Goal: Task Accomplishment & Management: Complete application form

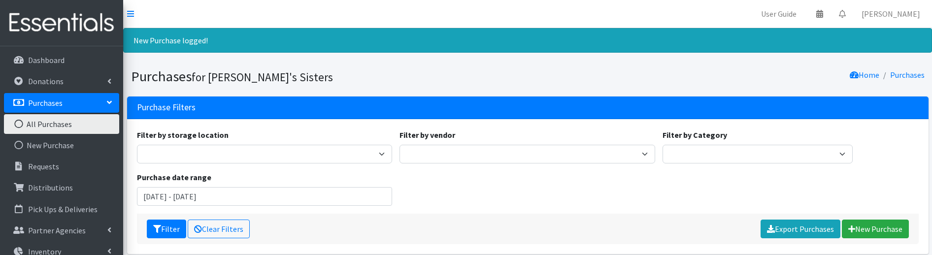
click at [649, 6] on nav "User Guide 0 Pick-ups remaining this week View Calendar 0 Requests 0 Partner Ag…" at bounding box center [527, 14] width 809 height 28
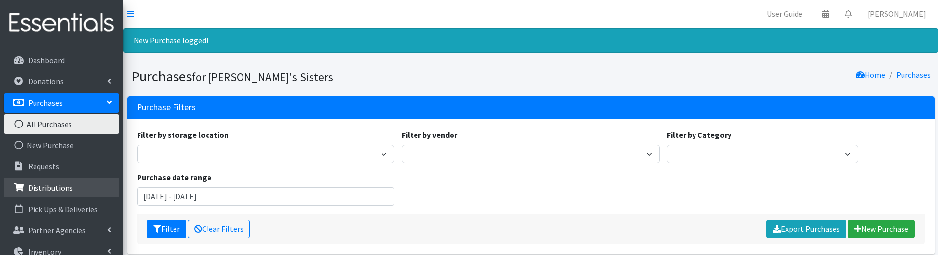
click at [65, 182] on link "Distributions" at bounding box center [61, 188] width 115 height 20
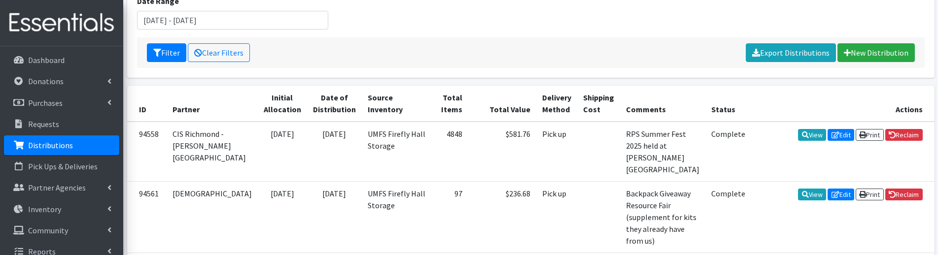
scroll to position [148, 0]
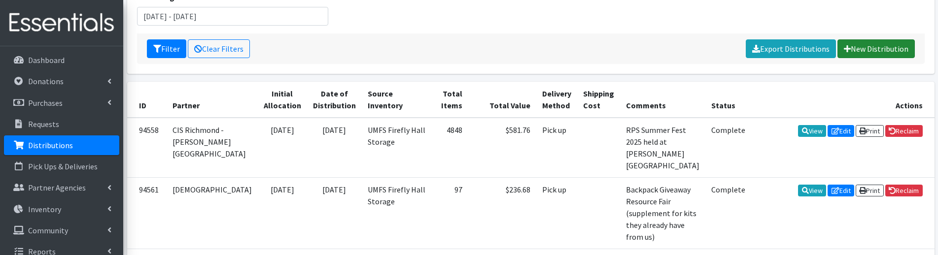
click at [878, 47] on link "New Distribution" at bounding box center [875, 48] width 77 height 19
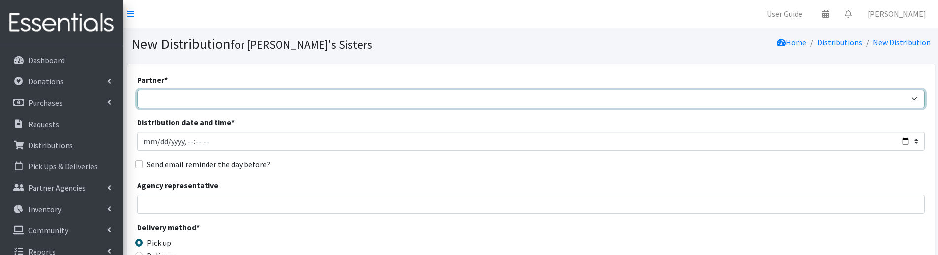
click at [182, 104] on select "211 Virginia and Individual Referrals Afghan Support Center (USCIS) ANU FOUNDAT…" at bounding box center [530, 99] width 787 height 19
click at [182, 104] on select "211 [US_STATE] and Individual Referrals Afghan Support Center (USCIS) ANU FOUND…" at bounding box center [530, 99] width 787 height 19
select select "4702"
click at [137, 90] on select "211 [US_STATE] and Individual Referrals Afghan Support Center (USCIS) ANU FOUND…" at bounding box center [530, 99] width 787 height 19
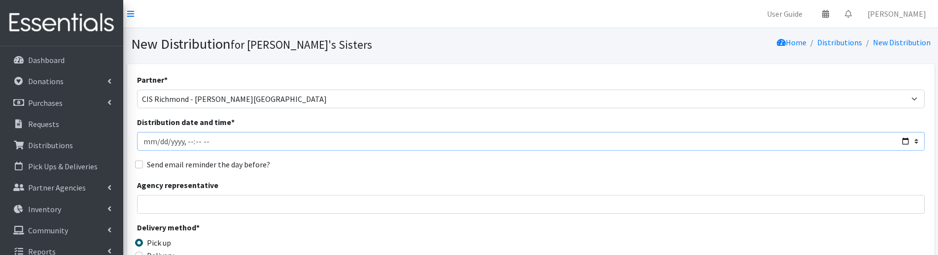
click at [159, 141] on input "Distribution date and time *" at bounding box center [530, 141] width 787 height 19
type input "[DATE]T23:59"
click at [198, 205] on input "Agency representative" at bounding box center [530, 204] width 787 height 19
type input "[PERSON_NAME]"
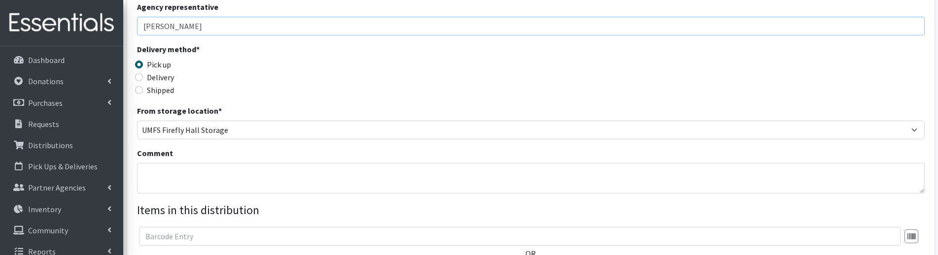
scroll to position [197, 0]
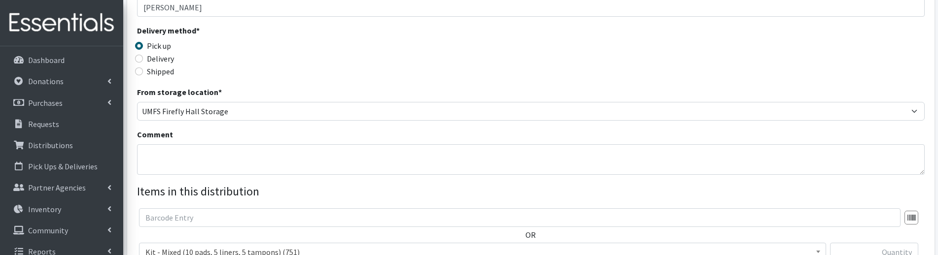
click at [162, 61] on label "Delivery" at bounding box center [160, 59] width 27 height 12
click at [143, 61] on input "Delivery" at bounding box center [139, 59] width 8 height 8
radio input "true"
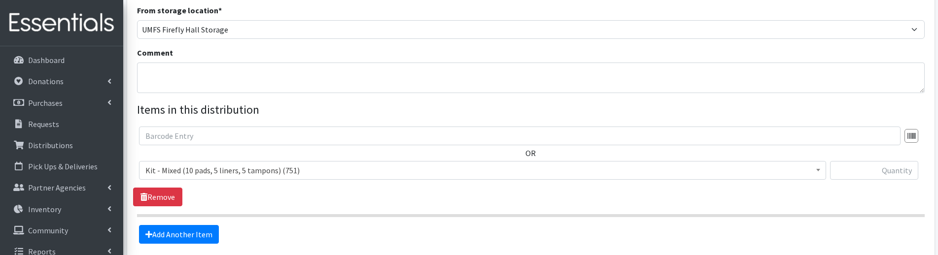
scroll to position [296, 0]
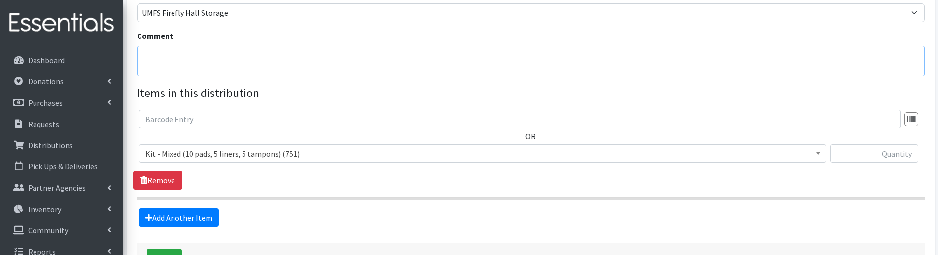
click at [245, 55] on textarea "Comment" at bounding box center [530, 61] width 787 height 31
paste textarea "CIS Richmond August Fair"
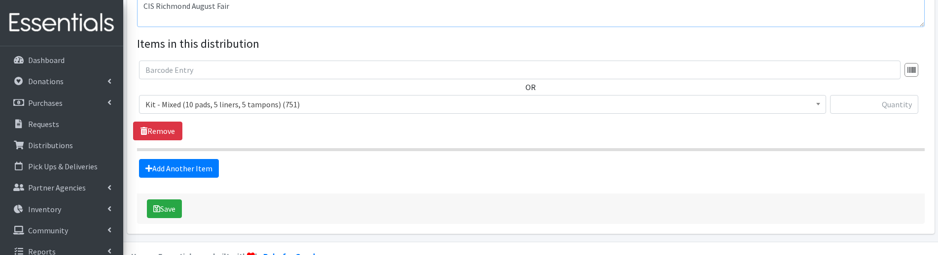
type textarea "CIS Richmond August Fair"
click at [268, 101] on span "Kit - Mixed (10 pads, 5 liners, 5 tampons) (751)" at bounding box center [482, 105] width 674 height 14
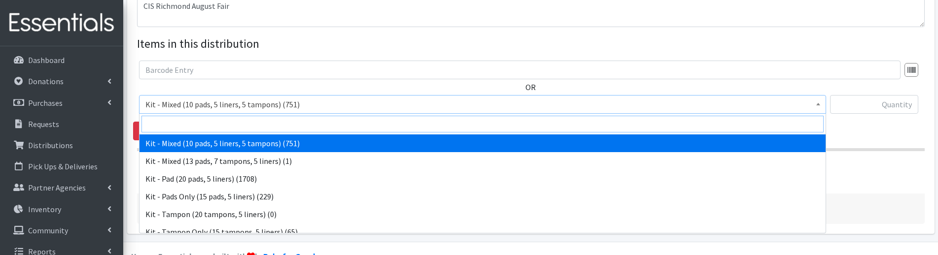
click at [234, 126] on input "search" at bounding box center [482, 124] width 682 height 17
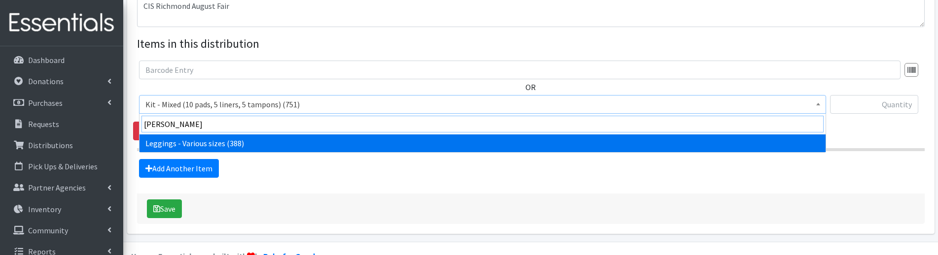
type input "legg"
select select "12411"
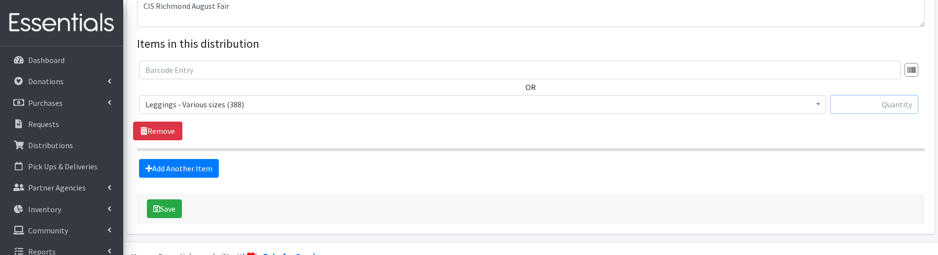
click at [905, 105] on input "text" at bounding box center [874, 104] width 88 height 19
type input "4"
click at [179, 174] on link "Add Another Item" at bounding box center [179, 168] width 80 height 19
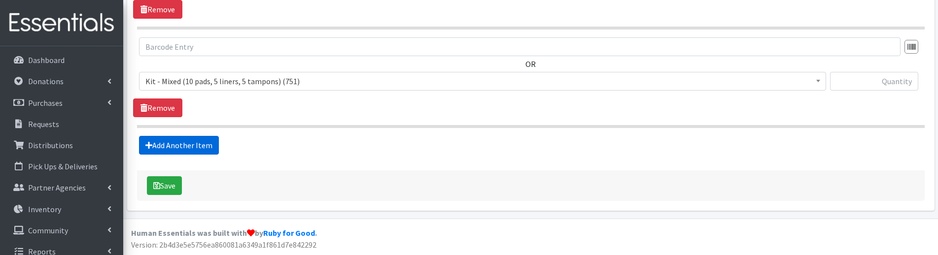
scroll to position [467, 0]
click at [256, 77] on span "Kit - Mixed (10 pads, 5 liners, 5 tampons) (751)" at bounding box center [482, 81] width 674 height 14
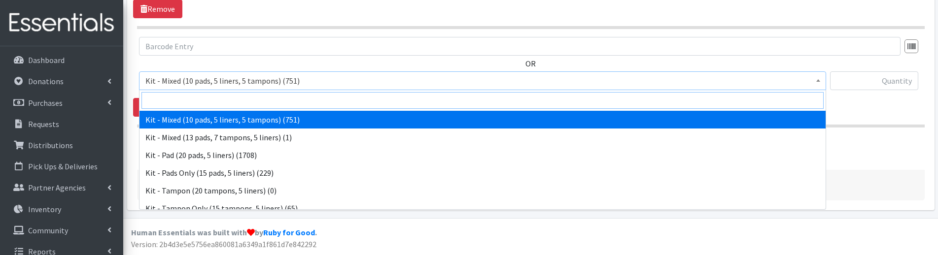
click at [231, 103] on input "search" at bounding box center [482, 100] width 682 height 17
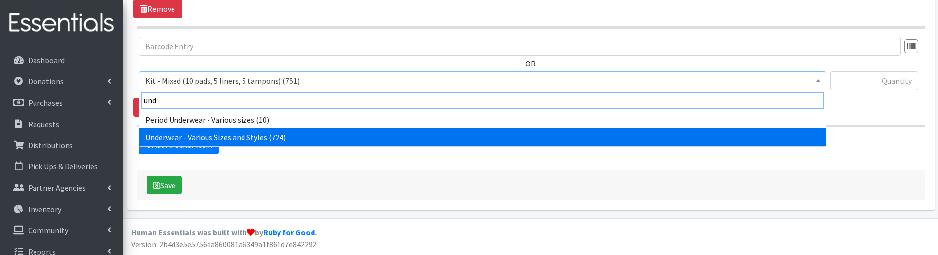
type input "und"
select select "10495"
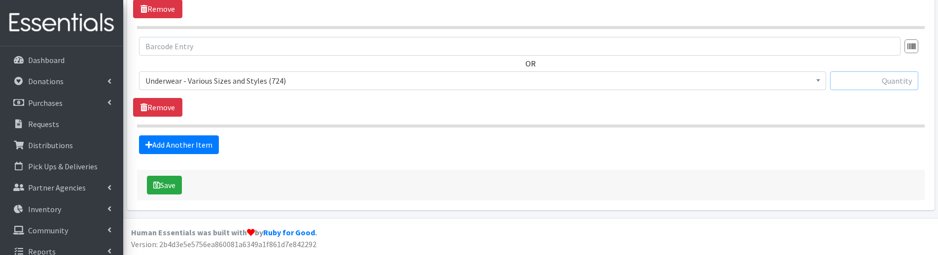
click at [854, 78] on input "text" at bounding box center [874, 80] width 88 height 19
type input "9"
click at [171, 181] on button "Save" at bounding box center [164, 185] width 35 height 19
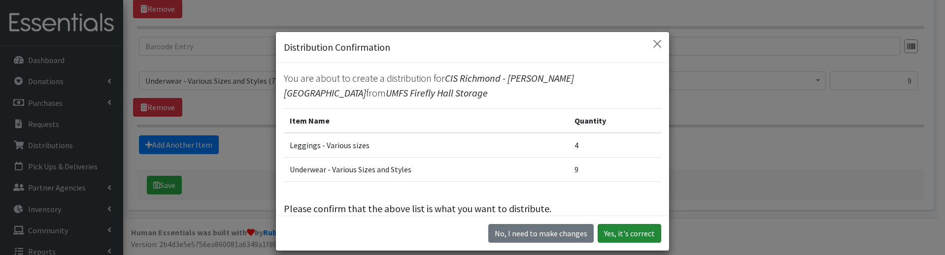
click at [628, 234] on button "Yes, it's correct" at bounding box center [630, 233] width 64 height 19
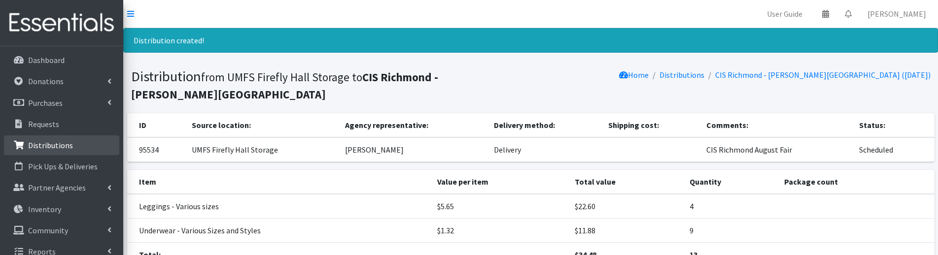
click at [78, 148] on link "Distributions" at bounding box center [61, 146] width 115 height 20
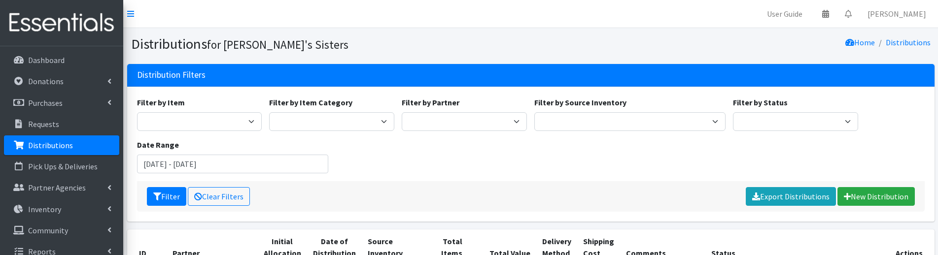
click at [187, 33] on section "Distributions for Sylvia's Sisters Home Distributions" at bounding box center [530, 46] width 815 height 36
click at [892, 191] on link "New Distribution" at bounding box center [875, 196] width 77 height 19
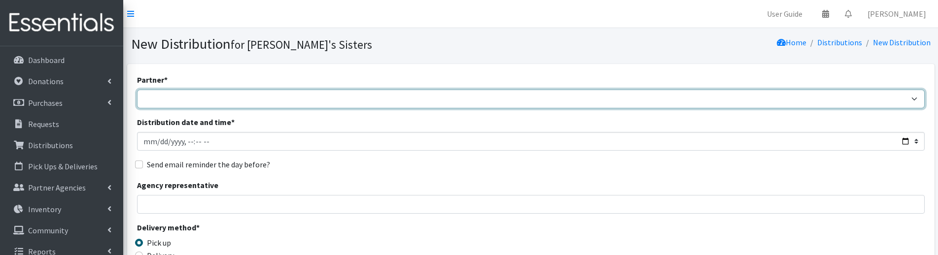
click at [195, 101] on select "211 [US_STATE] and Individual Referrals Afghan Support Center (USCIS) ANU FOUND…" at bounding box center [530, 99] width 787 height 19
select select "5051"
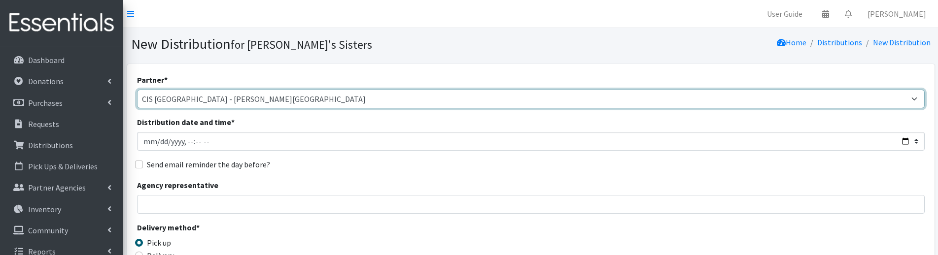
click at [137, 90] on select "211 [US_STATE] and Individual Referrals Afghan Support Center (USCIS) ANU FOUND…" at bounding box center [530, 99] width 787 height 19
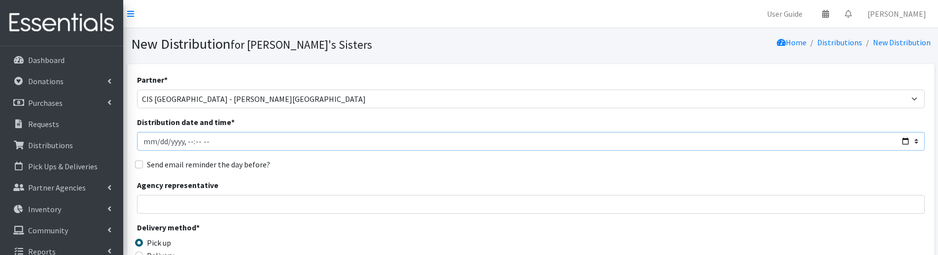
click at [161, 138] on input "Distribution date and time *" at bounding box center [530, 141] width 787 height 19
click at [154, 141] on input "Distribution date and time *" at bounding box center [530, 141] width 787 height 19
type input "2025-08-13T23:59"
click at [174, 209] on input "Agency representative" at bounding box center [530, 204] width 787 height 19
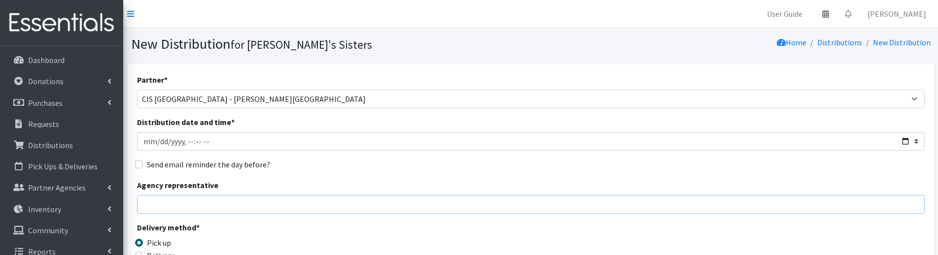
type input "[PERSON_NAME]"
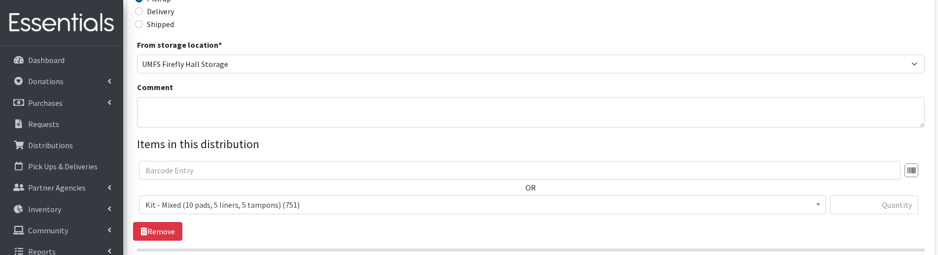
scroll to position [246, 0]
click at [145, 10] on div "Delivery" at bounding box center [235, 9] width 197 height 12
click at [136, 10] on input "Delivery" at bounding box center [139, 9] width 8 height 8
radio input "true"
click at [169, 115] on textarea "Comment" at bounding box center [530, 110] width 787 height 31
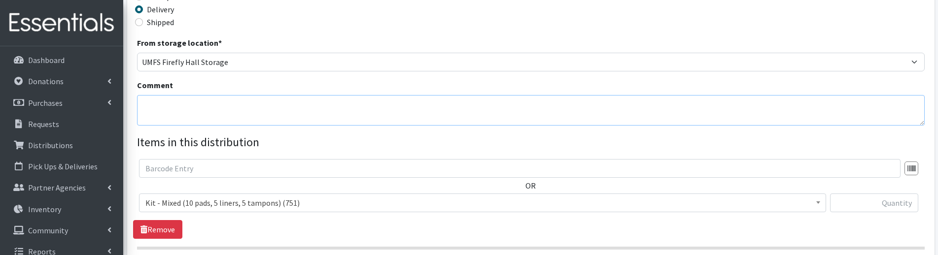
paste textarea "CIS Richmond August Fair"
type textarea "CIS Richmond August Fair"
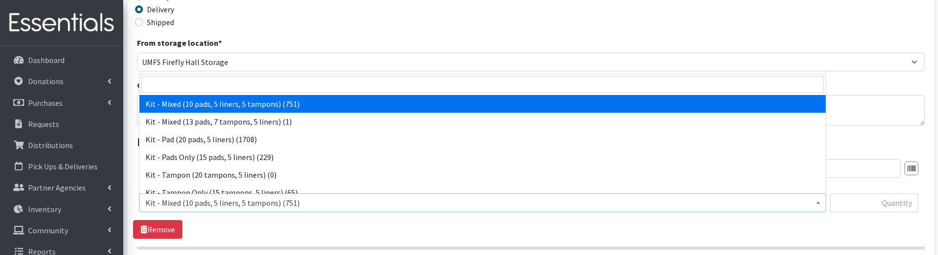
click at [229, 208] on span "Kit - Mixed (10 pads, 5 liners, 5 tampons) (751)" at bounding box center [482, 203] width 674 height 14
click at [183, 86] on input "search" at bounding box center [482, 84] width 682 height 17
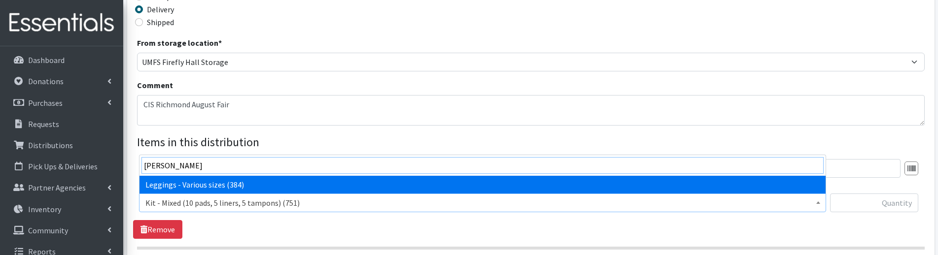
type input "legg"
select select "12411"
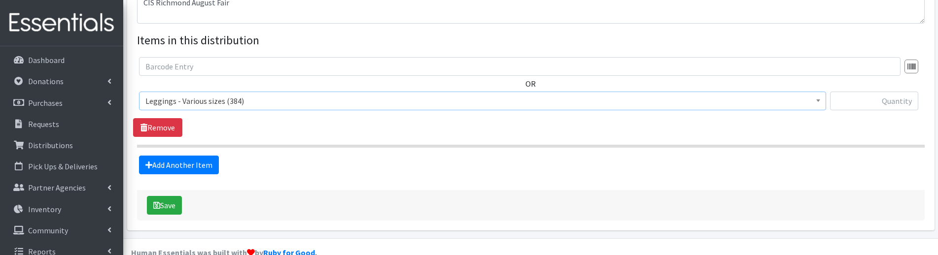
scroll to position [369, 0]
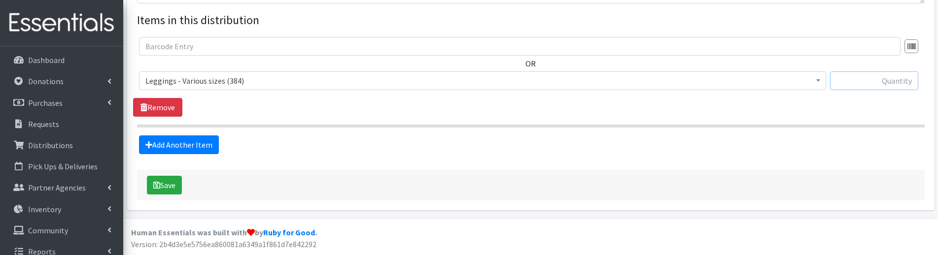
click at [879, 81] on input "text" at bounding box center [874, 80] width 88 height 19
type input "2"
click at [168, 145] on link "Add Another Item" at bounding box center [179, 145] width 80 height 19
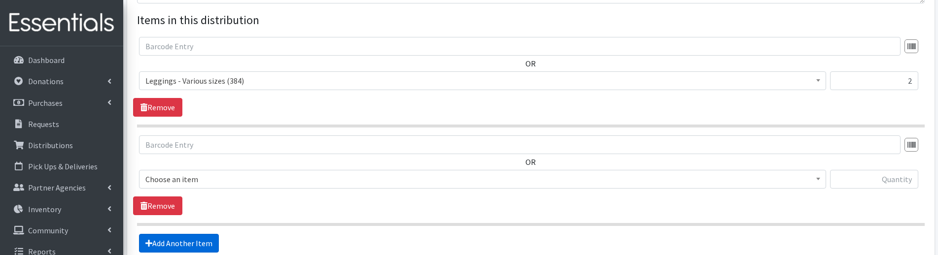
scroll to position [467, 0]
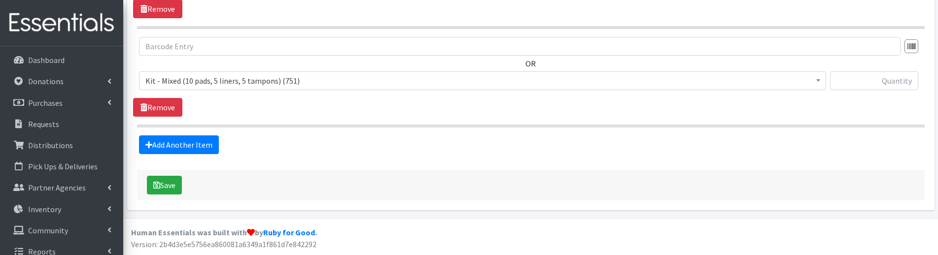
click at [182, 89] on span "Kit - Mixed (10 pads, 5 liners, 5 tampons) (751)" at bounding box center [482, 80] width 687 height 19
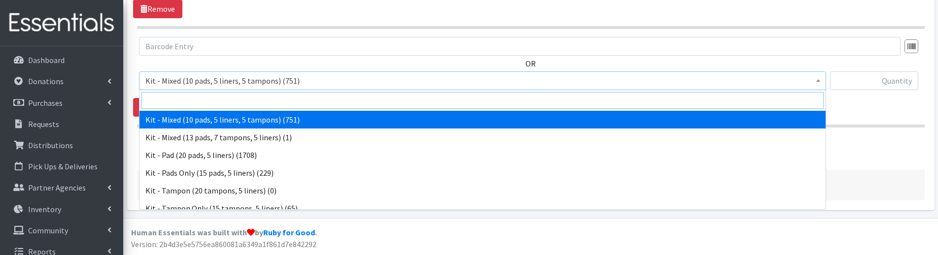
click at [182, 102] on input "search" at bounding box center [482, 100] width 682 height 17
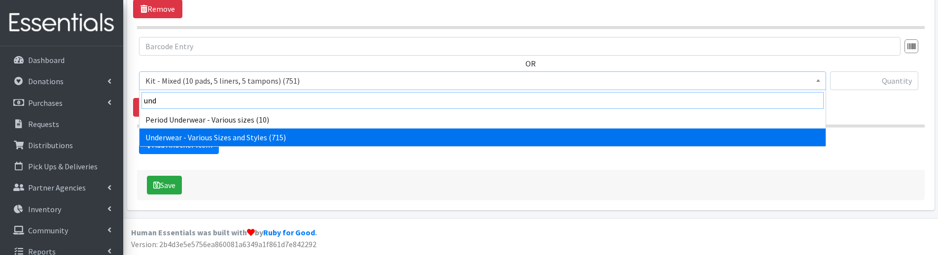
type input "und"
select select "10495"
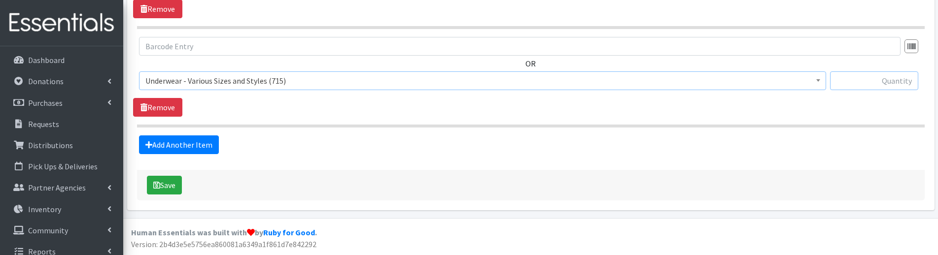
click at [869, 78] on input "text" at bounding box center [874, 80] width 88 height 19
type input "6"
click at [175, 153] on link "Add Another Item" at bounding box center [179, 145] width 80 height 19
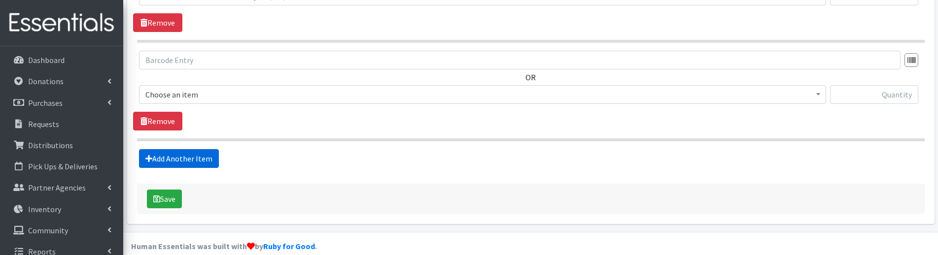
scroll to position [566, 0]
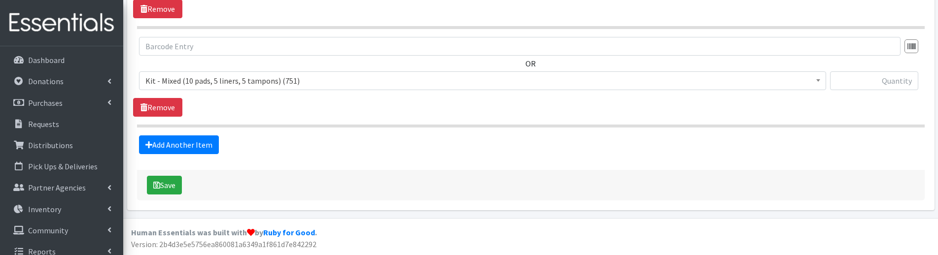
click at [175, 78] on span "Kit - Mixed (10 pads, 5 liners, 5 tampons) (751)" at bounding box center [482, 81] width 674 height 14
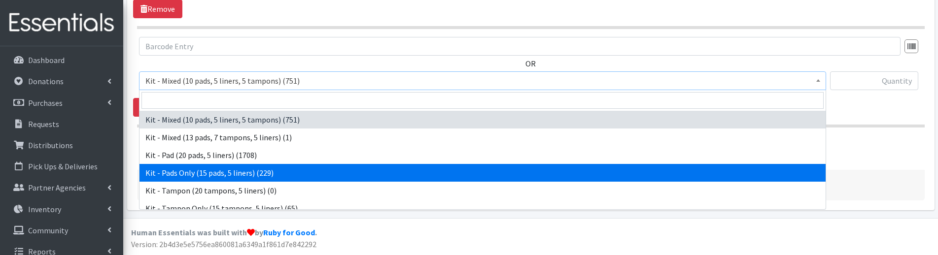
drag, startPoint x: 249, startPoint y: 158, endPoint x: 269, endPoint y: 171, distance: 22.8
select select "10652"
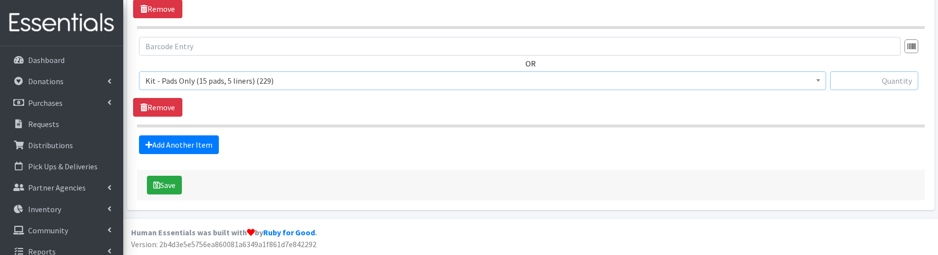
click at [856, 84] on input "text" at bounding box center [874, 80] width 88 height 19
type input "15"
click at [179, 188] on button "Save" at bounding box center [164, 185] width 35 height 19
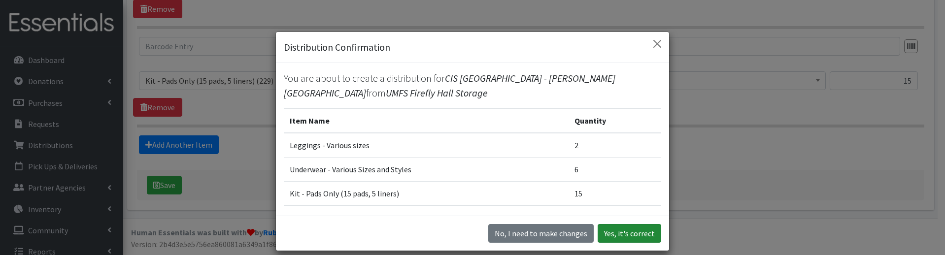
click at [635, 233] on button "Yes, it's correct" at bounding box center [630, 233] width 64 height 19
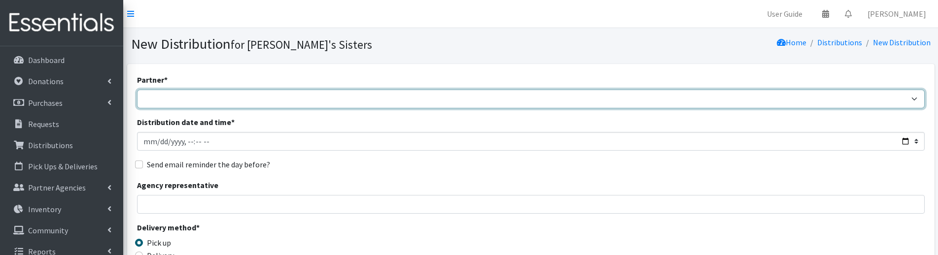
click at [159, 100] on select "211 [US_STATE] and Individual Referrals Afghan Support Center (USCIS) ANU FOUND…" at bounding box center [530, 99] width 787 height 19
select select "2939"
click at [137, 90] on select "211 Virginia and Individual Referrals Afghan Support Center (USCIS) ANU FOUNDAT…" at bounding box center [530, 99] width 787 height 19
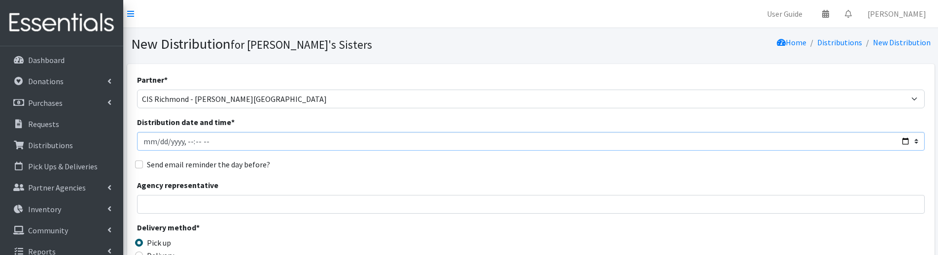
click at [157, 142] on input "Distribution date and time *" at bounding box center [530, 141] width 787 height 19
type input "2025-08-13T23:59"
click at [162, 207] on input "Agency representative" at bounding box center [530, 204] width 787 height 19
paste input "CIS Richmond August Fair"
type input "CIS Richmond August Fair"
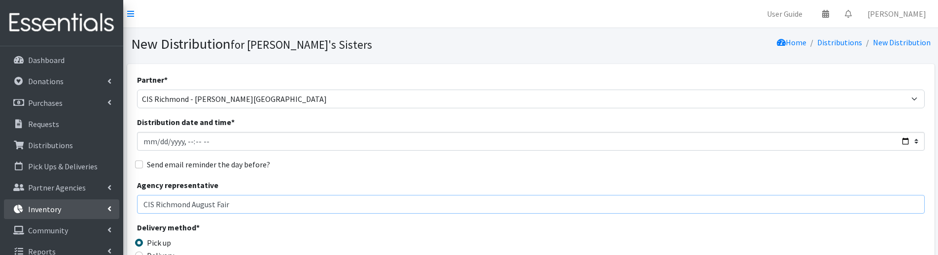
drag, startPoint x: 237, startPoint y: 205, endPoint x: 89, endPoint y: 205, distance: 147.8
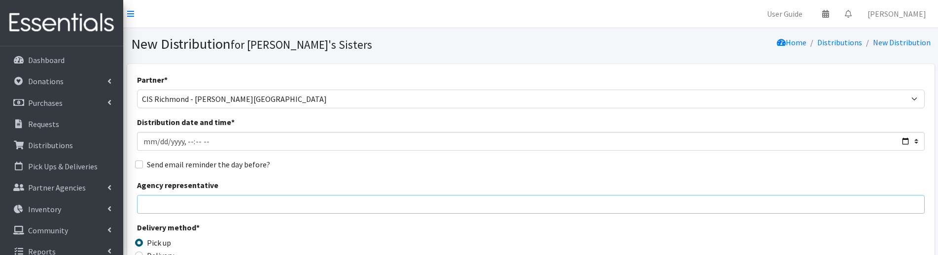
click at [152, 199] on input "Agency representative" at bounding box center [530, 204] width 787 height 19
type input "[PERSON_NAME]"
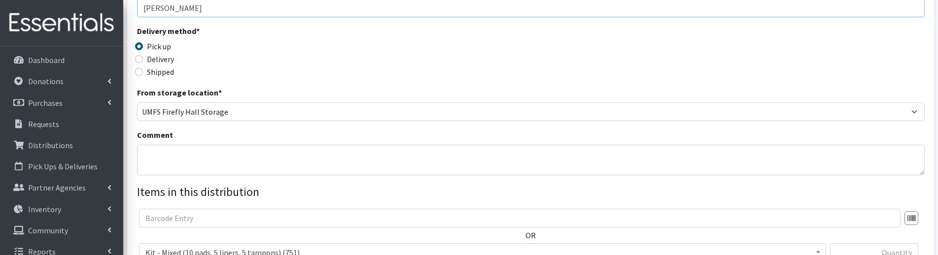
scroll to position [197, 0]
click at [165, 60] on label "Delivery" at bounding box center [160, 59] width 27 height 12
click at [143, 60] on input "Delivery" at bounding box center [139, 59] width 8 height 8
radio input "true"
click at [173, 158] on textarea "Comment" at bounding box center [530, 159] width 787 height 31
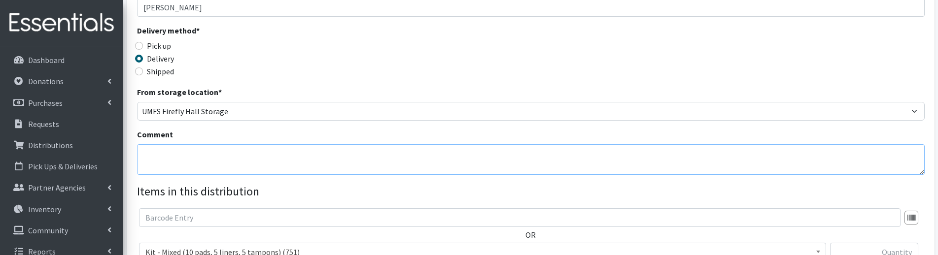
paste textarea "CIS Richmond August Fair"
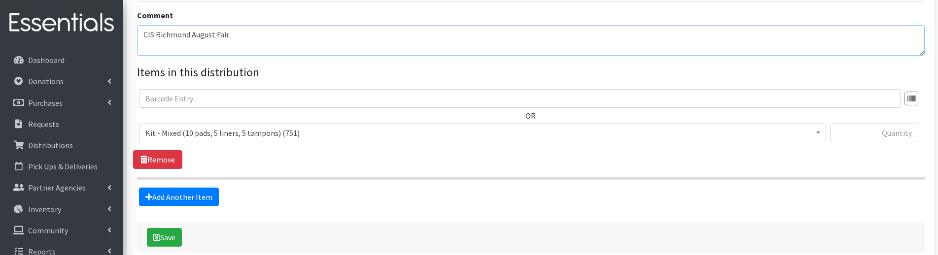
scroll to position [345, 0]
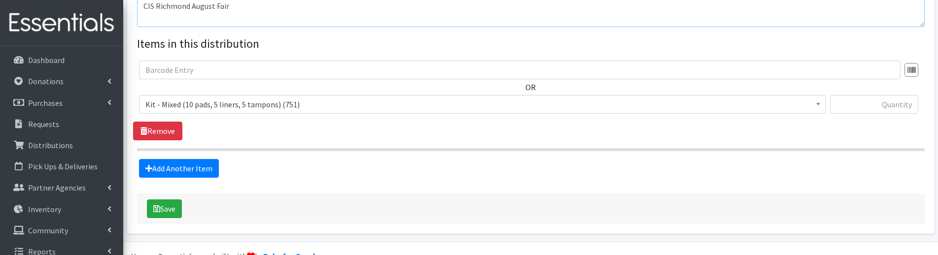
type textarea "CIS Richmond August Fair"
click at [281, 106] on span "Kit - Mixed (10 pads, 5 liners, 5 tampons) (751)" at bounding box center [482, 105] width 674 height 14
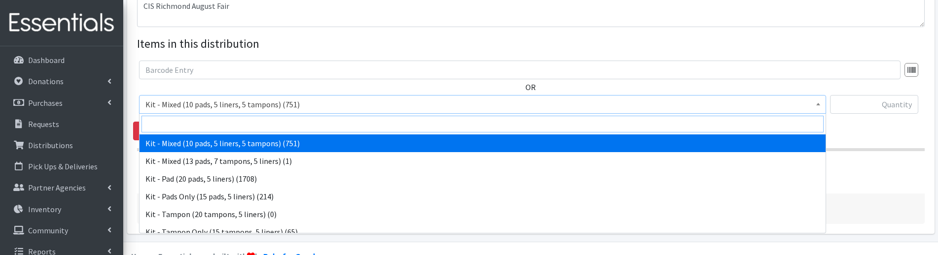
click at [177, 124] on input "search" at bounding box center [482, 124] width 682 height 17
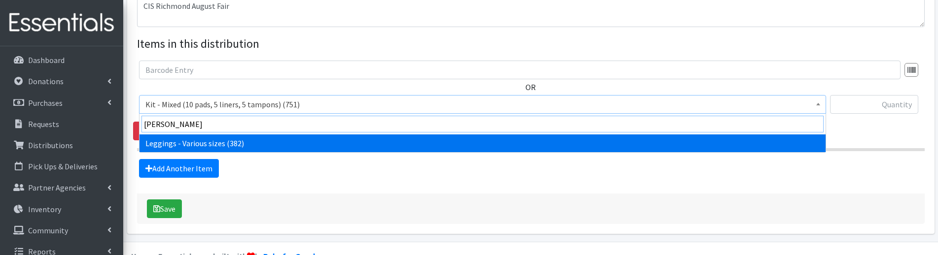
type input "legg"
select select "12411"
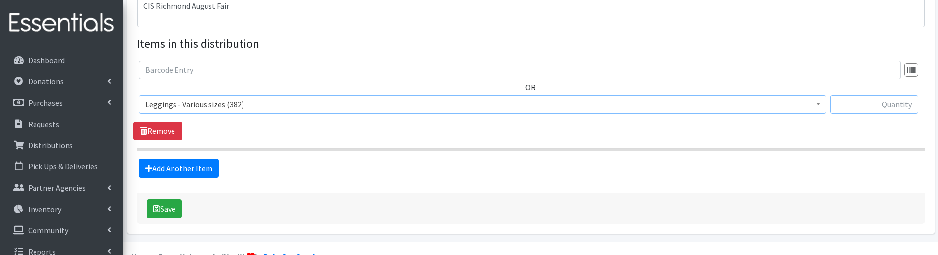
click at [856, 107] on input "text" at bounding box center [874, 104] width 88 height 19
type input "6"
click at [206, 164] on link "Add Another Item" at bounding box center [179, 168] width 80 height 19
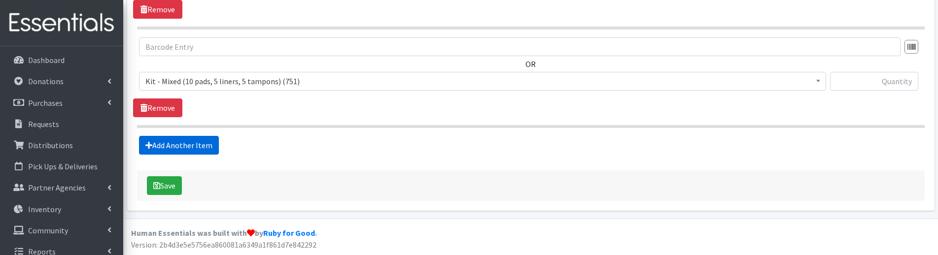
scroll to position [467, 0]
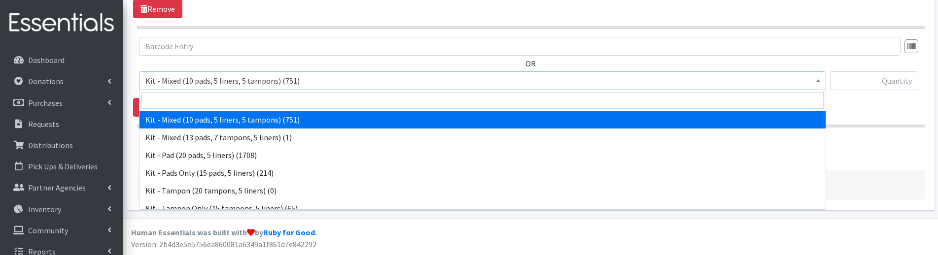
click at [201, 78] on span "Kit - Mixed (10 pads, 5 liners, 5 tampons) (751)" at bounding box center [482, 81] width 674 height 14
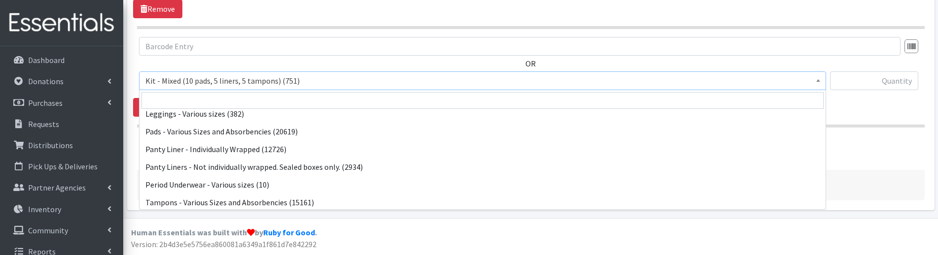
scroll to position [132, 0]
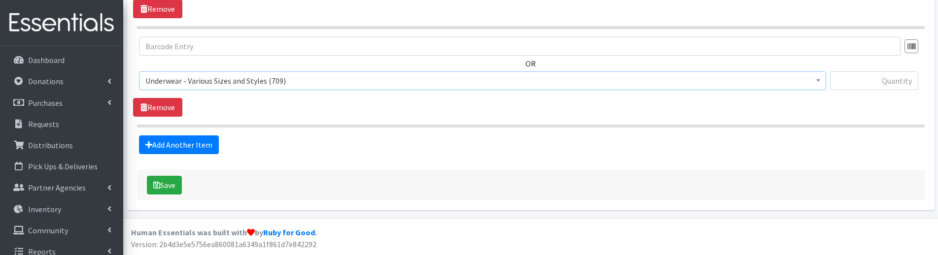
select select "10495"
click at [881, 85] on input "text" at bounding box center [874, 80] width 88 height 19
type input "14"
click at [200, 153] on link "Add Another Item" at bounding box center [179, 145] width 80 height 19
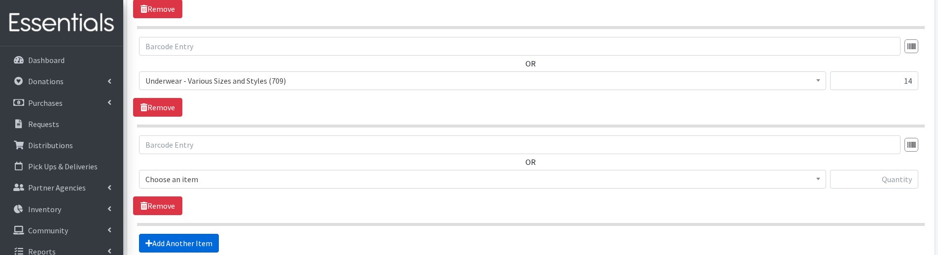
scroll to position [566, 0]
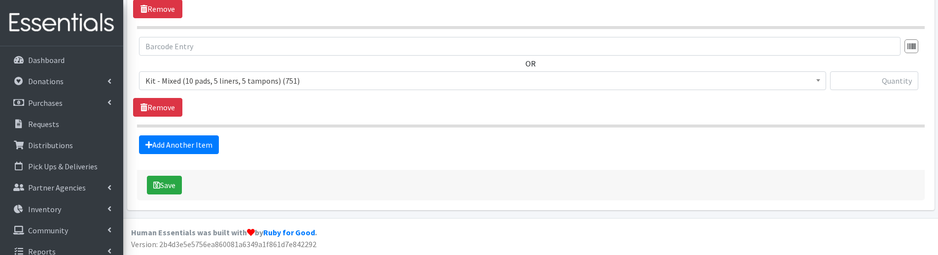
click at [207, 89] on span "Kit - Mixed (10 pads, 5 liners, 5 tampons) (751)" at bounding box center [482, 80] width 687 height 19
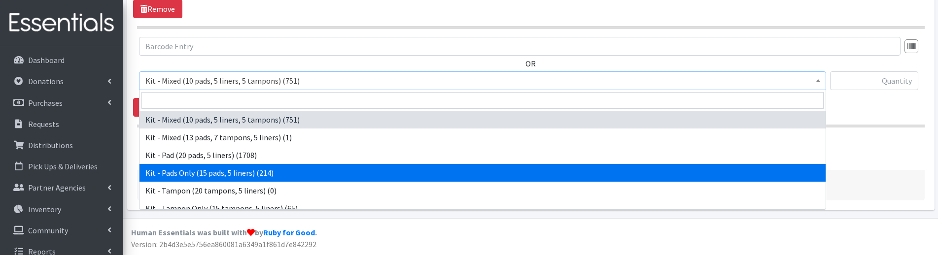
select select "10652"
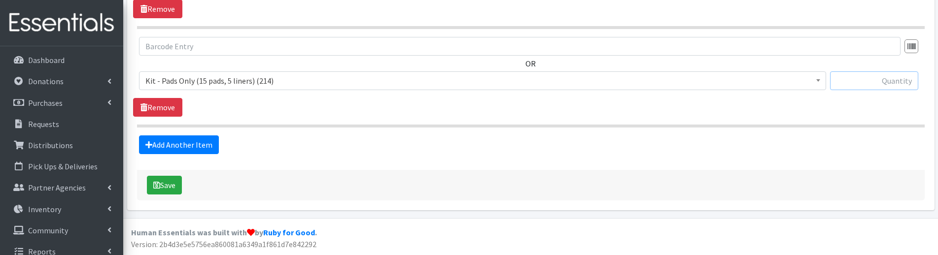
click at [886, 80] on input "text" at bounding box center [874, 80] width 88 height 19
type input "30"
click at [167, 180] on button "Save" at bounding box center [164, 185] width 35 height 19
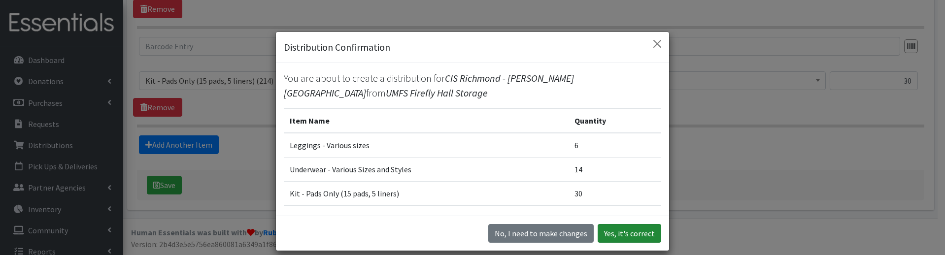
click at [623, 232] on button "Yes, it's correct" at bounding box center [630, 233] width 64 height 19
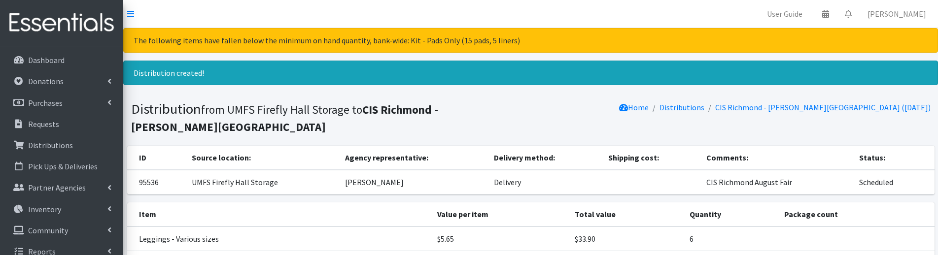
click at [291, 17] on nav "User Guide 0 Pick-ups remaining this week View Calendar 0 Requests 0 Partner Ag…" at bounding box center [530, 14] width 815 height 28
click at [695, 110] on link "Distributions" at bounding box center [681, 108] width 45 height 10
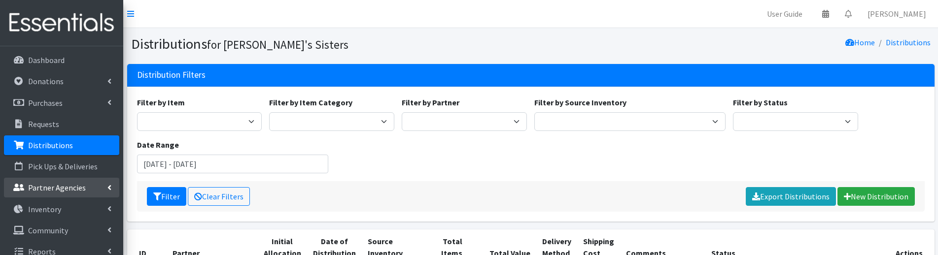
scroll to position [11, 0]
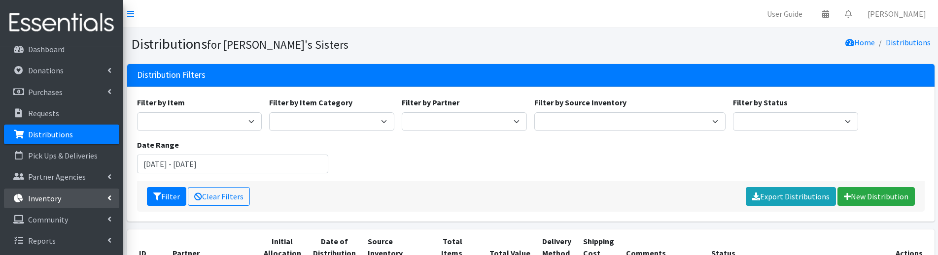
click at [107, 197] on icon at bounding box center [109, 198] width 4 height 8
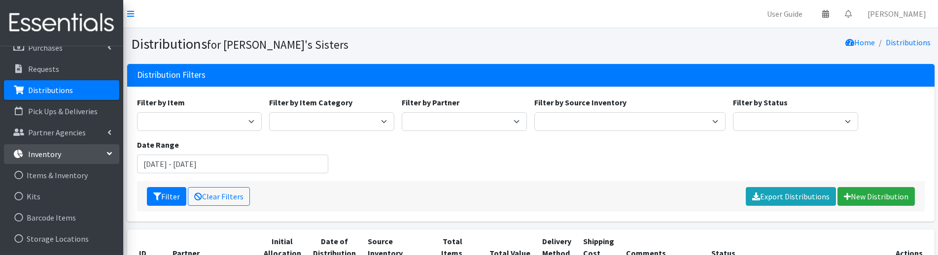
scroll to position [160, 0]
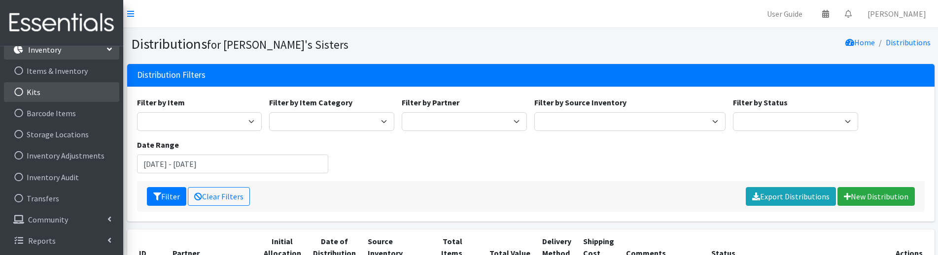
click at [38, 86] on link "Kits" at bounding box center [61, 92] width 115 height 20
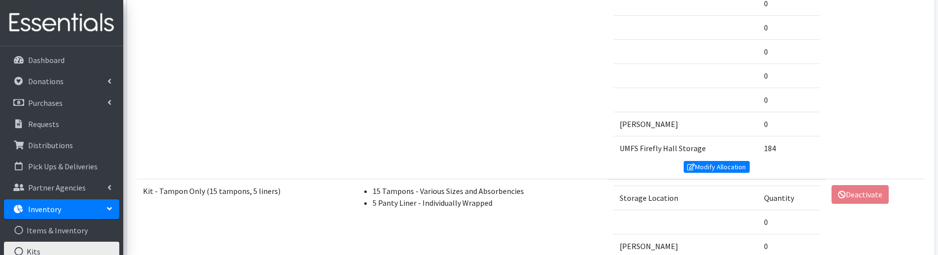
scroll to position [986, 0]
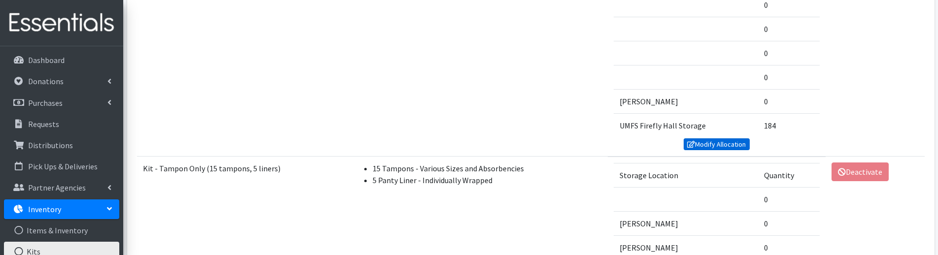
click at [706, 145] on link "Modify Allocation" at bounding box center [717, 144] width 66 height 12
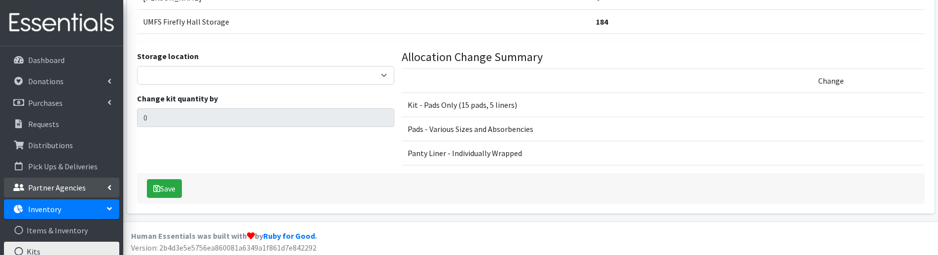
scroll to position [606, 0]
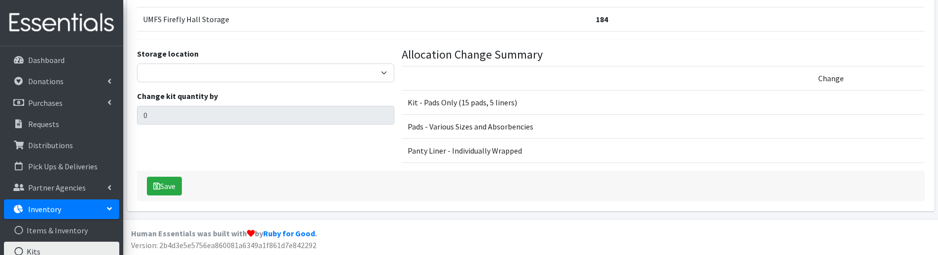
click at [97, 210] on link "Inventory" at bounding box center [61, 210] width 115 height 20
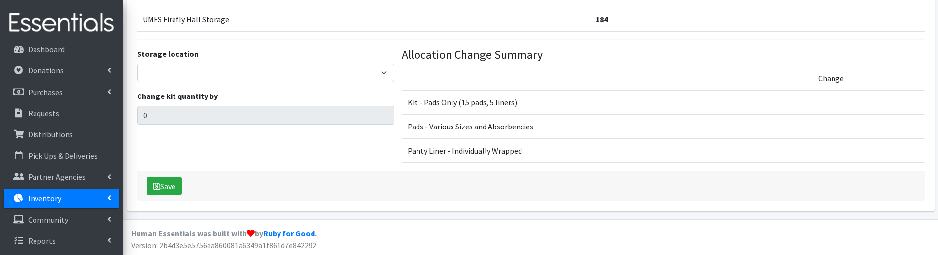
click at [103, 197] on link "Inventory" at bounding box center [61, 199] width 115 height 20
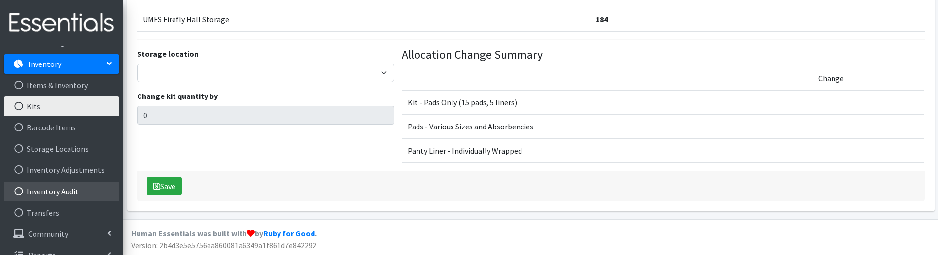
scroll to position [160, 0]
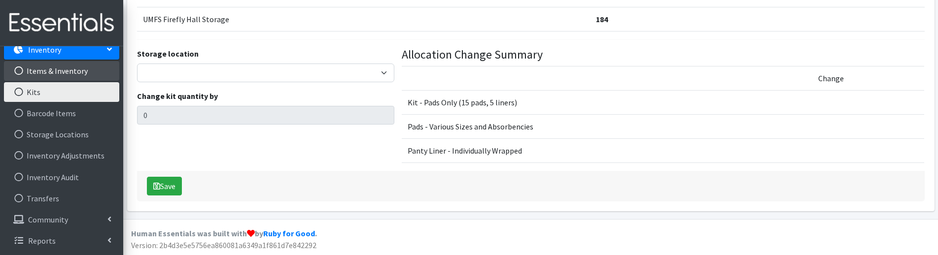
click at [75, 70] on link "Items & Inventory" at bounding box center [61, 71] width 115 height 20
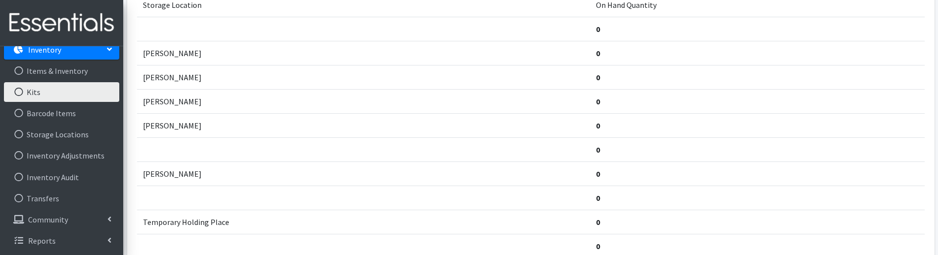
scroll to position [15, 0]
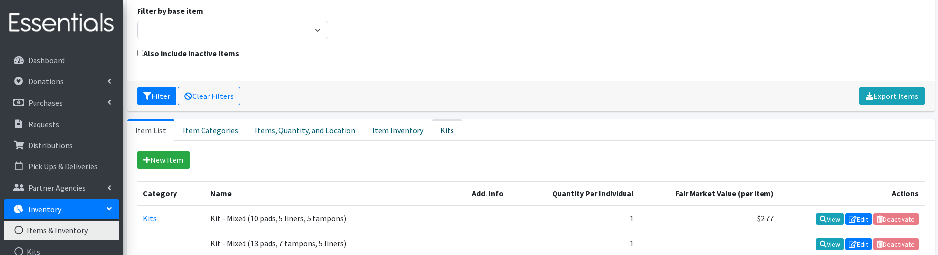
scroll to position [99, 0]
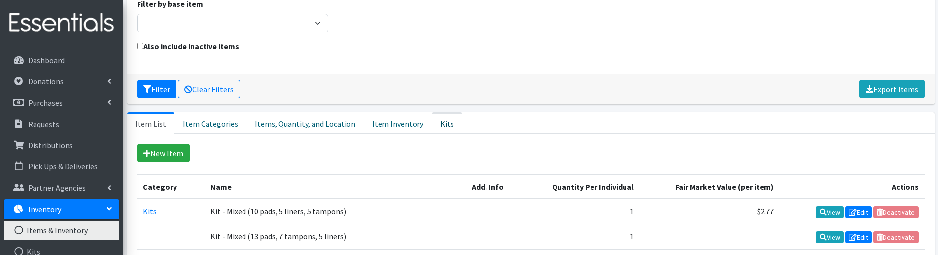
click at [432, 127] on link "Kits" at bounding box center [447, 123] width 31 height 22
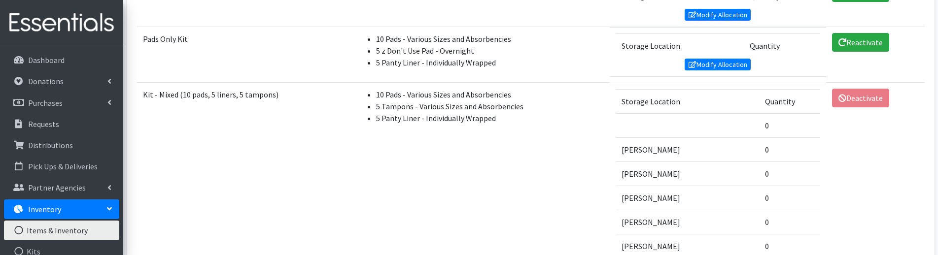
scroll to position [345, 0]
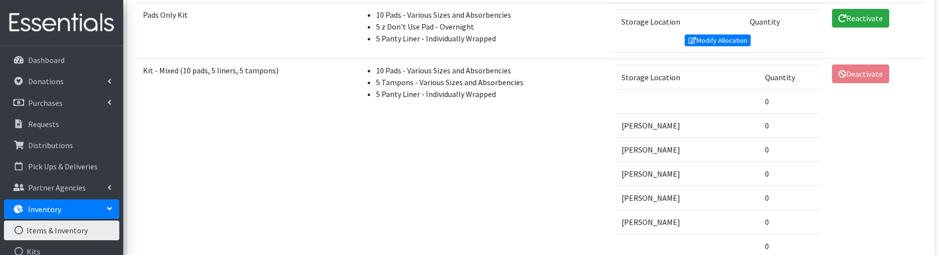
click at [376, 88] on li "5 Panty Liner - Individually Wrapped" at bounding box center [489, 94] width 227 height 12
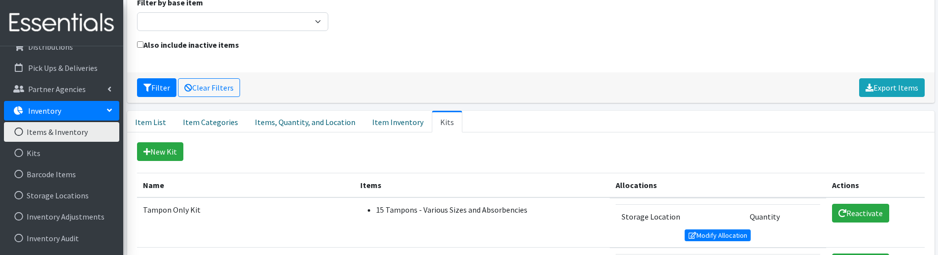
scroll to position [49, 0]
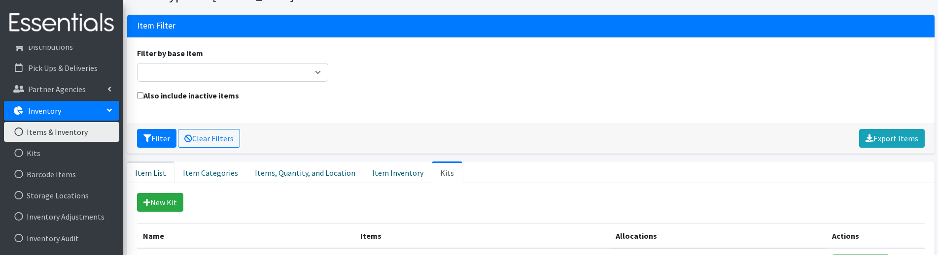
click at [156, 166] on link "Item List" at bounding box center [150, 173] width 47 height 22
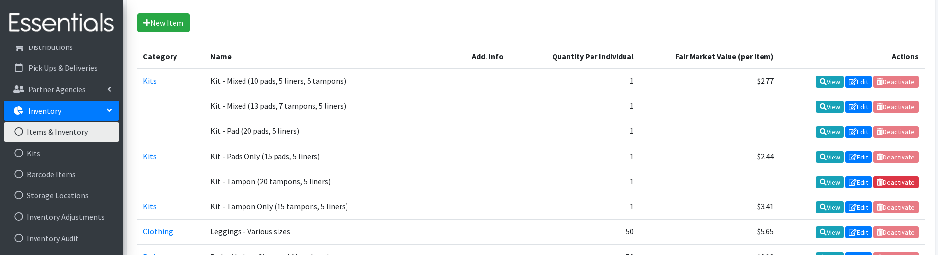
scroll to position [246, 0]
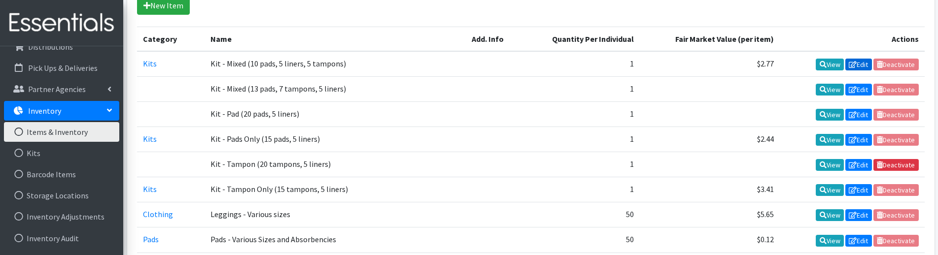
click at [859, 66] on link "Edit" at bounding box center [858, 65] width 27 height 12
click at [859, 139] on link "Edit" at bounding box center [858, 140] width 27 height 12
click at [856, 142] on link "Edit" at bounding box center [858, 140] width 27 height 12
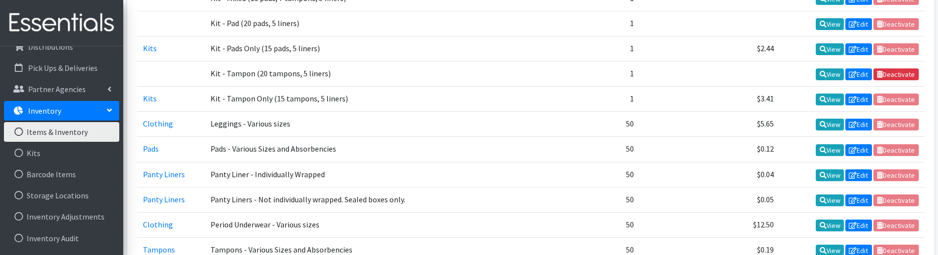
scroll to position [394, 0]
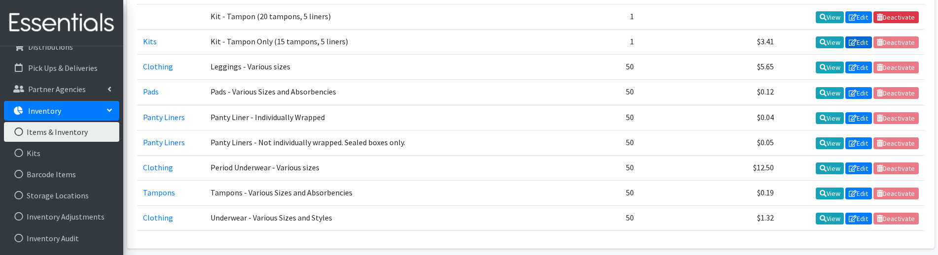
click at [853, 45] on icon at bounding box center [853, 42] width 8 height 7
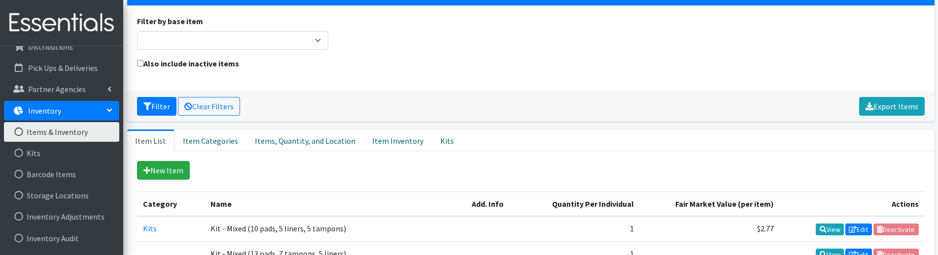
scroll to position [99, 0]
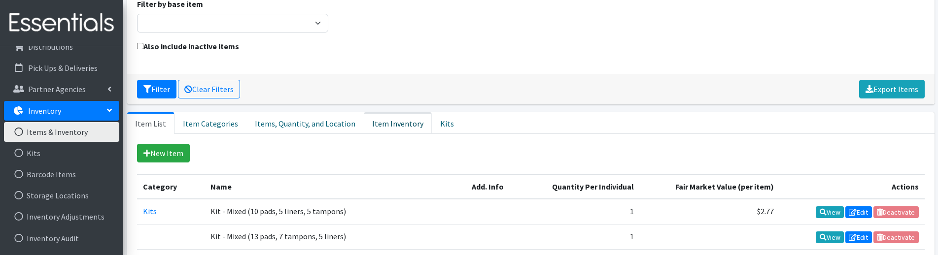
click at [375, 124] on link "Item Inventory" at bounding box center [398, 123] width 68 height 22
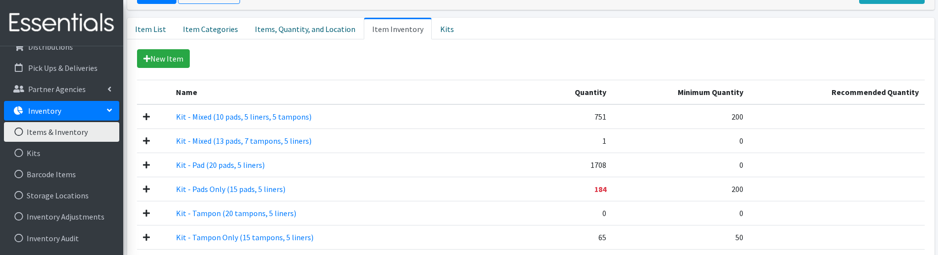
scroll to position [197, 0]
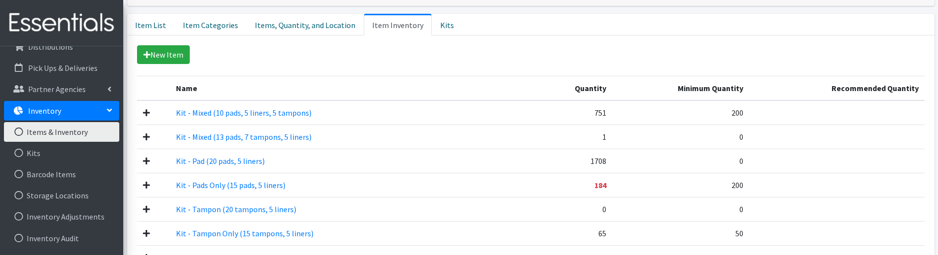
click at [138, 114] on td at bounding box center [153, 113] width 33 height 25
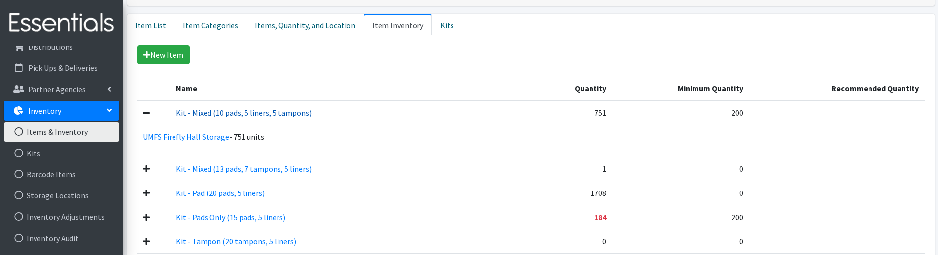
click at [262, 114] on link "Kit - Mixed (10 pads, 5 liners, 5 tampons)" at bounding box center [244, 113] width 136 height 10
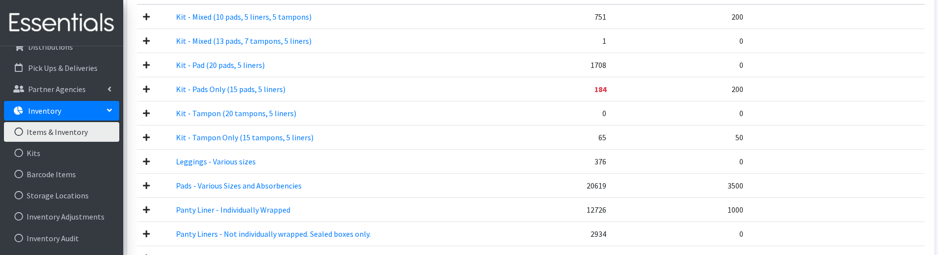
scroll to position [296, 0]
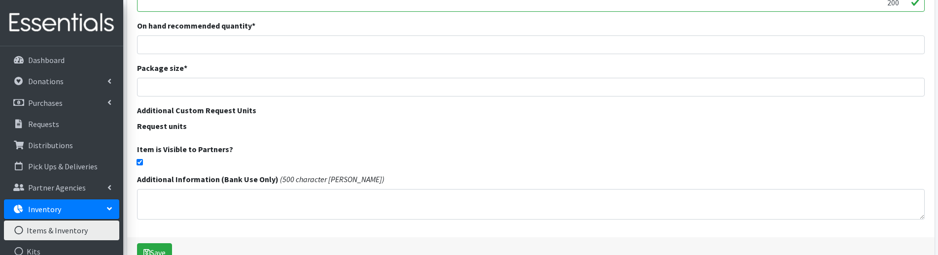
scroll to position [296, 0]
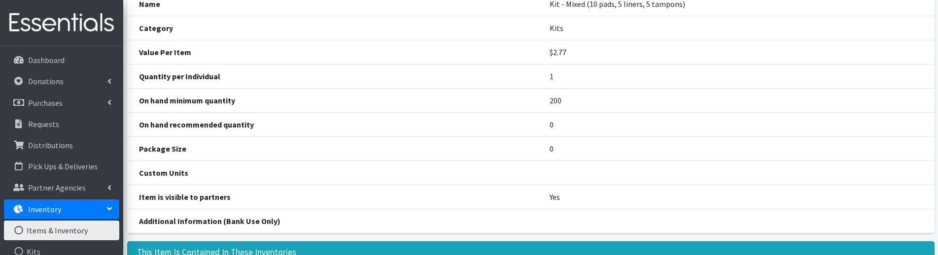
scroll to position [79, 0]
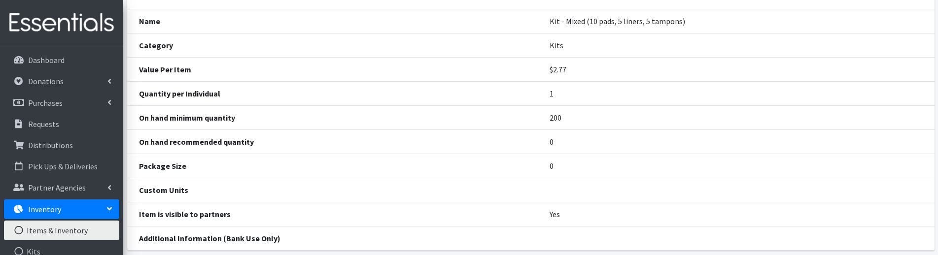
click at [572, 109] on td "200" at bounding box center [736, 117] width 396 height 24
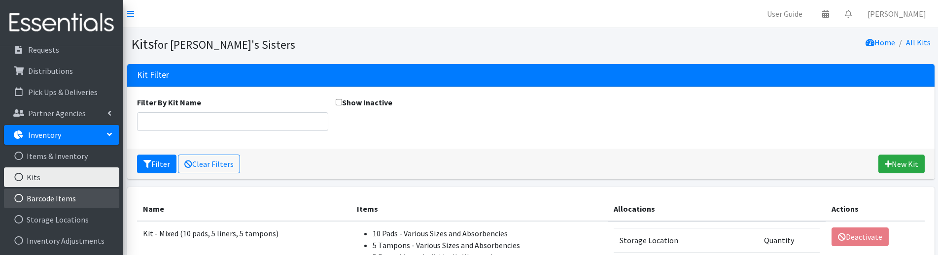
scroll to position [99, 0]
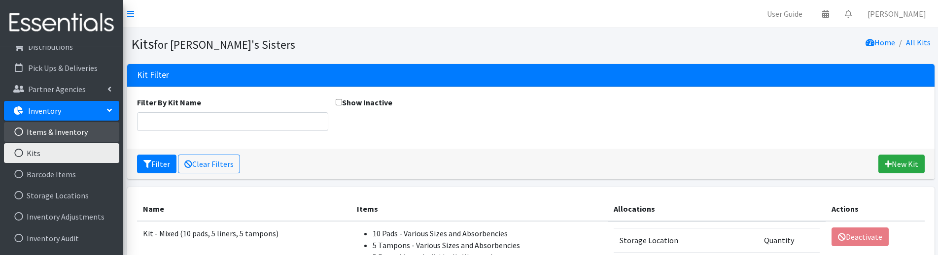
click at [47, 138] on link "Items & Inventory" at bounding box center [61, 132] width 115 height 20
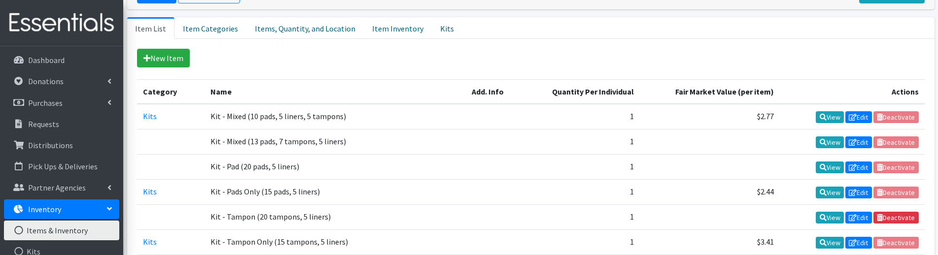
scroll to position [137, 0]
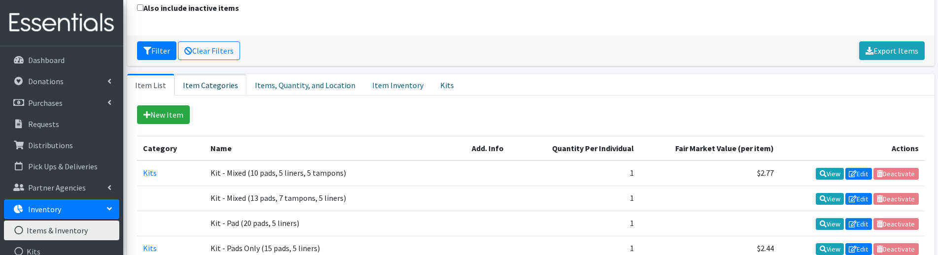
click at [198, 87] on link "Item Categories" at bounding box center [210, 85] width 72 height 22
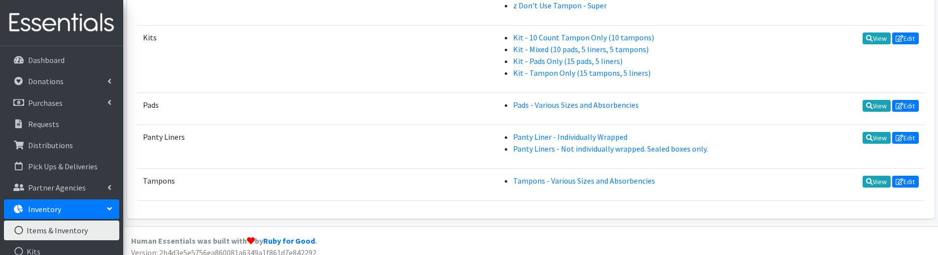
scroll to position [451, 0]
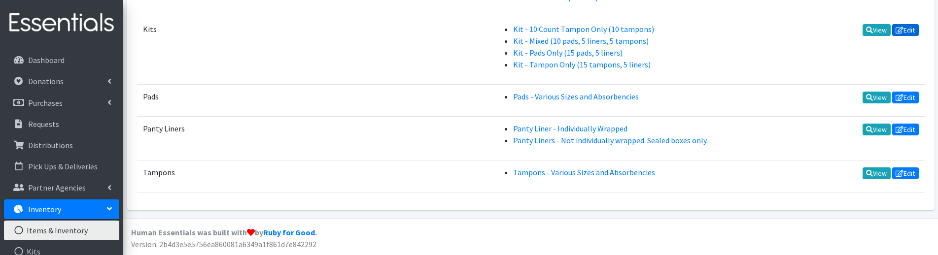
click at [904, 30] on link "Edit" at bounding box center [905, 30] width 27 height 12
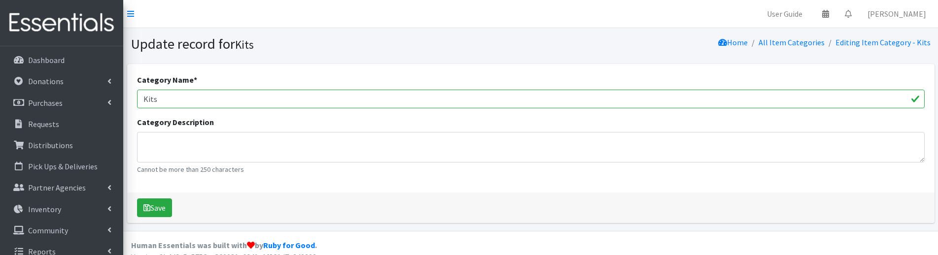
click at [155, 100] on input "Kits" at bounding box center [530, 99] width 787 height 19
click at [143, 100] on input "Kits" at bounding box center [530, 99] width 787 height 19
type input "Retired Kits"
click at [167, 207] on button "Save" at bounding box center [154, 208] width 35 height 19
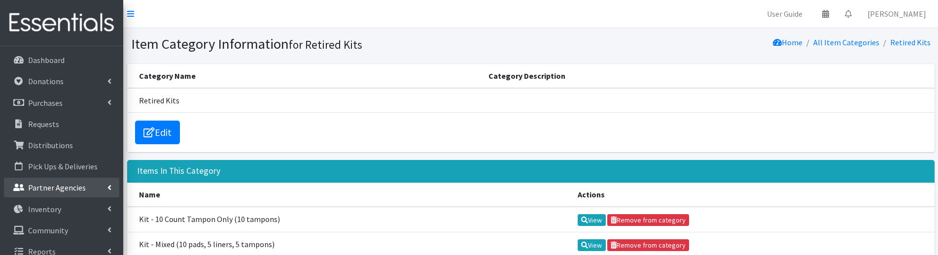
scroll to position [11, 0]
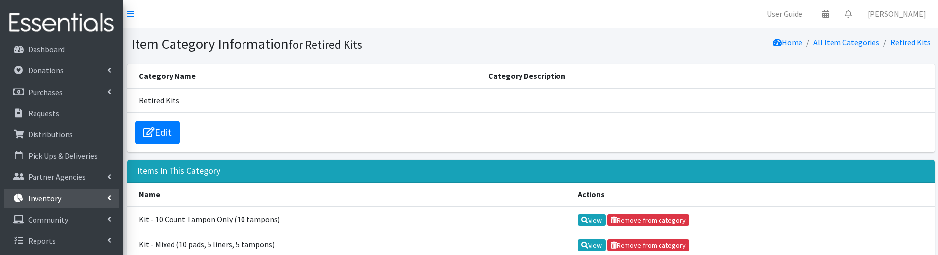
click at [111, 203] on link "Inventory" at bounding box center [61, 199] width 115 height 20
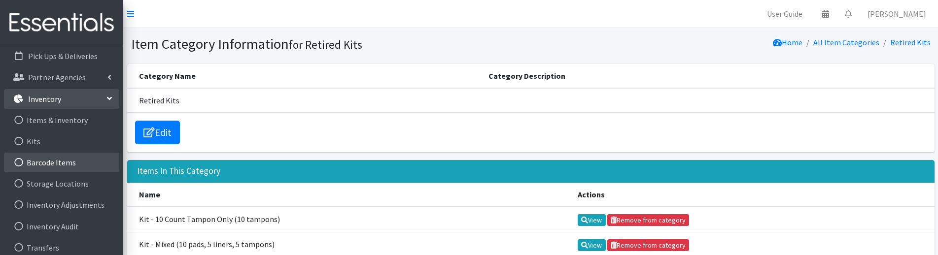
scroll to position [159, 0]
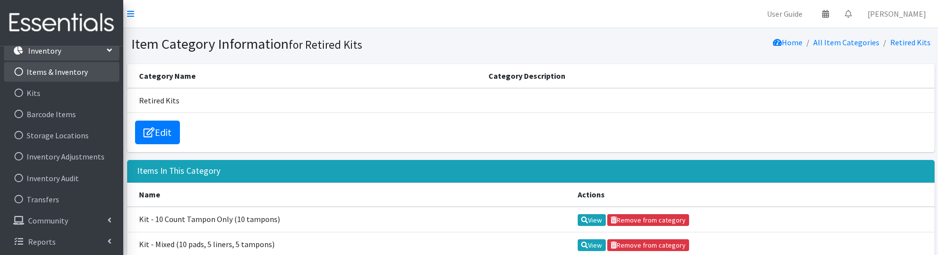
click at [49, 80] on link "Items & Inventory" at bounding box center [61, 72] width 115 height 20
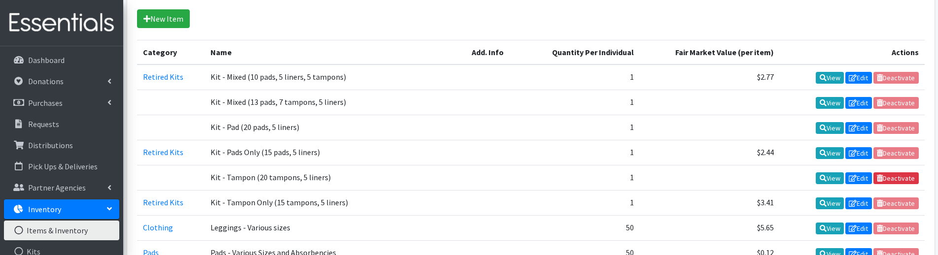
scroll to position [197, 0]
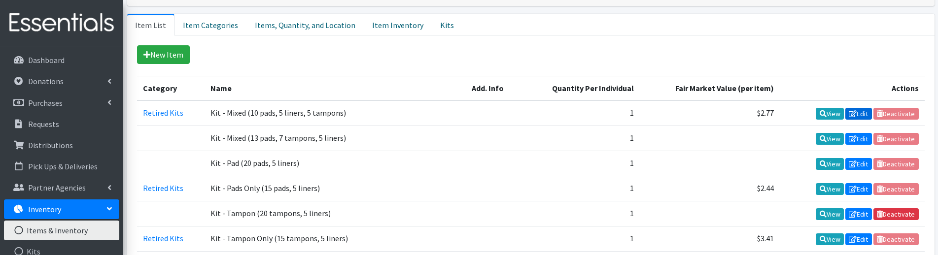
click at [857, 114] on link "Edit" at bounding box center [858, 114] width 27 height 12
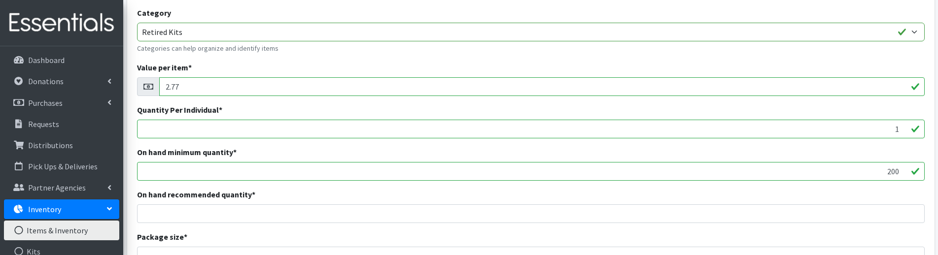
scroll to position [148, 0]
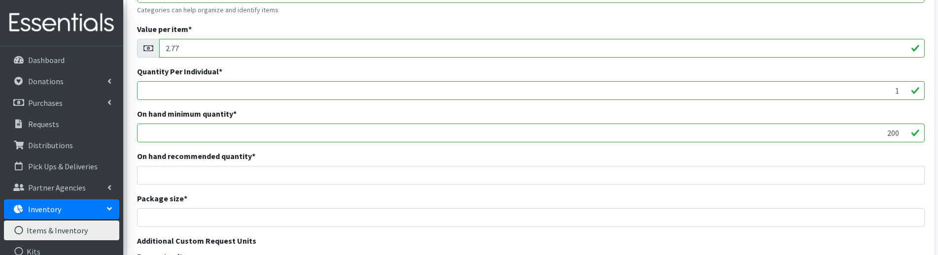
click at [179, 89] on input "1" at bounding box center [530, 90] width 787 height 19
click at [172, 138] on input "200" at bounding box center [530, 133] width 787 height 19
drag, startPoint x: 871, startPoint y: 134, endPoint x: 928, endPoint y: 126, distance: 58.2
click at [928, 126] on div "Name * Kit - Mixed (10 pads, 5 liners, 5 tampons) Category Tampons Pads Panty L…" at bounding box center [530, 142] width 807 height 452
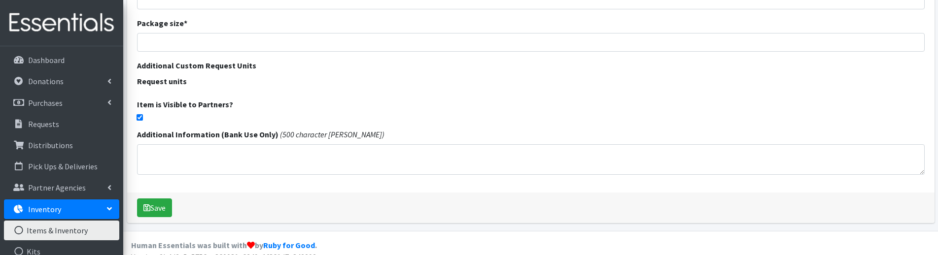
scroll to position [336, 0]
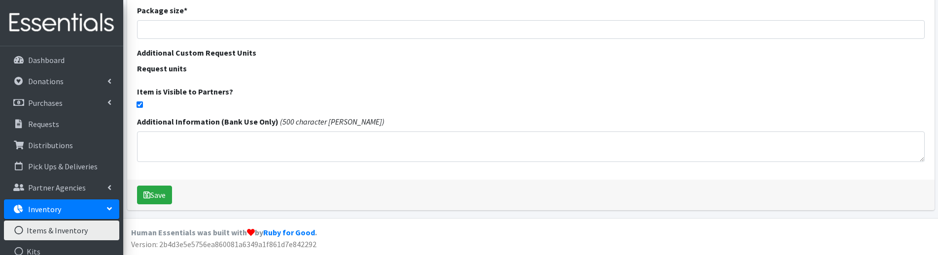
type input "0"
click at [137, 106] on input "checkbox" at bounding box center [140, 105] width 6 height 6
checkbox input "false"
click at [149, 191] on icon "submit" at bounding box center [146, 195] width 7 height 8
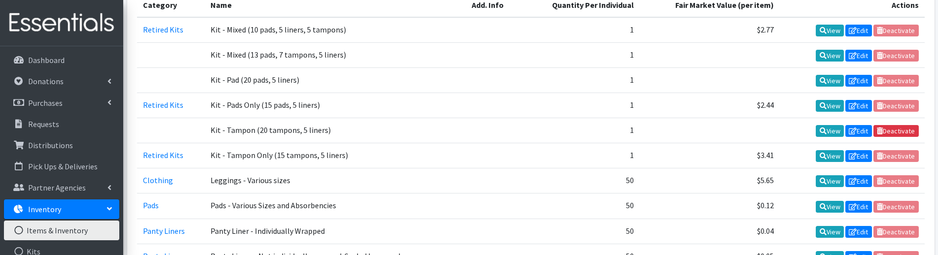
scroll to position [296, 0]
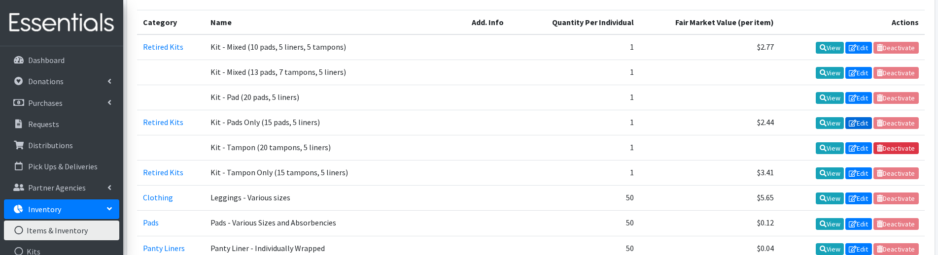
click at [857, 124] on link "Edit" at bounding box center [858, 123] width 27 height 12
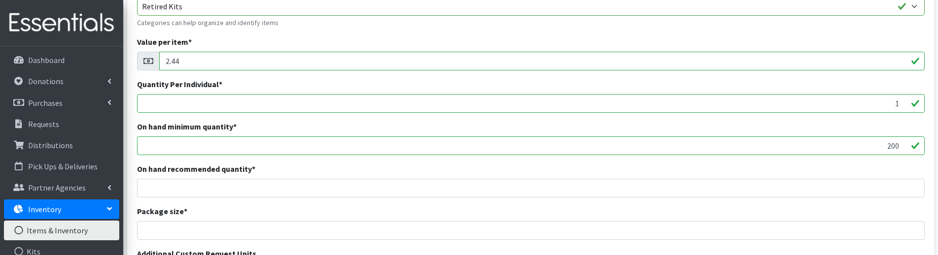
scroll to position [148, 0]
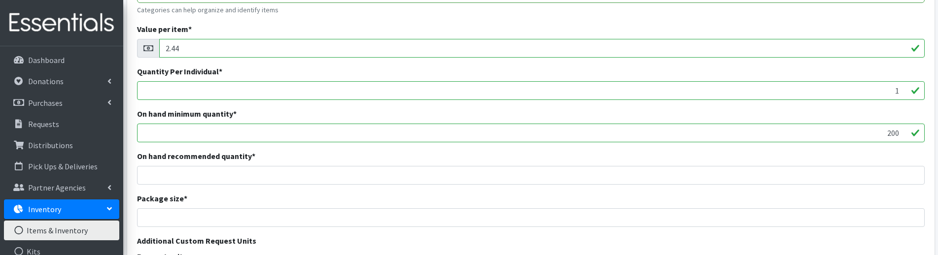
drag, startPoint x: 877, startPoint y: 136, endPoint x: 922, endPoint y: 129, distance: 45.3
click at [922, 129] on input "200" at bounding box center [530, 133] width 787 height 19
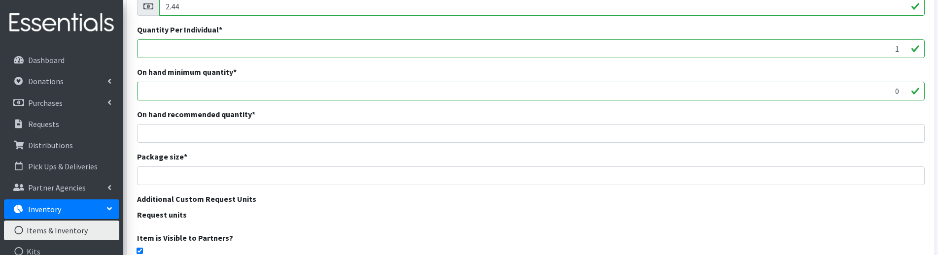
scroll to position [336, 0]
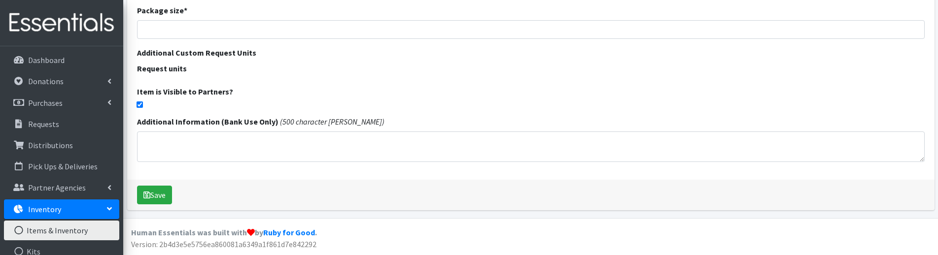
type input "0"
click at [137, 105] on input "checkbox" at bounding box center [140, 105] width 6 height 6
checkbox input "false"
click at [153, 199] on button "Save" at bounding box center [154, 195] width 35 height 19
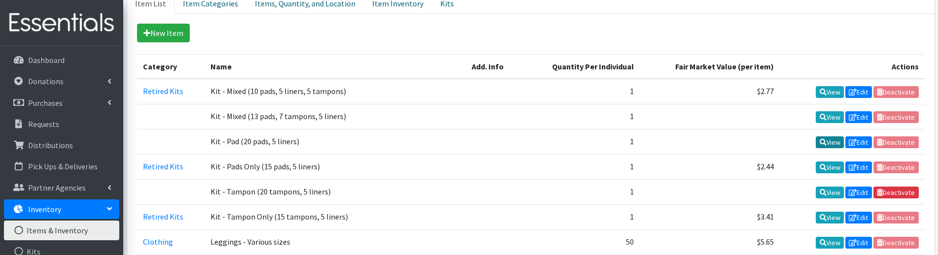
scroll to position [345, 0]
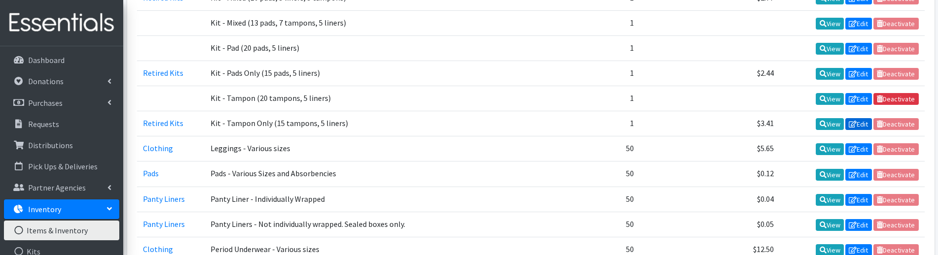
click at [855, 122] on link "Edit" at bounding box center [858, 124] width 27 height 12
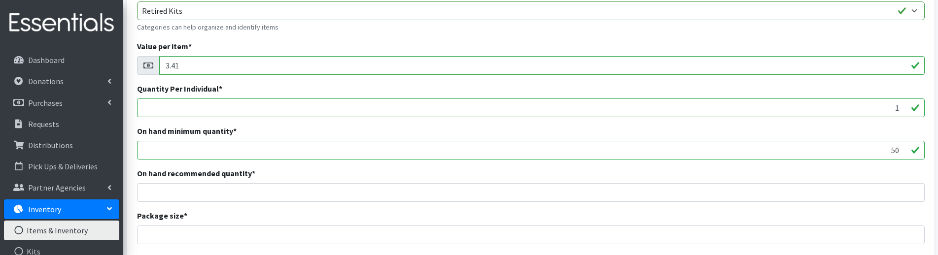
scroll to position [148, 0]
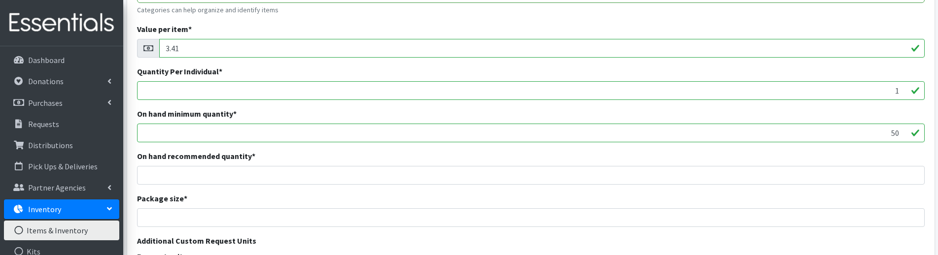
drag, startPoint x: 868, startPoint y: 136, endPoint x: 929, endPoint y: 130, distance: 60.9
click at [929, 130] on div "Name * Kit - Tampon Only (15 tampons, 5 liners) Category Tampons Pads Panty Lin…" at bounding box center [530, 142] width 807 height 452
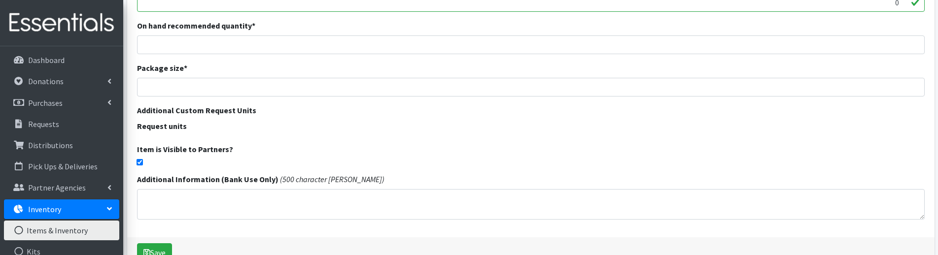
scroll to position [296, 0]
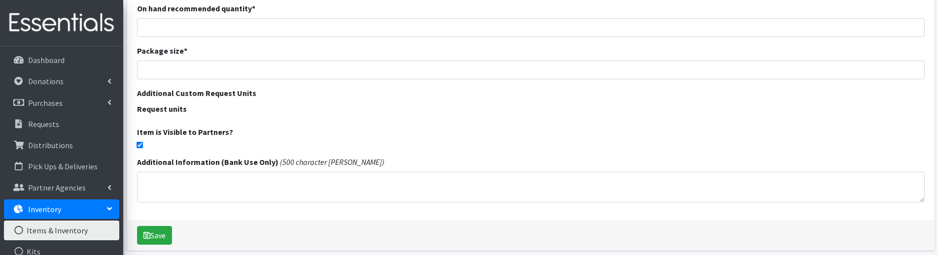
type input "0"
click at [142, 145] on input "checkbox" at bounding box center [140, 145] width 6 height 6
checkbox input "false"
click at [169, 239] on button "Save" at bounding box center [154, 235] width 35 height 19
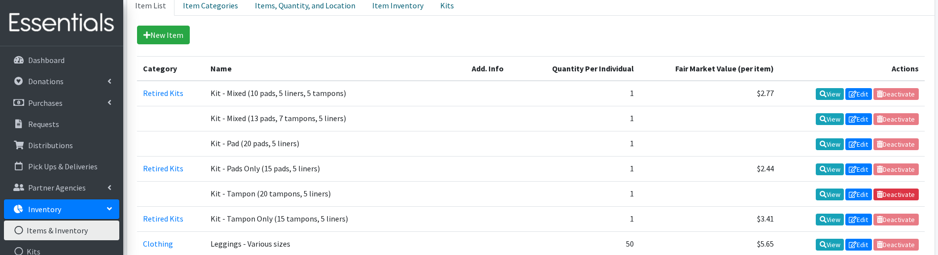
scroll to position [197, 0]
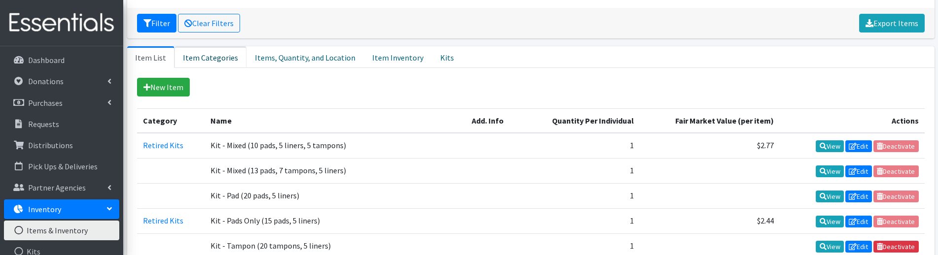
click at [223, 60] on link "Item Categories" at bounding box center [210, 57] width 72 height 22
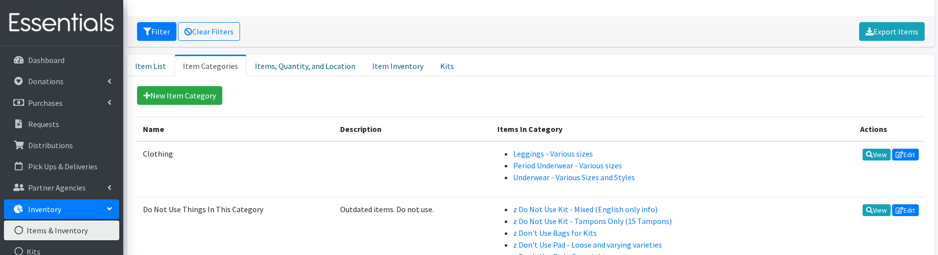
scroll to position [188, 0]
click at [329, 27] on div "Filter Clear Filters Export Items" at bounding box center [530, 32] width 807 height 31
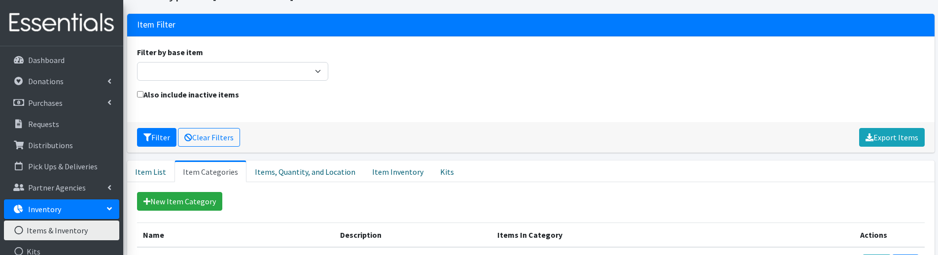
scroll to position [139, 0]
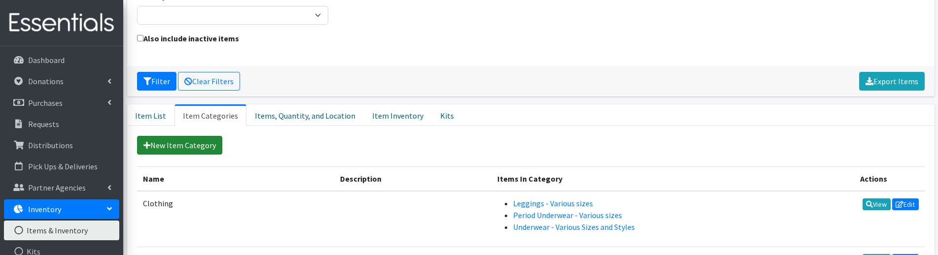
click at [193, 148] on link "New Item Category" at bounding box center [179, 145] width 85 height 19
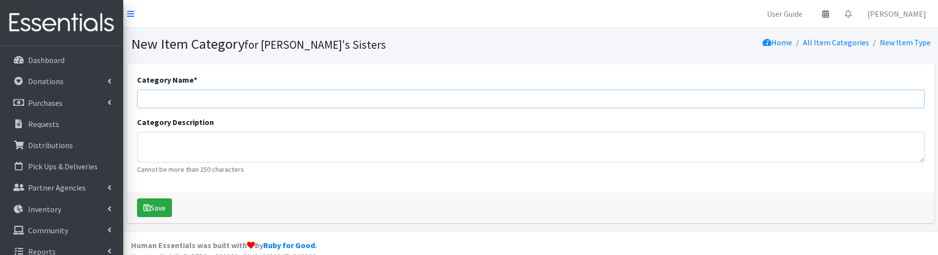
click at [194, 98] on input "Category Name *" at bounding box center [530, 99] width 787 height 19
type input "Kits"
click at [151, 147] on textarea "Category Description" at bounding box center [530, 147] width 787 height 31
type textarea "Currently in use"
click at [152, 202] on button "Save" at bounding box center [154, 208] width 35 height 19
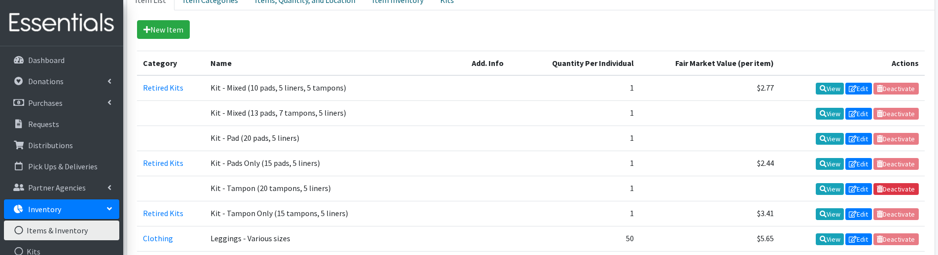
scroll to position [246, 0]
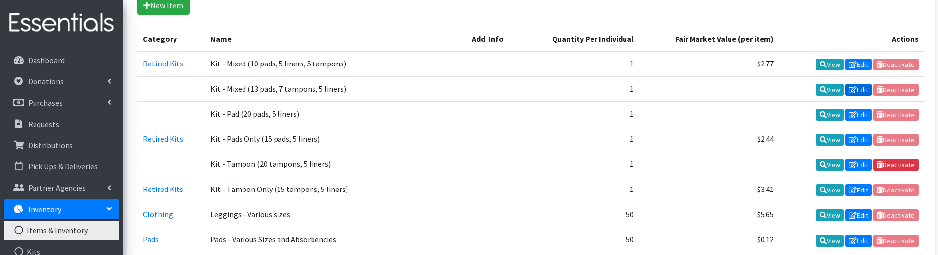
click at [852, 88] on icon at bounding box center [853, 89] width 8 height 7
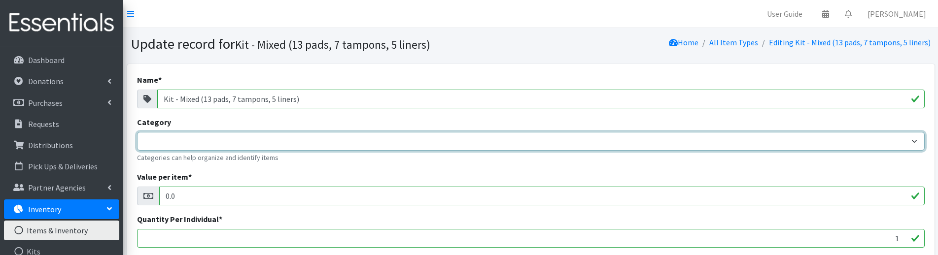
click at [208, 139] on select "Tampons Pads Panty Liners Clothing Retired Kits Do Not Use Things In This Categ…" at bounding box center [530, 141] width 787 height 19
select select "457"
click at [137, 132] on select "Tampons Pads Panty Liners Clothing Retired Kits Do Not Use Things In This Categ…" at bounding box center [530, 141] width 787 height 19
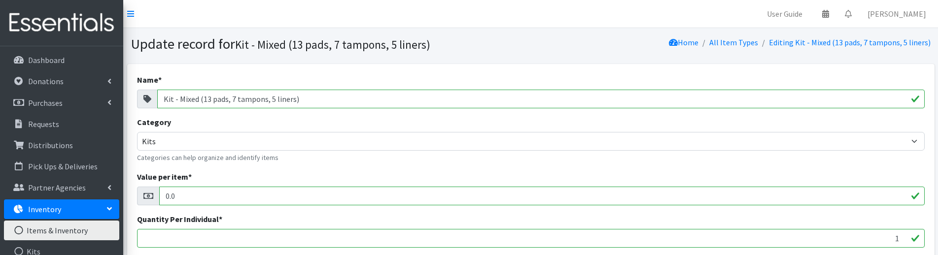
click at [183, 197] on input "0.0" at bounding box center [541, 196] width 765 height 19
click at [150, 193] on div "0.0" at bounding box center [530, 196] width 787 height 19
paste input "3.98"
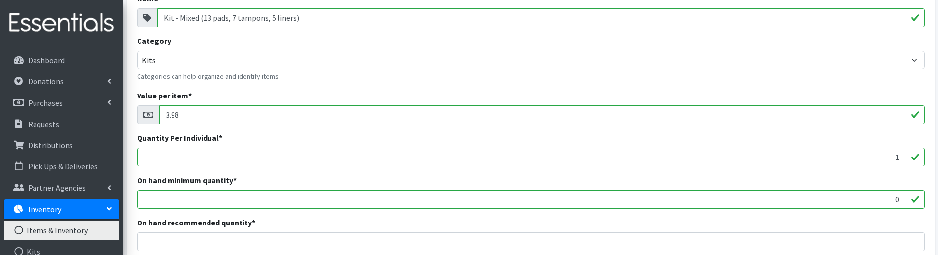
scroll to position [99, 0]
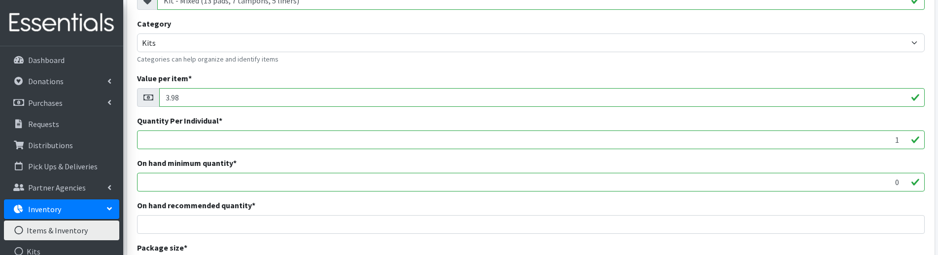
type input "3.98"
drag, startPoint x: 820, startPoint y: 183, endPoint x: 912, endPoint y: 180, distance: 91.7
click at [912, 180] on input "0" at bounding box center [530, 182] width 787 height 19
drag, startPoint x: 885, startPoint y: 180, endPoint x: 903, endPoint y: 180, distance: 18.7
click at [903, 180] on input "200" at bounding box center [530, 182] width 787 height 19
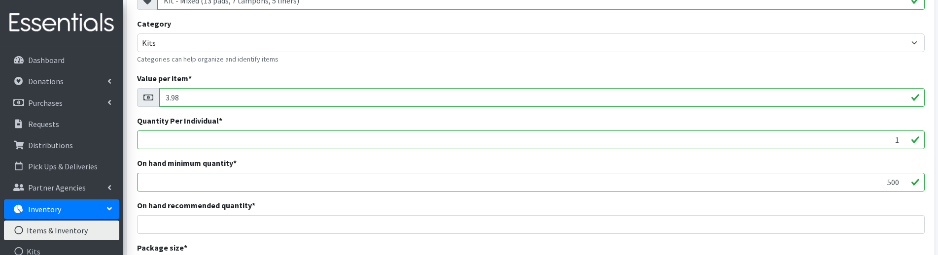
drag, startPoint x: 887, startPoint y: 183, endPoint x: 899, endPoint y: 183, distance: 12.8
click at [899, 183] on input "500" at bounding box center [530, 182] width 787 height 19
type input "250"
click at [875, 197] on div "Name * Kit - Mixed (13 pads, 7 tampons, 5 liners) Category Tampons Pads Panty L…" at bounding box center [530, 192] width 807 height 452
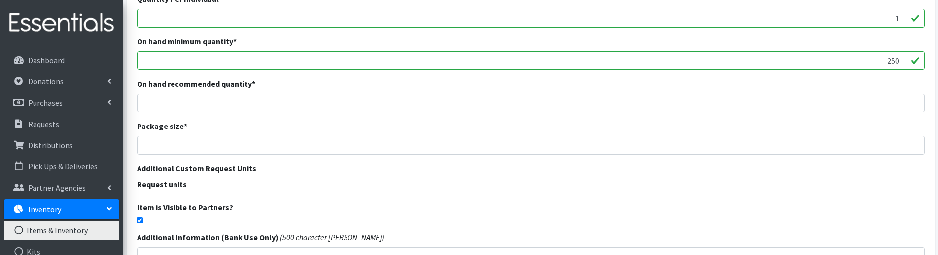
scroll to position [336, 0]
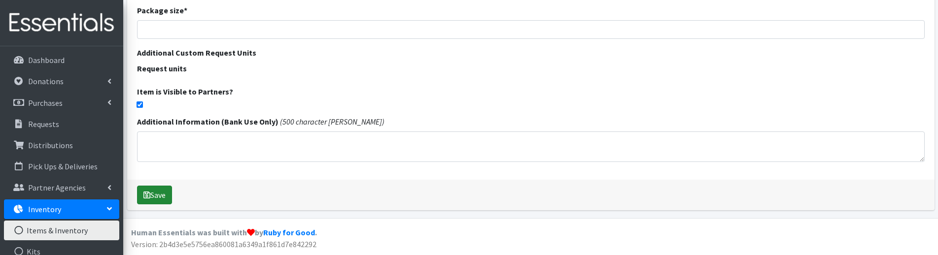
click at [169, 193] on button "Save" at bounding box center [154, 195] width 35 height 19
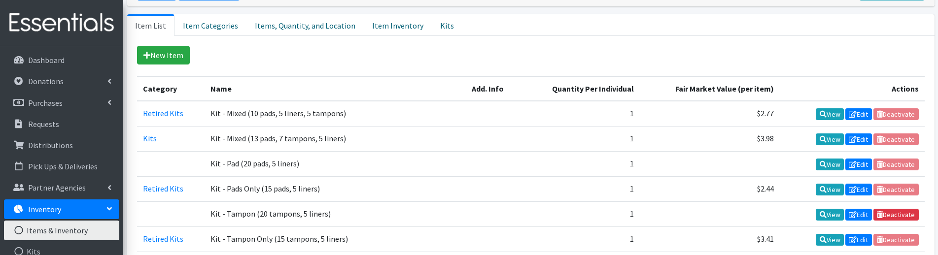
scroll to position [246, 0]
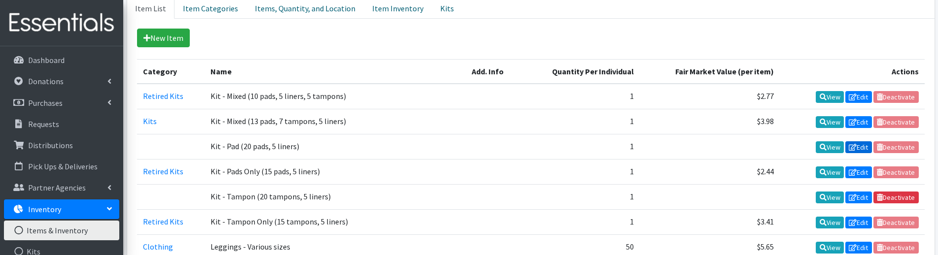
click at [860, 144] on link "Edit" at bounding box center [858, 147] width 27 height 12
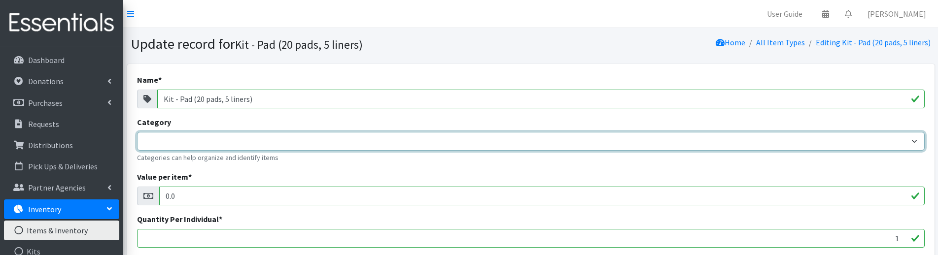
click at [214, 136] on select "Tampons Pads Panty Liners Clothing Retired Kits Do Not Use Things In This Categ…" at bounding box center [530, 141] width 787 height 19
select select "457"
click at [137, 132] on select "Tampons Pads Panty Liners Clothing Retired Kits Do Not Use Things In This Categ…" at bounding box center [530, 141] width 787 height 19
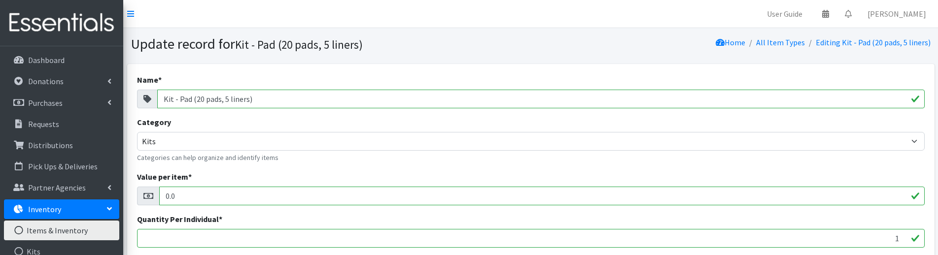
drag, startPoint x: 185, startPoint y: 194, endPoint x: 144, endPoint y: 194, distance: 40.9
click at [144, 194] on div "0.0" at bounding box center [530, 196] width 787 height 19
paste input "3.49"
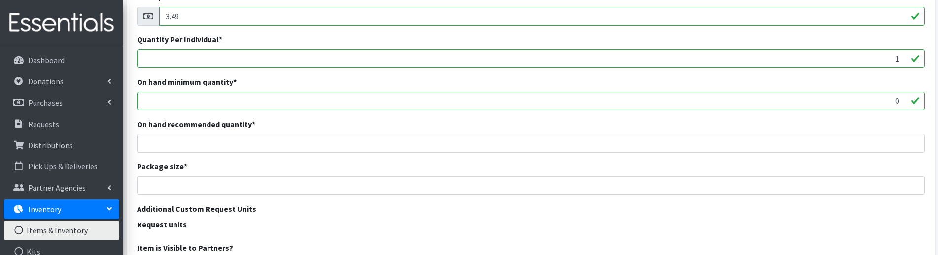
scroll to position [197, 0]
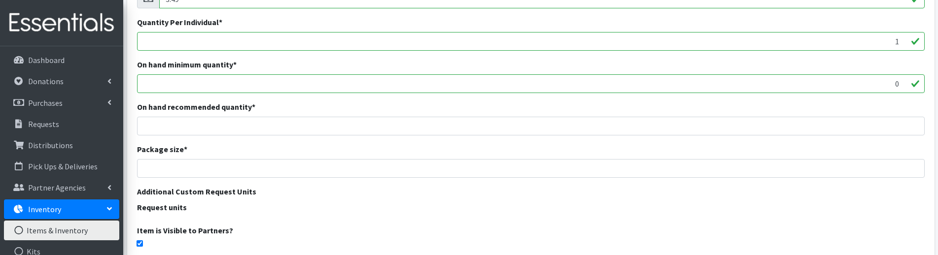
type input "3.49"
click at [879, 131] on input "number" at bounding box center [530, 126] width 787 height 19
type input "400"
click at [874, 139] on div "Name * Kit - Pad (20 pads, 5 liners) Category Tampons Pads Panty Liners Clothin…" at bounding box center [530, 93] width 807 height 452
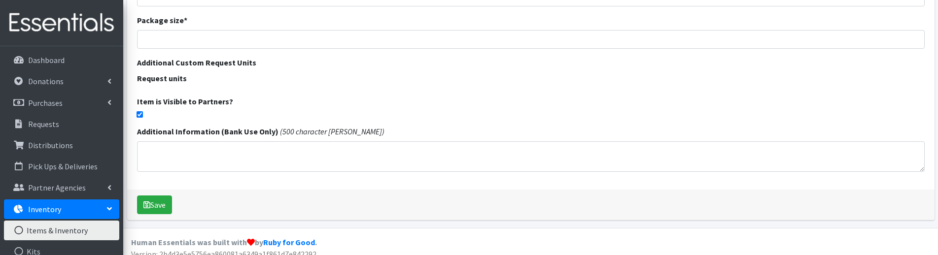
scroll to position [336, 0]
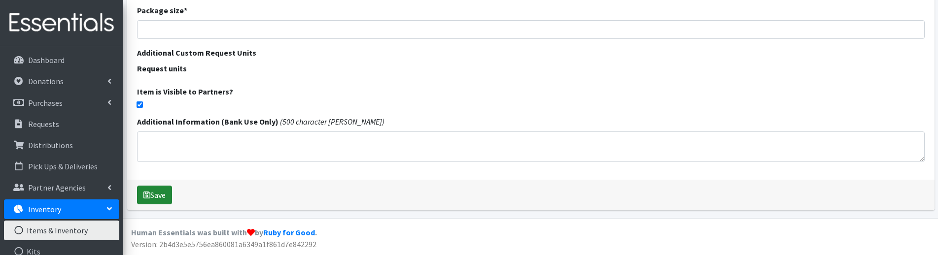
click at [164, 201] on button "Save" at bounding box center [154, 195] width 35 height 19
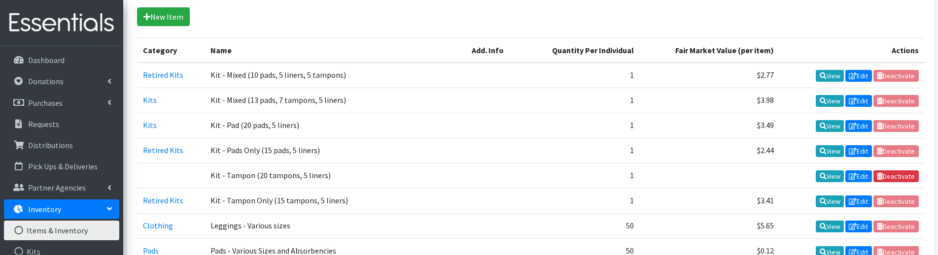
scroll to position [296, 0]
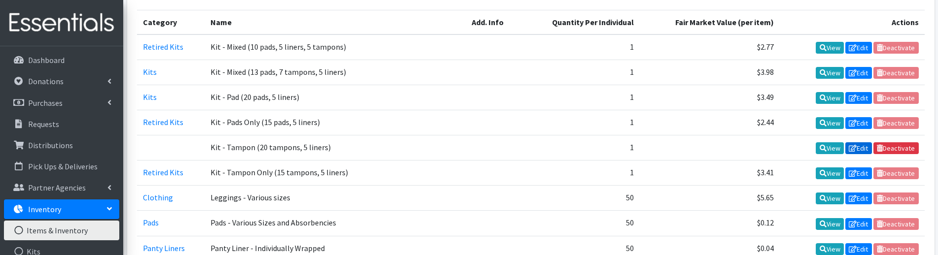
click at [854, 151] on icon at bounding box center [853, 148] width 8 height 7
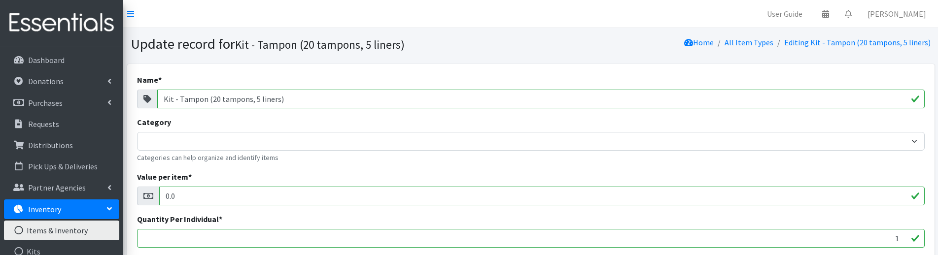
drag, startPoint x: 194, startPoint y: 196, endPoint x: 141, endPoint y: 196, distance: 52.7
click at [141, 196] on div "0.0" at bounding box center [530, 196] width 787 height 19
paste input "4.9"
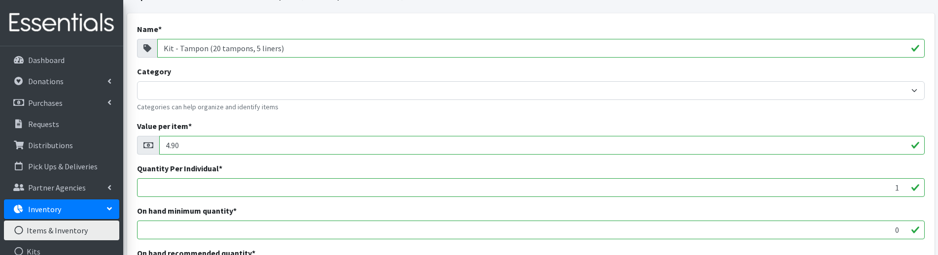
scroll to position [99, 0]
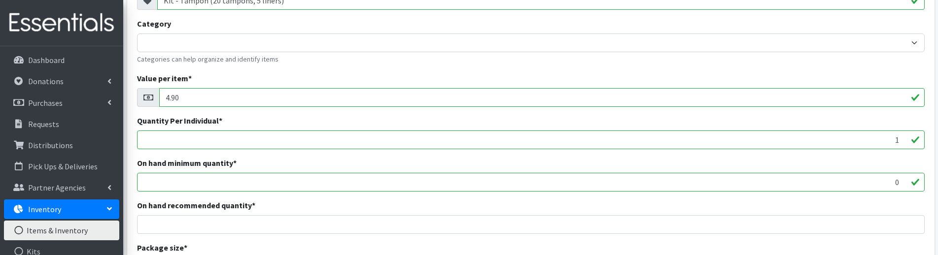
type input "4.90"
drag, startPoint x: 886, startPoint y: 182, endPoint x: 905, endPoint y: 182, distance: 19.2
click at [905, 182] on input "0" at bounding box center [530, 182] width 787 height 19
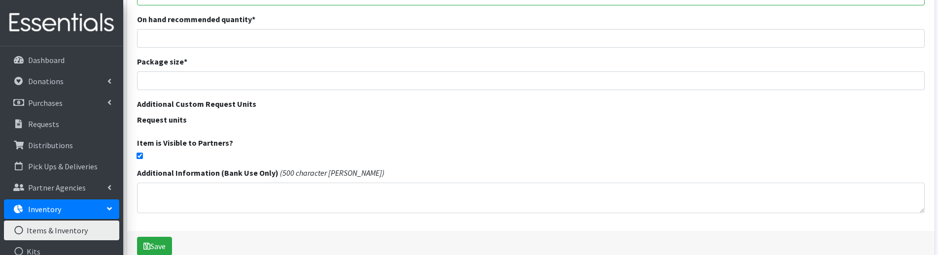
scroll to position [336, 0]
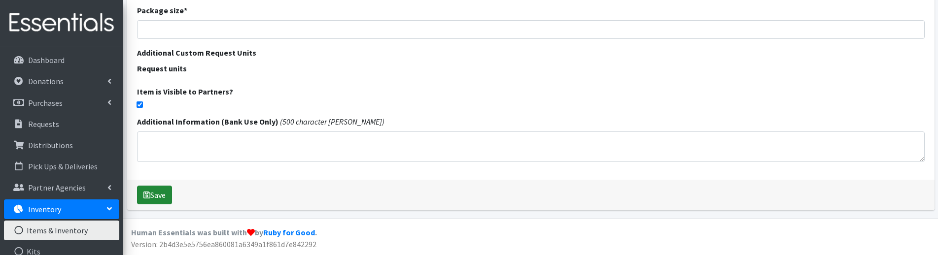
type input "50"
click at [153, 194] on button "Save" at bounding box center [154, 195] width 35 height 19
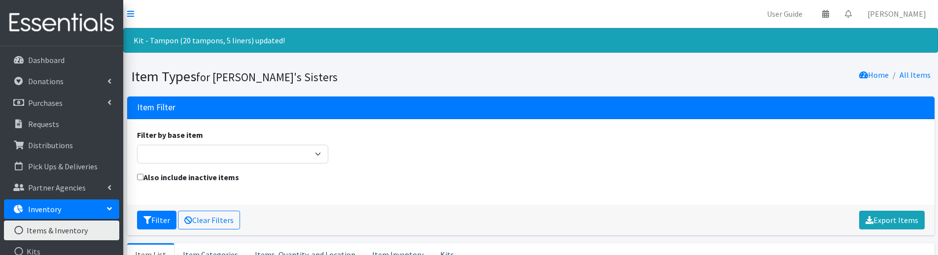
click at [333, 20] on nav "User Guide 0 Pick-ups remaining this week View Calendar 0 Requests 0 Partner Ag…" at bounding box center [530, 14] width 815 height 28
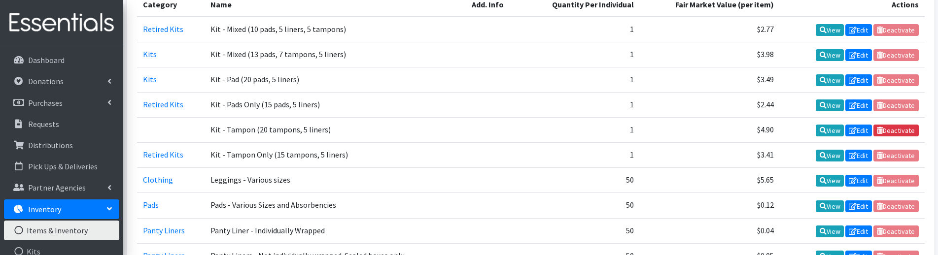
scroll to position [345, 0]
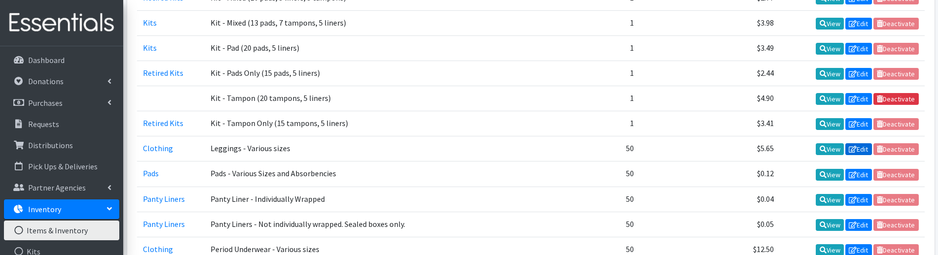
click at [857, 148] on link "Edit" at bounding box center [858, 149] width 27 height 12
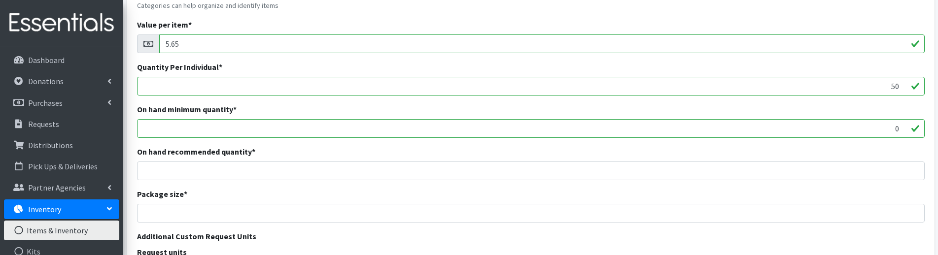
scroll to position [197, 0]
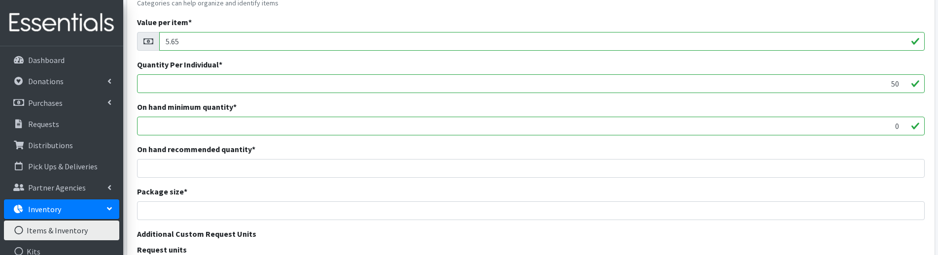
drag, startPoint x: 878, startPoint y: 83, endPoint x: 914, endPoint y: 82, distance: 36.0
click at [914, 82] on input "50" at bounding box center [530, 83] width 787 height 19
click at [901, 85] on input "1" at bounding box center [530, 83] width 787 height 19
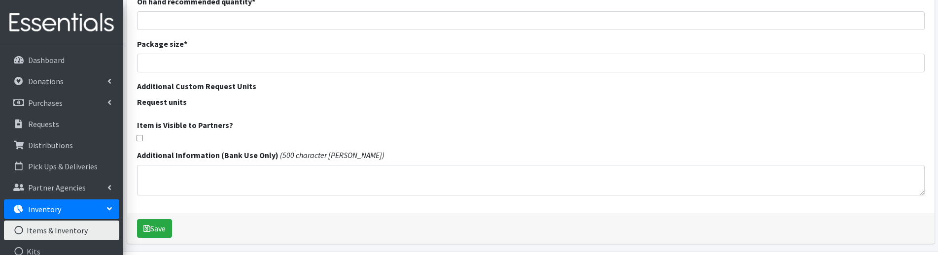
scroll to position [378, 0]
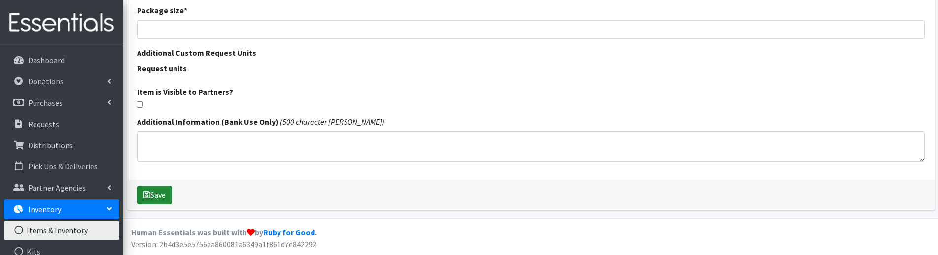
type input "1"
click at [151, 193] on button "Save" at bounding box center [154, 195] width 35 height 19
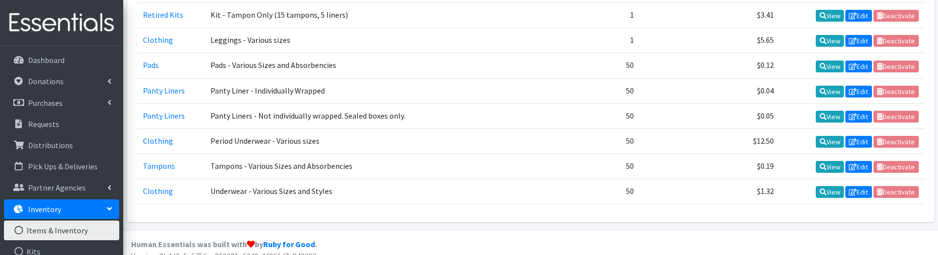
scroll to position [416, 0]
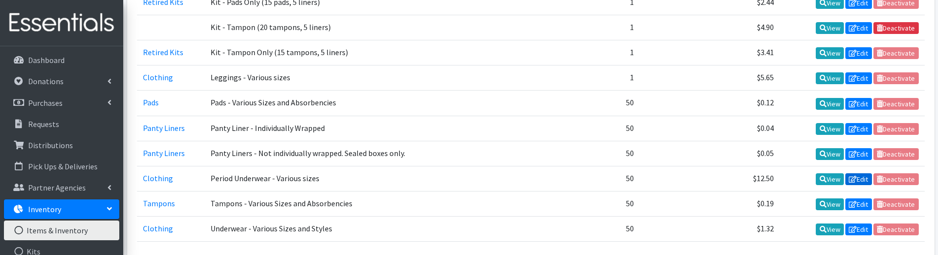
click at [854, 178] on icon at bounding box center [853, 179] width 8 height 7
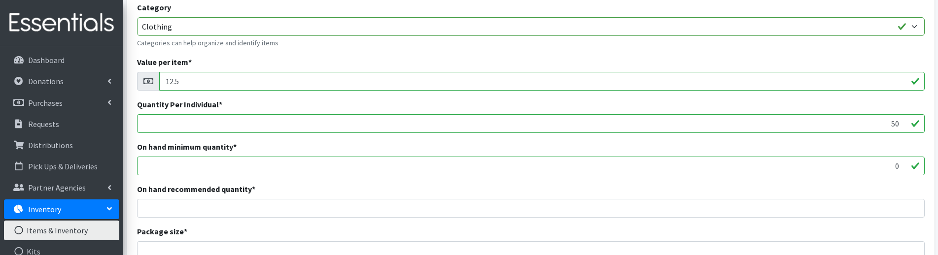
scroll to position [197, 0]
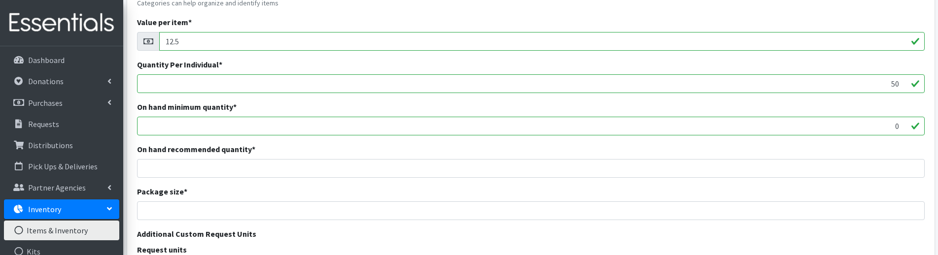
drag, startPoint x: 889, startPoint y: 82, endPoint x: 909, endPoint y: 82, distance: 20.2
click at [909, 82] on input "50" at bounding box center [530, 83] width 787 height 19
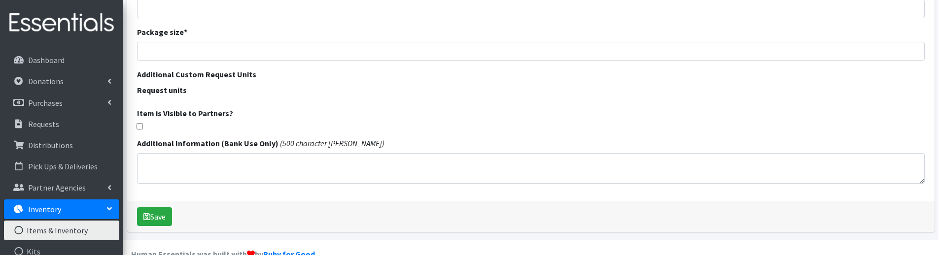
scroll to position [378, 0]
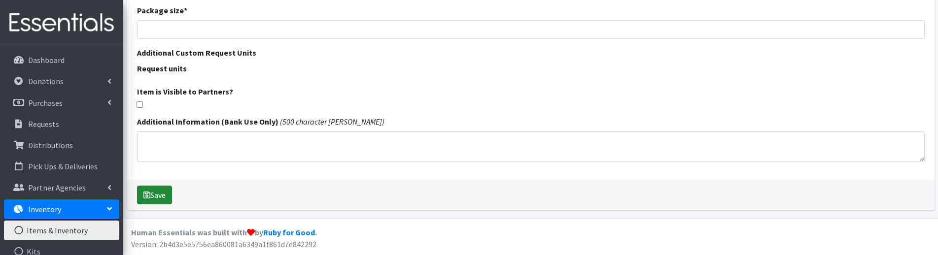
type input "1"
click at [167, 192] on button "Save" at bounding box center [154, 195] width 35 height 19
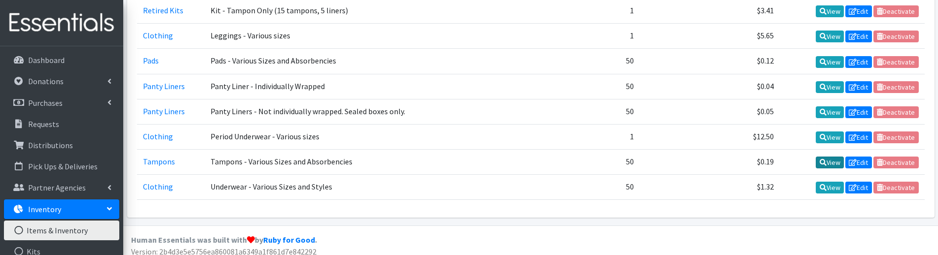
scroll to position [465, 0]
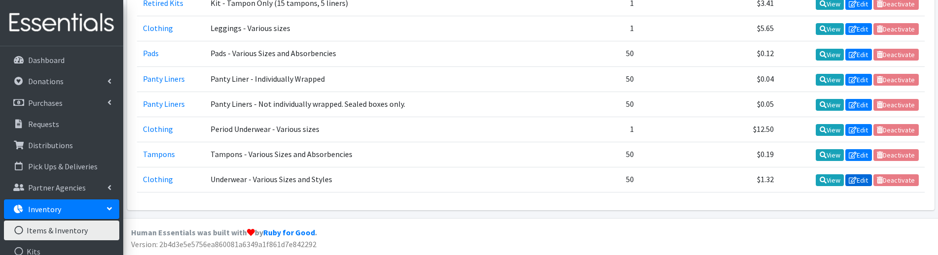
click at [861, 183] on link "Edit" at bounding box center [858, 180] width 27 height 12
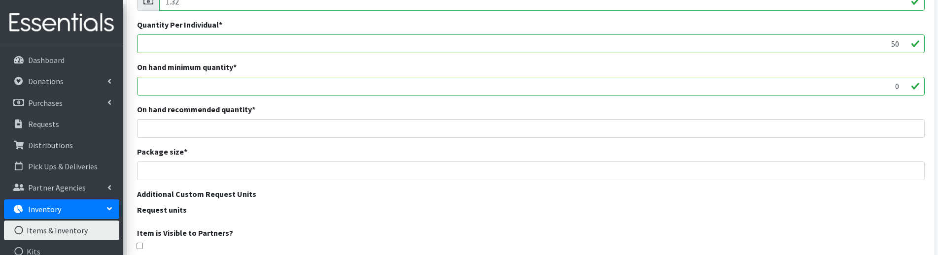
scroll to position [246, 0]
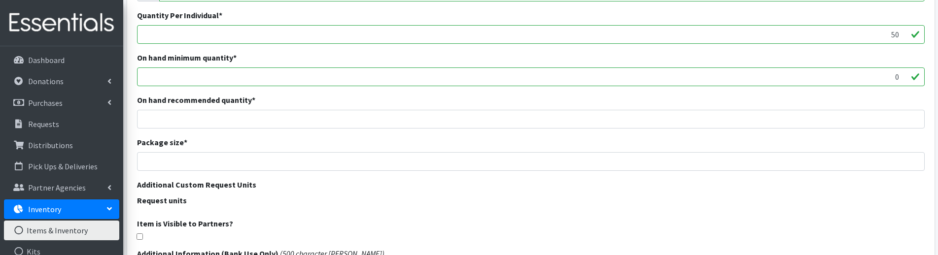
drag, startPoint x: 878, startPoint y: 36, endPoint x: 901, endPoint y: 35, distance: 23.7
click at [901, 35] on input "50" at bounding box center [530, 34] width 787 height 19
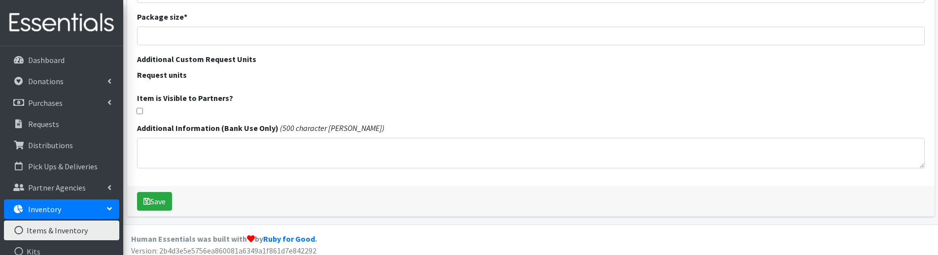
scroll to position [378, 0]
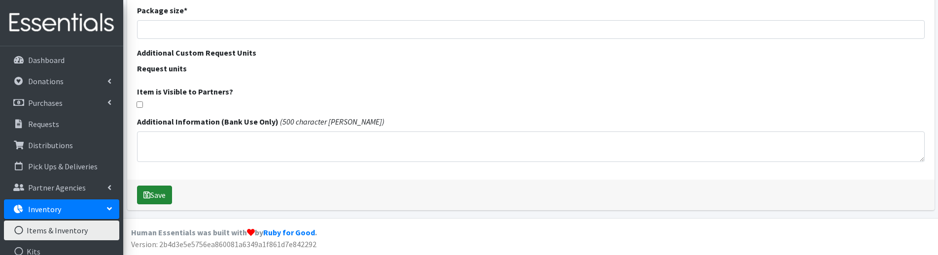
type input "1"
click at [162, 191] on button "Save" at bounding box center [154, 195] width 35 height 19
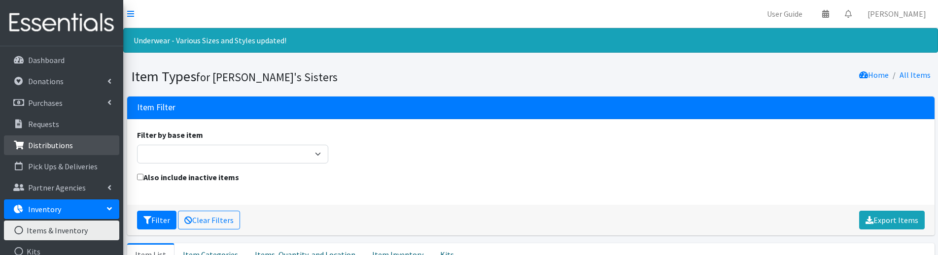
click at [60, 141] on p "Distributions" at bounding box center [50, 145] width 45 height 10
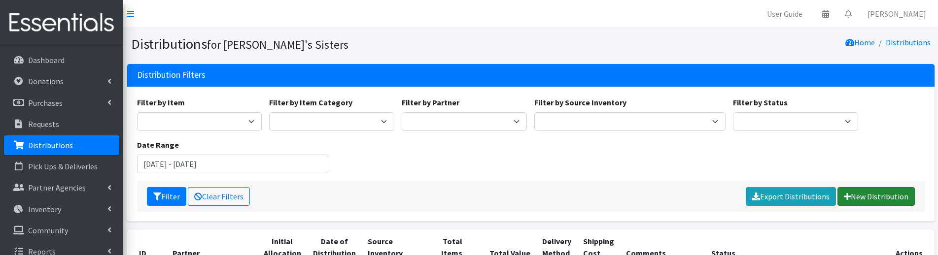
click at [868, 192] on link "New Distribution" at bounding box center [875, 196] width 77 height 19
click at [893, 192] on link "New Distribution" at bounding box center [875, 196] width 77 height 19
click at [876, 186] on div "Filter Clear Filters Export Distributions New Distribution" at bounding box center [530, 196] width 787 height 31
click at [882, 195] on link "New Distribution" at bounding box center [875, 196] width 77 height 19
click at [890, 193] on link "New Distribution" at bounding box center [875, 196] width 77 height 19
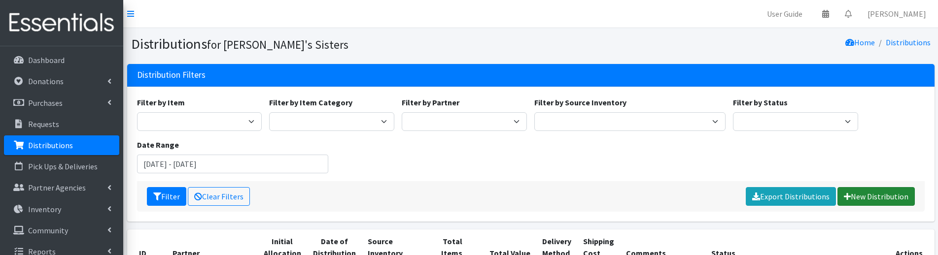
drag, startPoint x: 866, startPoint y: 184, endPoint x: 872, endPoint y: 193, distance: 10.7
click at [866, 184] on div "Filter Clear Filters Export Distributions New Distribution" at bounding box center [530, 196] width 787 height 31
click at [872, 193] on link "New Distribution" at bounding box center [875, 196] width 77 height 19
click at [878, 191] on link "New Distribution" at bounding box center [875, 196] width 77 height 19
click at [883, 202] on link "New Distribution" at bounding box center [875, 196] width 77 height 19
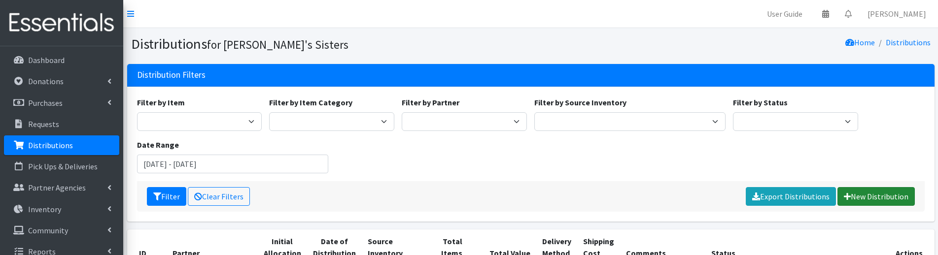
click at [886, 193] on link "New Distribution" at bounding box center [875, 196] width 77 height 19
click at [868, 199] on link "New Distribution" at bounding box center [875, 196] width 77 height 19
click at [901, 195] on link "New Distribution" at bounding box center [875, 196] width 77 height 19
click at [873, 198] on link "New Distribution" at bounding box center [875, 196] width 77 height 19
click at [877, 197] on link "New Distribution" at bounding box center [875, 196] width 77 height 19
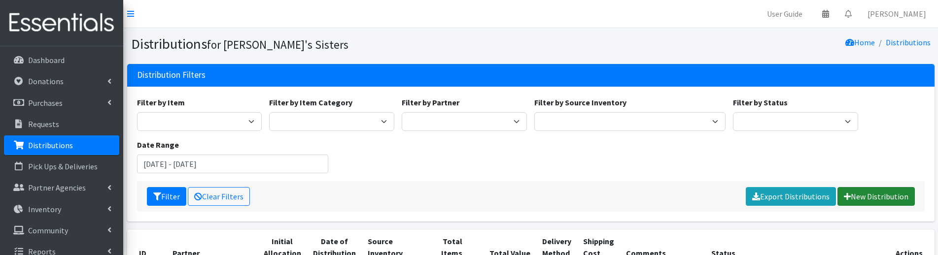
click at [888, 197] on link "New Distribution" at bounding box center [875, 196] width 77 height 19
click at [885, 198] on link "New Distribution" at bounding box center [875, 196] width 77 height 19
click at [899, 196] on link "New Distribution" at bounding box center [875, 196] width 77 height 19
click at [879, 198] on link "New Distribution" at bounding box center [875, 196] width 77 height 19
click at [880, 195] on link "New Distribution" at bounding box center [875, 196] width 77 height 19
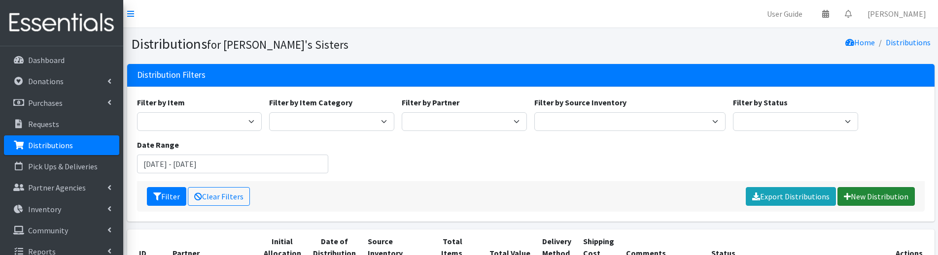
click at [881, 193] on link "New Distribution" at bounding box center [875, 196] width 77 height 19
click at [874, 194] on link "New Distribution" at bounding box center [875, 196] width 77 height 19
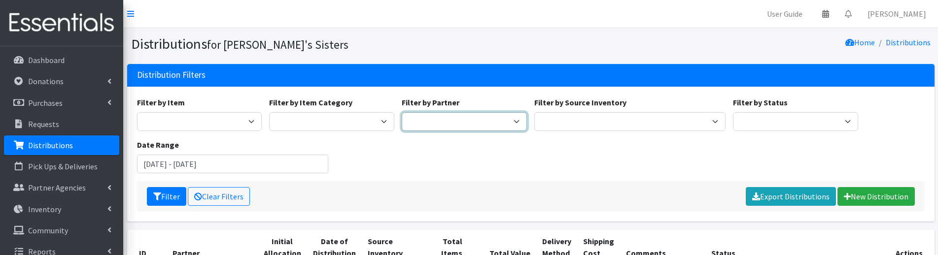
click at [480, 121] on select "211 [US_STATE] and Individual Referrals Afghan Support Center (USCIS) ANU FOUND…" at bounding box center [464, 121] width 125 height 19
click at [584, 173] on div "Filter by Item Kit - 10 Count Tampon Only (10 tampons) Kit - Mixed (10 pads, 5 …" at bounding box center [530, 139] width 795 height 85
click at [471, 127] on select "211 [US_STATE] and Individual Referrals Afghan Support Center (USCIS) ANU FOUND…" at bounding box center [464, 121] width 125 height 19
click at [594, 171] on div "Filter by Item Kit - 10 Count Tampon Only (10 tampons) Kit - Mixed (10 pads, 5 …" at bounding box center [530, 139] width 795 height 85
click at [522, 160] on div "Filter by Item Kit - 10 Count Tampon Only (10 tampons) Kit - Mixed (10 pads, 5 …" at bounding box center [530, 139] width 795 height 85
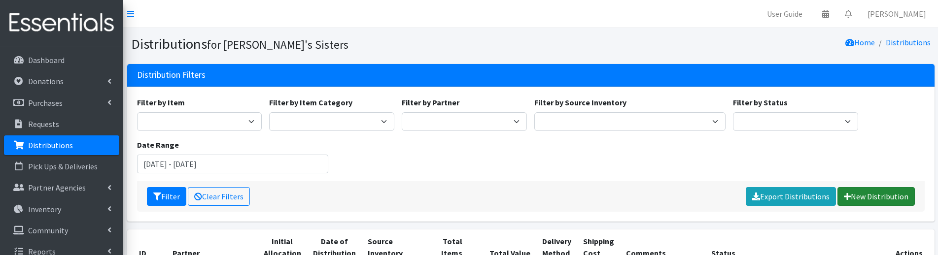
click at [883, 196] on link "New Distribution" at bounding box center [875, 196] width 77 height 19
click at [878, 191] on link "New Distribution" at bounding box center [875, 196] width 77 height 19
click at [879, 203] on link "New Distribution" at bounding box center [875, 196] width 77 height 19
click at [861, 194] on link "New Distribution" at bounding box center [875, 196] width 77 height 19
click at [891, 201] on link "New Distribution" at bounding box center [875, 196] width 77 height 19
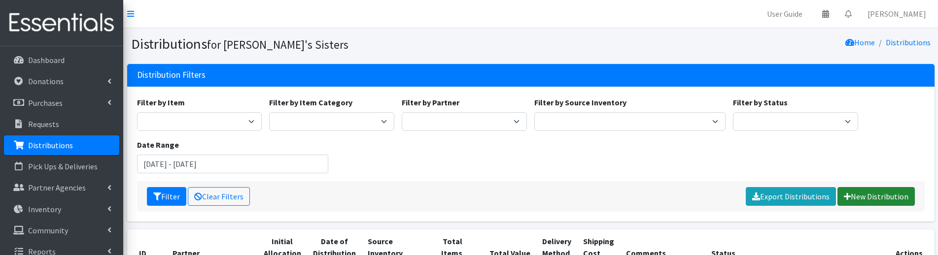
click at [873, 195] on link "New Distribution" at bounding box center [875, 196] width 77 height 19
click at [869, 196] on link "New Distribution" at bounding box center [875, 196] width 77 height 19
click at [880, 199] on link "New Distribution" at bounding box center [875, 196] width 77 height 19
click at [880, 195] on link "New Distribution" at bounding box center [875, 196] width 77 height 19
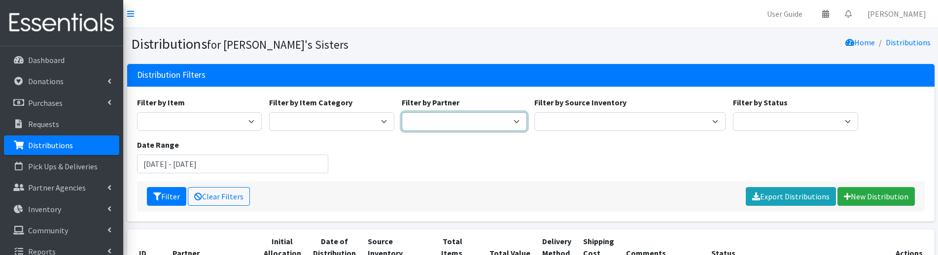
click at [437, 123] on select "211 [US_STATE] and Individual Referrals Afghan Support Center (USCIS) ANU FOUND…" at bounding box center [464, 121] width 125 height 19
select select "4701"
click at [402, 112] on select "211 [US_STATE] and Individual Referrals Afghan Support Center (USCIS) ANU FOUND…" at bounding box center [464, 121] width 125 height 19
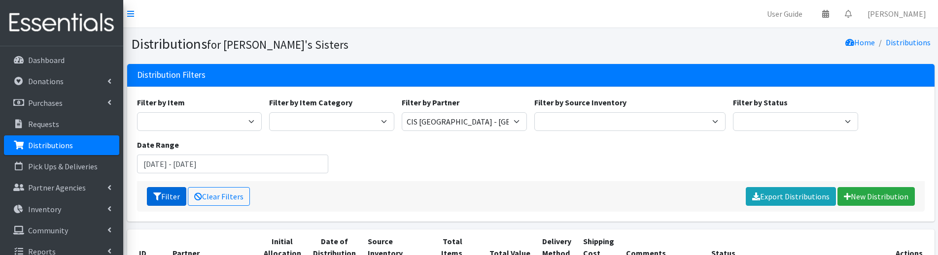
click at [166, 190] on button "Filter" at bounding box center [166, 196] width 39 height 19
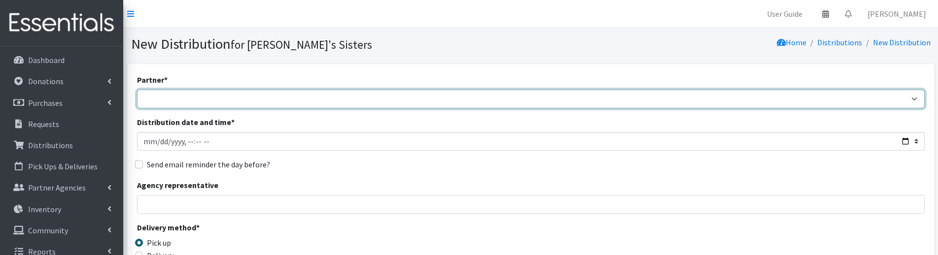
click at [185, 100] on select "211 [US_STATE] and Individual Referrals Afghan Support Center (USCIS) ANU FOUND…" at bounding box center [530, 99] width 787 height 19
select select "2937"
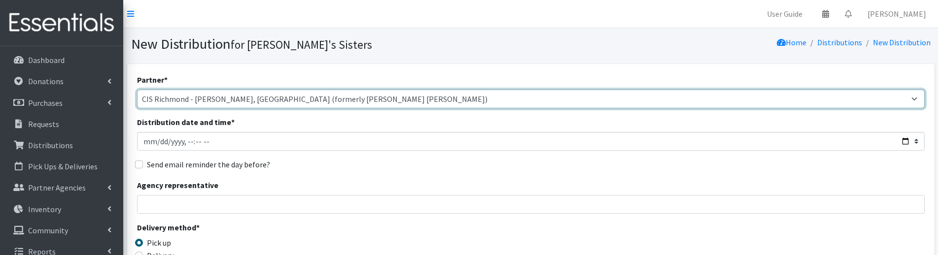
click at [137, 90] on select "211 [US_STATE] and Individual Referrals Afghan Support Center (USCIS) ANU FOUND…" at bounding box center [530, 99] width 787 height 19
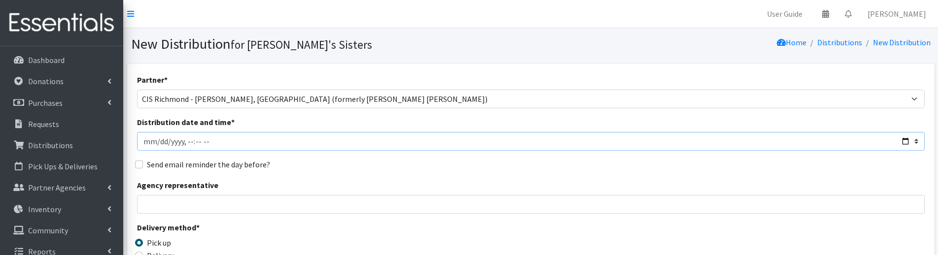
click at [159, 140] on input "Distribution date and time *" at bounding box center [530, 141] width 787 height 19
type input "2025-08-03T23:59"
type input "[DATE]T23:59"
click at [173, 200] on input "Agency representative" at bounding box center [530, 204] width 787 height 19
type input "[PERSON_NAME]"
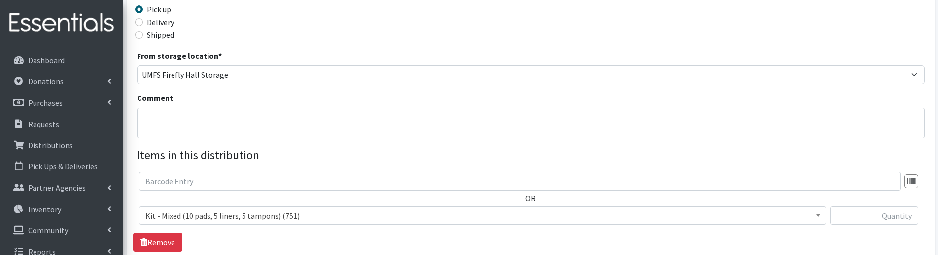
scroll to position [246, 0]
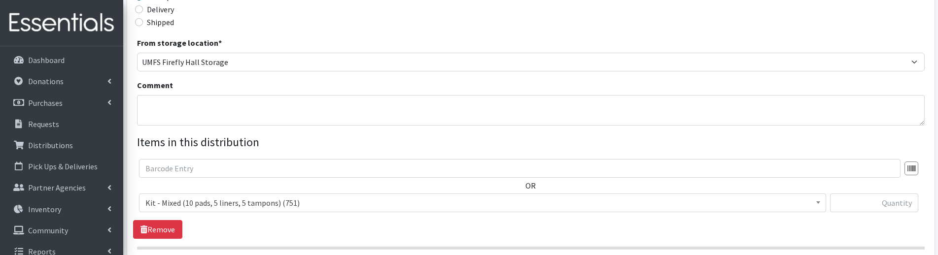
drag, startPoint x: 162, startPoint y: 5, endPoint x: 162, endPoint y: 12, distance: 6.4
click at [162, 8] on label "Delivery" at bounding box center [160, 9] width 27 height 12
click at [143, 8] on input "Delivery" at bounding box center [139, 9] width 8 height 8
radio input "true"
click at [239, 102] on textarea "Comment" at bounding box center [530, 110] width 787 height 31
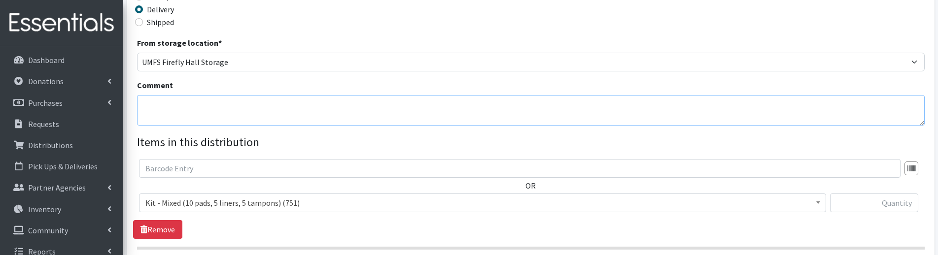
paste textarea "CIS Richmond August Fair"
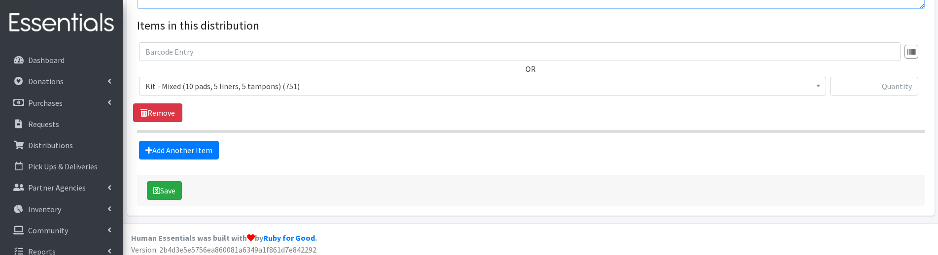
scroll to position [369, 0]
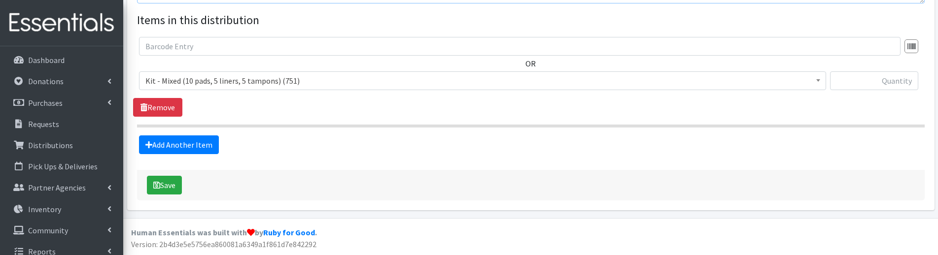
type textarea "CIS Richmond August Fair"
click at [273, 87] on span "Kit - Mixed (10 pads, 5 liners, 5 tampons) (751)" at bounding box center [482, 81] width 674 height 14
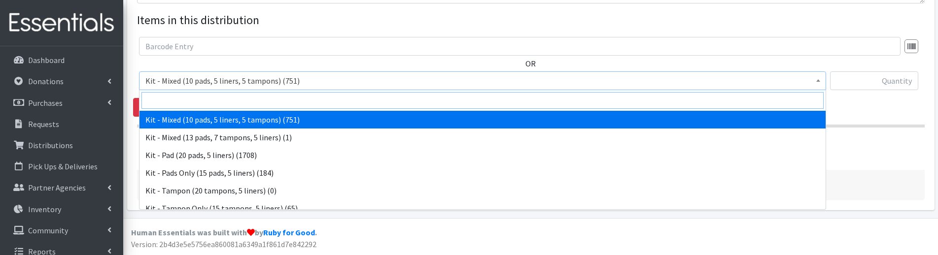
click at [263, 103] on input "search" at bounding box center [482, 100] width 682 height 17
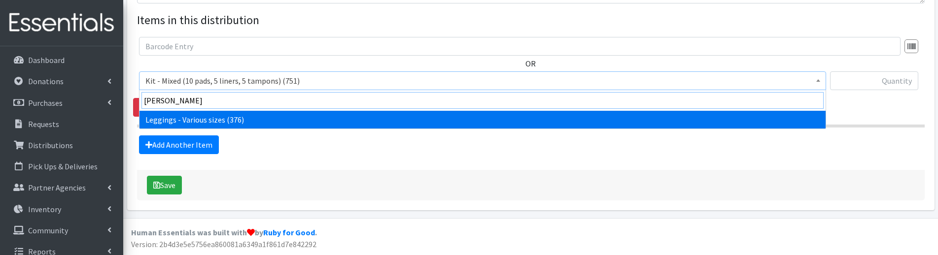
type input "[PERSON_NAME]"
select select "12411"
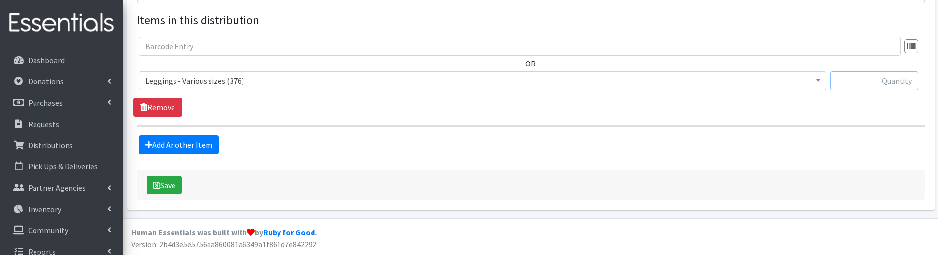
click at [879, 83] on input "text" at bounding box center [874, 80] width 88 height 19
type input "5"
click at [191, 144] on link "Add Another Item" at bounding box center [179, 145] width 80 height 19
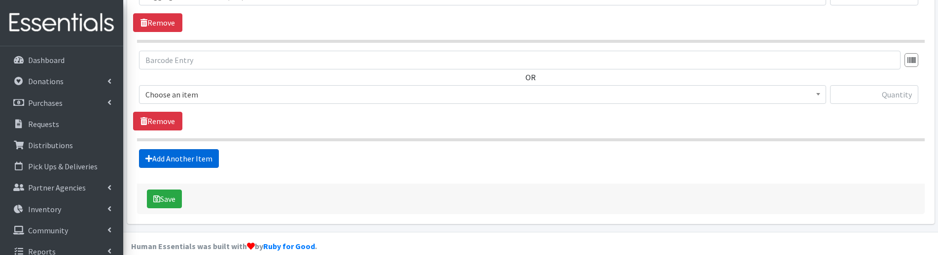
scroll to position [467, 0]
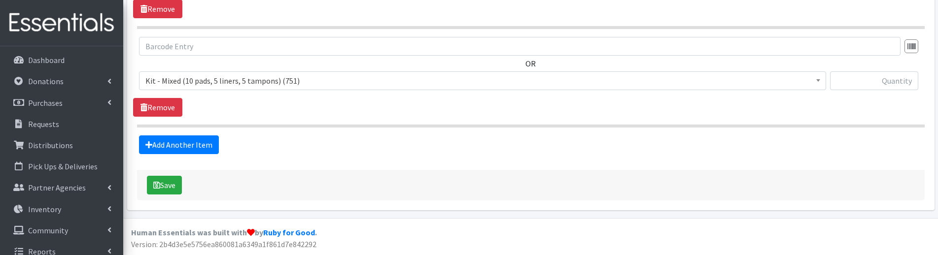
click at [208, 80] on span "Kit - Mixed (10 pads, 5 liners, 5 tampons) (751)" at bounding box center [482, 81] width 674 height 14
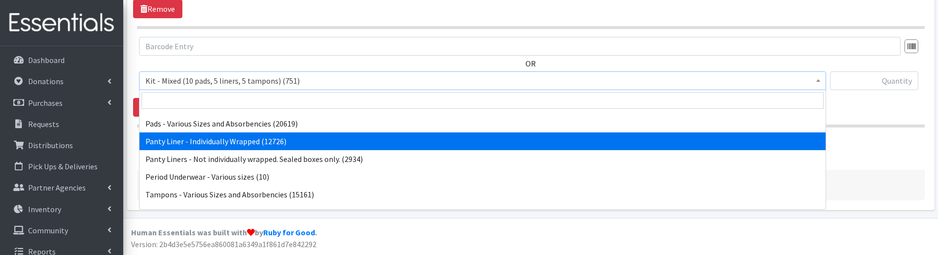
scroll to position [132, 0]
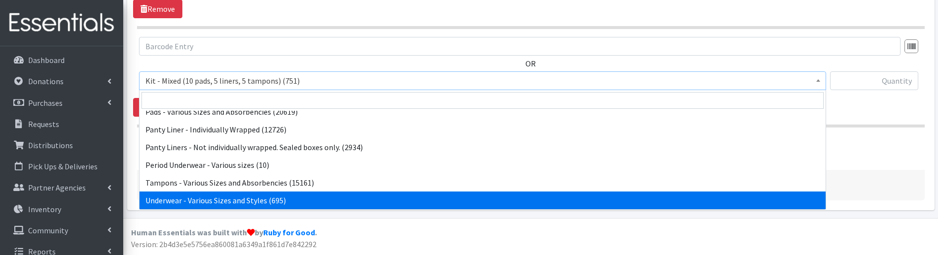
select select "10495"
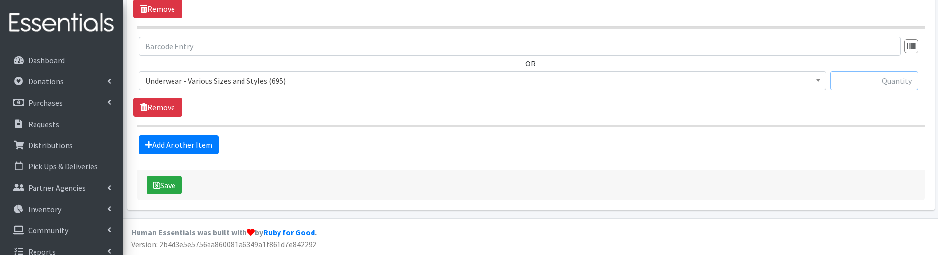
click at [879, 81] on input "text" at bounding box center [874, 80] width 88 height 19
type input "12"
click at [166, 192] on button "Save" at bounding box center [164, 185] width 35 height 19
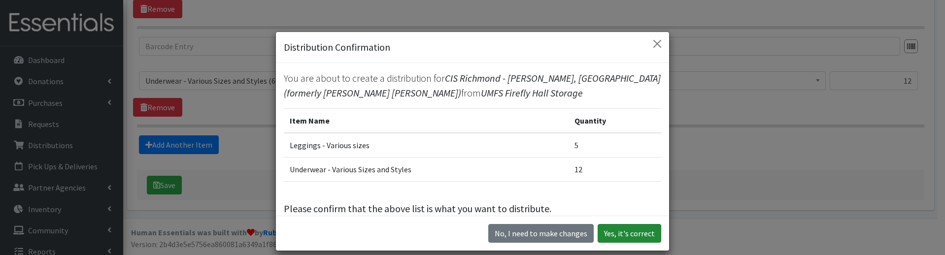
click at [639, 233] on button "Yes, it's correct" at bounding box center [630, 233] width 64 height 19
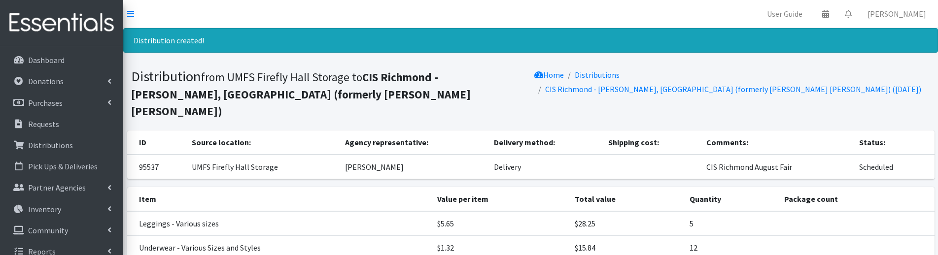
click at [203, 21] on nav "User Guide 0 Pick-ups remaining this week View Calendar 0 Requests 0 Partner Ag…" at bounding box center [530, 14] width 815 height 28
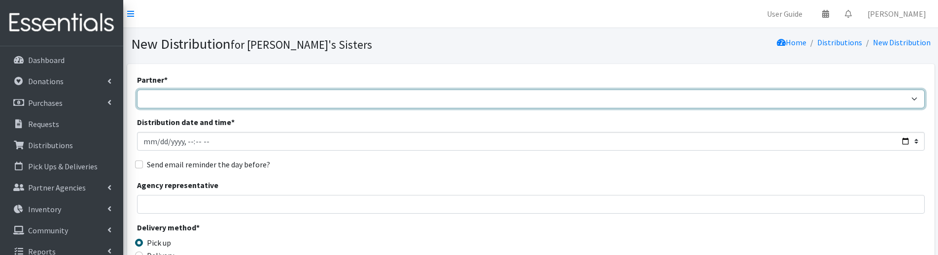
click at [163, 91] on select "211 [US_STATE] and Individual Referrals Afghan Support Center (USCIS) ANU FOUND…" at bounding box center [530, 99] width 787 height 19
select select "4691"
click at [137, 90] on select "211 [US_STATE] and Individual Referrals Afghan Support Center (USCIS) ANU FOUND…" at bounding box center [530, 99] width 787 height 19
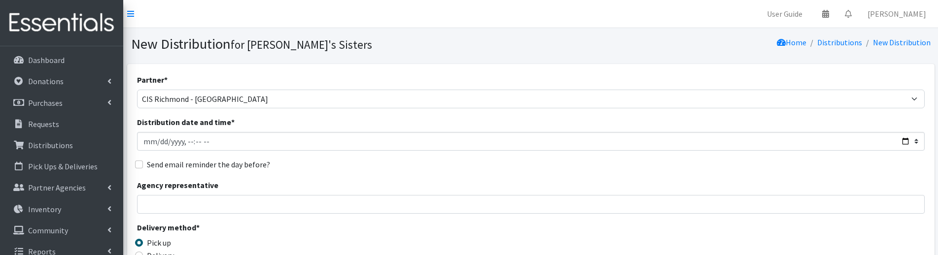
click at [159, 141] on input "Distribution date and time *" at bounding box center [530, 141] width 787 height 19
type input "[DATE]T23:59"
click at [204, 201] on input "Agency representative" at bounding box center [530, 204] width 787 height 19
type input "[PERSON_NAME]"
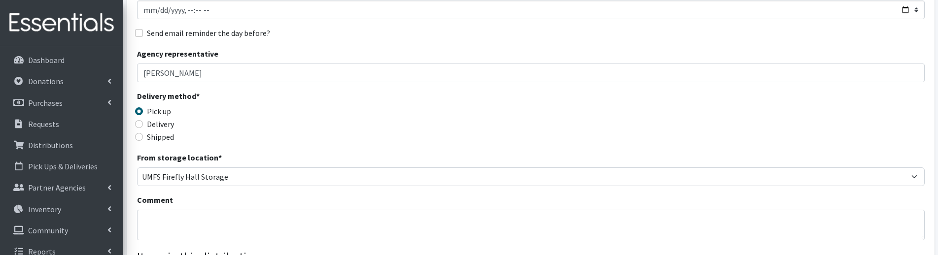
scroll to position [148, 0]
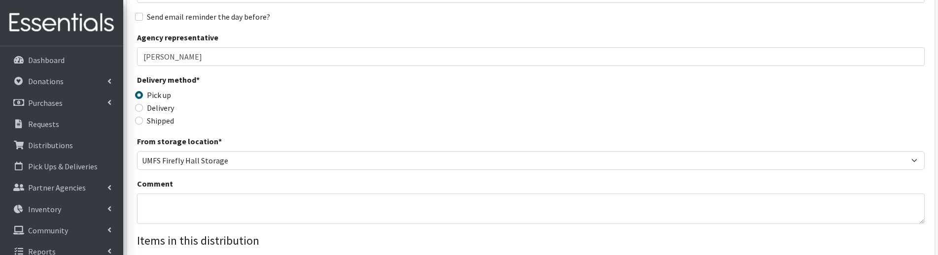
click at [156, 112] on label "Delivery" at bounding box center [160, 108] width 27 height 12
click at [143, 112] on input "Delivery" at bounding box center [139, 108] width 8 height 8
radio input "true"
click at [186, 210] on textarea "Comment" at bounding box center [530, 209] width 787 height 31
paste textarea "CIS Richmond August Fair"
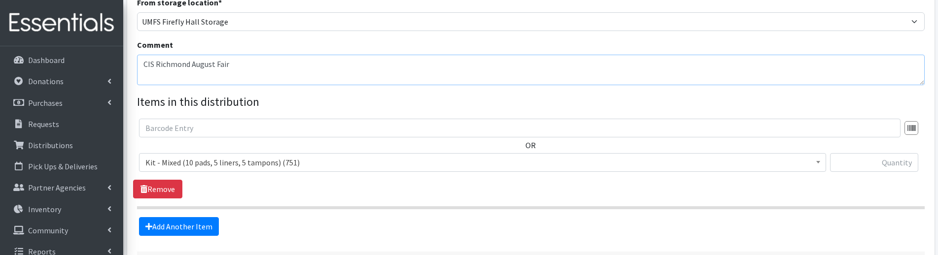
scroll to position [296, 0]
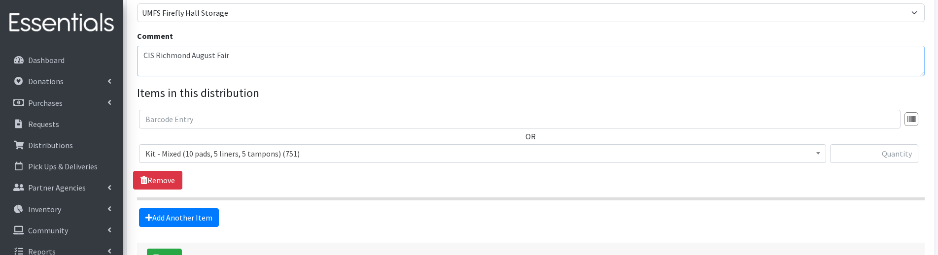
type textarea "CIS Richmond August Fair"
click at [171, 153] on span "Kit - Mixed (10 pads, 5 liners, 5 tampons) (751)" at bounding box center [482, 154] width 674 height 14
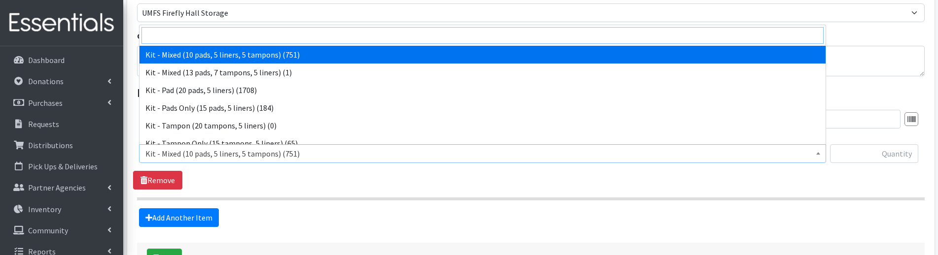
click at [172, 31] on input "search" at bounding box center [482, 35] width 682 height 17
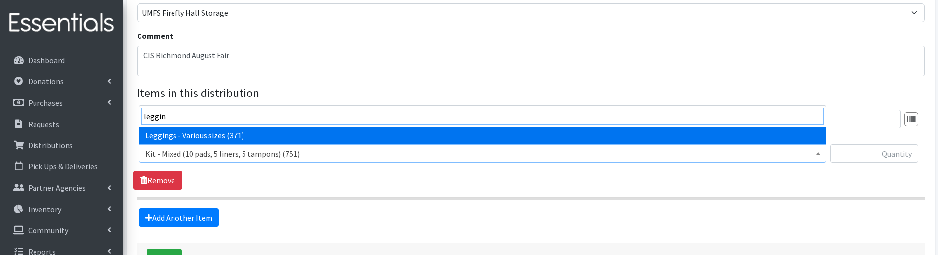
type input "leggin"
select select "12411"
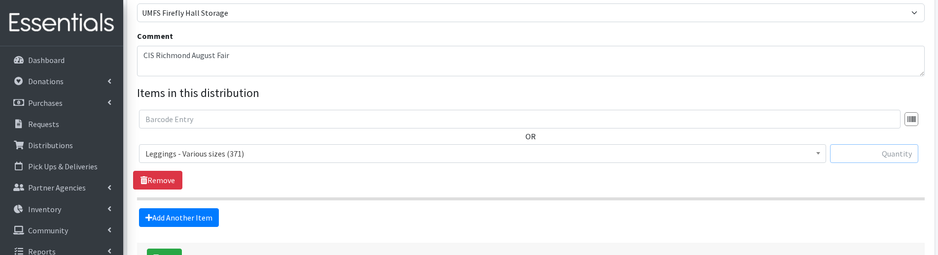
click at [871, 155] on input "text" at bounding box center [874, 153] width 88 height 19
type input "14"
click at [178, 212] on link "Add Another Item" at bounding box center [179, 217] width 80 height 19
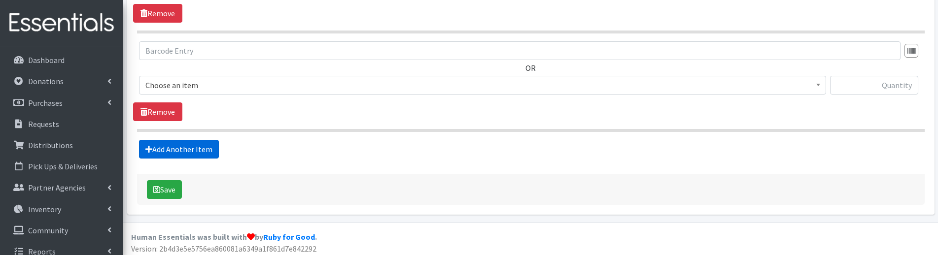
scroll to position [467, 0]
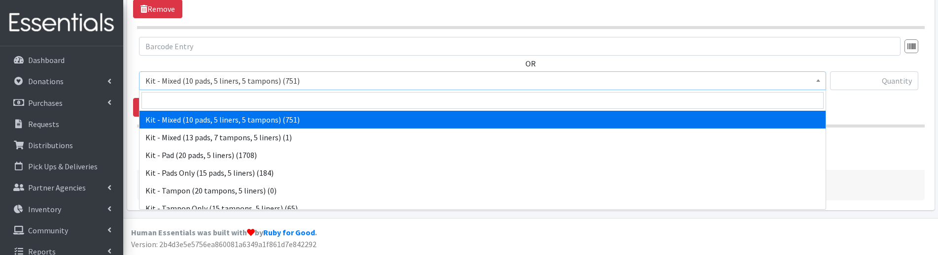
click at [186, 82] on span "Kit - Mixed (10 pads, 5 liners, 5 tampons) (751)" at bounding box center [482, 81] width 674 height 14
click at [186, 101] on input "search" at bounding box center [482, 100] width 682 height 17
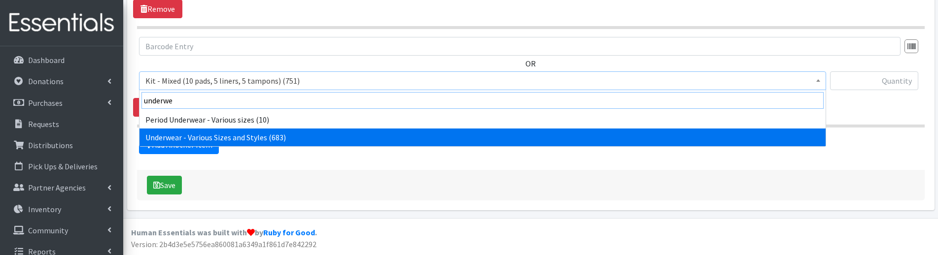
type input "underwe"
select select "10495"
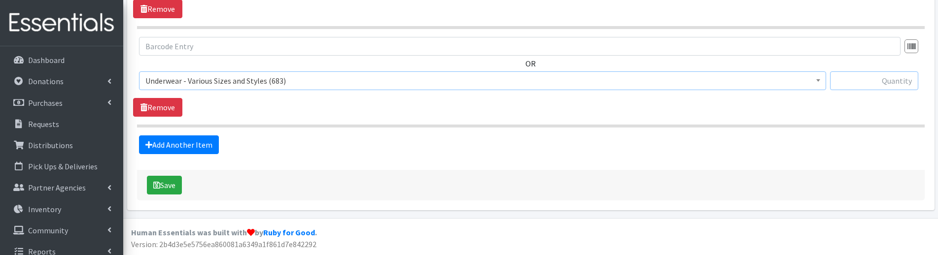
click at [889, 84] on input "text" at bounding box center [874, 80] width 88 height 19
type input "36"
click at [166, 184] on button "Save" at bounding box center [164, 185] width 35 height 19
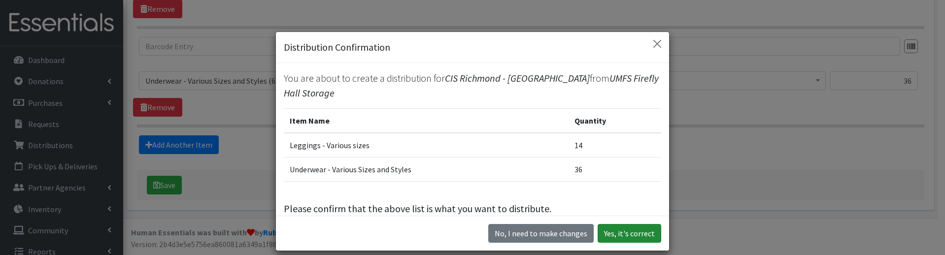
click at [640, 239] on button "Yes, it's correct" at bounding box center [630, 233] width 64 height 19
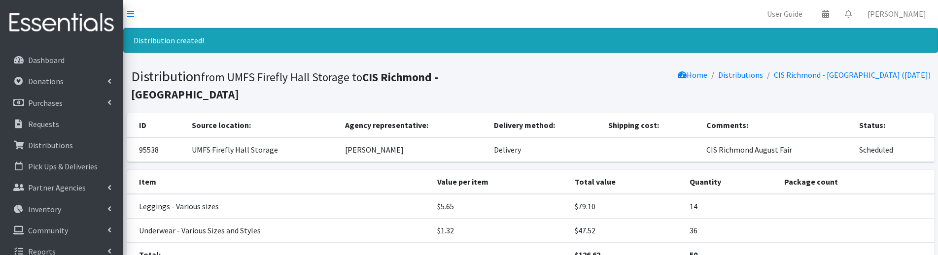
click at [583, 46] on div "Distribution created!" at bounding box center [530, 40] width 815 height 25
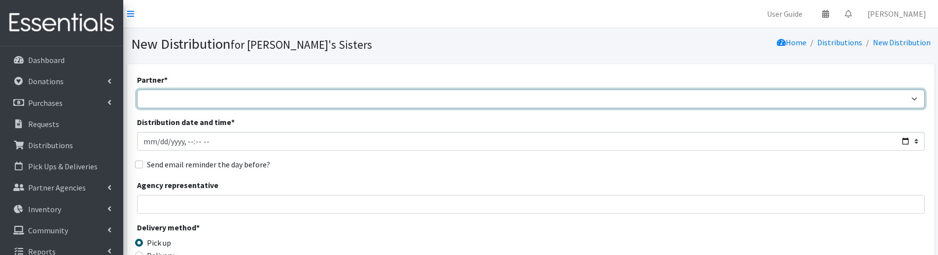
click at [196, 91] on select "211 [US_STATE] and Individual Referrals Afghan Support Center (USCIS) ANU FOUND…" at bounding box center [530, 99] width 787 height 19
select select "5049"
click at [137, 90] on select "211 [US_STATE] and Individual Referrals Afghan Support Center (USCIS) ANU FOUND…" at bounding box center [530, 99] width 787 height 19
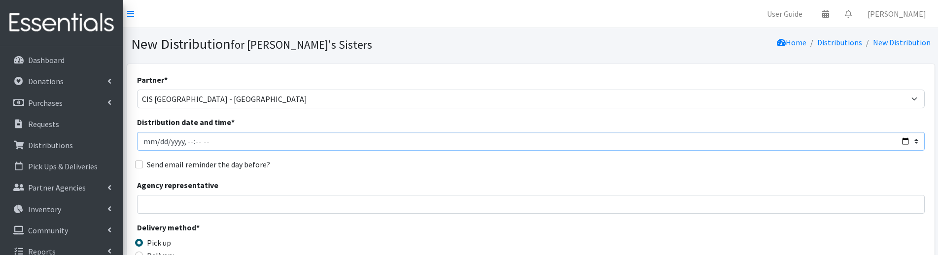
click at [163, 141] on input "Distribution date and time *" at bounding box center [530, 141] width 787 height 19
click at [157, 140] on input "Distribution date and time *" at bounding box center [530, 141] width 787 height 19
type input "[DATE]T23:59"
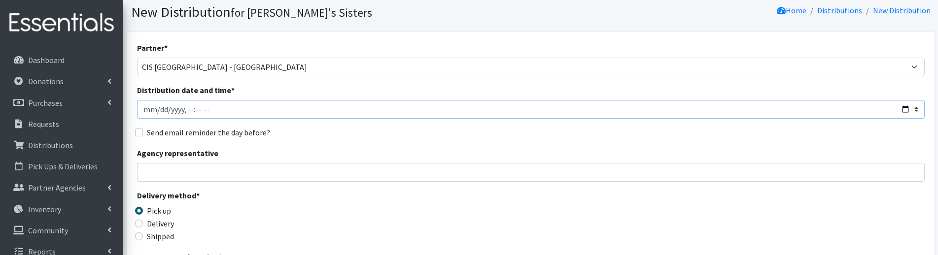
scroll to position [49, 0]
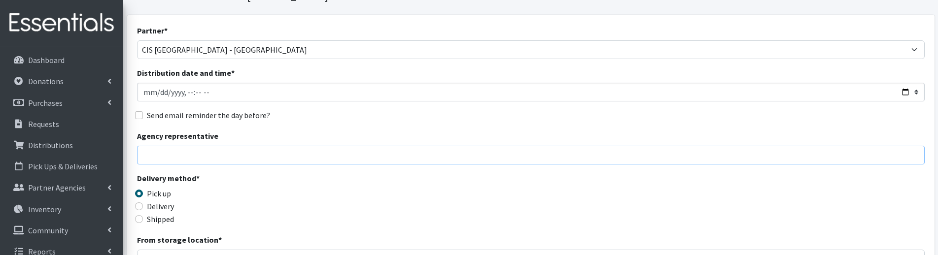
click at [276, 152] on input "Agency representative" at bounding box center [530, 155] width 787 height 19
type input "[PERSON_NAME]"
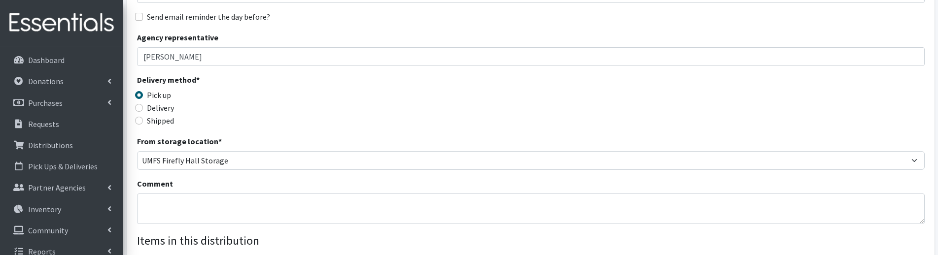
click at [167, 110] on label "Delivery" at bounding box center [160, 108] width 27 height 12
click at [143, 110] on input "Delivery" at bounding box center [139, 108] width 8 height 8
radio input "true"
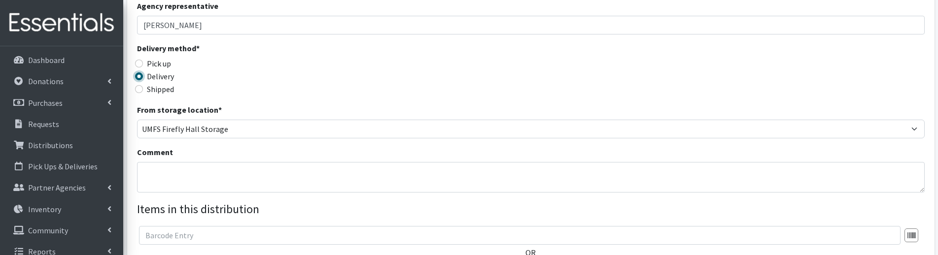
scroll to position [197, 0]
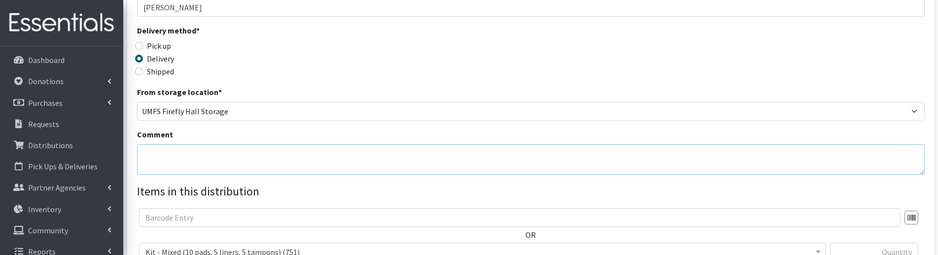
click at [167, 155] on textarea "Comment" at bounding box center [530, 159] width 787 height 31
paste textarea "CIS Richmond August Fair"
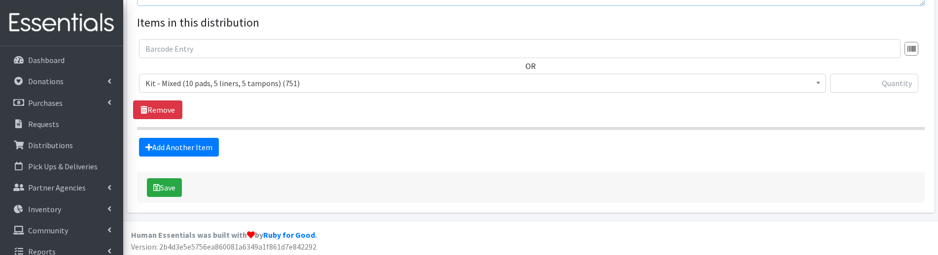
scroll to position [369, 0]
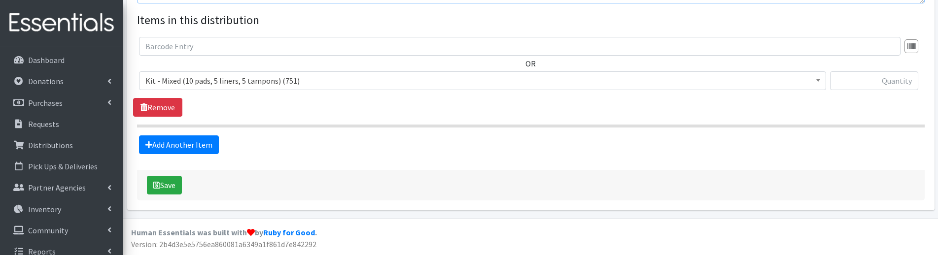
type textarea "CIS Richmond August Fair"
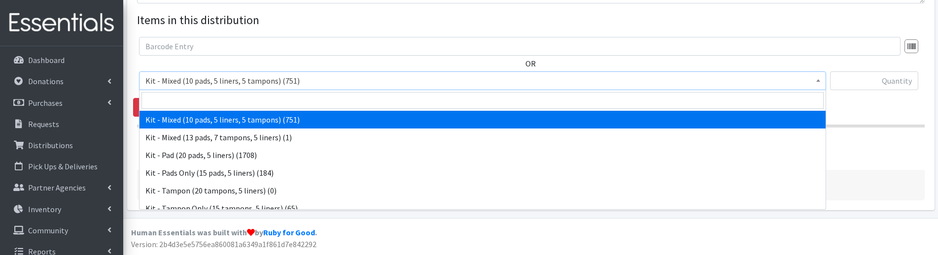
click at [342, 82] on span "Kit - Mixed (10 pads, 5 liners, 5 tampons) (751)" at bounding box center [482, 81] width 674 height 14
click at [277, 99] on input "search" at bounding box center [482, 100] width 682 height 17
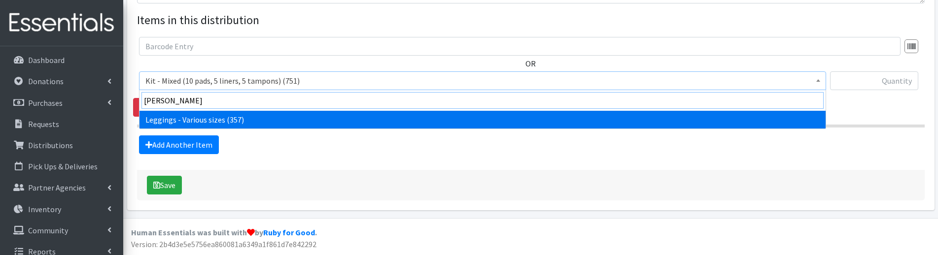
type input "[PERSON_NAME]"
select select "12411"
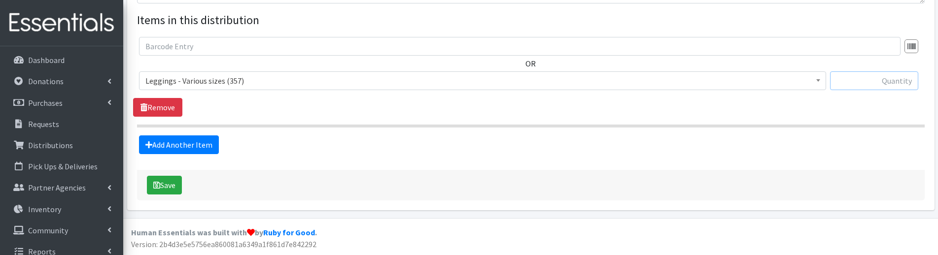
click at [882, 82] on input "text" at bounding box center [874, 80] width 88 height 19
type input "2"
click at [197, 150] on link "Add Another Item" at bounding box center [179, 145] width 80 height 19
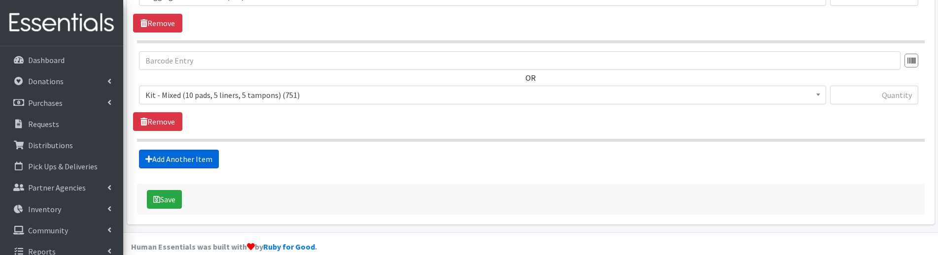
scroll to position [467, 0]
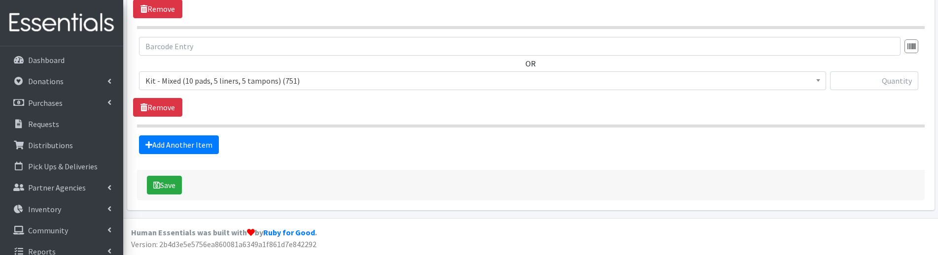
click at [191, 79] on span "Kit - Mixed (10 pads, 5 liners, 5 tampons) (751)" at bounding box center [482, 81] width 674 height 14
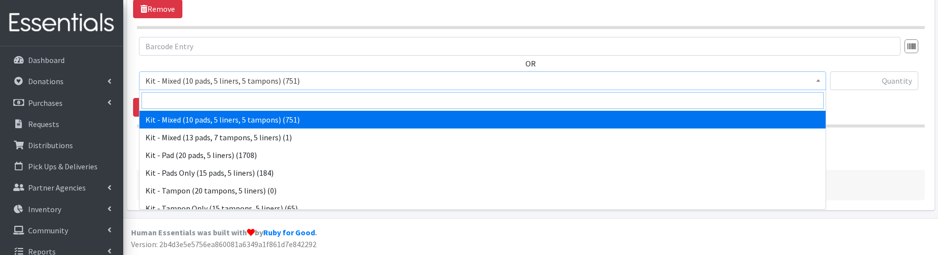
click at [161, 99] on input "search" at bounding box center [482, 100] width 682 height 17
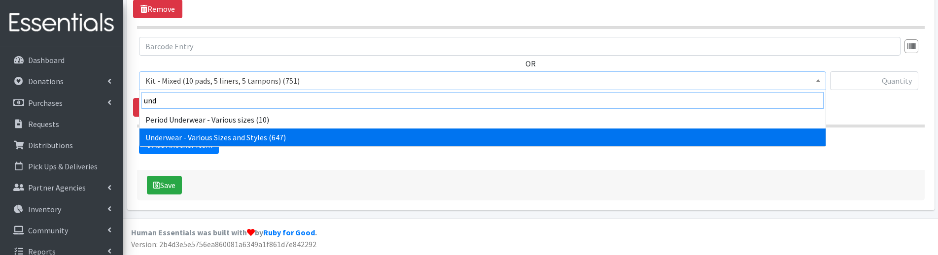
type input "und"
select select "10495"
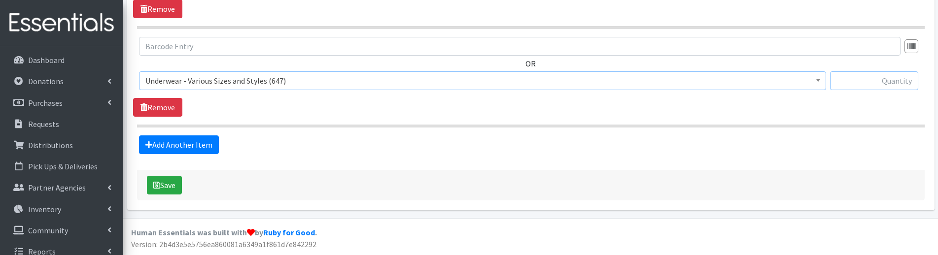
click at [883, 88] on input "text" at bounding box center [874, 80] width 88 height 19
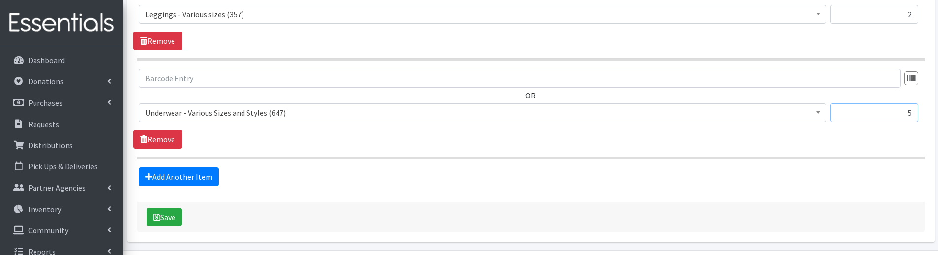
scroll to position [418, 0]
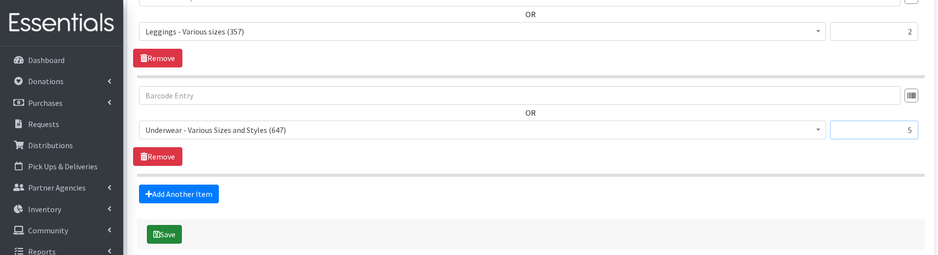
type input "5"
click at [170, 232] on button "Save" at bounding box center [164, 234] width 35 height 19
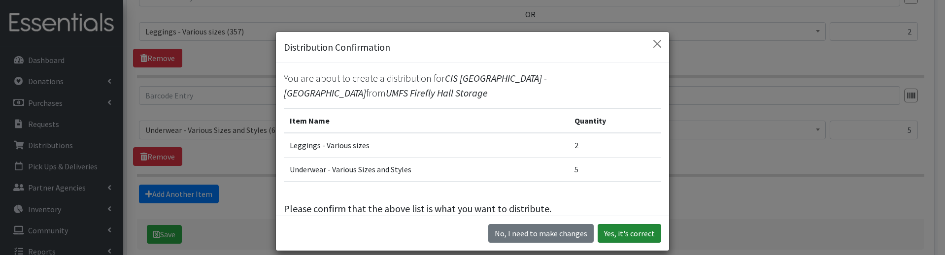
click at [649, 236] on button "Yes, it's correct" at bounding box center [630, 233] width 64 height 19
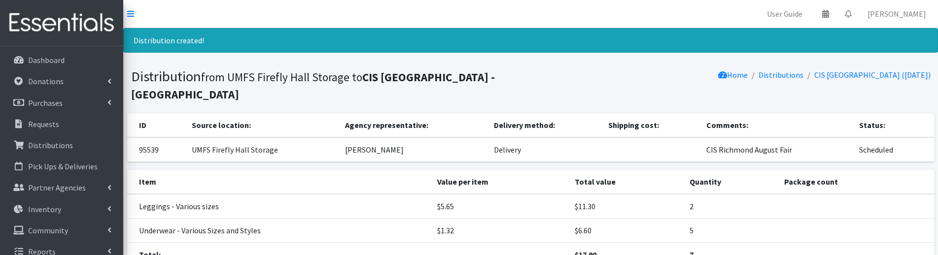
click at [436, 19] on nav "User Guide 0 Pick-ups remaining this week View Calendar 0 Requests 0 Partner Ag…" at bounding box center [530, 14] width 815 height 28
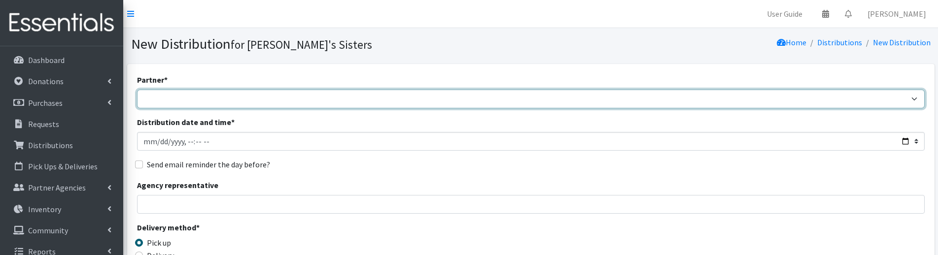
click at [162, 95] on select "211 [US_STATE] and Individual Referrals Afghan Support Center (USCIS) ANU FOUND…" at bounding box center [530, 99] width 787 height 19
select select "5040"
click at [137, 90] on select "211 [US_STATE] and Individual Referrals Afghan Support Center (USCIS) ANU FOUND…" at bounding box center [530, 99] width 787 height 19
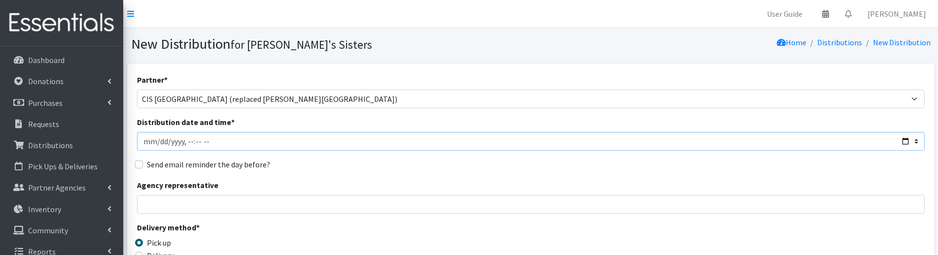
click at [161, 142] on input "Distribution date and time *" at bounding box center [530, 141] width 787 height 19
click at [156, 143] on input "Distribution date and time *" at bounding box center [530, 141] width 787 height 19
type input "[DATE]T23:59"
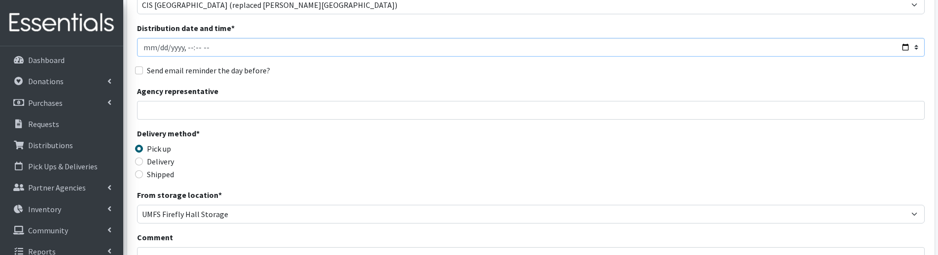
scroll to position [99, 0]
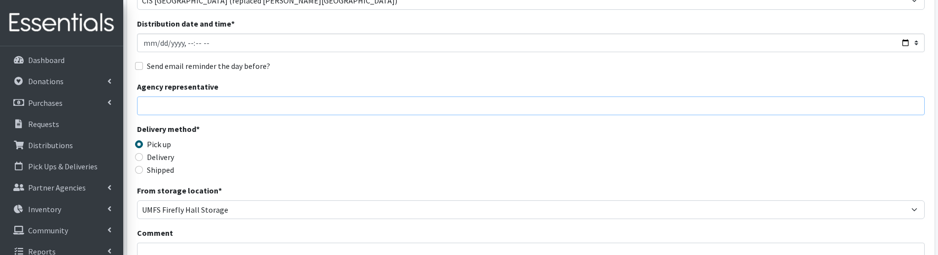
click at [172, 100] on input "Agency representative" at bounding box center [530, 106] width 787 height 19
type input "[PERSON_NAME]"
click at [169, 145] on label "Pick up" at bounding box center [159, 144] width 24 height 12
click at [143, 145] on input "Pick up" at bounding box center [139, 144] width 8 height 8
click at [168, 156] on label "Delivery" at bounding box center [160, 157] width 27 height 12
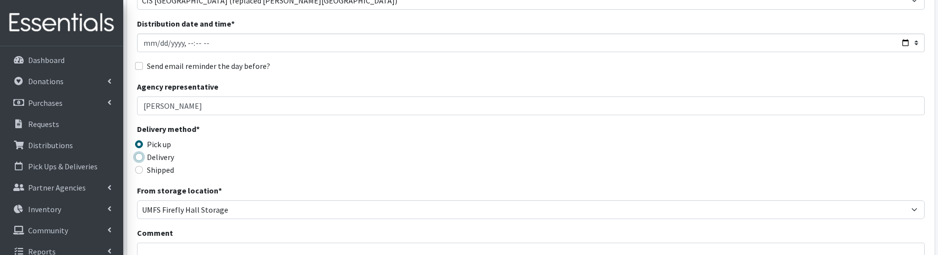
click at [143, 156] on input "Delivery" at bounding box center [139, 157] width 8 height 8
radio input "true"
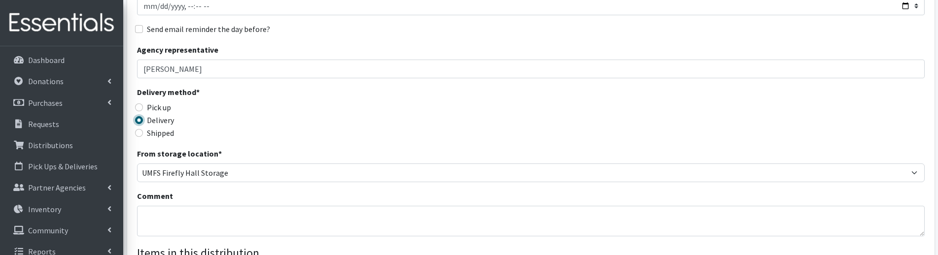
scroll to position [197, 0]
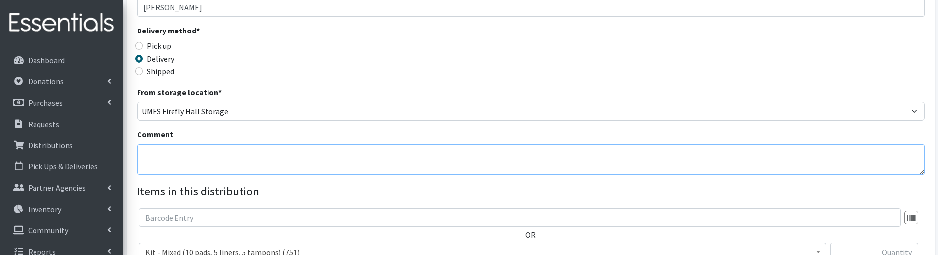
click at [198, 160] on textarea "Comment" at bounding box center [530, 159] width 787 height 31
paste textarea "CIS Richmond August Fair"
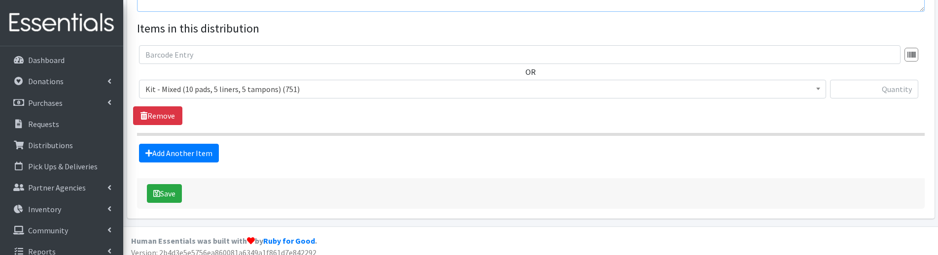
scroll to position [369, 0]
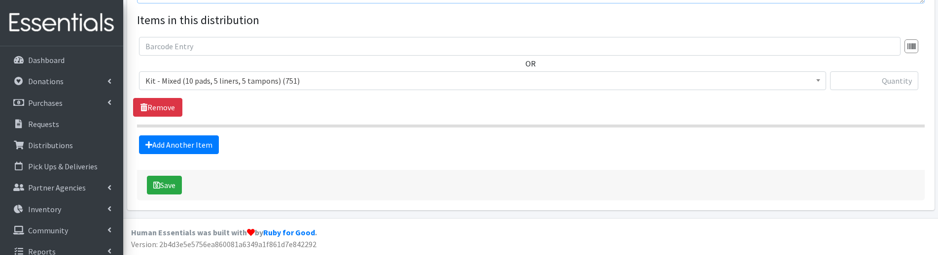
type textarea "CIS Richmond August Fair"
click at [271, 81] on span "Kit - Mixed (10 pads, 5 liners, 5 tampons) (751)" at bounding box center [482, 81] width 674 height 14
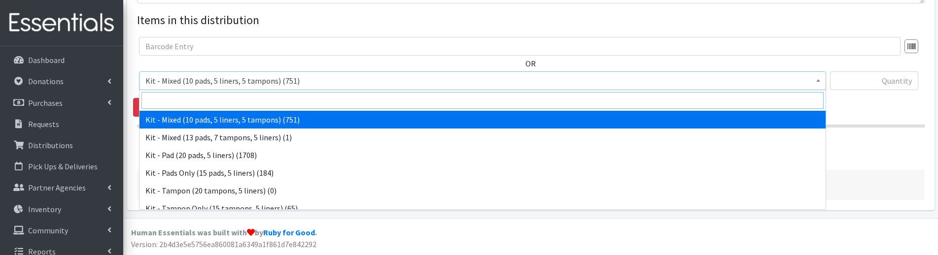
click at [238, 97] on input "search" at bounding box center [482, 100] width 682 height 17
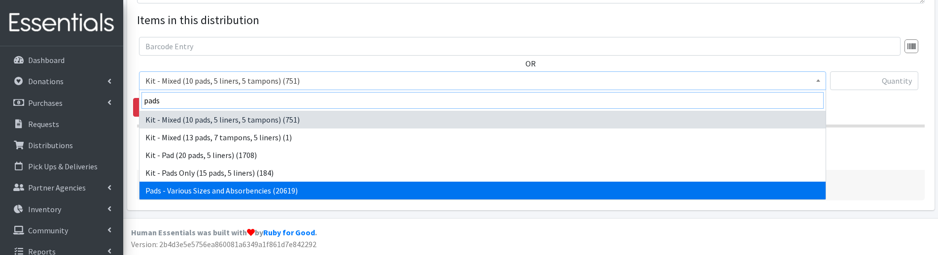
type input "pads"
select select "10467"
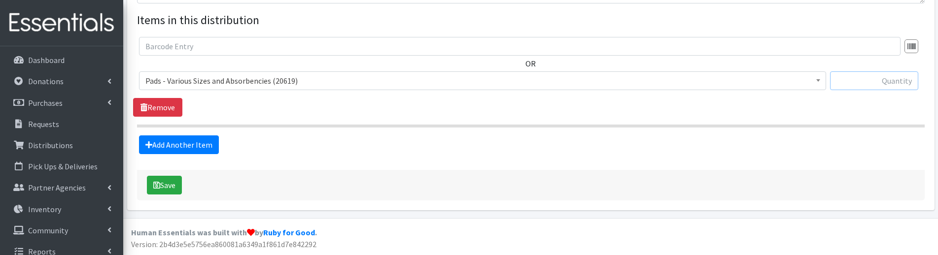
click at [860, 81] on input "text" at bounding box center [874, 80] width 88 height 19
type input "20"
click at [362, 97] on span "Kit - Mixed (10 pads, 5 liners, 5 tampons) (751) Kit - Mixed (13 pads, 7 tampon…" at bounding box center [482, 84] width 687 height 27
click at [209, 142] on link "Add Another Item" at bounding box center [179, 145] width 80 height 19
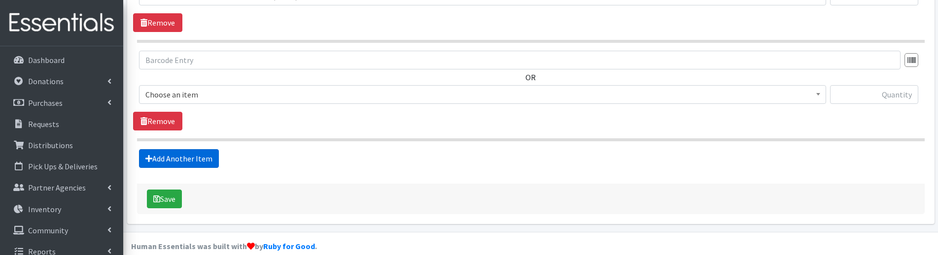
scroll to position [467, 0]
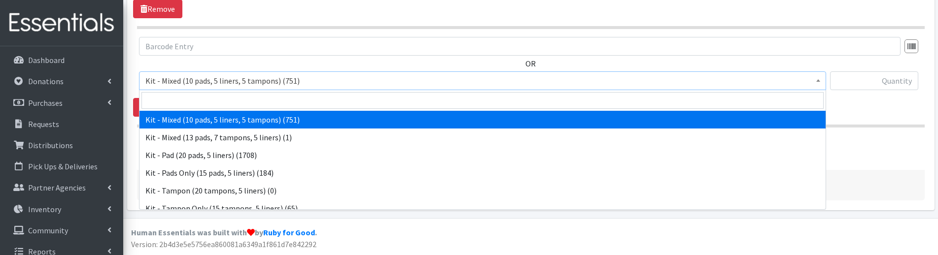
click at [249, 80] on span "Kit - Mixed (10 pads, 5 liners, 5 tampons) (751)" at bounding box center [482, 81] width 674 height 14
click at [247, 94] on input "search" at bounding box center [482, 100] width 682 height 17
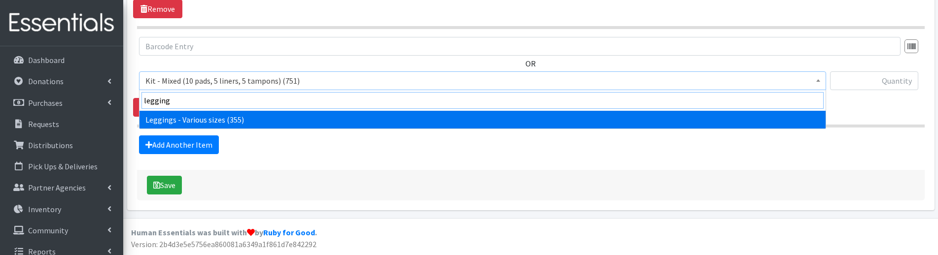
type input "legging"
select select "12411"
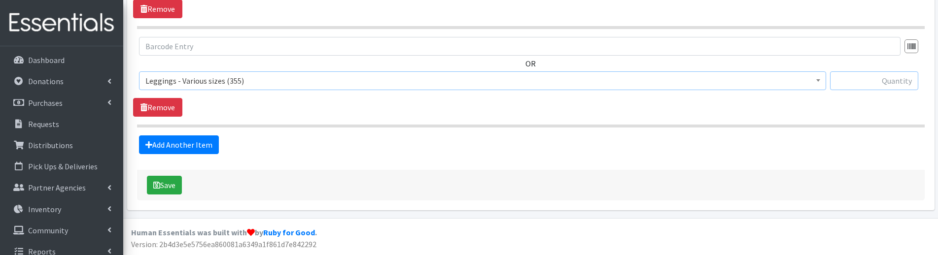
click at [872, 80] on input "text" at bounding box center [874, 80] width 88 height 19
type input "11"
click at [209, 145] on link "Add Another Item" at bounding box center [179, 145] width 80 height 19
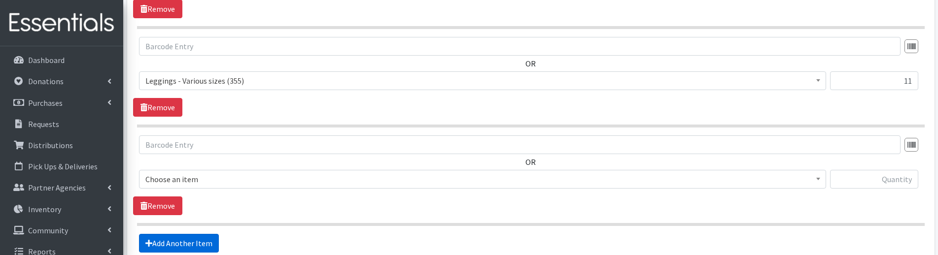
scroll to position [566, 0]
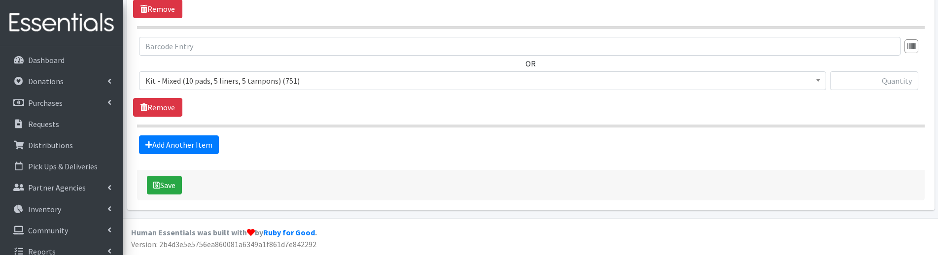
click at [195, 77] on span "Kit - Mixed (10 pads, 5 liners, 5 tampons) (751)" at bounding box center [482, 81] width 674 height 14
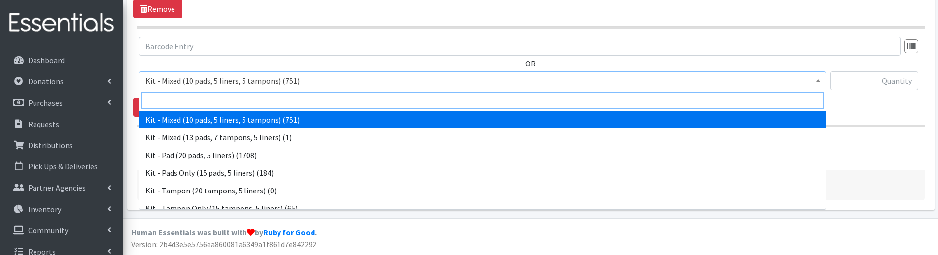
click at [189, 100] on input "search" at bounding box center [482, 100] width 682 height 17
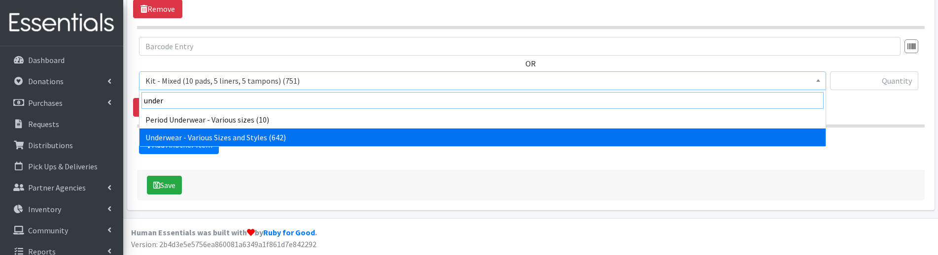
type input "under"
select select "10495"
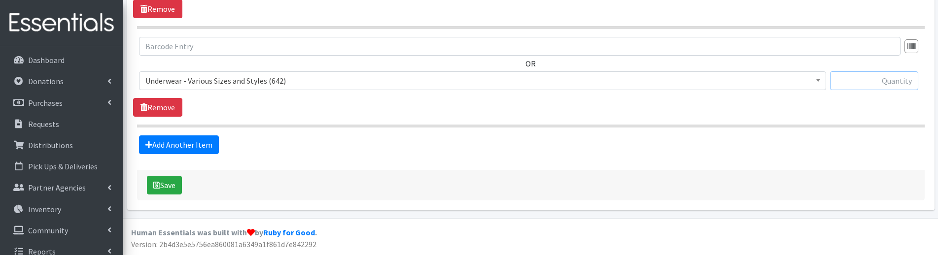
click at [864, 76] on input "text" at bounding box center [874, 80] width 88 height 19
type input "3"
type input "27"
click at [207, 140] on link "Add Another Item" at bounding box center [179, 145] width 80 height 19
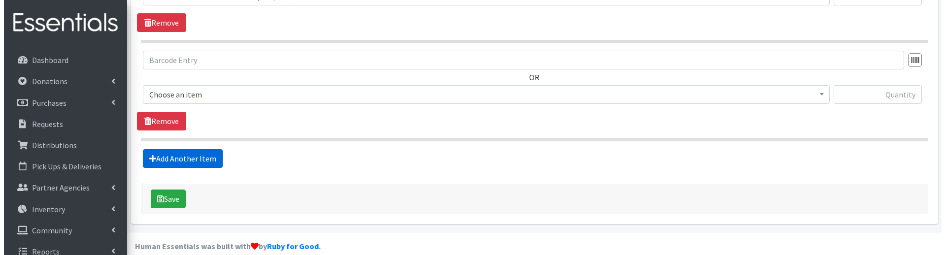
scroll to position [664, 0]
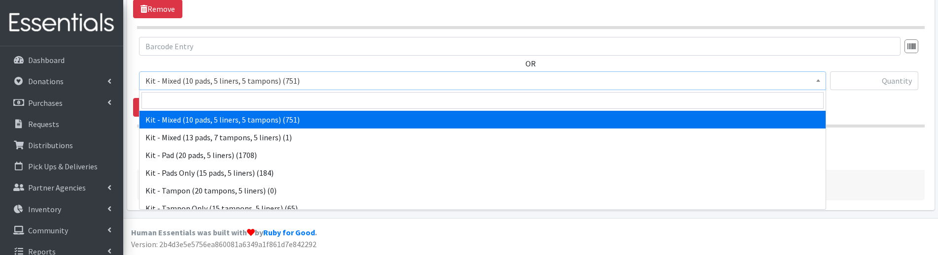
click at [175, 83] on span "Kit - Mixed (10 pads, 5 liners, 5 tampons) (751)" at bounding box center [482, 81] width 674 height 14
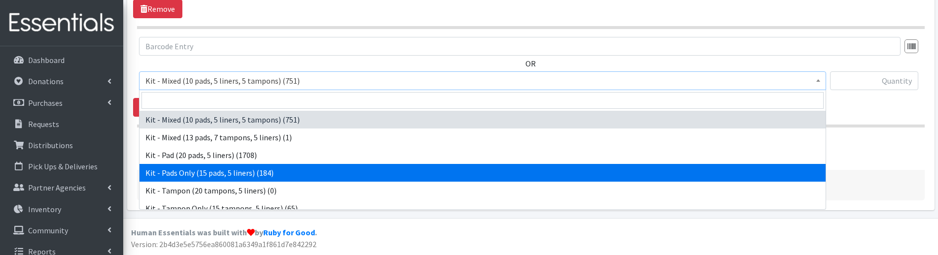
select select "10652"
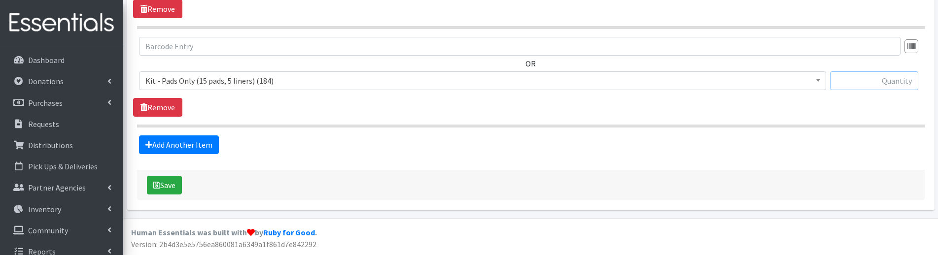
click at [853, 76] on input "text" at bounding box center [874, 80] width 88 height 19
type input "10"
click at [846, 98] on div "OR Kit - Mixed (10 pads, 5 liners, 5 tampons) (751) Kit - Mixed (13 pads, 7 tam…" at bounding box center [530, 77] width 795 height 80
click at [163, 187] on button "Save" at bounding box center [164, 185] width 35 height 19
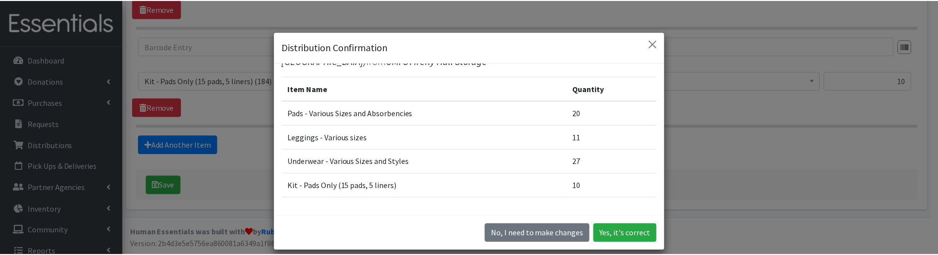
scroll to position [49, 0]
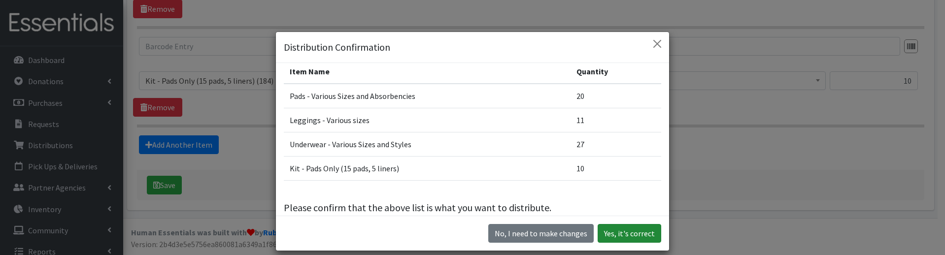
click at [647, 241] on button "Yes, it's correct" at bounding box center [630, 233] width 64 height 19
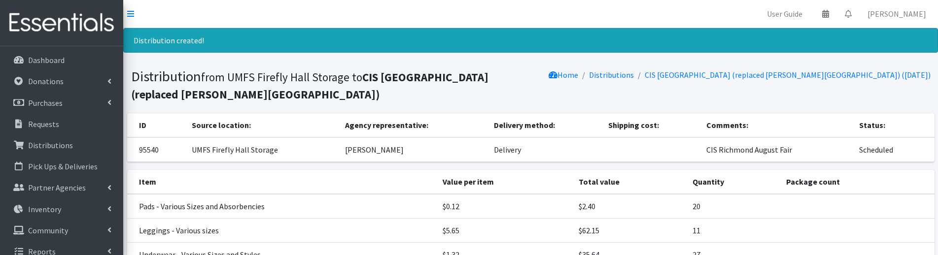
click at [255, 19] on nav "User Guide 0 Pick-ups remaining this week View Calendar 0 Requests 0 Partner Ag…" at bounding box center [530, 14] width 815 height 28
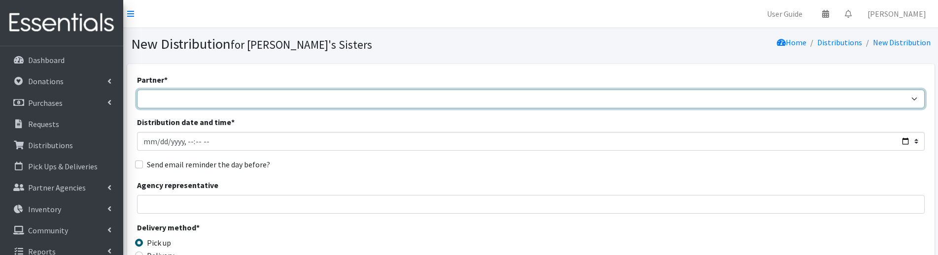
click at [172, 96] on select "211 [US_STATE] and Individual Referrals Afghan Support Center (USCIS) ANU FOUND…" at bounding box center [530, 99] width 787 height 19
select select "5050"
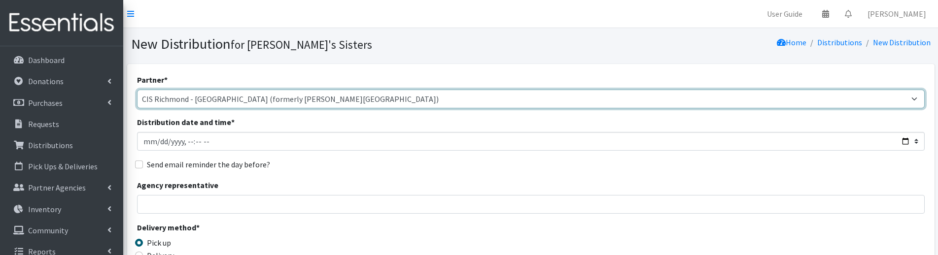
click at [137, 90] on select "211 [US_STATE] and Individual Referrals Afghan Support Center (USCIS) ANU FOUND…" at bounding box center [530, 99] width 787 height 19
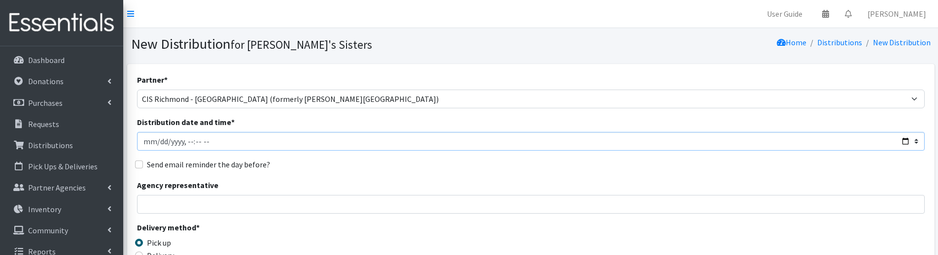
click at [156, 142] on input "Distribution date and time *" at bounding box center [530, 141] width 787 height 19
type input "[DATE]T23:59"
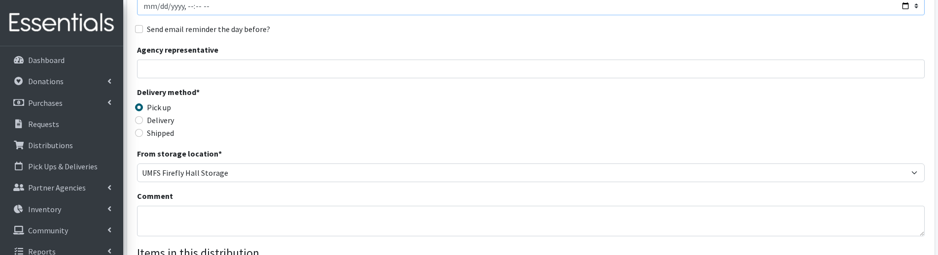
scroll to position [148, 0]
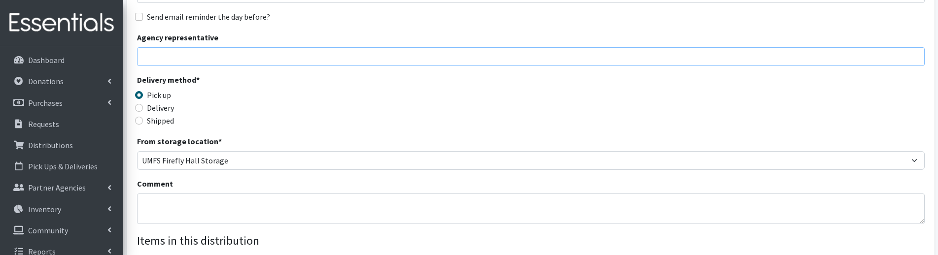
click at [157, 48] on input "Agency representative" at bounding box center [530, 56] width 787 height 19
type input "[PERSON_NAME]"
click at [177, 105] on div "Delivery" at bounding box center [235, 108] width 197 height 12
click at [169, 109] on label "Delivery" at bounding box center [160, 108] width 27 height 12
click at [143, 109] on input "Delivery" at bounding box center [139, 108] width 8 height 8
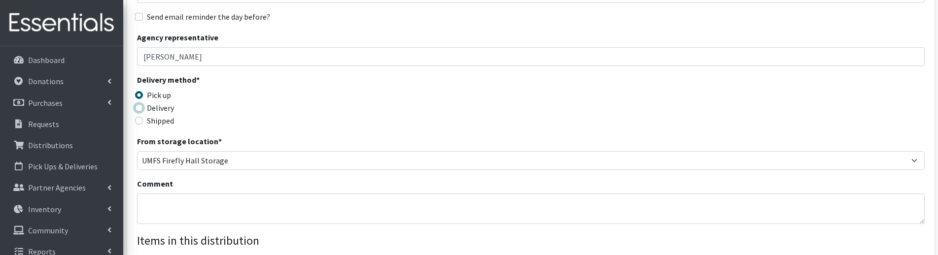
radio input "true"
click at [177, 212] on textarea "Comment" at bounding box center [530, 209] width 787 height 31
paste textarea "CIS Richmond August Fair"
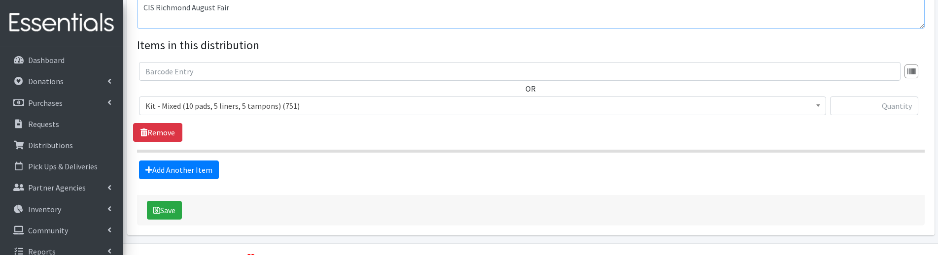
scroll to position [345, 0]
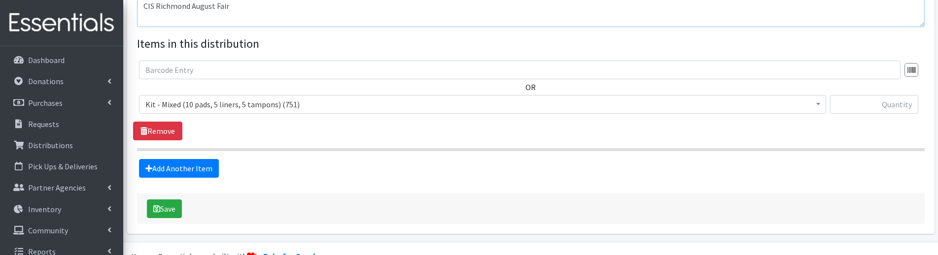
type textarea "CIS Richmond August Fair"
click at [239, 99] on span "Kit - Mixed (10 pads, 5 liners, 5 tampons) (751)" at bounding box center [482, 105] width 674 height 14
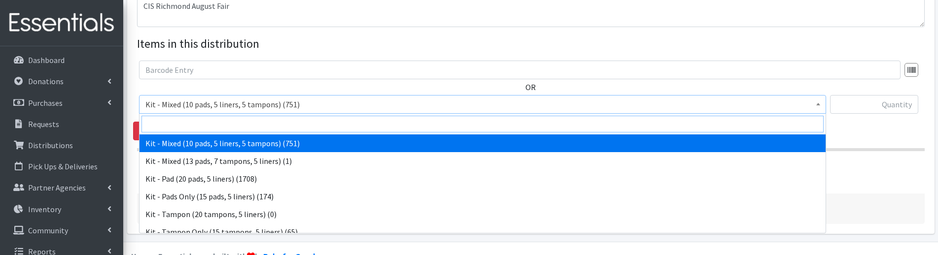
click at [213, 123] on input "search" at bounding box center [482, 124] width 682 height 17
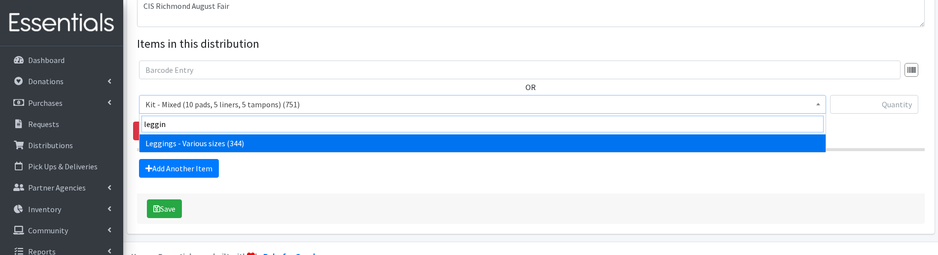
type input "leggin"
select select "12411"
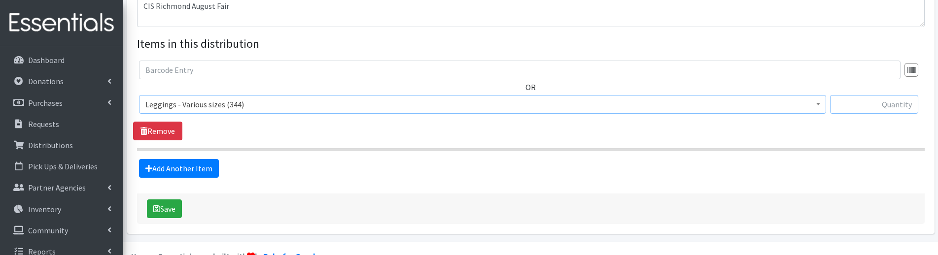
click at [864, 107] on input "text" at bounding box center [874, 104] width 88 height 19
type input "4"
click at [158, 170] on link "Add Another Item" at bounding box center [179, 168] width 80 height 19
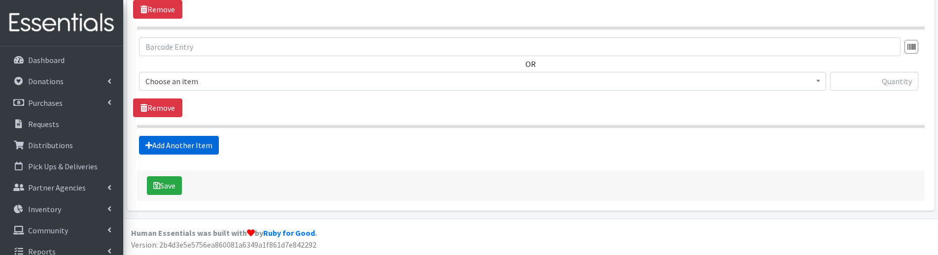
scroll to position [467, 0]
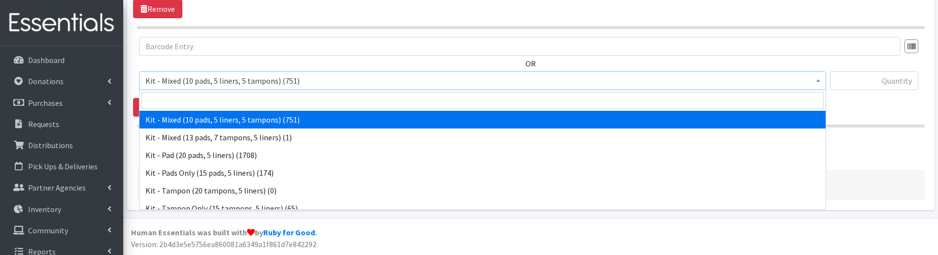
click at [172, 81] on span "Kit - Mixed (10 pads, 5 liners, 5 tampons) (751)" at bounding box center [482, 81] width 674 height 14
click at [172, 96] on input "search" at bounding box center [482, 100] width 682 height 17
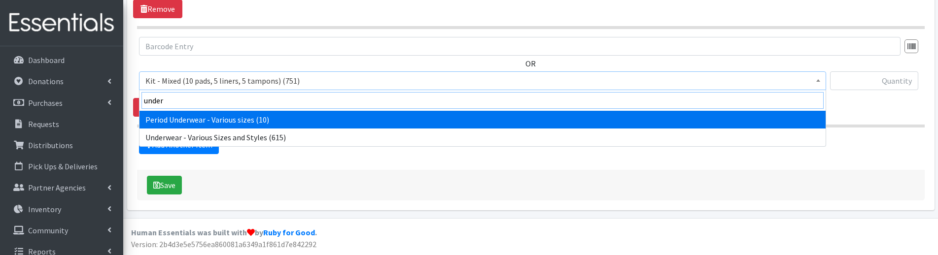
type input "under"
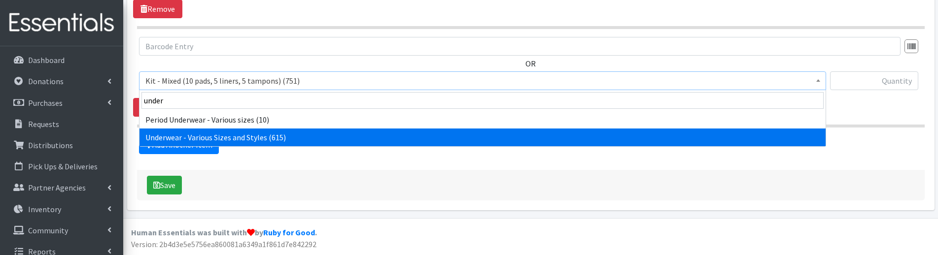
select select "10495"
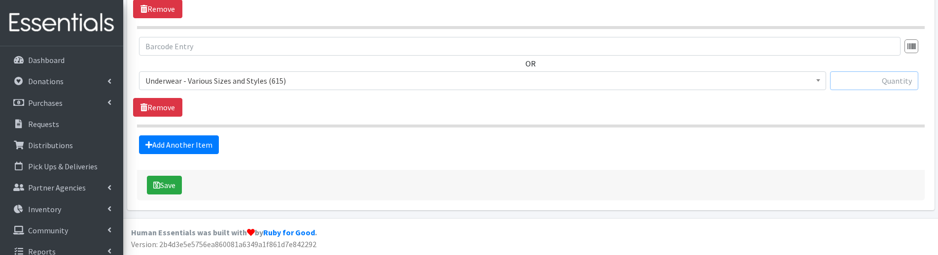
click at [850, 80] on input "text" at bounding box center [874, 80] width 88 height 19
type input "10"
click at [199, 138] on link "Add Another Item" at bounding box center [179, 145] width 80 height 19
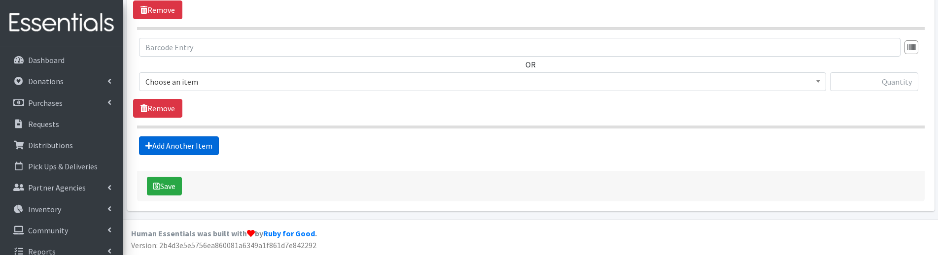
scroll to position [566, 0]
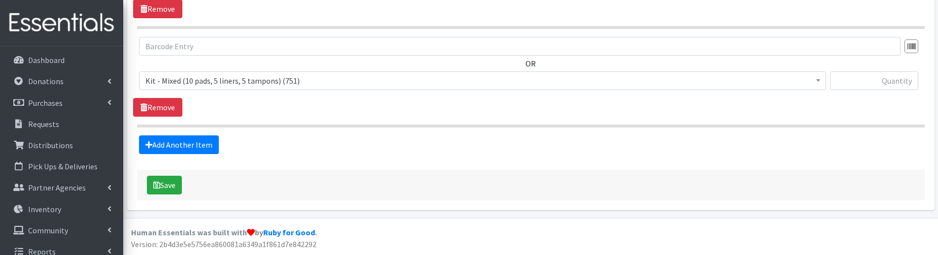
click at [186, 81] on span "Kit - Mixed (10 pads, 5 liners, 5 tampons) (751)" at bounding box center [482, 81] width 674 height 14
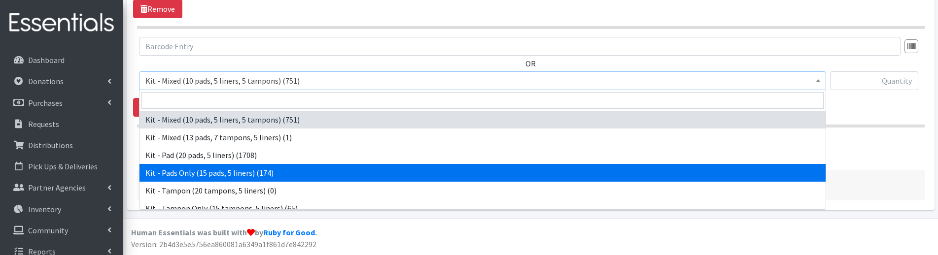
select select "10652"
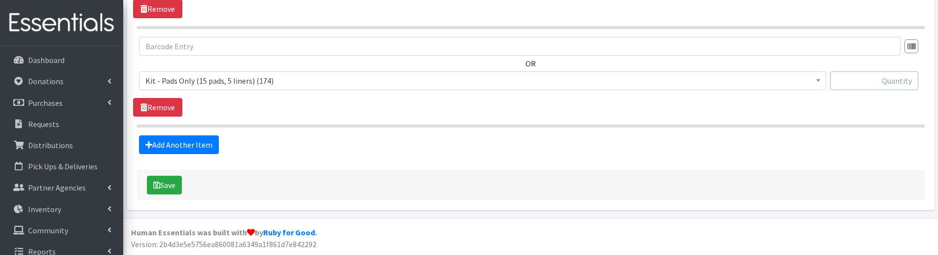
click at [895, 81] on input "text" at bounding box center [874, 80] width 88 height 19
type input "30"
click at [163, 184] on button "Save" at bounding box center [164, 185] width 35 height 19
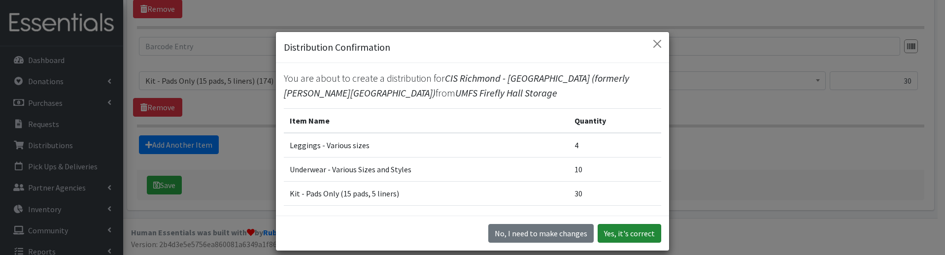
click at [626, 240] on button "Yes, it's correct" at bounding box center [630, 233] width 64 height 19
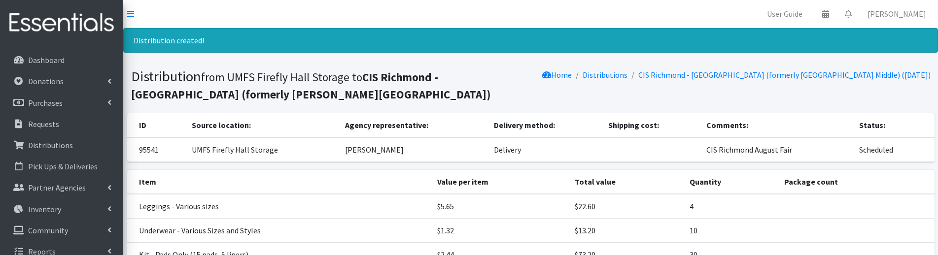
click at [196, 19] on nav "User Guide 0 Pick-ups remaining this week View Calendar 0 Requests 0 Partner Ag…" at bounding box center [530, 14] width 815 height 28
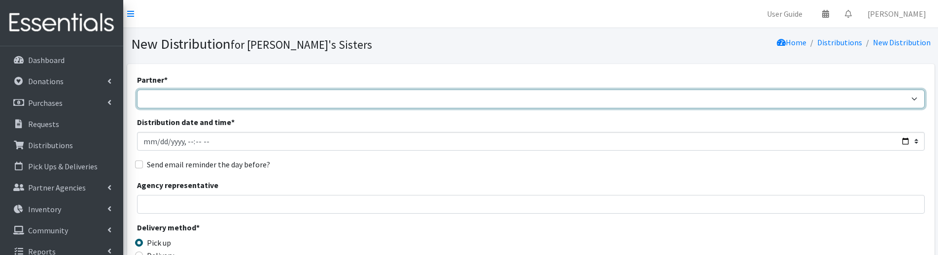
click at [177, 95] on select "211 [US_STATE] and Individual Referrals Afghan Support Center (USCIS) ANU FOUND…" at bounding box center [530, 99] width 787 height 19
select select "4694"
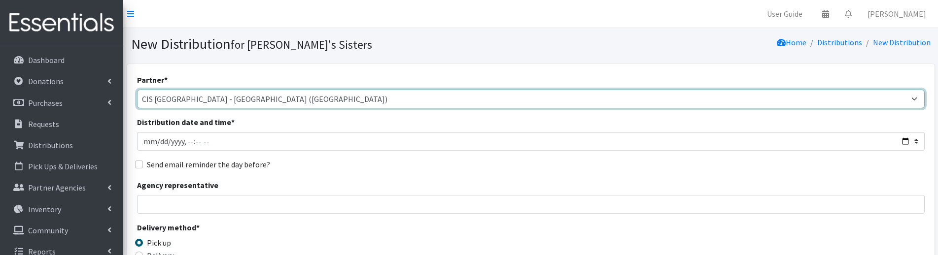
click at [137, 90] on select "211 [US_STATE] and Individual Referrals Afghan Support Center (USCIS) ANU FOUND…" at bounding box center [530, 99] width 787 height 19
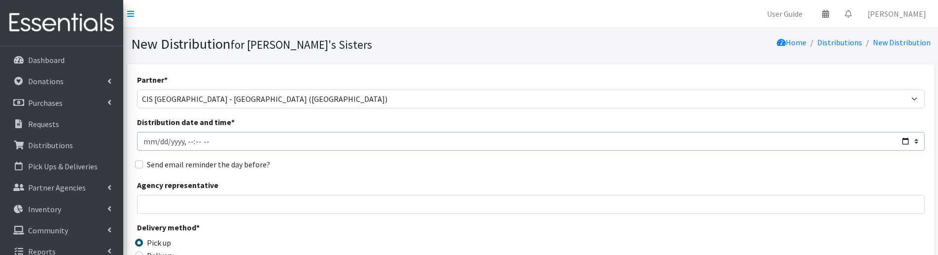
click at [155, 143] on input "Distribution date and time *" at bounding box center [530, 141] width 787 height 19
type input "[DATE]T23:59"
click at [230, 200] on input "Agency representative" at bounding box center [530, 204] width 787 height 19
type input "[PERSON_NAME]"
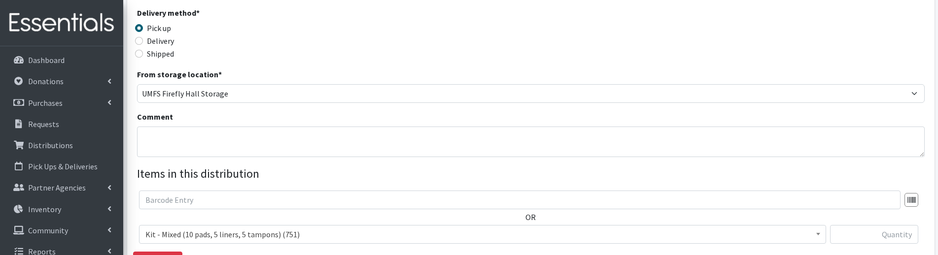
scroll to position [197, 0]
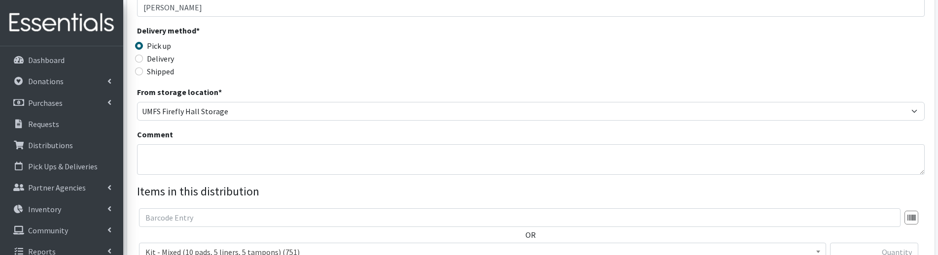
click at [163, 62] on label "Delivery" at bounding box center [160, 59] width 27 height 12
click at [143, 62] on input "Delivery" at bounding box center [139, 59] width 8 height 8
radio input "true"
click at [250, 161] on textarea "Comment" at bounding box center [530, 159] width 787 height 31
paste textarea "CIS Richmond August Fair"
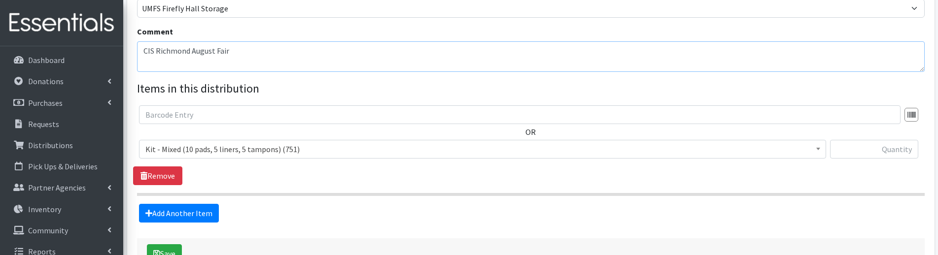
scroll to position [345, 0]
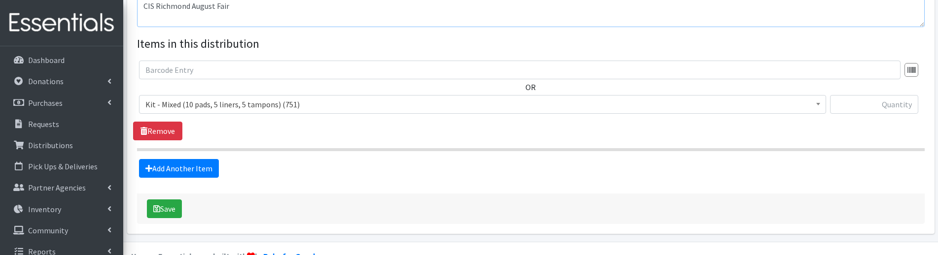
type textarea "CIS Richmond August Fair"
click at [291, 100] on span "Kit - Mixed (10 pads, 5 liners, 5 tampons) (751)" at bounding box center [482, 105] width 674 height 14
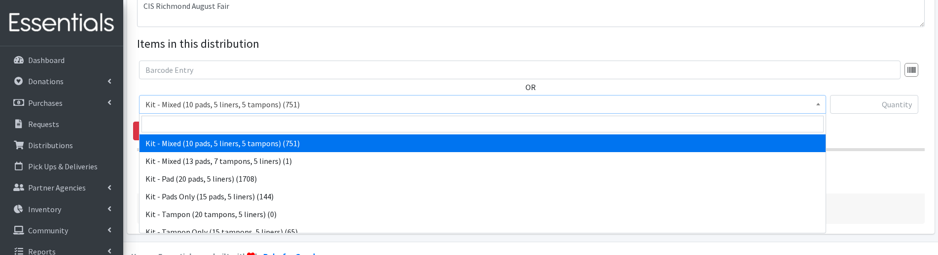
click at [289, 114] on span at bounding box center [482, 124] width 686 height 21
click at [287, 121] on input "search" at bounding box center [482, 124] width 682 height 17
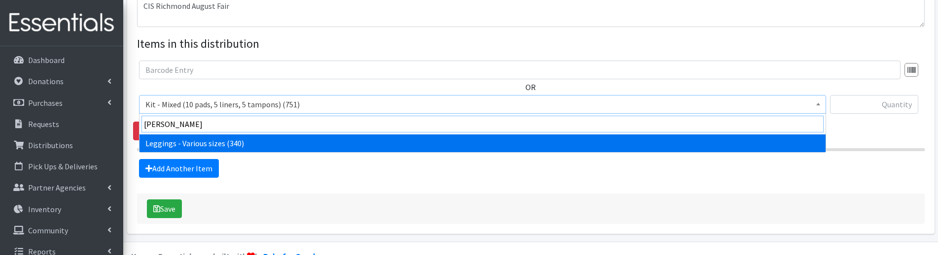
type input "[PERSON_NAME]"
select select "12411"
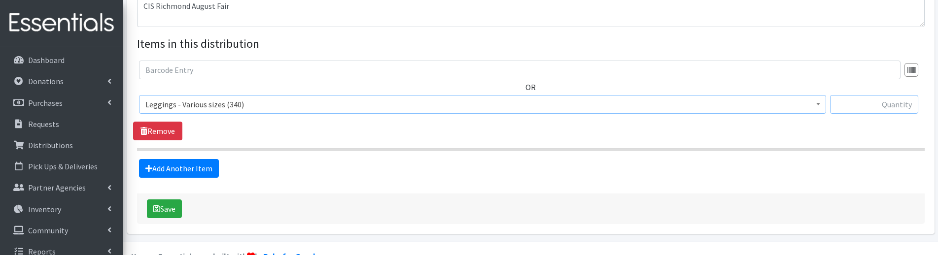
click at [890, 111] on input "text" at bounding box center [874, 104] width 88 height 19
type input "4"
click at [174, 166] on link "Add Another Item" at bounding box center [179, 168] width 80 height 19
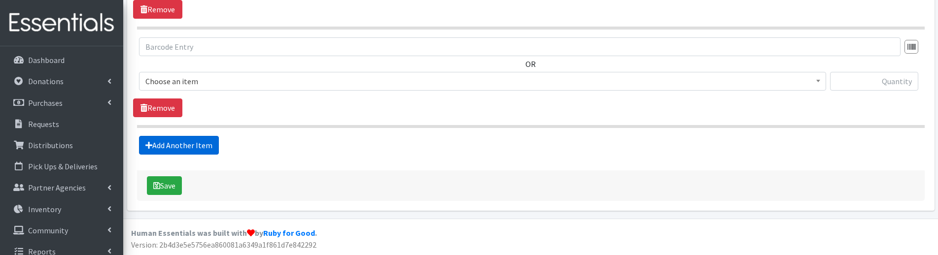
scroll to position [467, 0]
click at [183, 85] on span "Kit - Mixed (10 pads, 5 liners, 5 tampons) (751)" at bounding box center [482, 81] width 674 height 14
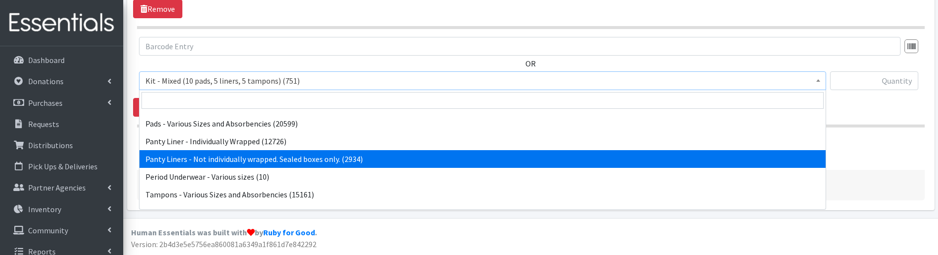
scroll to position [132, 0]
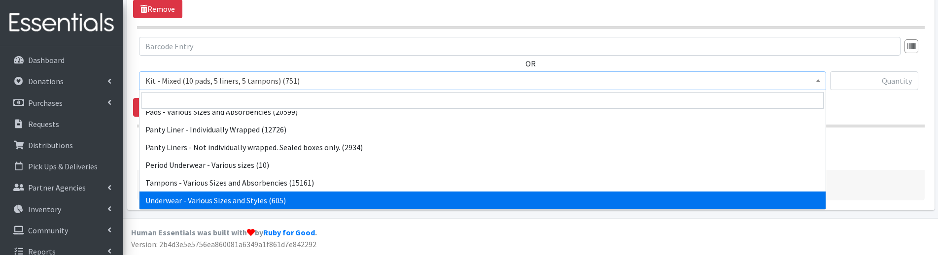
select select "10495"
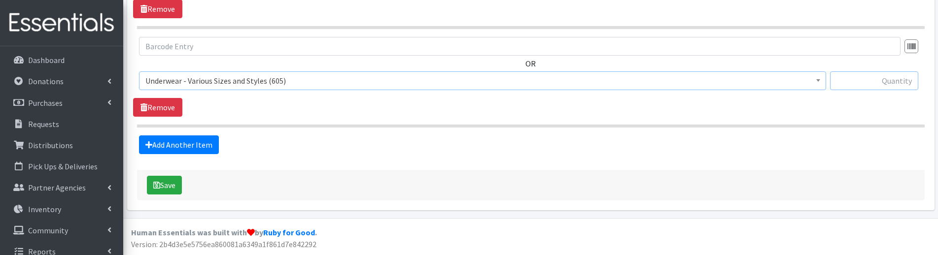
click at [848, 81] on input "text" at bounding box center [874, 80] width 88 height 19
type input "9"
click at [172, 187] on button "Save" at bounding box center [164, 185] width 35 height 19
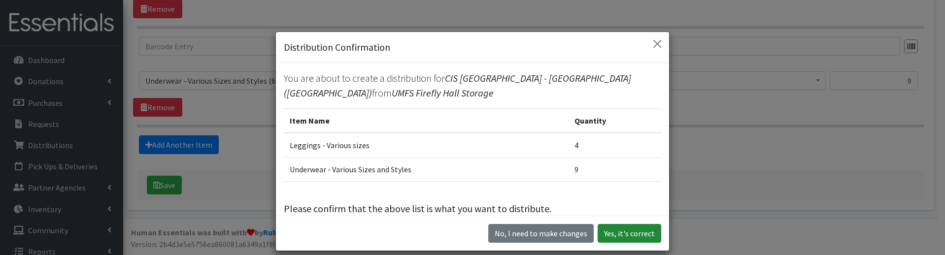
click at [653, 236] on button "Yes, it's correct" at bounding box center [630, 233] width 64 height 19
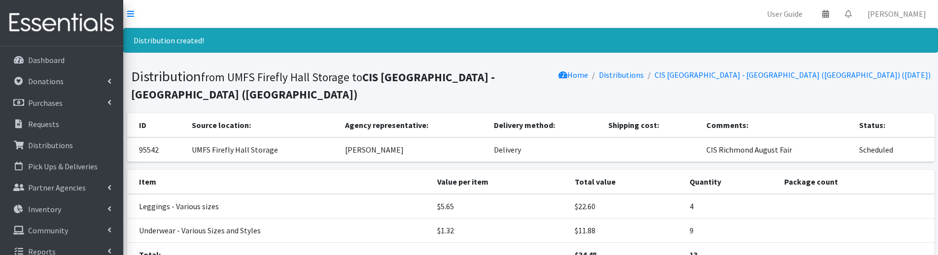
click at [198, 24] on nav "User Guide 0 Pick-ups remaining this week View Calendar 0 Requests 0 Partner Ag…" at bounding box center [530, 14] width 815 height 28
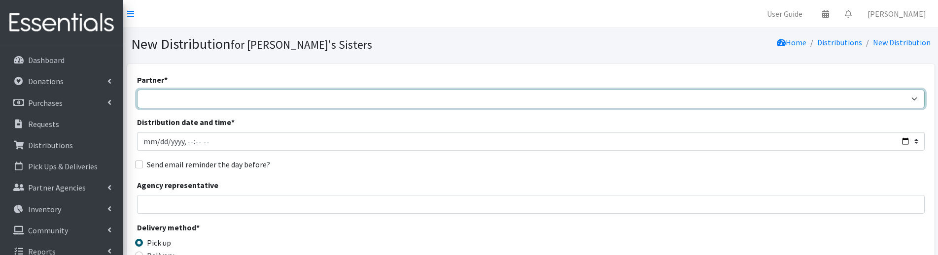
click at [184, 98] on select "211 [US_STATE] and Individual Referrals Afghan Support Center (USCIS) ANU FOUND…" at bounding box center [530, 99] width 787 height 19
select select "4701"
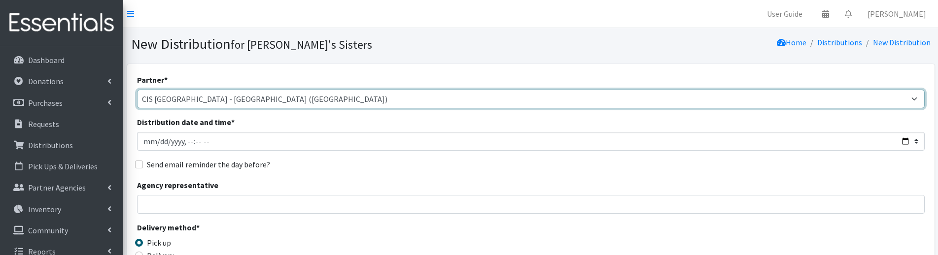
click at [137, 90] on select "211 [US_STATE] and Individual Referrals Afghan Support Center (USCIS) ANU FOUND…" at bounding box center [530, 99] width 787 height 19
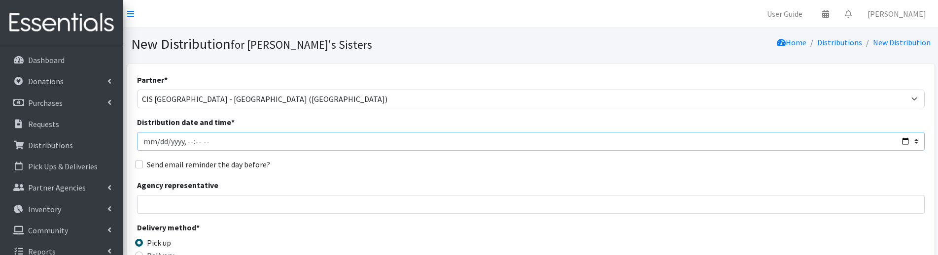
click at [157, 143] on input "Distribution date and time *" at bounding box center [530, 141] width 787 height 19
type input "[DATE]T23:59"
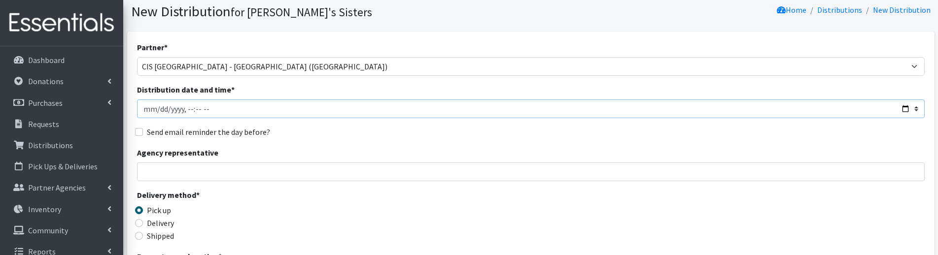
scroll to position [49, 0]
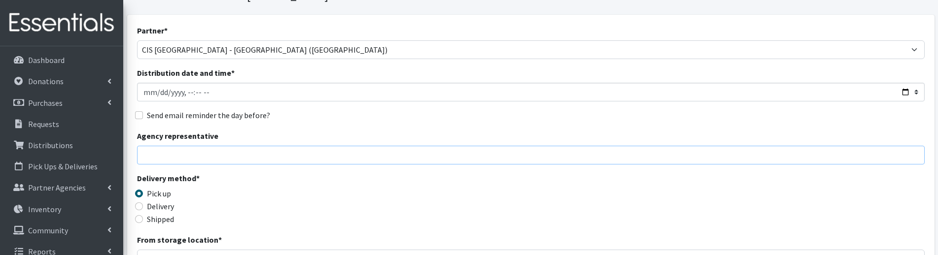
click at [199, 158] on input "Agency representative" at bounding box center [530, 155] width 787 height 19
type input "[PERSON_NAME]"
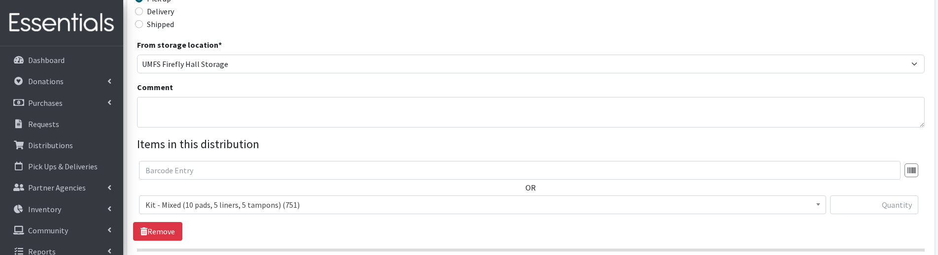
scroll to position [246, 0]
click at [163, 13] on label "Delivery" at bounding box center [160, 9] width 27 height 12
click at [143, 13] on input "Delivery" at bounding box center [139, 9] width 8 height 8
radio input "true"
click at [171, 111] on textarea "Comment" at bounding box center [530, 110] width 787 height 31
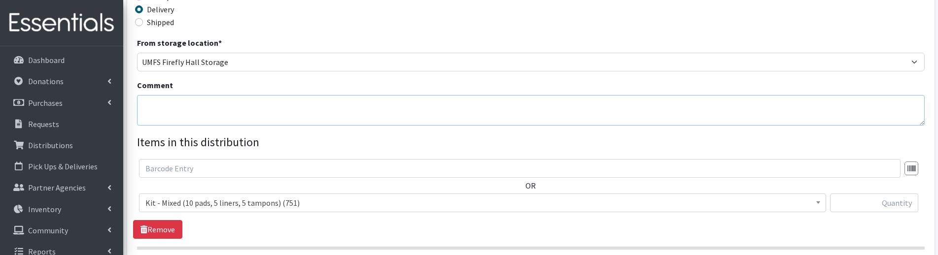
paste textarea "CIS Richmond August Fair"
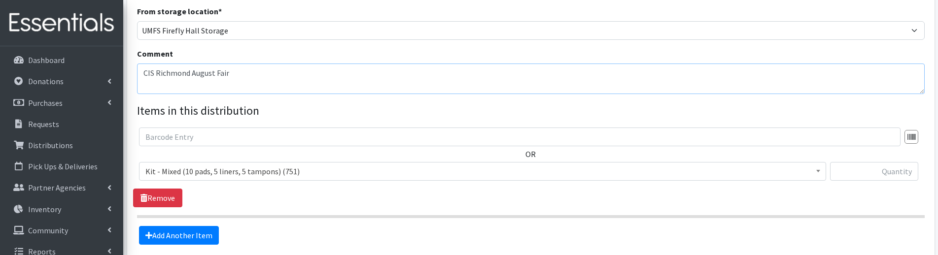
scroll to position [296, 0]
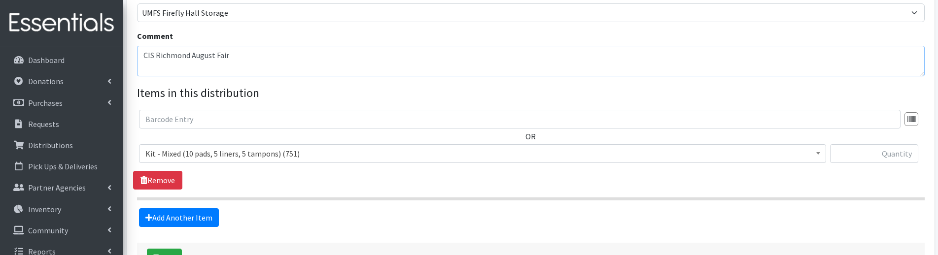
type textarea "CIS Richmond August Fair"
click at [244, 154] on span "Kit - Mixed (10 pads, 5 liners, 5 tampons) (751)" at bounding box center [482, 154] width 674 height 14
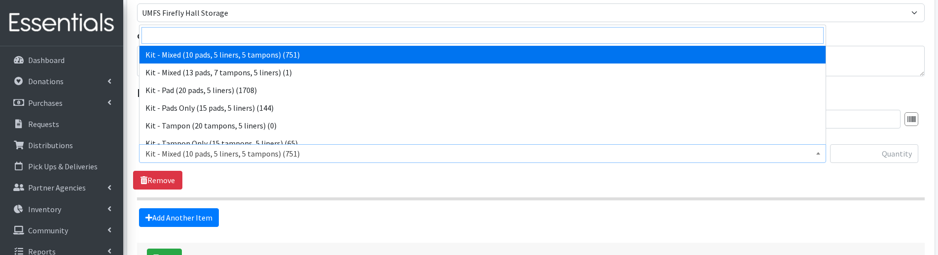
click at [193, 36] on input "search" at bounding box center [482, 35] width 682 height 17
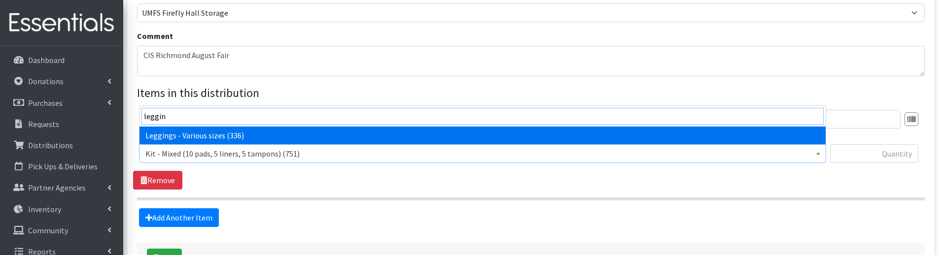
type input "leggin"
select select "12411"
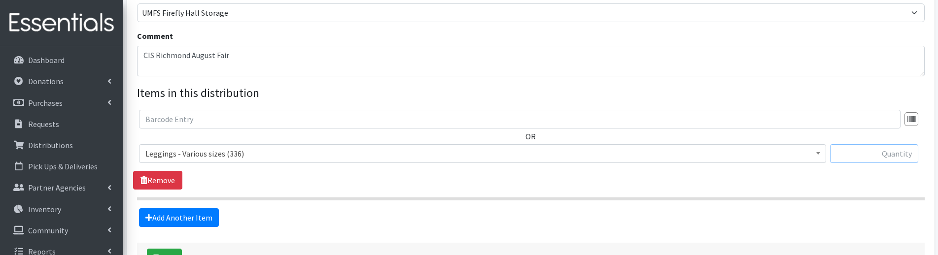
click at [854, 155] on input "text" at bounding box center [874, 153] width 88 height 19
type input "18"
click at [648, 174] on div "OR Kit - Mixed (10 pads, 5 liners, 5 tampons) (751) Kit - Mixed (13 pads, 7 tam…" at bounding box center [530, 150] width 795 height 80
click at [190, 217] on link "Add Another Item" at bounding box center [179, 217] width 80 height 19
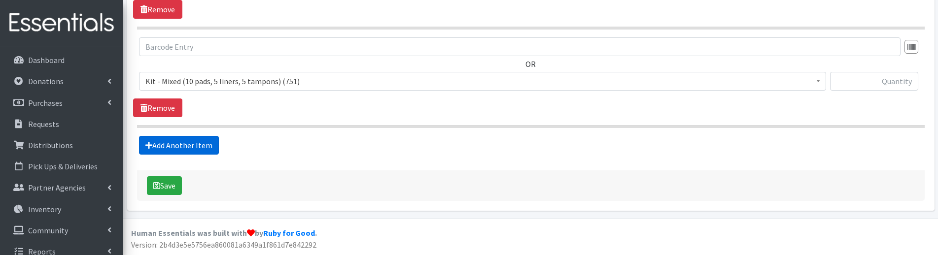
scroll to position [467, 0]
click at [193, 82] on span "Kit - Mixed (10 pads, 5 liners, 5 tampons) (751)" at bounding box center [482, 81] width 674 height 14
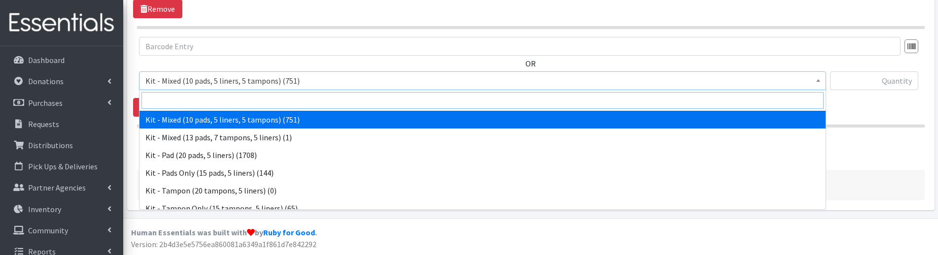
click at [191, 100] on input "search" at bounding box center [482, 100] width 682 height 17
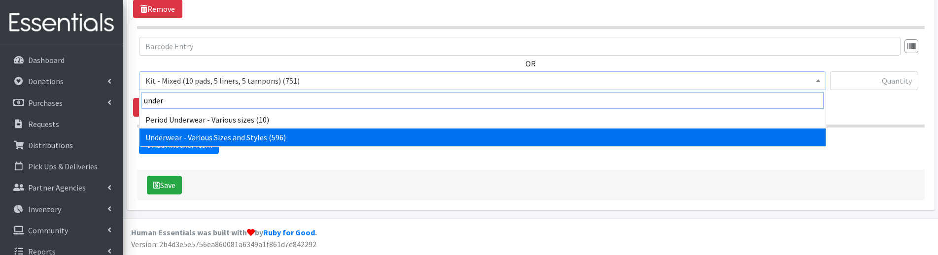
type input "under"
select select "10495"
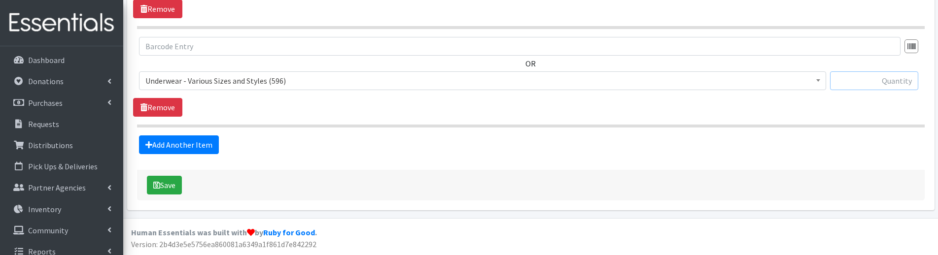
click at [866, 87] on input "text" at bounding box center [874, 80] width 88 height 19
type input "45"
click at [175, 149] on link "Add Another Item" at bounding box center [179, 145] width 80 height 19
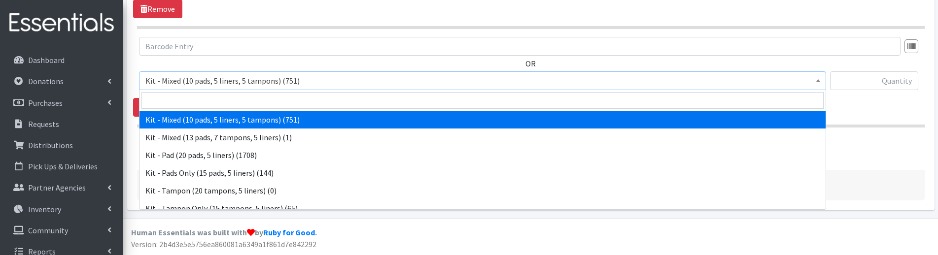
click at [193, 85] on span "Kit - Mixed (10 pads, 5 liners, 5 tampons) (751)" at bounding box center [482, 81] width 674 height 14
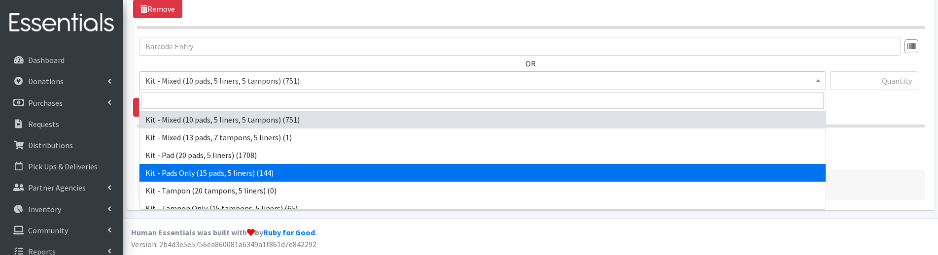
select select "10652"
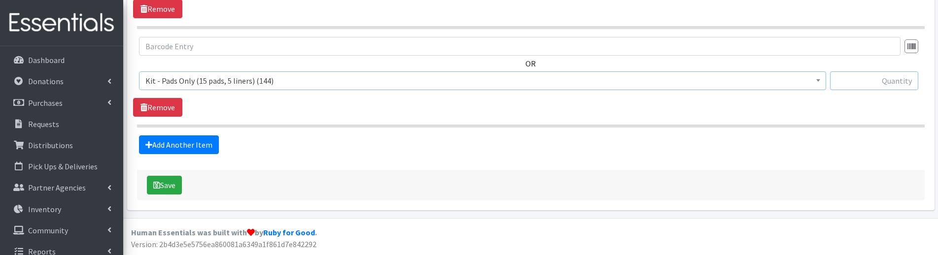
click at [870, 87] on input "text" at bounding box center [874, 80] width 88 height 19
type input "25"
click at [193, 152] on link "Add Another Item" at bounding box center [179, 145] width 80 height 19
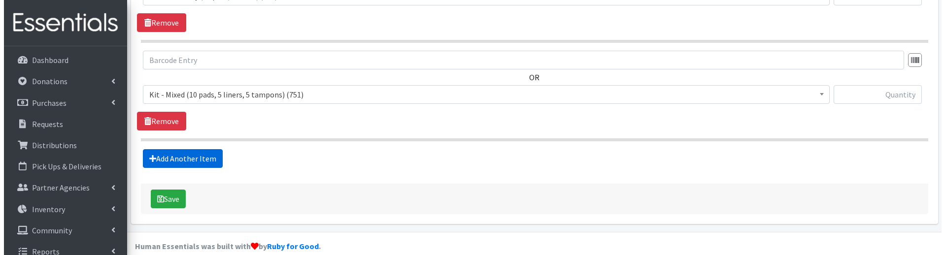
scroll to position [664, 0]
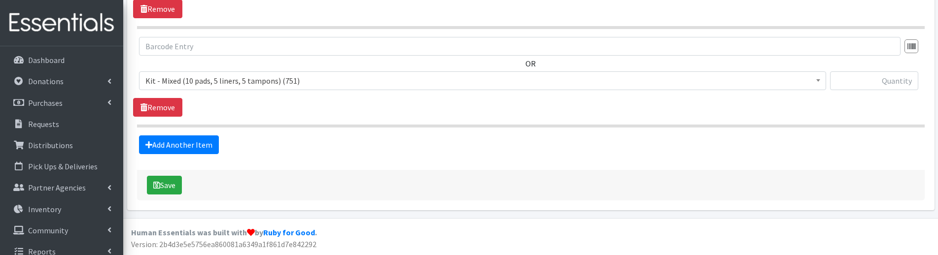
click at [227, 85] on span "Kit - Mixed (10 pads, 5 liners, 5 tampons) (751)" at bounding box center [482, 81] width 674 height 14
click at [871, 78] on input "text" at bounding box center [874, 80] width 88 height 19
type input "25"
click at [175, 186] on button "Save" at bounding box center [164, 185] width 35 height 19
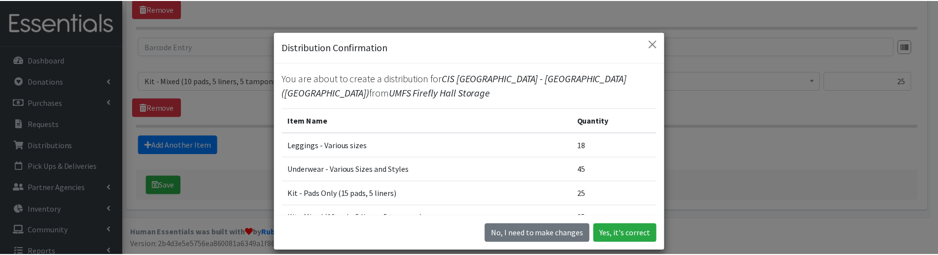
scroll to position [49, 0]
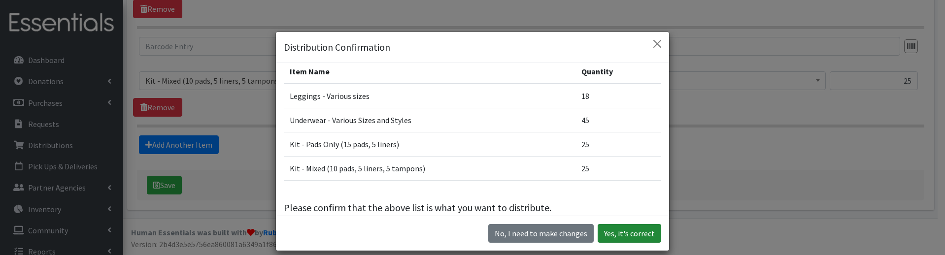
click at [641, 235] on button "Yes, it's correct" at bounding box center [630, 233] width 64 height 19
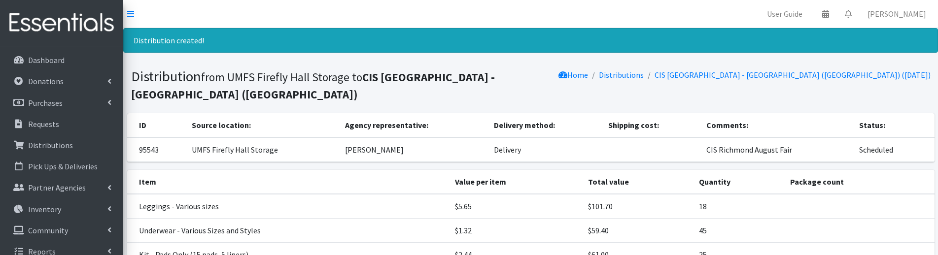
click at [316, 25] on nav "User Guide 0 Pick-ups remaining this week View Calendar 0 Requests 0 Partner Ag…" at bounding box center [530, 14] width 815 height 28
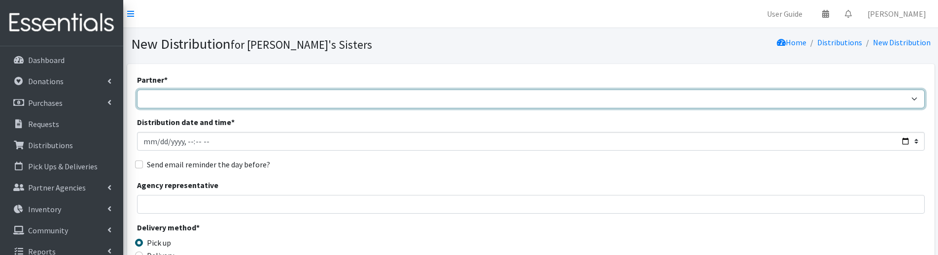
click at [205, 93] on select "211 [US_STATE] and Individual Referrals Afghan Support Center (USCIS) ANU FOUND…" at bounding box center [530, 99] width 787 height 19
select select "5038"
click at [137, 90] on select "211 [US_STATE] and Individual Referrals Afghan Support Center (USCIS) ANU FOUND…" at bounding box center [530, 99] width 787 height 19
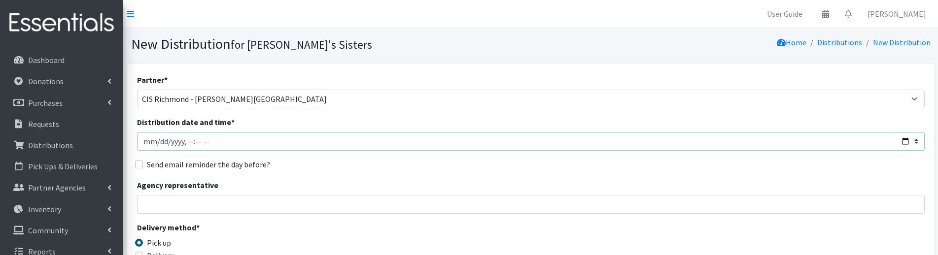
click at [156, 142] on input "Distribution date and time *" at bounding box center [530, 141] width 787 height 19
type input "[DATE]T23:59"
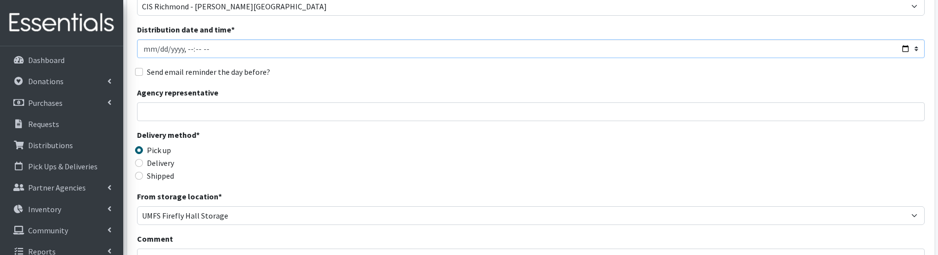
scroll to position [99, 0]
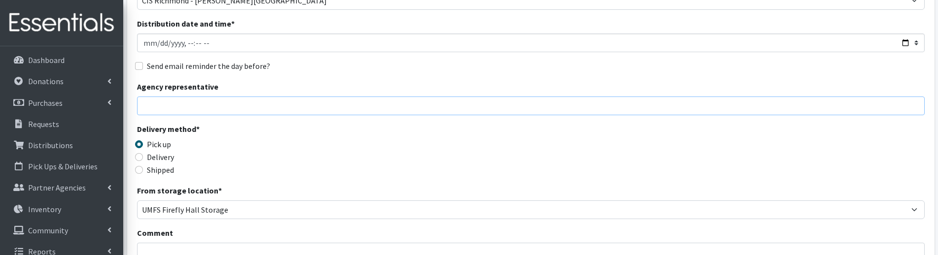
click at [158, 113] on input "Agency representative" at bounding box center [530, 106] width 787 height 19
type input "[PERSON_NAME]"
click at [158, 161] on label "Delivery" at bounding box center [160, 157] width 27 height 12
click at [143, 161] on input "Delivery" at bounding box center [139, 157] width 8 height 8
radio input "true"
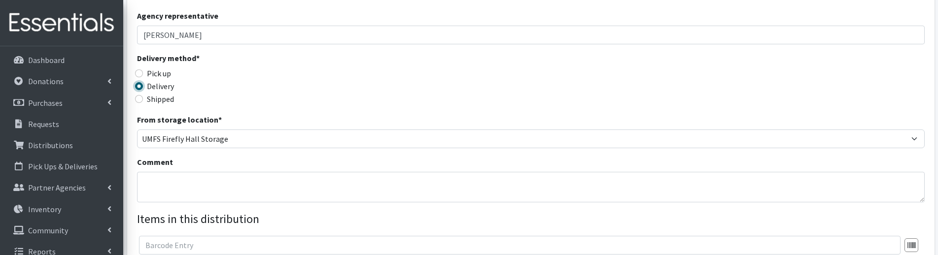
scroll to position [197, 0]
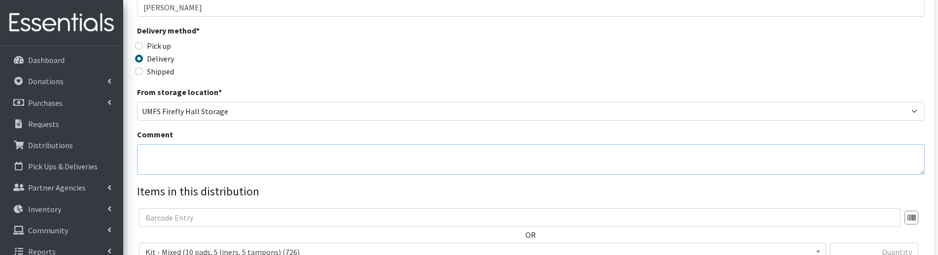
click at [154, 157] on textarea "Comment" at bounding box center [530, 159] width 787 height 31
paste textarea "CIS Richmond August Fair"
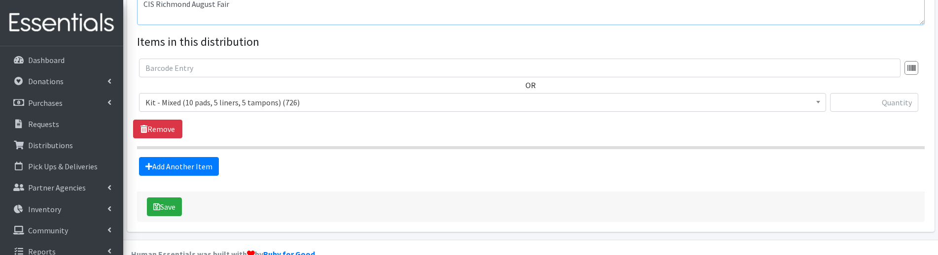
scroll to position [369, 0]
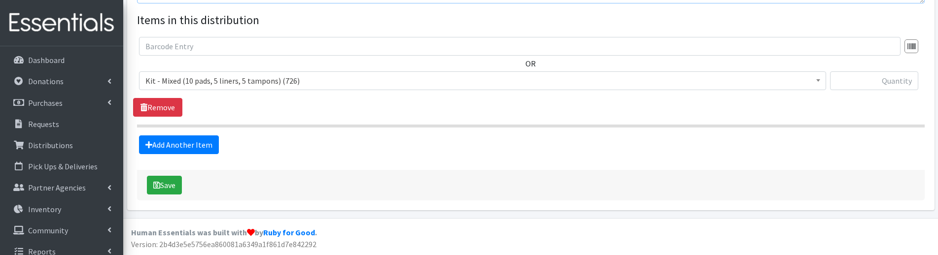
type textarea "CIS Richmond August Fair"
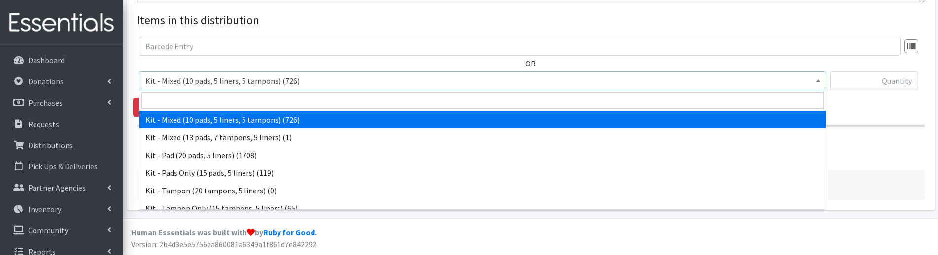
click at [241, 82] on span "Kit - Mixed (10 pads, 5 liners, 5 tampons) (726)" at bounding box center [482, 81] width 674 height 14
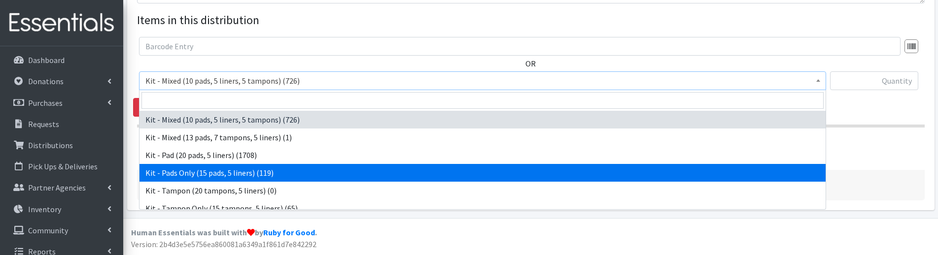
select select "10652"
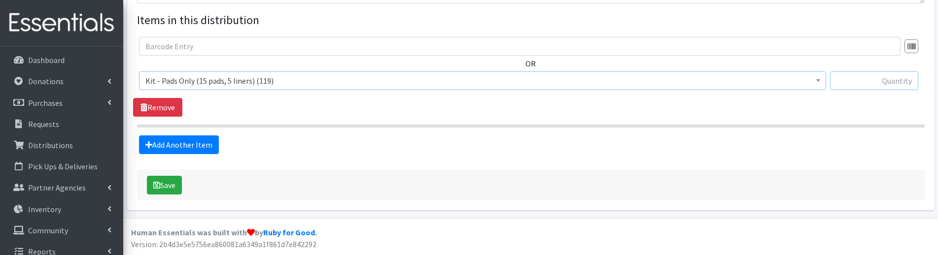
click at [852, 79] on input "text" at bounding box center [874, 80] width 88 height 19
type input "30"
click at [312, 83] on span "Kit - Pads Only (15 pads, 5 liners) (119)" at bounding box center [482, 81] width 674 height 14
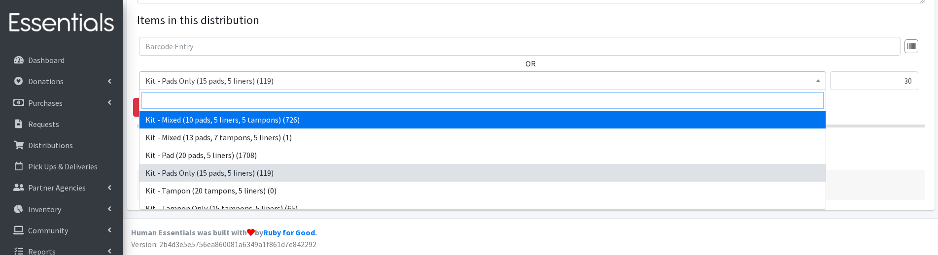
click at [198, 100] on input "search" at bounding box center [482, 100] width 682 height 17
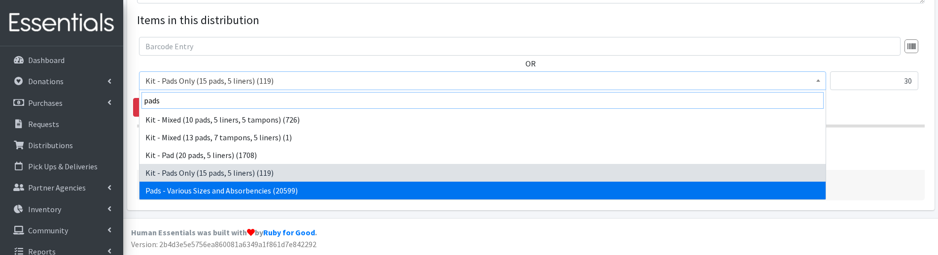
type input "pads"
select select "10467"
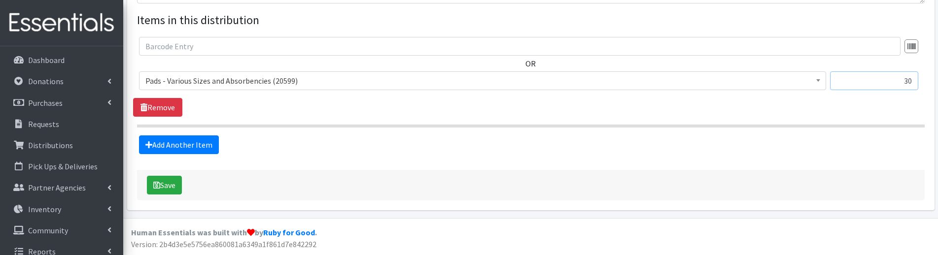
drag, startPoint x: 897, startPoint y: 80, endPoint x: 923, endPoint y: 80, distance: 26.1
click at [923, 80] on div "OR Kit - Mixed (10 pads, 5 liners, 5 tampons) (726) Kit - Mixed (13 pads, 7 tam…" at bounding box center [530, 67] width 795 height 61
click at [891, 80] on input "30" at bounding box center [874, 80] width 88 height 19
click at [198, 145] on link "Add Another Item" at bounding box center [179, 145] width 80 height 19
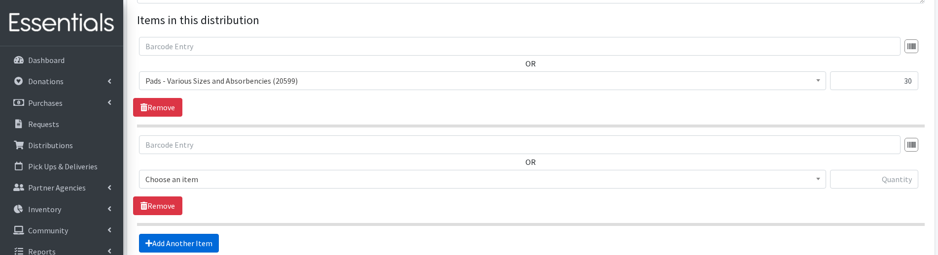
scroll to position [467, 0]
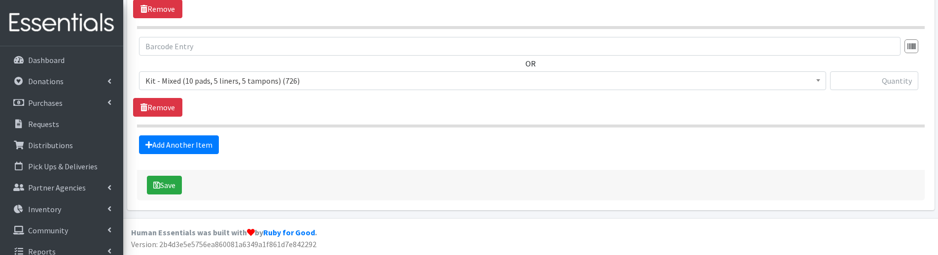
click at [188, 87] on span "Kit - Mixed (10 pads, 5 liners, 5 tampons) (726)" at bounding box center [482, 81] width 674 height 14
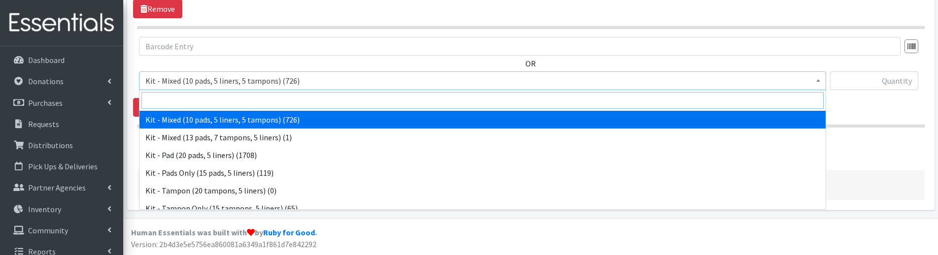
click at [187, 96] on input "search" at bounding box center [482, 100] width 682 height 17
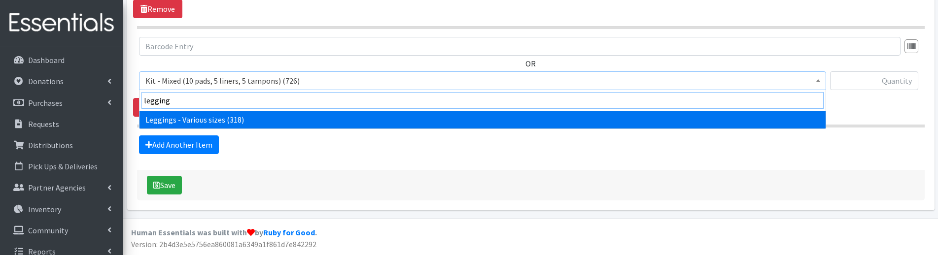
type input "legging"
select select "12411"
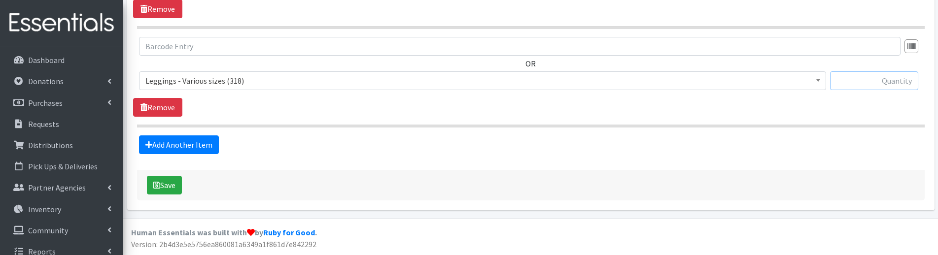
click at [859, 80] on input "text" at bounding box center [874, 80] width 88 height 19
type input "6"
click at [200, 146] on link "Add Another Item" at bounding box center [179, 145] width 80 height 19
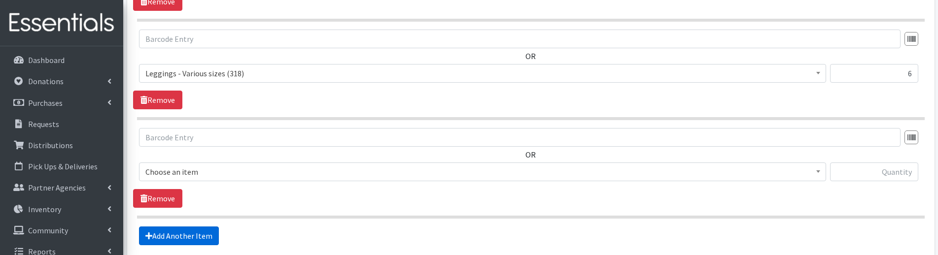
scroll to position [566, 0]
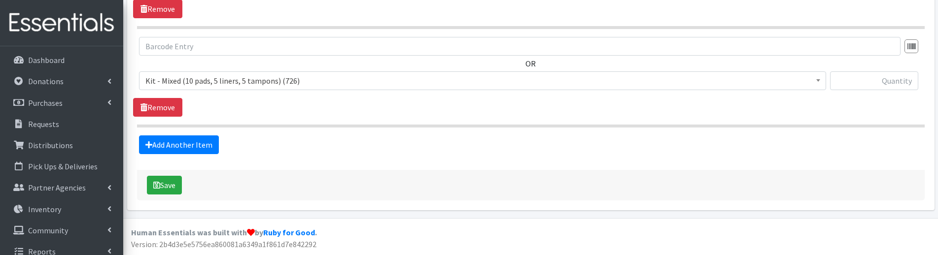
click at [196, 75] on span "Kit - Mixed (10 pads, 5 liners, 5 tampons) (726)" at bounding box center [482, 81] width 674 height 14
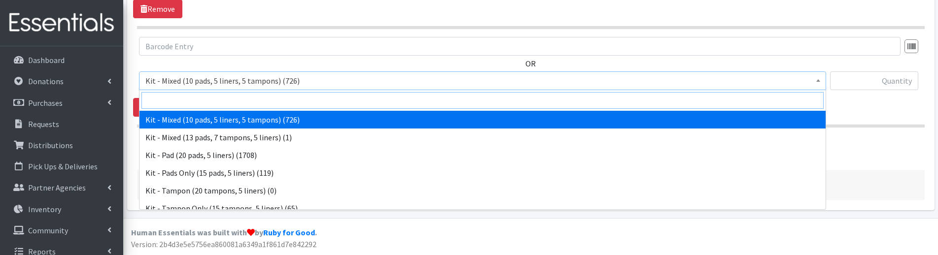
click at [196, 99] on input "search" at bounding box center [482, 100] width 682 height 17
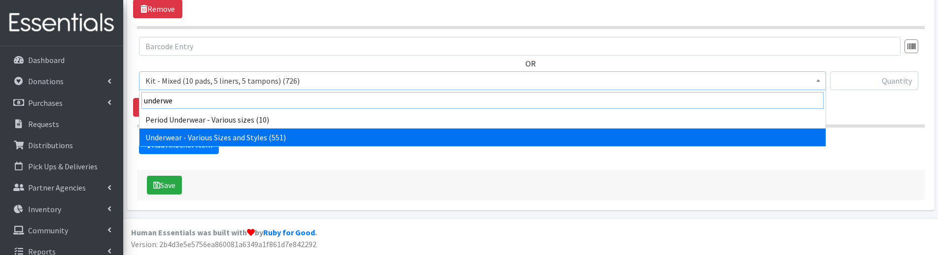
type input "underwe"
select select "10495"
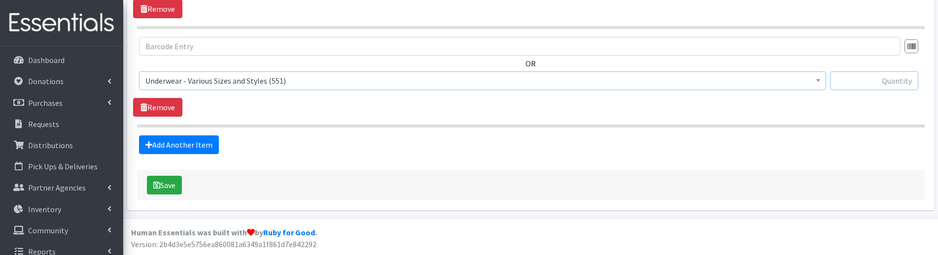
click at [856, 82] on input "text" at bounding box center [874, 80] width 88 height 19
type input "16"
click at [204, 139] on link "Add Another Item" at bounding box center [179, 145] width 80 height 19
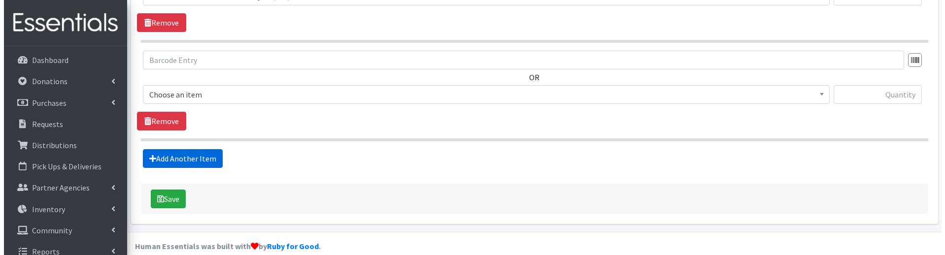
scroll to position [664, 0]
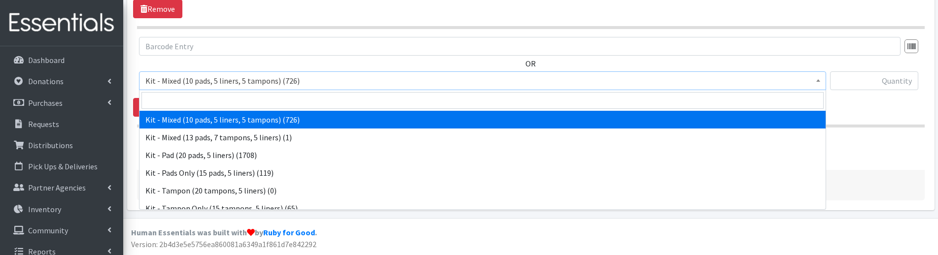
click at [186, 74] on span "Kit - Mixed (10 pads, 5 liners, 5 tampons) (726)" at bounding box center [482, 81] width 674 height 14
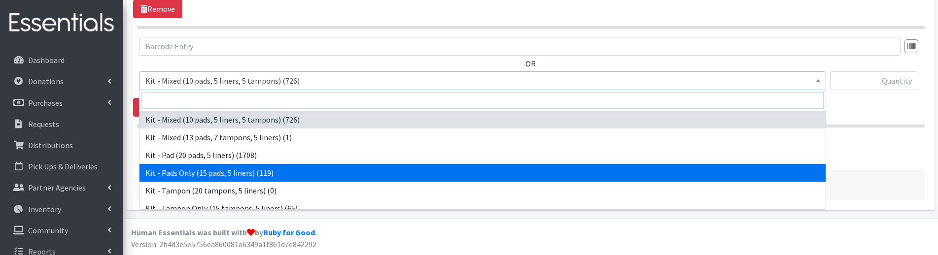
select select "10652"
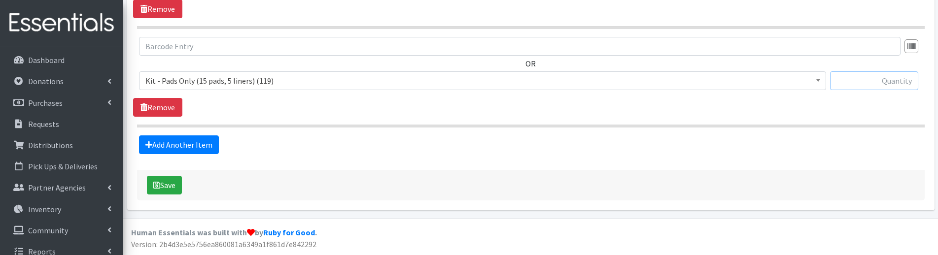
click at [869, 83] on input "text" at bounding box center [874, 80] width 88 height 19
type input "30"
click at [174, 190] on button "Save" at bounding box center [164, 185] width 35 height 19
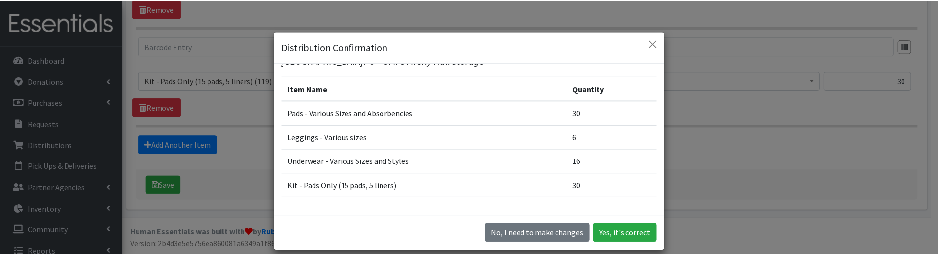
scroll to position [64, 0]
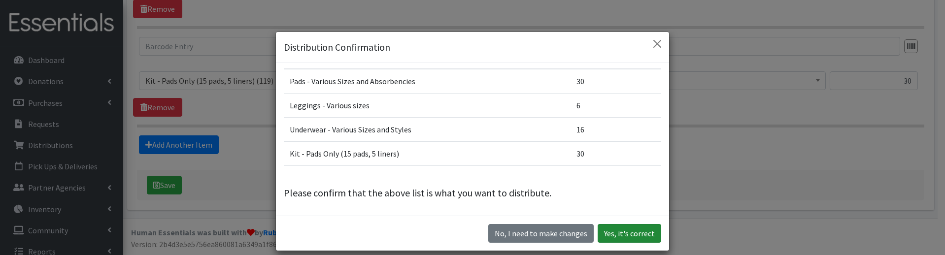
click at [631, 237] on button "Yes, it's correct" at bounding box center [630, 233] width 64 height 19
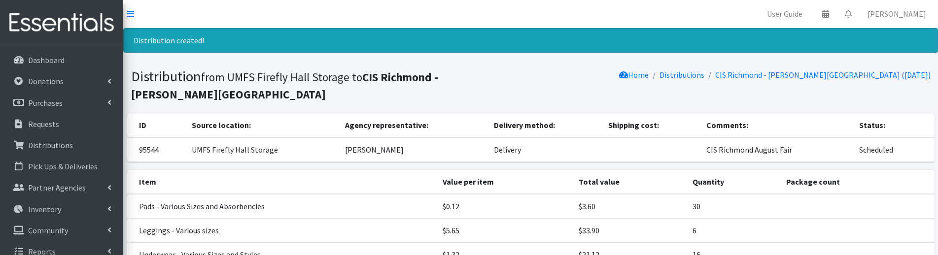
click at [307, 26] on nav "User Guide 0 Pick-ups remaining this week View Calendar 0 Requests 0 Partner Ag…" at bounding box center [530, 14] width 815 height 28
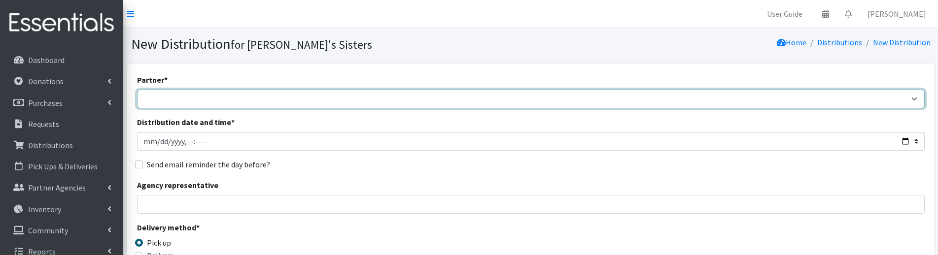
click at [170, 102] on select "211 [US_STATE] and Individual Referrals Afghan Support Center (USCIS) ANU FOUND…" at bounding box center [530, 99] width 787 height 19
select select "3297"
click at [137, 90] on select "211 [US_STATE] and Individual Referrals Afghan Support Center (USCIS) ANU FOUND…" at bounding box center [530, 99] width 787 height 19
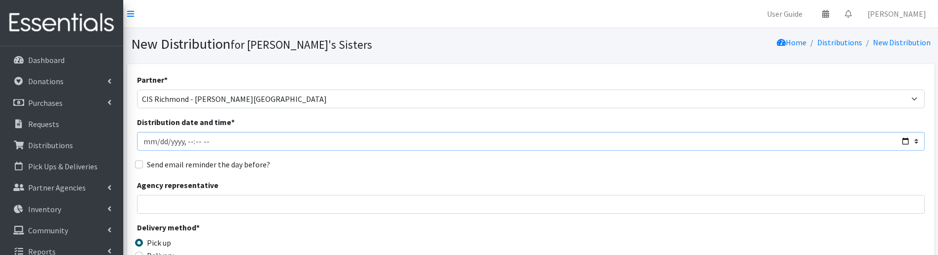
click at [157, 141] on input "Distribution date and time *" at bounding box center [530, 141] width 787 height 19
type input "[DATE]T23:59"
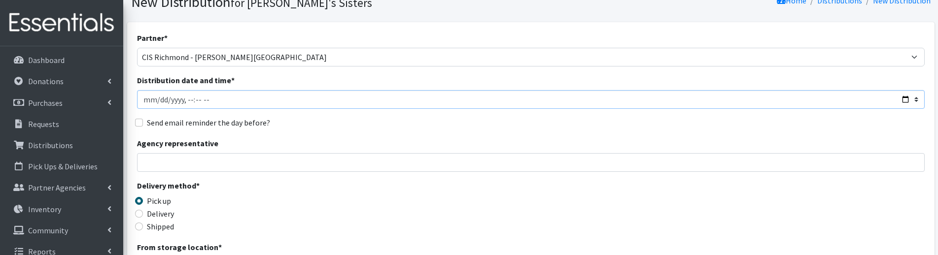
scroll to position [99, 0]
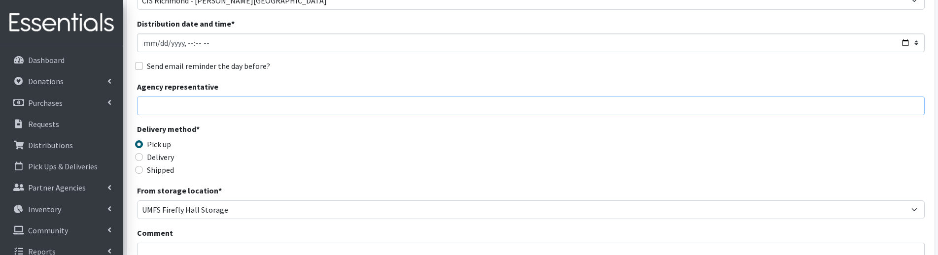
click at [160, 110] on input "Agency representative" at bounding box center [530, 106] width 787 height 19
type input "[PERSON_NAME]"
click at [169, 159] on label "Delivery" at bounding box center [160, 157] width 27 height 12
click at [143, 159] on input "Delivery" at bounding box center [139, 157] width 8 height 8
radio input "true"
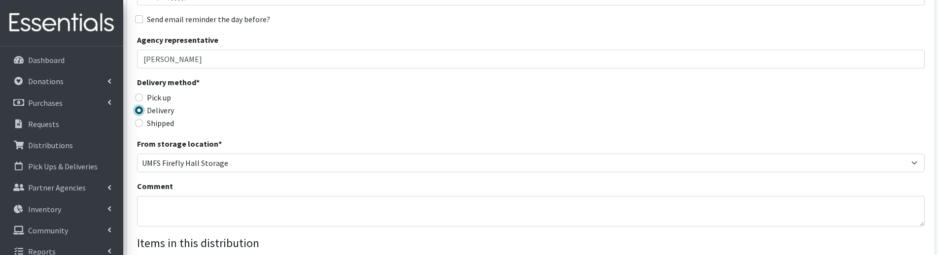
scroll to position [246, 0]
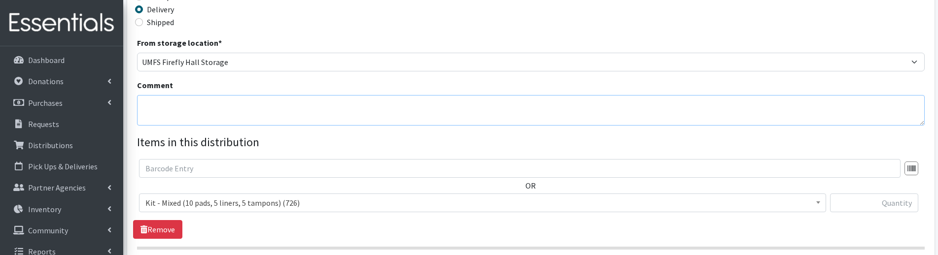
click at [168, 101] on textarea "Comment" at bounding box center [530, 110] width 787 height 31
paste textarea "CIS Richmond August Fair"
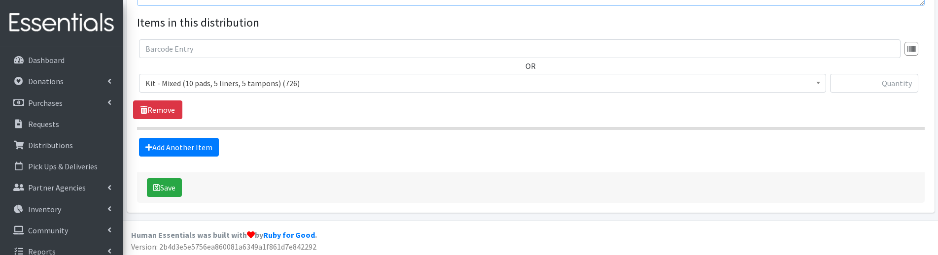
scroll to position [369, 0]
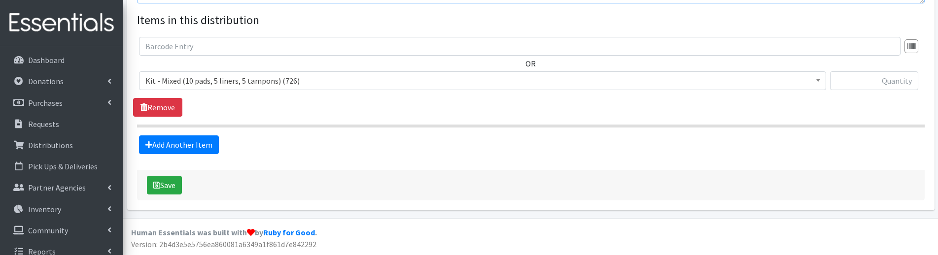
type textarea "CIS Richmond August Fair"
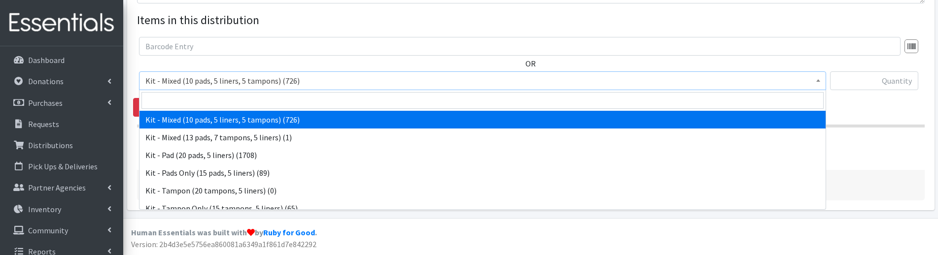
click at [202, 81] on span "Kit - Mixed (10 pads, 5 liners, 5 tampons) (726)" at bounding box center [482, 81] width 674 height 14
click at [196, 97] on input "search" at bounding box center [482, 100] width 682 height 17
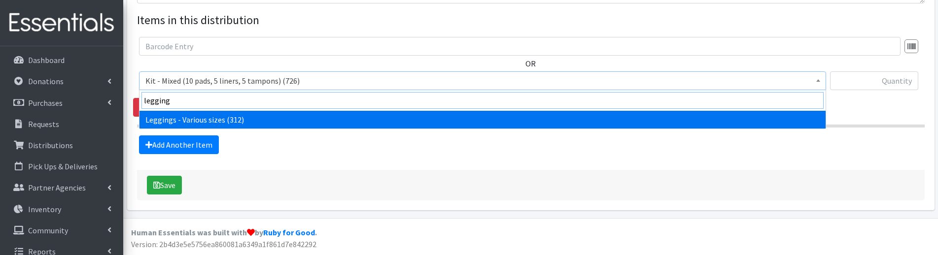
type input "legging"
select select "12411"
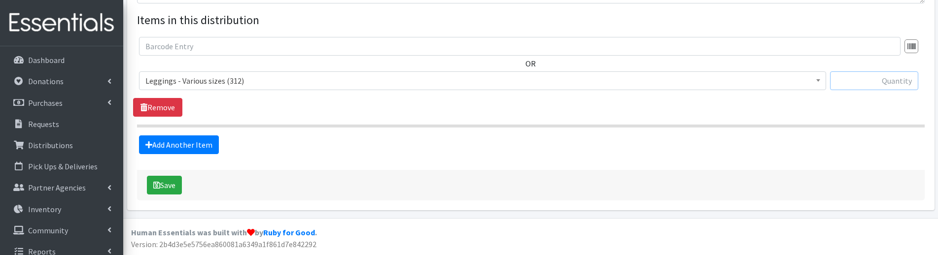
click at [857, 77] on input "text" at bounding box center [874, 80] width 88 height 19
type input "6"
click at [508, 102] on div "OR Kit - Mixed (10 pads, 5 liners, 5 tampons) (726) Kit - Mixed (13 pads, 7 tam…" at bounding box center [530, 77] width 795 height 80
click at [173, 179] on button "Save" at bounding box center [164, 185] width 35 height 19
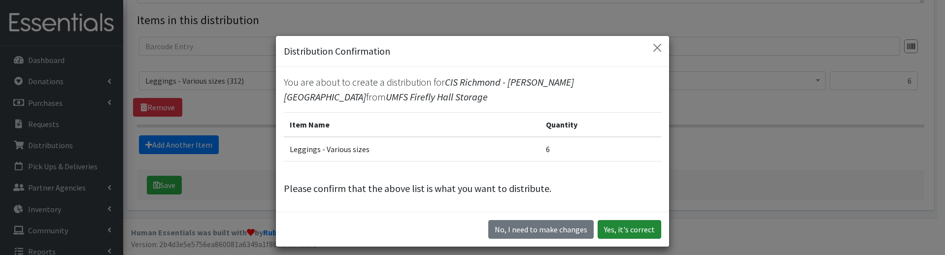
click at [630, 234] on button "Yes, it's correct" at bounding box center [630, 229] width 64 height 19
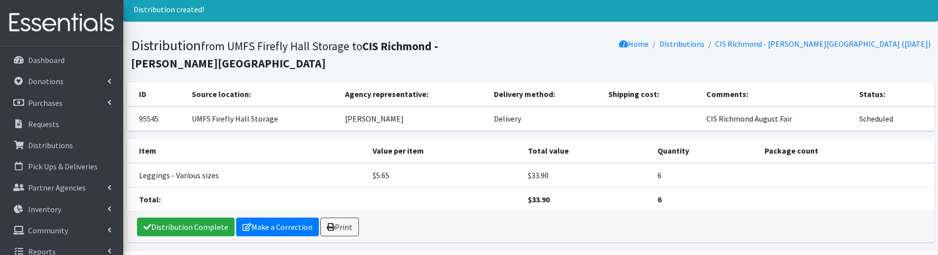
scroll to position [14, 0]
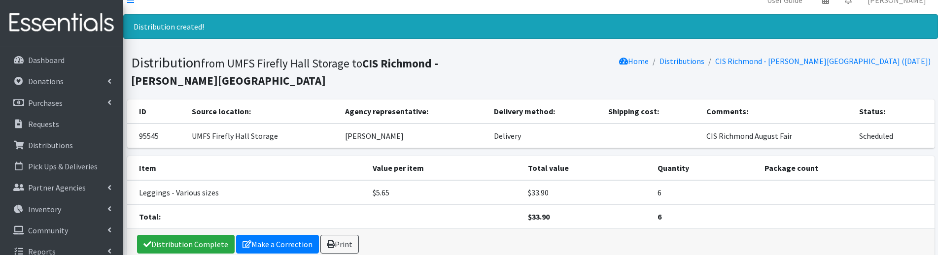
click at [393, 32] on div "Distribution created!" at bounding box center [530, 26] width 815 height 25
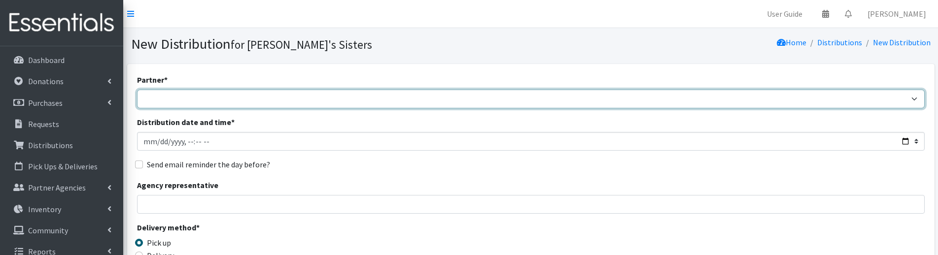
click at [173, 100] on select "211 [US_STATE] and Individual Referrals Afghan Support Center (USCIS) ANU FOUND…" at bounding box center [530, 99] width 787 height 19
select select "2994"
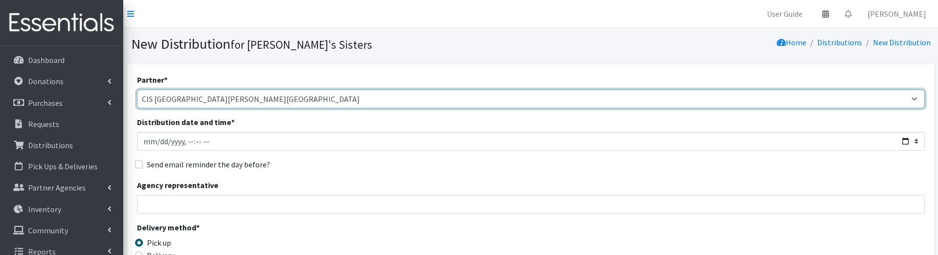
click at [137, 90] on select "211 [US_STATE] and Individual Referrals Afghan Support Center (USCIS) ANU FOUND…" at bounding box center [530, 99] width 787 height 19
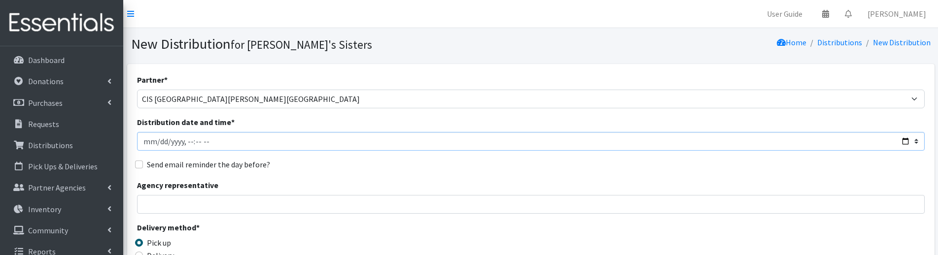
click at [160, 138] on input "Distribution date and time *" at bounding box center [530, 141] width 787 height 19
type input "[DATE]T23:59"
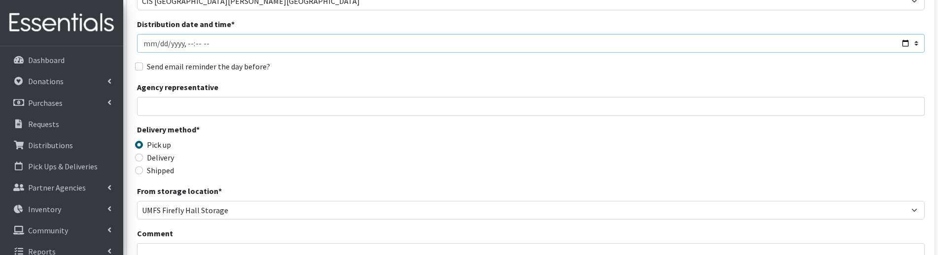
scroll to position [99, 0]
click at [160, 100] on input "Agency representative" at bounding box center [530, 106] width 787 height 19
type input "[PERSON_NAME]"
click at [162, 158] on label "Delivery" at bounding box center [160, 157] width 27 height 12
click at [143, 158] on input "Delivery" at bounding box center [139, 157] width 8 height 8
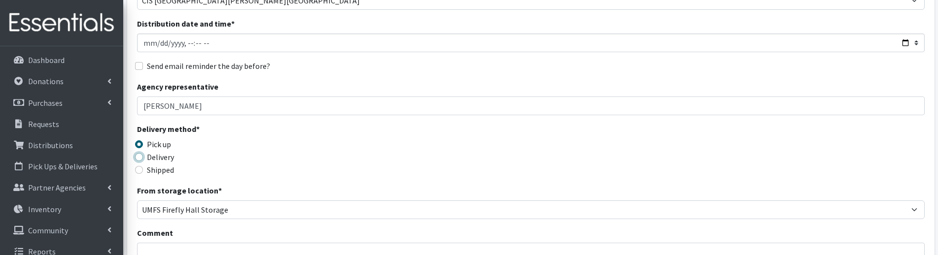
radio input "true"
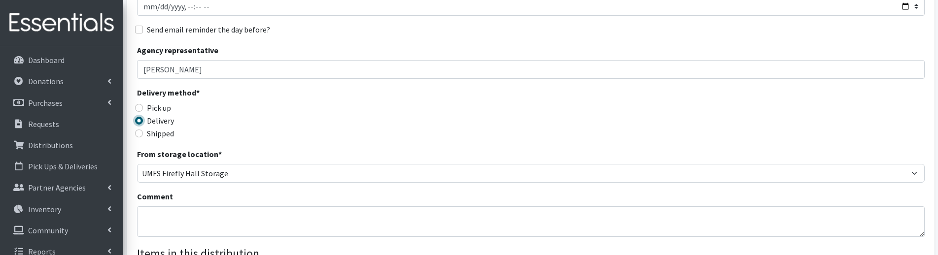
scroll to position [197, 0]
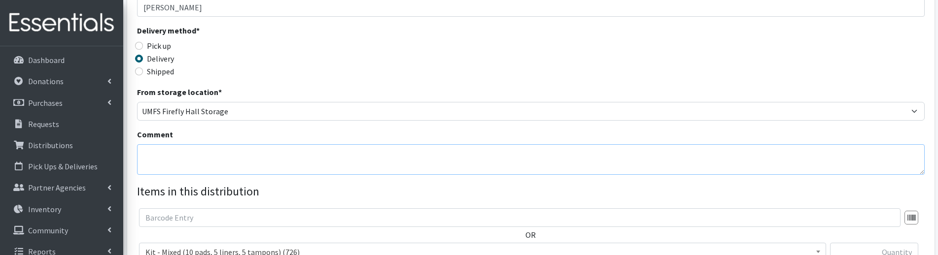
click at [186, 154] on textarea "Comment" at bounding box center [530, 159] width 787 height 31
paste textarea "CIS Richmond August Fair"
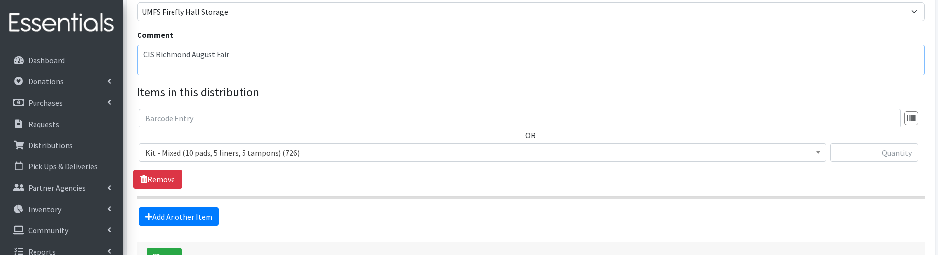
scroll to position [345, 0]
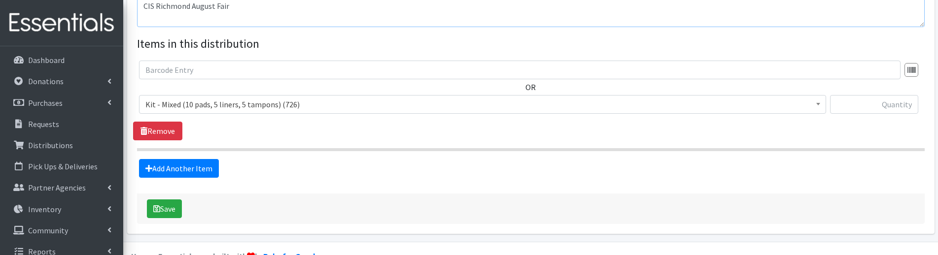
type textarea "CIS Richmond August Fair"
click at [301, 105] on span "Kit - Mixed (10 pads, 5 liners, 5 tampons) (726)" at bounding box center [482, 105] width 674 height 14
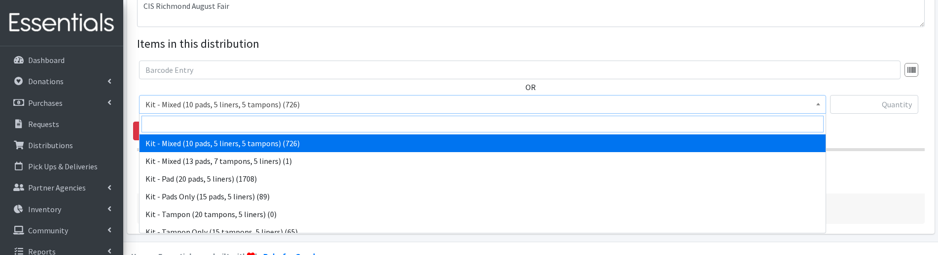
click at [230, 125] on input "search" at bounding box center [482, 124] width 682 height 17
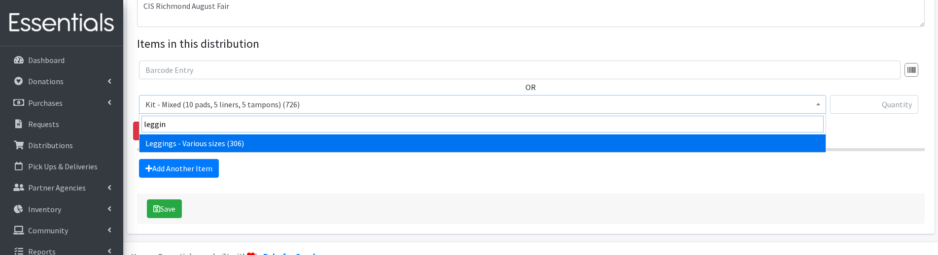
type input "leggin"
select select "12411"
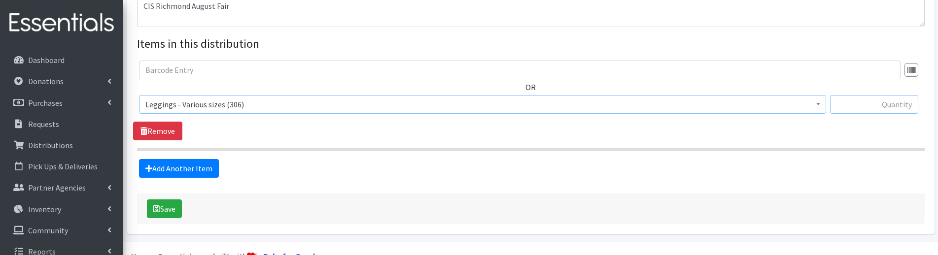
click at [876, 105] on input "text" at bounding box center [874, 104] width 88 height 19
type input "4"
click at [176, 167] on link "Add Another Item" at bounding box center [179, 168] width 80 height 19
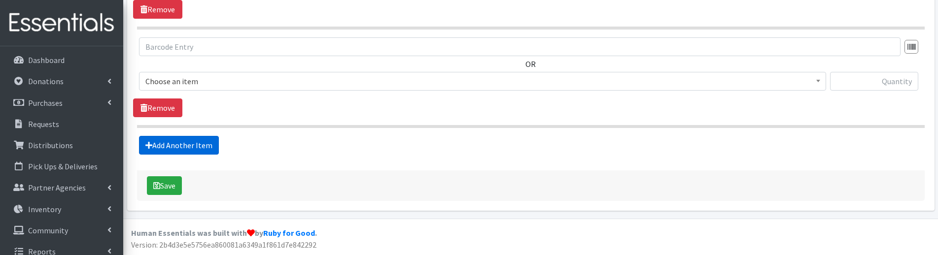
scroll to position [467, 0]
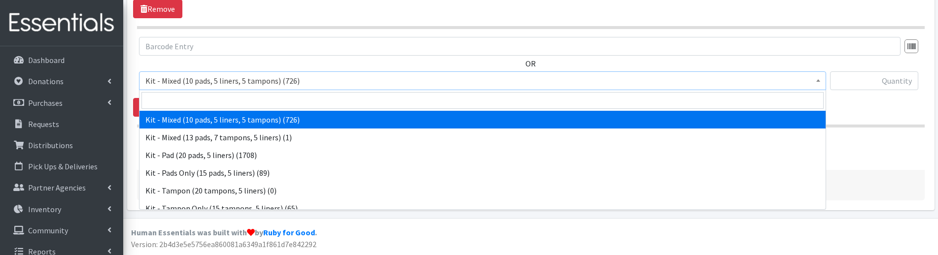
click at [184, 85] on span "Kit - Mixed (10 pads, 5 liners, 5 tampons) (726)" at bounding box center [482, 81] width 674 height 14
click at [232, 101] on input "search" at bounding box center [482, 100] width 682 height 17
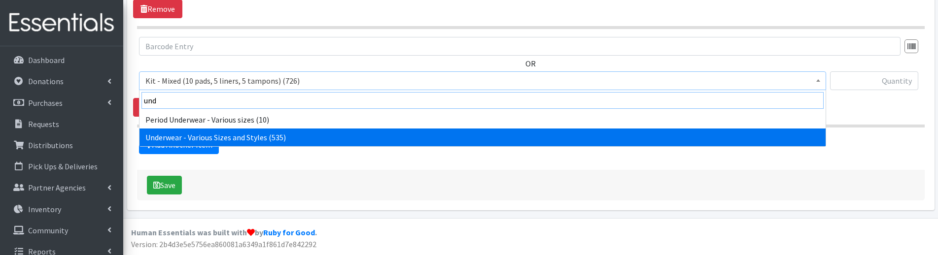
type input "und"
select select "10495"
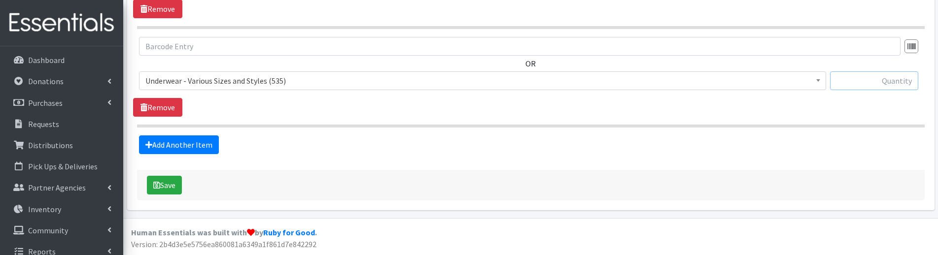
click at [896, 78] on input "text" at bounding box center [874, 80] width 88 height 19
type input "9"
click at [295, 122] on section "OR Kit - Mixed (10 pads, 5 liners, 5 tampons) (726) Kit - Mixed (13 pads, 7 tam…" at bounding box center [530, 82] width 787 height 91
click at [173, 188] on button "Save" at bounding box center [164, 185] width 35 height 19
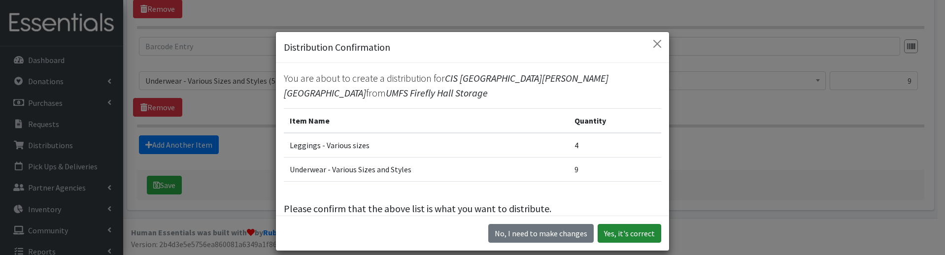
click at [630, 231] on button "Yes, it's correct" at bounding box center [630, 233] width 64 height 19
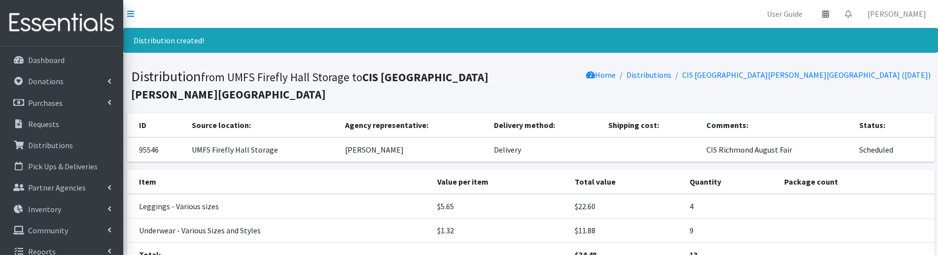
click at [418, 26] on nav "User Guide 0 Pick-ups remaining this week View Calendar 0 Requests 0 Partner Ag…" at bounding box center [530, 14] width 815 height 28
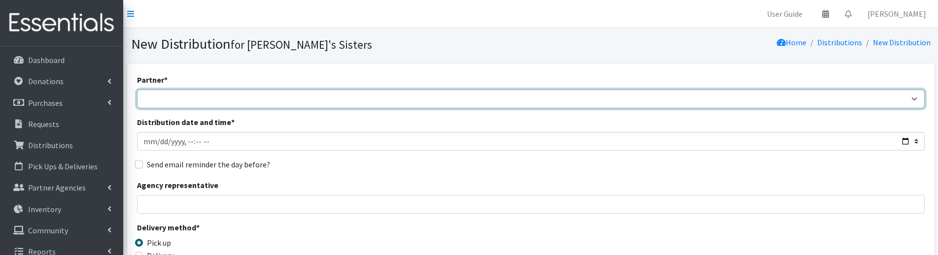
click at [171, 96] on select "211 [US_STATE] and Individual Referrals Afghan Support Center (USCIS) ANU FOUND…" at bounding box center [530, 99] width 787 height 19
select select "5052"
click at [137, 90] on select "211 [US_STATE] and Individual Referrals Afghan Support Center (USCIS) ANU FOUND…" at bounding box center [530, 99] width 787 height 19
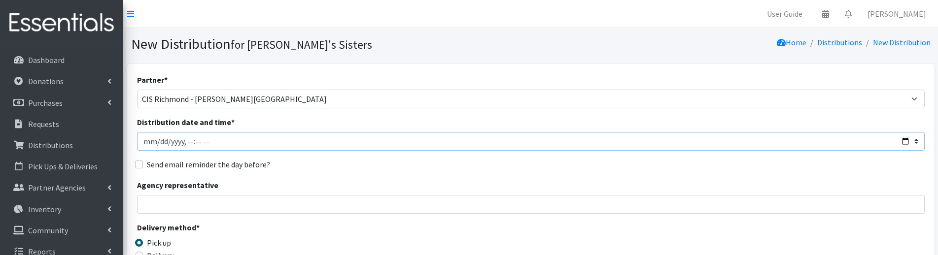
click at [156, 145] on input "Distribution date and time *" at bounding box center [530, 141] width 787 height 19
type input "[DATE]T23:59"
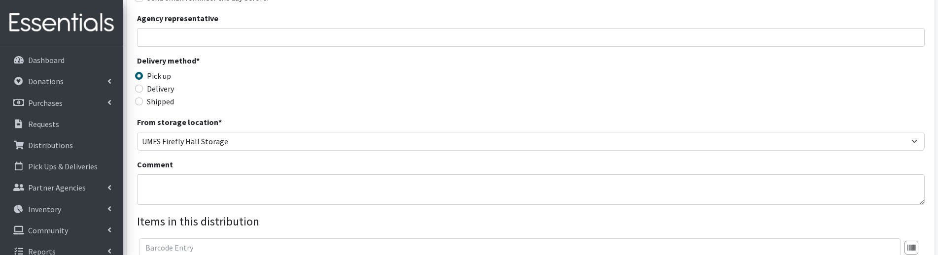
scroll to position [197, 0]
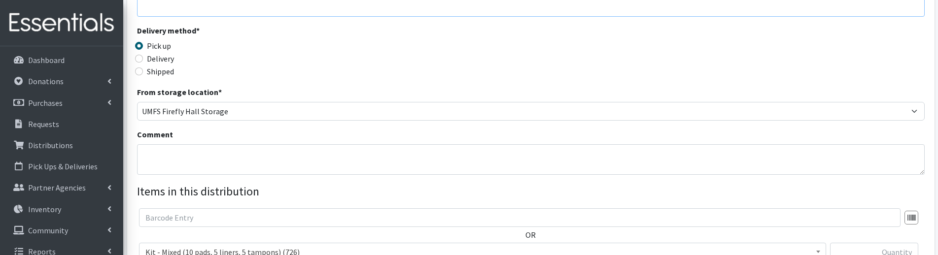
click at [191, 10] on input "Agency representative" at bounding box center [530, 7] width 787 height 19
type input "[PERSON_NAME]"
click at [173, 61] on label "Delivery" at bounding box center [160, 59] width 27 height 12
click at [143, 61] on input "Delivery" at bounding box center [139, 59] width 8 height 8
radio input "true"
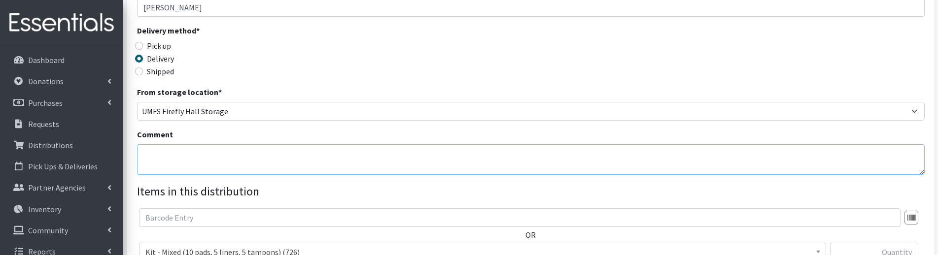
click at [177, 152] on textarea "Comment" at bounding box center [530, 159] width 787 height 31
paste textarea "CIS Richmond August Fair"
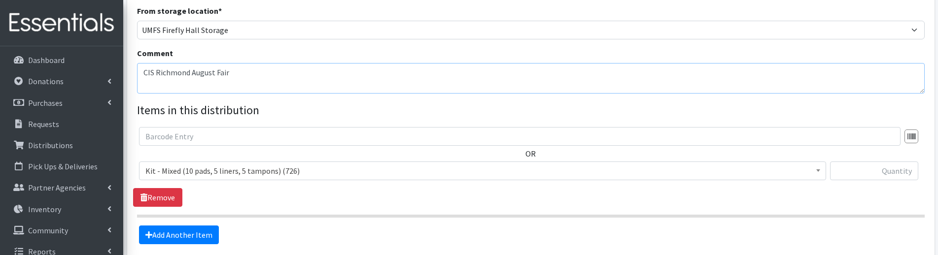
scroll to position [296, 0]
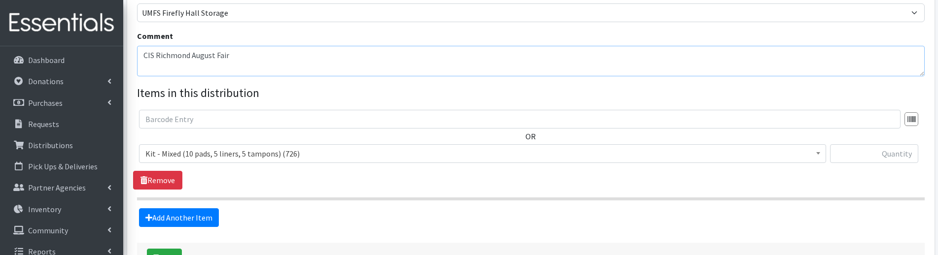
type textarea "CIS Richmond August Fair"
click at [274, 154] on span "Kit - Mixed (10 pads, 5 liners, 5 tampons) (726)" at bounding box center [482, 154] width 674 height 14
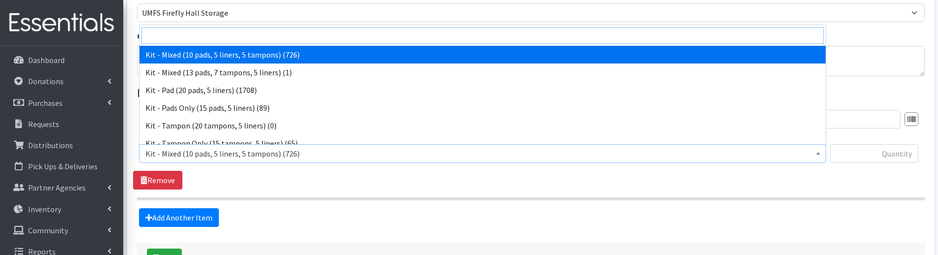
click at [235, 37] on input "search" at bounding box center [482, 35] width 682 height 17
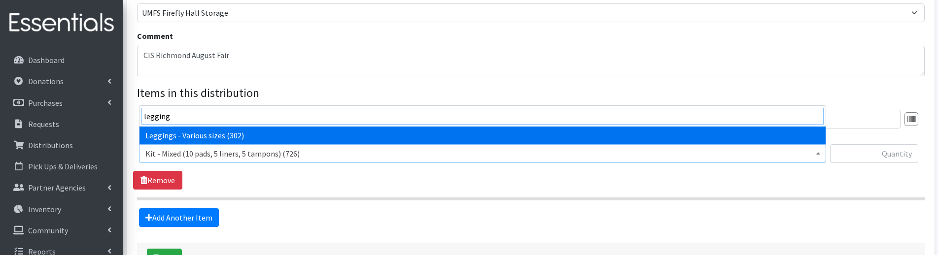
type input "legging"
select select "12411"
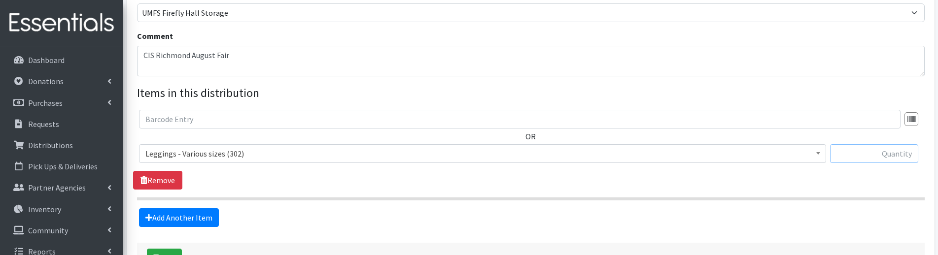
click at [853, 154] on input "text" at bounding box center [874, 153] width 88 height 19
type input "5"
click at [193, 215] on link "Add Another Item" at bounding box center [179, 217] width 80 height 19
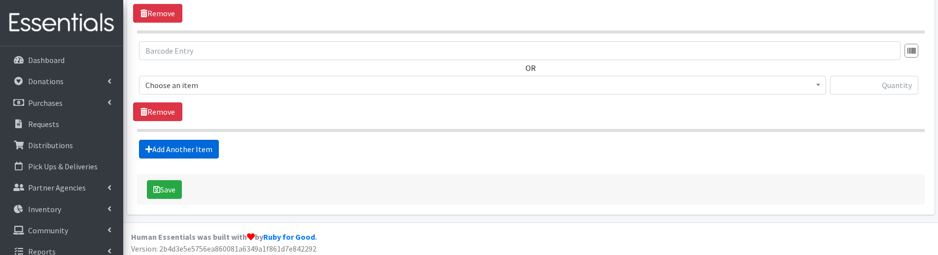
scroll to position [467, 0]
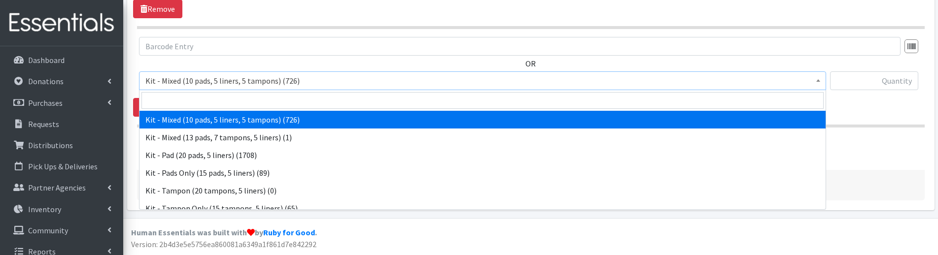
click at [190, 78] on span "Kit - Mixed (10 pads, 5 liners, 5 tampons) (726)" at bounding box center [482, 81] width 674 height 14
click at [188, 104] on input "search" at bounding box center [482, 100] width 682 height 17
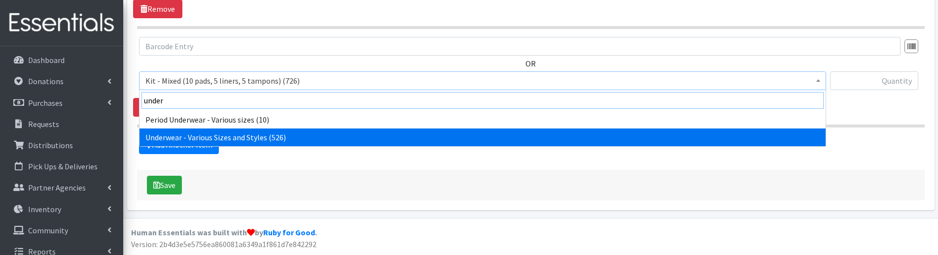
type input "under"
select select "10495"
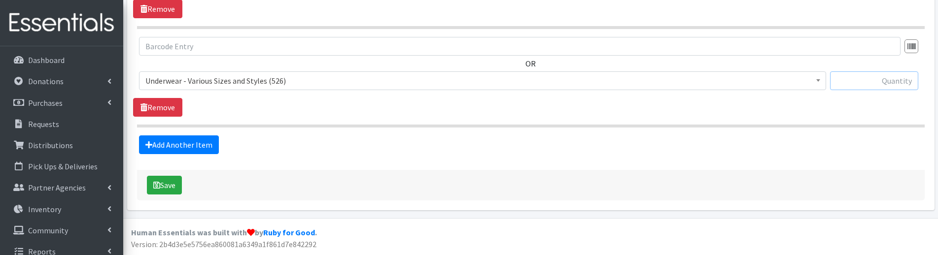
click at [870, 79] on input "text" at bounding box center [874, 80] width 88 height 19
type input "12"
click at [192, 142] on link "Add Another Item" at bounding box center [179, 145] width 80 height 19
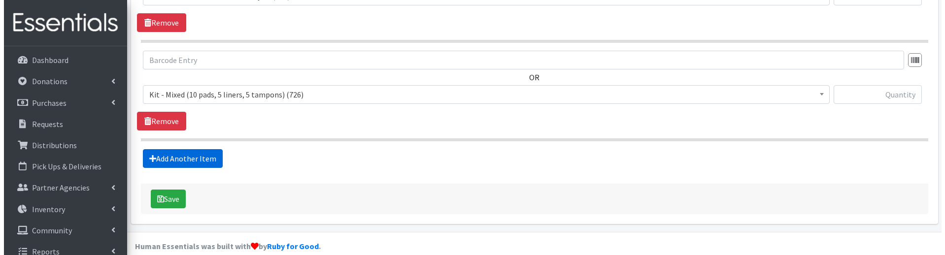
scroll to position [566, 0]
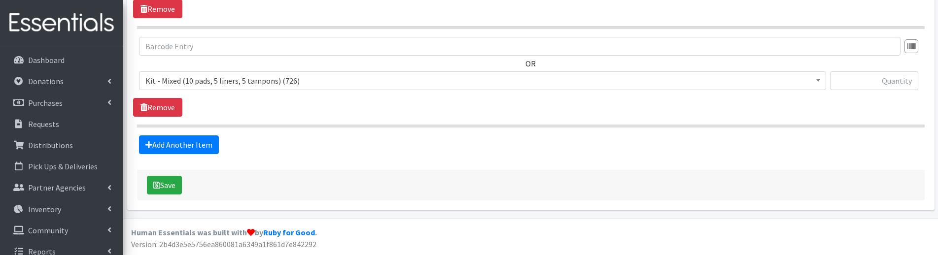
click at [199, 84] on span "Kit - Mixed (10 pads, 5 liners, 5 tampons) (726)" at bounding box center [482, 81] width 674 height 14
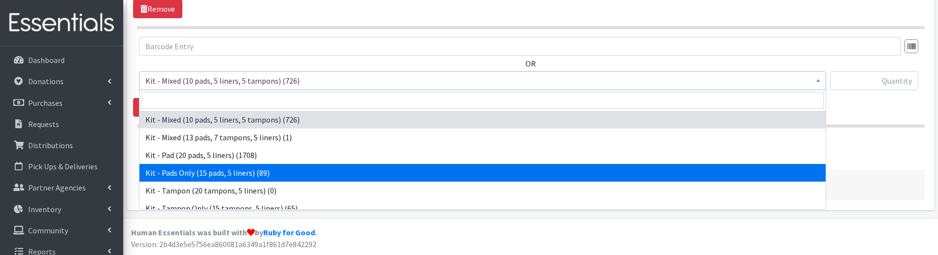
select select "10652"
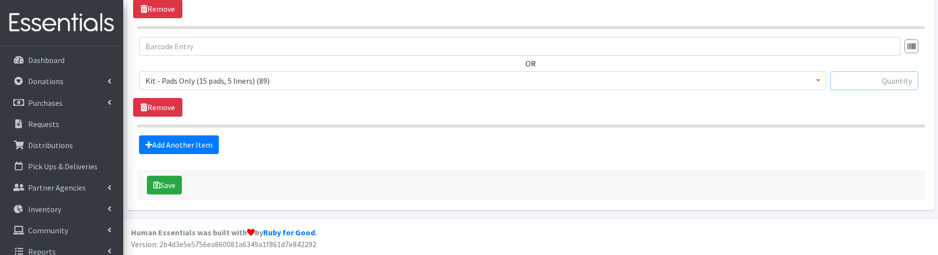
click at [890, 82] on input "text" at bounding box center [874, 80] width 88 height 19
type input "5"
click at [821, 123] on section "OR Kit - Mixed (10 pads, 5 liners, 5 tampons) (726) Kit - Mixed (13 pads, 7 tam…" at bounding box center [530, 82] width 787 height 91
click at [175, 181] on button "Save" at bounding box center [164, 185] width 35 height 19
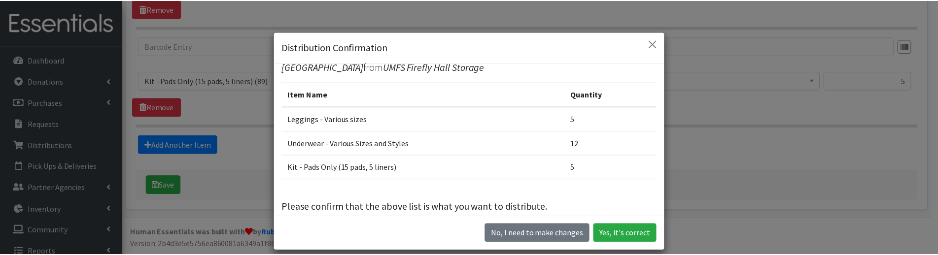
scroll to position [40, 0]
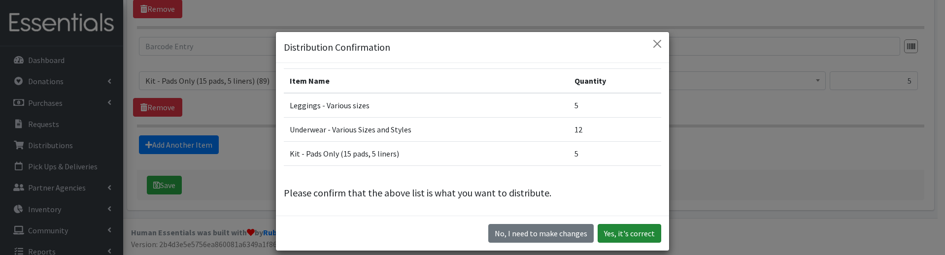
click at [639, 239] on button "Yes, it's correct" at bounding box center [630, 233] width 64 height 19
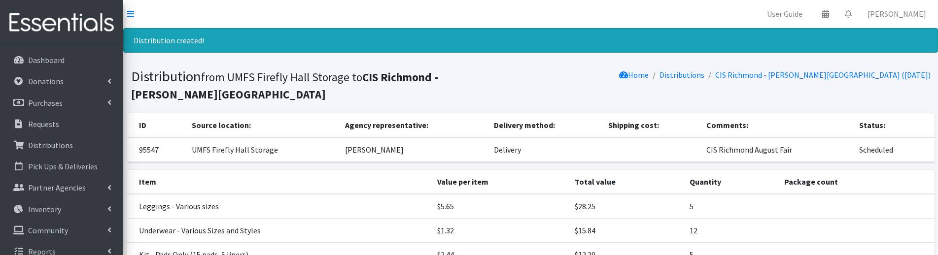
click at [340, 32] on div "Distribution created!" at bounding box center [530, 40] width 815 height 25
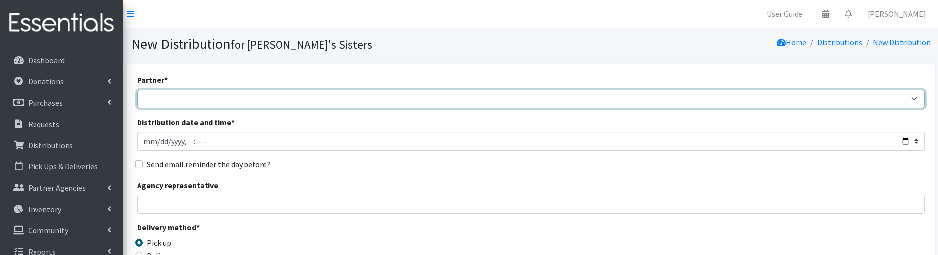
click at [168, 98] on select "211 [US_STATE] and Individual Referrals Afghan Support Center (USCIS) ANU FOUND…" at bounding box center [530, 99] width 787 height 19
click at [189, 106] on select "211 [US_STATE] and Individual Referrals Afghan Support Center (USCIS) ANU FOUND…" at bounding box center [530, 99] width 787 height 19
click at [188, 104] on select "211 [US_STATE] and Individual Referrals Afghan Support Center (USCIS) ANU FOUND…" at bounding box center [530, 99] width 787 height 19
select select "2936"
click at [137, 90] on select "211 [US_STATE] and Individual Referrals Afghan Support Center (USCIS) ANU FOUND…" at bounding box center [530, 99] width 787 height 19
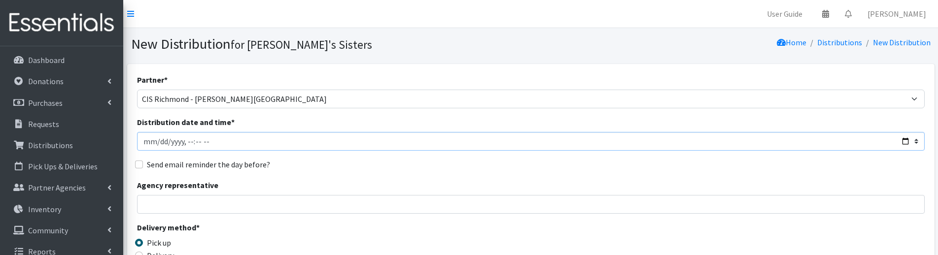
click at [159, 141] on input "Distribution date and time *" at bounding box center [530, 141] width 787 height 19
type input "[DATE]T23:59"
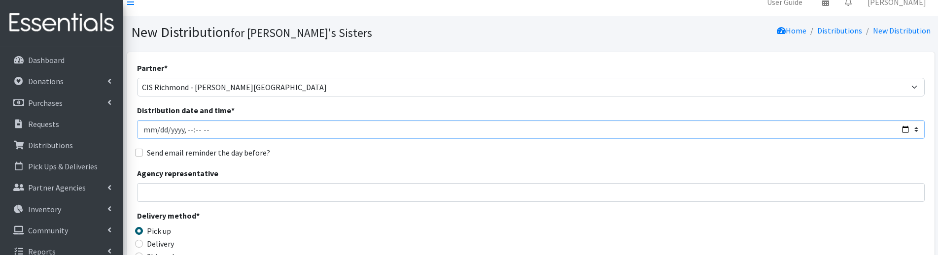
scroll to position [99, 0]
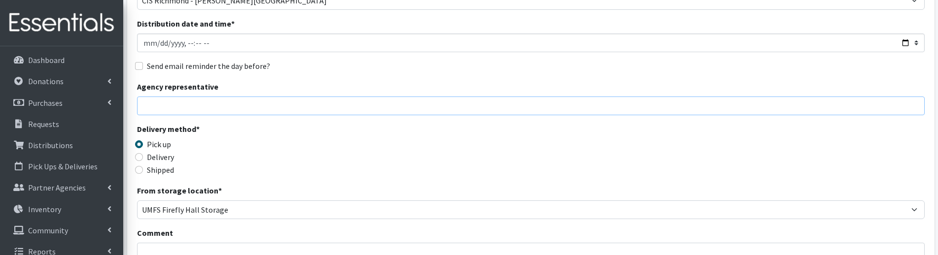
click at [170, 102] on input "Agency representative" at bounding box center [530, 106] width 787 height 19
type input "[PERSON_NAME]"
click at [175, 157] on div "Delivery" at bounding box center [235, 157] width 197 height 12
click at [174, 161] on div "Delivery" at bounding box center [235, 157] width 197 height 12
click at [164, 158] on label "Delivery" at bounding box center [160, 157] width 27 height 12
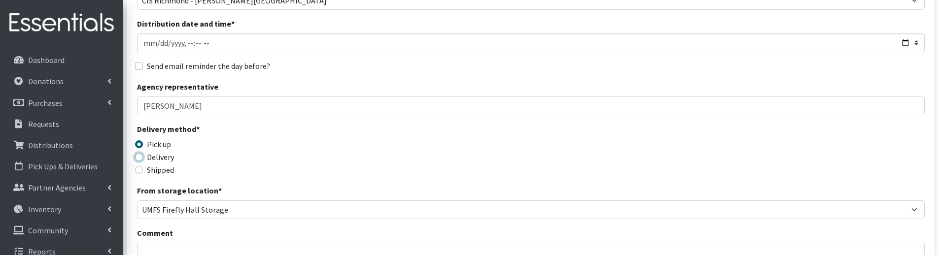
click at [143, 158] on input "Delivery" at bounding box center [139, 157] width 8 height 8
radio input "true"
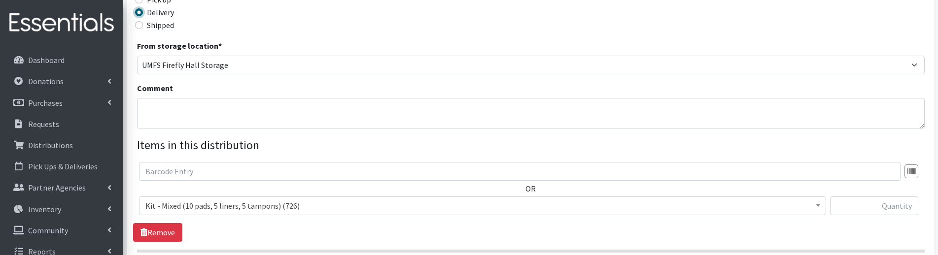
scroll to position [246, 0]
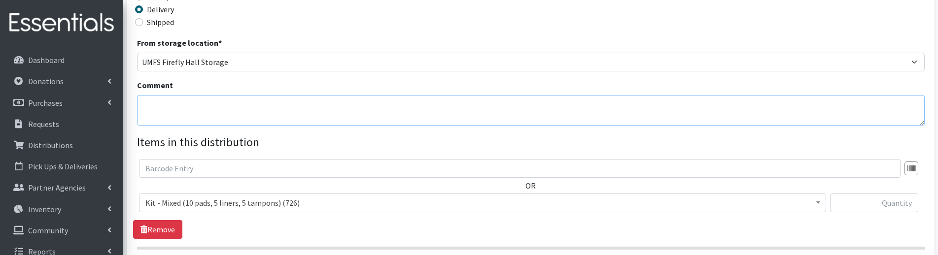
click at [178, 111] on textarea "Comment" at bounding box center [530, 110] width 787 height 31
paste textarea "CIS Richmond August Fair"
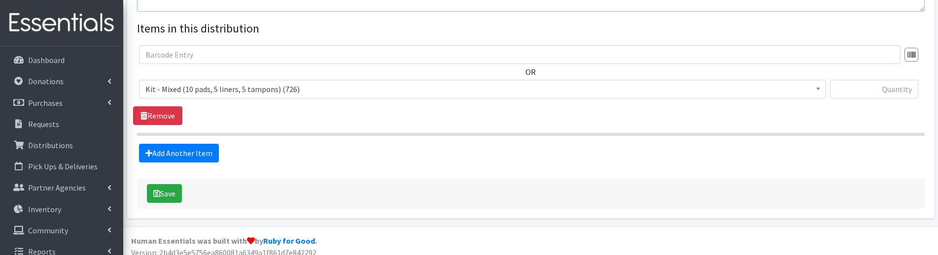
scroll to position [369, 0]
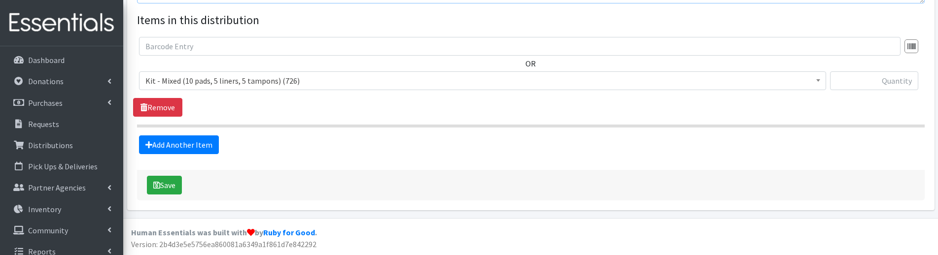
type textarea "CIS Richmond August Fair"
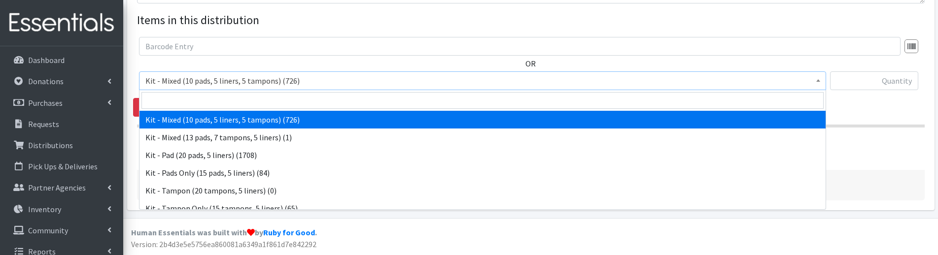
click at [231, 85] on span "Kit - Mixed (10 pads, 5 liners, 5 tampons) (726)" at bounding box center [482, 81] width 674 height 14
click at [228, 91] on span at bounding box center [482, 100] width 686 height 21
click at [227, 98] on input "search" at bounding box center [482, 100] width 682 height 17
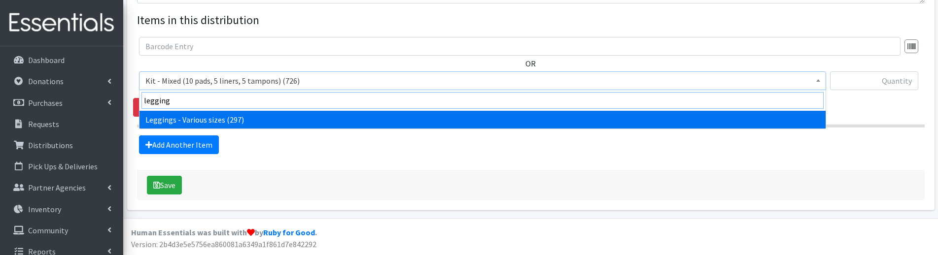
type input "legging"
select select "12411"
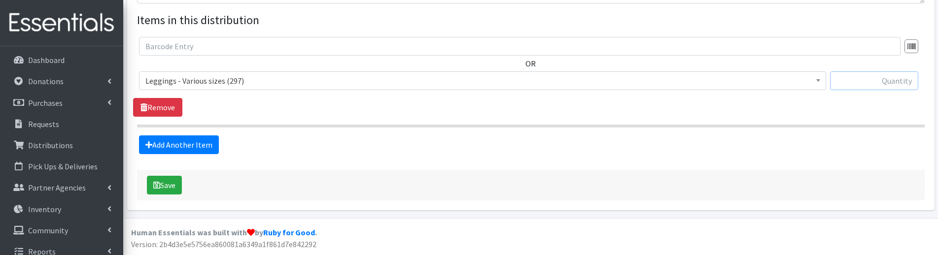
click at [862, 81] on input "text" at bounding box center [874, 80] width 88 height 19
type input "4"
click at [178, 149] on link "Add Another Item" at bounding box center [179, 145] width 80 height 19
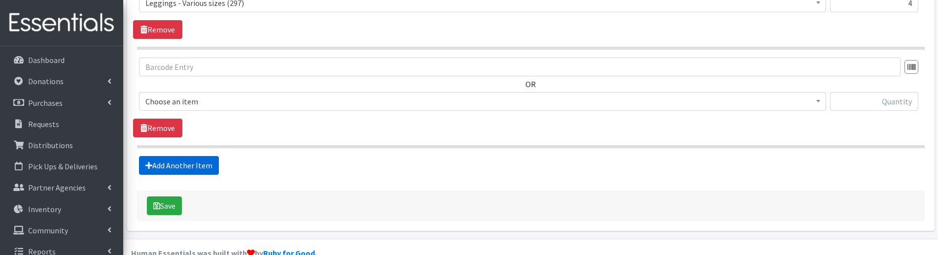
scroll to position [467, 0]
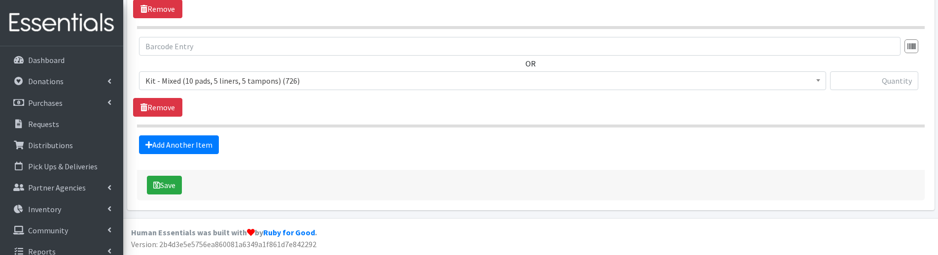
click at [213, 76] on span "Kit - Mixed (10 pads, 5 liners, 5 tampons) (726)" at bounding box center [482, 81] width 674 height 14
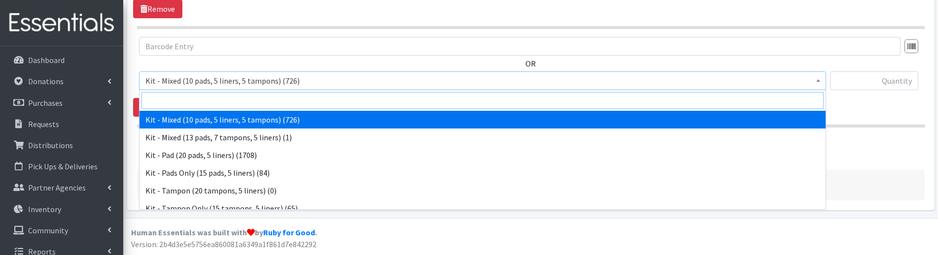
click at [209, 95] on input "search" at bounding box center [482, 100] width 682 height 17
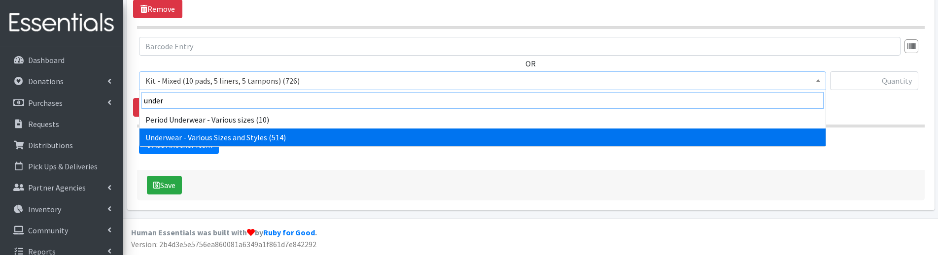
type input "under"
select select "10495"
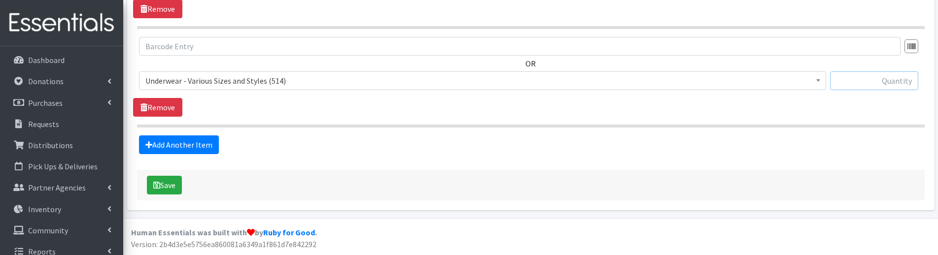
click at [881, 78] on input "text" at bounding box center [874, 80] width 88 height 19
type input "11"
click at [201, 141] on link "Add Another Item" at bounding box center [179, 145] width 80 height 19
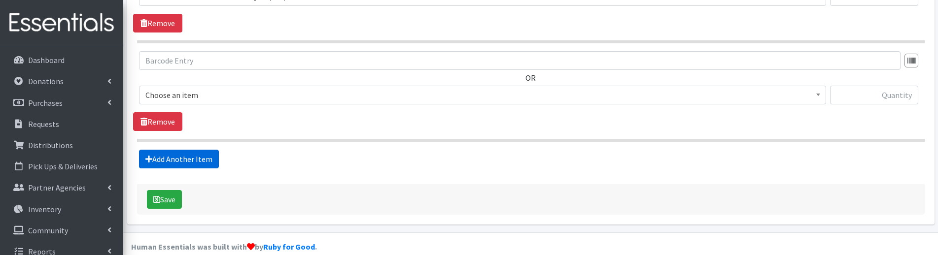
scroll to position [566, 0]
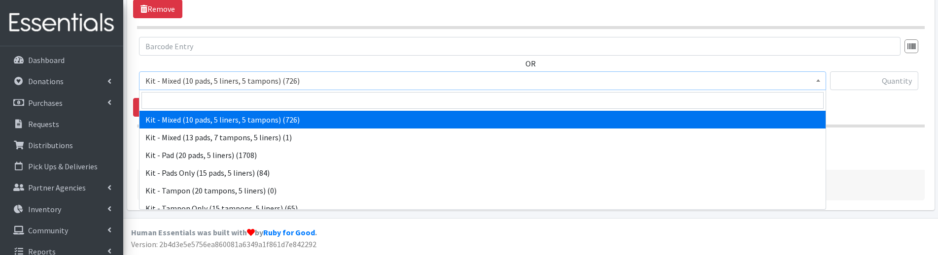
click at [203, 80] on span "Kit - Mixed (10 pads, 5 liners, 5 tampons) (726)" at bounding box center [482, 81] width 674 height 14
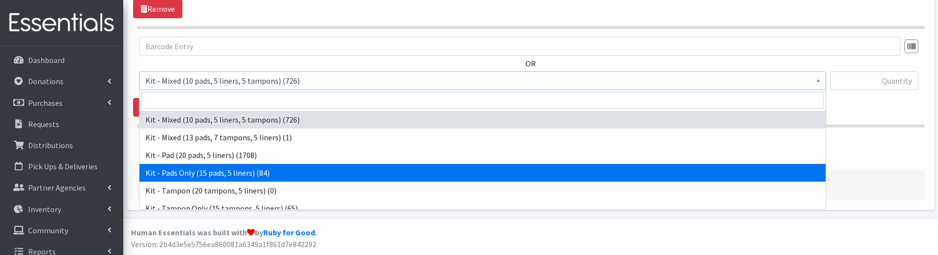
select select "10652"
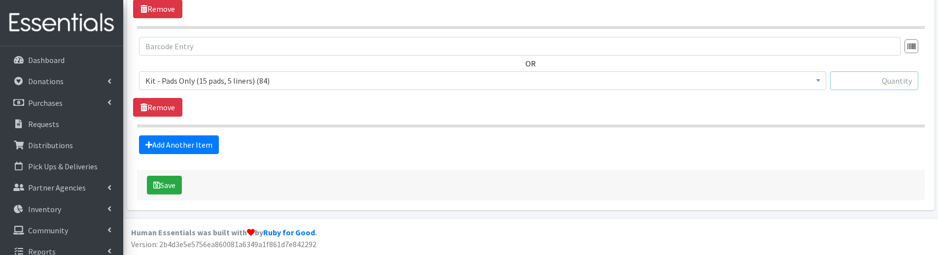
click at [871, 82] on input "text" at bounding box center [874, 80] width 88 height 19
type input "50"
click at [152, 186] on button "Save" at bounding box center [164, 185] width 35 height 19
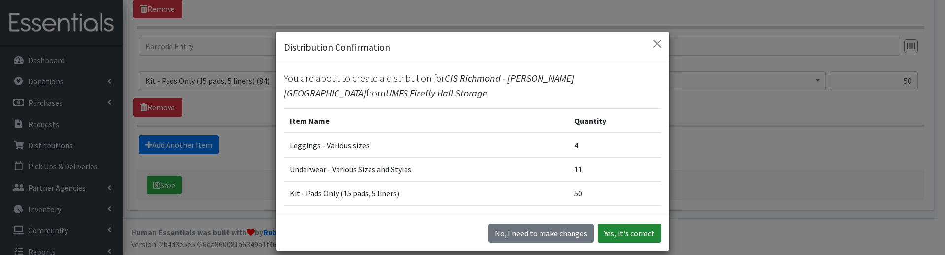
click at [633, 230] on button "Yes, it's correct" at bounding box center [630, 233] width 64 height 19
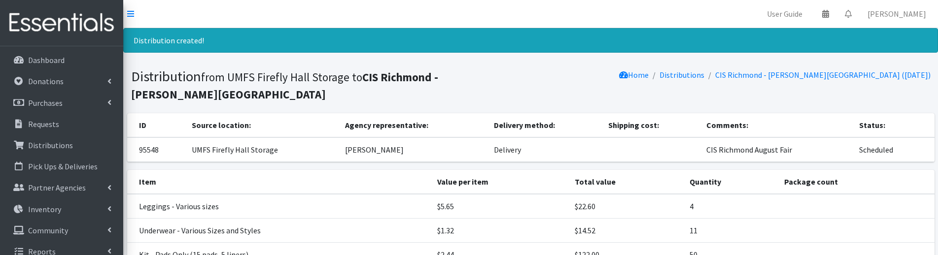
click at [511, 77] on h1 "Distribution from UMFS Firefly Hall Storage to CIS Richmond - Thomas H. Henders…" at bounding box center [329, 85] width 396 height 34
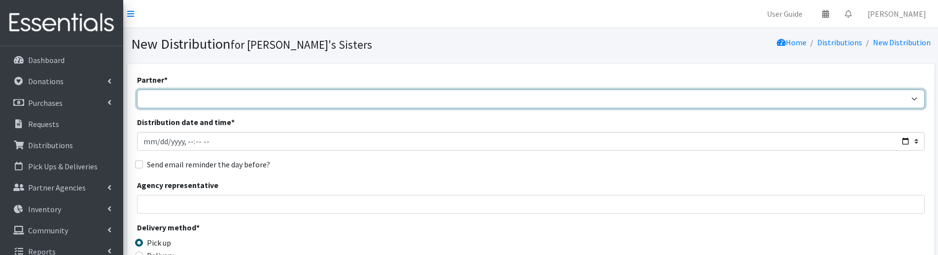
click at [176, 96] on select "211 [US_STATE] and Individual Referrals Afghan Support Center (USCIS) ANU FOUND…" at bounding box center [530, 99] width 787 height 19
select select "4887"
click at [137, 90] on select "211 [US_STATE] and Individual Referrals Afghan Support Center (USCIS) ANU FOUND…" at bounding box center [530, 99] width 787 height 19
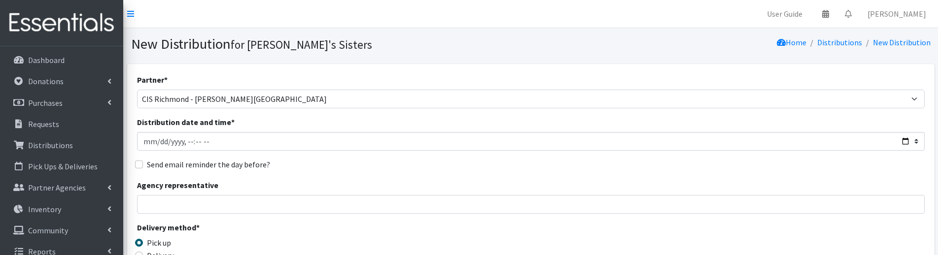
click at [247, 28] on nav "User Guide 0 Pick-ups remaining this week View Calendar 0 Requests 0 Partner Ag…" at bounding box center [530, 14] width 815 height 28
click at [234, 143] on input "Distribution date and time *" at bounding box center [530, 141] width 787 height 19
click at [158, 142] on input "Distribution date and time *" at bounding box center [530, 141] width 787 height 19
type input "[DATE]T23:59"
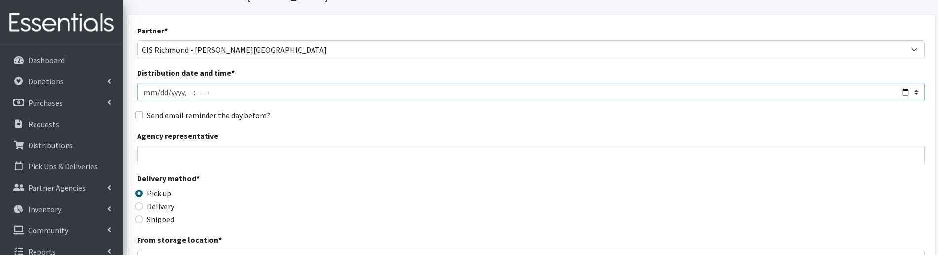
scroll to position [99, 0]
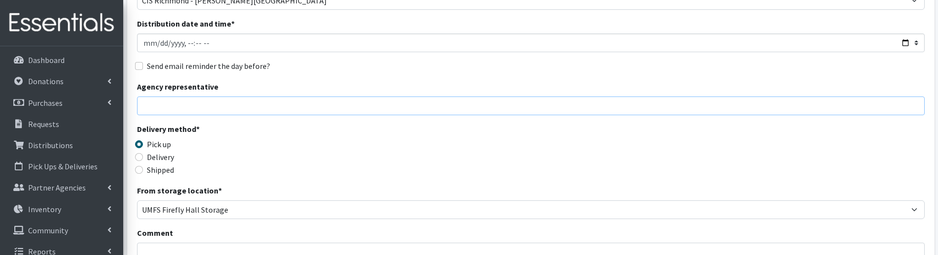
click at [218, 110] on input "Agency representative" at bounding box center [530, 106] width 787 height 19
type input "[PERSON_NAME]"
click at [165, 160] on label "Delivery" at bounding box center [160, 157] width 27 height 12
click at [143, 160] on input "Delivery" at bounding box center [139, 157] width 8 height 8
radio input "true"
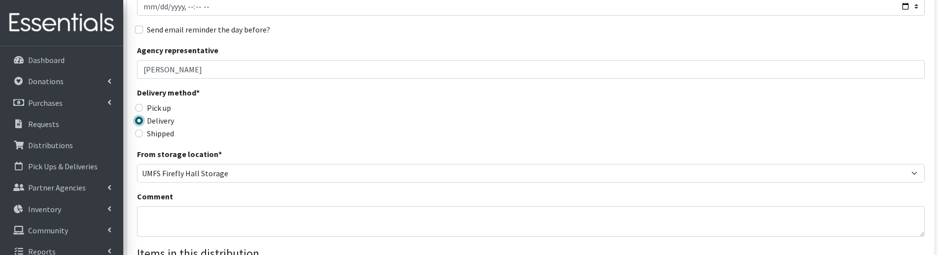
scroll to position [246, 0]
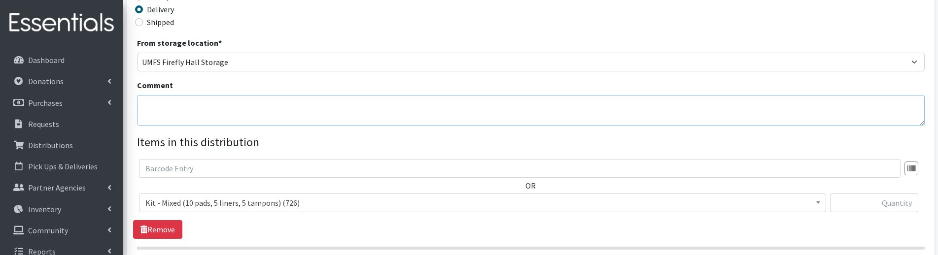
click at [164, 110] on textarea "Comment" at bounding box center [530, 110] width 787 height 31
paste textarea "CIS Richmond August Fair"
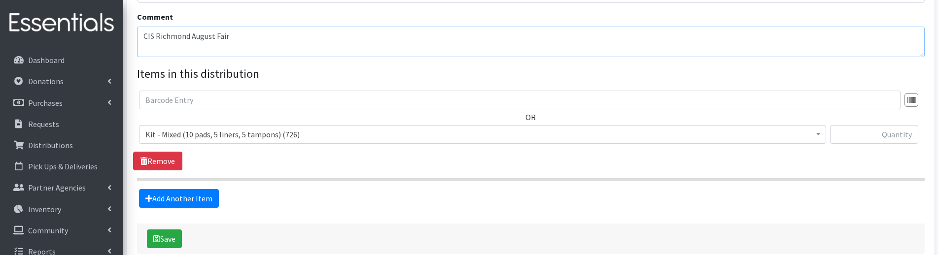
scroll to position [345, 0]
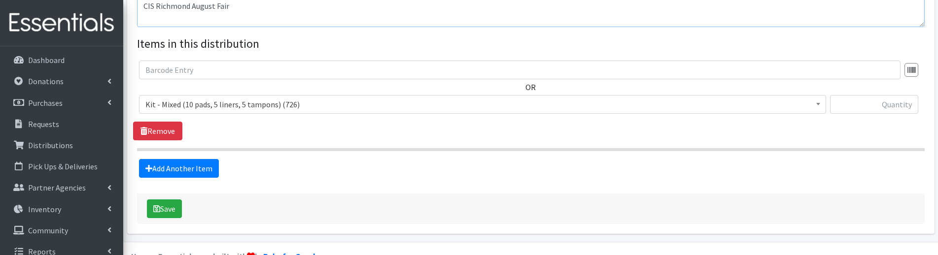
type textarea "CIS Richmond August Fair"
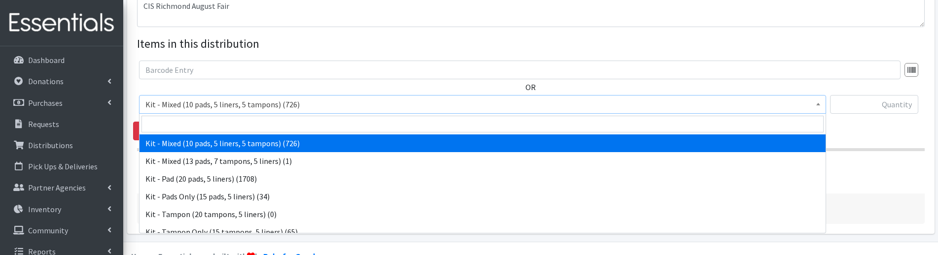
click at [238, 109] on span "Kit - Mixed (10 pads, 5 liners, 5 tampons) (726)" at bounding box center [482, 105] width 674 height 14
click at [221, 123] on input "search" at bounding box center [482, 124] width 682 height 17
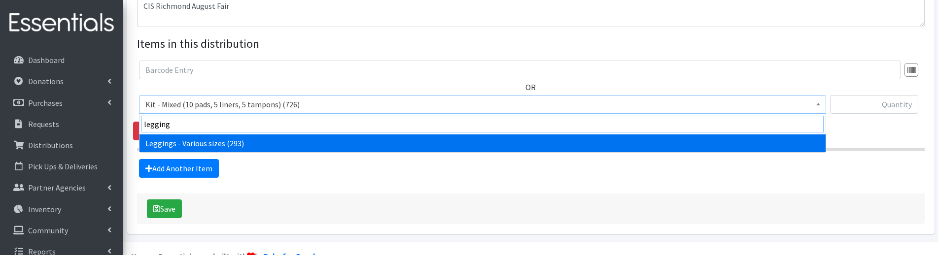
type input "legging"
select select "12411"
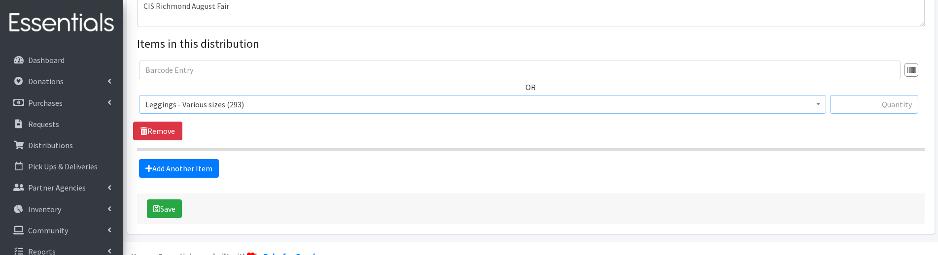
click at [852, 110] on input "text" at bounding box center [874, 104] width 88 height 19
type input "7"
click at [204, 161] on link "Add Another Item" at bounding box center [179, 168] width 80 height 19
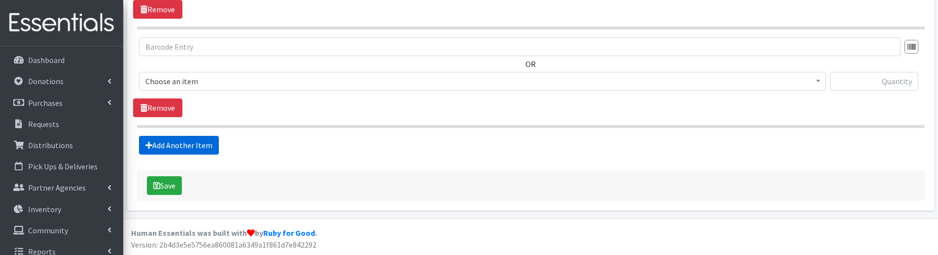
scroll to position [467, 0]
click at [210, 88] on span "Kit - Mixed (10 pads, 5 liners, 5 tampons) (726)" at bounding box center [482, 80] width 687 height 19
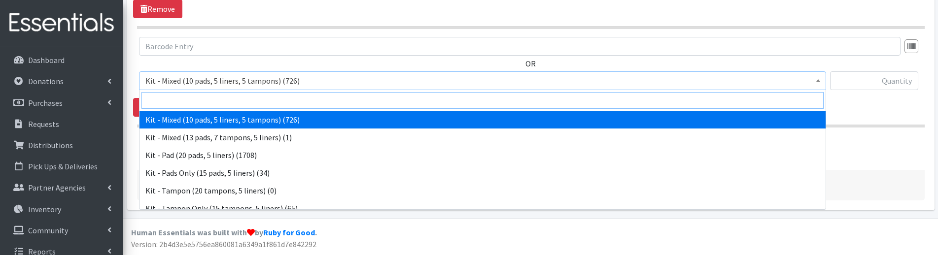
click at [208, 98] on input "search" at bounding box center [482, 100] width 682 height 17
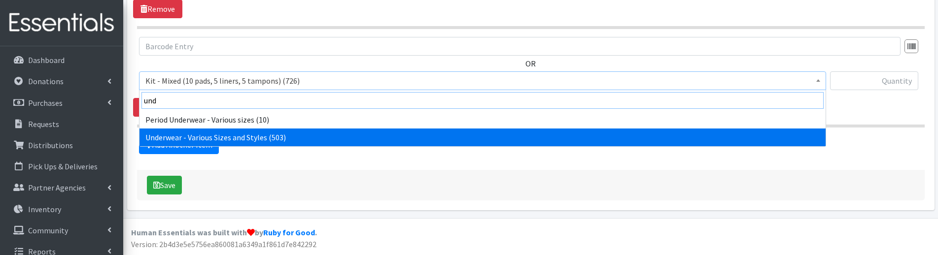
type input "und"
select select "10495"
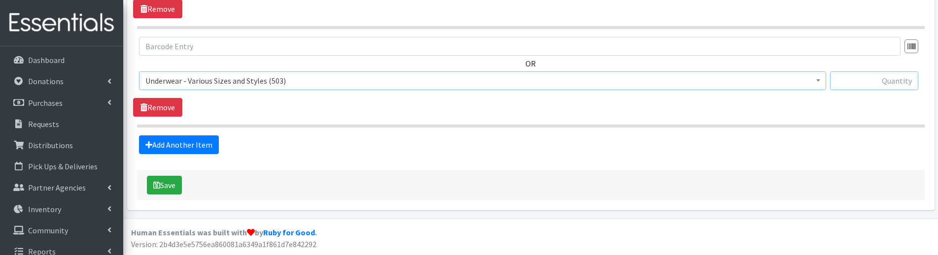
click at [874, 79] on input "text" at bounding box center [874, 80] width 88 height 19
type input "16"
click at [175, 182] on button "Save" at bounding box center [164, 185] width 35 height 19
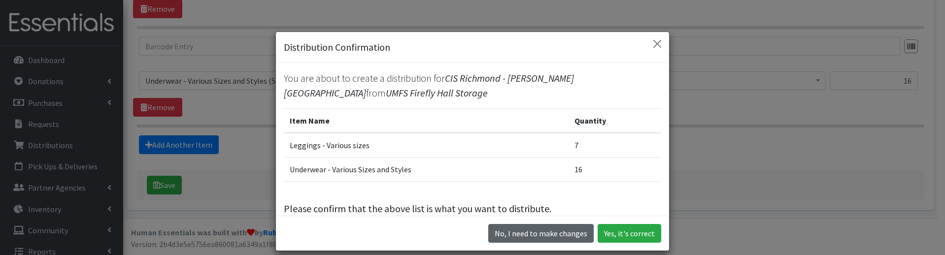
click at [574, 234] on button "No, I need to make changes" at bounding box center [540, 233] width 105 height 19
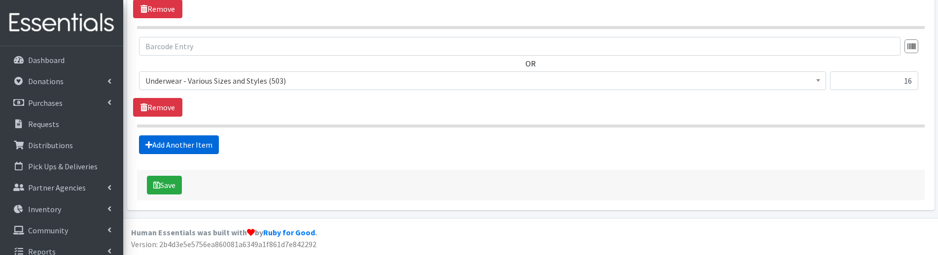
click at [198, 142] on link "Add Another Item" at bounding box center [179, 145] width 80 height 19
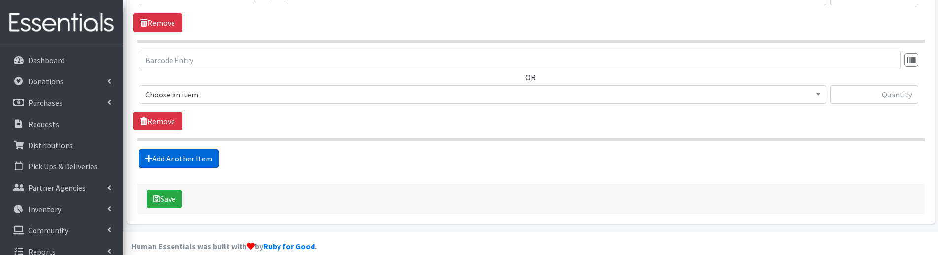
scroll to position [566, 0]
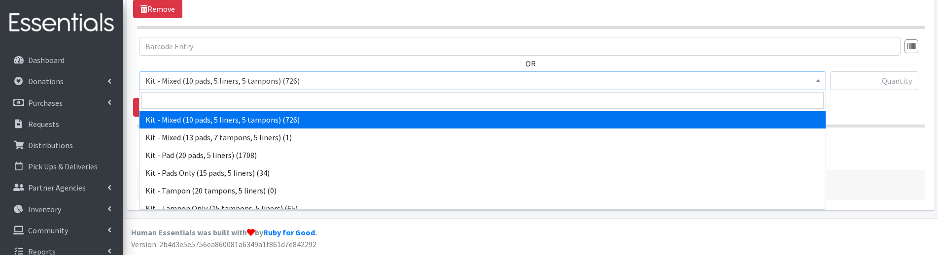
click at [170, 86] on span "Kit - Mixed (10 pads, 5 liners, 5 tampons) (726)" at bounding box center [482, 81] width 674 height 14
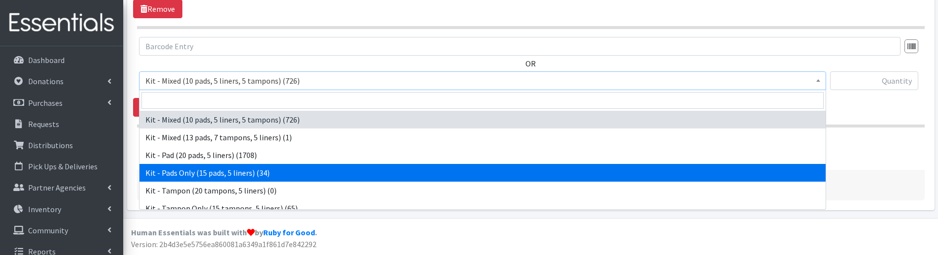
select select "10652"
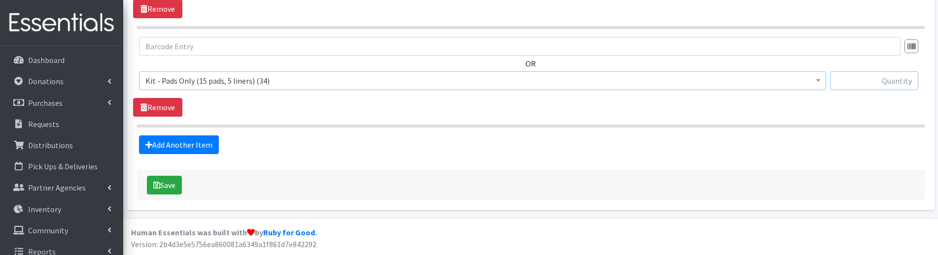
click at [848, 88] on input "text" at bounding box center [874, 80] width 88 height 19
type input "10"
click at [156, 182] on icon "submit" at bounding box center [156, 185] width 7 height 8
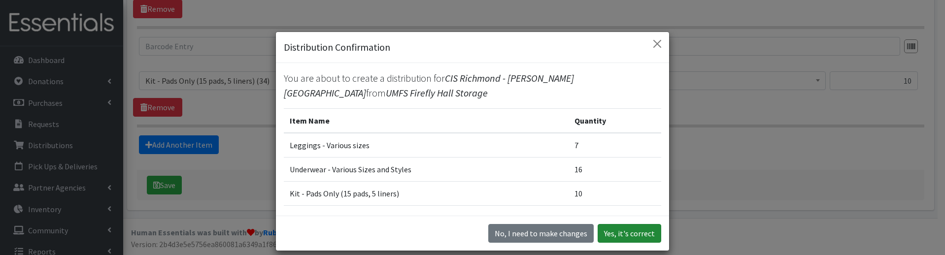
click at [617, 232] on button "Yes, it's correct" at bounding box center [630, 233] width 64 height 19
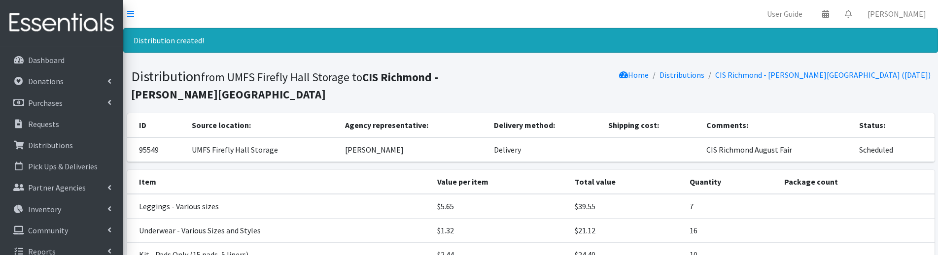
click at [557, 92] on div "Home Distributions CIS Richmond - G.H. Reid Elementary School (08/25/2025)" at bounding box center [733, 85] width 404 height 34
click at [171, 66] on section "Distribution from UMFS Firefly Hall Storage to CIS Richmond - G.H. Reid Element…" at bounding box center [530, 87] width 815 height 53
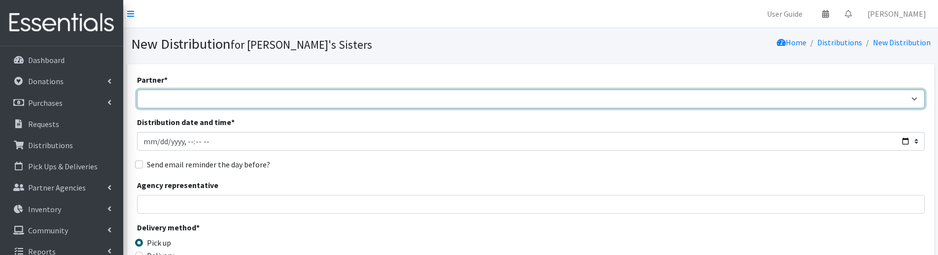
click at [179, 97] on select "211 [US_STATE] and Individual Referrals Afghan Support Center (USCIS) ANU FOUND…" at bounding box center [530, 99] width 787 height 19
select select "2941"
click at [137, 90] on select "211 [US_STATE] and Individual Referrals Afghan Support Center (USCIS) ANU FOUND…" at bounding box center [530, 99] width 787 height 19
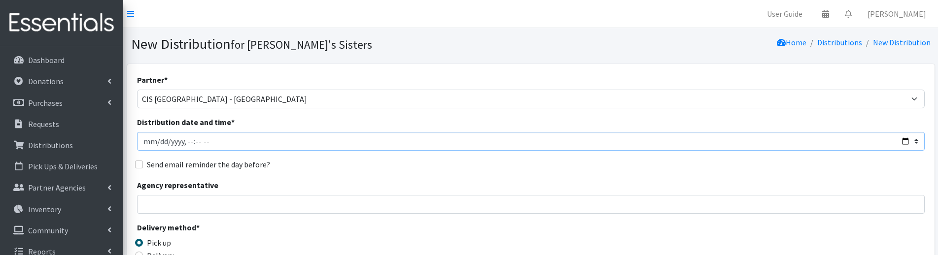
click at [157, 141] on input "Distribution date and time *" at bounding box center [530, 141] width 787 height 19
type input "[DATE]T23:59"
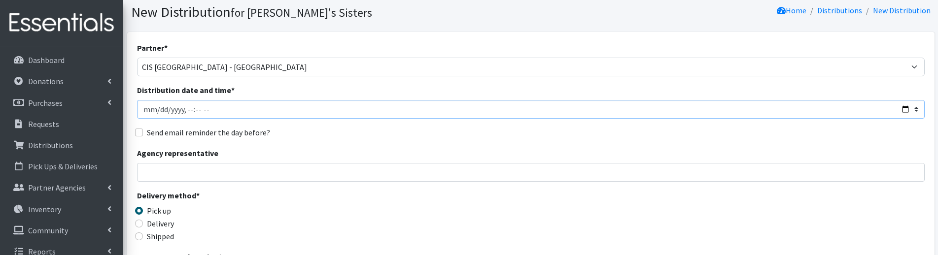
scroll to position [49, 0]
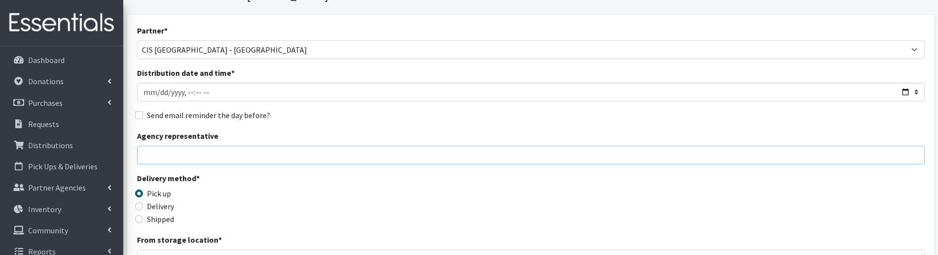
click at [155, 153] on input "Agency representative" at bounding box center [530, 155] width 787 height 19
type input "[PERSON_NAME]"
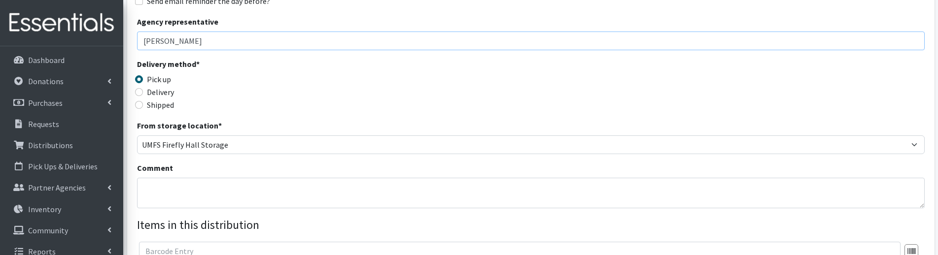
scroll to position [197, 0]
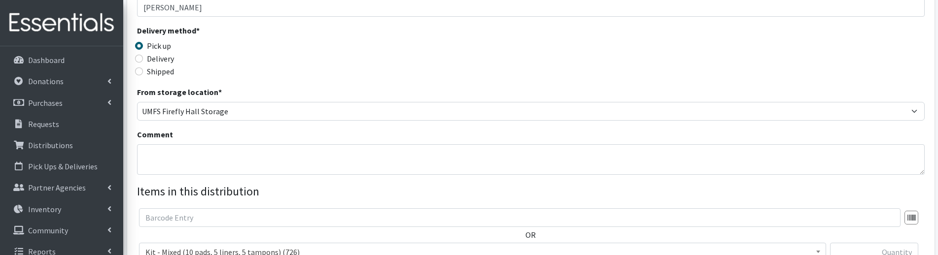
click at [165, 59] on label "Delivery" at bounding box center [160, 59] width 27 height 12
click at [143, 59] on input "Delivery" at bounding box center [139, 59] width 8 height 8
radio input "true"
click at [176, 155] on textarea "Comment" at bounding box center [530, 159] width 787 height 31
paste textarea "CIS Richmond August Fair"
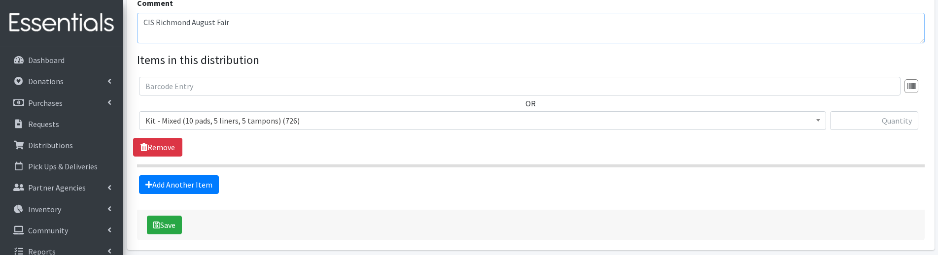
scroll to position [345, 0]
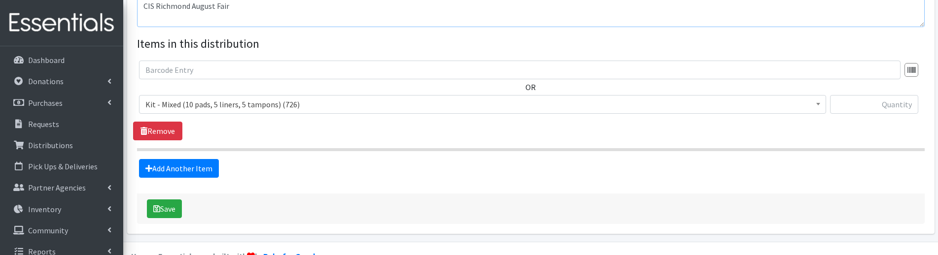
type textarea "CIS Richmond August Fair"
click at [259, 101] on span "Kit - Mixed (10 pads, 5 liners, 5 tampons) (726)" at bounding box center [482, 105] width 674 height 14
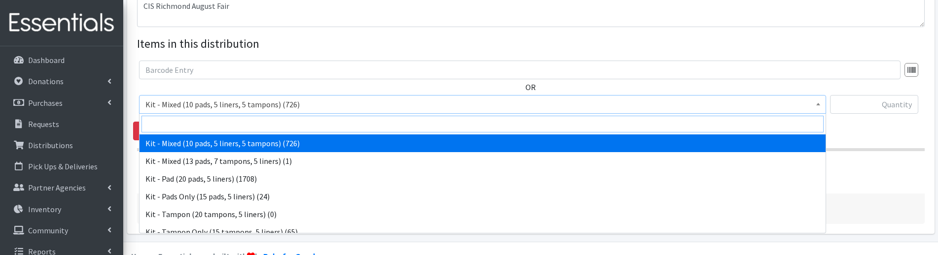
click at [287, 124] on input "search" at bounding box center [482, 124] width 682 height 17
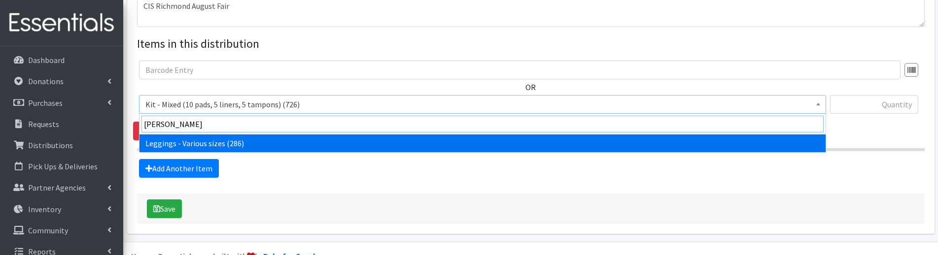
type input "legg"
select select "12411"
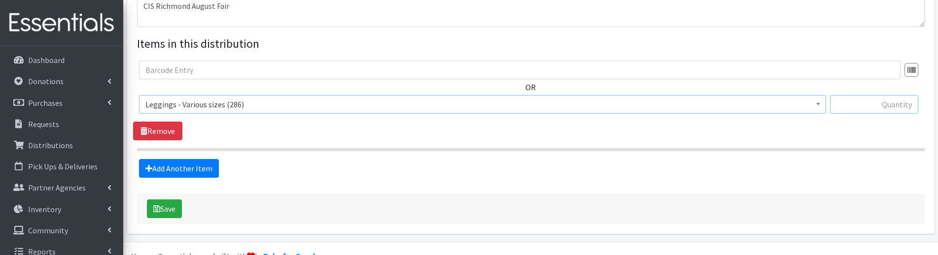
click at [869, 102] on input "text" at bounding box center [874, 104] width 88 height 19
type input "2"
click at [611, 129] on div "OR Kit - Mixed (10 pads, 5 liners, 5 tampons) (726) Kit - Mixed (13 pads, 7 tam…" at bounding box center [530, 101] width 795 height 80
click at [197, 169] on link "Add Another Item" at bounding box center [179, 168] width 80 height 19
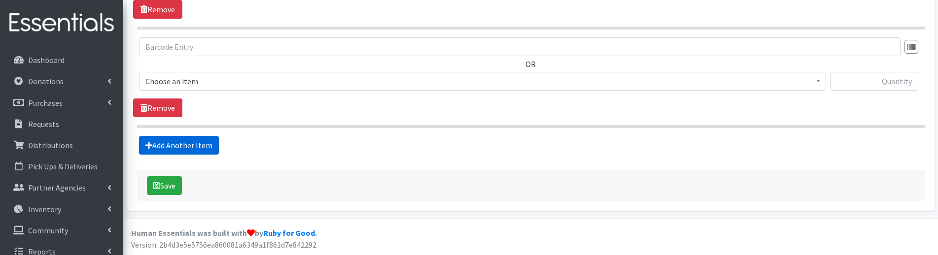
scroll to position [467, 0]
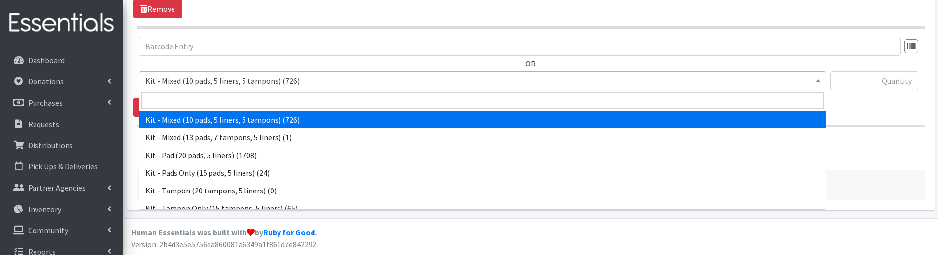
click at [203, 85] on span "Kit - Mixed (10 pads, 5 liners, 5 tampons) (726)" at bounding box center [482, 81] width 674 height 14
click at [198, 99] on input "search" at bounding box center [482, 100] width 682 height 17
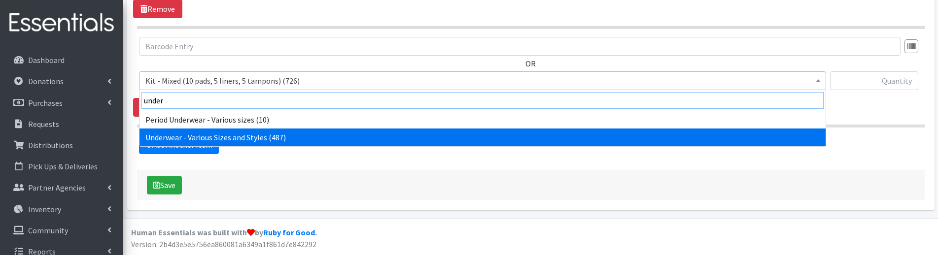
type input "under"
select select "10495"
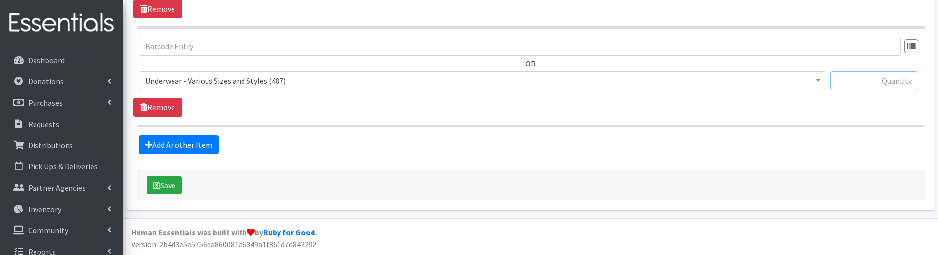
click at [885, 85] on input "text" at bounding box center [874, 80] width 88 height 19
type input "5"
click at [815, 118] on section "OR Kit - Mixed (10 pads, 5 liners, 5 tampons) (726) Kit - Mixed (13 pads, 7 tam…" at bounding box center [530, 82] width 787 height 91
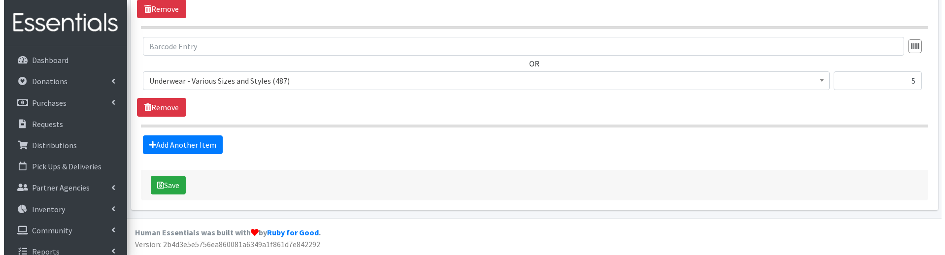
scroll to position [418, 0]
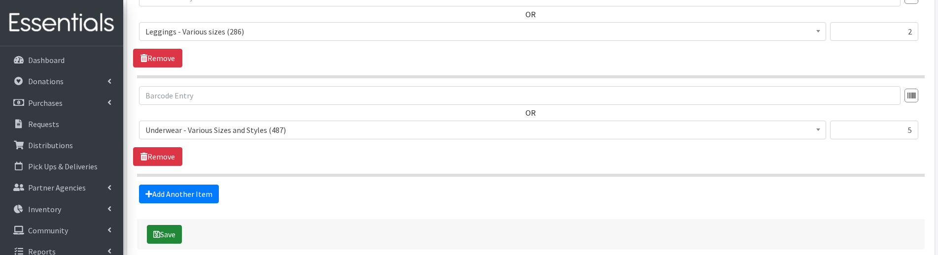
click at [165, 232] on button "Save" at bounding box center [164, 234] width 35 height 19
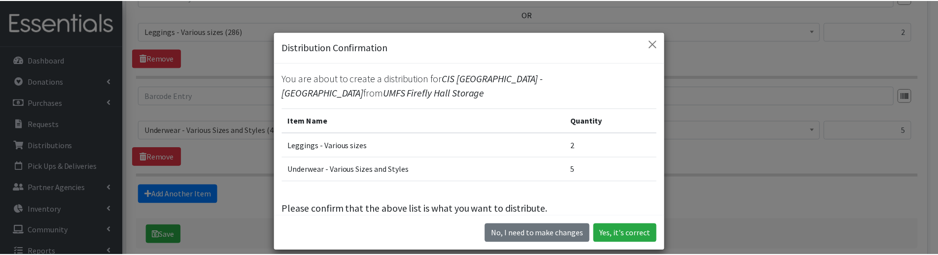
scroll to position [16, 0]
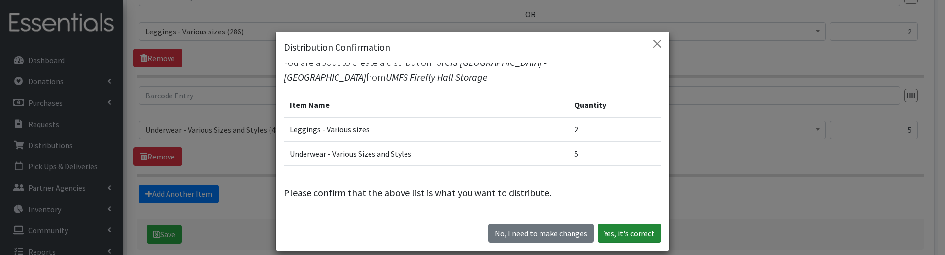
click at [628, 231] on button "Yes, it's correct" at bounding box center [630, 233] width 64 height 19
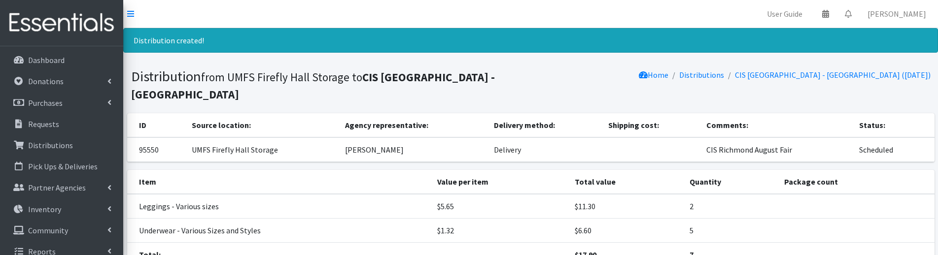
click at [533, 75] on div "Home Distributions CIS Richmond - Woodville Elementary School (08/25/2025)" at bounding box center [733, 85] width 404 height 34
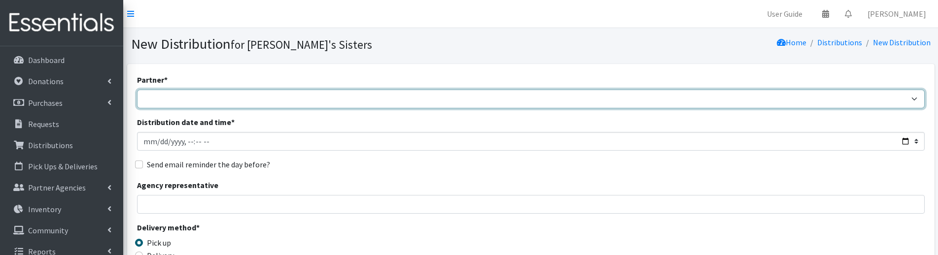
click at [156, 98] on select "211 [US_STATE] and Individual Referrals Afghan Support Center (USCIS) ANU FOUND…" at bounding box center [530, 99] width 787 height 19
select select "5747"
click at [137, 90] on select "211 [US_STATE] and Individual Referrals Afghan Support Center (USCIS) ANU FOUND…" at bounding box center [530, 99] width 787 height 19
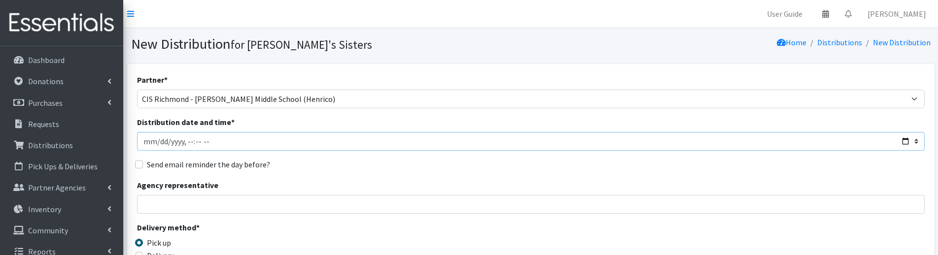
click at [153, 141] on input "Distribution date and time *" at bounding box center [530, 141] width 787 height 19
click at [156, 142] on input "Distribution date and time *" at bounding box center [530, 141] width 787 height 19
type input "[DATE]T23:59"
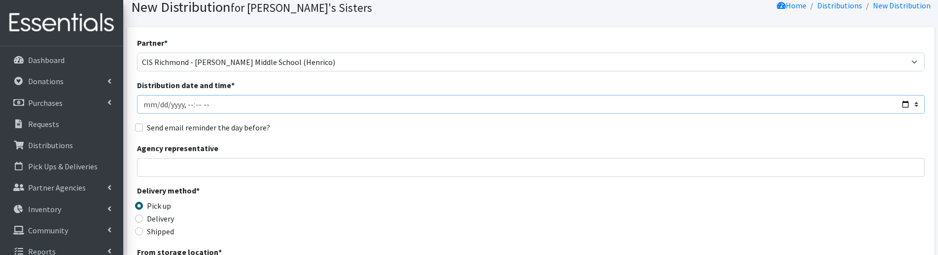
scroll to position [99, 0]
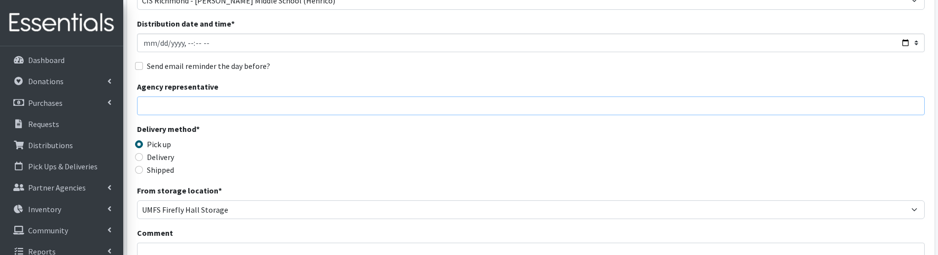
click at [164, 104] on input "Agency representative" at bounding box center [530, 106] width 787 height 19
type input "[PERSON_NAME]"
click at [152, 158] on label "Delivery" at bounding box center [160, 157] width 27 height 12
click at [143, 158] on input "Delivery" at bounding box center [139, 157] width 8 height 8
radio input "true"
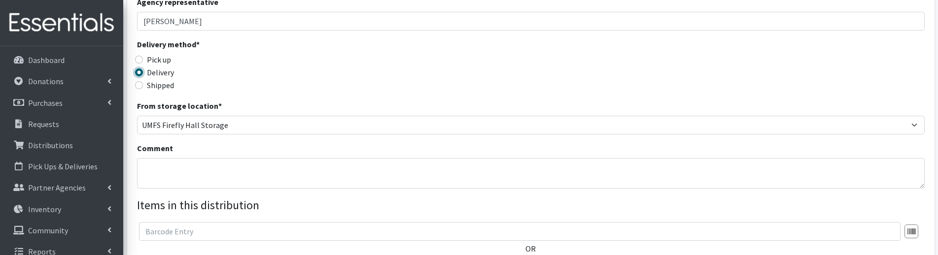
scroll to position [246, 0]
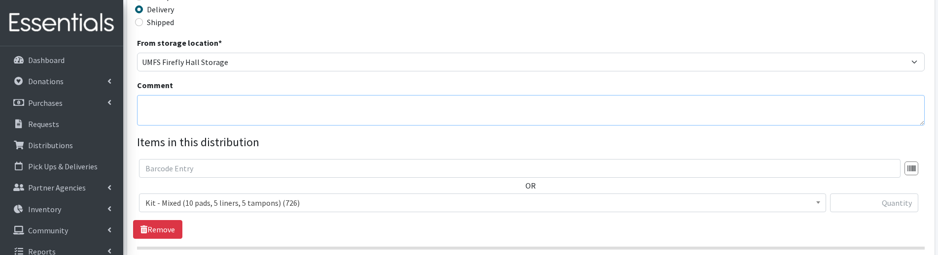
click at [197, 124] on textarea "Comment" at bounding box center [530, 110] width 787 height 31
paste textarea "CIS Richmond August Fair"
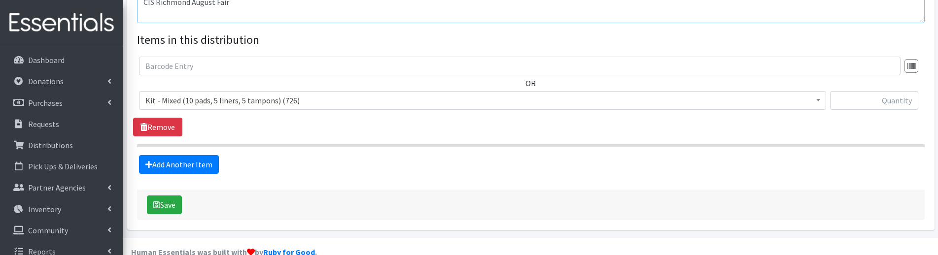
scroll to position [369, 0]
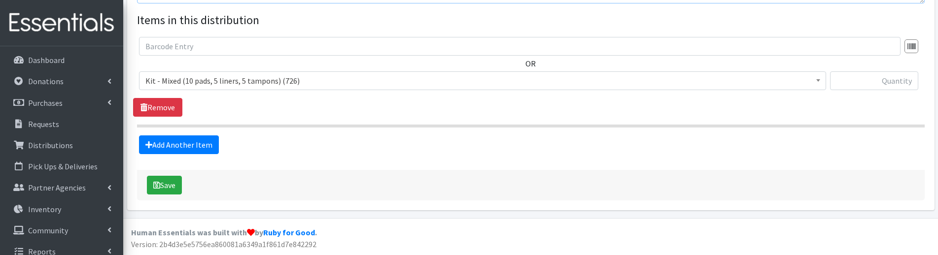
type textarea "CIS Richmond August Fair"
click at [225, 83] on span "Kit - Mixed (10 pads, 5 liners, 5 tampons) (726)" at bounding box center [482, 81] width 674 height 14
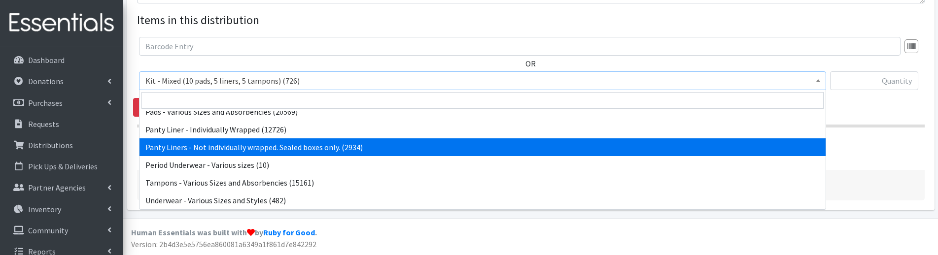
scroll to position [83, 0]
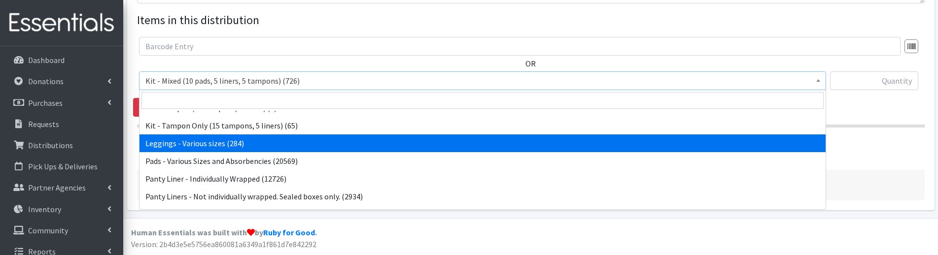
select select "12411"
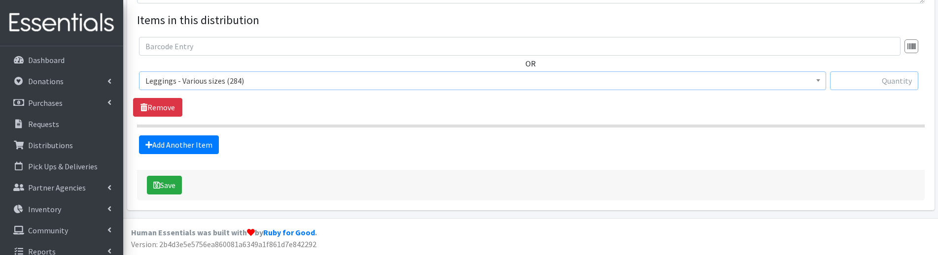
click at [894, 83] on input "text" at bounding box center [874, 80] width 88 height 19
type input "8"
click at [196, 142] on link "Add Another Item" at bounding box center [179, 145] width 80 height 19
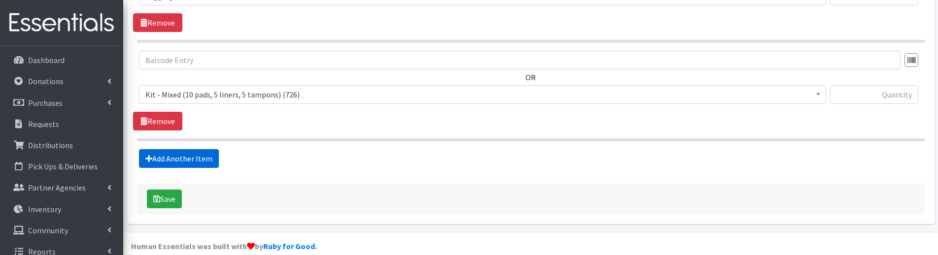
scroll to position [467, 0]
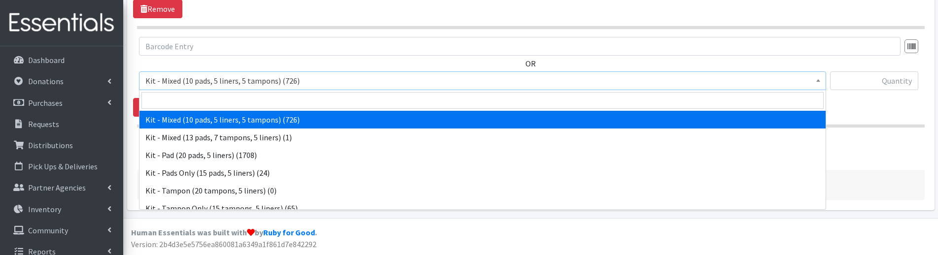
click at [208, 82] on span "Kit - Mixed (10 pads, 5 liners, 5 tampons) (726)" at bounding box center [482, 81] width 674 height 14
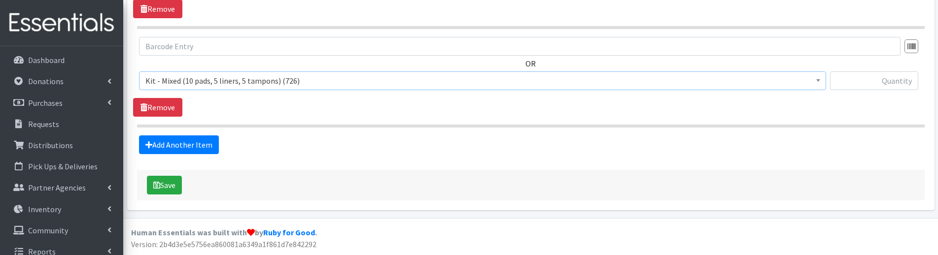
click at [205, 89] on span "Kit - Mixed (10 pads, 5 liners, 5 tampons) (726)" at bounding box center [482, 80] width 687 height 19
click at [204, 83] on span "Kit - Mixed (10 pads, 5 liners, 5 tampons) (726)" at bounding box center [482, 81] width 674 height 14
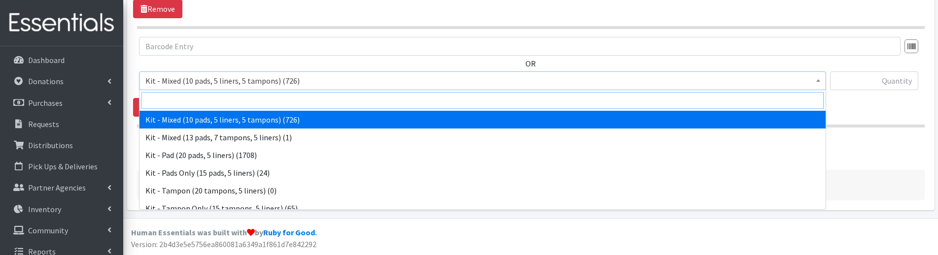
click at [204, 98] on input "search" at bounding box center [482, 100] width 682 height 17
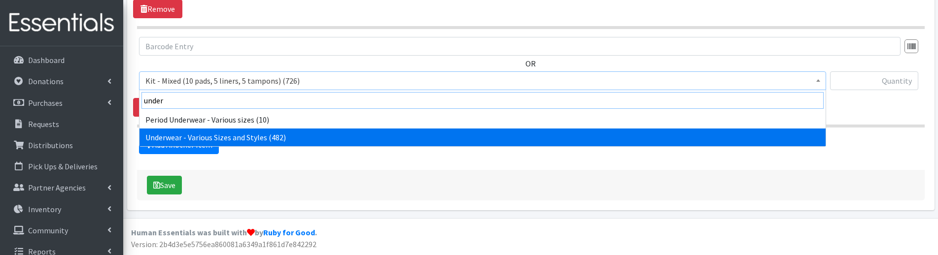
type input "under"
select select "10495"
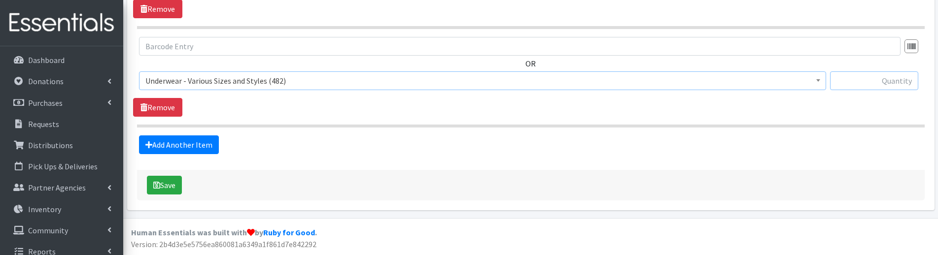
click at [866, 81] on input "text" at bounding box center [874, 80] width 88 height 19
type input "20"
click at [865, 94] on div "20" at bounding box center [874, 84] width 88 height 27
click at [156, 190] on button "Save" at bounding box center [164, 185] width 35 height 19
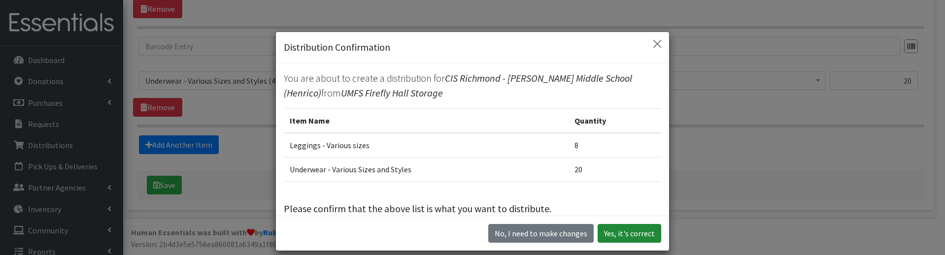
click at [639, 237] on button "Yes, it's correct" at bounding box center [630, 233] width 64 height 19
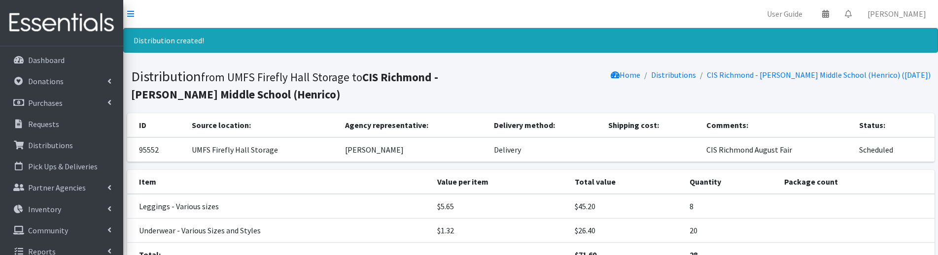
click at [289, 98] on h1 "Distribution from UMFS Firefly Hall Storage to CIS Richmond - John Rolfe Middle…" at bounding box center [329, 85] width 396 height 34
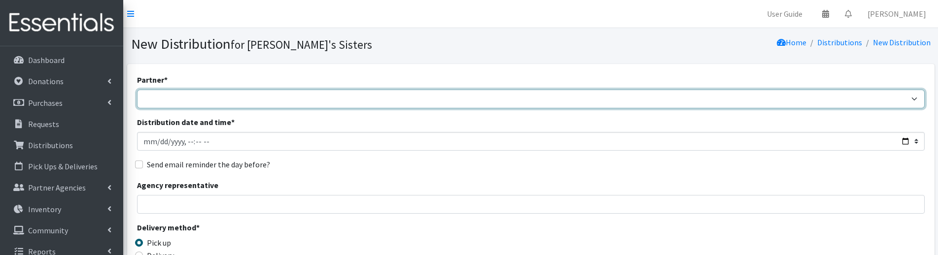
click at [169, 96] on select "211 [US_STATE] and Individual Referrals Afghan Support Center (USCIS) ANU FOUND…" at bounding box center [530, 99] width 787 height 19
select select "4698"
click at [137, 90] on select "211 [US_STATE] and Individual Referrals Afghan Support Center (USCIS) ANU FOUND…" at bounding box center [530, 99] width 787 height 19
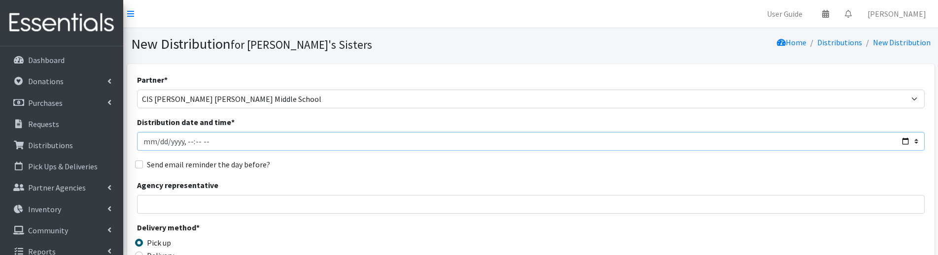
click at [156, 147] on input "Distribution date and time *" at bounding box center [530, 141] width 787 height 19
click at [159, 144] on input "Distribution date and time *" at bounding box center [530, 141] width 787 height 19
type input "[DATE]T23:59"
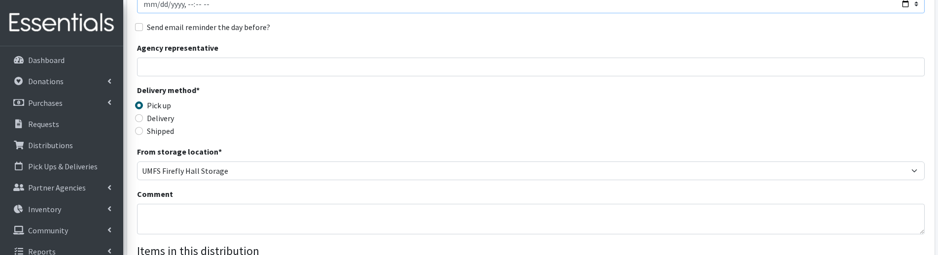
scroll to position [148, 0]
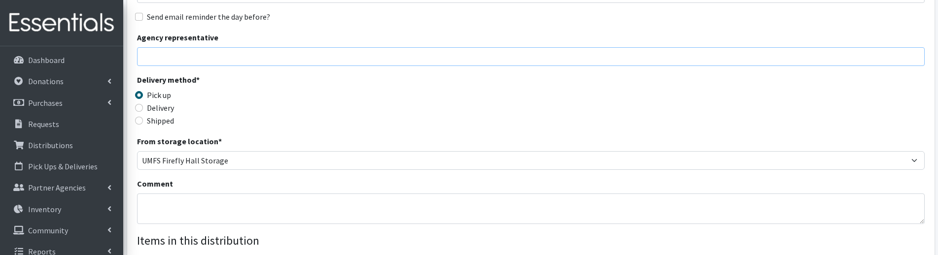
click at [183, 57] on input "Agency representative" at bounding box center [530, 56] width 787 height 19
type input "[PERSON_NAME]"
click at [168, 109] on label "Delivery" at bounding box center [160, 108] width 27 height 12
click at [143, 109] on input "Delivery" at bounding box center [139, 108] width 8 height 8
radio input "true"
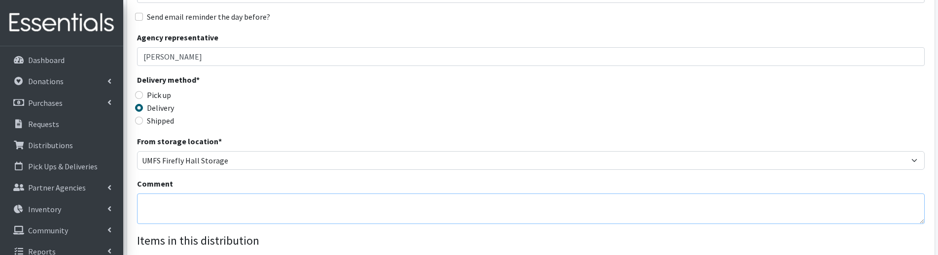
click at [181, 206] on textarea "Comment" at bounding box center [530, 209] width 787 height 31
paste textarea "CIS Richmond August Fair"
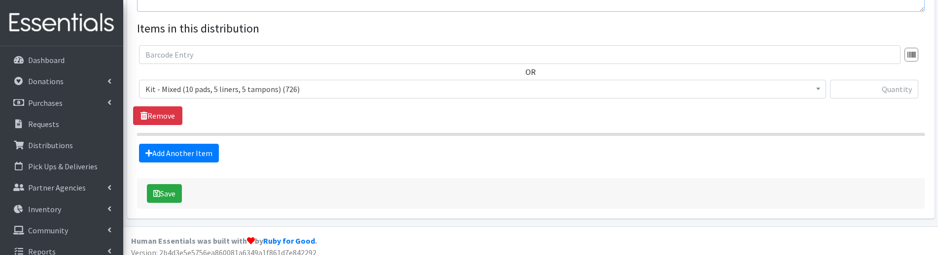
scroll to position [369, 0]
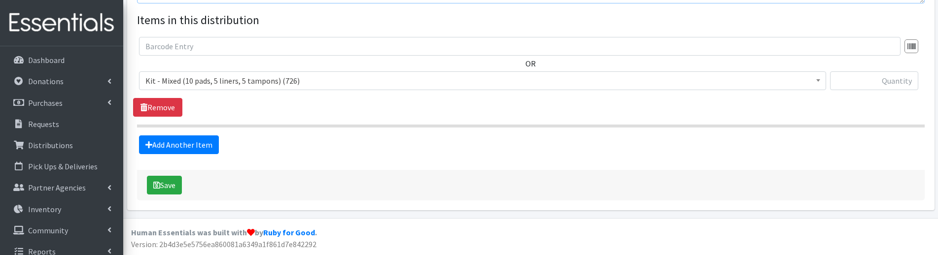
type textarea "CIS Richmond August Fair"
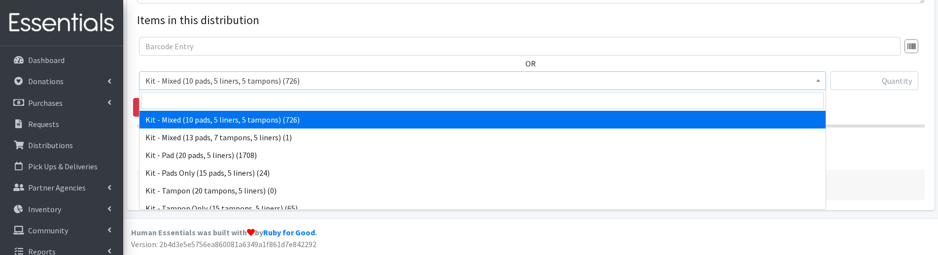
click at [273, 86] on span "Kit - Mixed (10 pads, 5 liners, 5 tampons) (726)" at bounding box center [482, 81] width 674 height 14
click at [260, 97] on input "search" at bounding box center [482, 100] width 682 height 17
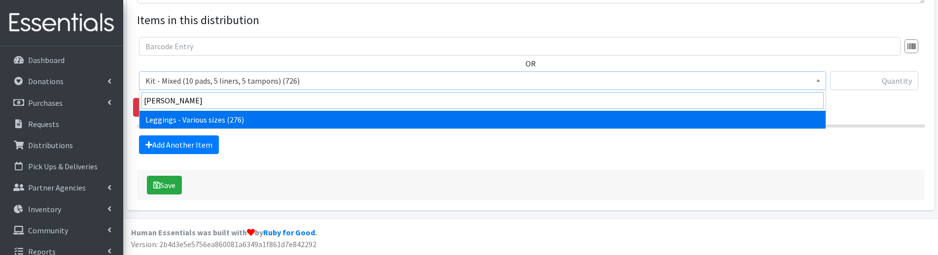
type input "[PERSON_NAME]"
select select "12411"
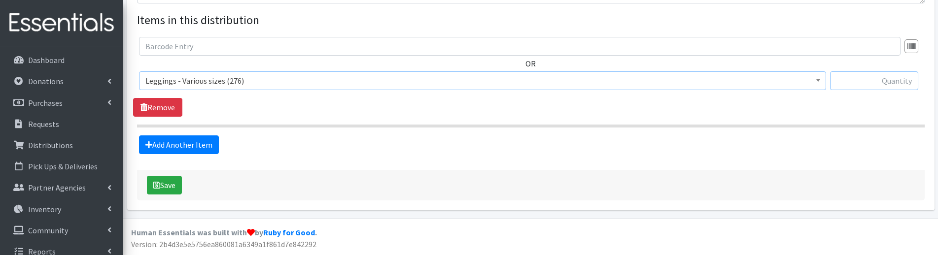
click at [862, 85] on input "text" at bounding box center [874, 80] width 88 height 19
type input "5"
click at [193, 145] on link "Add Another Item" at bounding box center [179, 145] width 80 height 19
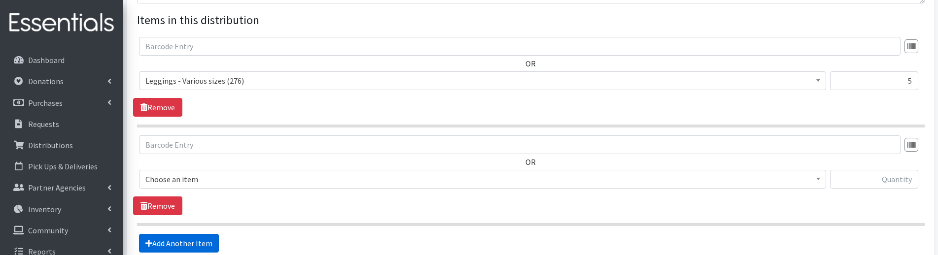
scroll to position [467, 0]
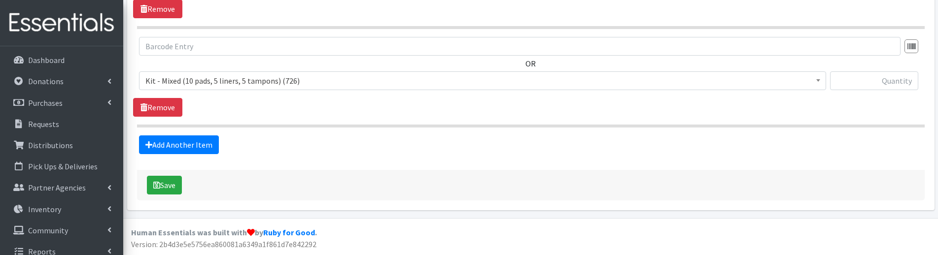
click at [205, 84] on span "Kit - Mixed (10 pads, 5 liners, 5 tampons) (726)" at bounding box center [482, 81] width 674 height 14
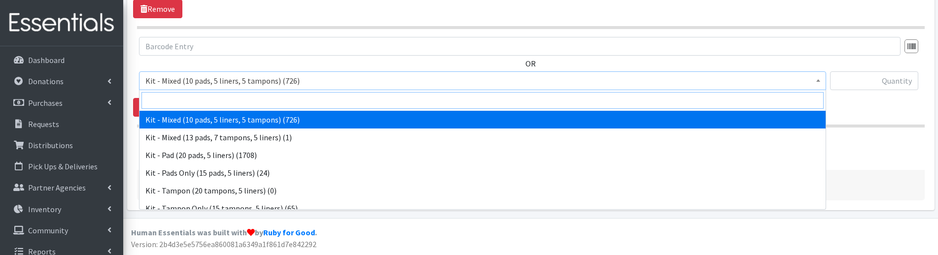
click at [204, 99] on input "search" at bounding box center [482, 100] width 682 height 17
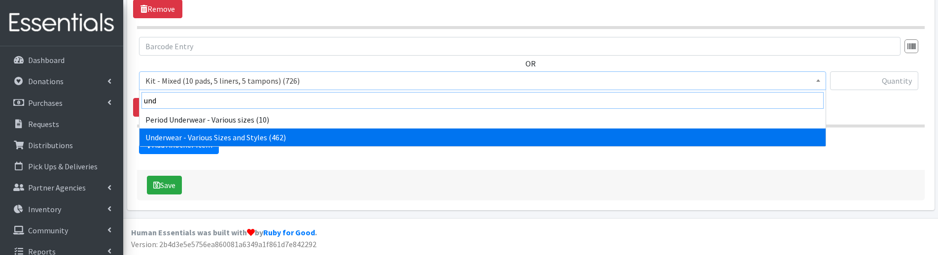
type input "und"
select select "10495"
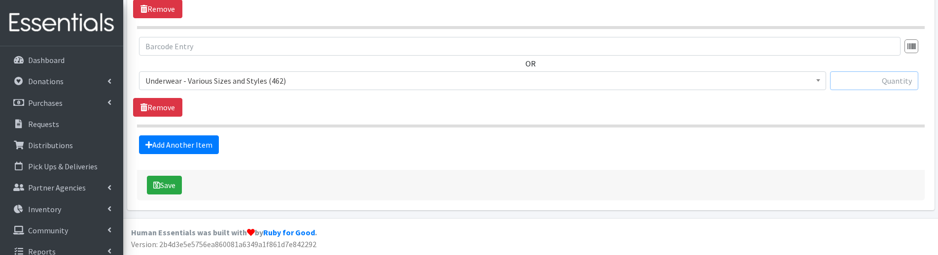
click at [869, 83] on input "text" at bounding box center [874, 80] width 88 height 19
type input "12"
click at [875, 103] on div "OR Kit - Mixed (10 pads, 5 liners, 5 tampons) (726) Kit - Mixed (13 pads, 7 tam…" at bounding box center [530, 77] width 795 height 80
click at [165, 186] on button "Save" at bounding box center [164, 185] width 35 height 19
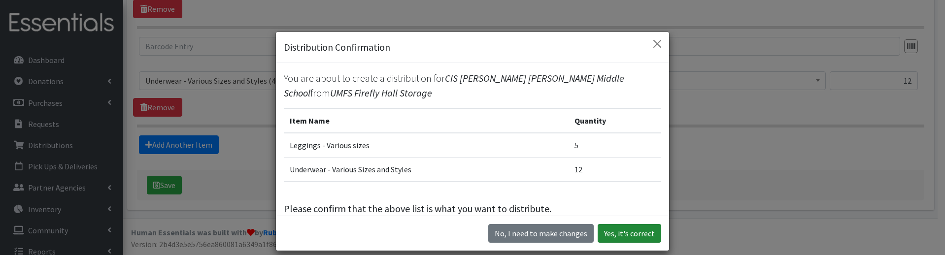
click at [644, 238] on button "Yes, it's correct" at bounding box center [630, 233] width 64 height 19
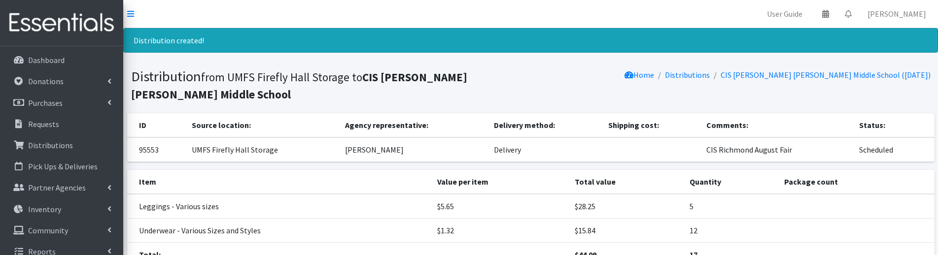
click at [235, 50] on div "Distribution created!" at bounding box center [530, 40] width 815 height 25
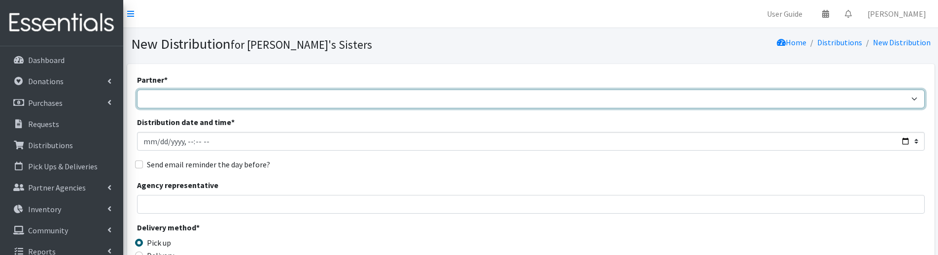
click at [154, 97] on select "211 [US_STATE] and Individual Referrals Afghan Support Center (USCIS) ANU FOUND…" at bounding box center [530, 99] width 787 height 19
select select "4688"
click at [137, 90] on select "211 [US_STATE] and Individual Referrals Afghan Support Center (USCIS) ANU FOUND…" at bounding box center [530, 99] width 787 height 19
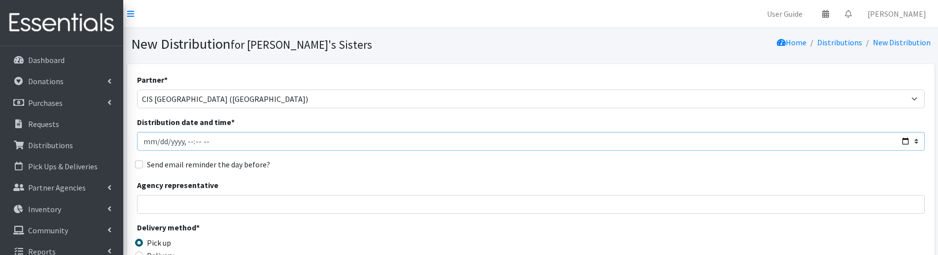
click at [160, 143] on input "Distribution date and time *" at bounding box center [530, 141] width 787 height 19
type input "[DATE]T23:59"
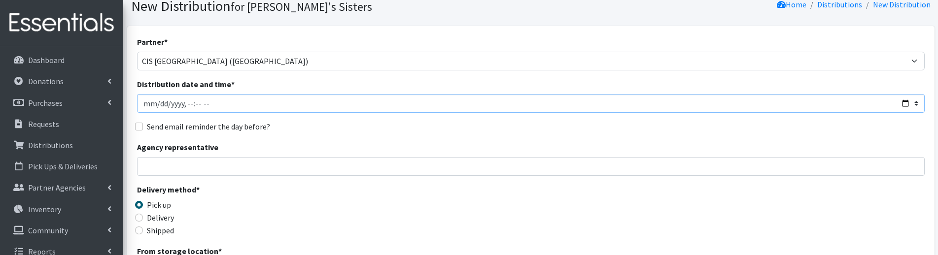
scroll to position [99, 0]
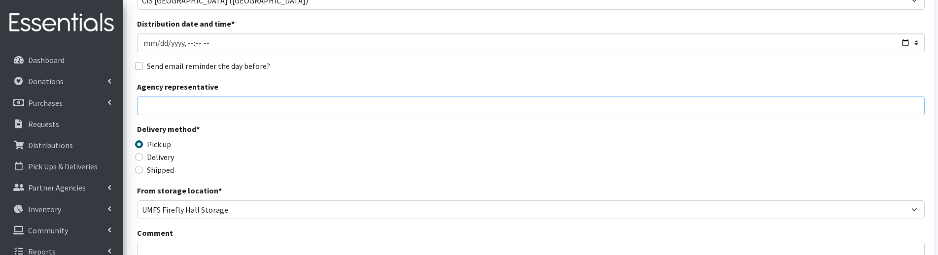
click at [165, 105] on input "Agency representative" at bounding box center [530, 106] width 787 height 19
type input "[PERSON_NAME]"
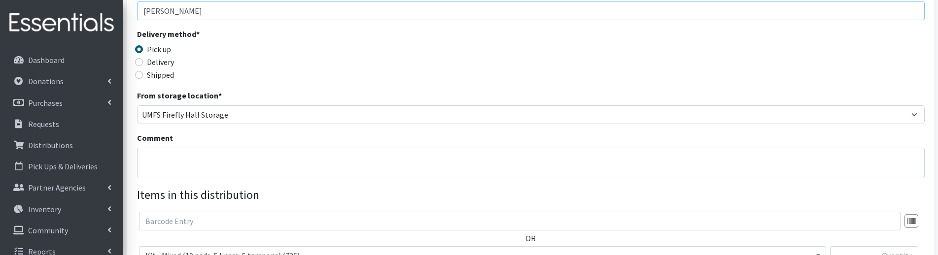
scroll to position [197, 0]
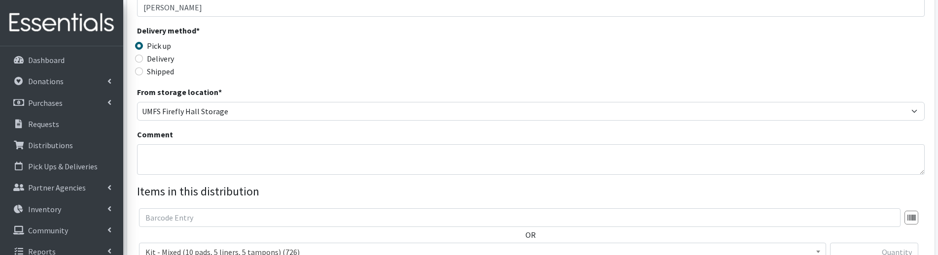
click at [159, 58] on label "Delivery" at bounding box center [160, 59] width 27 height 12
click at [143, 58] on input "Delivery" at bounding box center [139, 59] width 8 height 8
radio input "true"
click at [164, 155] on textarea "Comment" at bounding box center [530, 159] width 787 height 31
paste textarea "CIS Richmond August Fair"
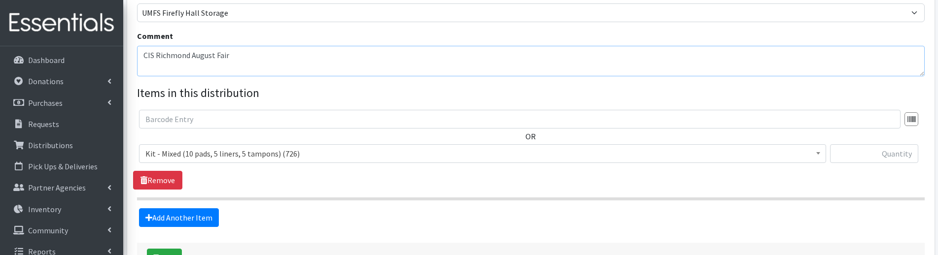
scroll to position [345, 0]
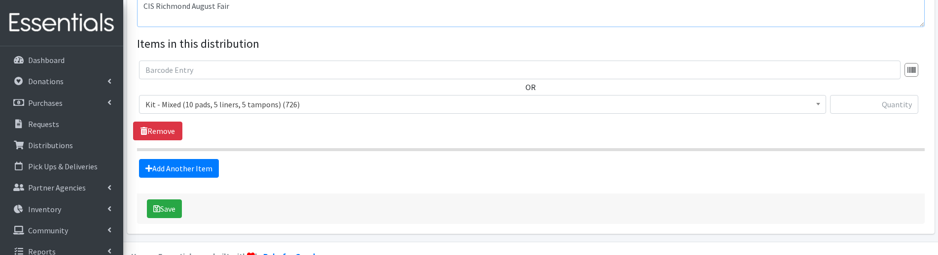
type textarea "CIS Richmond August Fair"
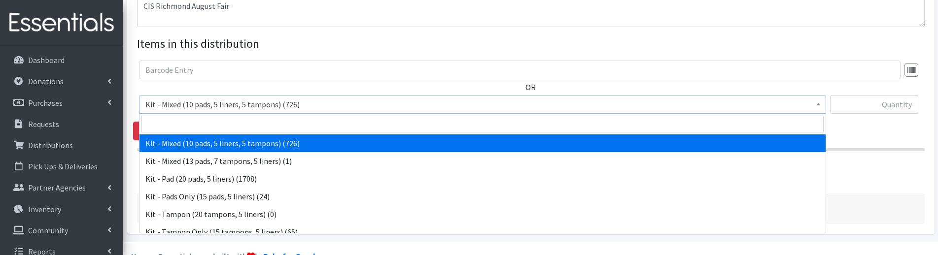
click at [192, 107] on span "Kit - Mixed (10 pads, 5 liners, 5 tampons) (726)" at bounding box center [482, 105] width 674 height 14
click at [182, 123] on input "search" at bounding box center [482, 124] width 682 height 17
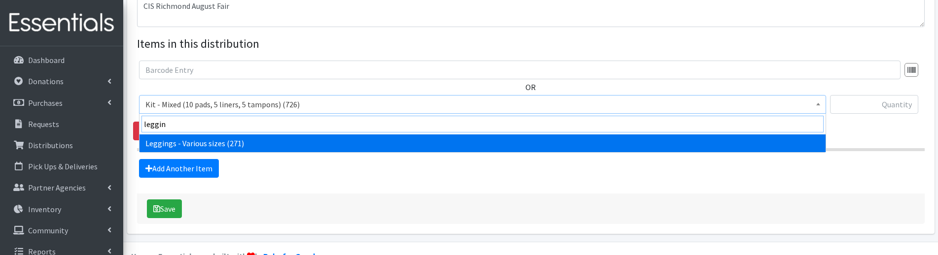
type input "leggin"
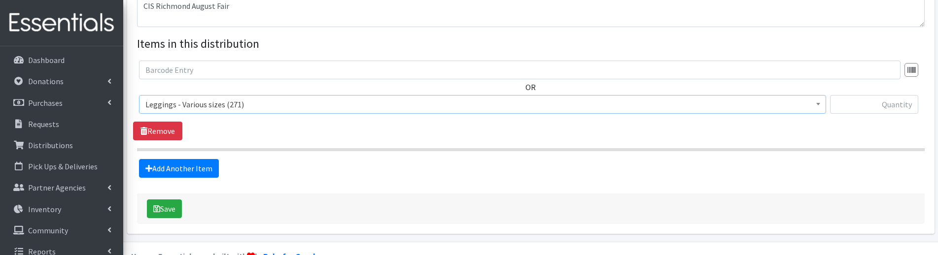
select select "12411"
click at [863, 103] on input "text" at bounding box center [874, 104] width 88 height 19
type input "3"
click at [160, 165] on link "Add Another Item" at bounding box center [179, 168] width 80 height 19
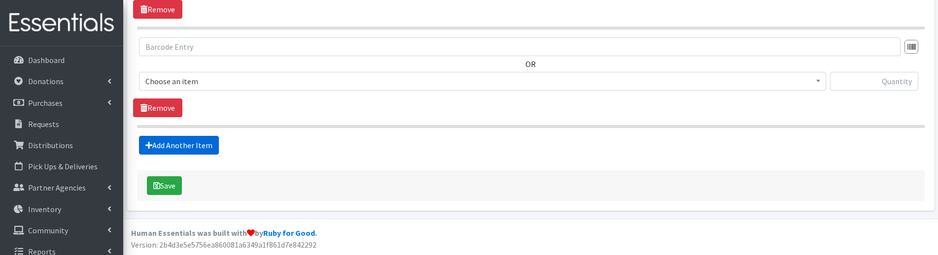
scroll to position [467, 0]
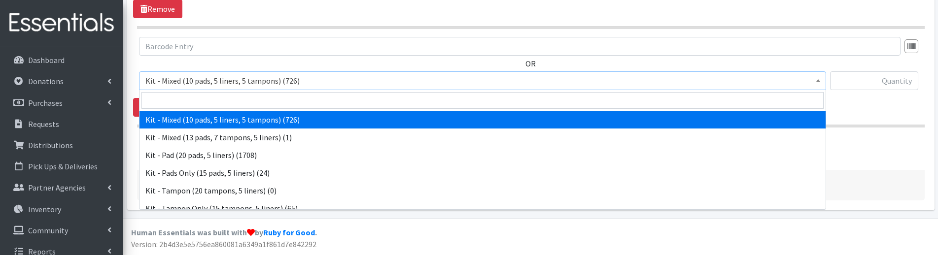
click at [215, 87] on span "Kit - Mixed (10 pads, 5 liners, 5 tampons) (726)" at bounding box center [482, 81] width 674 height 14
click at [204, 107] on input "search" at bounding box center [482, 100] width 682 height 17
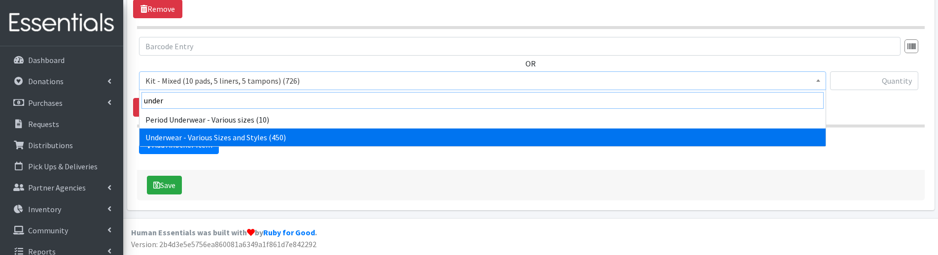
type input "under"
select select "10495"
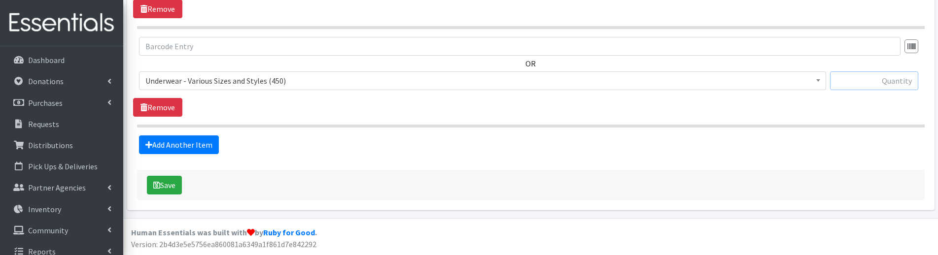
click at [861, 85] on input "text" at bounding box center [874, 80] width 88 height 19
type input "8"
click at [594, 101] on div "OR Kit - Mixed (10 pads, 5 liners, 5 tampons) (726) Kit - Mixed (13 pads, 7 tam…" at bounding box center [530, 77] width 795 height 80
click at [176, 182] on button "Save" at bounding box center [164, 185] width 35 height 19
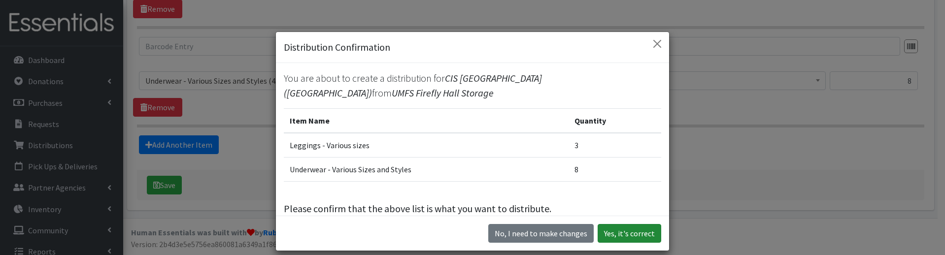
click at [643, 236] on button "Yes, it's correct" at bounding box center [630, 233] width 64 height 19
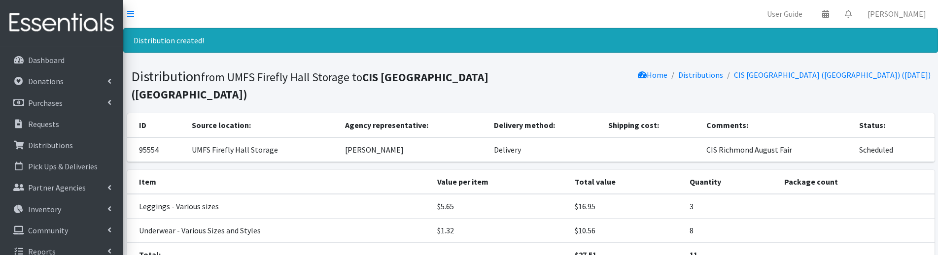
click at [421, 97] on h1 "Distribution from UMFS Firefly Hall Storage to CIS Richmond - Fair Oaks Element…" at bounding box center [329, 85] width 396 height 34
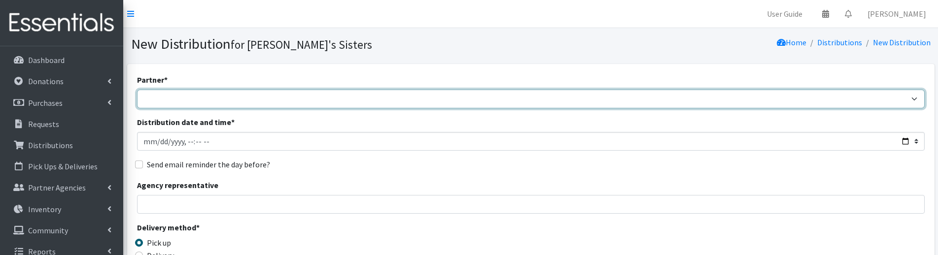
click at [181, 98] on select "211 [US_STATE] and Individual Referrals Afghan Support Center (USCIS) ANU FOUND…" at bounding box center [530, 99] width 787 height 19
select select "4692"
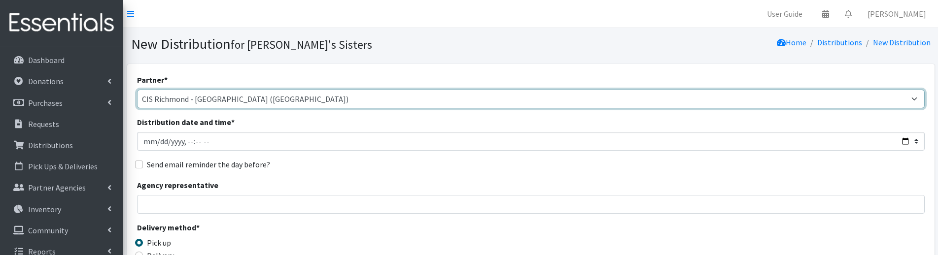
click at [137, 90] on select "211 [US_STATE] and Individual Referrals Afghan Support Center (USCIS) ANU FOUND…" at bounding box center [530, 99] width 787 height 19
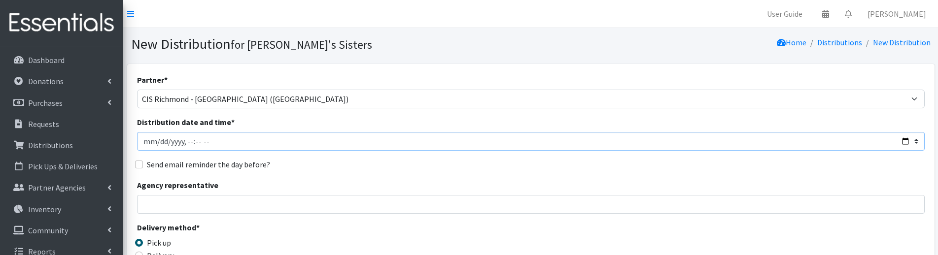
click at [157, 139] on input "Distribution date and time *" at bounding box center [530, 141] width 787 height 19
type input "[DATE]T23:59"
click at [152, 207] on input "Agency representative" at bounding box center [530, 204] width 787 height 19
type input "[PERSON_NAME]"
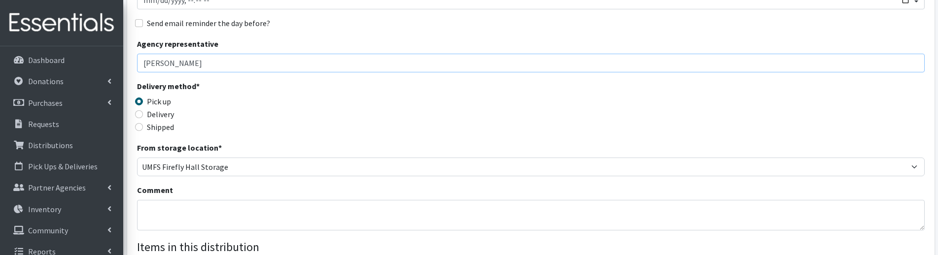
scroll to position [197, 0]
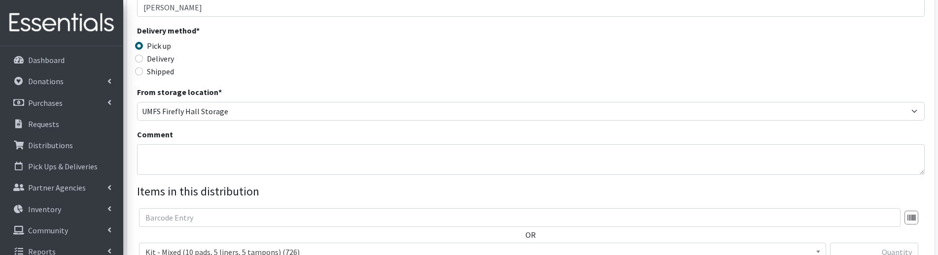
click at [156, 55] on label "Delivery" at bounding box center [160, 59] width 27 height 12
click at [143, 55] on input "Delivery" at bounding box center [139, 59] width 8 height 8
radio input "true"
click at [158, 154] on textarea "Comment" at bounding box center [530, 159] width 787 height 31
paste textarea "CIS Richmond August Fair"
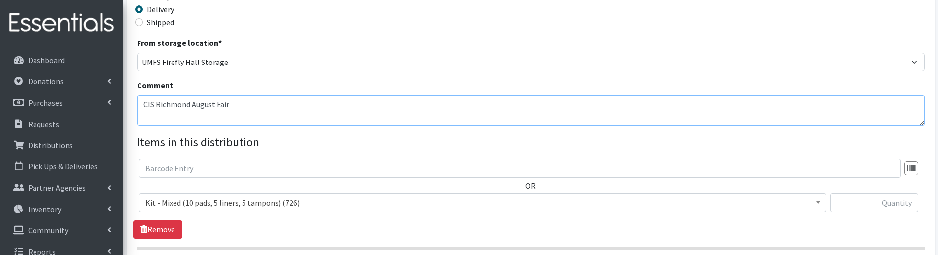
scroll to position [296, 0]
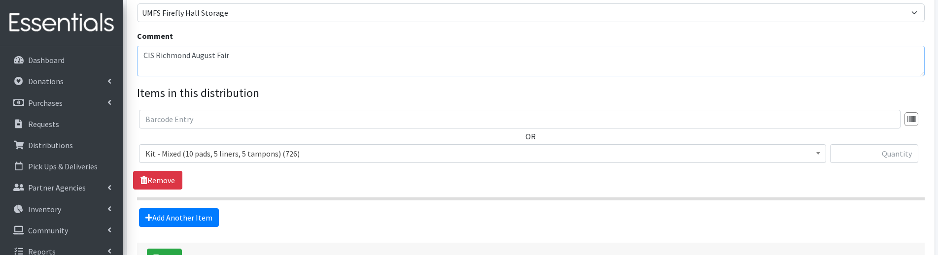
type textarea "CIS Richmond August Fair"
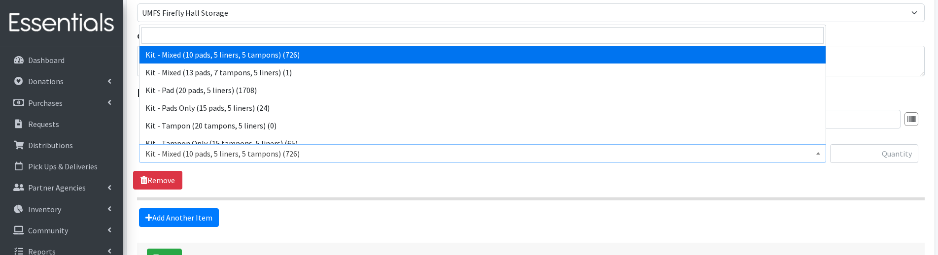
click at [250, 154] on span "Kit - Mixed (10 pads, 5 liners, 5 tampons) (726)" at bounding box center [482, 154] width 674 height 14
click at [196, 33] on input "search" at bounding box center [482, 35] width 682 height 17
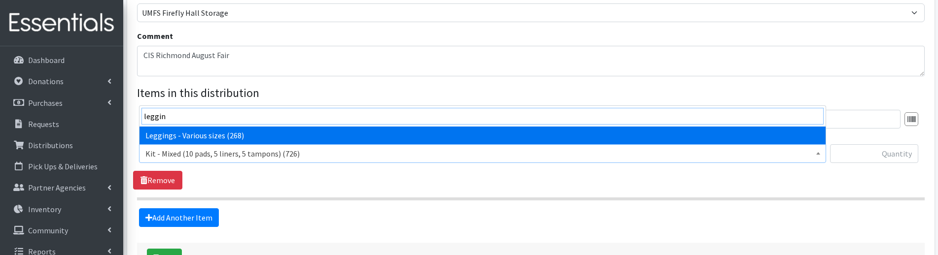
type input "leggin"
select select "12411"
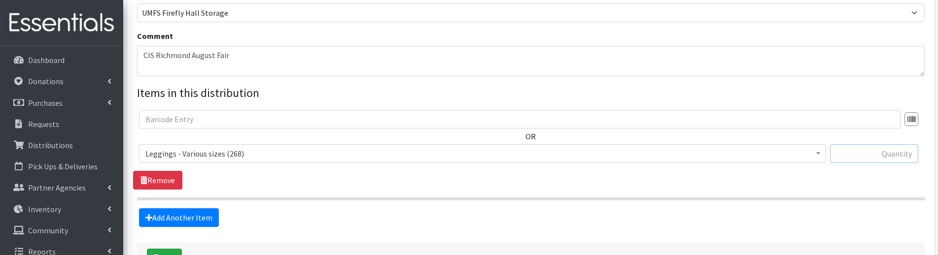
click at [856, 151] on input "text" at bounding box center [874, 153] width 88 height 19
type input "7"
click at [180, 216] on link "Add Another Item" at bounding box center [179, 217] width 80 height 19
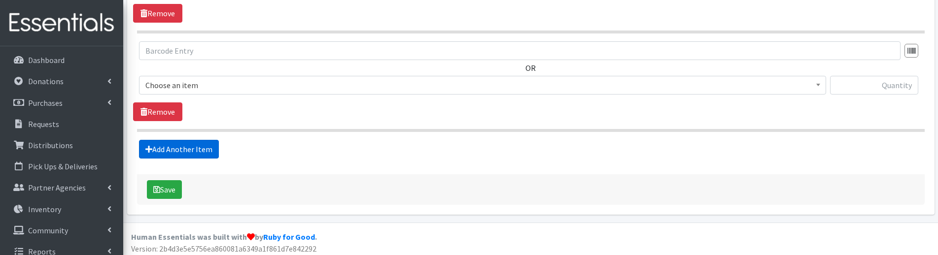
scroll to position [467, 0]
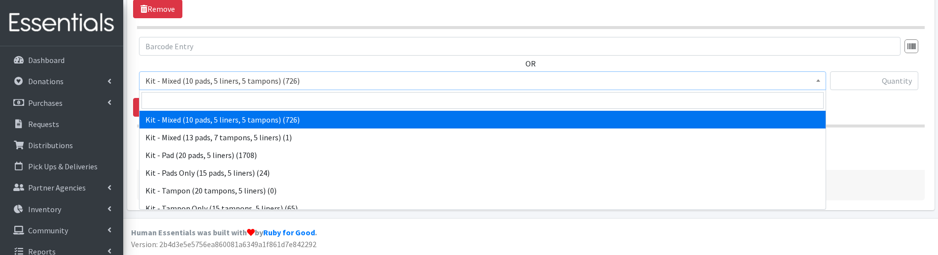
click at [186, 84] on span "Kit - Mixed (10 pads, 5 liners, 5 tampons) (726)" at bounding box center [482, 81] width 674 height 14
click at [186, 102] on input "search" at bounding box center [482, 100] width 682 height 17
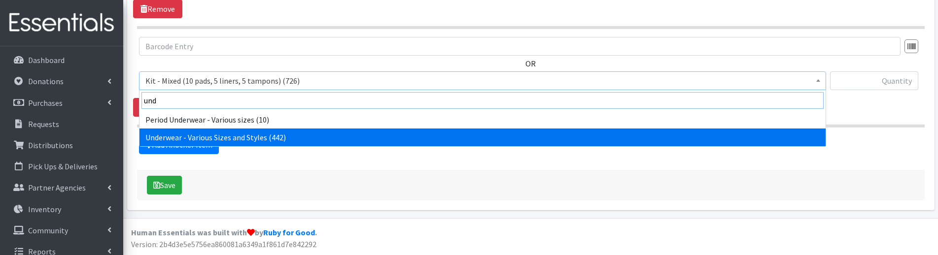
type input "und"
select select "10495"
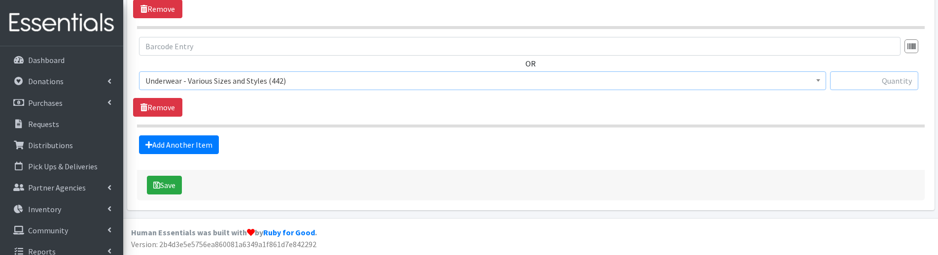
click at [863, 84] on input "text" at bounding box center [874, 80] width 88 height 19
type input "17"
click at [777, 118] on section "OR Kit - Mixed (10 pads, 5 liners, 5 tampons) (726) Kit - Mixed (13 pads, 7 tam…" at bounding box center [530, 82] width 787 height 91
click at [160, 186] on icon "submit" at bounding box center [156, 185] width 7 height 8
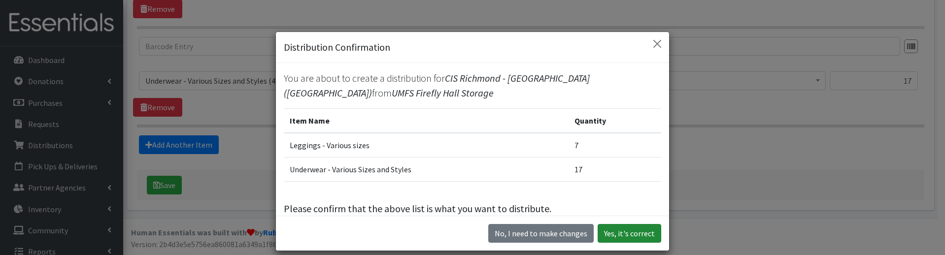
click at [634, 232] on button "Yes, it's correct" at bounding box center [630, 233] width 64 height 19
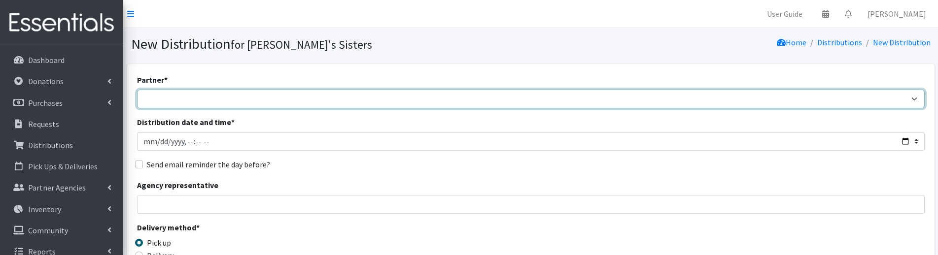
click at [148, 102] on select "211 [US_STATE] and Individual Referrals Afghan Support Center (USCIS) ANU FOUND…" at bounding box center [530, 99] width 787 height 19
select select "5041"
click at [137, 90] on select "211 [US_STATE] and Individual Referrals Afghan Support Center (USCIS) ANU FOUND…" at bounding box center [530, 99] width 787 height 19
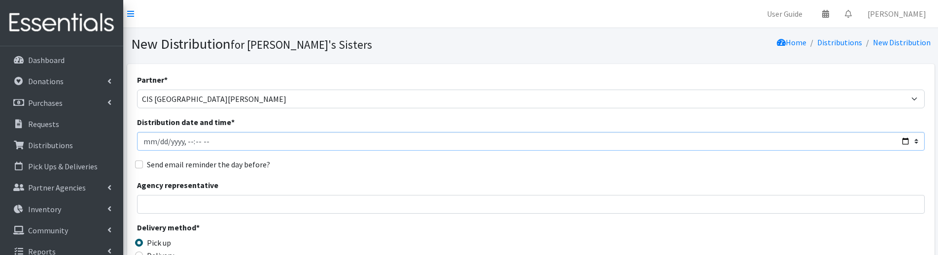
click at [157, 140] on input "Distribution date and time *" at bounding box center [530, 141] width 787 height 19
type input "[DATE]T23:59"
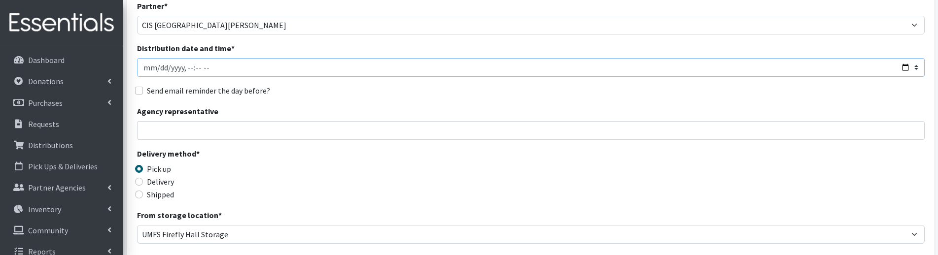
scroll to position [99, 0]
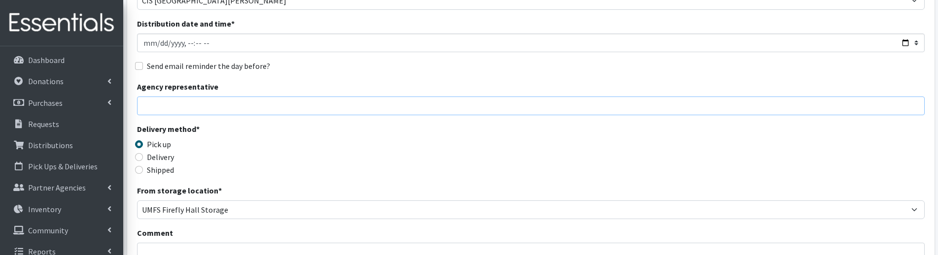
click at [161, 107] on input "Agency representative" at bounding box center [530, 106] width 787 height 19
type input "[PERSON_NAME]"
drag, startPoint x: 159, startPoint y: 156, endPoint x: 181, endPoint y: 149, distance: 23.4
click at [159, 157] on label "Delivery" at bounding box center [160, 157] width 27 height 12
click at [143, 157] on input "Delivery" at bounding box center [139, 157] width 8 height 8
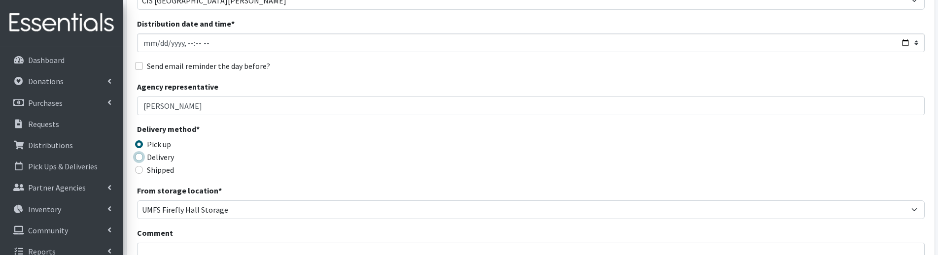
radio input "true"
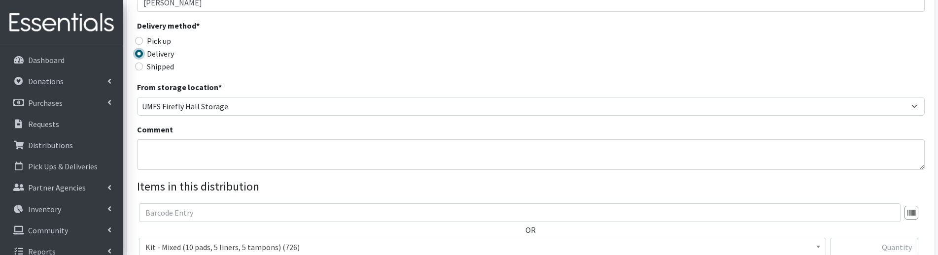
scroll to position [296, 0]
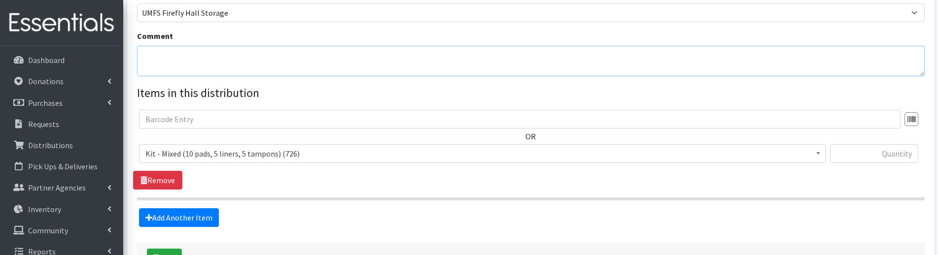
click at [166, 66] on textarea "Comment" at bounding box center [530, 61] width 787 height 31
paste textarea "CIS Richmond August Fair"
type textarea "CIS Richmond August Fair"
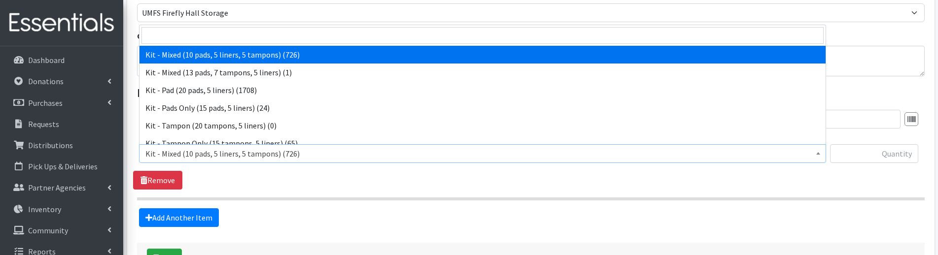
click at [287, 149] on span "Kit - Mixed (10 pads, 5 liners, 5 tampons) (726)" at bounding box center [482, 154] width 674 height 14
click at [233, 34] on input "search" at bounding box center [482, 35] width 682 height 17
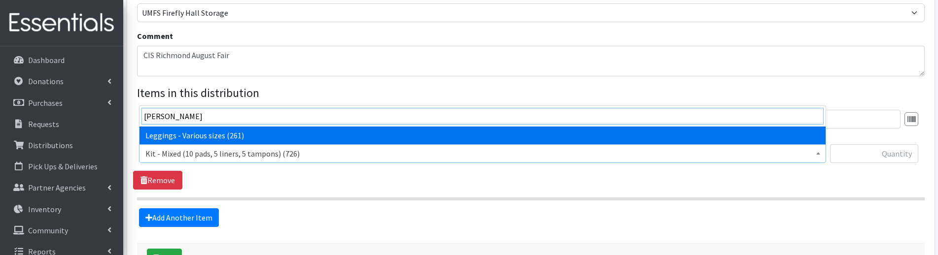
type input "[PERSON_NAME]"
select select "12411"
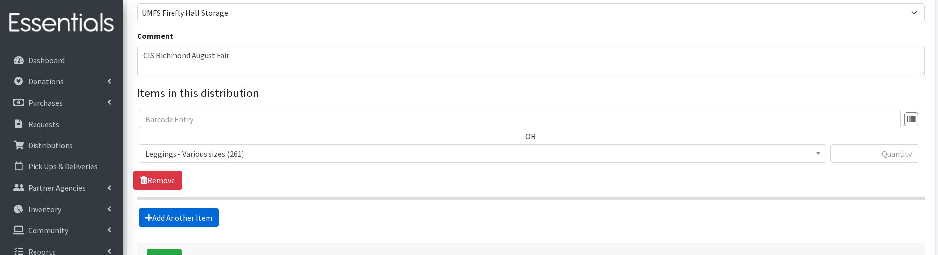
click at [192, 214] on link "Add Another Item" at bounding box center [179, 217] width 80 height 19
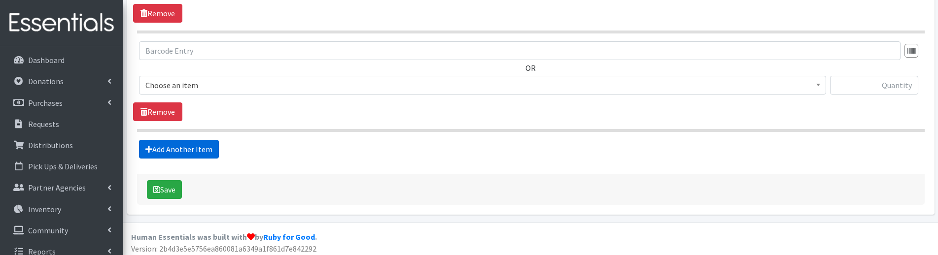
scroll to position [467, 0]
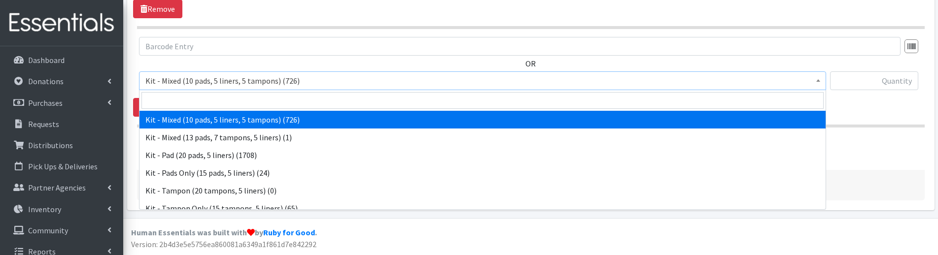
click at [168, 82] on span "Kit - Mixed (10 pads, 5 liners, 5 tampons) (726)" at bounding box center [482, 81] width 674 height 14
click at [169, 97] on input "search" at bounding box center [482, 100] width 682 height 17
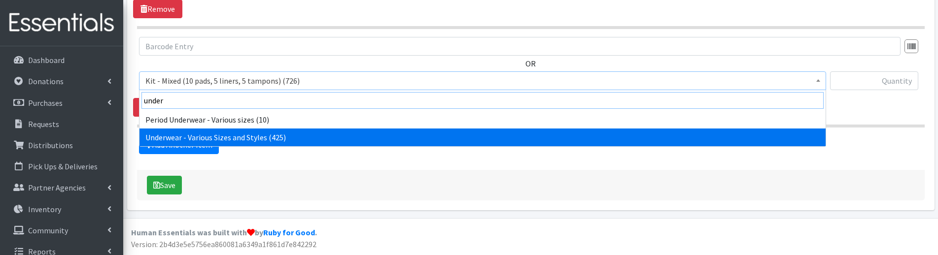
type input "under"
select select "10495"
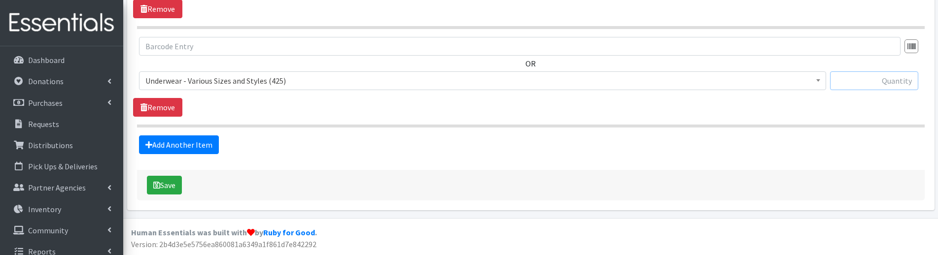
click at [894, 80] on input "text" at bounding box center [874, 80] width 88 height 19
type input "13"
click at [170, 190] on button "Save" at bounding box center [164, 185] width 35 height 19
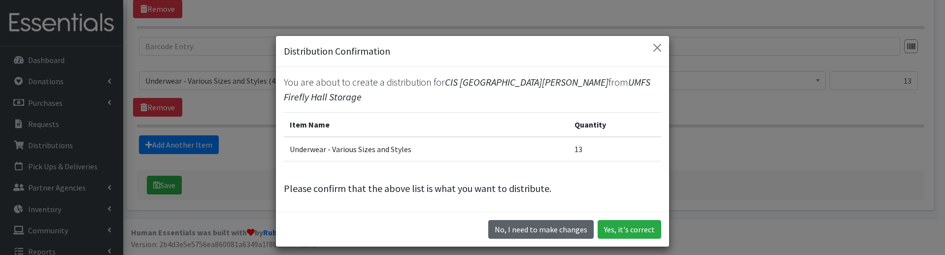
click at [542, 227] on button "No, I need to make changes" at bounding box center [540, 229] width 105 height 19
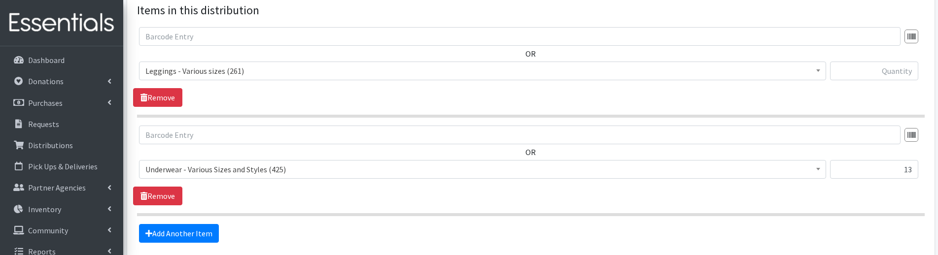
scroll to position [369, 0]
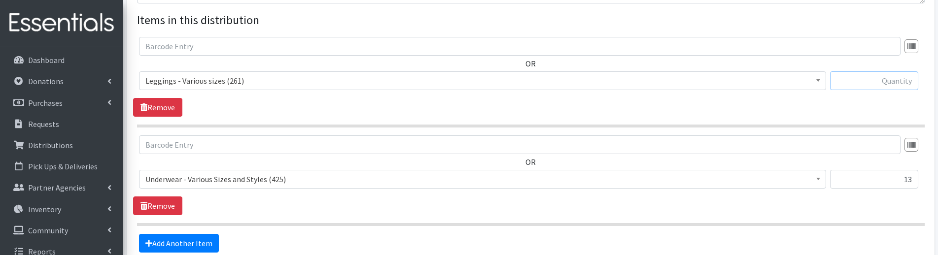
click at [893, 83] on input "text" at bounding box center [874, 80] width 88 height 19
type input "5"
click at [890, 118] on section "OR Kit - Mixed (10 pads, 5 liners, 5 tampons) (726) Kit - Mixed (13 pads, 7 tam…" at bounding box center [530, 82] width 787 height 91
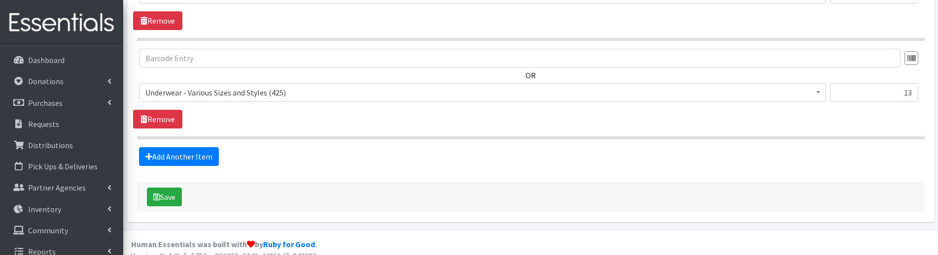
scroll to position [467, 0]
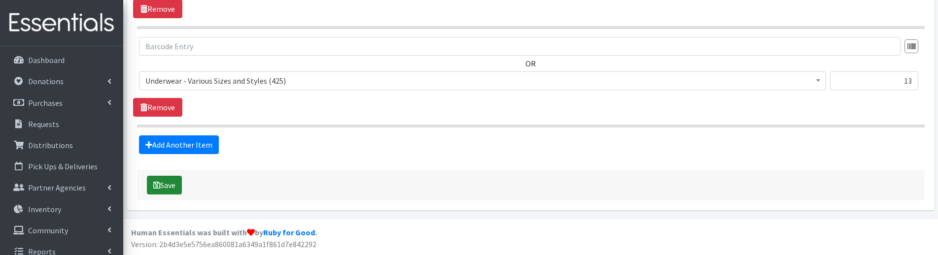
click at [176, 187] on button "Save" at bounding box center [164, 185] width 35 height 19
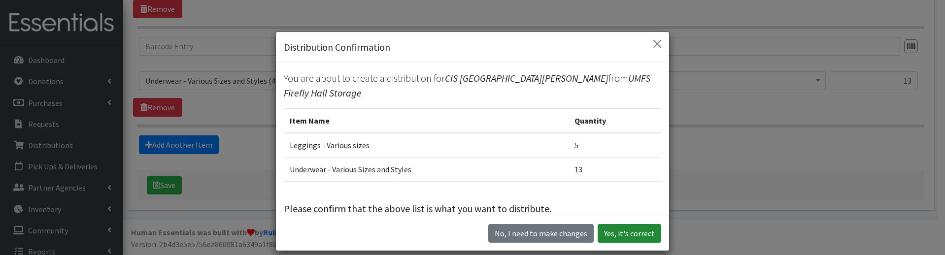
click at [625, 235] on button "Yes, it's correct" at bounding box center [630, 233] width 64 height 19
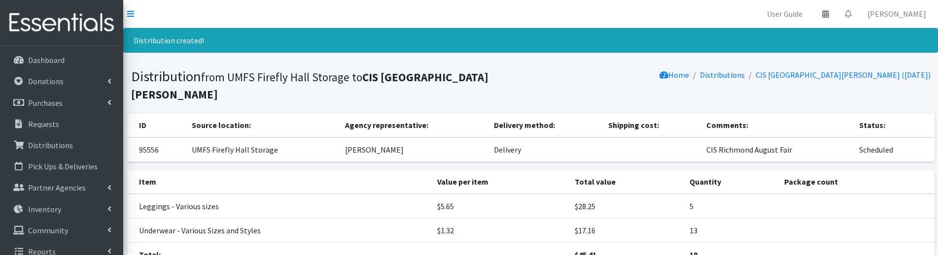
click at [224, 86] on h1 "Distribution from UMFS Firefly Hall Storage to CIS Richmond - Albert Hill Middl…" at bounding box center [329, 85] width 396 height 34
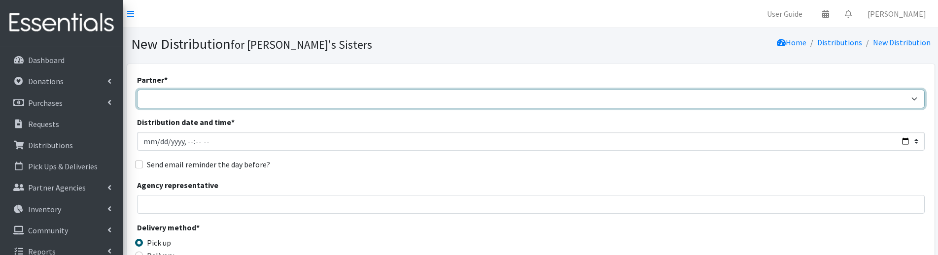
click at [205, 102] on select "211 [US_STATE] and Individual Referrals Afghan Support Center (USCIS) ANU FOUND…" at bounding box center [530, 99] width 787 height 19
select select "5746"
click at [137, 90] on select "211 [US_STATE] and Individual Referrals Afghan Support Center (USCIS) ANU FOUND…" at bounding box center [530, 99] width 787 height 19
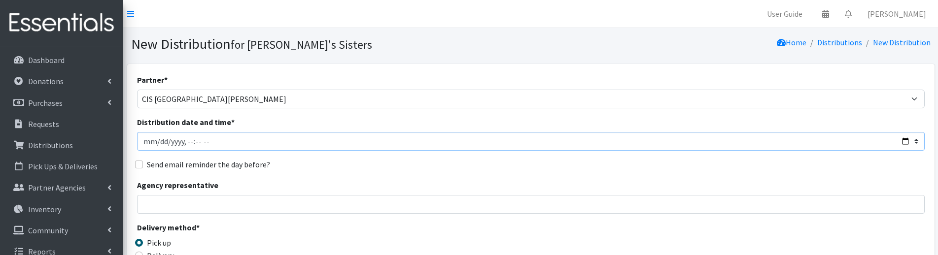
click at [157, 142] on input "Distribution date and time *" at bounding box center [530, 141] width 787 height 19
type input "[DATE]T23:59"
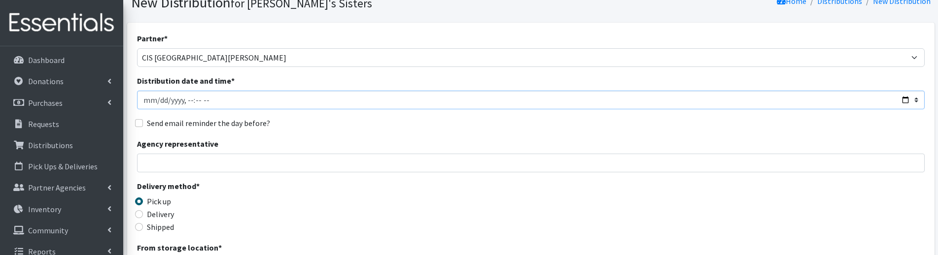
scroll to position [99, 0]
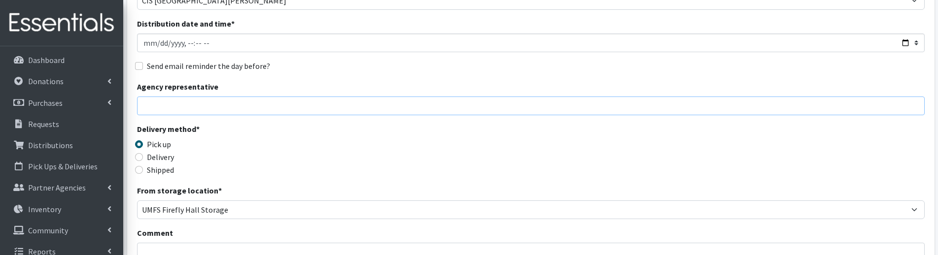
click at [171, 103] on input "Agency representative" at bounding box center [530, 106] width 787 height 19
type input "[PERSON_NAME]"
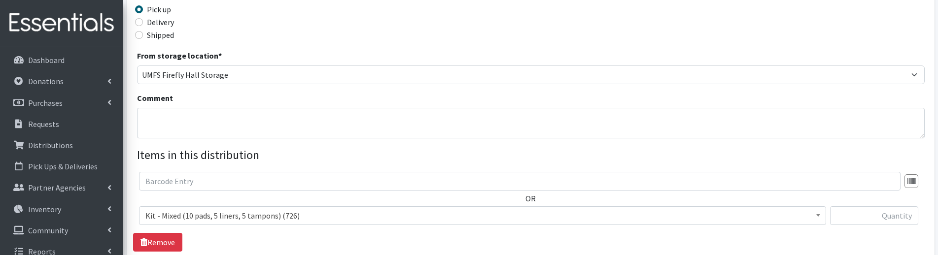
scroll to position [246, 0]
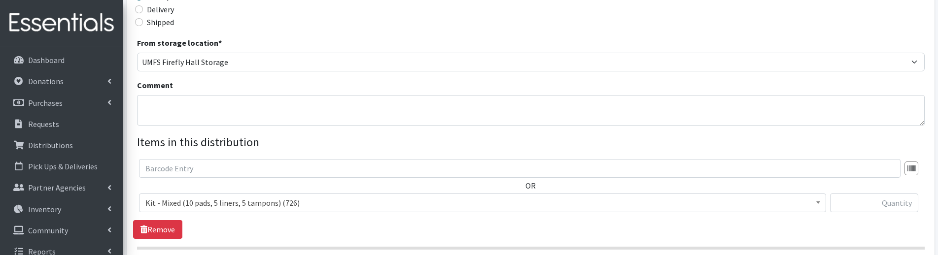
click at [164, 11] on label "Delivery" at bounding box center [160, 9] width 27 height 12
click at [143, 11] on input "Delivery" at bounding box center [139, 9] width 8 height 8
radio input "true"
click at [160, 111] on textarea "Comment" at bounding box center [530, 110] width 787 height 31
paste textarea "CIS Richmond August Fair"
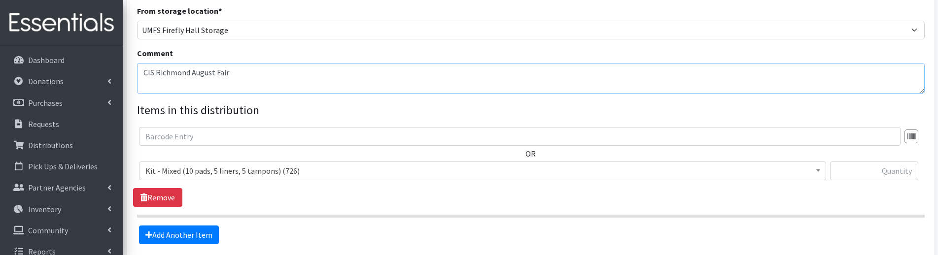
scroll to position [296, 0]
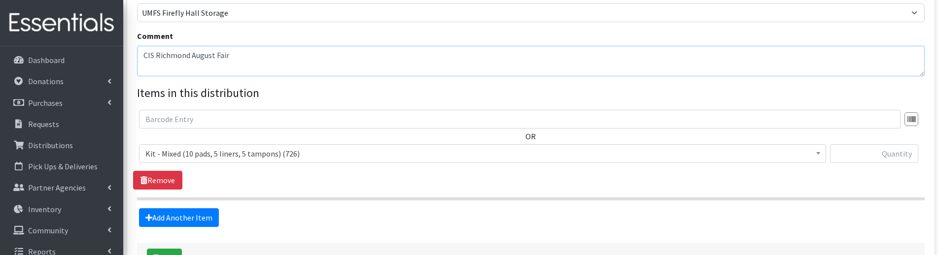
type textarea "CIS Richmond August Fair"
click at [210, 153] on span "Kit - Mixed (10 pads, 5 liners, 5 tampons) (726)" at bounding box center [482, 154] width 674 height 14
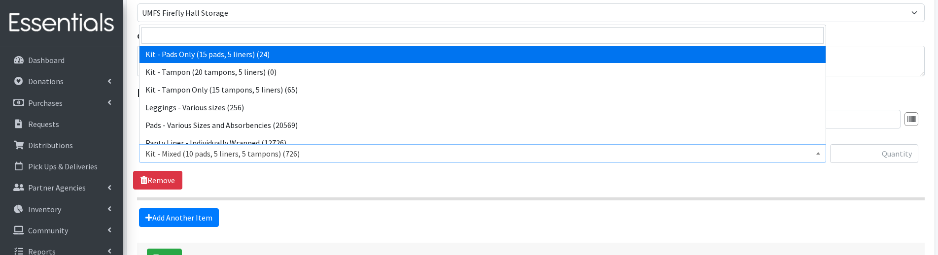
scroll to position [99, 0]
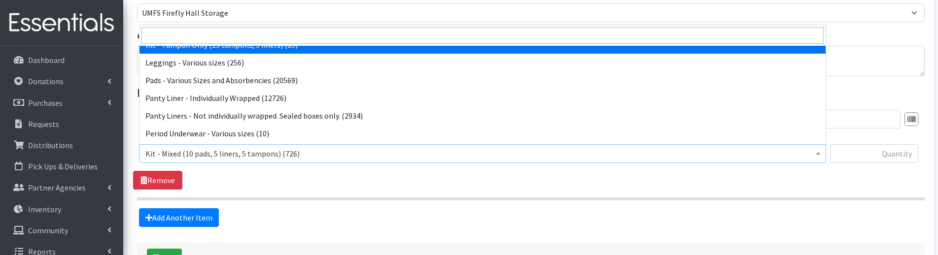
click at [172, 30] on input "search" at bounding box center [482, 35] width 682 height 17
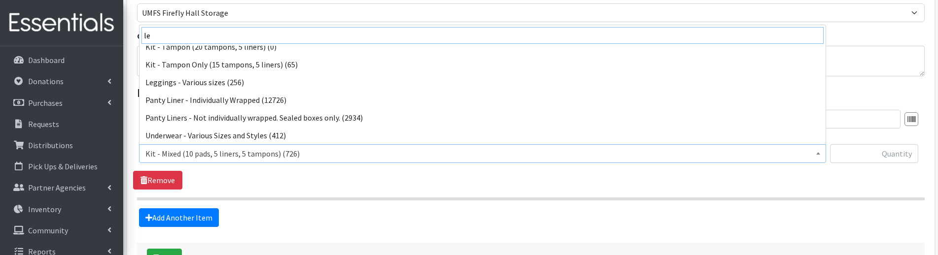
scroll to position [0, 0]
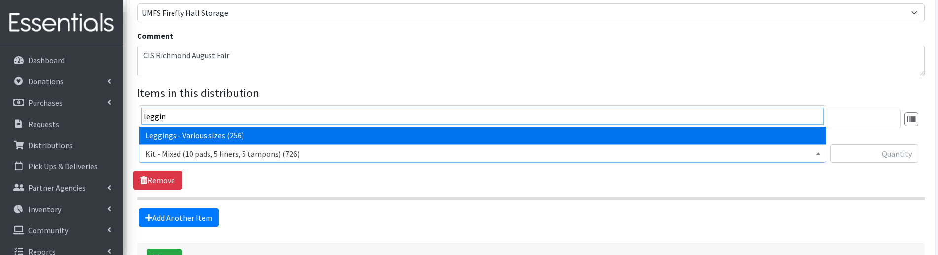
type input "leggin"
select select "12411"
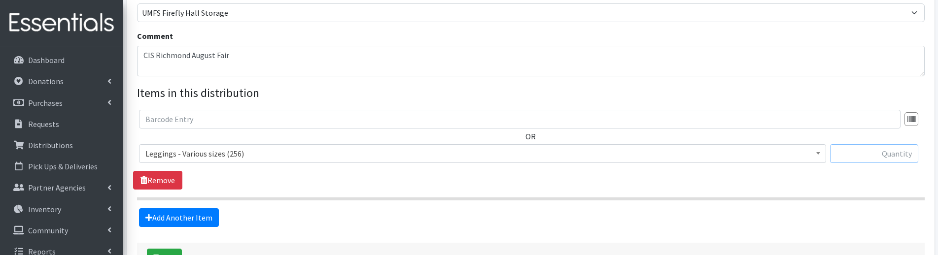
click at [878, 154] on input "text" at bounding box center [874, 153] width 88 height 19
type input "4"
click at [869, 173] on div "OR Kit - Mixed (10 pads, 5 liners, 5 tampons) (726) Kit - Mixed (13 pads, 7 tam…" at bounding box center [530, 150] width 795 height 80
click at [206, 213] on link "Add Another Item" at bounding box center [179, 217] width 80 height 19
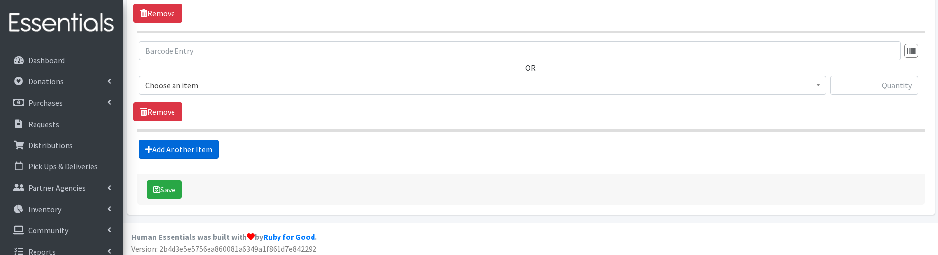
scroll to position [467, 0]
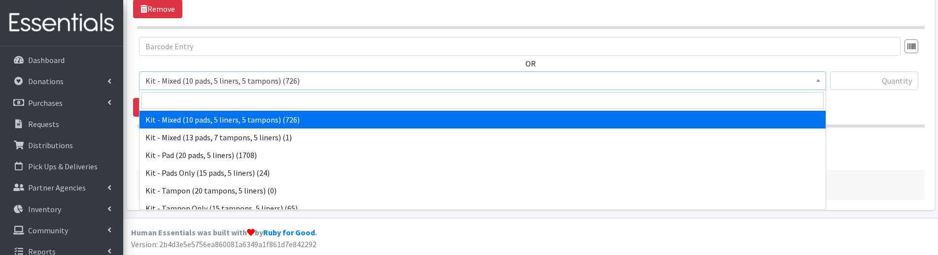
click at [195, 87] on span "Kit - Mixed (10 pads, 5 liners, 5 tampons) (726)" at bounding box center [482, 81] width 674 height 14
click at [197, 103] on input "search" at bounding box center [482, 100] width 682 height 17
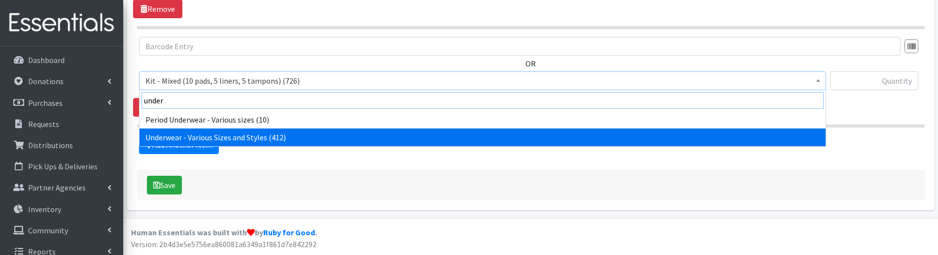
type input "under"
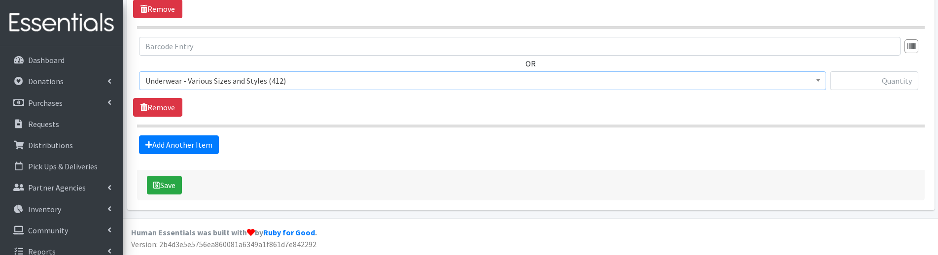
select select "10495"
click at [861, 81] on input "text" at bounding box center [874, 80] width 88 height 19
type input "9"
click at [849, 116] on div "OR Kit - Mixed (10 pads, 5 liners, 5 tampons) (726) Kit - Mixed (13 pads, 7 tam…" at bounding box center [530, 77] width 795 height 80
click at [178, 181] on button "Save" at bounding box center [164, 185] width 35 height 19
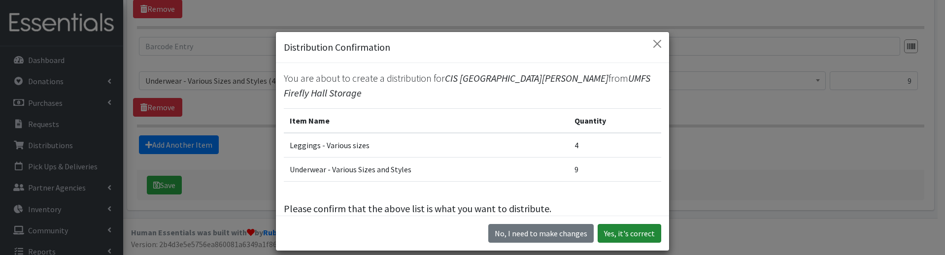
click at [645, 232] on button "Yes, it's correct" at bounding box center [630, 233] width 64 height 19
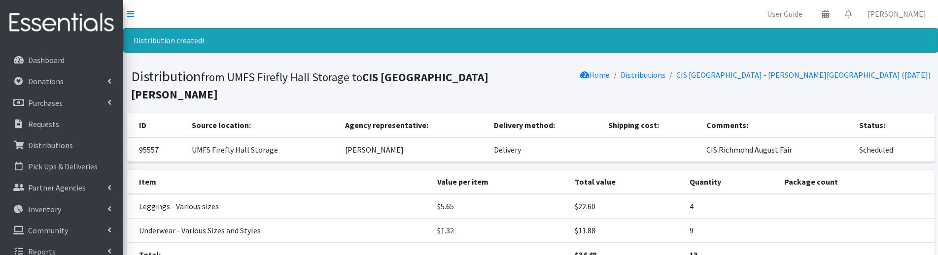
click at [259, 38] on div "Distribution created!" at bounding box center [530, 40] width 815 height 25
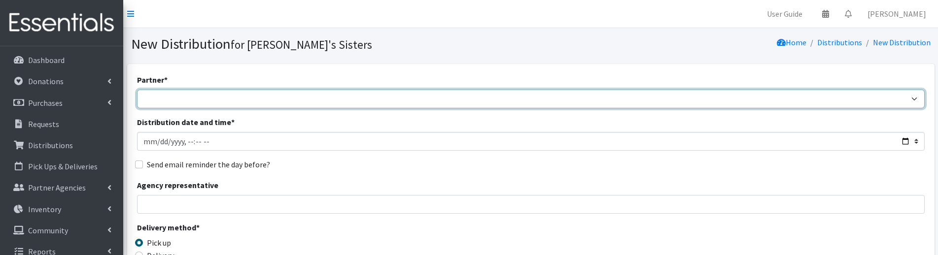
click at [166, 95] on select "211 [US_STATE] and Individual Referrals Afghan Support Center (USCIS) ANU FOUND…" at bounding box center [530, 99] width 787 height 19
select select "4700"
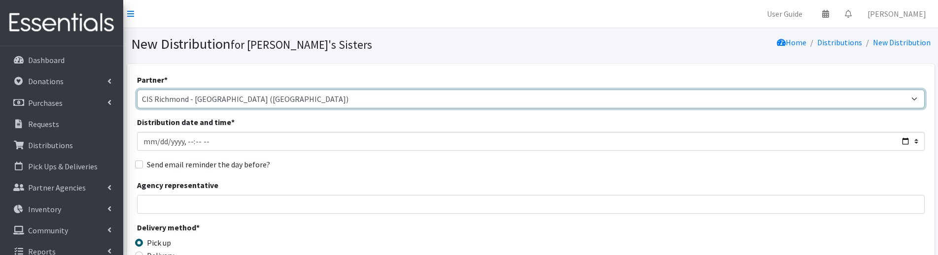
click at [137, 90] on select "211 [US_STATE] and Individual Referrals Afghan Support Center (USCIS) ANU FOUND…" at bounding box center [530, 99] width 787 height 19
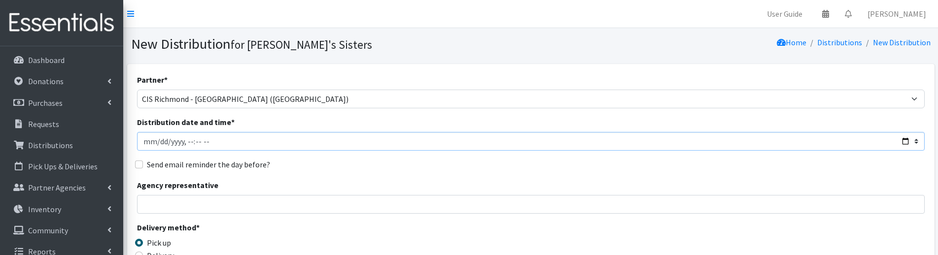
click at [158, 143] on input "Distribution date and time *" at bounding box center [530, 141] width 787 height 19
type input "[DATE]T23:59"
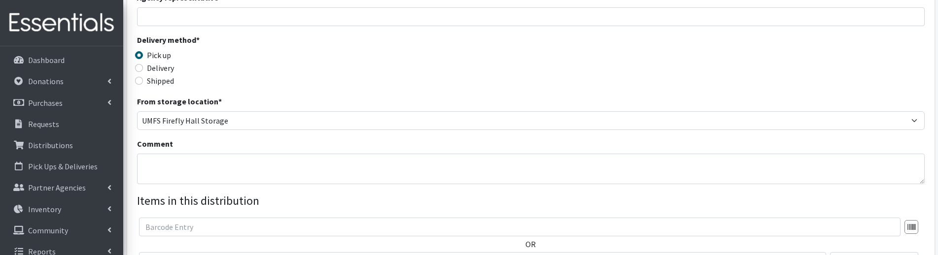
scroll to position [197, 0]
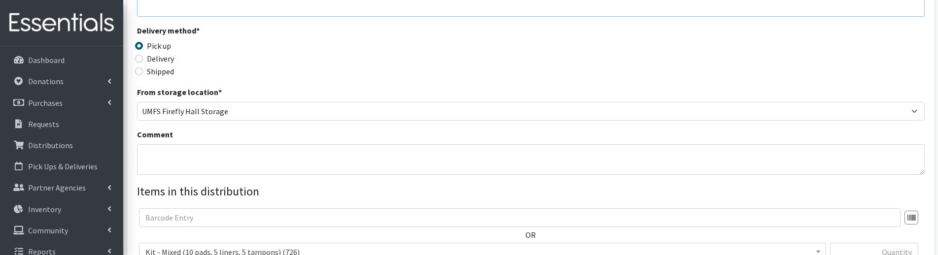
click at [165, 8] on input "Agency representative" at bounding box center [530, 7] width 787 height 19
type input "[PERSON_NAME]"
click at [156, 66] on label "Shipped" at bounding box center [160, 72] width 27 height 12
click at [143, 68] on input "Shipped" at bounding box center [139, 72] width 8 height 8
radio input "true"
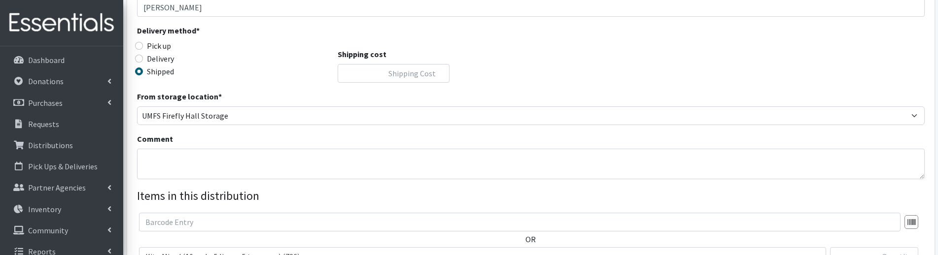
click at [155, 62] on label "Delivery" at bounding box center [160, 59] width 27 height 12
click at [143, 62] on input "Delivery" at bounding box center [139, 59] width 8 height 8
radio input "true"
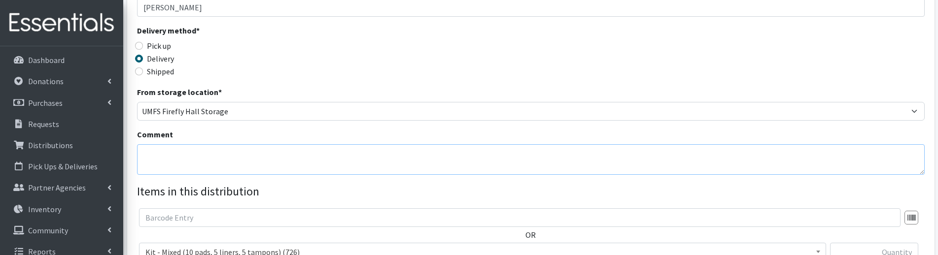
click at [161, 172] on textarea "Comment" at bounding box center [530, 159] width 787 height 31
paste textarea "CIS Richmond August Fair"
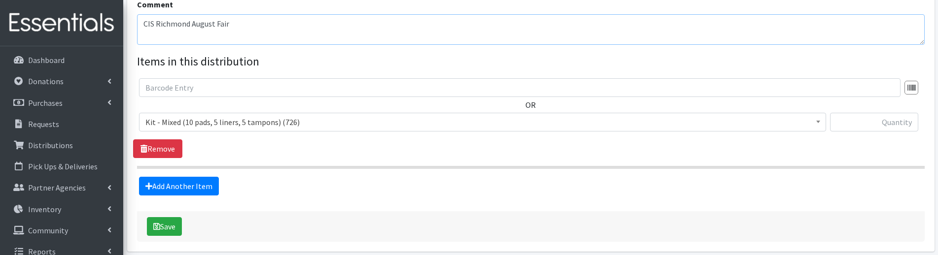
scroll to position [345, 0]
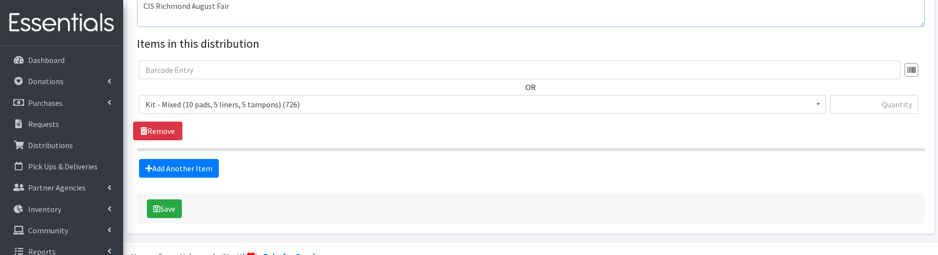
type textarea "CIS Richmond August Fair"
click at [218, 109] on span "Kit - Mixed (10 pads, 5 liners, 5 tampons) (726)" at bounding box center [482, 105] width 674 height 14
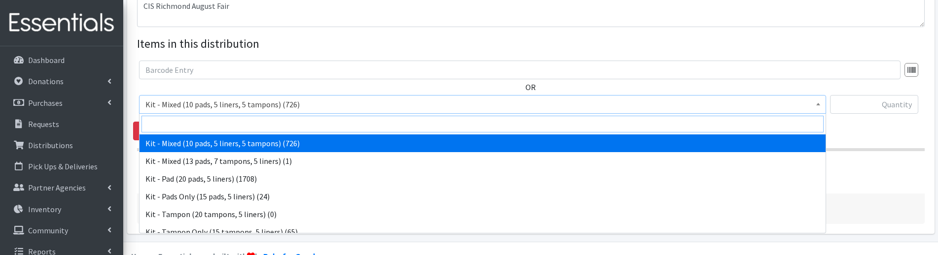
click at [217, 120] on input "search" at bounding box center [482, 124] width 682 height 17
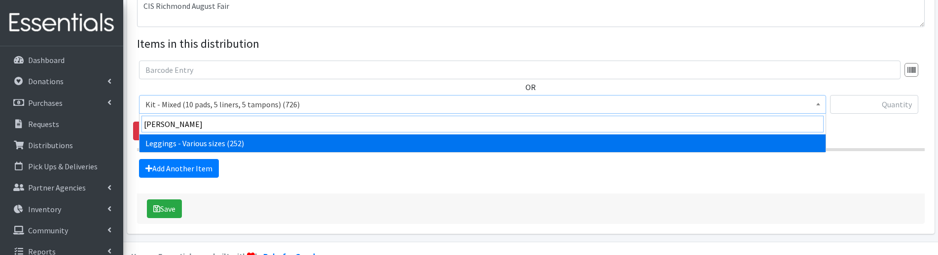
type input "[PERSON_NAME]"
select select "12411"
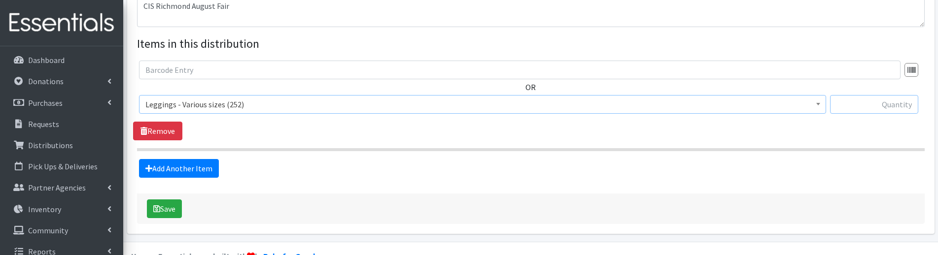
click at [877, 105] on input "text" at bounding box center [874, 104] width 88 height 19
type input "13"
click at [202, 171] on link "Add Another Item" at bounding box center [179, 168] width 80 height 19
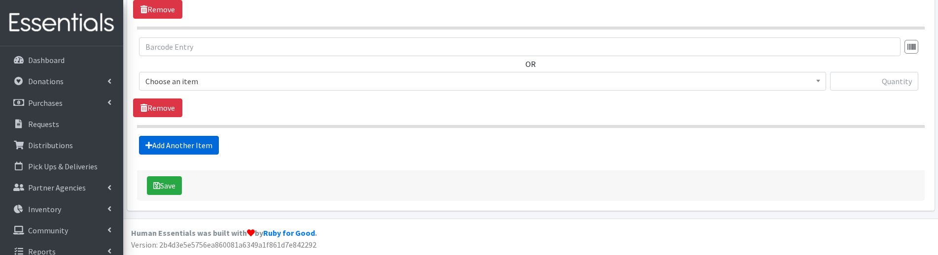
scroll to position [467, 0]
click at [194, 83] on span "Kit - Mixed (10 pads, 5 liners, 5 tampons) (726)" at bounding box center [482, 81] width 674 height 14
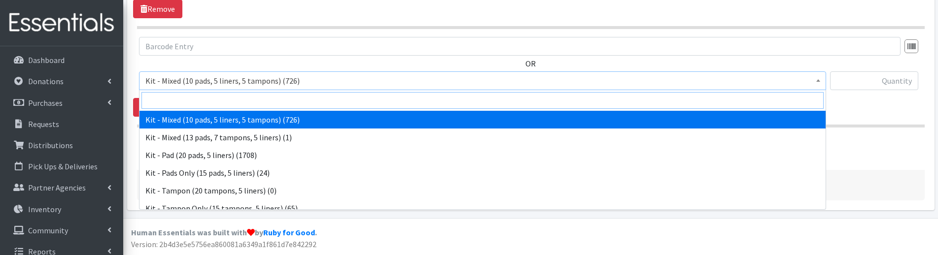
click at [192, 101] on input "search" at bounding box center [482, 100] width 682 height 17
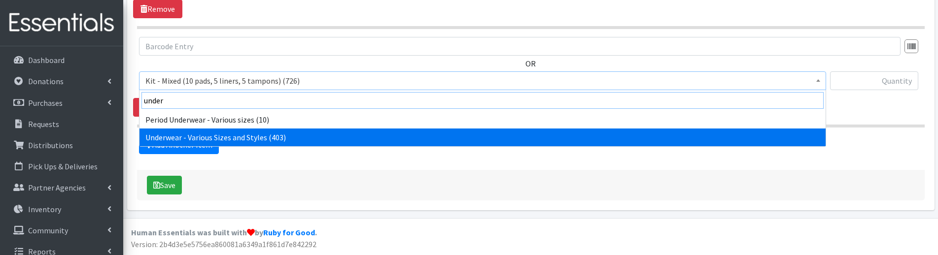
type input "under"
select select "10495"
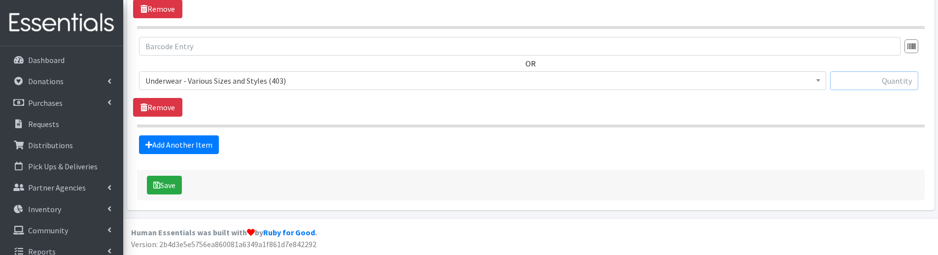
click at [872, 87] on input "text" at bounding box center [874, 80] width 88 height 19
type input "31"
click at [863, 108] on div "OR Kit - Mixed (10 pads, 5 liners, 5 tampons) (726) Kit - Mixed (13 pads, 7 tam…" at bounding box center [530, 77] width 795 height 80
click at [165, 192] on button "Save" at bounding box center [164, 185] width 35 height 19
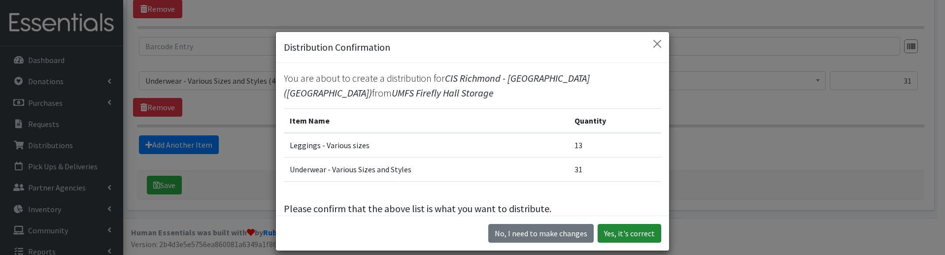
click at [628, 232] on button "Yes, it's correct" at bounding box center [630, 233] width 64 height 19
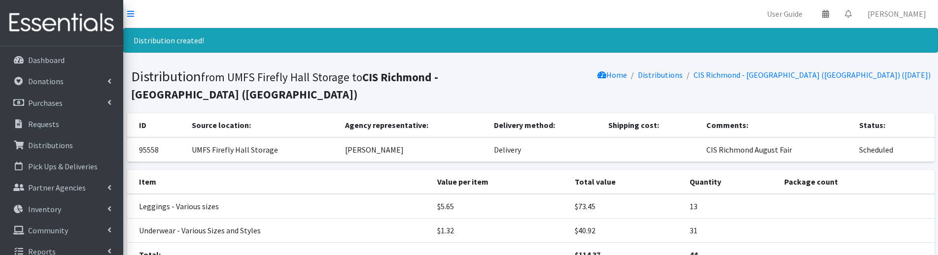
click at [325, 100] on h1 "Distribution from UMFS Firefly Hall Storage to CIS Richmond - Varina High Schoo…" at bounding box center [329, 85] width 396 height 34
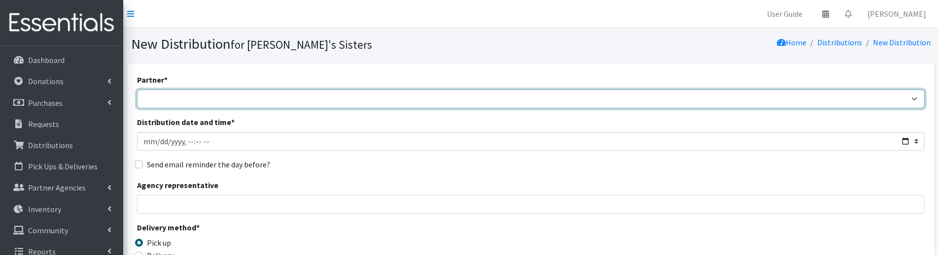
click at [180, 99] on select "211 [US_STATE] and Individual Referrals Afghan Support Center (USCIS) ANU FOUND…" at bounding box center [530, 99] width 787 height 19
select select "5042"
click at [137, 90] on select "211 [US_STATE] and Individual Referrals Afghan Support Center (USCIS) ANU FOUND…" at bounding box center [530, 99] width 787 height 19
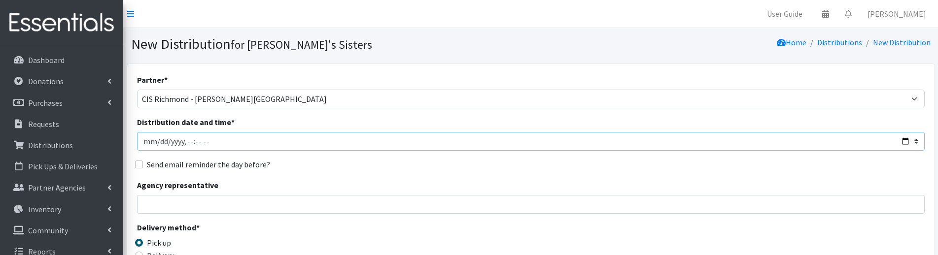
click at [157, 142] on input "Distribution date and time *" at bounding box center [530, 141] width 787 height 19
type input "[DATE]T23:59"
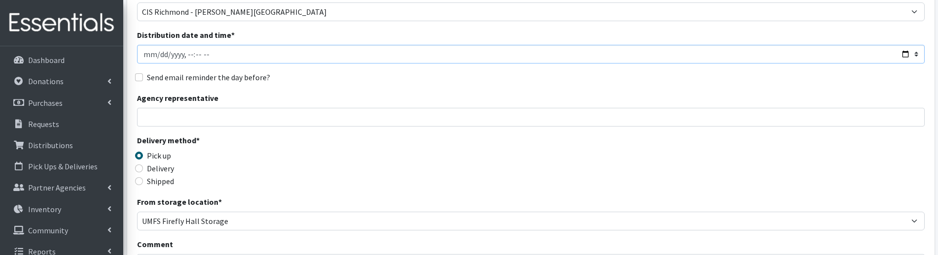
scroll to position [99, 0]
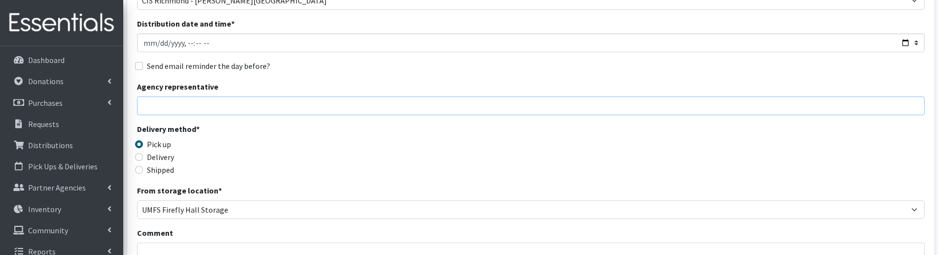
click at [169, 107] on input "Agency representative" at bounding box center [530, 106] width 787 height 19
type input "[PERSON_NAME]"
click at [159, 157] on label "Delivery" at bounding box center [160, 157] width 27 height 12
click at [143, 157] on input "Delivery" at bounding box center [139, 157] width 8 height 8
radio input "true"
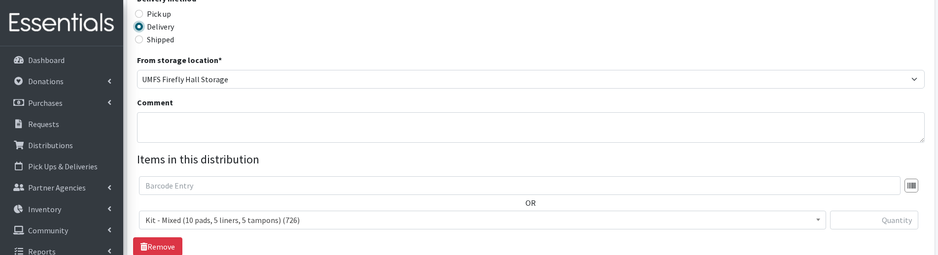
scroll to position [246, 0]
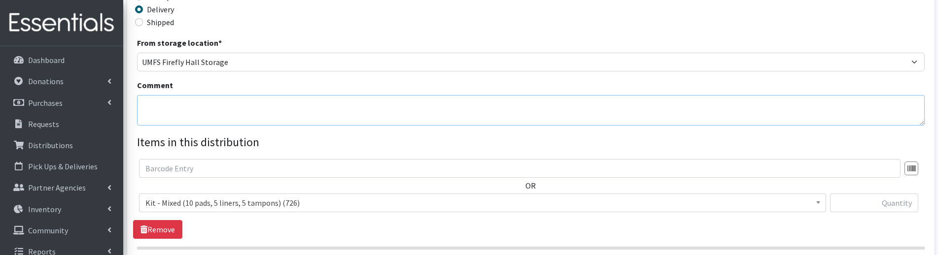
click at [206, 110] on textarea "Comment" at bounding box center [530, 110] width 787 height 31
paste textarea "CIS Richmond August Fair"
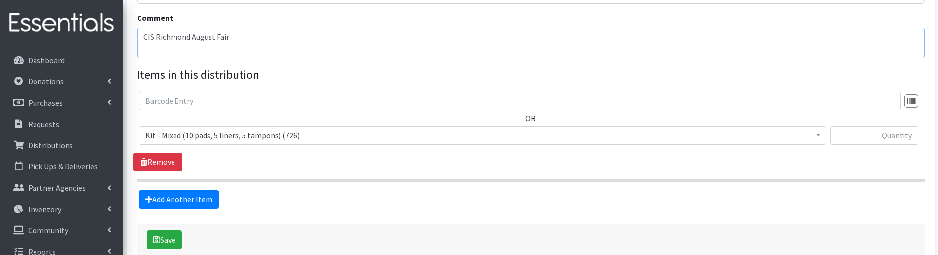
scroll to position [345, 0]
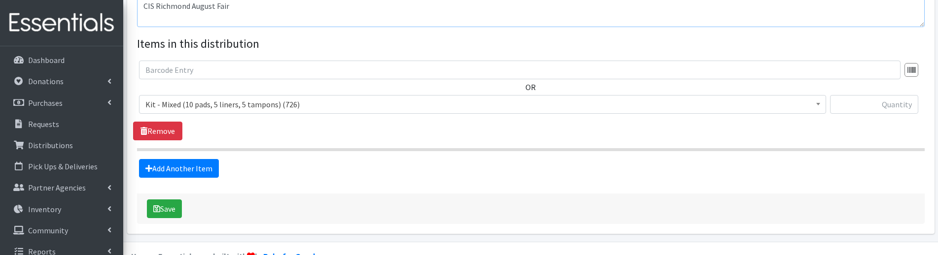
type textarea "CIS Richmond August Fair"
click at [283, 104] on span "Kit - Mixed (10 pads, 5 liners, 5 tampons) (726)" at bounding box center [482, 105] width 674 height 14
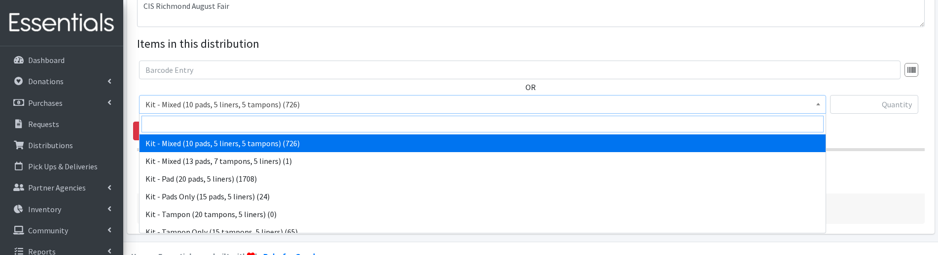
click at [261, 123] on input "search" at bounding box center [482, 124] width 682 height 17
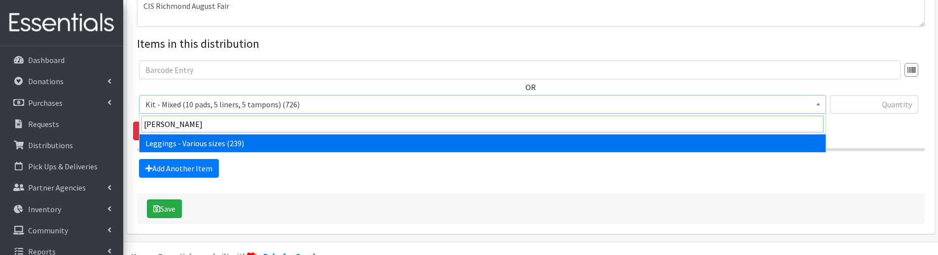
type input "[PERSON_NAME]"
select select "12411"
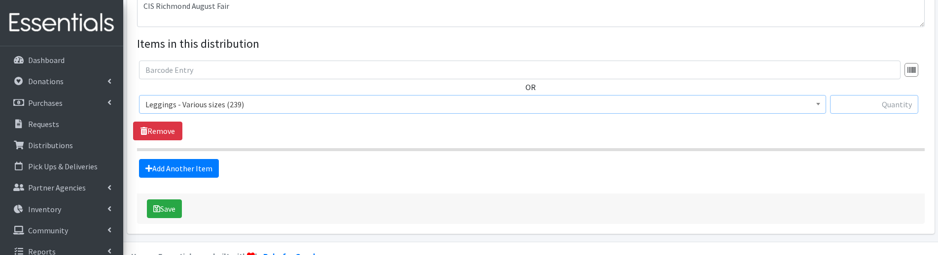
click at [860, 103] on input "text" at bounding box center [874, 104] width 88 height 19
type input "5"
click at [173, 212] on button "Save" at bounding box center [164, 209] width 35 height 19
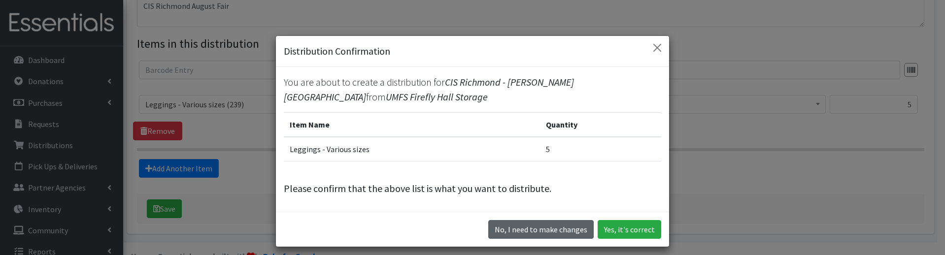
click at [534, 236] on button "No, I need to make changes" at bounding box center [540, 229] width 105 height 19
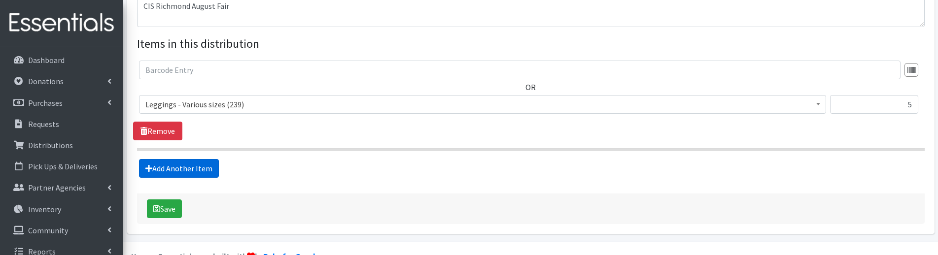
click at [204, 166] on link "Add Another Item" at bounding box center [179, 168] width 80 height 19
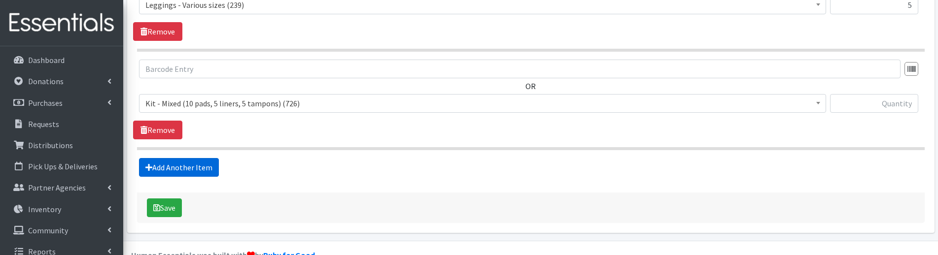
scroll to position [467, 0]
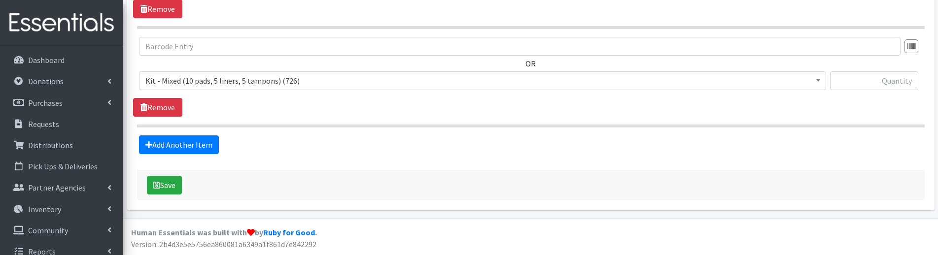
click at [186, 81] on span "Kit - Mixed (10 pads, 5 liners, 5 tampons) (726)" at bounding box center [482, 81] width 674 height 14
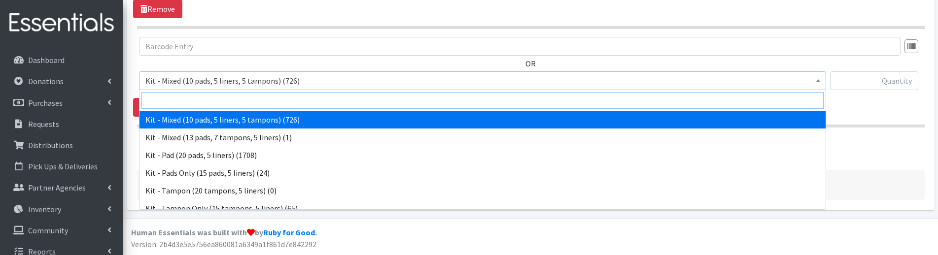
click at [192, 103] on input "search" at bounding box center [482, 100] width 682 height 17
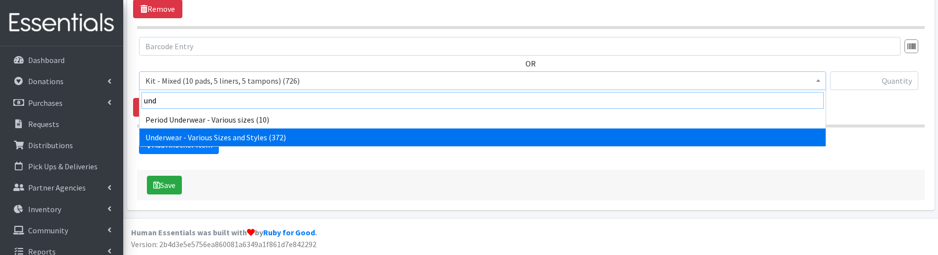
type input "und"
select select "10495"
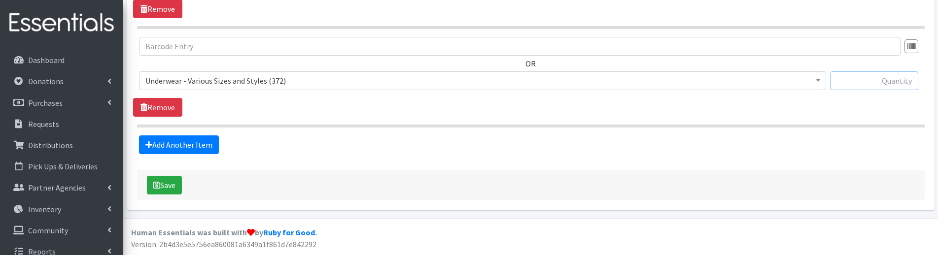
click at [862, 87] on input "text" at bounding box center [874, 80] width 88 height 19
type input "13"
click at [700, 115] on div "OR Kit - Mixed (10 pads, 5 liners, 5 tampons) (726) Kit - Mixed (13 pads, 7 tam…" at bounding box center [530, 77] width 795 height 80
click at [157, 186] on icon "submit" at bounding box center [156, 185] width 7 height 8
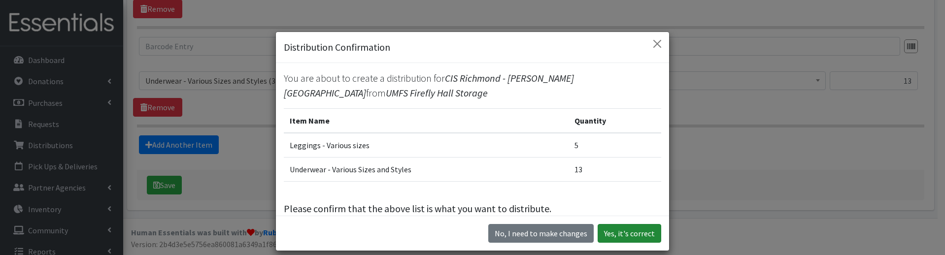
click at [618, 238] on button "Yes, it's correct" at bounding box center [630, 233] width 64 height 19
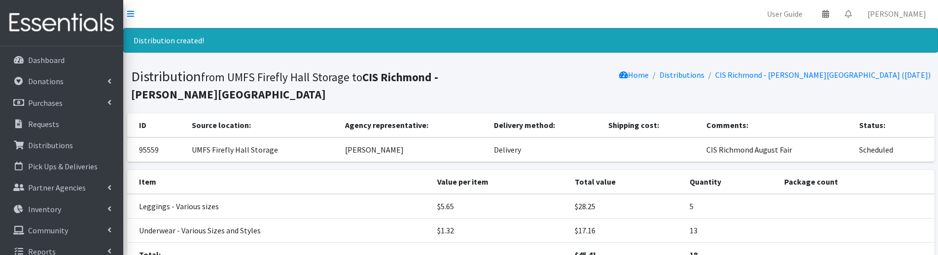
click at [494, 86] on h1 "Distribution from UMFS Firefly Hall Storage to CIS Richmond - J.L. Francis Elem…" at bounding box center [329, 85] width 396 height 34
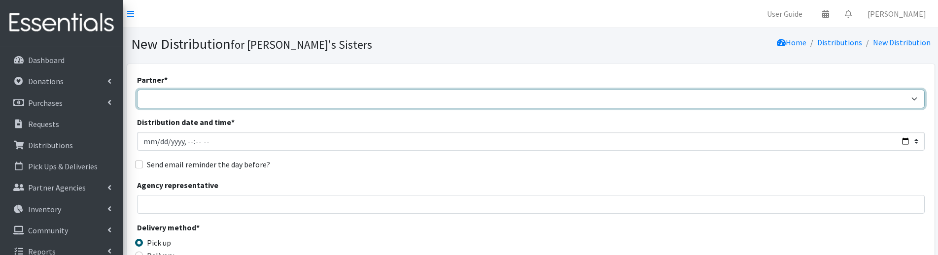
click at [166, 97] on select "211 [US_STATE] and Individual Referrals Afghan Support Center (USCIS) ANU FOUND…" at bounding box center [530, 99] width 787 height 19
select select "4270"
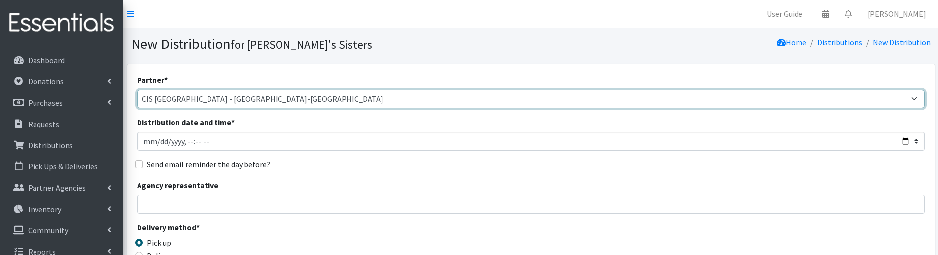
click at [137, 90] on select "211 [US_STATE] and Individual Referrals Afghan Support Center (USCIS) ANU FOUND…" at bounding box center [530, 99] width 787 height 19
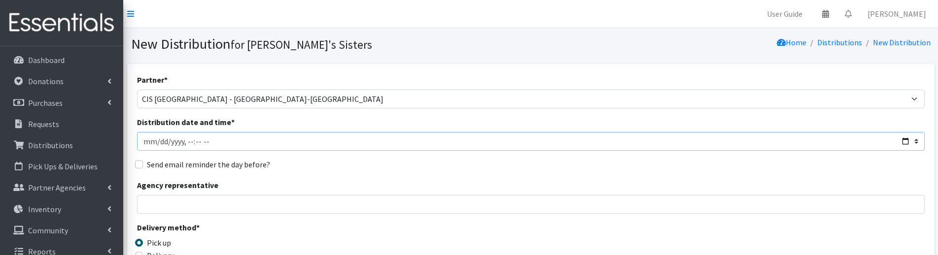
click at [157, 144] on input "Distribution date and time *" at bounding box center [530, 141] width 787 height 19
type input "[DATE]T23:59"
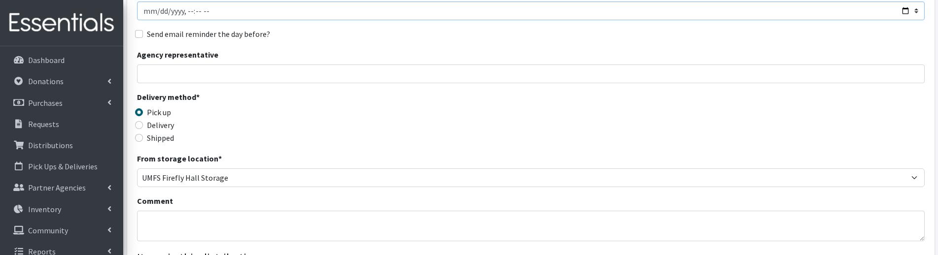
scroll to position [148, 0]
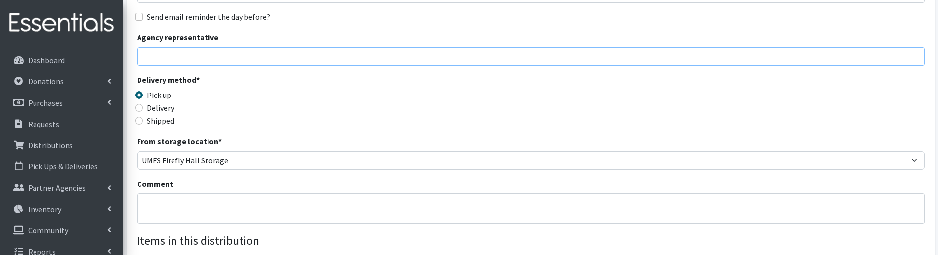
click at [159, 63] on input "Agency representative" at bounding box center [530, 56] width 787 height 19
type input "[PERSON_NAME]"
click at [171, 103] on label "Delivery" at bounding box center [160, 108] width 27 height 12
click at [143, 104] on input "Delivery" at bounding box center [139, 108] width 8 height 8
radio input "true"
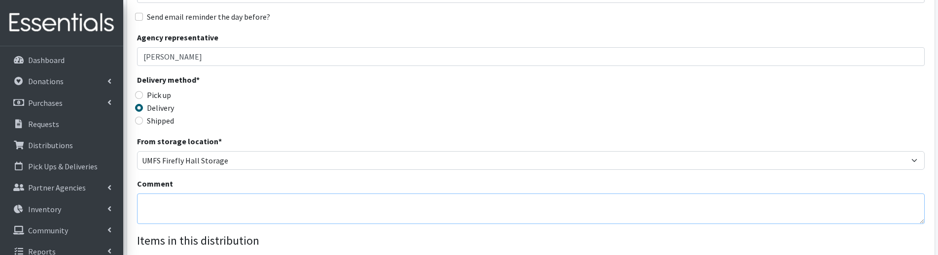
click at [166, 206] on textarea "Comment" at bounding box center [530, 209] width 787 height 31
paste textarea "CIS Richmond August Fair"
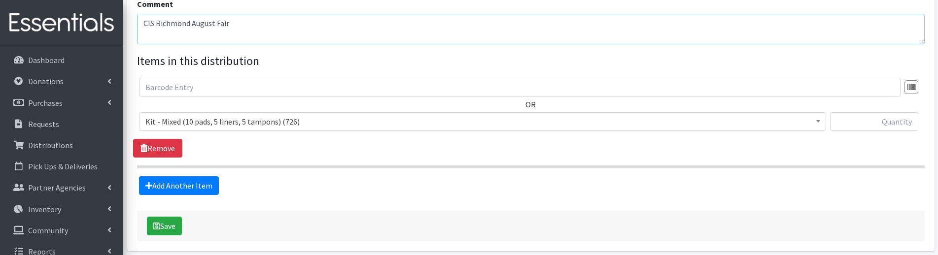
scroll to position [345, 0]
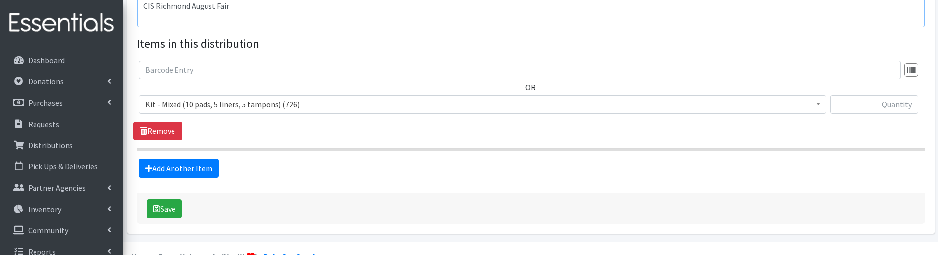
type textarea "CIS Richmond August Fair"
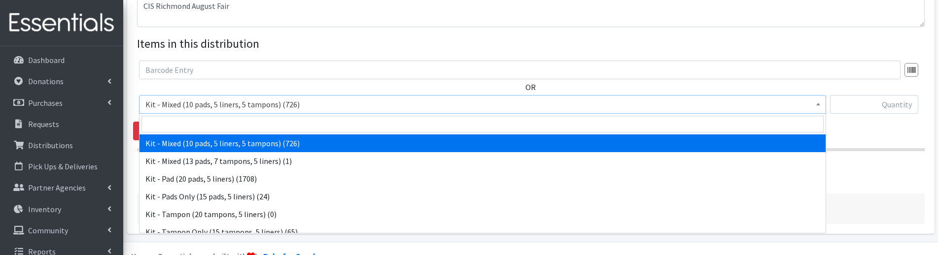
click at [209, 101] on span "Kit - Mixed (10 pads, 5 liners, 5 tampons) (726)" at bounding box center [482, 105] width 674 height 14
click at [205, 119] on input "search" at bounding box center [482, 124] width 682 height 17
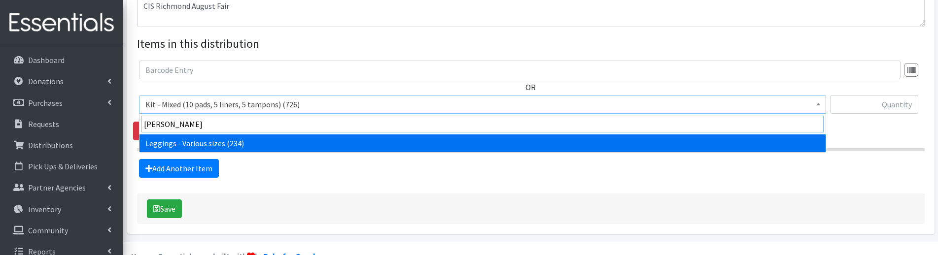
type input "[PERSON_NAME]"
select select "12411"
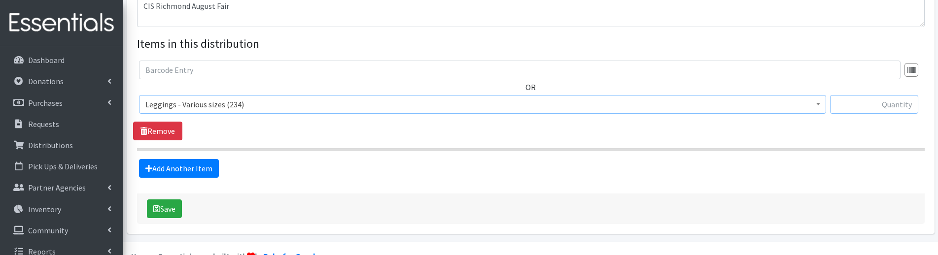
click at [861, 103] on input "text" at bounding box center [874, 104] width 88 height 19
type input "5"
click at [199, 163] on link "Add Another Item" at bounding box center [179, 168] width 80 height 19
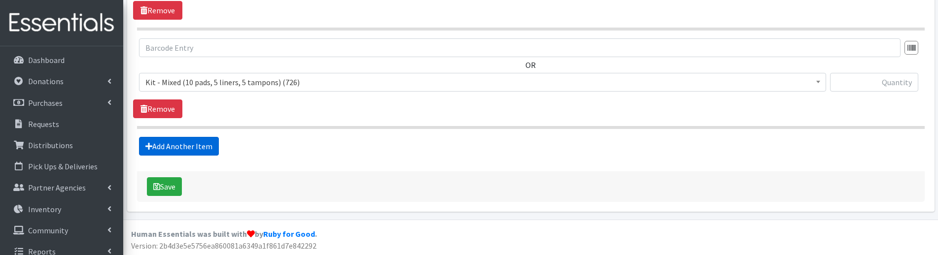
scroll to position [467, 0]
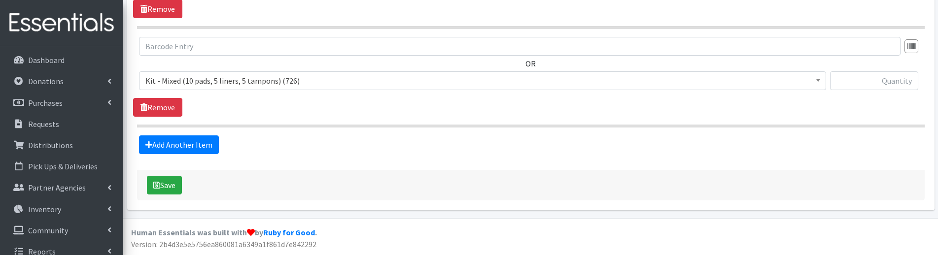
click at [174, 76] on span "Kit - Mixed (10 pads, 5 liners, 5 tampons) (726)" at bounding box center [482, 81] width 674 height 14
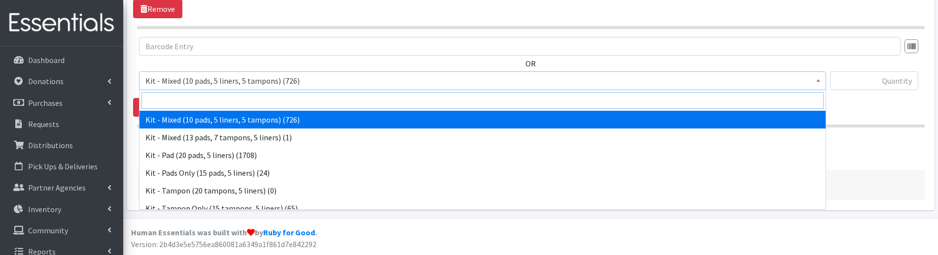
click at [189, 97] on input "search" at bounding box center [482, 100] width 682 height 17
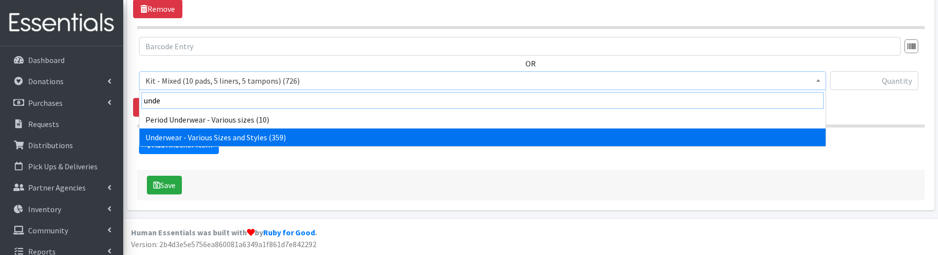
type input "unde"
select select "10495"
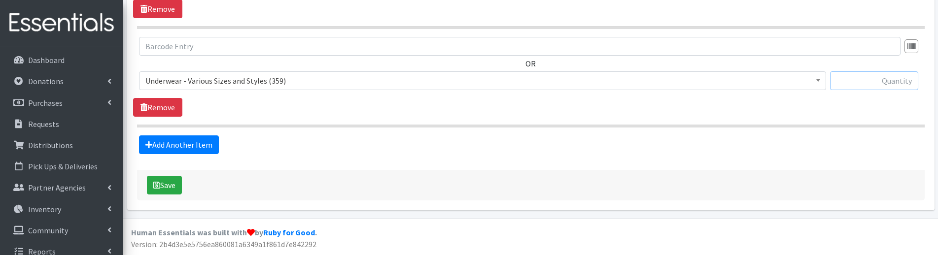
click at [872, 79] on input "text" at bounding box center [874, 80] width 88 height 19
type input "13"
click at [856, 101] on div "OR Kit - Mixed (10 pads, 5 liners, 5 tampons) (726) Kit - Mixed (13 pads, 7 tam…" at bounding box center [530, 77] width 795 height 80
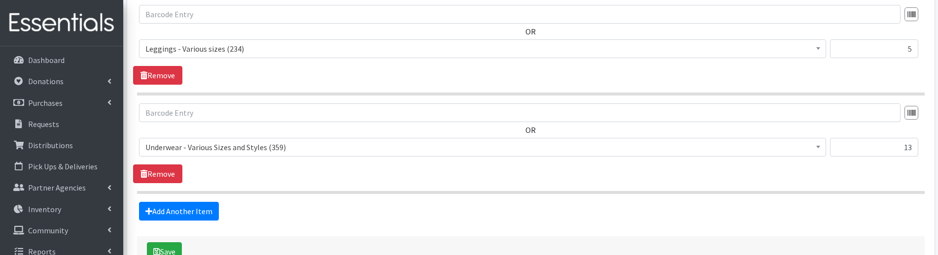
scroll to position [418, 0]
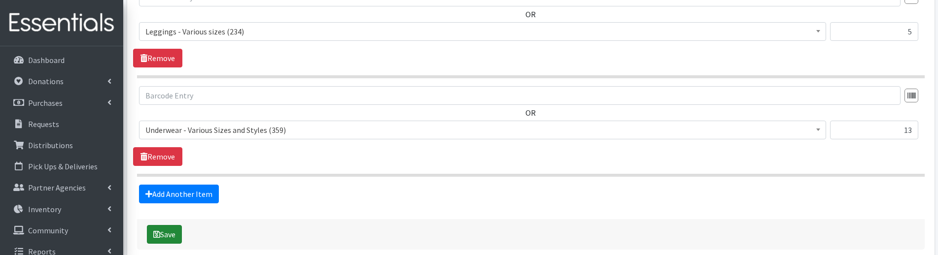
click at [156, 237] on icon "submit" at bounding box center [156, 235] width 7 height 8
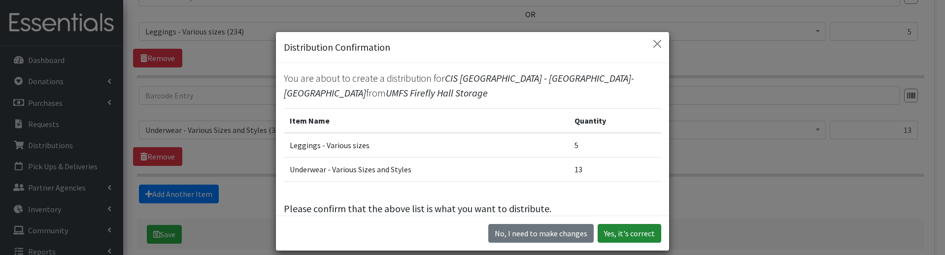
click at [627, 233] on button "Yes, it's correct" at bounding box center [630, 233] width 64 height 19
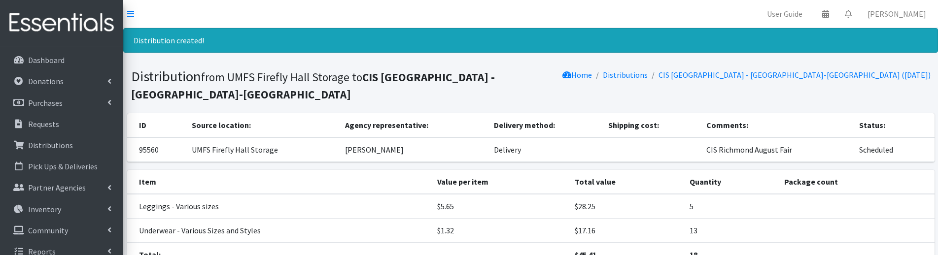
click at [494, 104] on section "Distribution from UMFS Firefly Hall Storage to CIS Richmond - Oak Grove-Belleme…" at bounding box center [530, 87] width 815 height 53
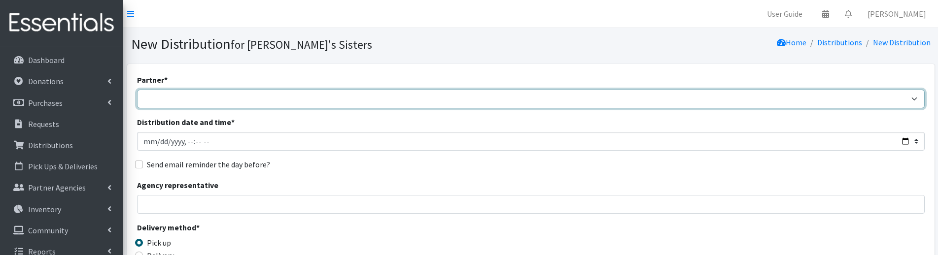
click at [158, 96] on select "211 [US_STATE] and Individual Referrals Afghan Support Center (USCIS) ANU FOUND…" at bounding box center [530, 99] width 787 height 19
select select "5745"
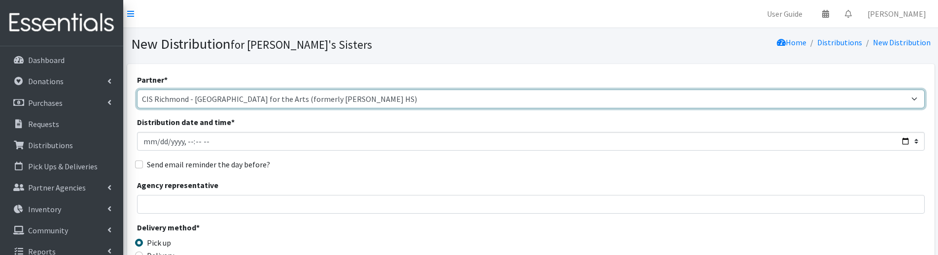
click at [137, 90] on select "211 [US_STATE] and Individual Referrals Afghan Support Center (USCIS) ANU FOUND…" at bounding box center [530, 99] width 787 height 19
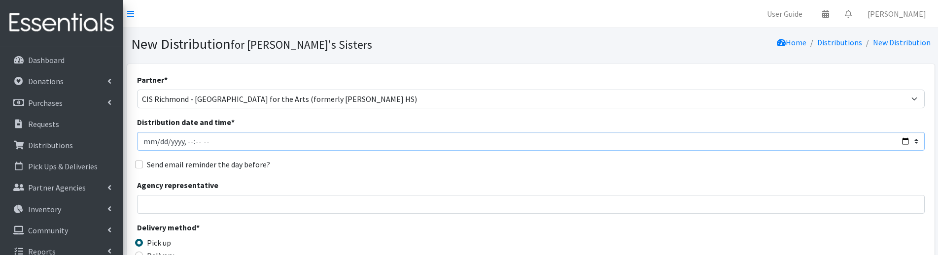
click at [161, 143] on input "Distribution date and time *" at bounding box center [530, 141] width 787 height 19
click at [155, 144] on input "Distribution date and time *" at bounding box center [530, 141] width 787 height 19
type input "[DATE]T23:59"
click at [177, 211] on input "Agency representative" at bounding box center [530, 204] width 787 height 19
type input "[PERSON_NAME]"
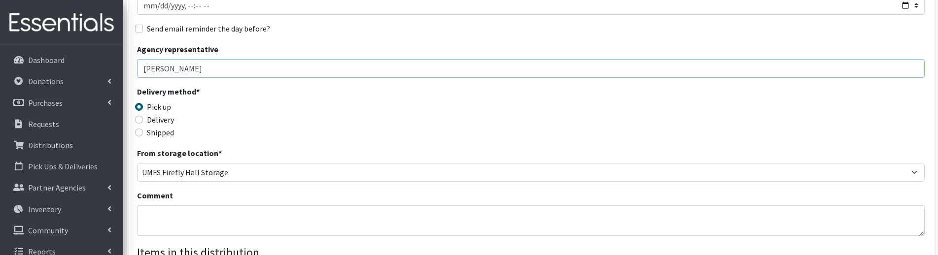
scroll to position [148, 0]
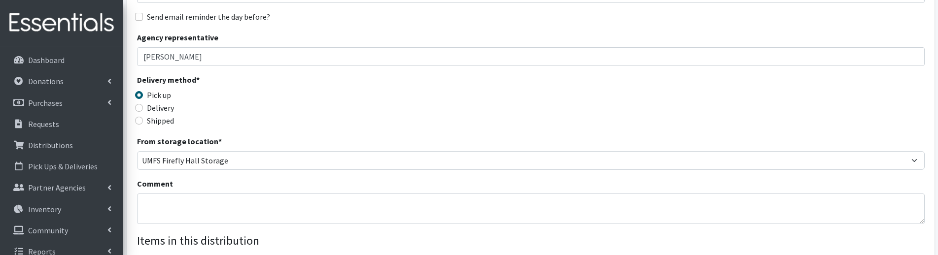
click at [144, 110] on div "Delivery" at bounding box center [235, 108] width 197 height 12
click at [143, 103] on div "Delivery" at bounding box center [235, 108] width 197 height 12
click at [141, 109] on input "Delivery" at bounding box center [139, 108] width 8 height 8
radio input "true"
click at [159, 197] on textarea "Comment" at bounding box center [530, 209] width 787 height 31
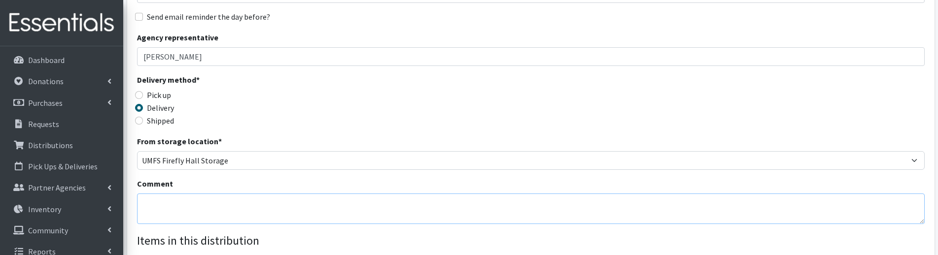
paste textarea "CIS Richmond August Fair"
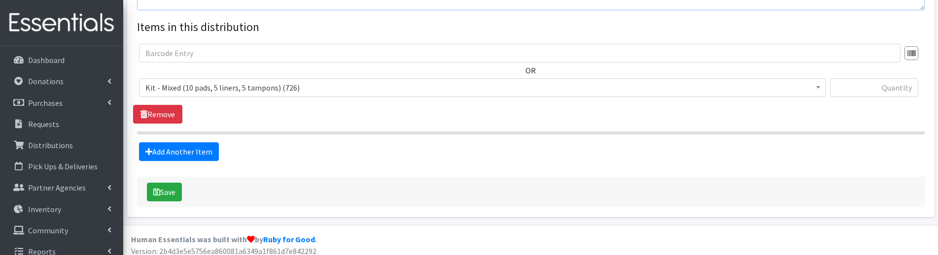
scroll to position [369, 0]
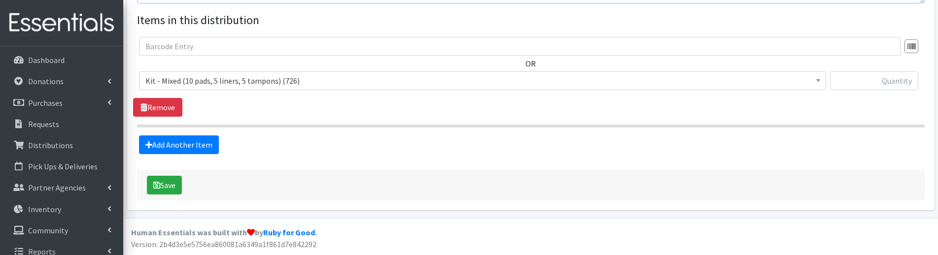
type textarea "CIS Richmond August Fair"
click at [308, 79] on span "Kit - Mixed (10 pads, 5 liners, 5 tampons) (726)" at bounding box center [482, 81] width 674 height 14
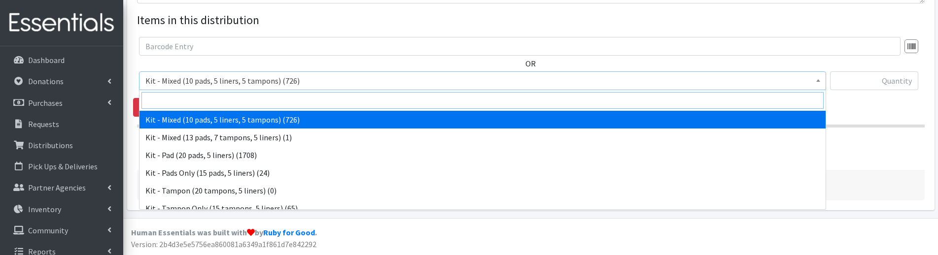
click at [261, 101] on input "search" at bounding box center [482, 100] width 682 height 17
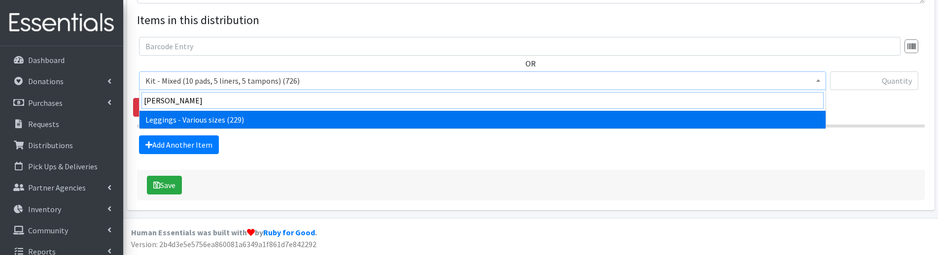
type input "[PERSON_NAME]"
select select "12411"
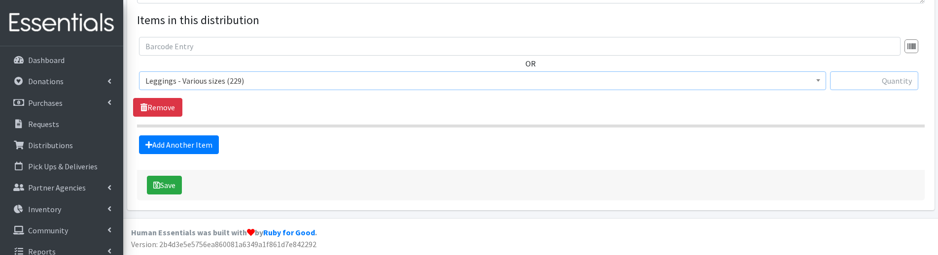
click at [870, 84] on input "text" at bounding box center [874, 80] width 88 height 19
type input "10"
click at [196, 148] on link "Add Another Item" at bounding box center [179, 145] width 80 height 19
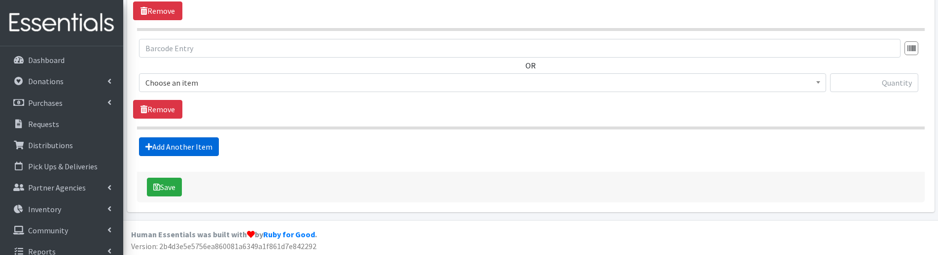
scroll to position [467, 0]
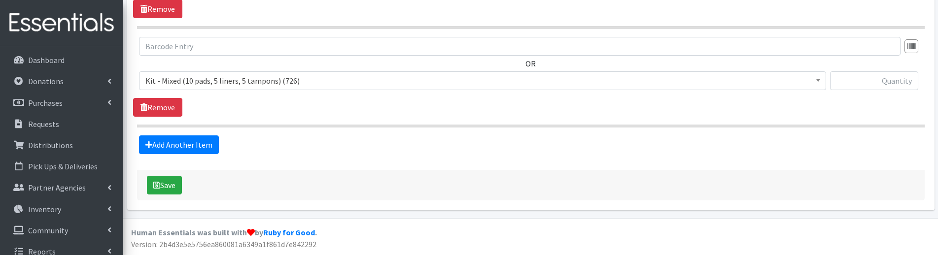
click at [231, 86] on span "Kit - Mixed (10 pads, 5 liners, 5 tampons) (726)" at bounding box center [482, 81] width 674 height 14
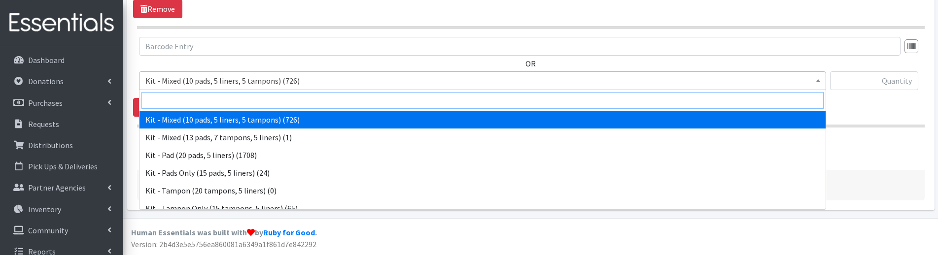
click at [217, 104] on input "search" at bounding box center [482, 100] width 682 height 17
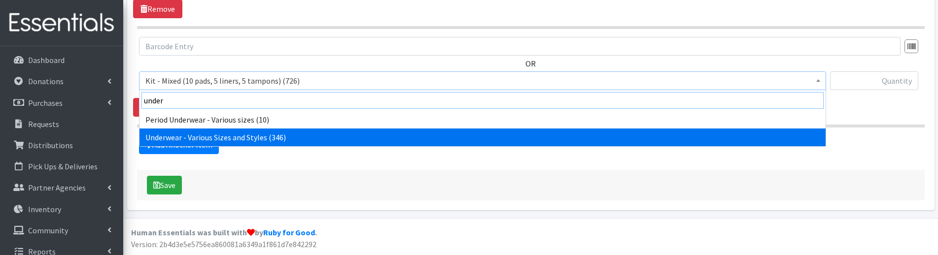
type input "under"
select select "10495"
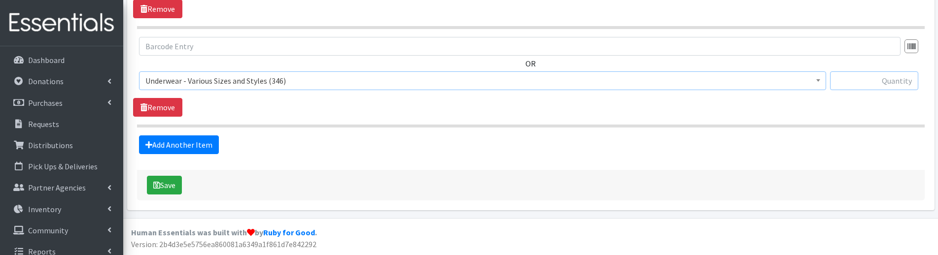
click at [881, 78] on input "text" at bounding box center [874, 80] width 88 height 19
type input "26"
click at [880, 108] on div "OR Kit - Mixed (10 pads, 5 liners, 5 tampons) (726) Kit - Mixed (13 pads, 7 tam…" at bounding box center [530, 77] width 795 height 80
click at [170, 183] on button "Save" at bounding box center [164, 185] width 35 height 19
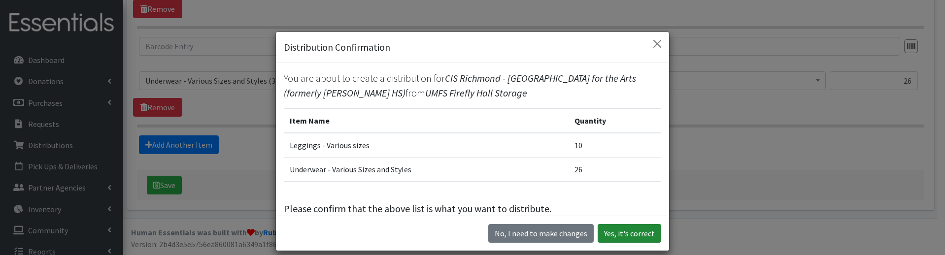
click at [624, 231] on button "Yes, it's correct" at bounding box center [630, 233] width 64 height 19
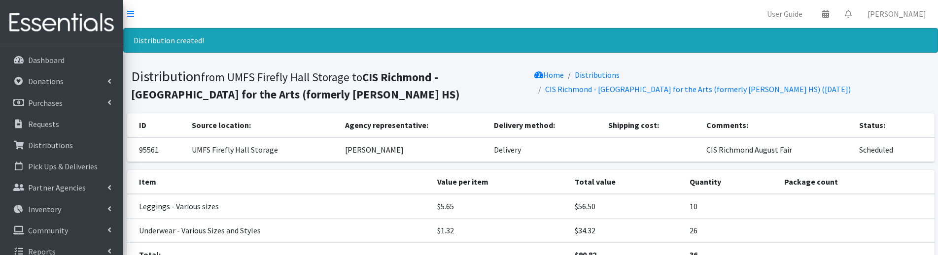
drag, startPoint x: 225, startPoint y: 63, endPoint x: 218, endPoint y: 52, distance: 13.3
click at [225, 63] on section "Distribution from UMFS Firefly Hall Storage to CIS Richmond - Richmond High Sch…" at bounding box center [530, 87] width 815 height 53
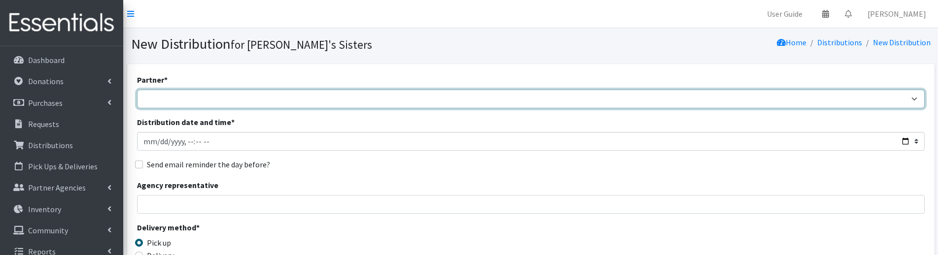
click at [180, 102] on select "211 [US_STATE] and Individual Referrals Afghan Support Center (USCIS) ANU FOUND…" at bounding box center [530, 99] width 787 height 19
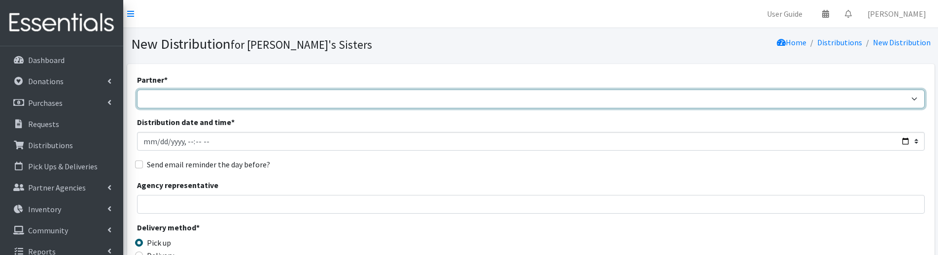
click at [189, 103] on select "211 [US_STATE] and Individual Referrals Afghan Support Center (USCIS) ANU FOUND…" at bounding box center [530, 99] width 787 height 19
select select "2932"
click at [137, 90] on select "211 [US_STATE] and Individual Referrals Afghan Support Center (USCIS) ANU FOUND…" at bounding box center [530, 99] width 787 height 19
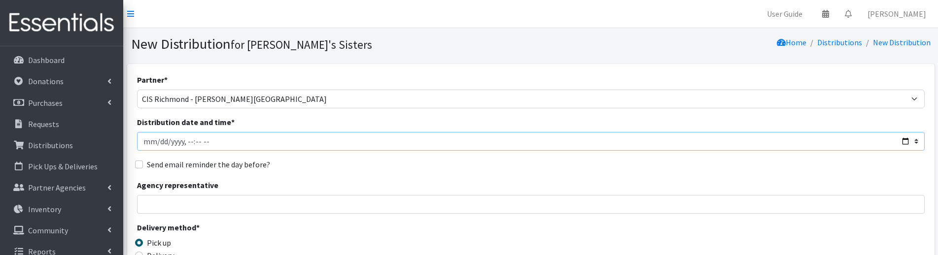
click at [157, 143] on input "Distribution date and time *" at bounding box center [530, 141] width 787 height 19
type input "[DATE]T23:59"
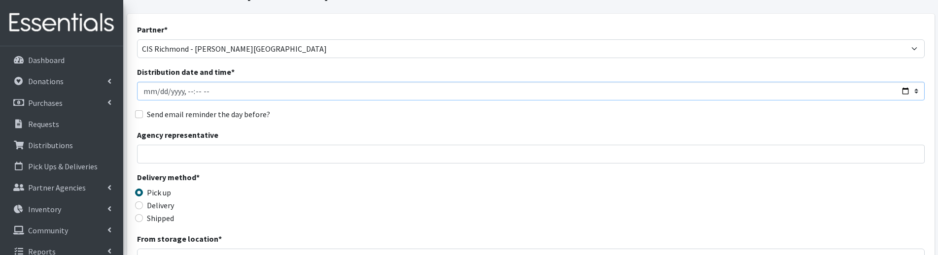
scroll to position [99, 0]
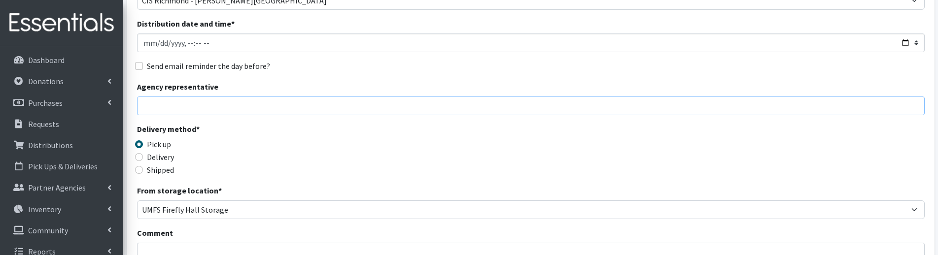
drag, startPoint x: 166, startPoint y: 103, endPoint x: 167, endPoint y: 97, distance: 6.5
click at [167, 100] on input "Agency representative" at bounding box center [530, 106] width 787 height 19
type input "[PERSON_NAME]"
click at [172, 163] on fieldset "Delivery method * Pick up Delivery Shipped" at bounding box center [235, 150] width 197 height 54
click at [171, 160] on label "Delivery" at bounding box center [160, 157] width 27 height 12
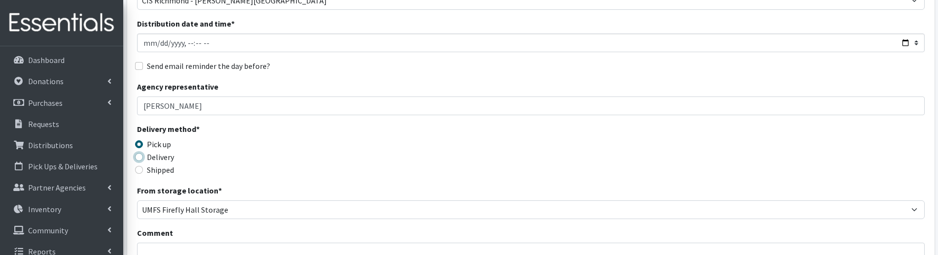
click at [143, 160] on input "Delivery" at bounding box center [139, 157] width 8 height 8
radio input "true"
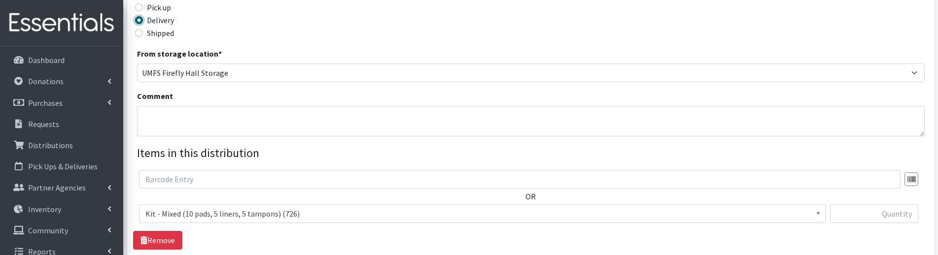
scroll to position [246, 0]
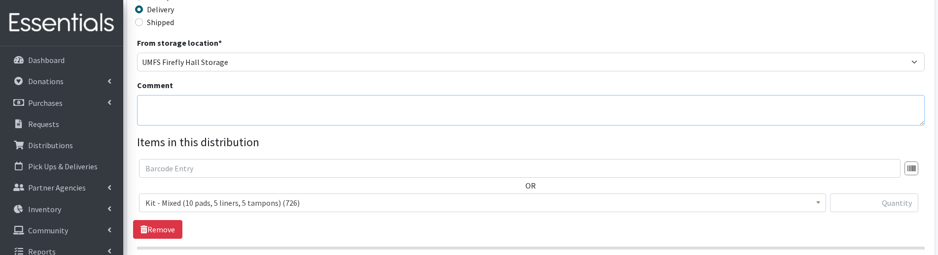
click at [171, 117] on textarea "Comment" at bounding box center [530, 110] width 787 height 31
paste textarea "CIS Richmond August Fair"
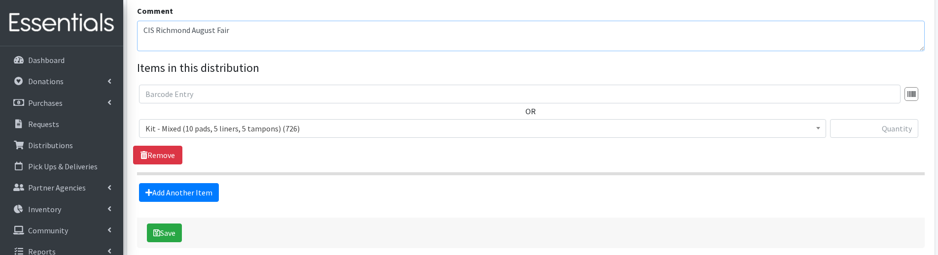
scroll to position [345, 0]
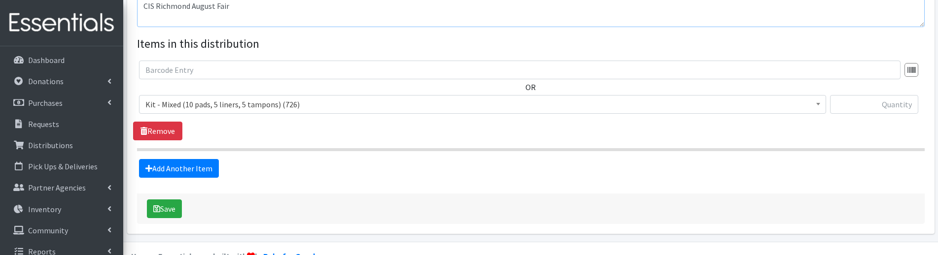
type textarea "CIS Richmond August Fair"
click at [337, 110] on span "Kit - Mixed (10 pads, 5 liners, 5 tampons) (726)" at bounding box center [482, 105] width 674 height 14
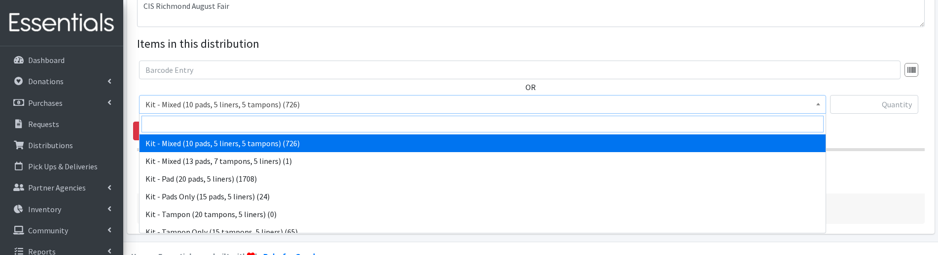
click at [244, 119] on input "search" at bounding box center [482, 124] width 682 height 17
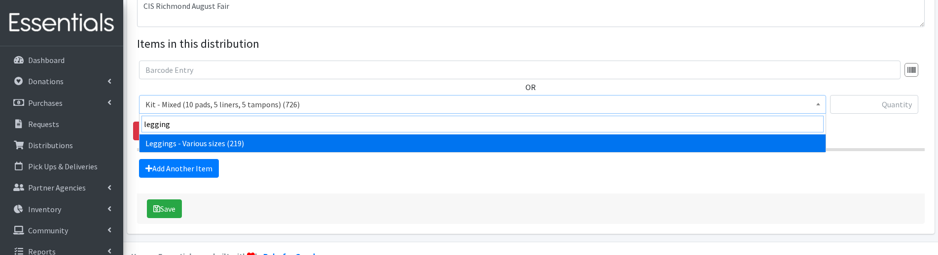
type input "legging"
select select "12411"
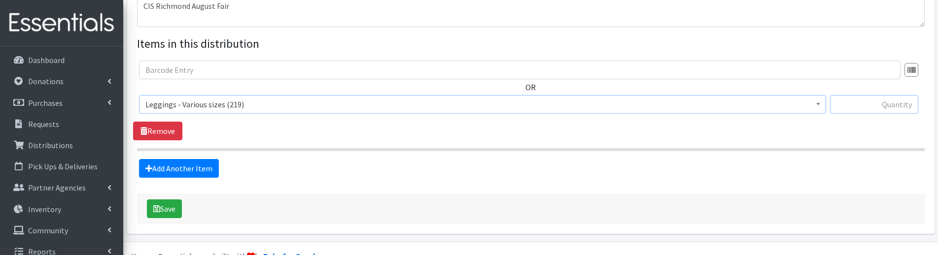
click at [848, 105] on input "text" at bounding box center [874, 104] width 88 height 19
type input "4"
click at [192, 165] on link "Add Another Item" at bounding box center [179, 168] width 80 height 19
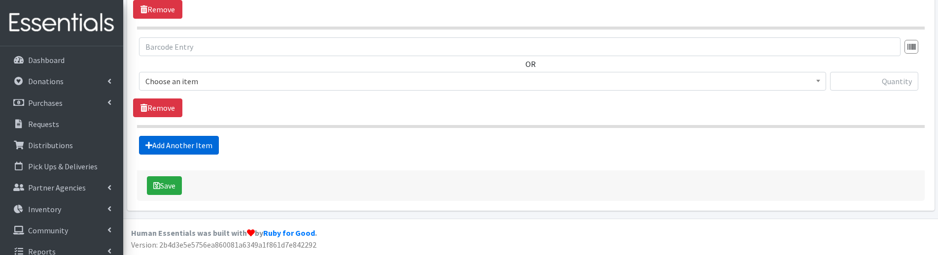
scroll to position [467, 0]
click at [181, 82] on span "Kit - Mixed (10 pads, 5 liners, 5 tampons) (726)" at bounding box center [482, 81] width 674 height 14
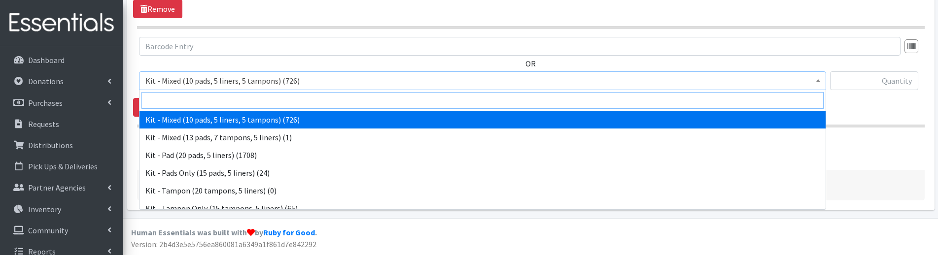
click at [183, 100] on input "search" at bounding box center [482, 100] width 682 height 17
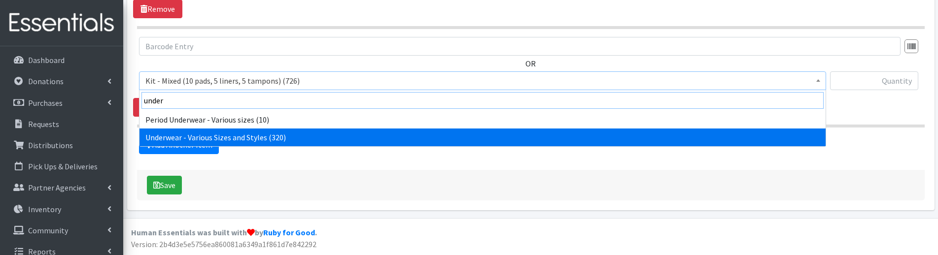
type input "under"
select select "10495"
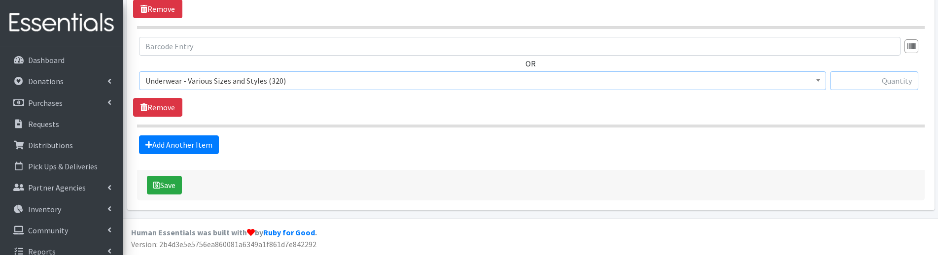
click at [893, 80] on input "text" at bounding box center [874, 80] width 88 height 19
type input "10"
click at [172, 183] on button "Save" at bounding box center [164, 185] width 35 height 19
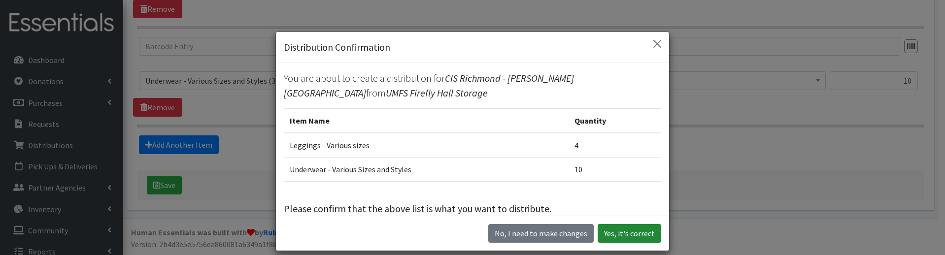
click at [634, 234] on button "Yes, it's correct" at bounding box center [630, 233] width 64 height 19
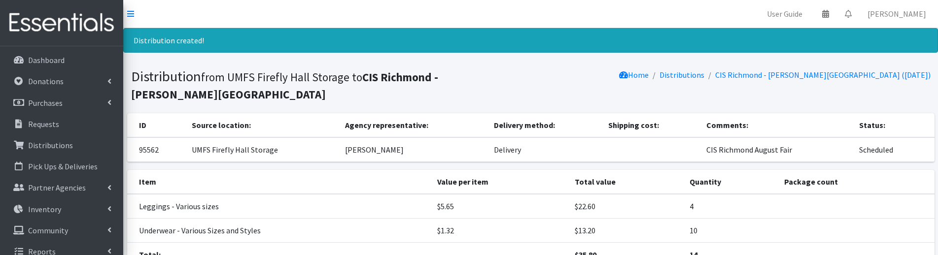
click at [484, 29] on div "Distribution created!" at bounding box center [530, 40] width 815 height 25
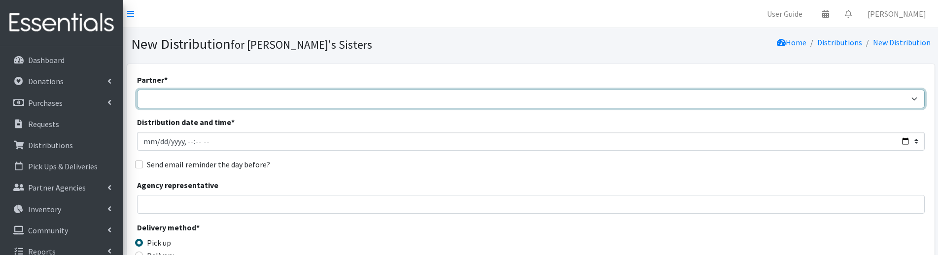
click at [190, 102] on select "211 [US_STATE] and Individual Referrals Afghan Support Center (USCIS) ANU FOUND…" at bounding box center [530, 99] width 787 height 19
select select "5044"
click at [137, 90] on select "211 [US_STATE] and Individual Referrals Afghan Support Center (USCIS) ANU FOUND…" at bounding box center [530, 99] width 787 height 19
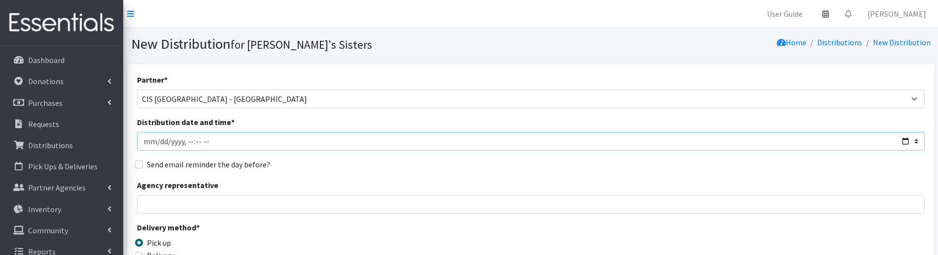
click at [157, 145] on input "Distribution date and time *" at bounding box center [530, 141] width 787 height 19
type input "[DATE]T23:59"
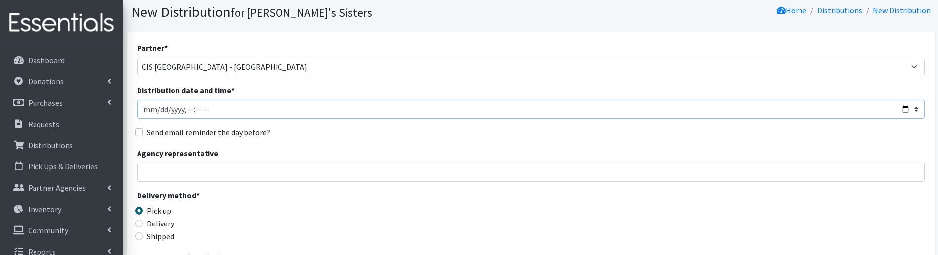
scroll to position [49, 0]
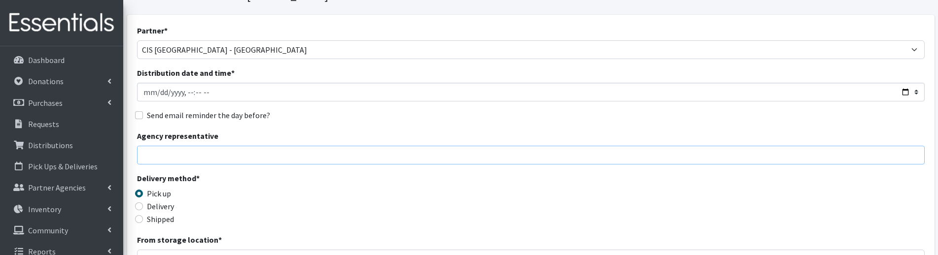
click at [166, 151] on input "Agency representative" at bounding box center [530, 155] width 787 height 19
type input "[PERSON_NAME]"
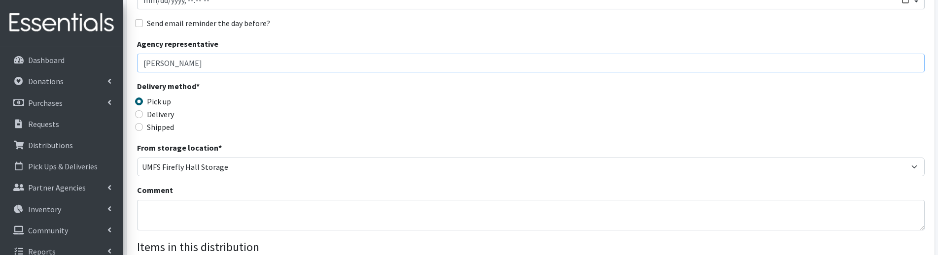
scroll to position [197, 0]
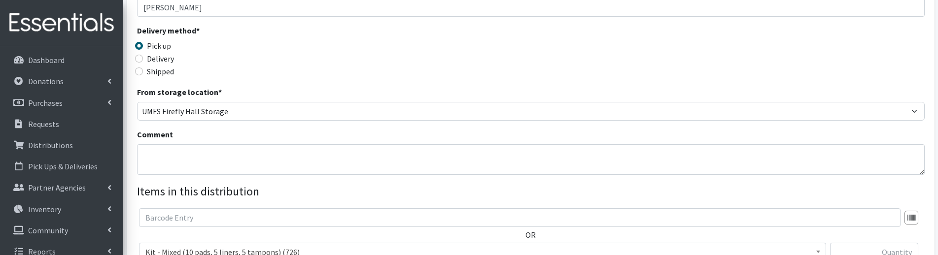
click at [159, 59] on label "Delivery" at bounding box center [160, 59] width 27 height 12
click at [143, 59] on input "Delivery" at bounding box center [139, 59] width 8 height 8
radio input "true"
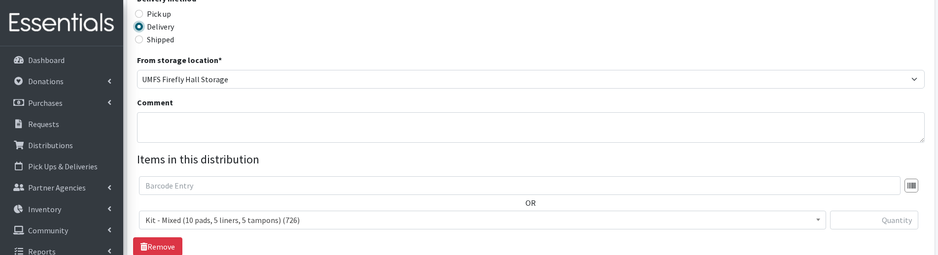
scroll to position [246, 0]
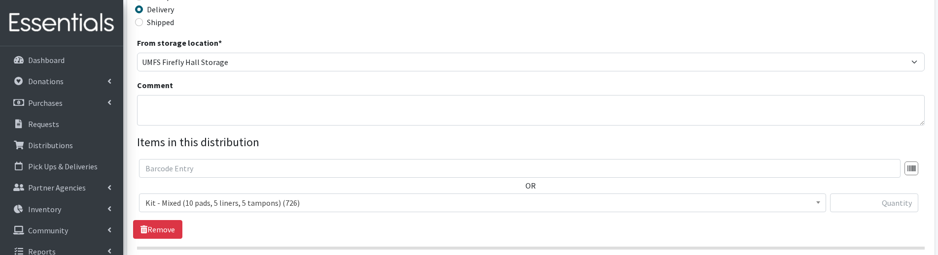
click at [171, 94] on div "Comment" at bounding box center [530, 102] width 787 height 46
click at [172, 118] on textarea "Comment" at bounding box center [530, 110] width 787 height 31
paste textarea "CIS Richmond August Fair"
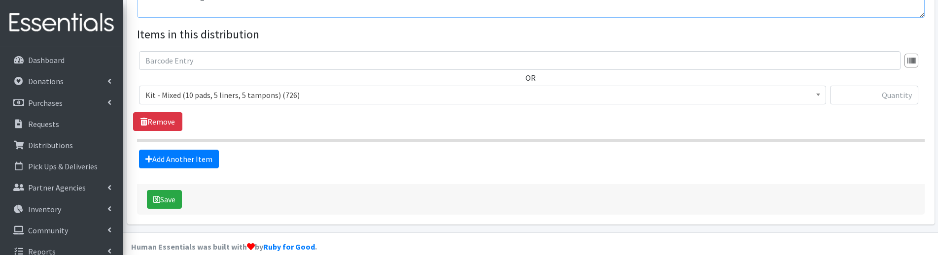
scroll to position [369, 0]
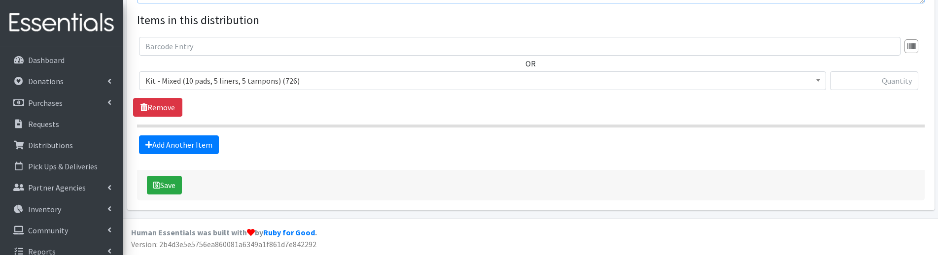
type textarea "CIS Richmond August Fair"
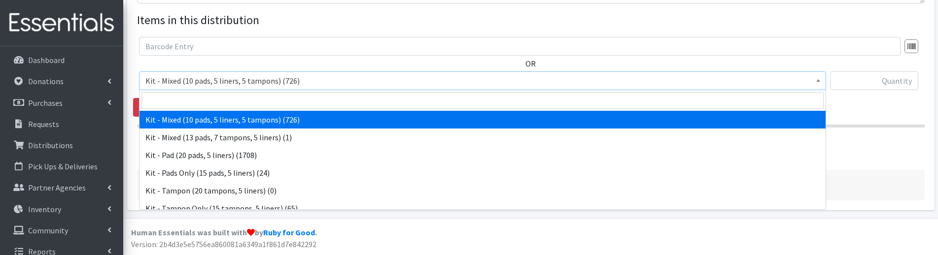
click at [259, 82] on span "Kit - Mixed (10 pads, 5 liners, 5 tampons) (726)" at bounding box center [482, 81] width 674 height 14
click at [240, 99] on input "search" at bounding box center [482, 100] width 682 height 17
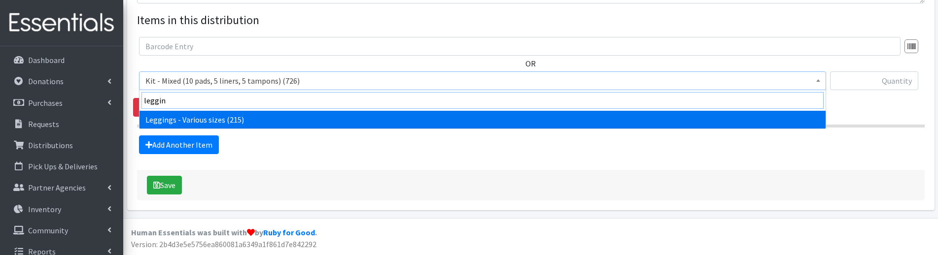
type input "leggin"
select select "12411"
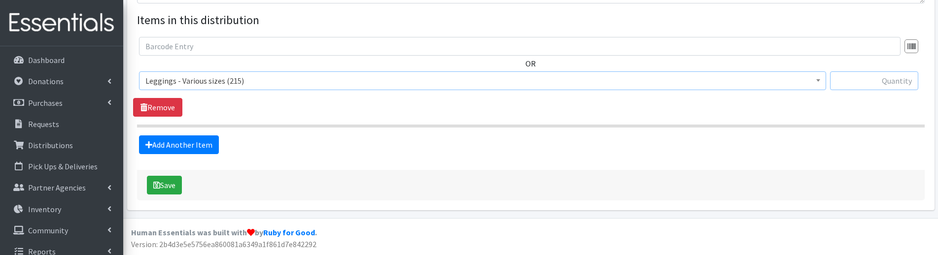
click at [875, 87] on input "text" at bounding box center [874, 80] width 88 height 19
type input "2"
click at [193, 151] on link "Add Another Item" at bounding box center [179, 145] width 80 height 19
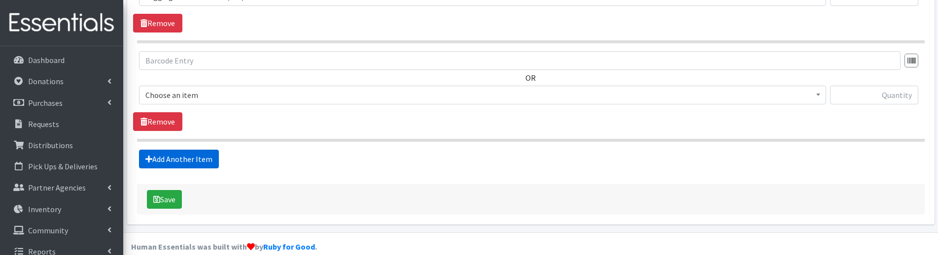
scroll to position [467, 0]
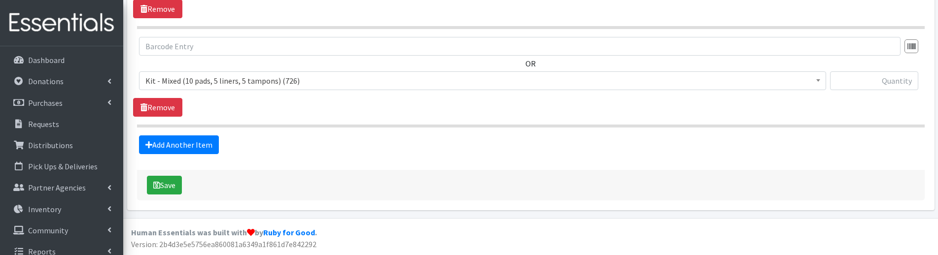
click at [189, 84] on span "Kit - Mixed (10 pads, 5 liners, 5 tampons) (726)" at bounding box center [482, 81] width 674 height 14
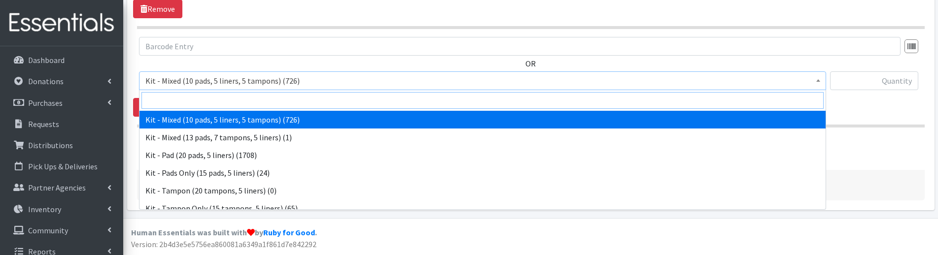
click at [185, 99] on input "search" at bounding box center [482, 100] width 682 height 17
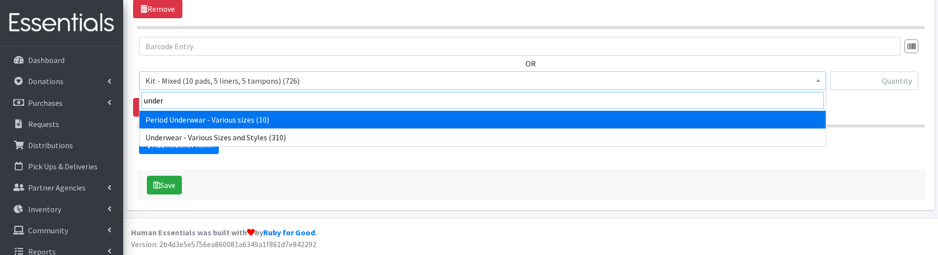
type input "under"
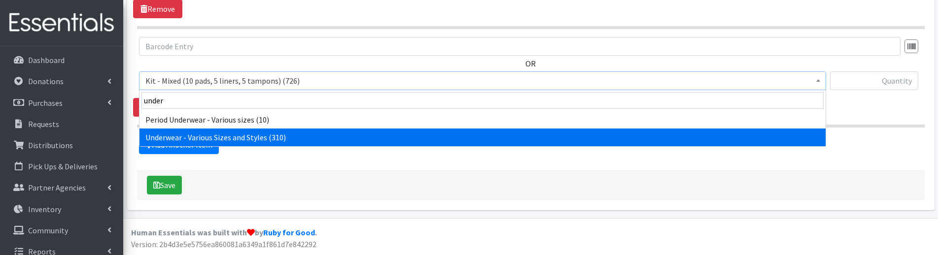
select select "10495"
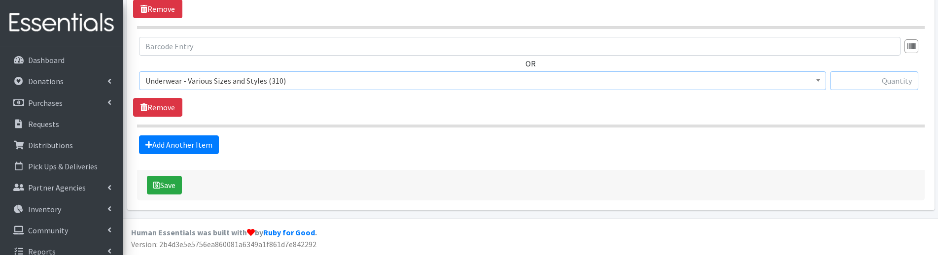
click at [871, 80] on input "text" at bounding box center [874, 80] width 88 height 19
type input "4"
click at [852, 102] on div "OR Kit - Mixed (10 pads, 5 liners, 5 tampons) (726) Kit - Mixed (13 pads, 7 tam…" at bounding box center [530, 77] width 795 height 80
click at [166, 185] on button "Save" at bounding box center [164, 185] width 35 height 19
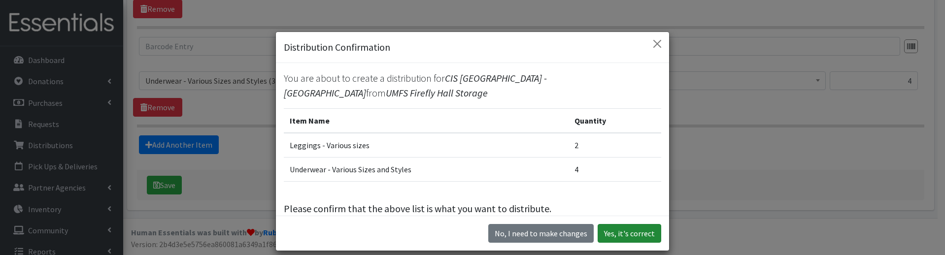
click at [634, 234] on button "Yes, it's correct" at bounding box center [630, 233] width 64 height 19
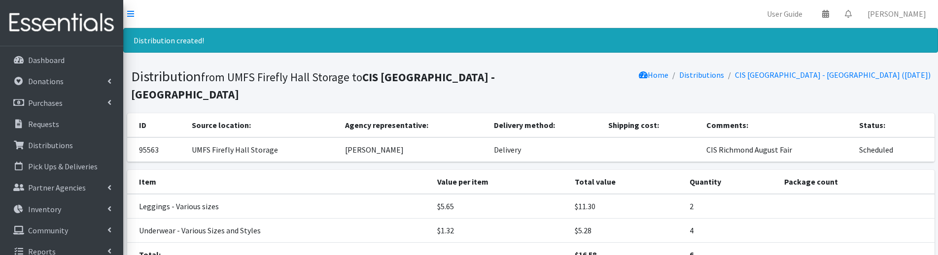
click at [307, 61] on section "Distribution from UMFS Firefly Hall Storage to CIS Richmond - Swansboro Element…" at bounding box center [530, 87] width 815 height 53
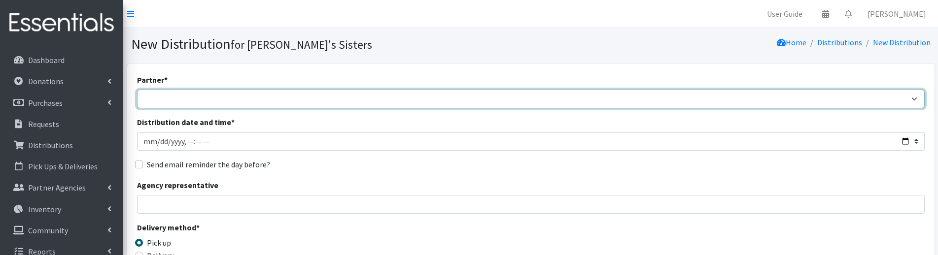
click at [205, 99] on select "211 [US_STATE] and Individual Referrals Afghan Support Center (USCIS) ANU FOUND…" at bounding box center [530, 99] width 787 height 19
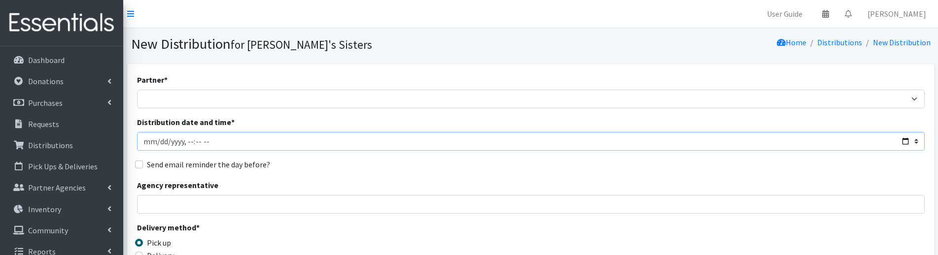
click at [361, 136] on input "Distribution date and time *" at bounding box center [530, 141] width 787 height 19
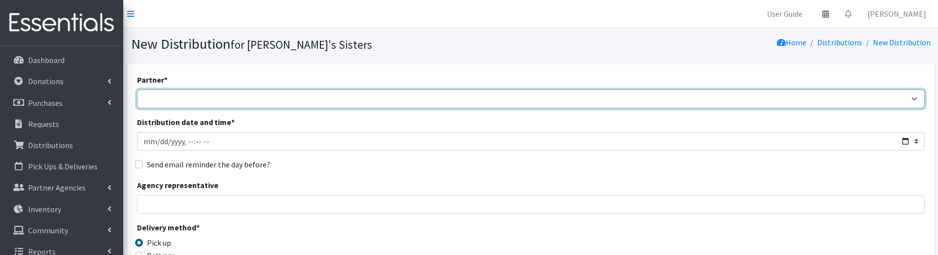
click at [283, 101] on select "211 [US_STATE] and Individual Referrals Afghan Support Center (USCIS) ANU FOUND…" at bounding box center [530, 99] width 787 height 19
select select "5039"
click at [137, 90] on select "211 [US_STATE] and Individual Referrals Afghan Support Center (USCIS) ANU FOUND…" at bounding box center [530, 99] width 787 height 19
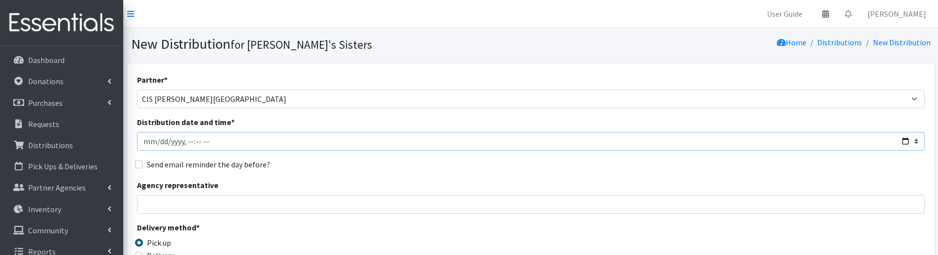
click at [157, 144] on input "Distribution date and time *" at bounding box center [530, 141] width 787 height 19
type input "[DATE]T23:59"
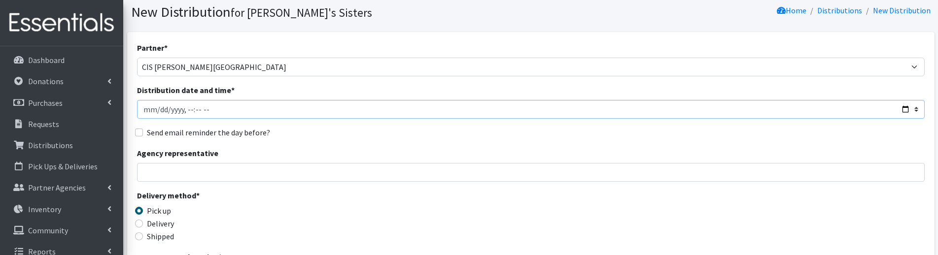
scroll to position [49, 0]
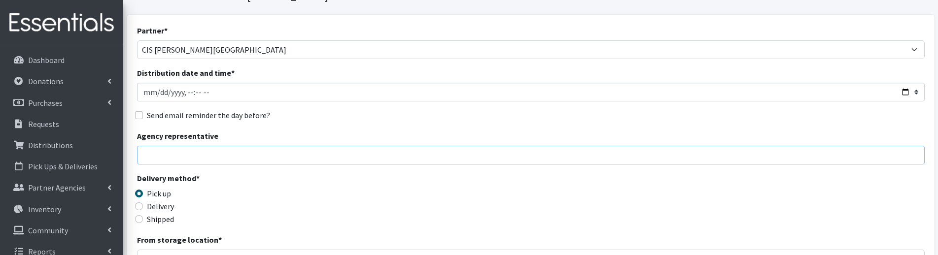
click at [182, 159] on input "Agency representative" at bounding box center [530, 155] width 787 height 19
type input "[PERSON_NAME]"
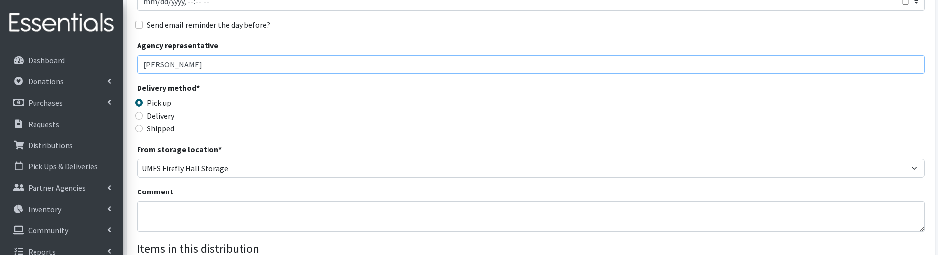
scroll to position [148, 0]
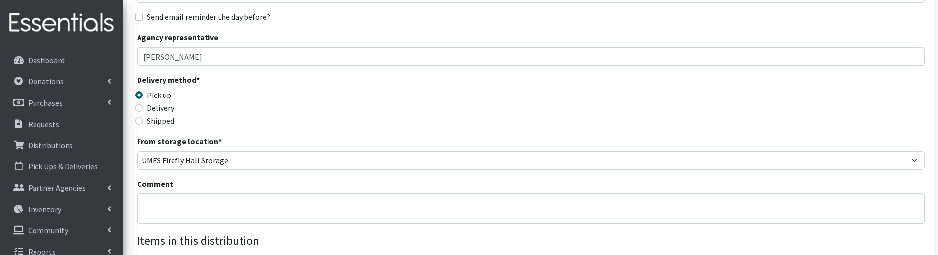
click at [157, 111] on label "Delivery" at bounding box center [160, 108] width 27 height 12
click at [143, 111] on input "Delivery" at bounding box center [139, 108] width 8 height 8
radio input "true"
click at [184, 219] on textarea "Comment" at bounding box center [530, 209] width 787 height 31
paste textarea "CIS Richmond August Fair"
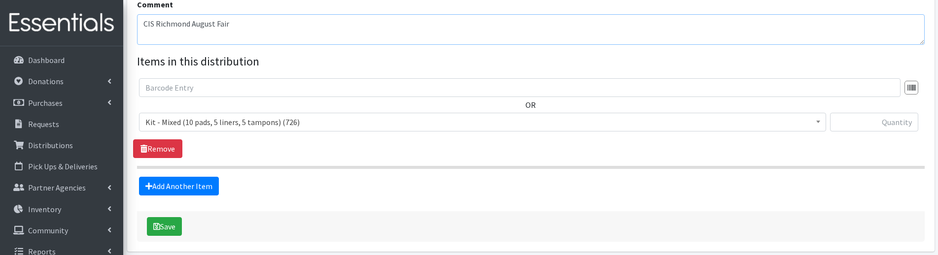
scroll to position [345, 0]
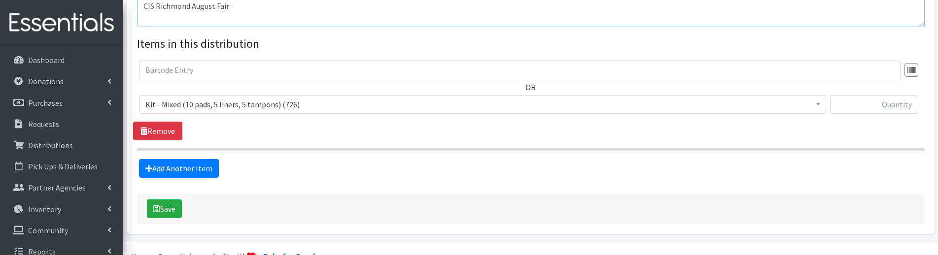
type textarea "CIS Richmond August Fair"
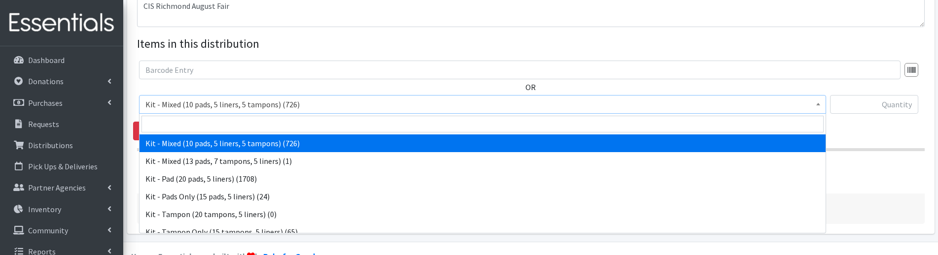
click at [207, 104] on span "Kit - Mixed (10 pads, 5 liners, 5 tampons) (726)" at bounding box center [482, 105] width 674 height 14
click at [204, 121] on input "search" at bounding box center [482, 124] width 682 height 17
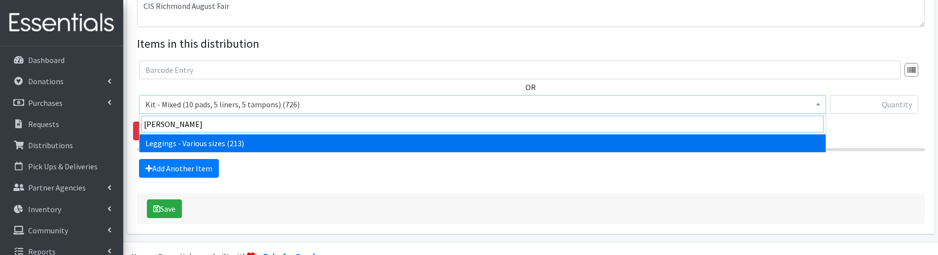
type input "[PERSON_NAME]"
select select "12411"
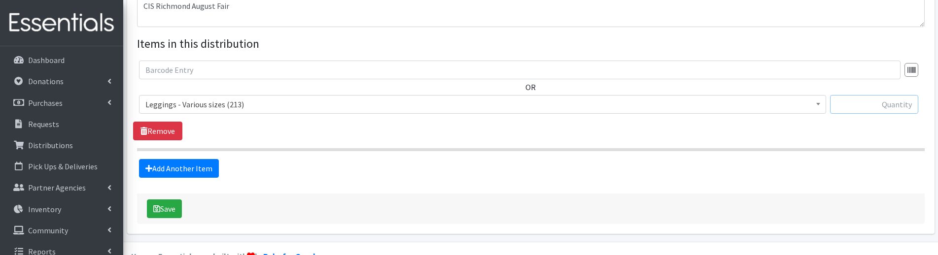
click at [885, 103] on input "text" at bounding box center [874, 104] width 88 height 19
type input "7"
click at [202, 164] on link "Add Another Item" at bounding box center [179, 168] width 80 height 19
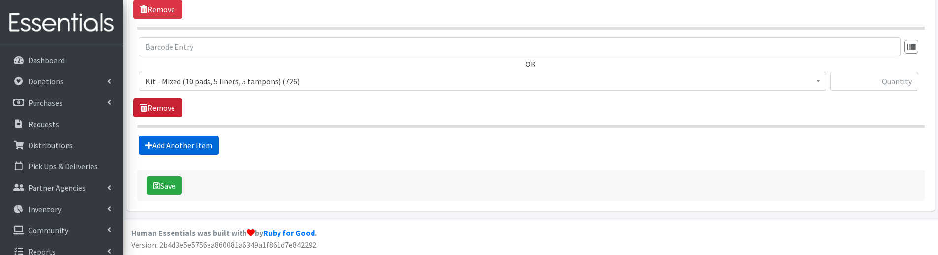
scroll to position [467, 0]
click at [161, 77] on span "Kit - Mixed (10 pads, 5 liners, 5 tampons) (726)" at bounding box center [482, 81] width 674 height 14
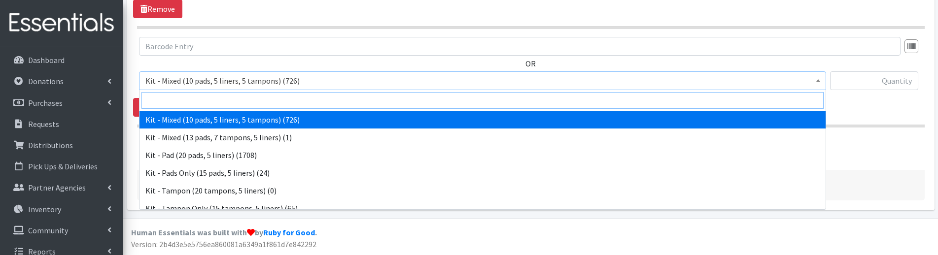
click at [171, 106] on input "search" at bounding box center [482, 100] width 682 height 17
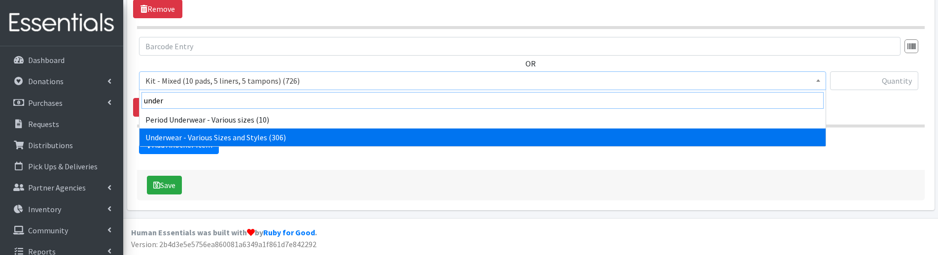
type input "under"
select select "10495"
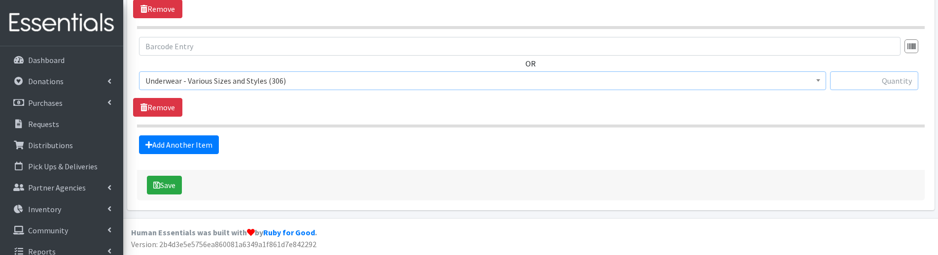
click at [876, 80] on input "text" at bounding box center [874, 80] width 88 height 19
type input "18"
click at [877, 115] on div "OR Kit - Mixed (10 pads, 5 liners, 5 tampons) (726) Kit - Mixed (13 pads, 7 tam…" at bounding box center [530, 77] width 795 height 80
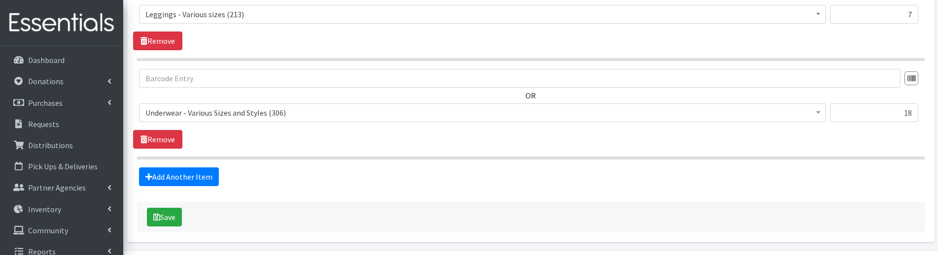
scroll to position [418, 0]
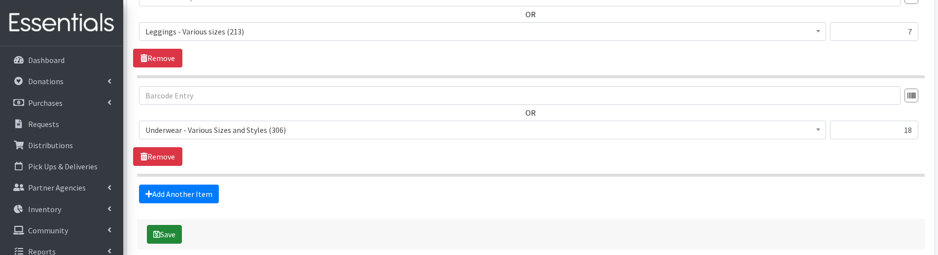
click at [169, 233] on button "Save" at bounding box center [164, 234] width 35 height 19
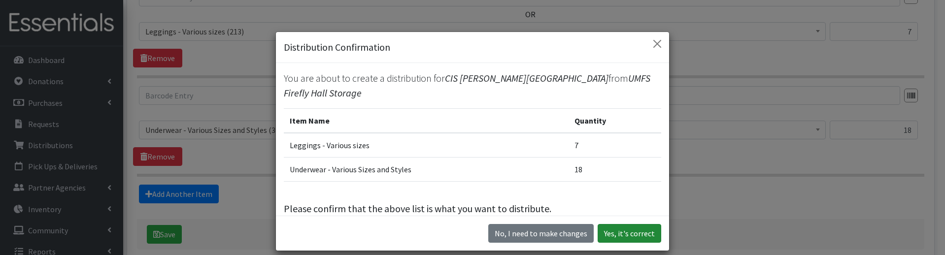
click at [616, 229] on button "Yes, it's correct" at bounding box center [630, 233] width 64 height 19
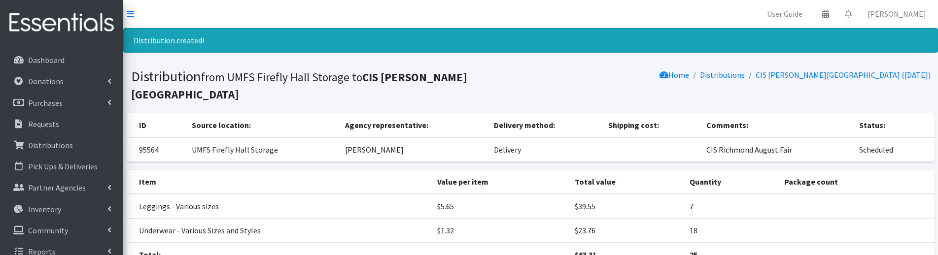
click at [479, 134] on th "Agency representative:" at bounding box center [413, 125] width 149 height 24
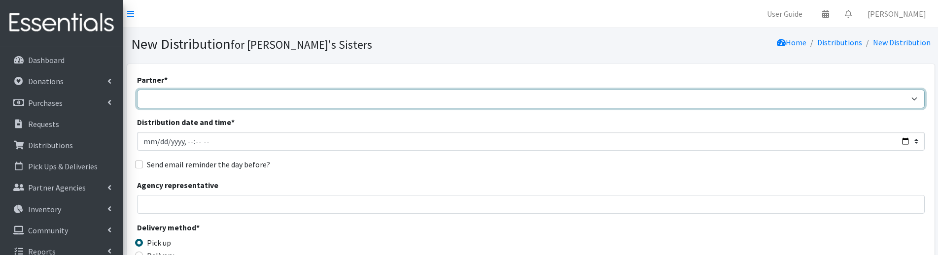
click at [171, 103] on select "211 [US_STATE] and Individual Referrals Afghan Support Center (USCIS) ANU FOUND…" at bounding box center [530, 99] width 787 height 19
select select "4699"
click at [137, 90] on select "211 [US_STATE] and Individual Referrals Afghan Support Center (USCIS) ANU FOUND…" at bounding box center [530, 99] width 787 height 19
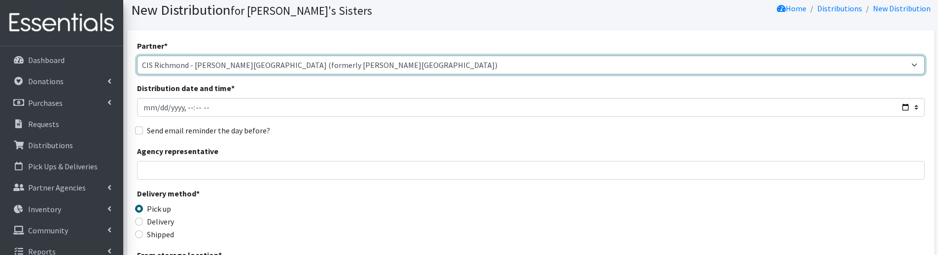
scroll to position [99, 0]
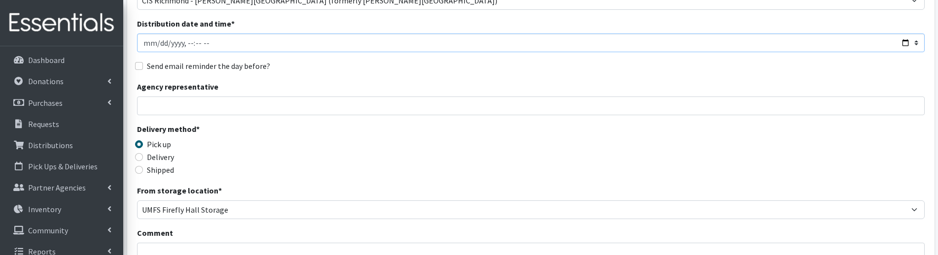
click at [160, 42] on input "Distribution date and time *" at bounding box center [530, 43] width 787 height 19
type input "[DATE]T23:59"
click at [184, 113] on input "Agency representative" at bounding box center [530, 106] width 787 height 19
type input "[PERSON_NAME]"
drag, startPoint x: 156, startPoint y: 159, endPoint x: 155, endPoint y: 154, distance: 5.0
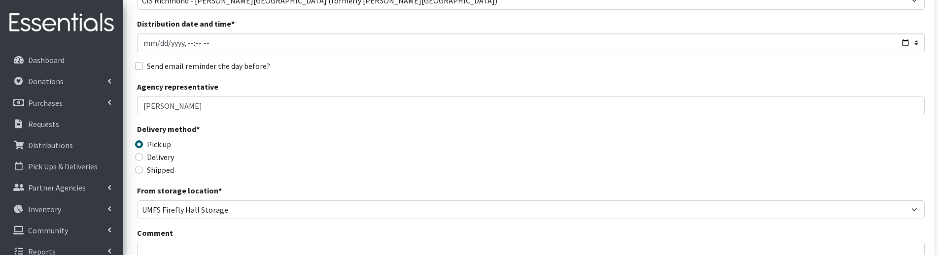
click at [155, 154] on label "Delivery" at bounding box center [160, 157] width 27 height 12
click at [143, 154] on input "Delivery" at bounding box center [139, 157] width 8 height 8
radio input "true"
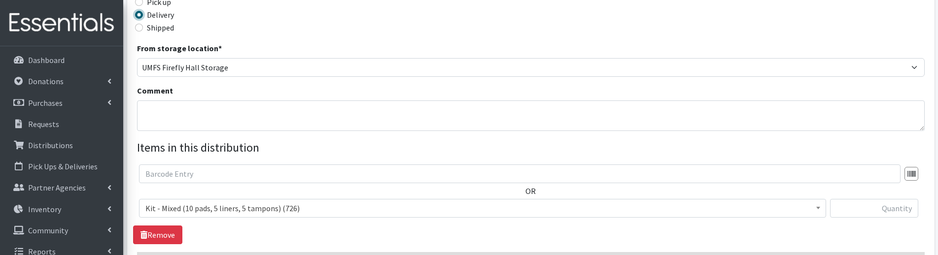
scroll to position [246, 0]
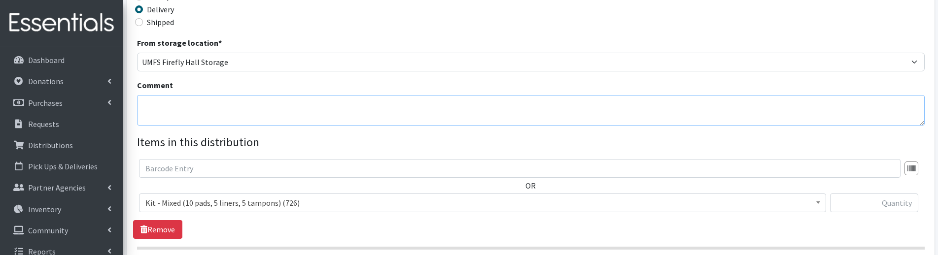
click at [176, 105] on textarea "Comment" at bounding box center [530, 110] width 787 height 31
paste textarea "CIS Richmond August Fair"
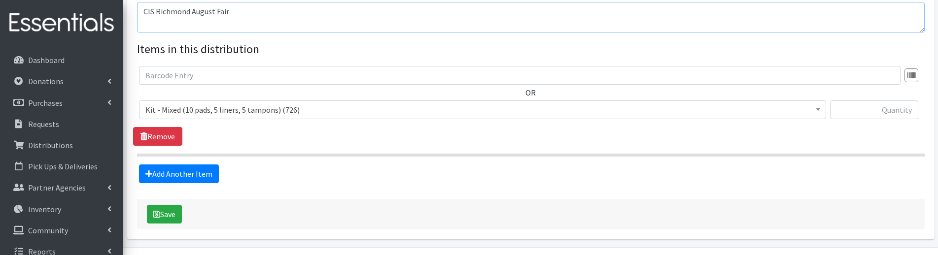
scroll to position [369, 0]
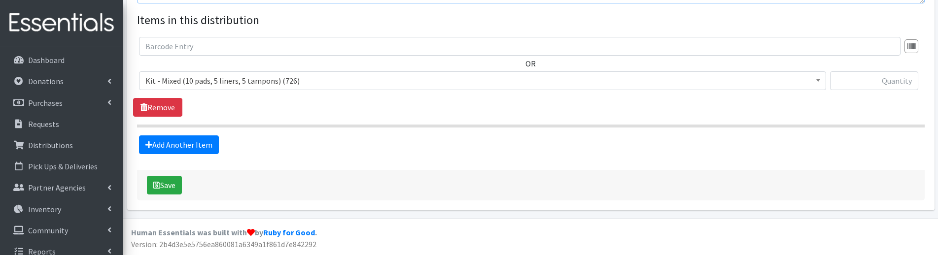
type textarea "CIS Richmond August Fair"
click at [416, 78] on span "Kit - Mixed (10 pads, 5 liners, 5 tampons) (726)" at bounding box center [482, 81] width 674 height 14
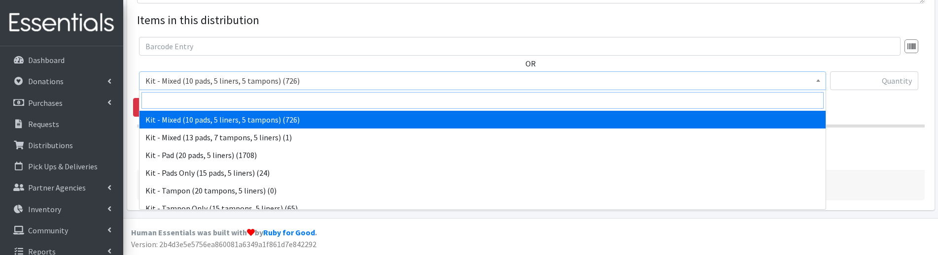
click at [304, 101] on input "search" at bounding box center [482, 100] width 682 height 17
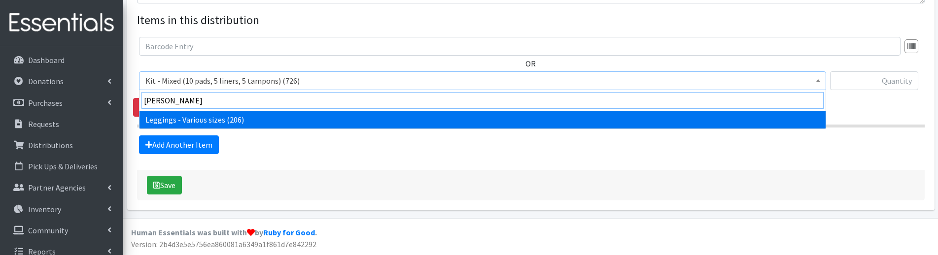
type input "[PERSON_NAME]"
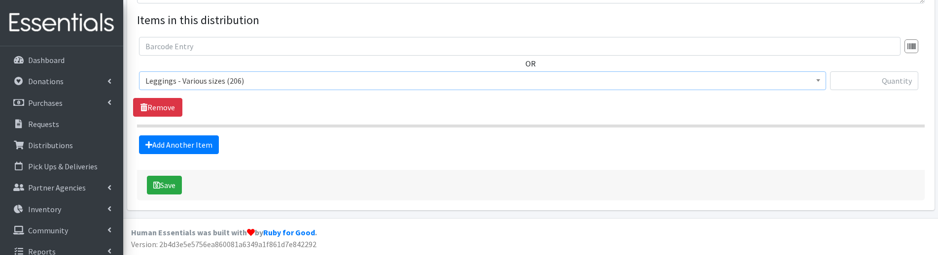
select select "12411"
click at [872, 84] on input "text" at bounding box center [874, 80] width 88 height 19
type input "3"
click at [203, 143] on link "Add Another Item" at bounding box center [179, 145] width 80 height 19
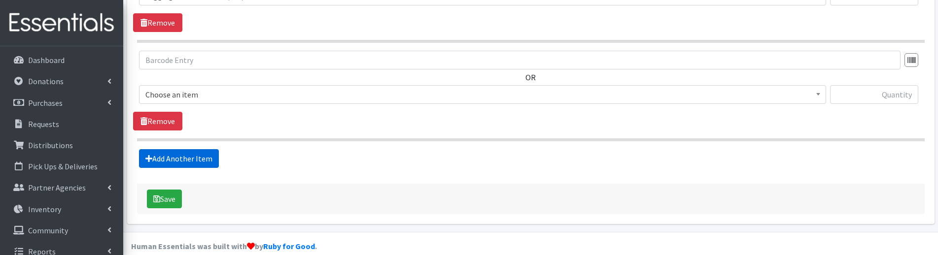
scroll to position [467, 0]
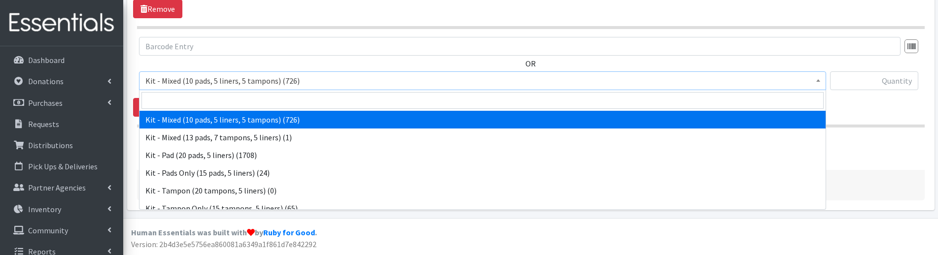
click at [199, 83] on span "Kit - Mixed (10 pads, 5 liners, 5 tampons) (726)" at bounding box center [482, 81] width 674 height 14
click at [199, 95] on input "search" at bounding box center [482, 100] width 682 height 17
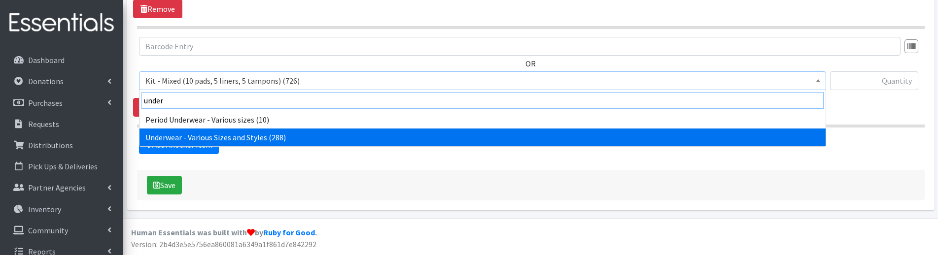
type input "under"
select select "10495"
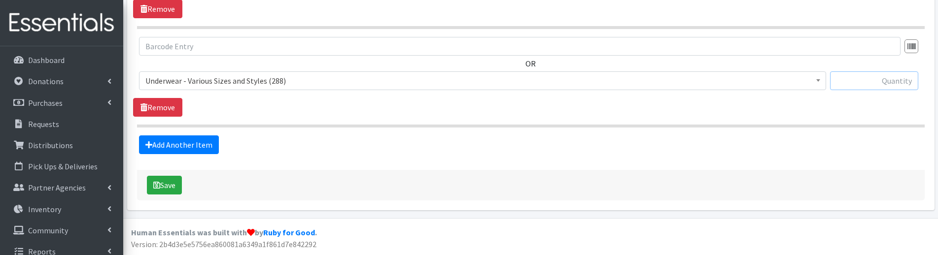
click at [873, 79] on input "text" at bounding box center [874, 80] width 88 height 19
type input "8"
click at [710, 130] on fieldset "Items in this distribution OR Kit - Mixed (10 pads, 5 liners, 5 tampons) (726) …" at bounding box center [530, 33] width 787 height 241
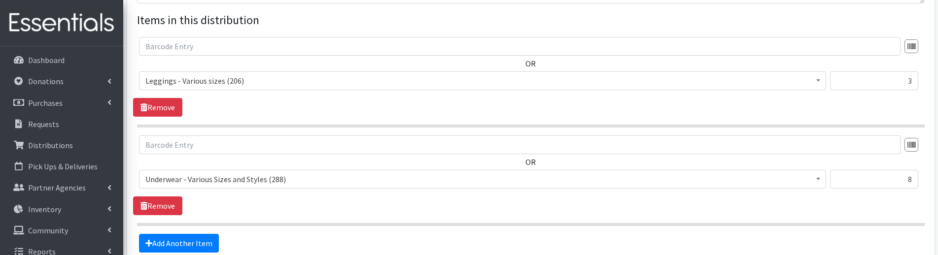
scroll to position [418, 0]
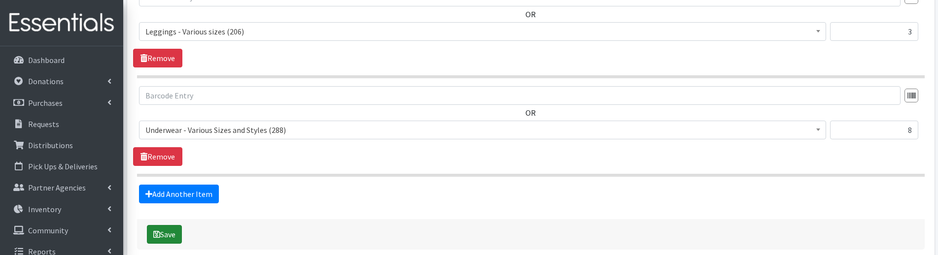
click at [174, 230] on button "Save" at bounding box center [164, 234] width 35 height 19
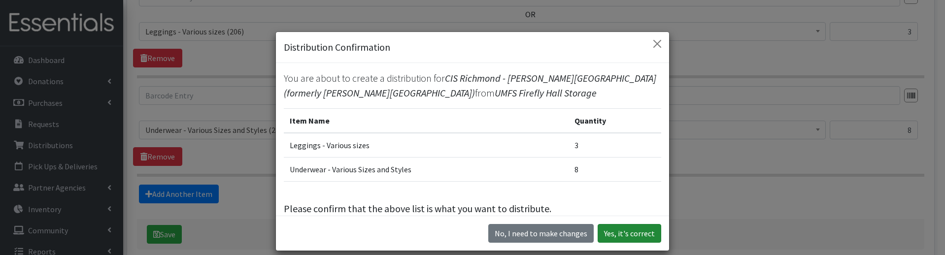
click at [617, 236] on button "Yes, it's correct" at bounding box center [630, 233] width 64 height 19
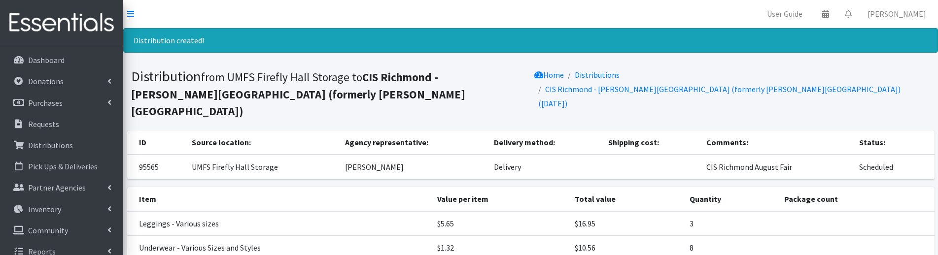
click at [275, 97] on b "CIS Richmond - Frances W. McClenney Elementary School (formerly Ginter Park)" at bounding box center [298, 94] width 334 height 48
click at [285, 131] on th "Source location:" at bounding box center [263, 143] width 154 height 24
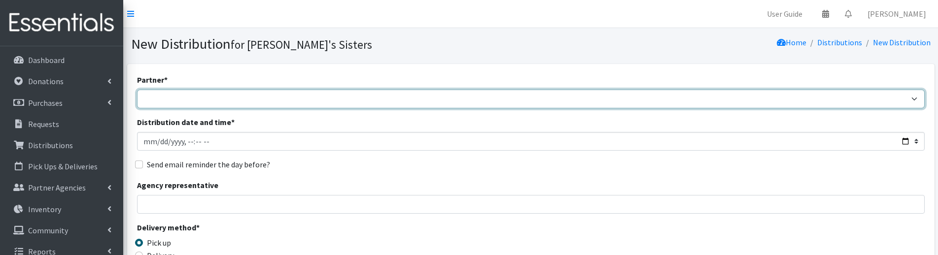
click at [178, 104] on select "211 [US_STATE] and Individual Referrals Afghan Support Center (USCIS) ANU FOUND…" at bounding box center [530, 99] width 787 height 19
select select "4693"
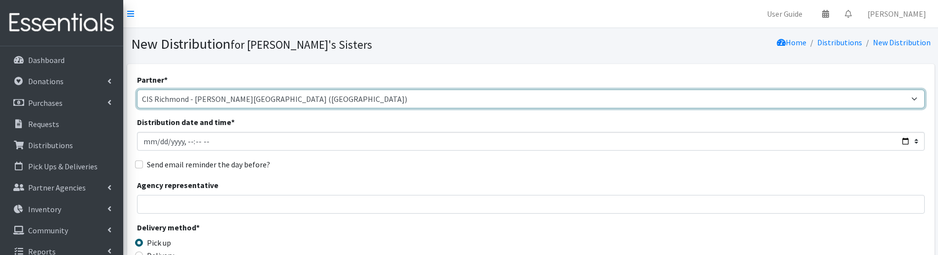
click at [137, 90] on select "211 [US_STATE] and Individual Referrals Afghan Support Center (USCIS) ANU FOUND…" at bounding box center [530, 99] width 787 height 19
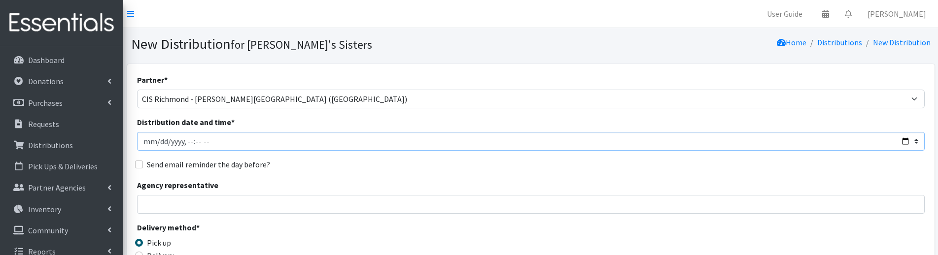
click at [157, 142] on input "Distribution date and time *" at bounding box center [530, 141] width 787 height 19
type input "[DATE]T23:59"
click at [198, 200] on input "Agency representative" at bounding box center [530, 204] width 787 height 19
type input "[PERSON_NAME]"
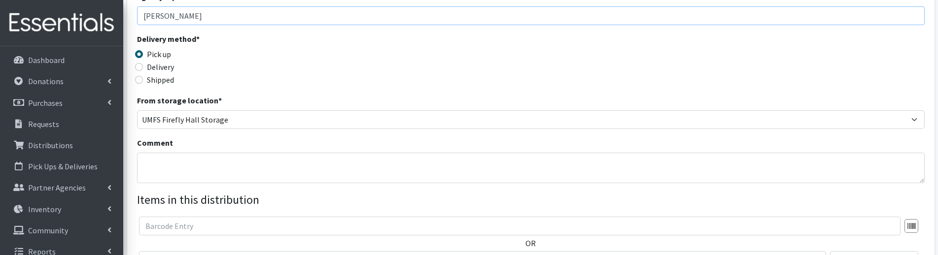
scroll to position [197, 0]
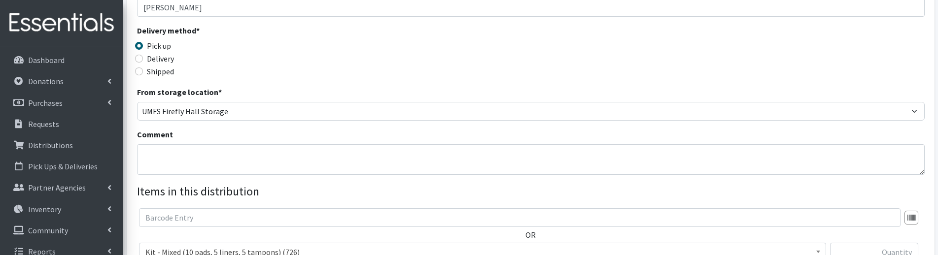
click at [153, 60] on label "Delivery" at bounding box center [160, 59] width 27 height 12
click at [143, 60] on input "Delivery" at bounding box center [139, 59] width 8 height 8
radio input "true"
click at [182, 162] on textarea "Comment" at bounding box center [530, 159] width 787 height 31
paste textarea "CIS Richmond August Fair"
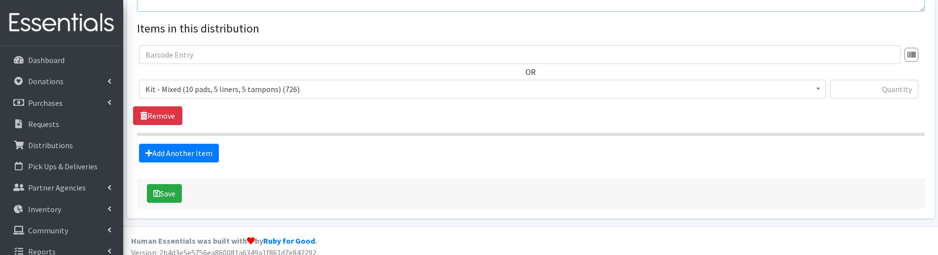
scroll to position [369, 0]
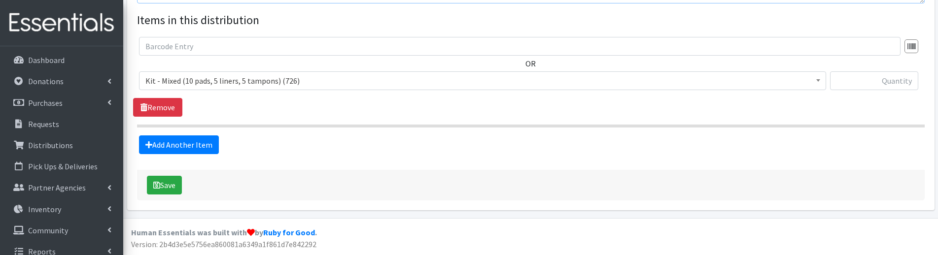
type textarea "CIS Richmond August Fair"
click at [231, 82] on span "Kit - Mixed (10 pads, 5 liners, 5 tampons) (726)" at bounding box center [482, 81] width 674 height 14
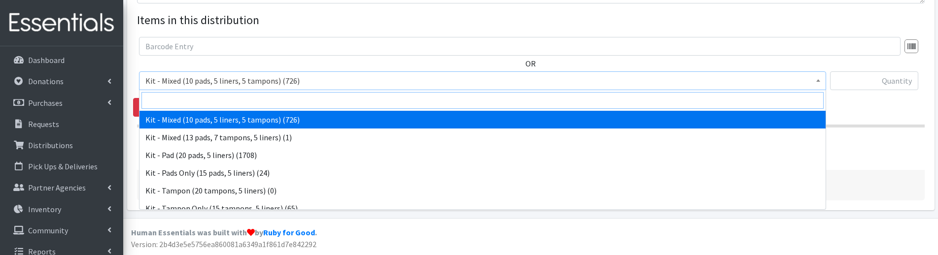
click at [181, 101] on input "search" at bounding box center [482, 100] width 682 height 17
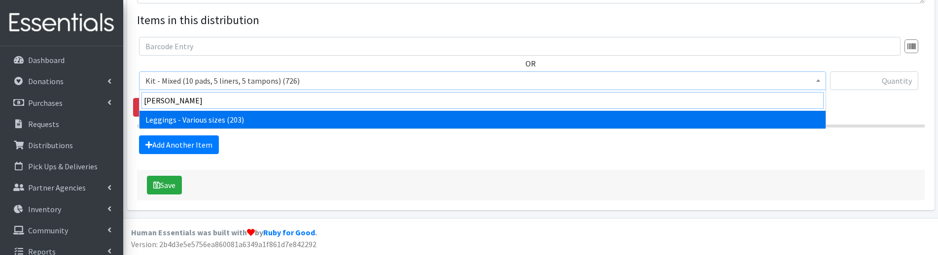
type input "legg"
select select "12411"
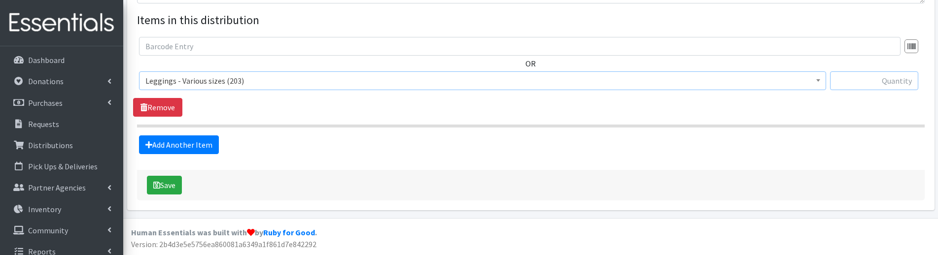
click at [860, 83] on input "text" at bounding box center [874, 80] width 88 height 19
type input "12"
click at [762, 114] on div "OR Kit - Mixed (10 pads, 5 liners, 5 tampons) (726) Kit - Mixed (13 pads, 7 tam…" at bounding box center [530, 77] width 795 height 80
click at [169, 188] on button "Save" at bounding box center [164, 185] width 35 height 19
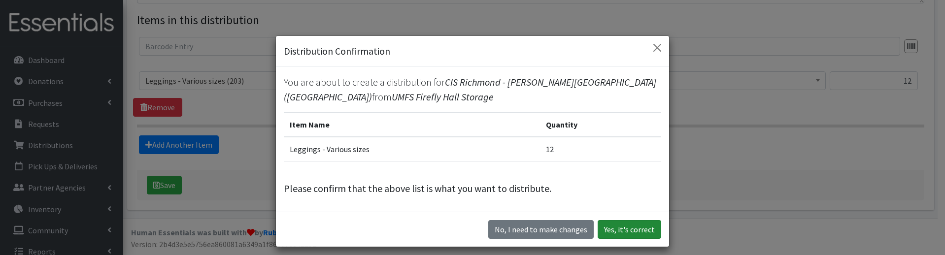
click at [648, 228] on button "Yes, it's correct" at bounding box center [630, 229] width 64 height 19
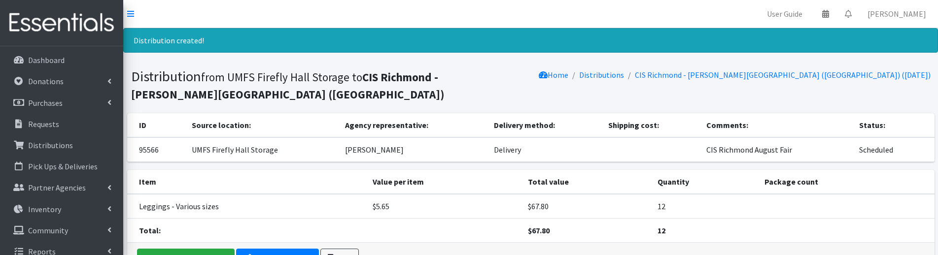
click at [290, 78] on small "from UMFS Firefly Hall Storage to CIS Richmond - Cashell Donahoe Elementary Sch…" at bounding box center [287, 86] width 313 height 32
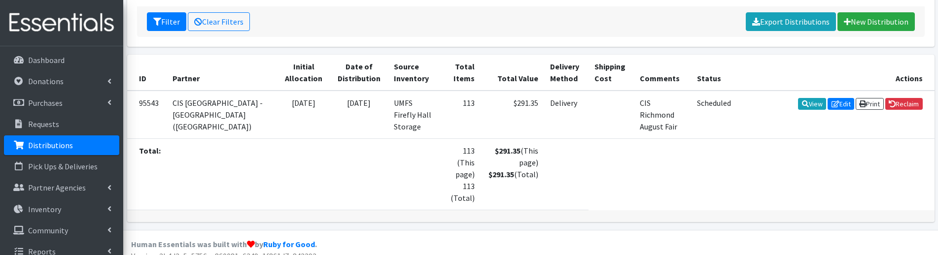
scroll to position [11, 0]
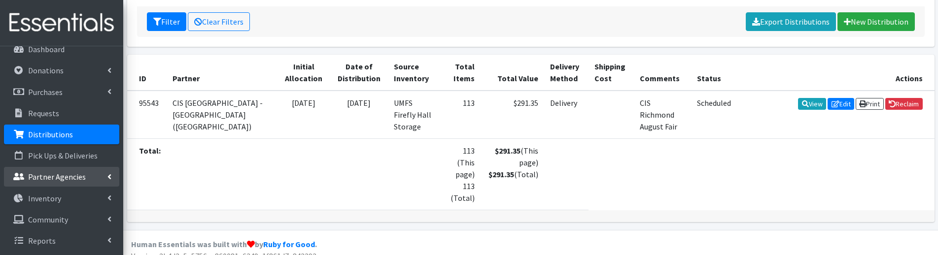
click at [101, 174] on link "Partner Agencies" at bounding box center [61, 177] width 115 height 20
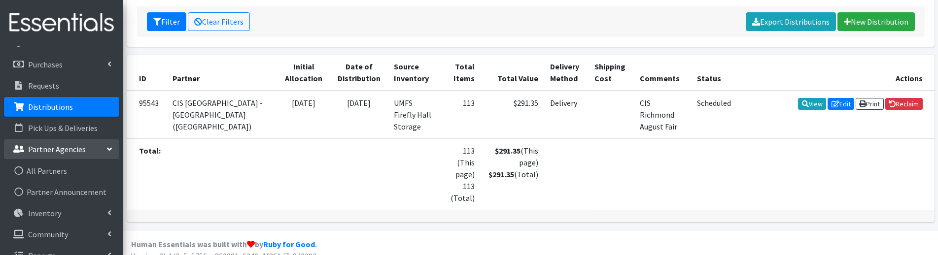
scroll to position [53, 0]
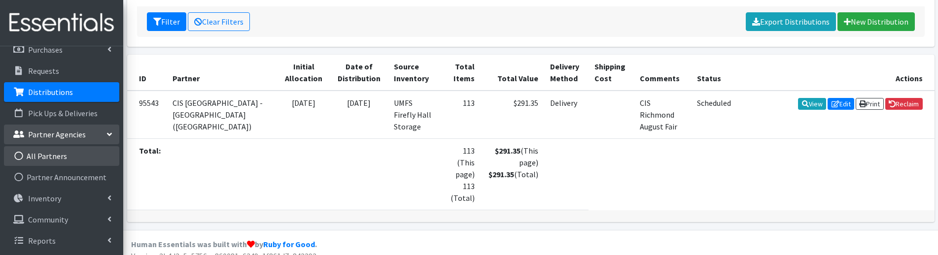
click at [44, 150] on link "All Partners" at bounding box center [61, 156] width 115 height 20
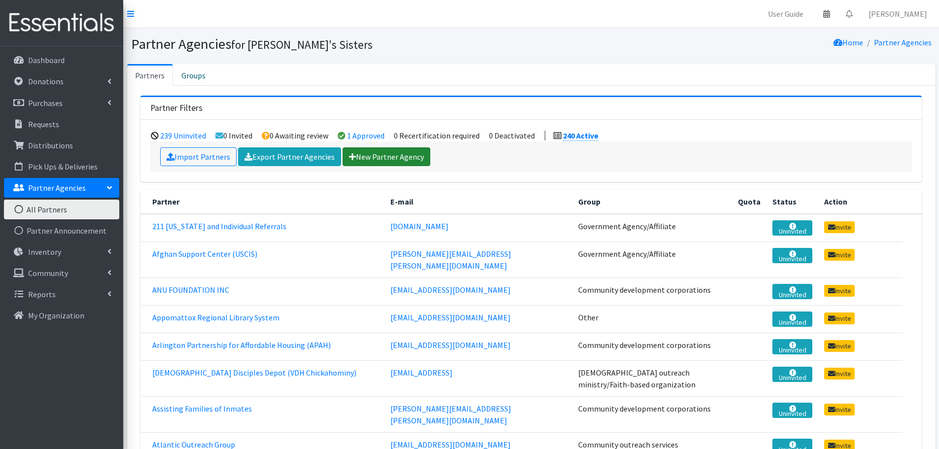
click at [381, 153] on link "New Partner Agency" at bounding box center [386, 156] width 88 height 19
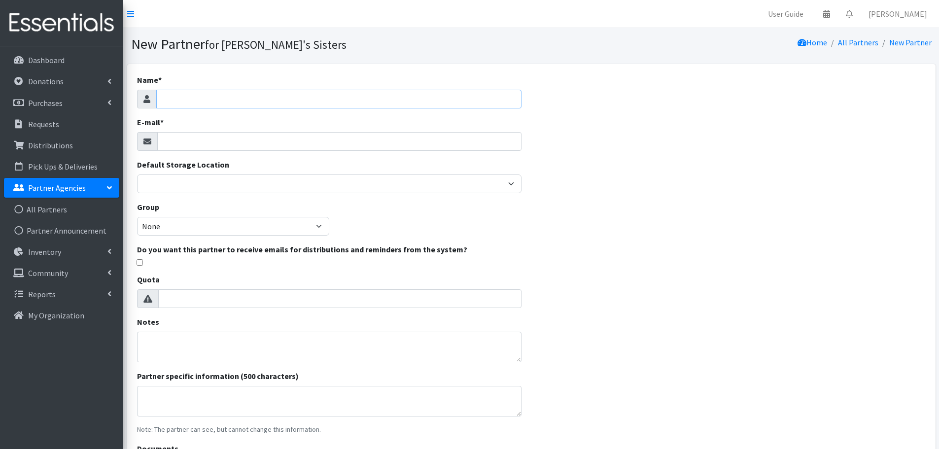
click at [176, 100] on input "Name *" at bounding box center [338, 99] width 365 height 19
paste input "CIS Richmond - [PERSON_NAME][GEOGRAPHIC_DATA]"
type input "CIS Richmond - [PERSON_NAME][GEOGRAPHIC_DATA]"
click at [222, 146] on input "E-mail *" at bounding box center [339, 141] width 364 height 19
paste input "[EMAIL_ADDRESS][DOMAIN_NAME]"
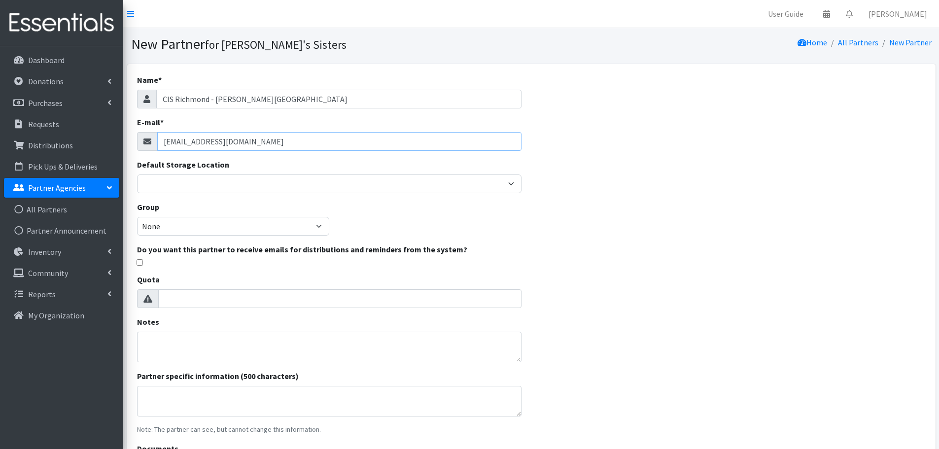
type input "[EMAIL_ADDRESS][DOMAIN_NAME]"
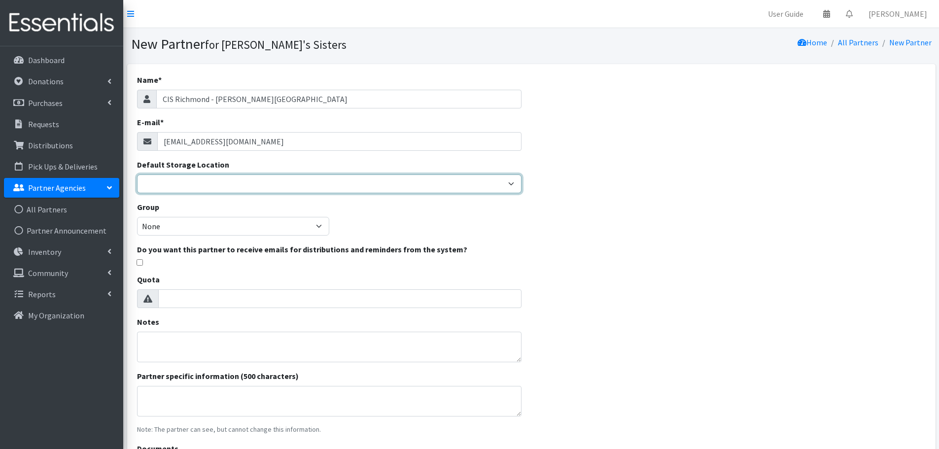
click at [167, 185] on select "[PERSON_NAME] [PERSON_NAME] [PERSON_NAME] [PERSON_NAME] [PERSON_NAME] [PERSON_N…" at bounding box center [329, 183] width 384 height 19
click at [167, 185] on select "Brittany Averette Erika Bedwell Heather Lennon Jennifer Taylor Laura Davidson L…" at bounding box center [329, 183] width 384 height 19
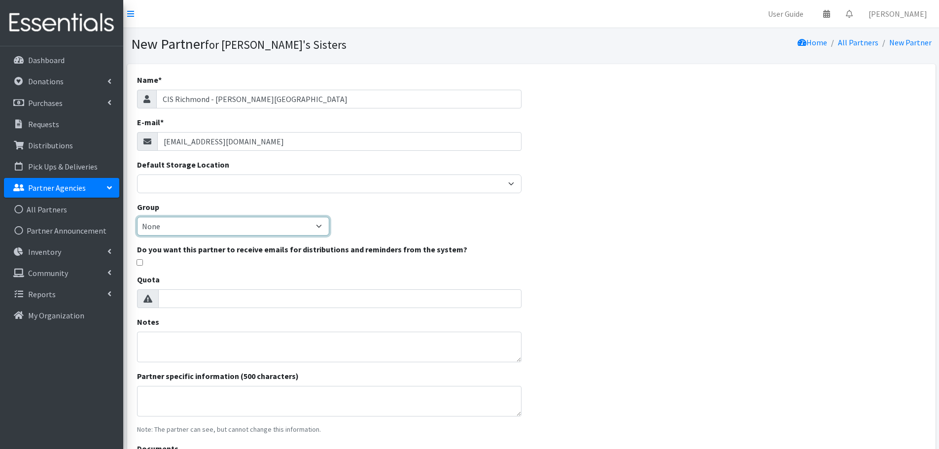
click at [169, 226] on select "None Community development corporations Treatment clinics Homeless resource cen…" at bounding box center [233, 226] width 192 height 19
select select "49"
click at [137, 217] on select "None Community development corporations Treatment clinics Homeless resource cen…" at bounding box center [233, 226] width 192 height 19
click at [574, 291] on div "Name * CIS Richmond - Lois Harrison Jones Elementary School E-mail * mpoke@cisr…" at bounding box center [531, 292] width 808 height 457
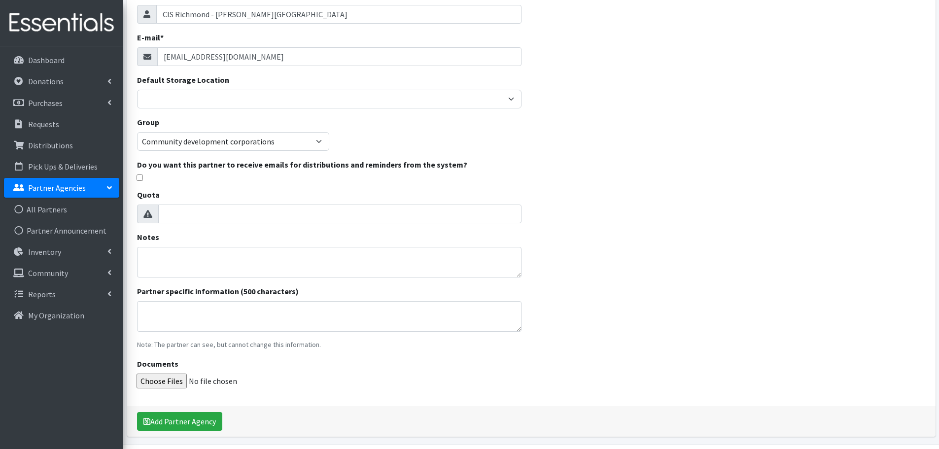
scroll to position [117, 0]
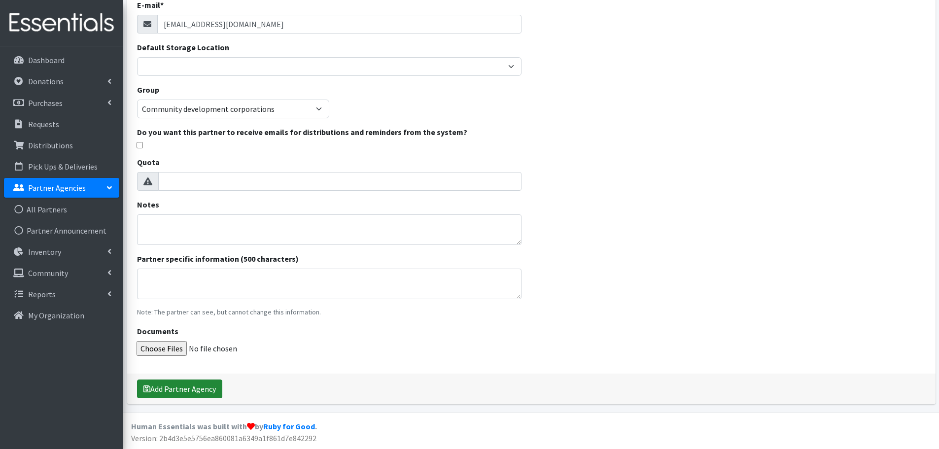
click at [184, 392] on button "Add Partner Agency" at bounding box center [179, 388] width 85 height 19
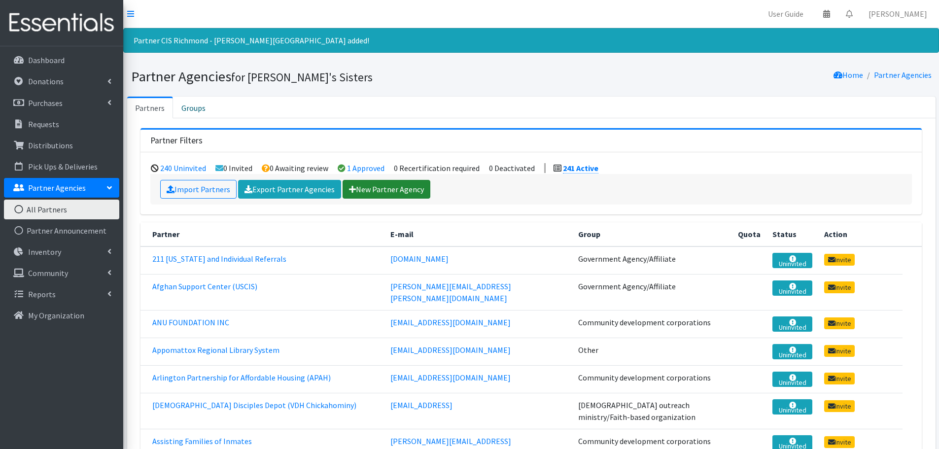
click at [376, 192] on link "New Partner Agency" at bounding box center [386, 189] width 88 height 19
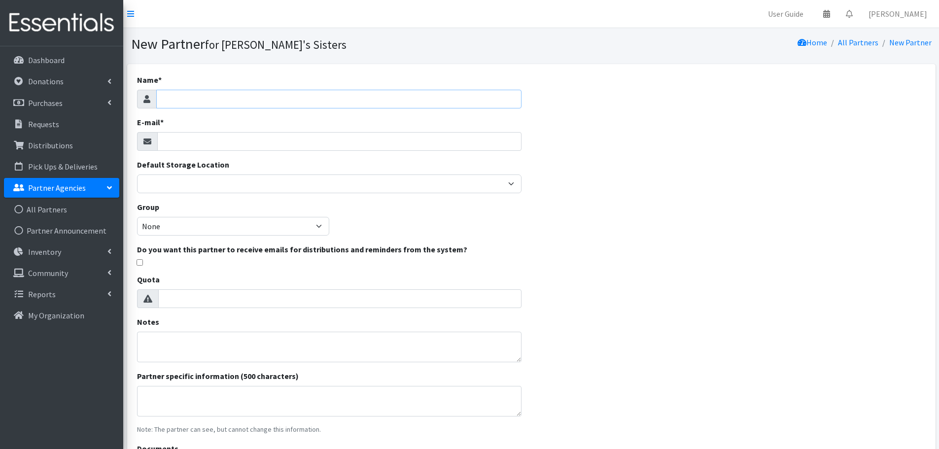
click at [203, 107] on input "Name *" at bounding box center [338, 99] width 365 height 19
paste input "CIS [GEOGRAPHIC_DATA] - [GEOGRAPHIC_DATA]"
type input "CIS [GEOGRAPHIC_DATA] - [GEOGRAPHIC_DATA]"
click at [226, 141] on input "E-mail *" at bounding box center [339, 141] width 364 height 19
paste input "[EMAIL_ADDRESS][DOMAIN_NAME]"
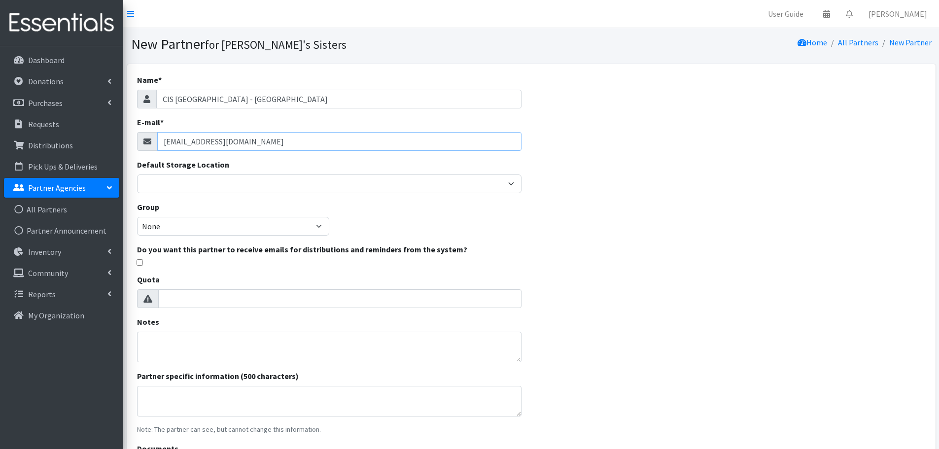
type input "[EMAIL_ADDRESS][DOMAIN_NAME]"
click at [170, 227] on select "None Community development corporations Treatment clinics Homeless resource cen…" at bounding box center [233, 226] width 192 height 19
select select "49"
click at [137, 217] on select "None Community development corporations Treatment clinics Homeless resource cen…" at bounding box center [233, 226] width 192 height 19
click at [658, 255] on div "Name * CIS Richmond - Fairfield Court Elementary School E-mail * nanguiano@cisr…" at bounding box center [531, 292] width 808 height 457
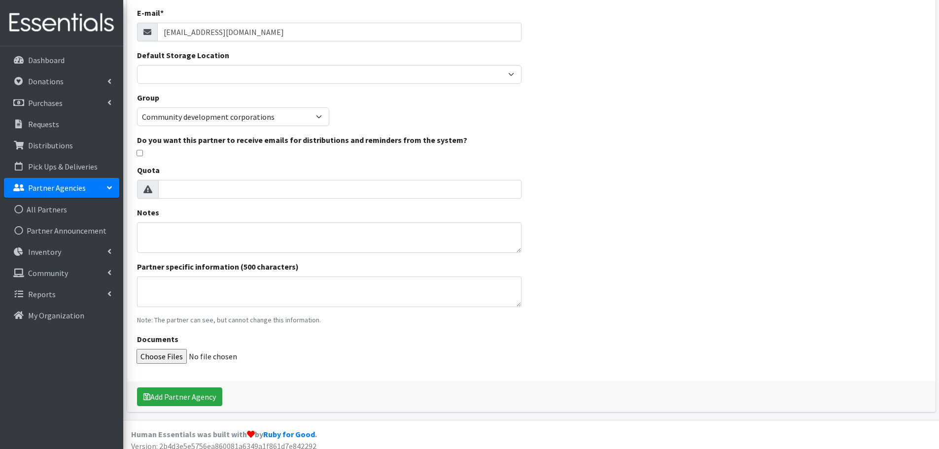
scroll to position [117, 0]
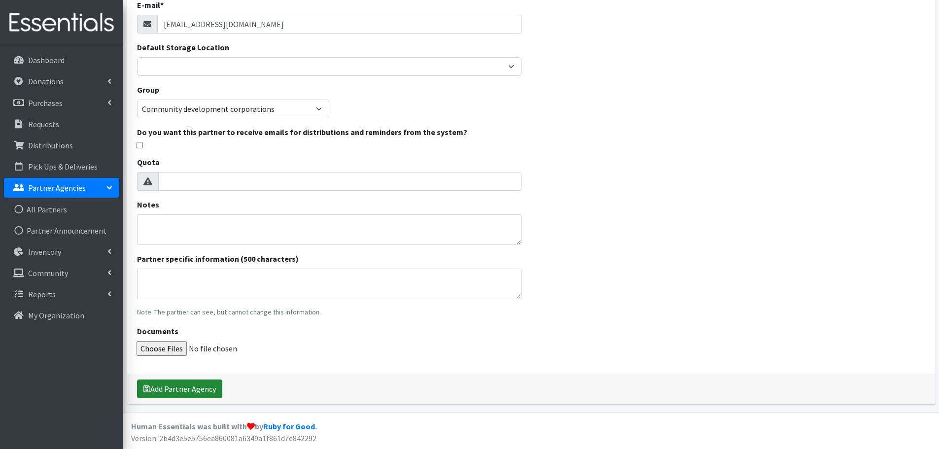
click at [213, 384] on button "Add Partner Agency" at bounding box center [179, 388] width 85 height 19
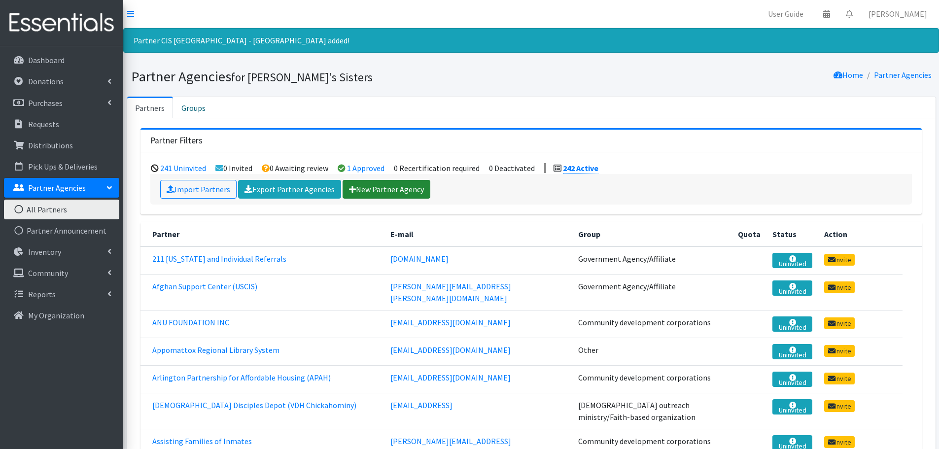
click at [390, 186] on link "New Partner Agency" at bounding box center [386, 189] width 88 height 19
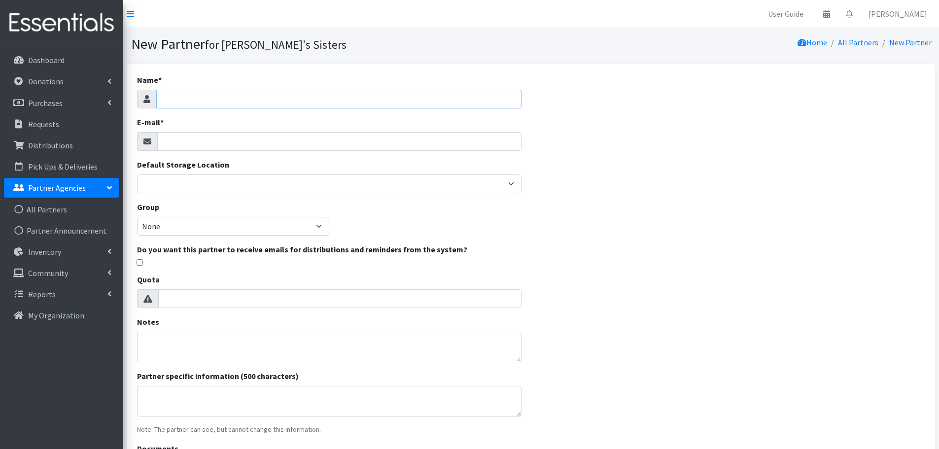
click at [217, 93] on input "Name *" at bounding box center [338, 99] width 365 height 19
paste input "CIS Richmond - [PERSON_NAME][GEOGRAPHIC_DATA]"
type input "CIS Richmond - [PERSON_NAME][GEOGRAPHIC_DATA]"
click at [195, 134] on input "E-mail *" at bounding box center [339, 141] width 364 height 19
paste input "[EMAIL_ADDRESS][DOMAIN_NAME]"
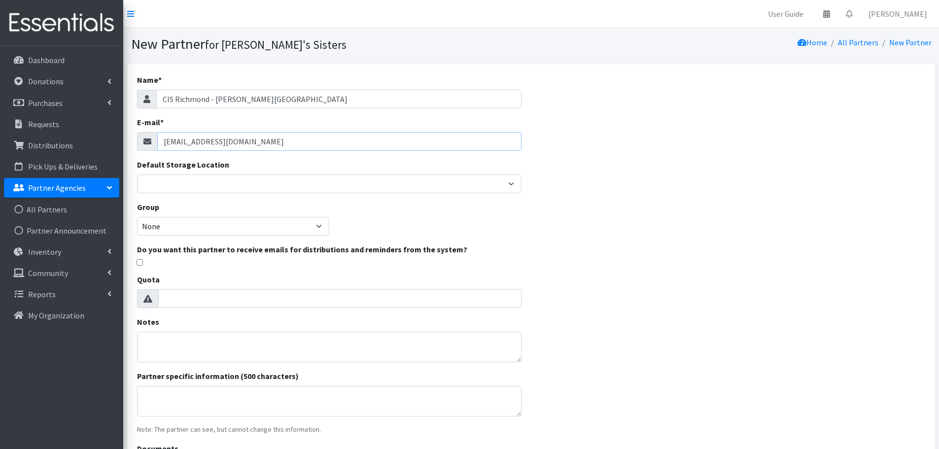
type input "[EMAIL_ADDRESS][DOMAIN_NAME]"
click at [171, 233] on select "None Community development corporations Treatment clinics Homeless resource cen…" at bounding box center [233, 226] width 192 height 19
select select "49"
click at [137, 217] on select "None Community development corporations Treatment clinics Homeless resource cen…" at bounding box center [233, 226] width 192 height 19
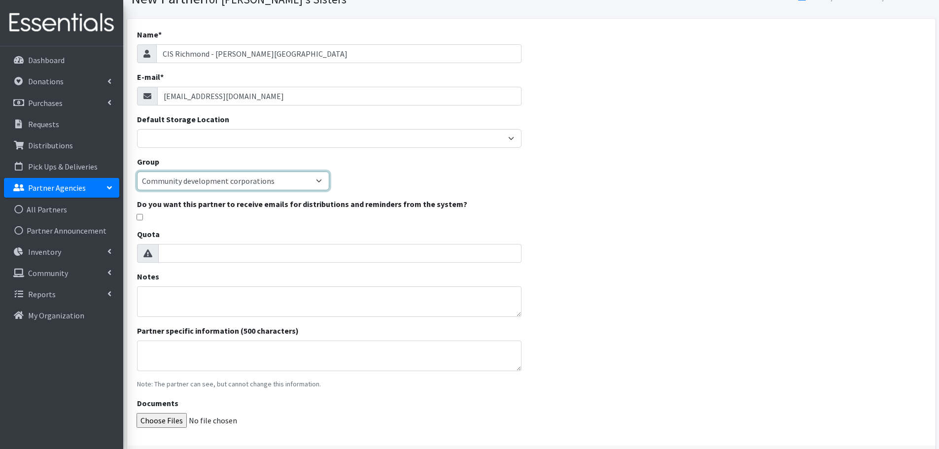
scroll to position [117, 0]
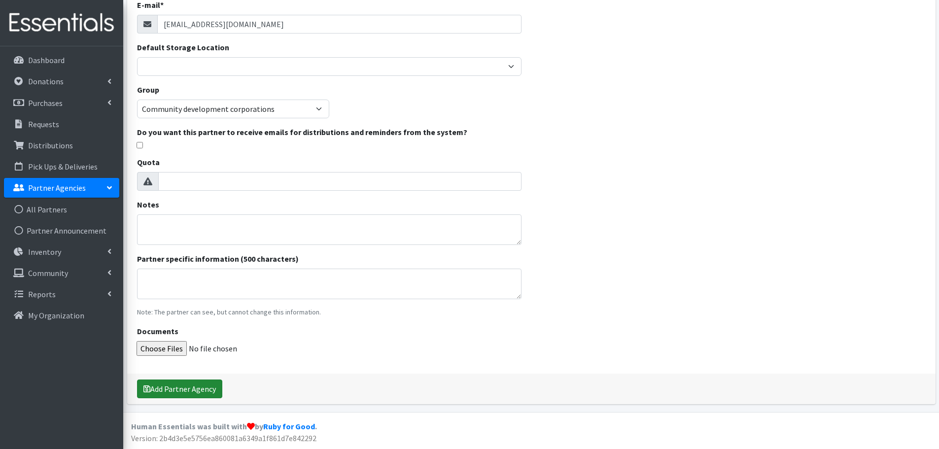
click at [195, 386] on button "Add Partner Agency" at bounding box center [179, 388] width 85 height 19
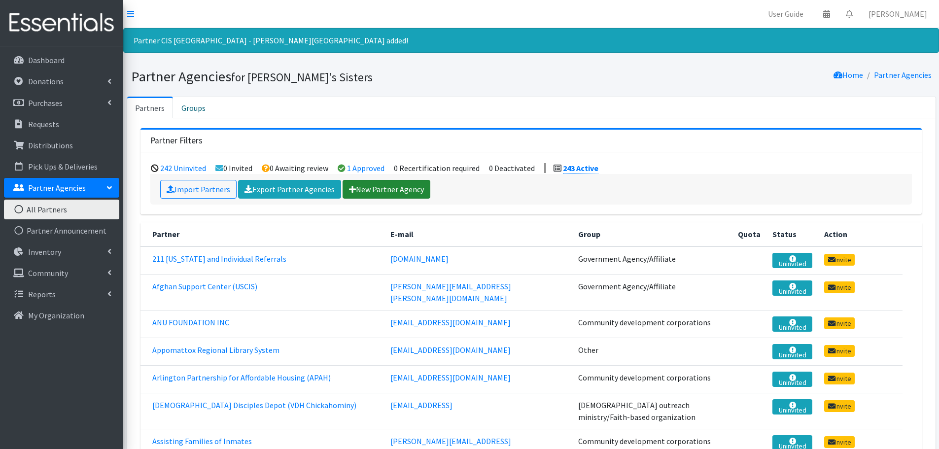
click at [386, 186] on link "New Partner Agency" at bounding box center [386, 189] width 88 height 19
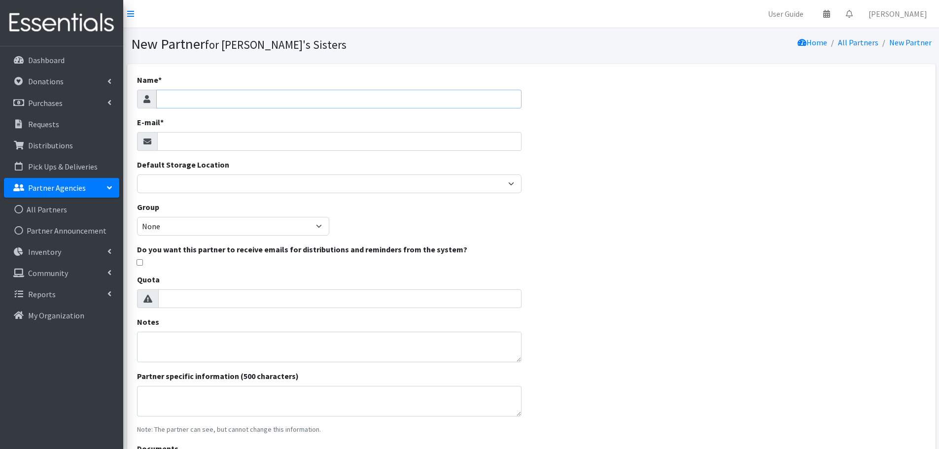
click at [174, 95] on input "Name *" at bounding box center [338, 99] width 365 height 19
paste input "CIS [GEOGRAPHIC_DATA] - [GEOGRAPHIC_DATA]"
type input "CIS [GEOGRAPHIC_DATA] - [GEOGRAPHIC_DATA] ([GEOGRAPHIC_DATA])"
click at [295, 138] on input "E-mail *" at bounding box center [339, 141] width 364 height 19
paste input "[EMAIL_ADDRESS][DOMAIN_NAME]"
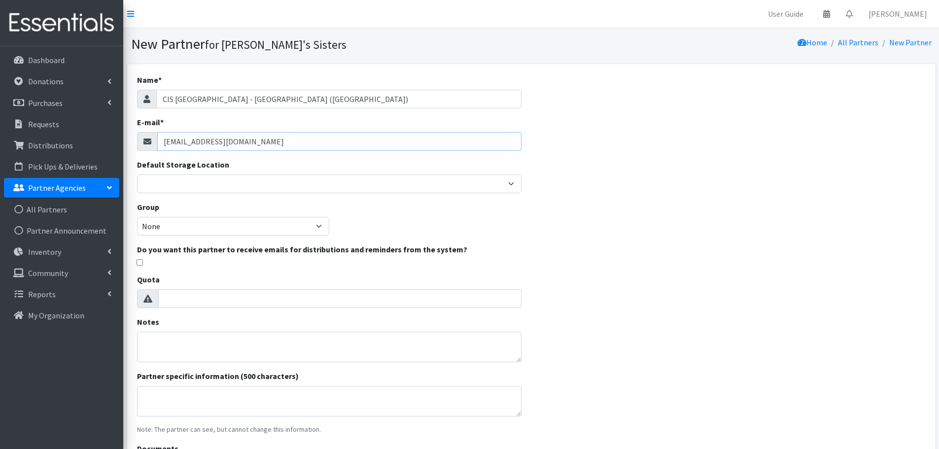
type input "[EMAIL_ADDRESS][DOMAIN_NAME]"
click at [184, 226] on select "None Community development corporations Treatment clinics Homeless resource cen…" at bounding box center [233, 226] width 192 height 19
select select "49"
click at [137, 217] on select "None Community development corporations Treatment clinics Homeless resource cen…" at bounding box center [233, 226] width 192 height 19
click at [643, 269] on div "Name * CIS Richmond - Highland Springs Elementary (Henrico) E-mail * tholland@c…" at bounding box center [531, 292] width 808 height 457
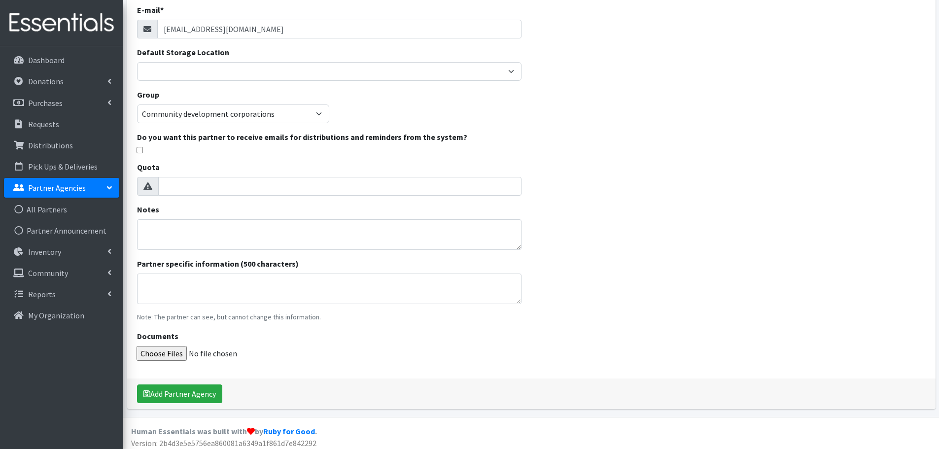
scroll to position [117, 0]
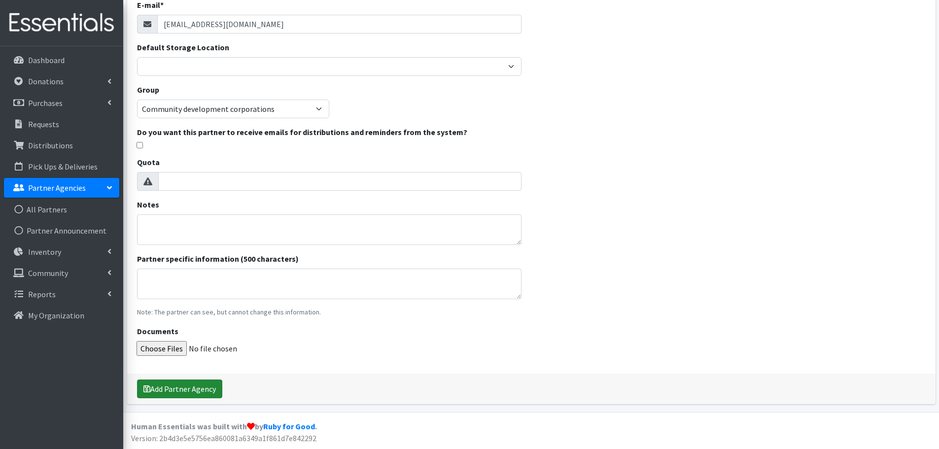
click at [181, 392] on button "Add Partner Agency" at bounding box center [179, 388] width 85 height 19
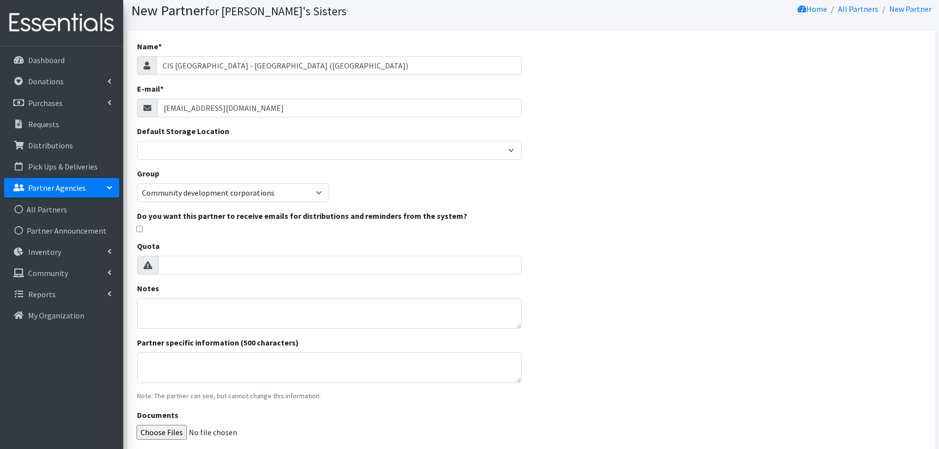
scroll to position [0, 0]
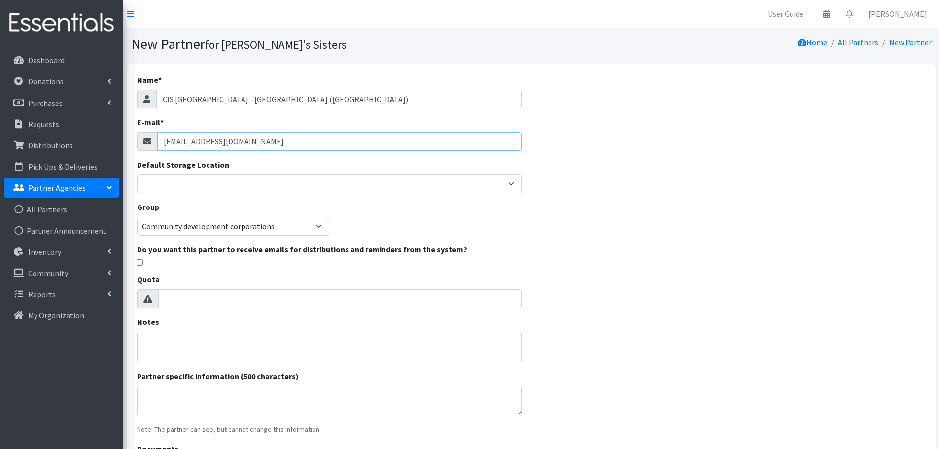
click at [176, 139] on input "tholland@cisrva.org" at bounding box center [339, 141] width 364 height 19
click at [275, 142] on input "tholland@cisrva.org" at bounding box center [339, 141] width 364 height 19
click at [846, 44] on link "All Partners" at bounding box center [858, 42] width 40 height 10
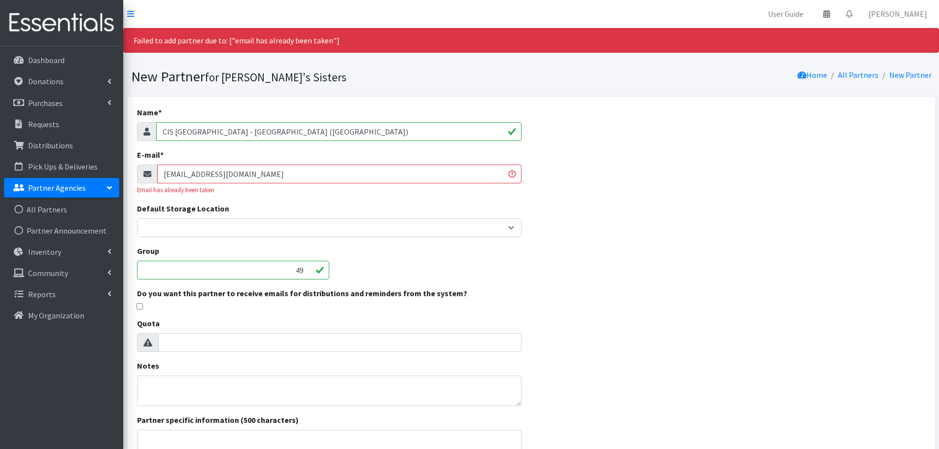
click at [691, 199] on div "Name * CIS Richmond - Highland Springs Elementary (Henrico) E-mail * tholland@c…" at bounding box center [531, 331] width 808 height 469
click at [235, 192] on div "Email has already been taken" at bounding box center [329, 189] width 384 height 9
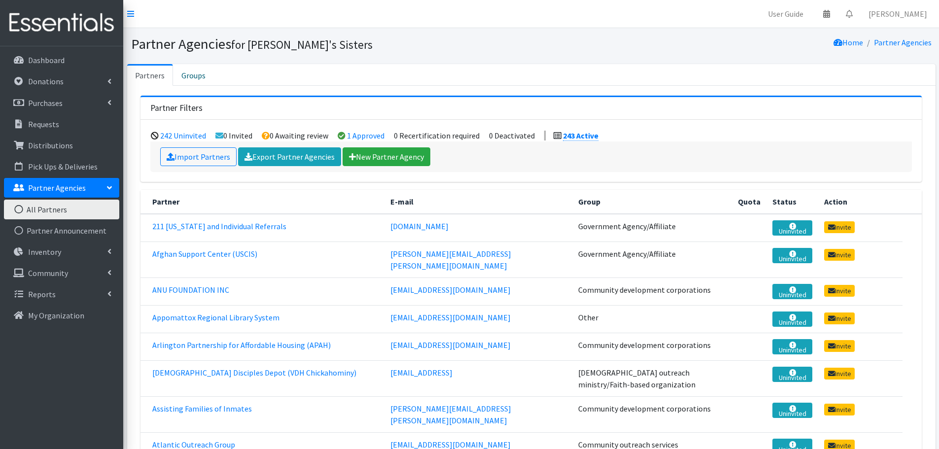
scroll to position [2030, 0]
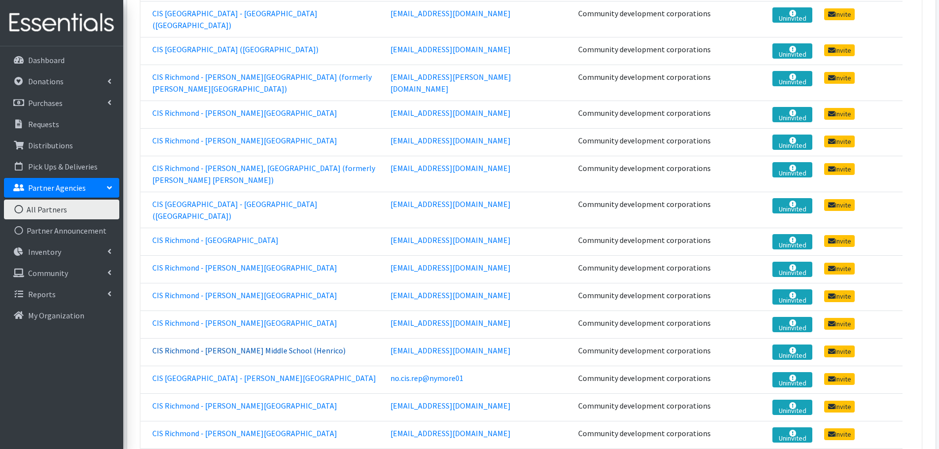
click at [278, 345] on link "CIS Richmond - [PERSON_NAME] Middle School (Henrico)" at bounding box center [248, 350] width 193 height 10
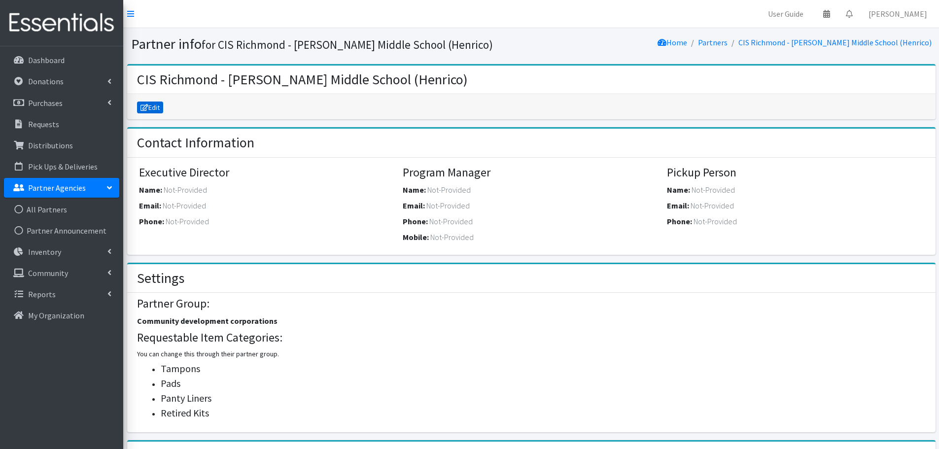
click at [151, 112] on link "Edit" at bounding box center [150, 108] width 27 height 12
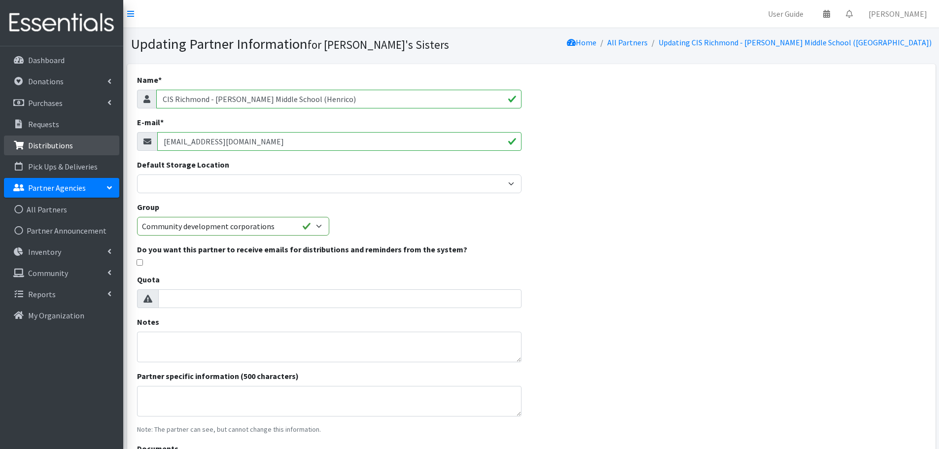
drag, startPoint x: 226, startPoint y: 143, endPoint x: 89, endPoint y: 143, distance: 137.0
click at [89, 143] on div "User Guide 0 Pick-ups remaining this week View Calendar 0 Requests 0 Partner Ag…" at bounding box center [469, 283] width 939 height 566
paste input "lgrob"
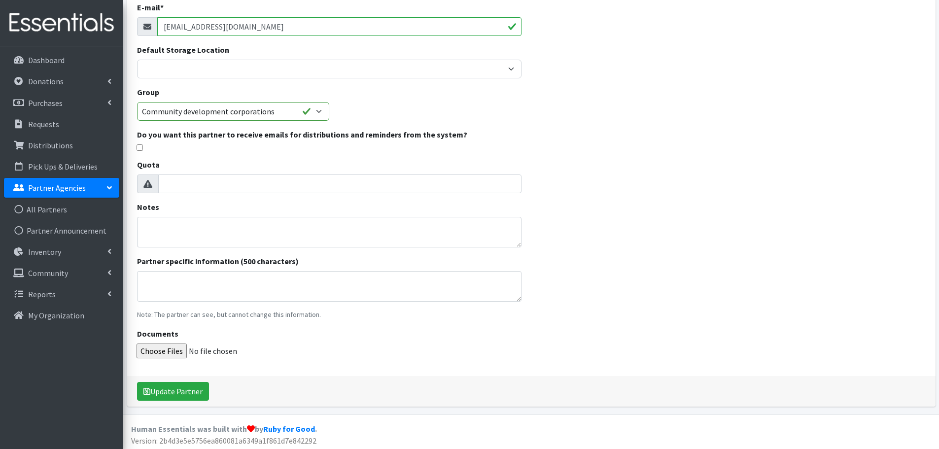
scroll to position [117, 0]
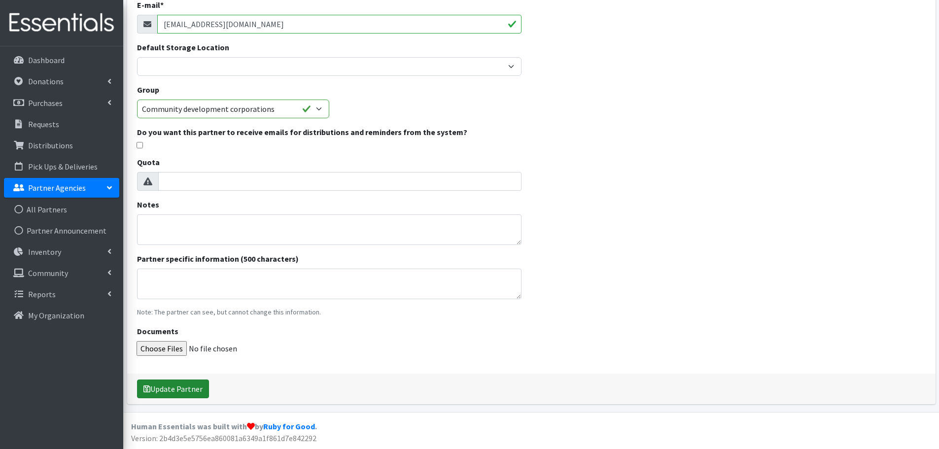
type input "lgrob@cisrva.org"
click at [182, 389] on button "Update Partner" at bounding box center [173, 388] width 72 height 19
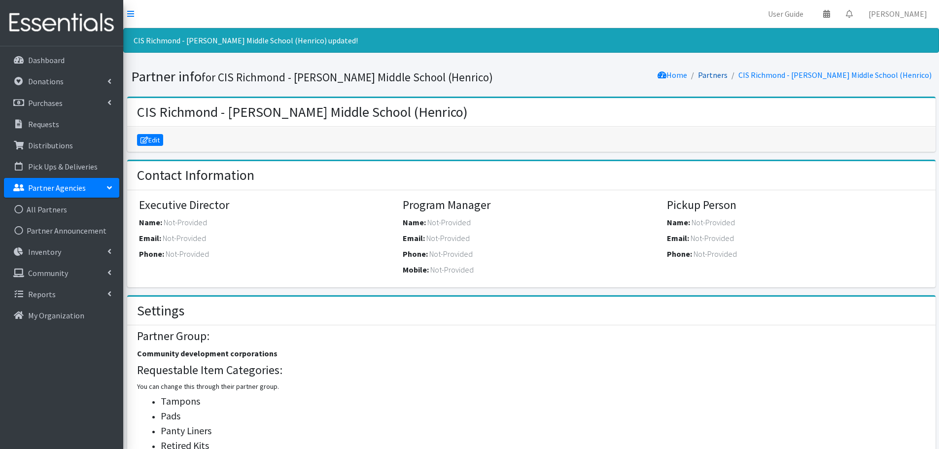
click at [727, 77] on link "Partners" at bounding box center [713, 75] width 30 height 10
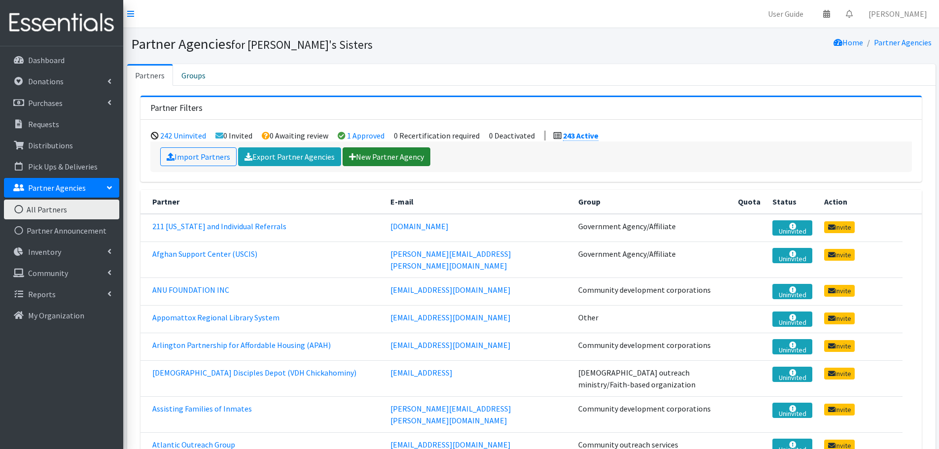
click at [389, 160] on link "New Partner Agency" at bounding box center [386, 156] width 88 height 19
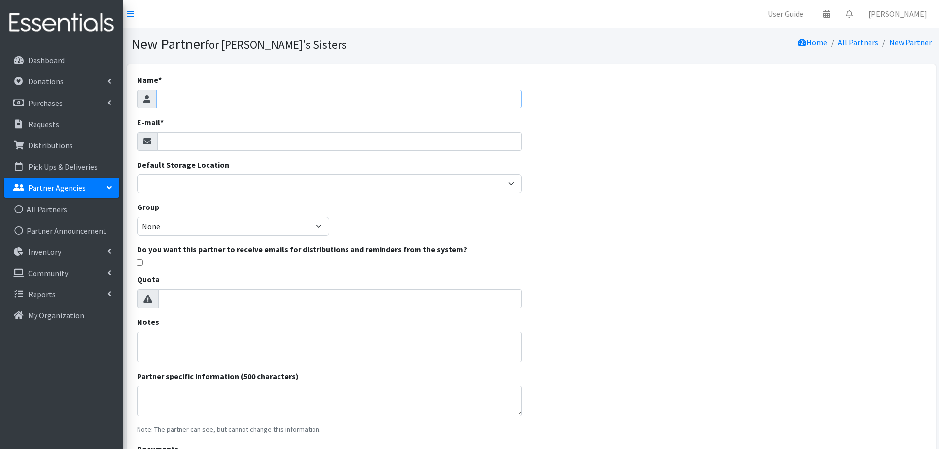
click at [214, 98] on input "Name *" at bounding box center [338, 99] width 365 height 19
paste input "CIS Richmond - Highland Springs Elementary"
type input "CIS [GEOGRAPHIC_DATA] - [GEOGRAPHIC_DATA] ([GEOGRAPHIC_DATA])"
click at [204, 150] on input "E-mail *" at bounding box center [339, 141] width 364 height 19
click at [262, 137] on input "E-mail *" at bounding box center [339, 141] width 364 height 19
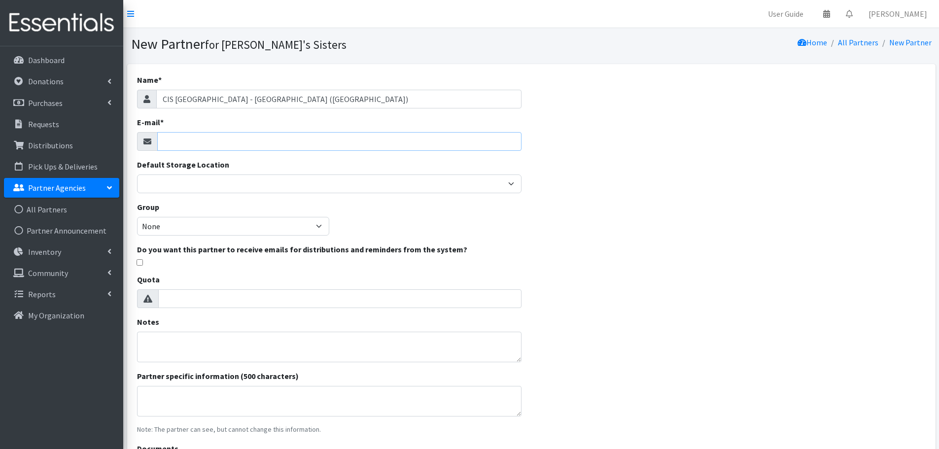
paste input "[EMAIL_ADDRESS][DOMAIN_NAME]"
type input "tholland@cisrva.org"
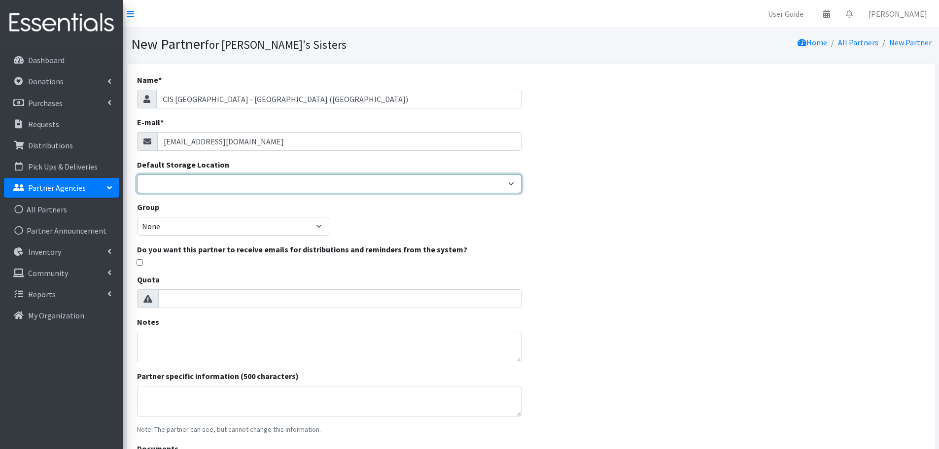
click at [193, 188] on select "Brittany Averette Erika Bedwell Heather Lennon Jennifer Taylor Laura Davidson L…" at bounding box center [329, 183] width 384 height 19
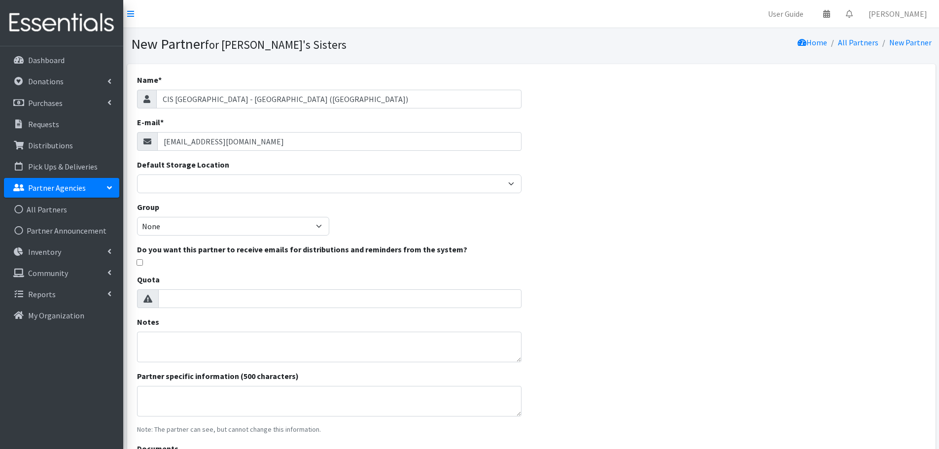
click at [607, 226] on div "Name * CIS Richmond - Highland Springs Elementary (Henrico) E-mail * tholland@c…" at bounding box center [531, 292] width 808 height 457
click at [209, 227] on select "None Community development corporations Treatment clinics Homeless resource cen…" at bounding box center [233, 226] width 192 height 19
select select "49"
click at [137, 217] on select "None Community development corporations Treatment clinics Homeless resource cen…" at bounding box center [233, 226] width 192 height 19
click at [611, 260] on div "Name * CIS Richmond - Highland Springs Elementary (Henrico) E-mail * tholland@c…" at bounding box center [531, 292] width 808 height 457
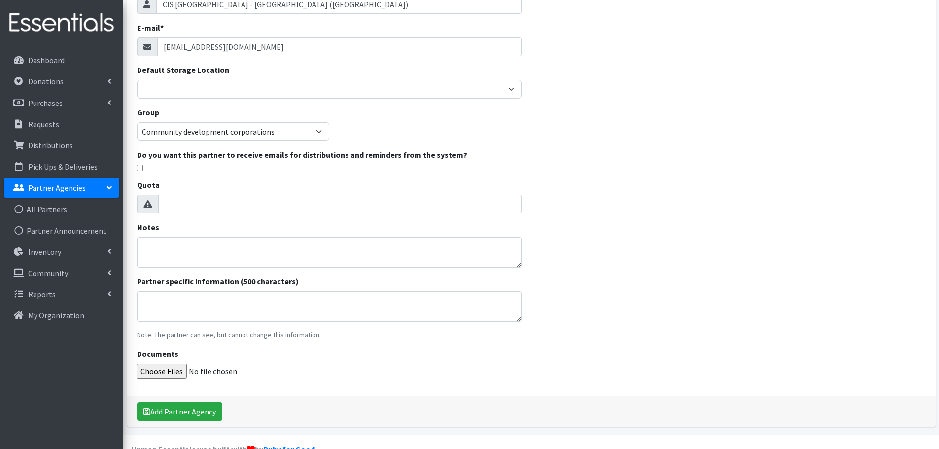
scroll to position [99, 0]
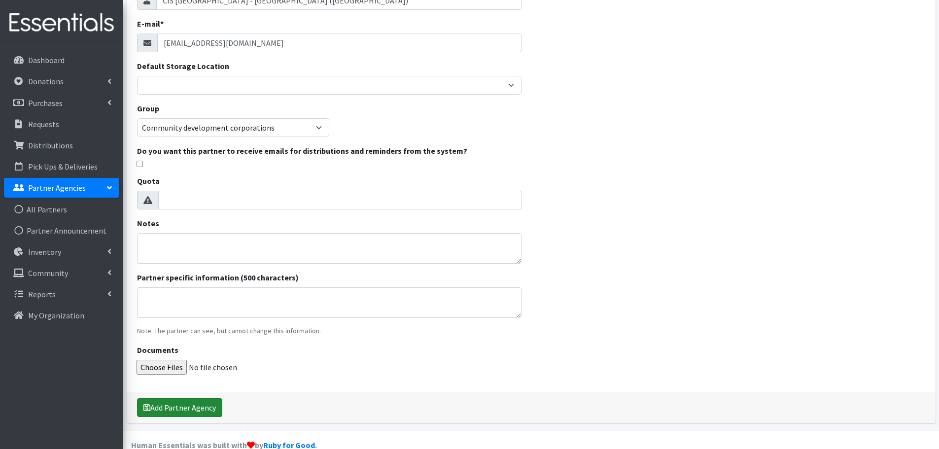
click at [216, 407] on button "Add Partner Agency" at bounding box center [179, 407] width 85 height 19
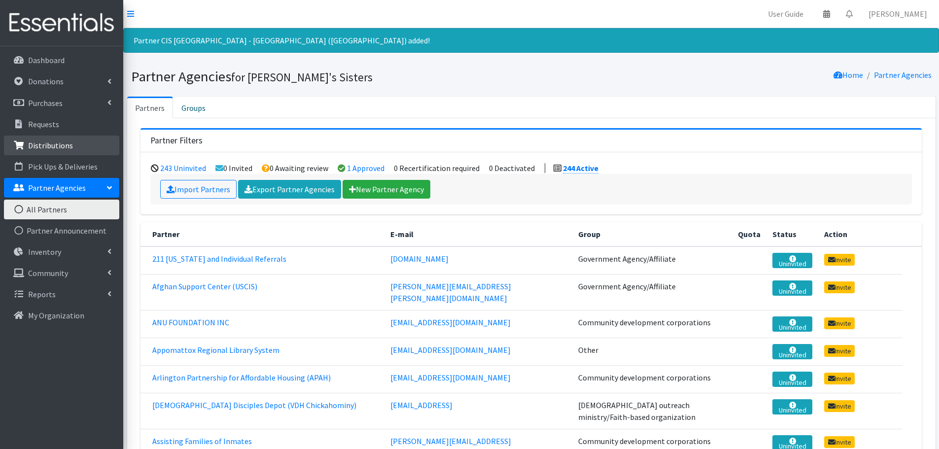
click at [48, 149] on p "Distributions" at bounding box center [50, 145] width 45 height 10
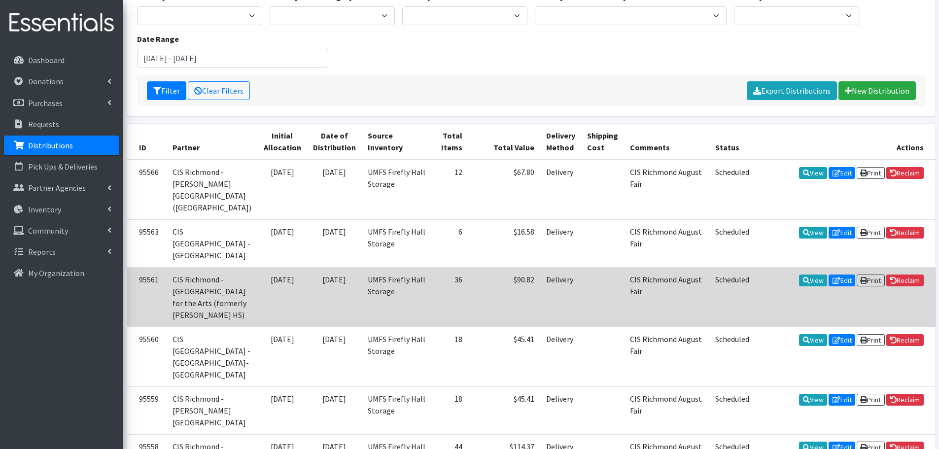
scroll to position [99, 0]
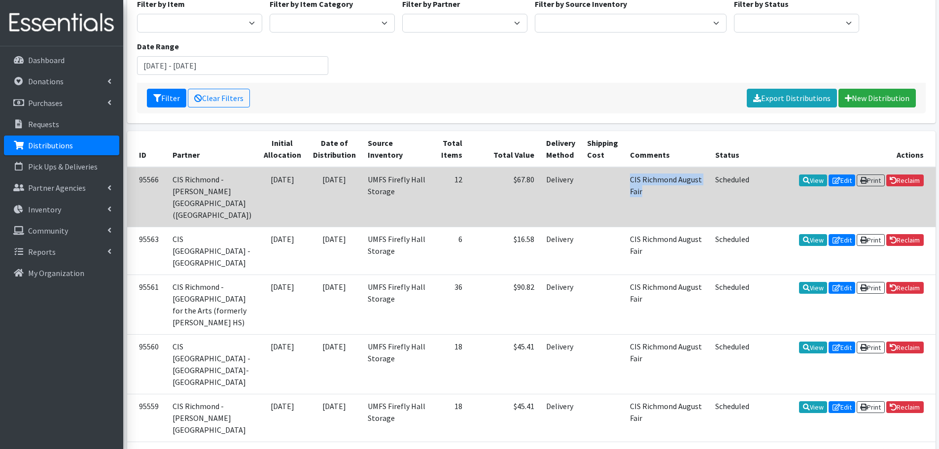
drag, startPoint x: 626, startPoint y: 193, endPoint x: 607, endPoint y: 181, distance: 22.1
click at [624, 181] on td "CIS Richmond August Fair" at bounding box center [666, 197] width 85 height 60
copy td "CIS Richmond August Fair"
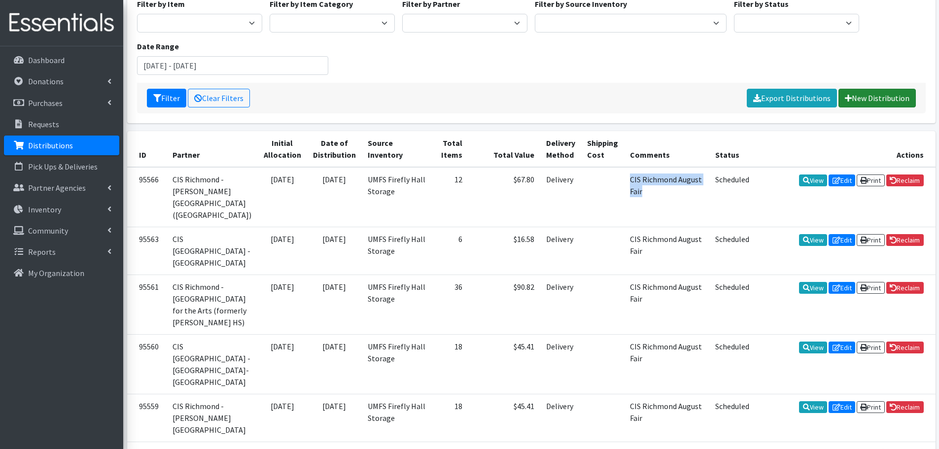
click at [884, 105] on link "New Distribution" at bounding box center [876, 98] width 77 height 19
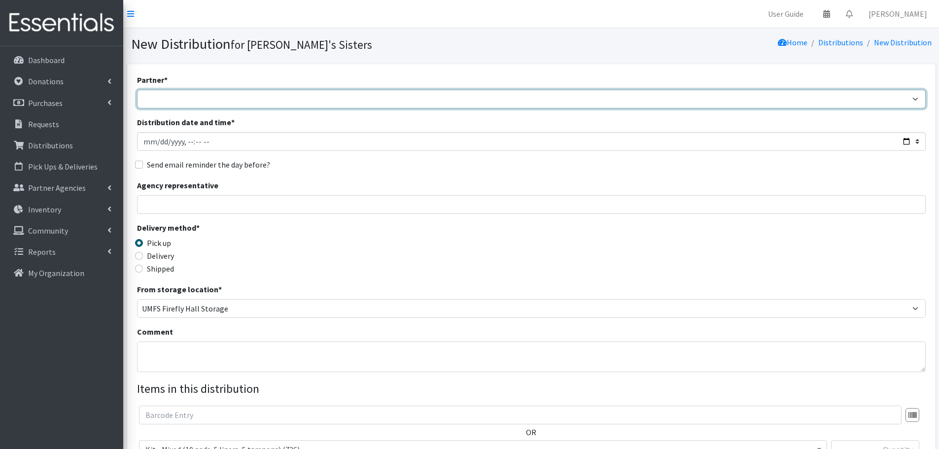
click at [168, 93] on select "211 Virginia and Individual Referrals Afghan Support Center (USCIS) ANU FOUNDAT…" at bounding box center [531, 99] width 788 height 19
select select "8070"
click at [137, 90] on select "211 Virginia and Individual Referrals Afghan Support Center (USCIS) ANU FOUNDAT…" at bounding box center [531, 99] width 788 height 19
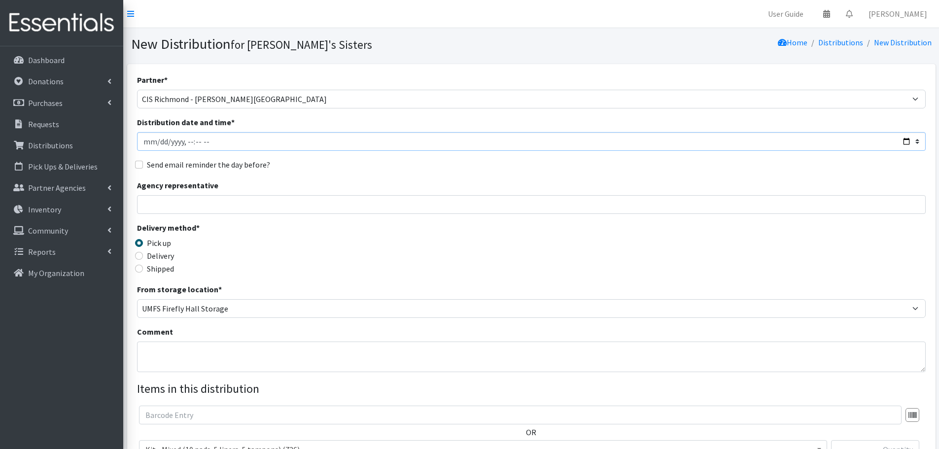
click at [156, 142] on input "Distribution date and time *" at bounding box center [531, 141] width 788 height 19
click at [234, 218] on div "Partner * 211 Virginia and Individual Referrals Afghan Support Center (USCIS) A…" at bounding box center [531, 298] width 788 height 449
click at [227, 200] on input "Agency representative" at bounding box center [531, 204] width 788 height 19
type input "[PERSON_NAME]"
click at [164, 257] on label "Delivery" at bounding box center [160, 256] width 27 height 12
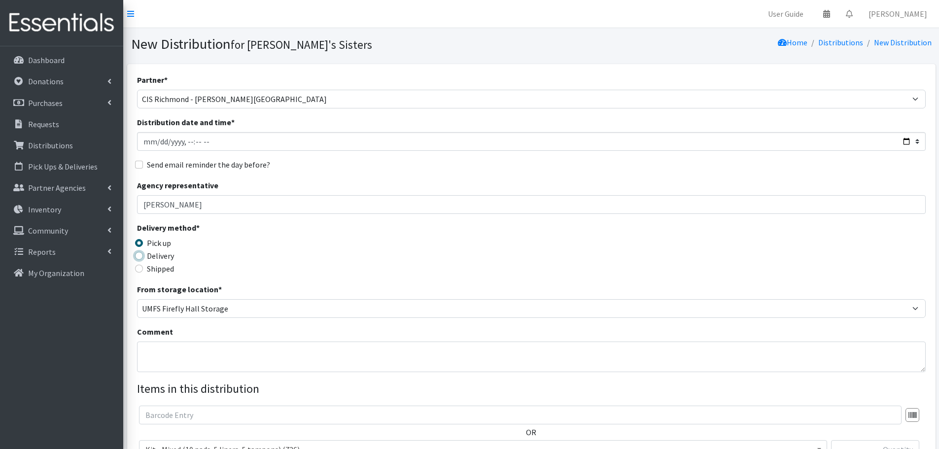
click at [143, 257] on input "Delivery" at bounding box center [139, 256] width 8 height 8
radio input "true"
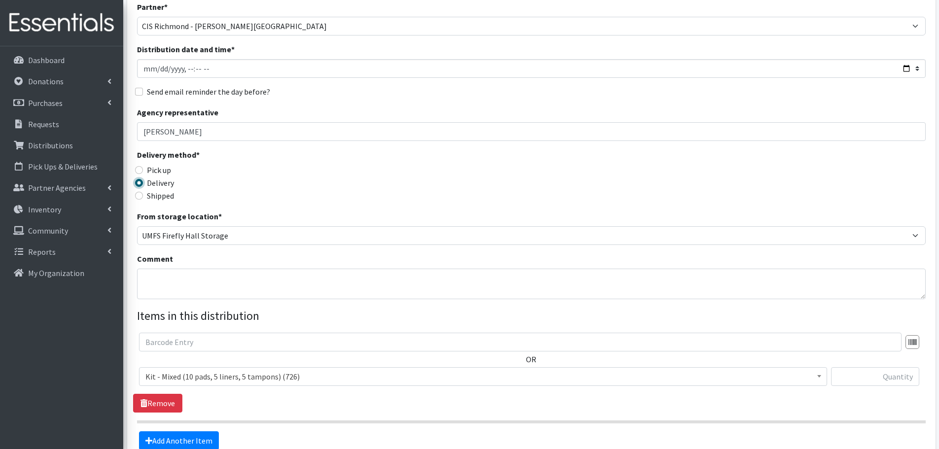
scroll to position [99, 0]
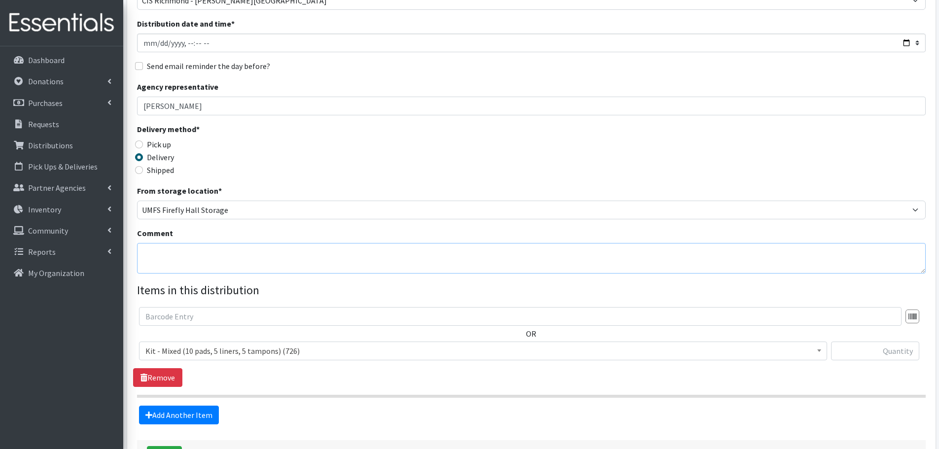
click at [166, 257] on textarea "Comment" at bounding box center [531, 258] width 788 height 31
paste textarea "CIS Richmond August Fair"
type textarea "CIS Richmond August Fair"
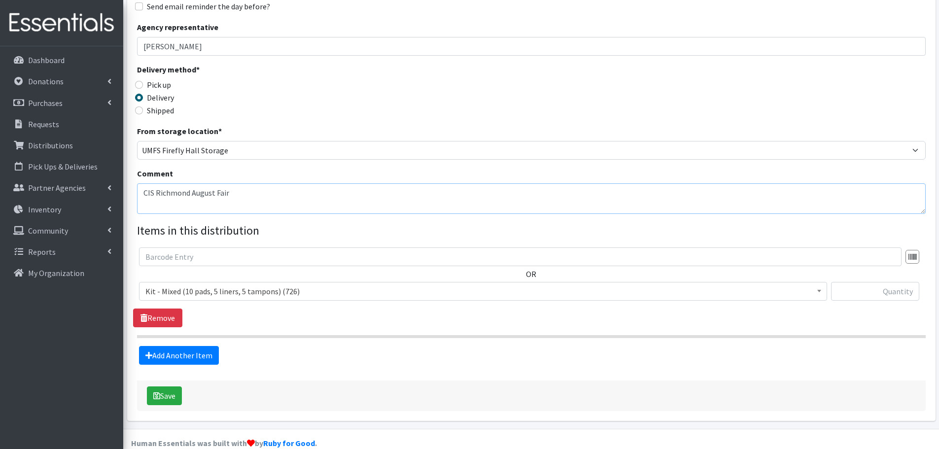
scroll to position [175, 0]
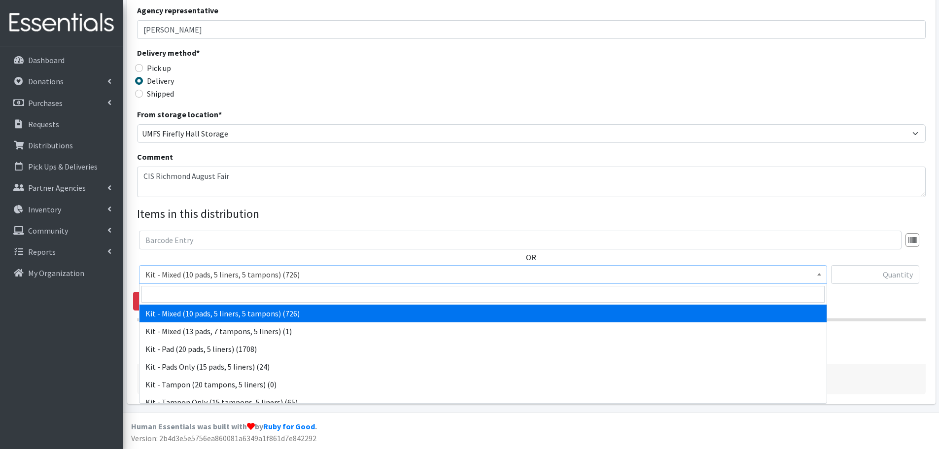
click at [207, 272] on span "Kit - Mixed (10 pads, 5 liners, 5 tampons) (726)" at bounding box center [482, 275] width 675 height 14
click at [197, 294] on input "search" at bounding box center [482, 294] width 683 height 17
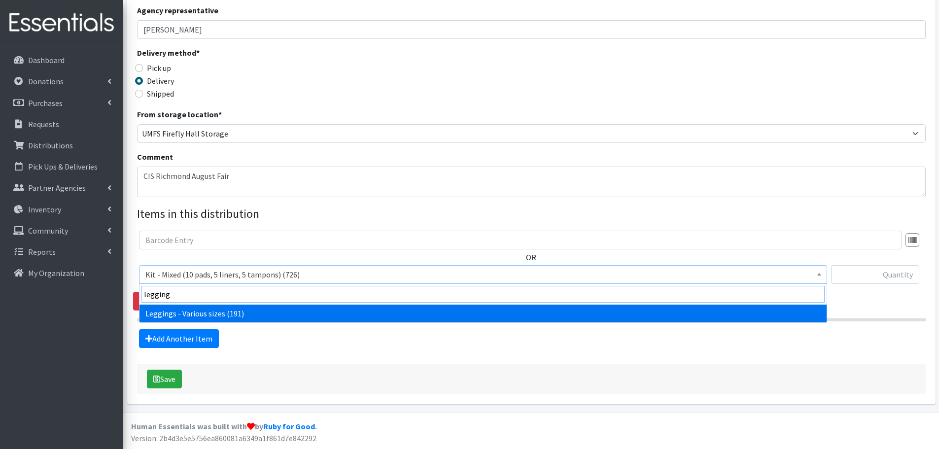
type input "legging"
select select "12411"
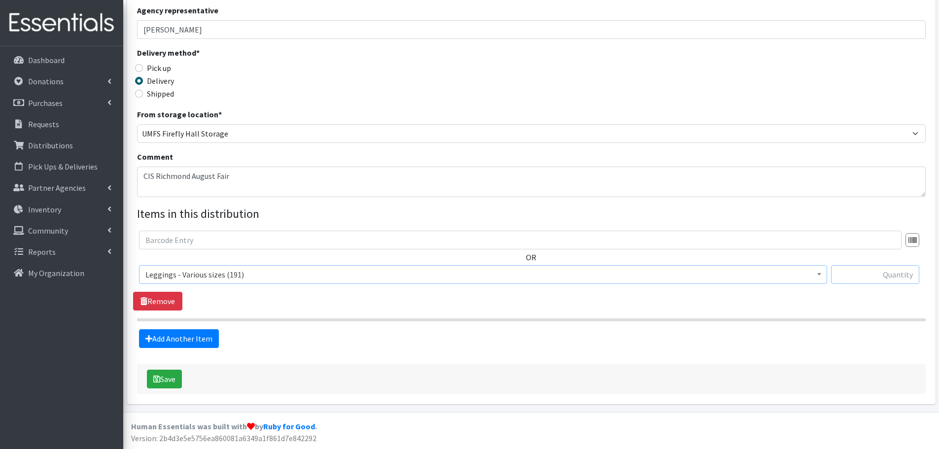
click at [884, 276] on input "text" at bounding box center [875, 274] width 88 height 19
type input "2"
click at [196, 346] on link "Add Another Item" at bounding box center [179, 338] width 80 height 19
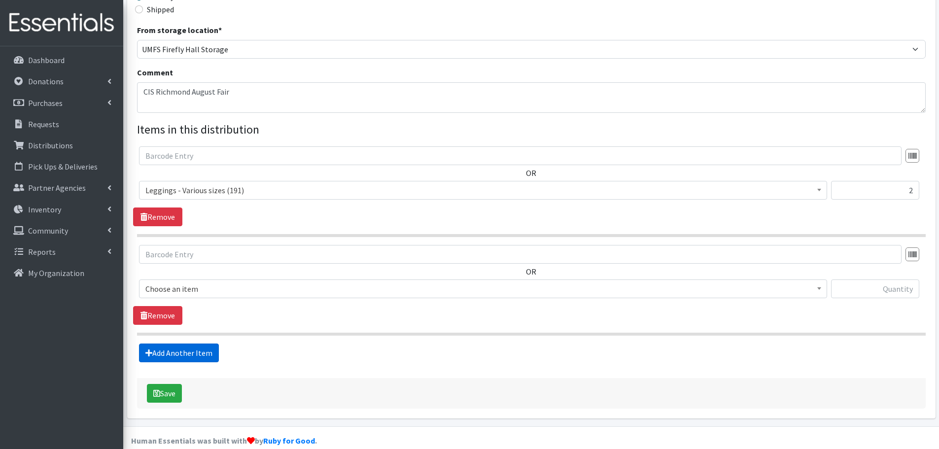
scroll to position [273, 0]
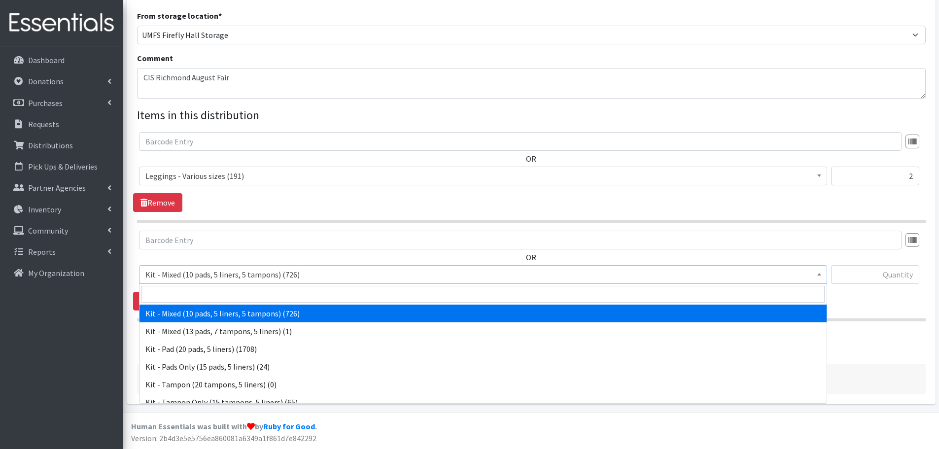
click at [180, 278] on span "Kit - Mixed (10 pads, 5 liners, 5 tampons) (726)" at bounding box center [482, 275] width 675 height 14
click at [179, 292] on input "search" at bounding box center [482, 294] width 683 height 17
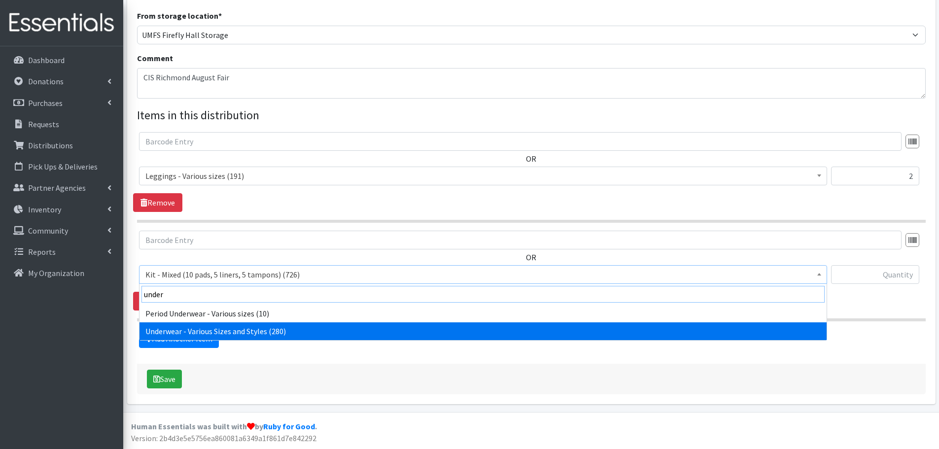
type input "under"
select select "10495"
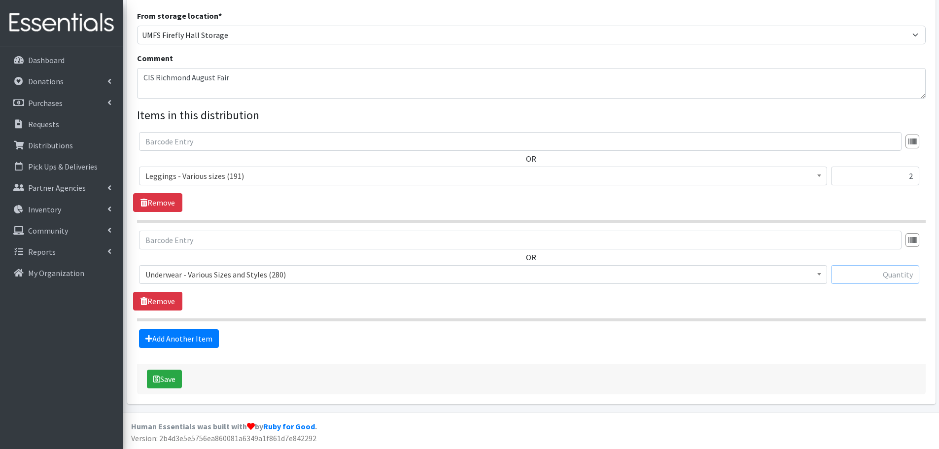
click at [889, 279] on input "text" at bounding box center [875, 274] width 88 height 19
type input "6"
click at [178, 375] on button "Save" at bounding box center [164, 379] width 35 height 19
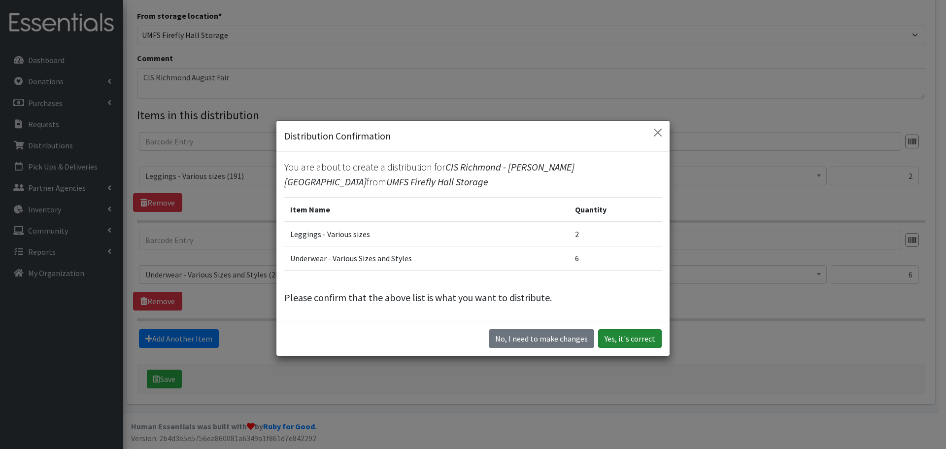
click at [636, 342] on button "Yes, it's correct" at bounding box center [630, 338] width 64 height 19
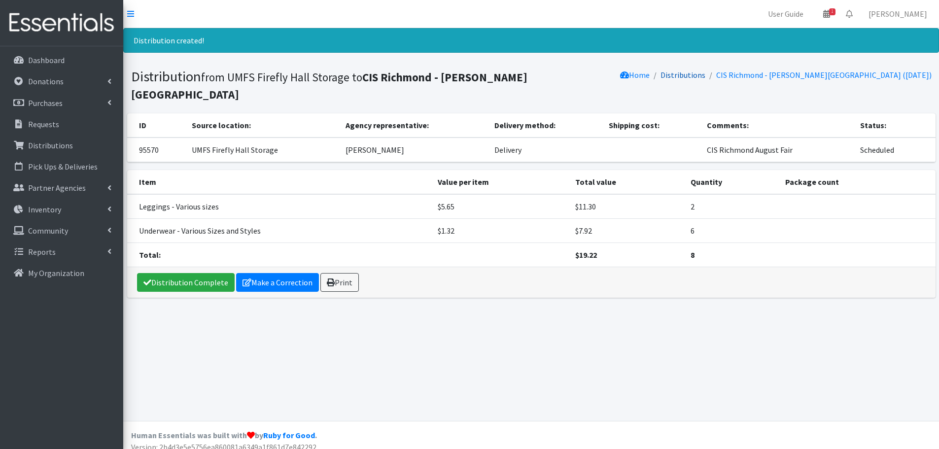
click at [671, 71] on link "Distributions" at bounding box center [682, 75] width 45 height 10
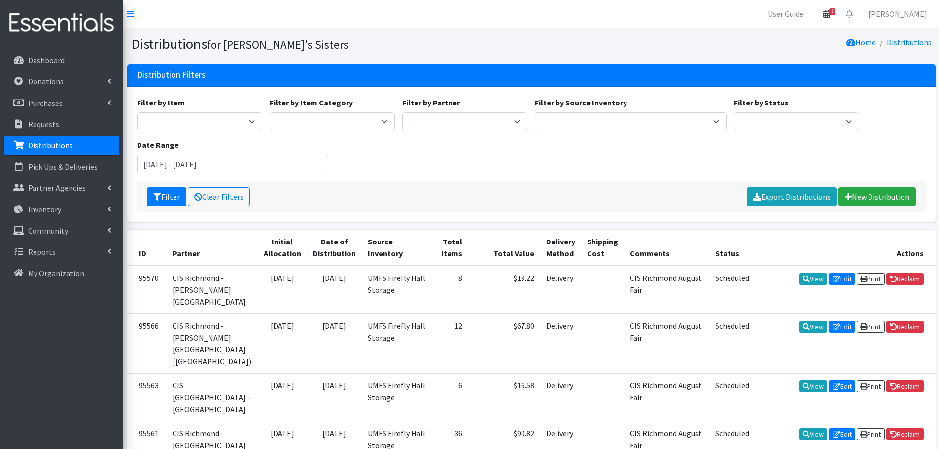
click at [835, 11] on span "1" at bounding box center [832, 11] width 6 height 7
click at [802, 32] on link "1 Pick-ups remaining this week" at bounding box center [768, 35] width 137 height 20
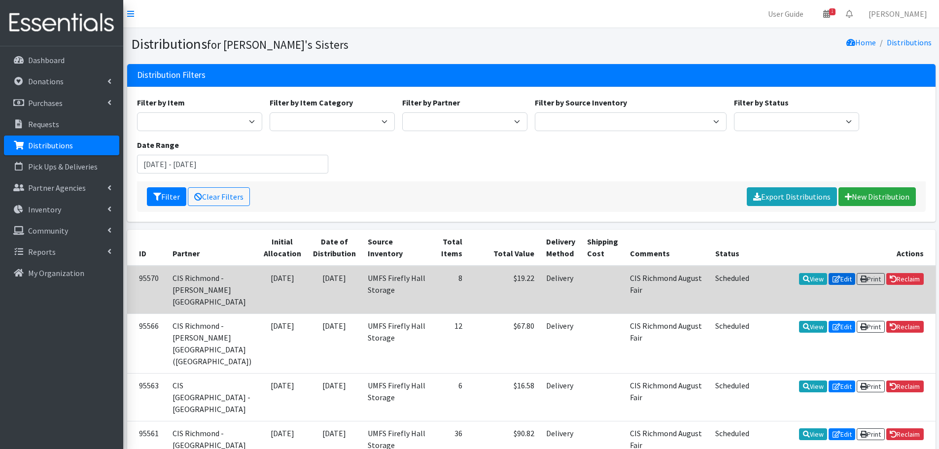
click at [833, 279] on icon at bounding box center [836, 278] width 8 height 7
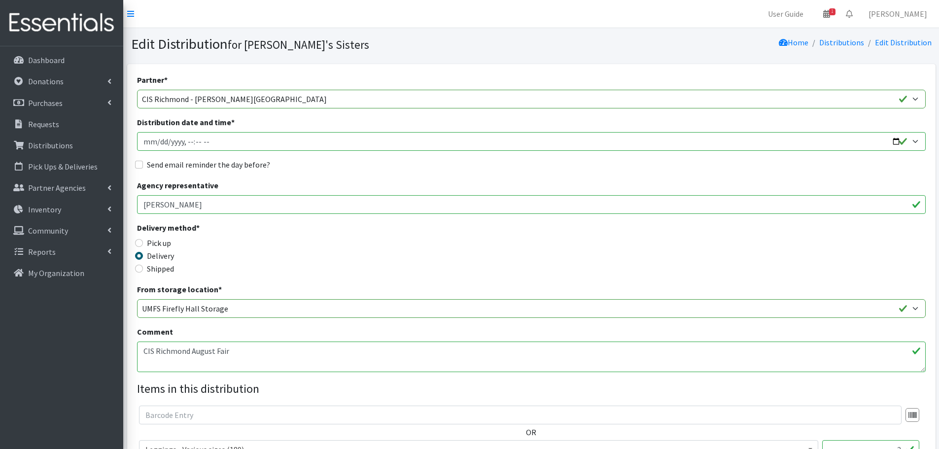
click at [155, 144] on input "Distribution date and time *" at bounding box center [531, 141] width 788 height 19
type input "[DATE]T23:59"
click at [326, 260] on div "Delivery" at bounding box center [235, 256] width 197 height 12
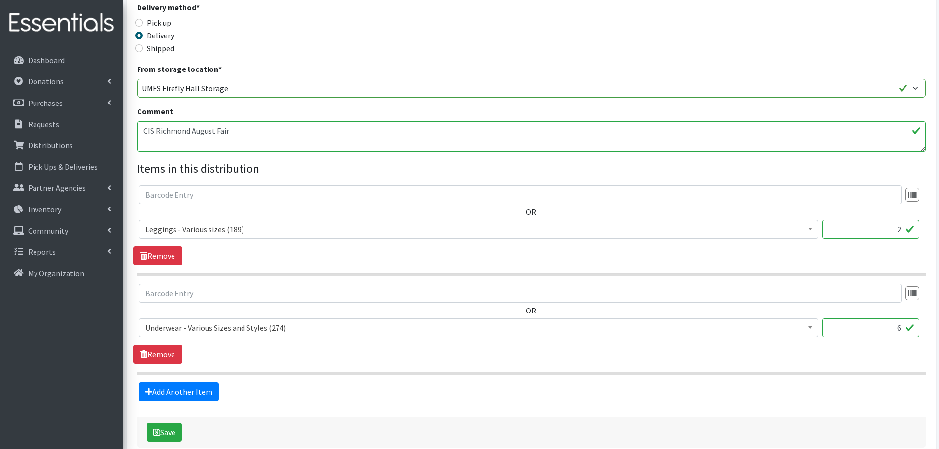
scroll to position [273, 0]
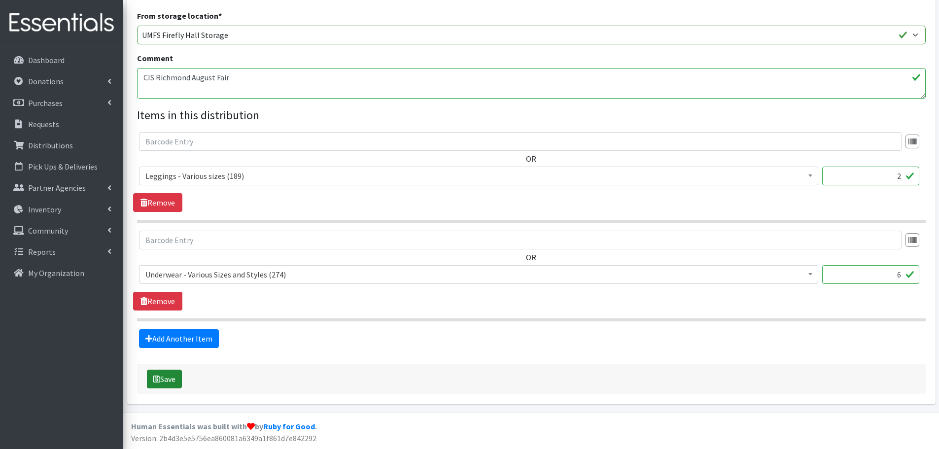
click at [168, 383] on button "Save" at bounding box center [164, 379] width 35 height 19
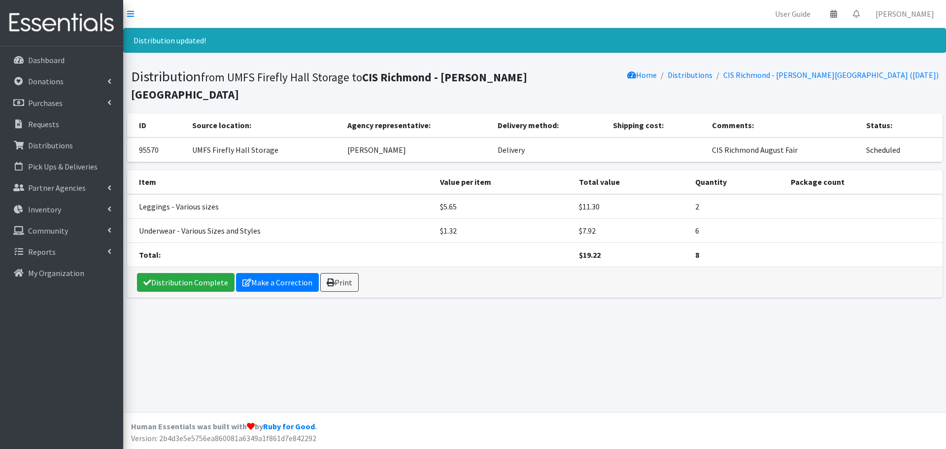
click at [678, 69] on li "Distributions" at bounding box center [685, 75] width 56 height 14
click at [677, 78] on link "Distributions" at bounding box center [690, 75] width 45 height 10
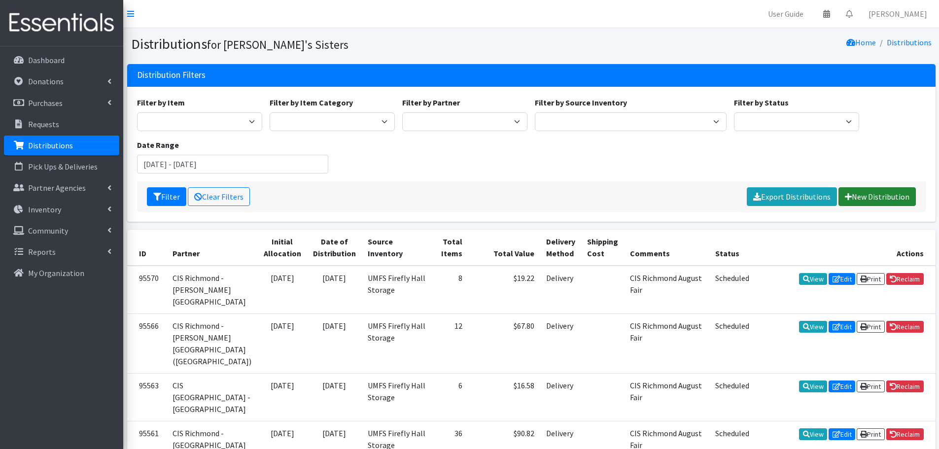
click at [871, 205] on link "New Distribution" at bounding box center [876, 196] width 77 height 19
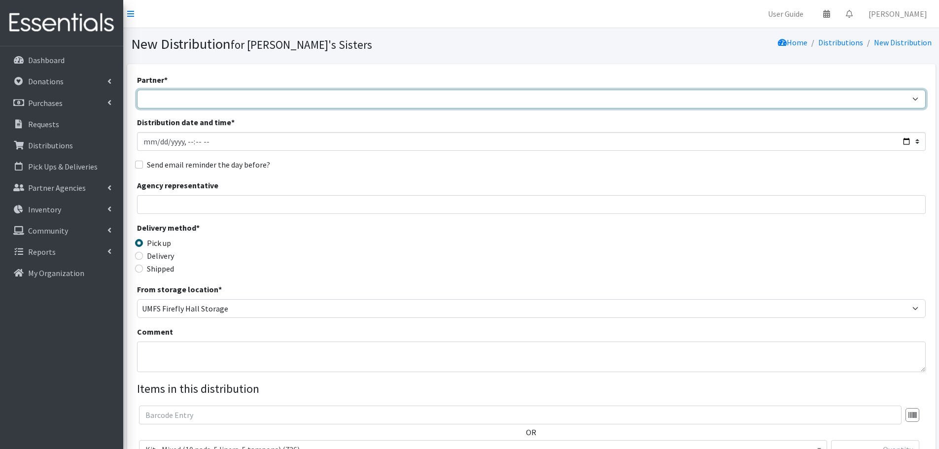
click at [181, 103] on select "211 Virginia and Individual Referrals Afghan Support Center (USCIS) ANU FOUNDAT…" at bounding box center [531, 99] width 788 height 19
click at [184, 94] on select "211 Virginia and Individual Referrals Afghan Support Center (USCIS) ANU FOUNDAT…" at bounding box center [531, 99] width 788 height 19
select select "8071"
click at [137, 90] on select "211 Virginia and Individual Referrals Afghan Support Center (USCIS) ANU FOUNDAT…" at bounding box center [531, 99] width 788 height 19
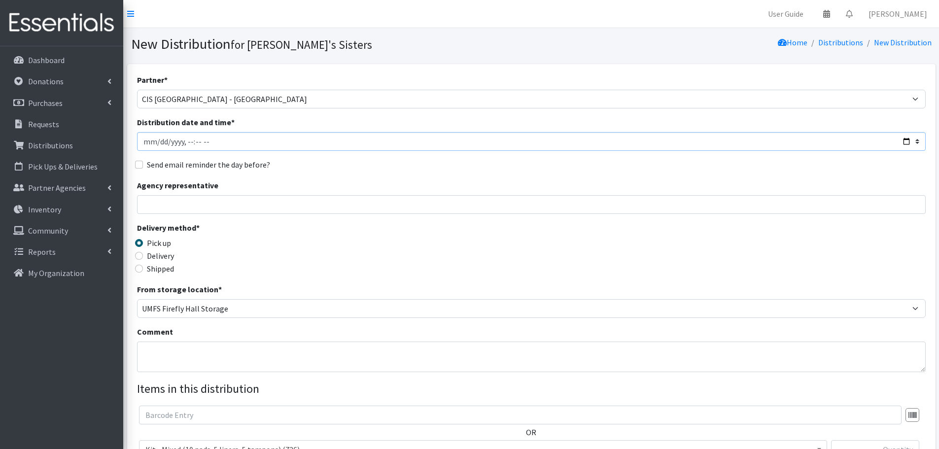
click at [158, 144] on input "Distribution date and time *" at bounding box center [531, 141] width 788 height 19
type input "2025-08-13T23:59"
click at [161, 200] on input "Agency representative" at bounding box center [531, 204] width 788 height 19
type input "[PERSON_NAME]"
click at [170, 259] on label "Delivery" at bounding box center [160, 256] width 27 height 12
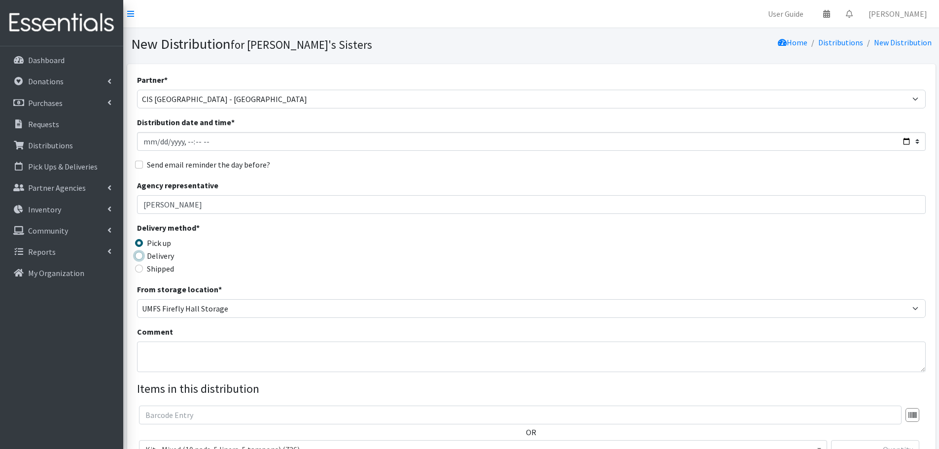
click at [143, 259] on input "Delivery" at bounding box center [139, 256] width 8 height 8
radio input "true"
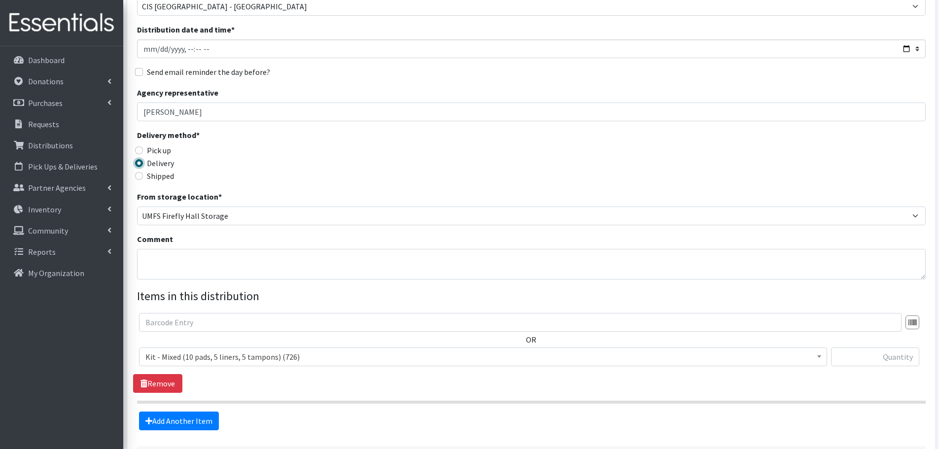
scroll to position [99, 0]
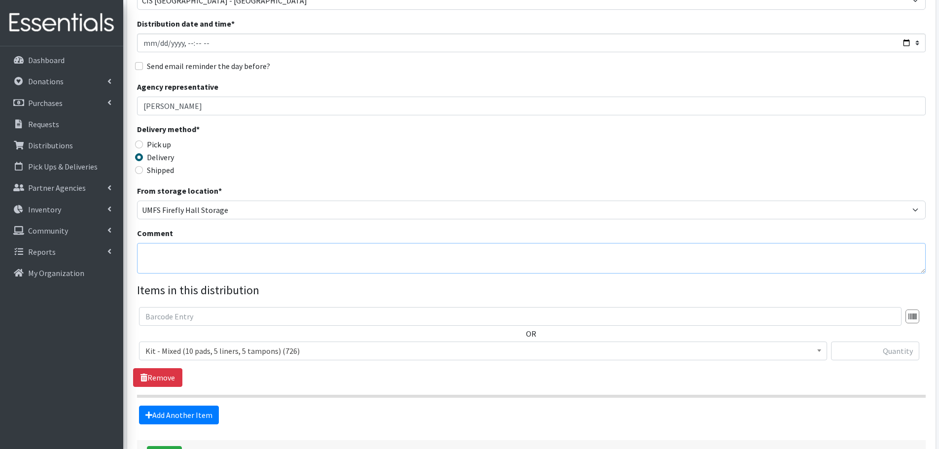
click at [181, 250] on textarea "Comment" at bounding box center [531, 258] width 788 height 31
paste textarea "CIS Richmond August Fair"
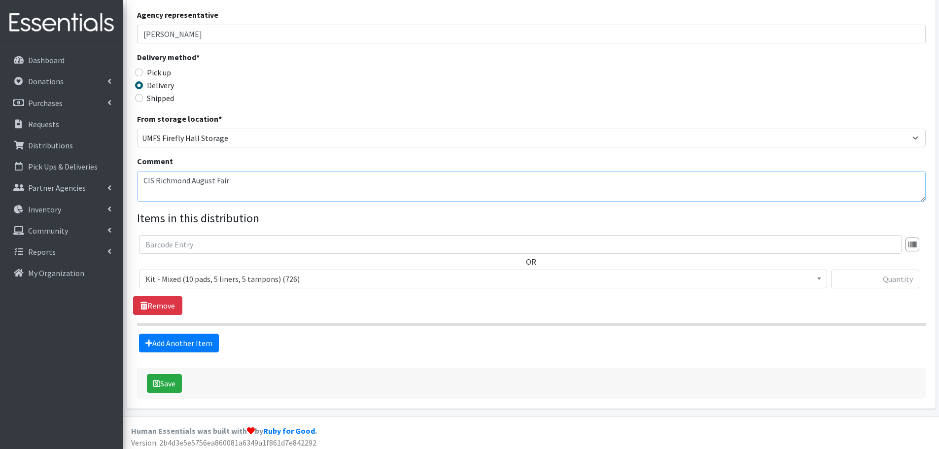
scroll to position [175, 0]
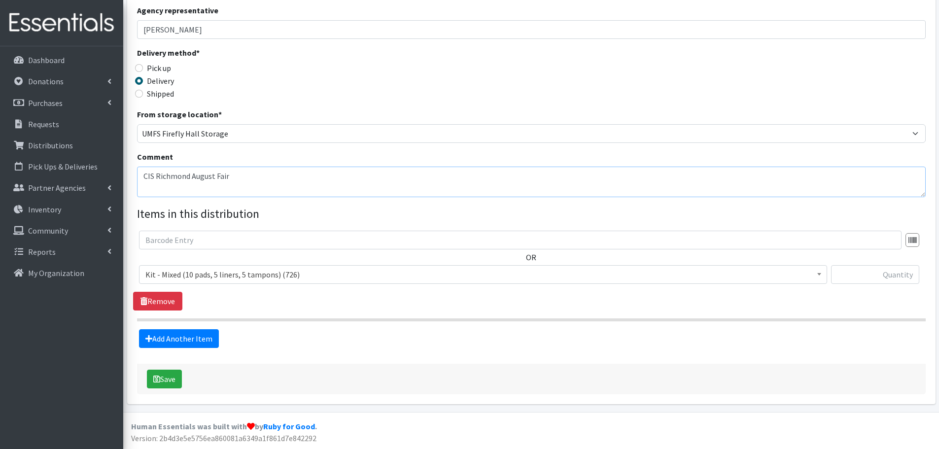
type textarea "CIS Richmond August Fair"
click at [267, 278] on span "Kit - Mixed (10 pads, 5 liners, 5 tampons) (726)" at bounding box center [482, 275] width 675 height 14
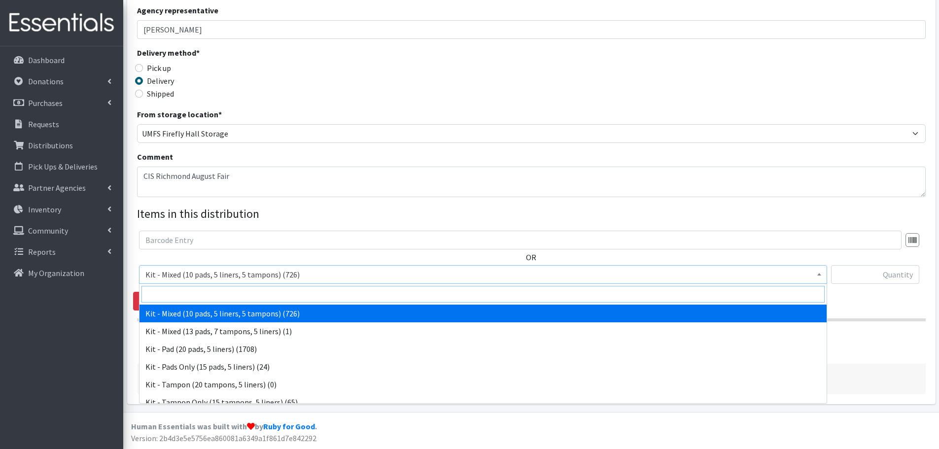
click at [259, 289] on input "search" at bounding box center [482, 294] width 683 height 17
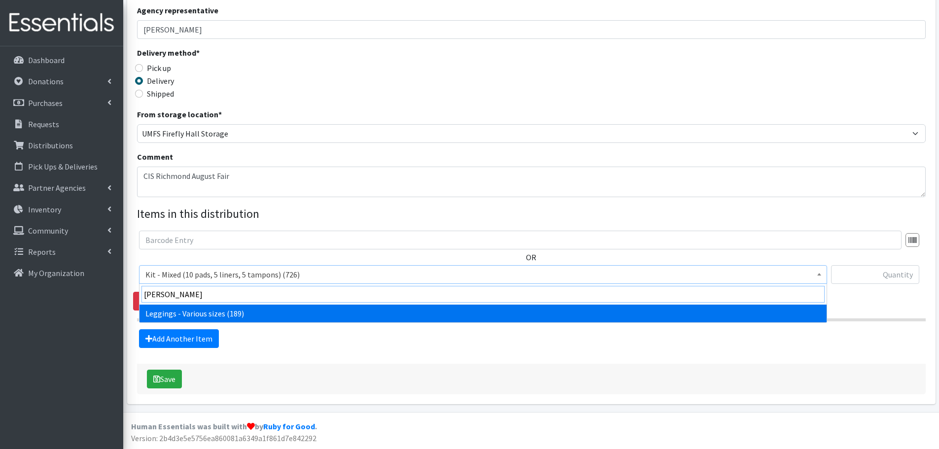
type input "legg"
select select "12411"
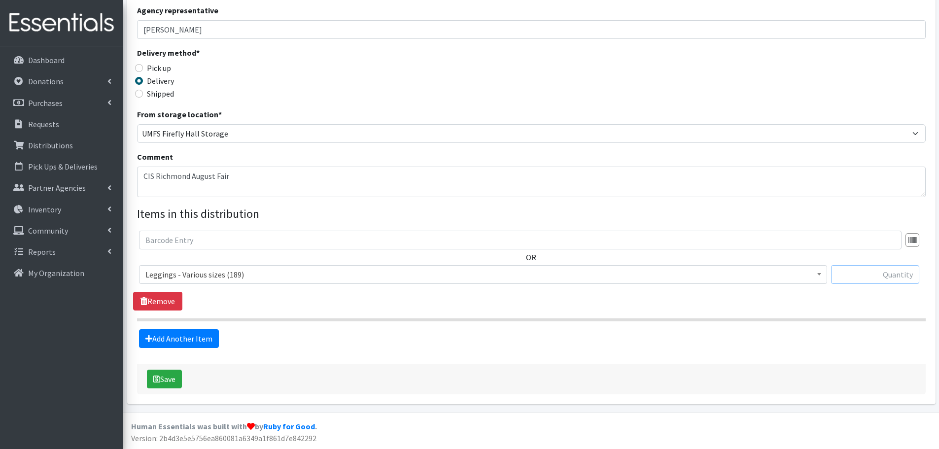
click at [874, 281] on input "text" at bounding box center [875, 274] width 88 height 19
type input "2"
click at [192, 335] on link "Add Another Item" at bounding box center [179, 338] width 80 height 19
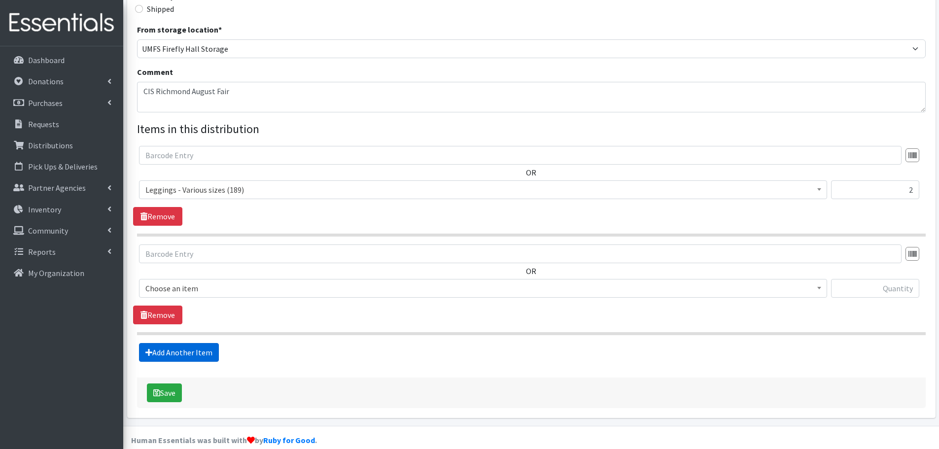
scroll to position [273, 0]
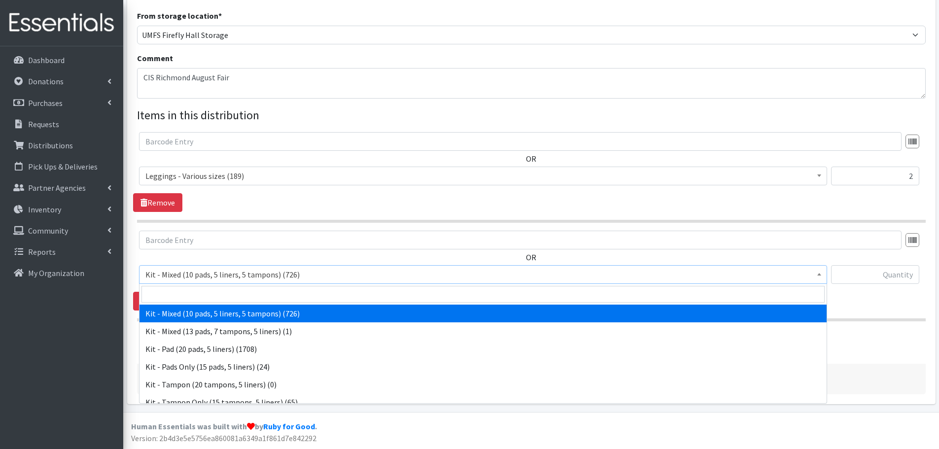
click at [189, 278] on span "Kit - Mixed (10 pads, 5 liners, 5 tampons) (726)" at bounding box center [482, 275] width 675 height 14
click at [189, 290] on input "search" at bounding box center [482, 294] width 683 height 17
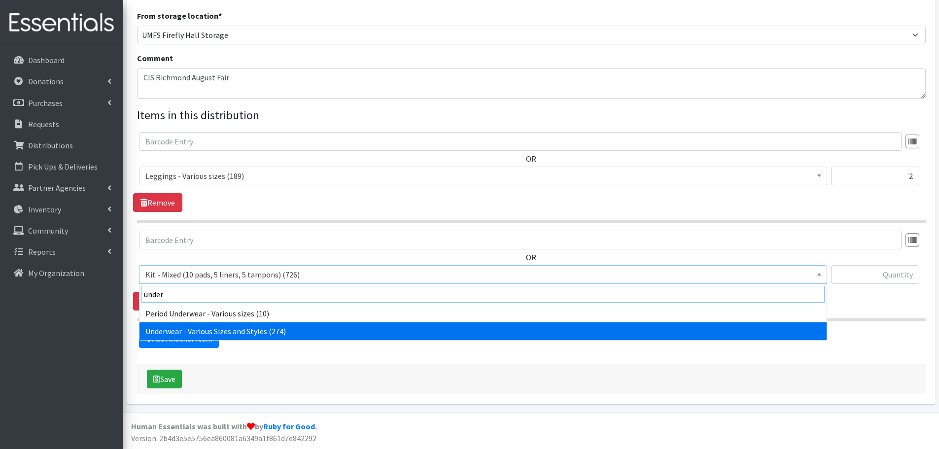
type input "under"
select select "10495"
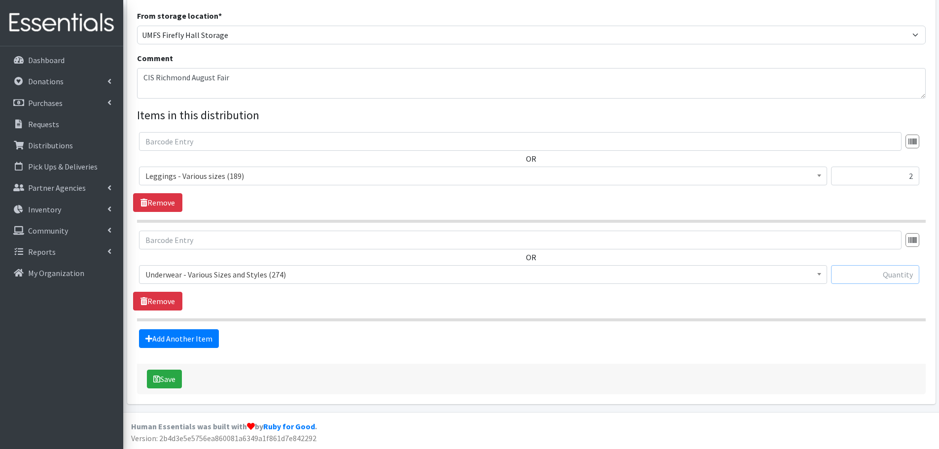
click at [868, 280] on input "text" at bounding box center [875, 274] width 88 height 19
type input "6"
click at [866, 311] on section "OR Kit - Mixed (10 pads, 5 liners, 5 tampons) (726) Kit - Mixed (13 pads, 7 tam…" at bounding box center [531, 276] width 788 height 91
click at [171, 376] on button "Save" at bounding box center [164, 379] width 35 height 19
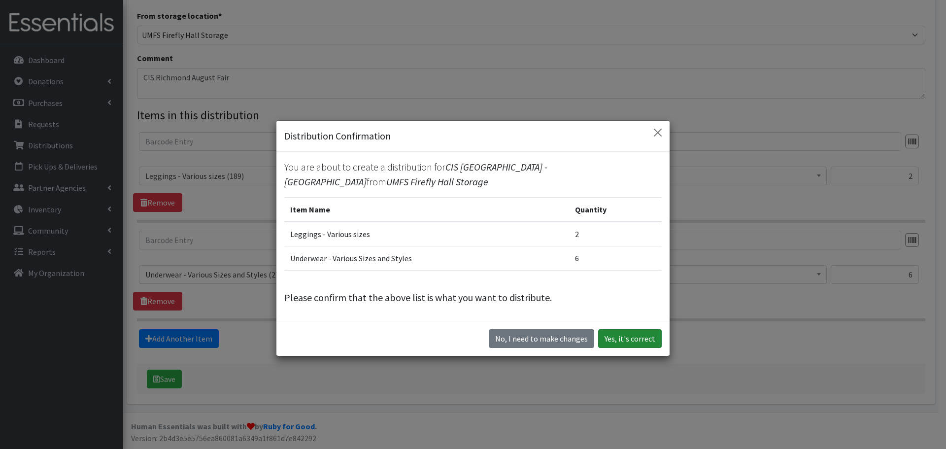
click at [615, 337] on button "Yes, it's correct" at bounding box center [630, 338] width 64 height 19
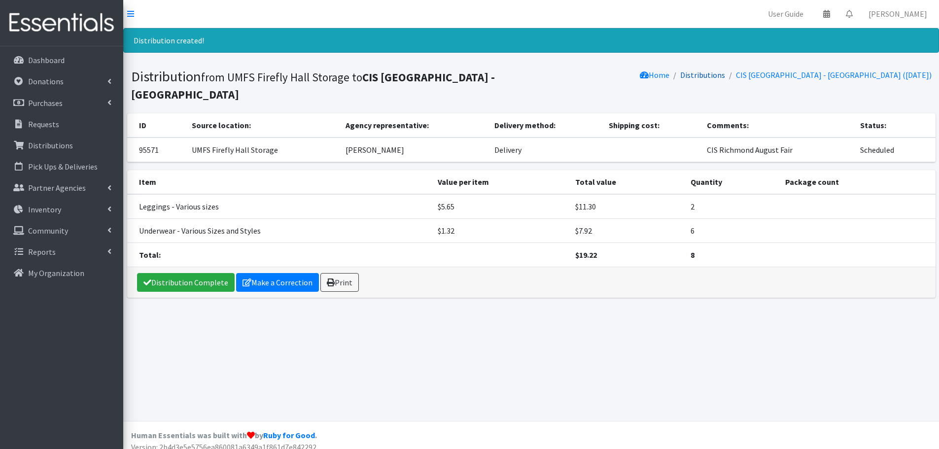
click at [682, 78] on link "Distributions" at bounding box center [702, 75] width 45 height 10
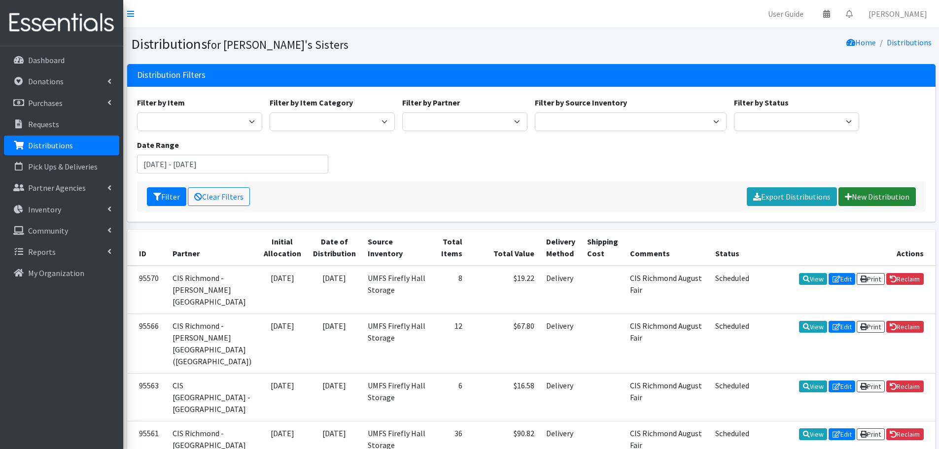
click at [869, 196] on link "New Distribution" at bounding box center [876, 196] width 77 height 19
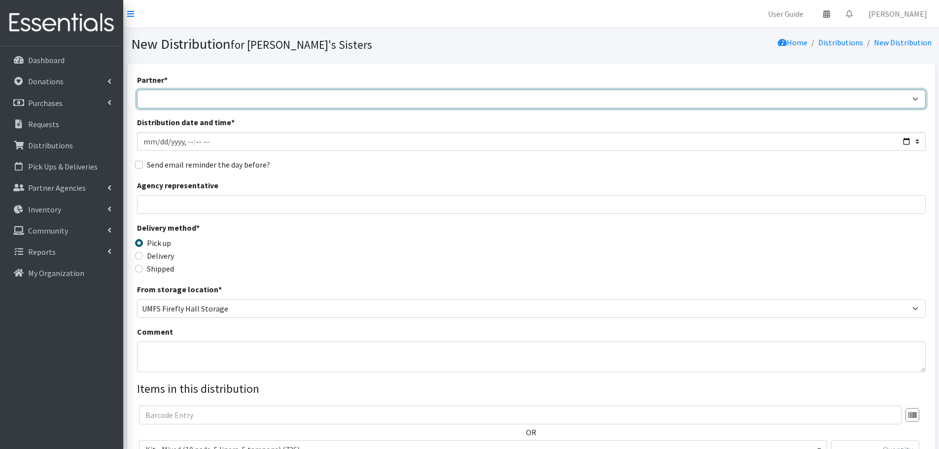
click at [161, 102] on select "211 [US_STATE] and Individual Referrals Afghan Support Center (USCIS) ANU FOUND…" at bounding box center [531, 99] width 788 height 19
select select "8072"
click at [137, 90] on select "211 [US_STATE] and Individual Referrals Afghan Support Center (USCIS) ANU FOUND…" at bounding box center [531, 99] width 788 height 19
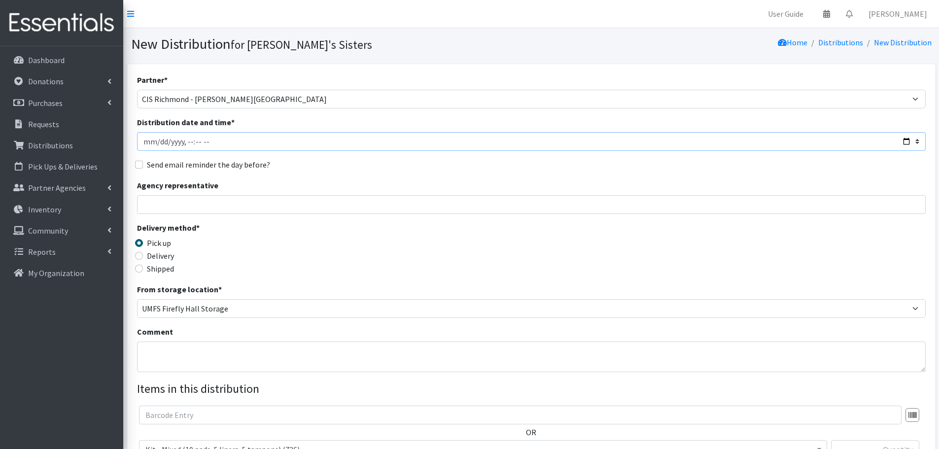
click at [155, 145] on input "Distribution date and time *" at bounding box center [531, 141] width 788 height 19
type input "2025-08-13T23:59"
click at [165, 202] on input "Agency representative" at bounding box center [531, 204] width 788 height 19
paste input "CIS Richmond August Fair"
type input "CIS Richmond August Fair"
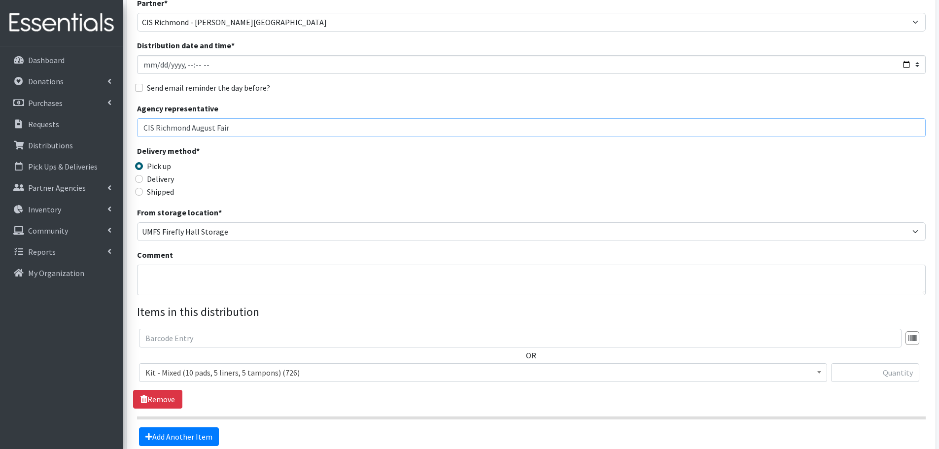
scroll to position [99, 0]
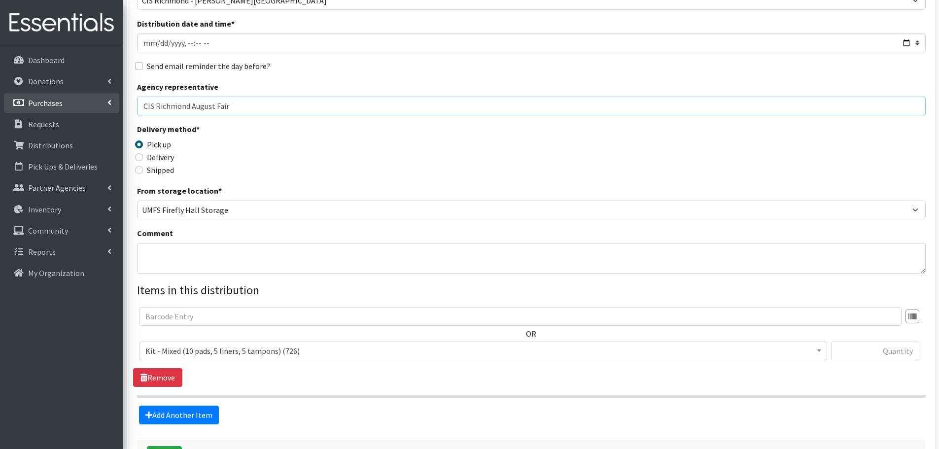
drag, startPoint x: 256, startPoint y: 106, endPoint x: 24, endPoint y: 106, distance: 232.1
click at [24, 106] on div "User Guide 0 Pick-ups remaining this week View Calendar 0 Requests 0 Partner Ag…" at bounding box center [469, 213] width 939 height 624
click at [163, 104] on input "Agency representative" at bounding box center [531, 106] width 788 height 19
type input "[PERSON_NAME]"
click at [157, 159] on label "Delivery" at bounding box center [160, 157] width 27 height 12
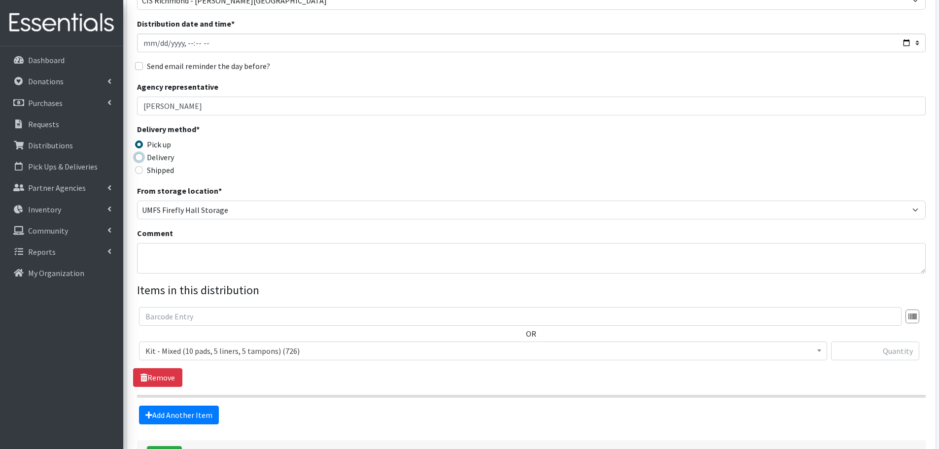
click at [143, 159] on input "Delivery" at bounding box center [139, 157] width 8 height 8
radio input "true"
click at [151, 250] on textarea "Comment" at bounding box center [531, 258] width 788 height 31
paste textarea "CIS Richmond August Fair"
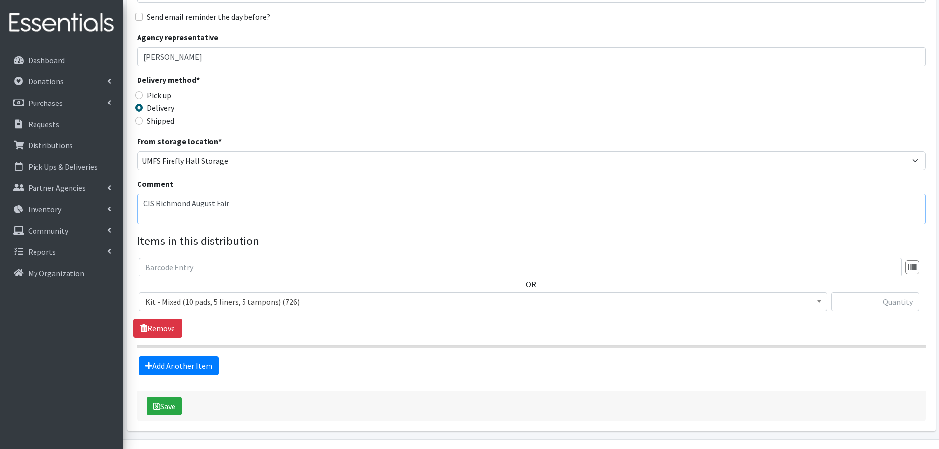
type textarea "CIS Richmond August Fair"
click at [177, 296] on span "Kit - Mixed (10 pads, 5 liners, 5 tampons) (726)" at bounding box center [482, 302] width 675 height 14
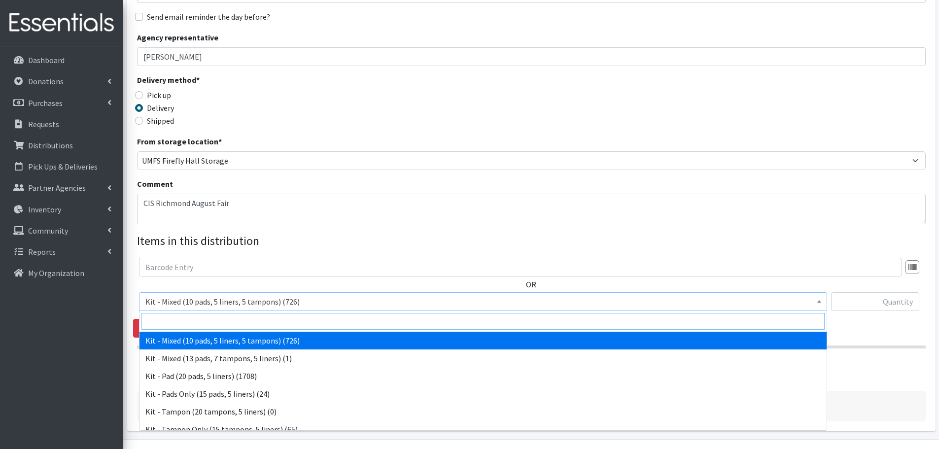
click at [177, 317] on input "search" at bounding box center [482, 321] width 683 height 17
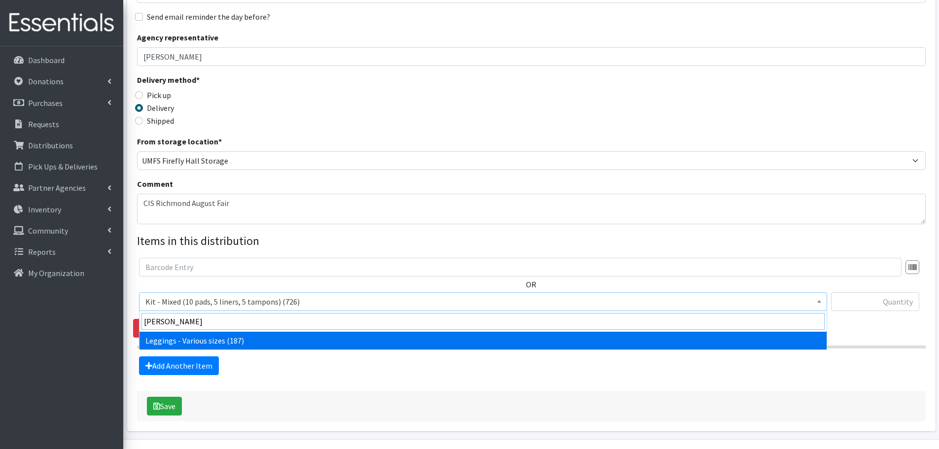
type input "legg"
select select "12411"
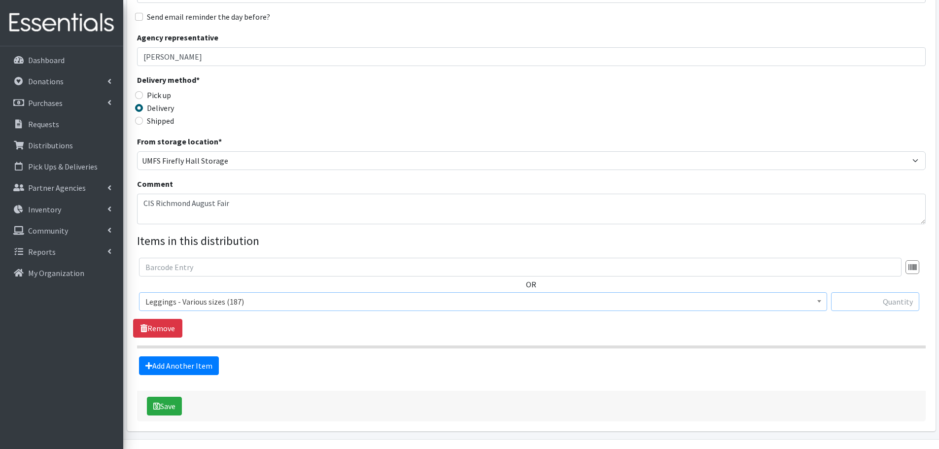
click at [867, 302] on input "text" at bounding box center [875, 301] width 88 height 19
type input "8"
click at [205, 360] on link "Add Another Item" at bounding box center [179, 365] width 80 height 19
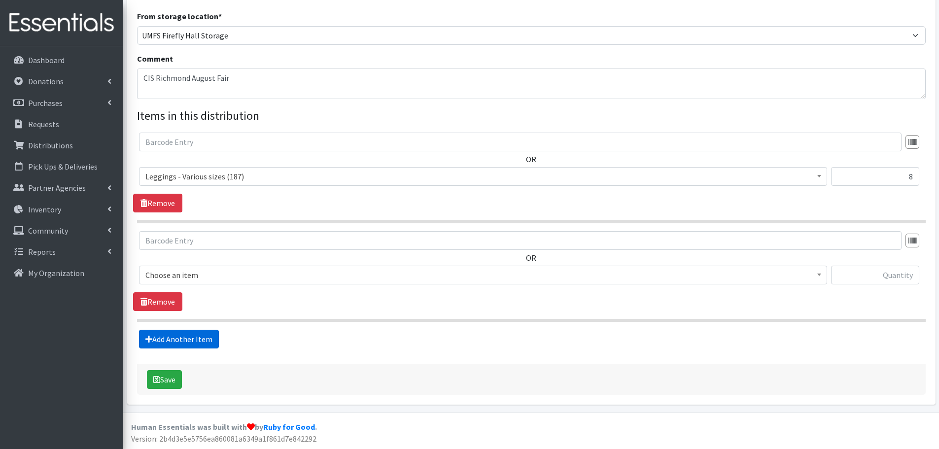
scroll to position [273, 0]
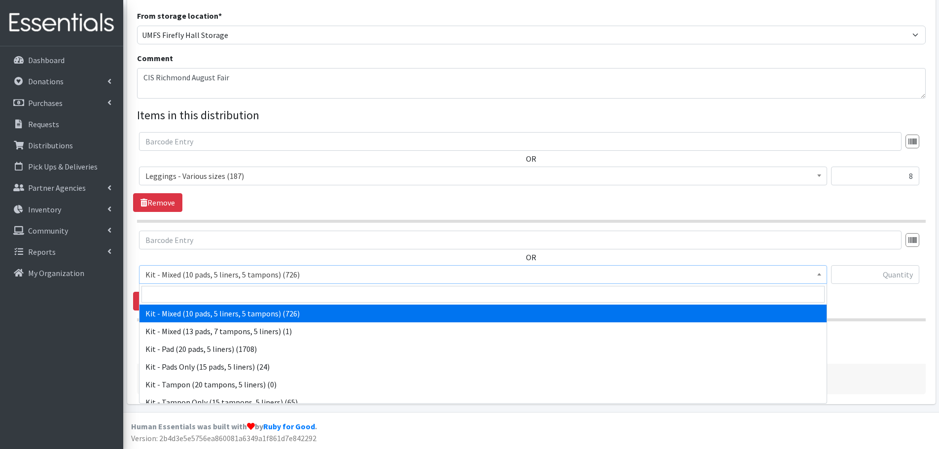
click at [176, 276] on span "Kit - Mixed (10 pads, 5 liners, 5 tampons) (726)" at bounding box center [482, 275] width 675 height 14
click at [176, 300] on input "search" at bounding box center [482, 294] width 683 height 17
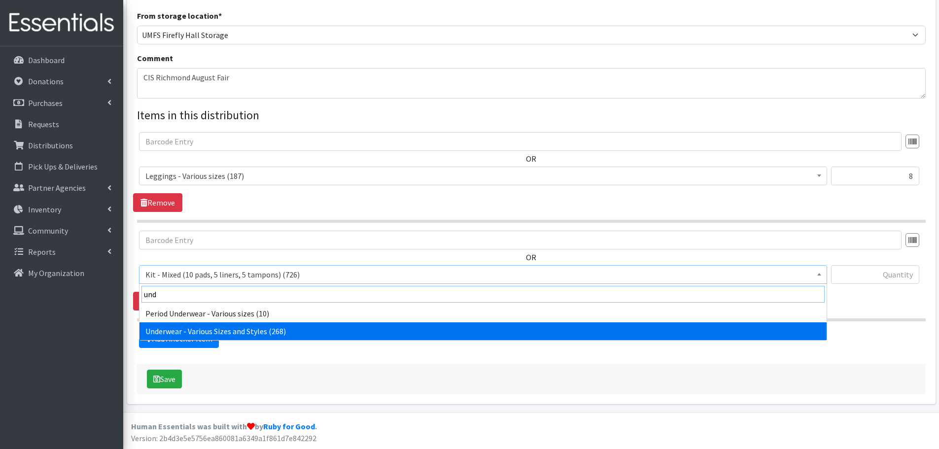
type input "und"
select select "10495"
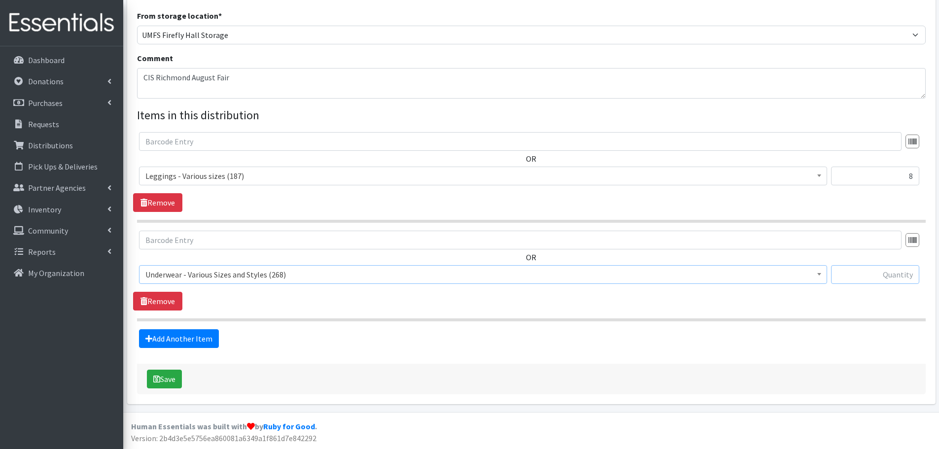
click at [856, 273] on input "text" at bounding box center [875, 274] width 88 height 19
type input "19"
click at [714, 296] on div "OR Kit - Mixed (10 pads, 5 liners, 5 tampons) (726) Kit - Mixed (13 pads, 7 tam…" at bounding box center [531, 271] width 796 height 80
click at [177, 379] on button "Save" at bounding box center [164, 379] width 35 height 19
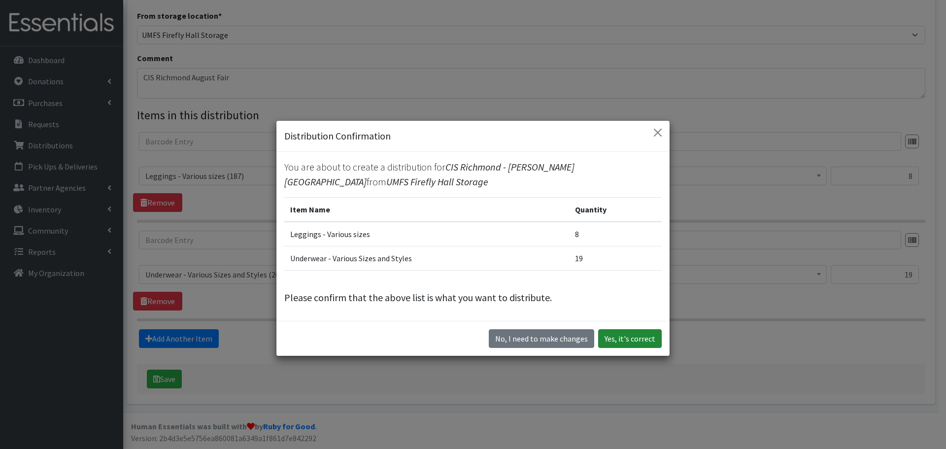
click at [624, 343] on button "Yes, it's correct" at bounding box center [630, 338] width 64 height 19
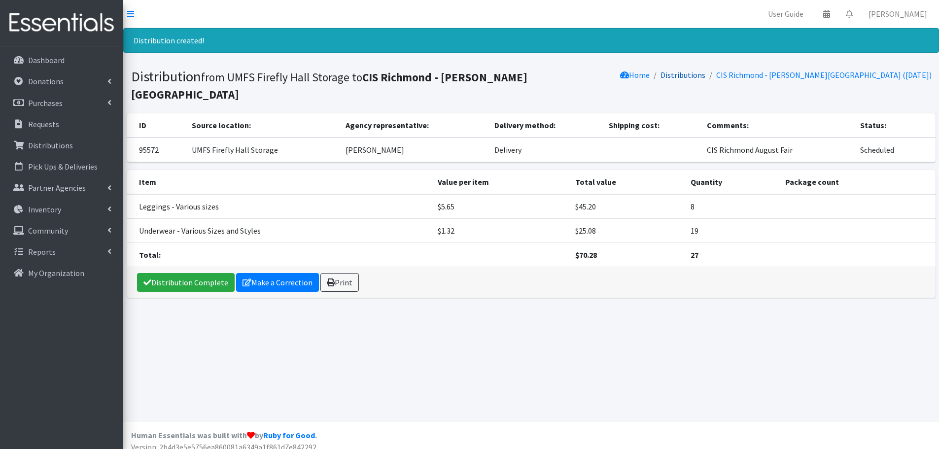
click at [695, 77] on link "Distributions" at bounding box center [682, 75] width 45 height 10
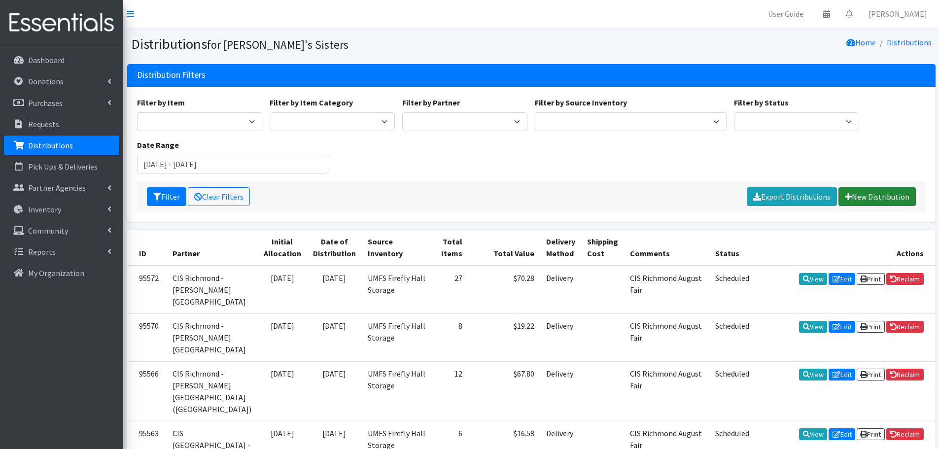
click at [850, 199] on icon at bounding box center [848, 197] width 7 height 8
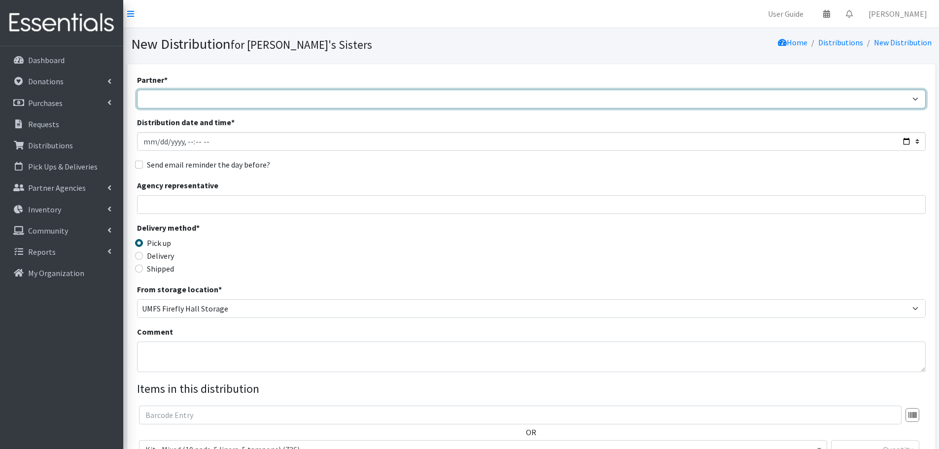
click at [175, 95] on select "211 [US_STATE] and Individual Referrals Afghan Support Center (USCIS) ANU FOUND…" at bounding box center [531, 99] width 788 height 19
select select "8073"
click at [137, 90] on select "211 [US_STATE] and Individual Referrals Afghan Support Center (USCIS) ANU FOUND…" at bounding box center [531, 99] width 788 height 19
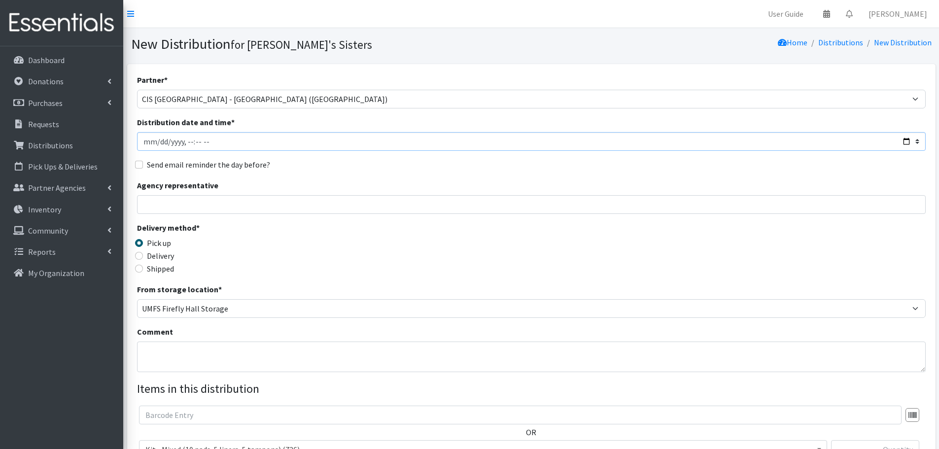
click at [160, 142] on input "Distribution date and time *" at bounding box center [531, 141] width 788 height 19
type input "[DATE]T23:59"
click at [173, 202] on input "Agency representative" at bounding box center [531, 204] width 788 height 19
click at [177, 209] on input "Agency representative" at bounding box center [531, 204] width 788 height 19
type input "[PERSON_NAME]"
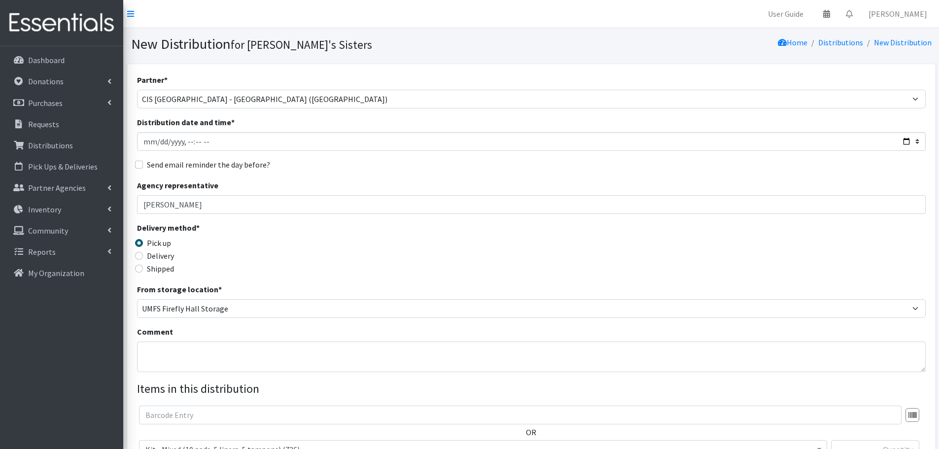
click at [159, 260] on label "Delivery" at bounding box center [160, 256] width 27 height 12
click at [143, 260] on input "Delivery" at bounding box center [139, 256] width 8 height 8
radio input "true"
click at [167, 358] on textarea "Comment" at bounding box center [531, 357] width 788 height 31
paste textarea "CIS Richmond August Fair"
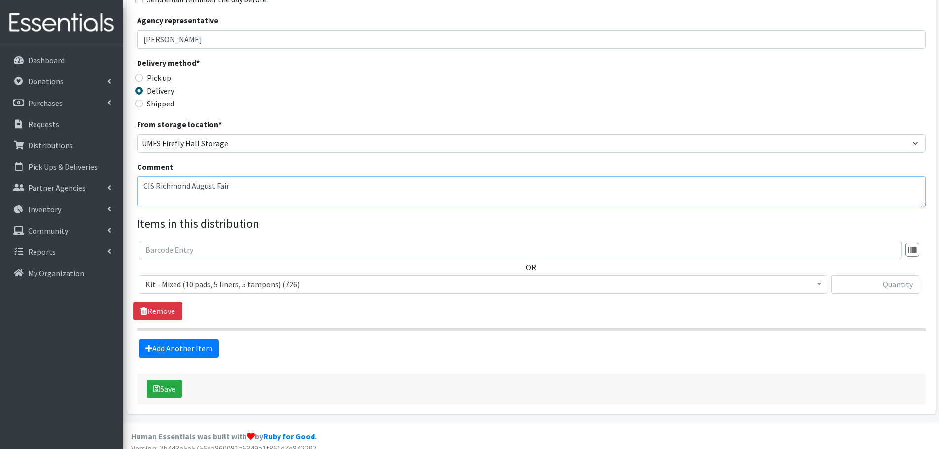
scroll to position [175, 0]
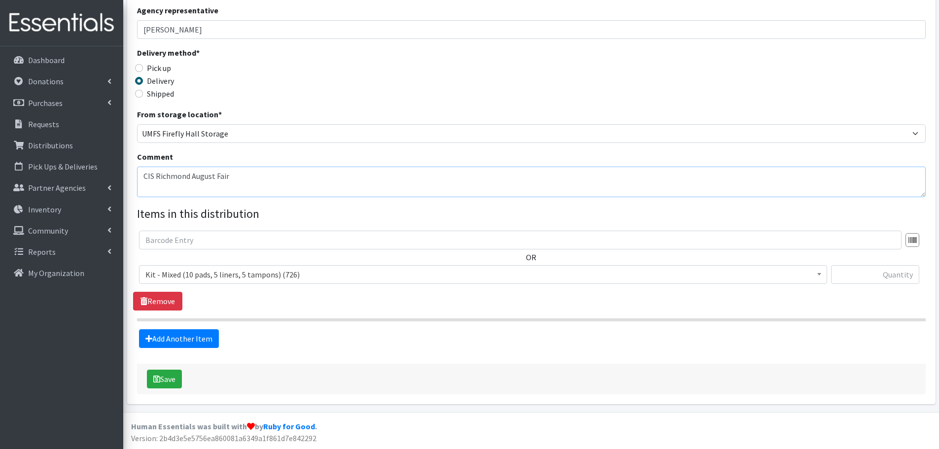
type textarea "CIS Richmond August Fair"
click at [218, 276] on span "Kit - Mixed (10 pads, 5 liners, 5 tampons) (726)" at bounding box center [482, 275] width 675 height 14
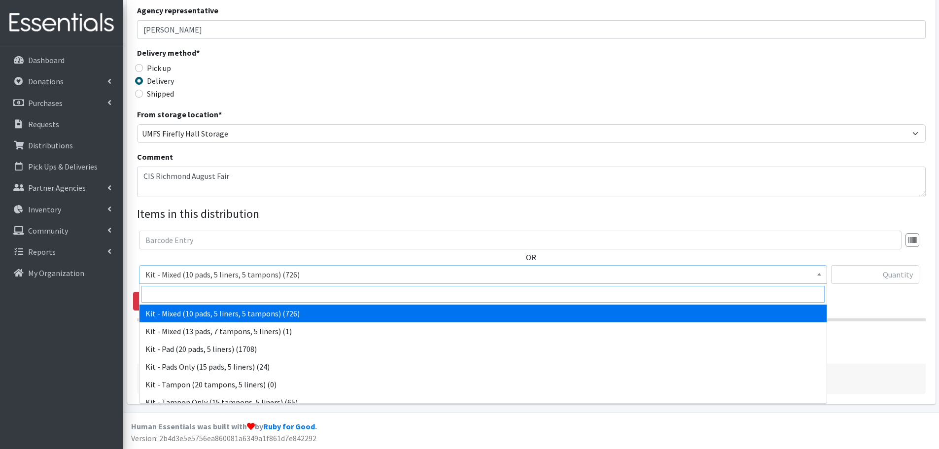
click at [205, 300] on input "search" at bounding box center [482, 294] width 683 height 17
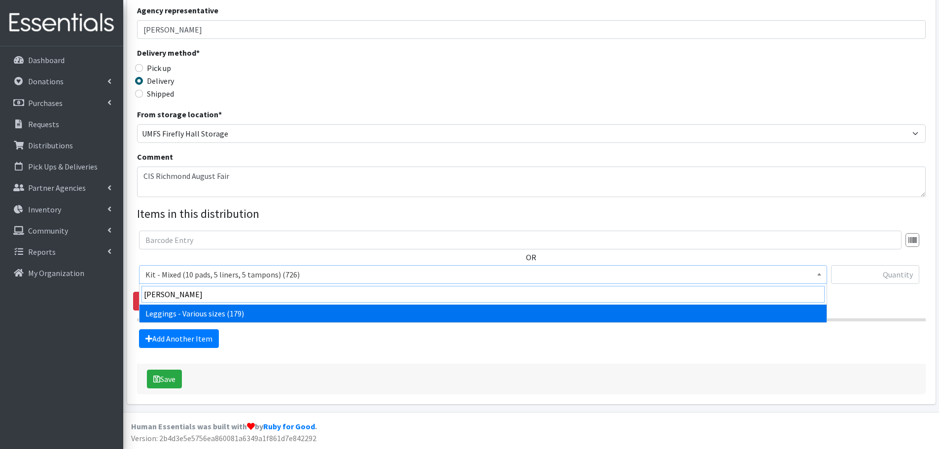
type input "legg"
select select "12411"
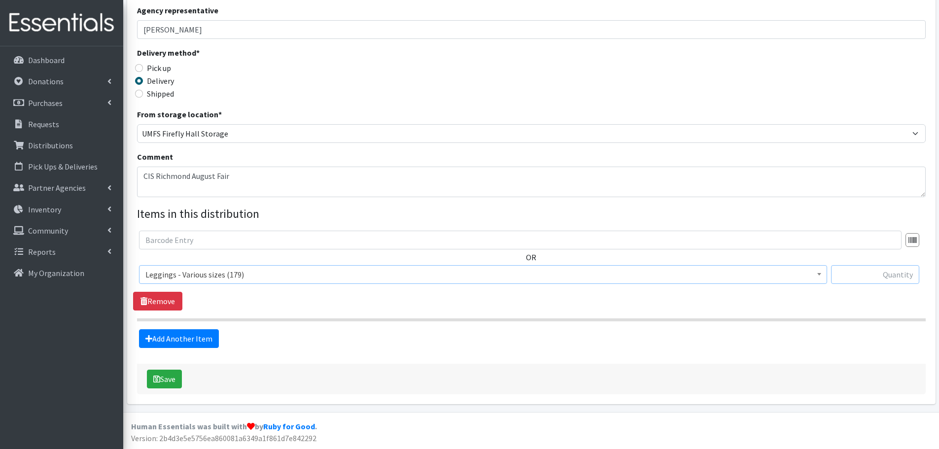
click at [898, 271] on input "text" at bounding box center [875, 274] width 88 height 19
type input "10"
click at [205, 334] on link "Add Another Item" at bounding box center [179, 338] width 80 height 19
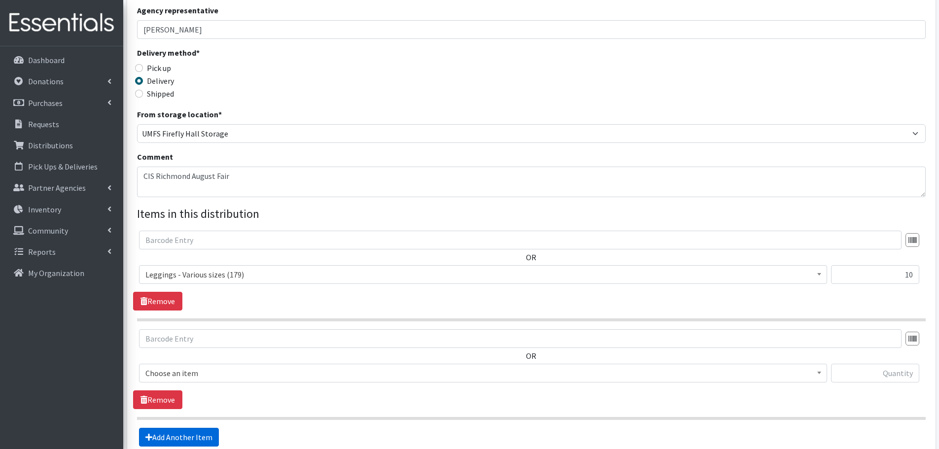
scroll to position [273, 0]
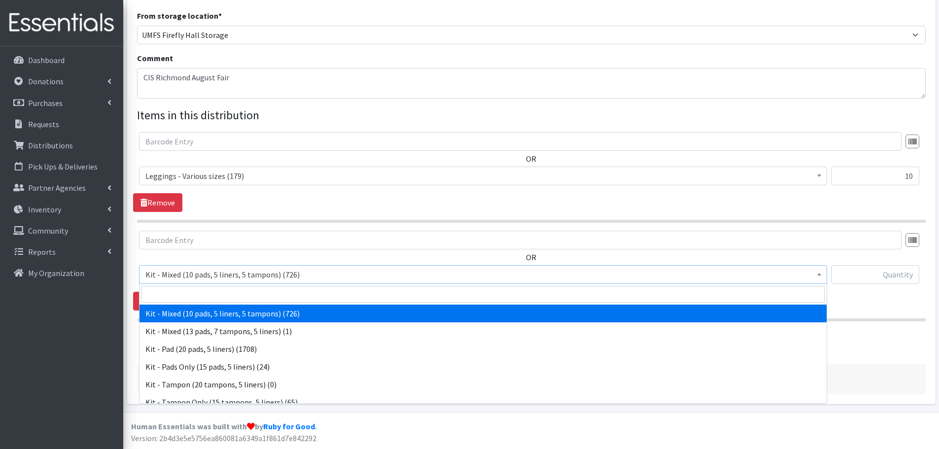
click at [191, 271] on span "Kit - Mixed (10 pads, 5 liners, 5 tampons) (726)" at bounding box center [482, 275] width 675 height 14
click at [191, 291] on input "search" at bounding box center [482, 294] width 683 height 17
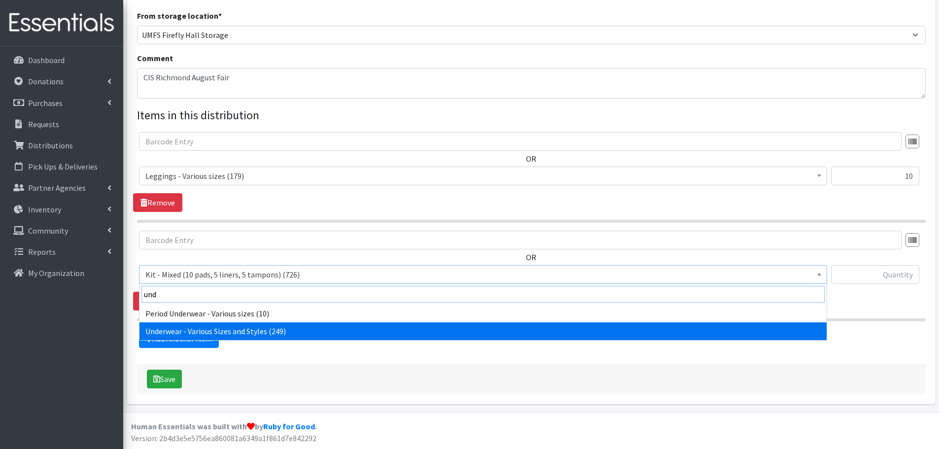
type input "und"
select select "10495"
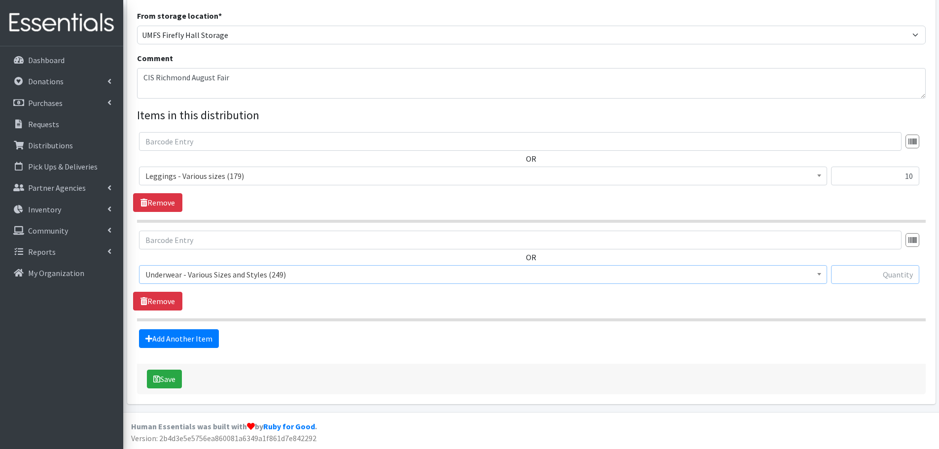
click at [868, 273] on input "text" at bounding box center [875, 274] width 88 height 19
type input "20"
click at [175, 375] on button "Save" at bounding box center [164, 379] width 35 height 19
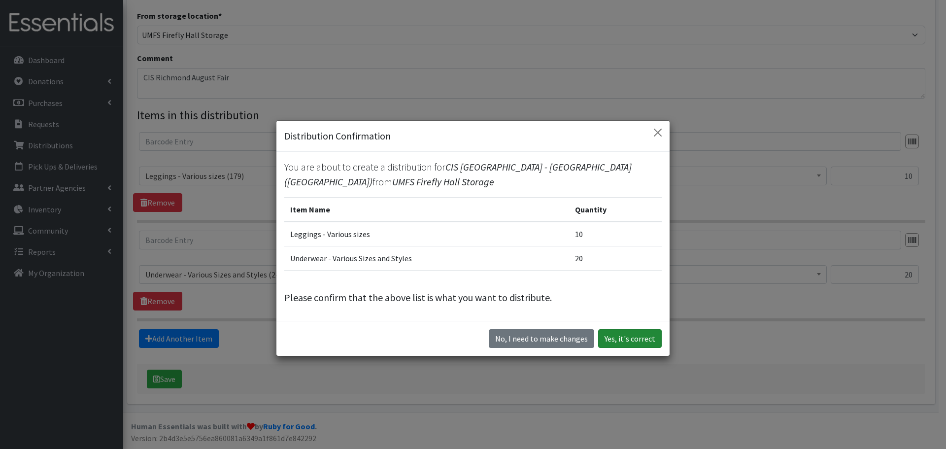
click at [648, 341] on button "Yes, it's correct" at bounding box center [630, 338] width 64 height 19
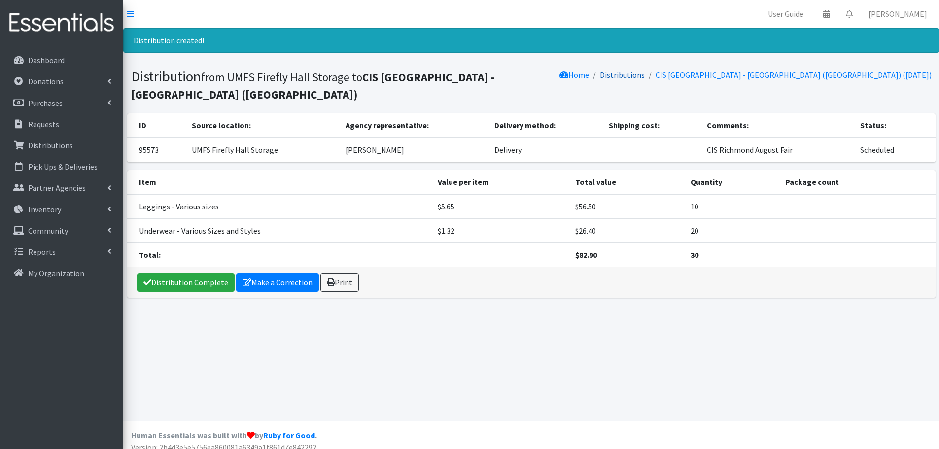
click at [645, 77] on link "Distributions" at bounding box center [622, 75] width 45 height 10
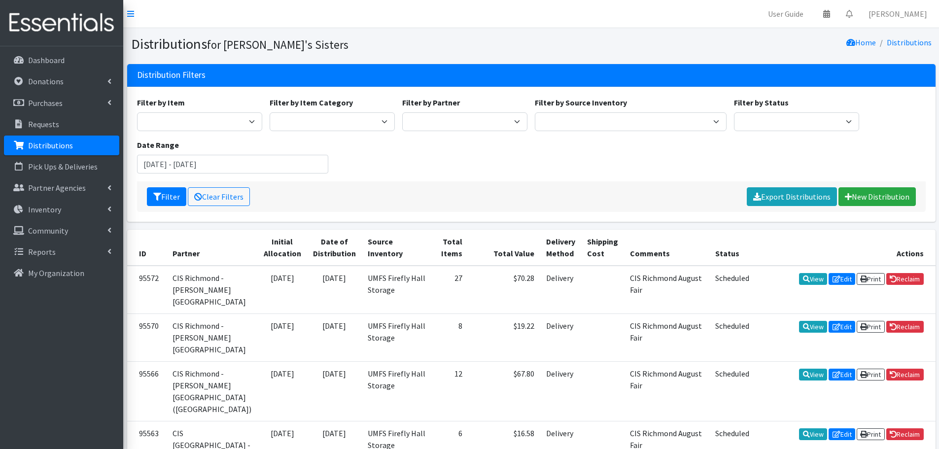
click at [618, 221] on div "Filter by Item Kit - 10 Count Tampon Only (10 tampons) Kit - Mixed (10 pads, 5 …" at bounding box center [531, 154] width 808 height 135
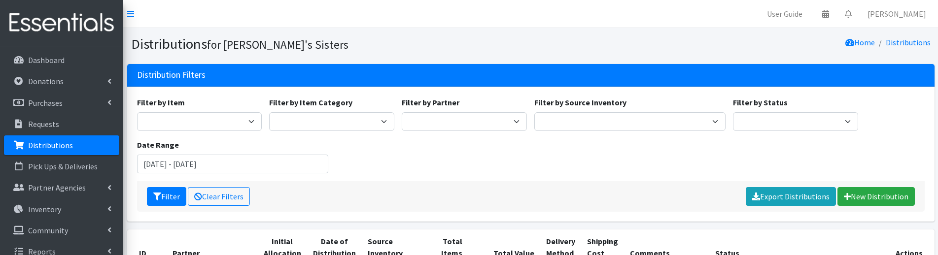
click at [378, 32] on section "Distributions for Sylvia's Sisters Home Distributions" at bounding box center [530, 46] width 815 height 36
click at [880, 201] on link "New Distribution" at bounding box center [875, 196] width 77 height 19
click at [866, 195] on link "New Distribution" at bounding box center [875, 196] width 77 height 19
click at [881, 197] on link "New Distribution" at bounding box center [875, 196] width 77 height 19
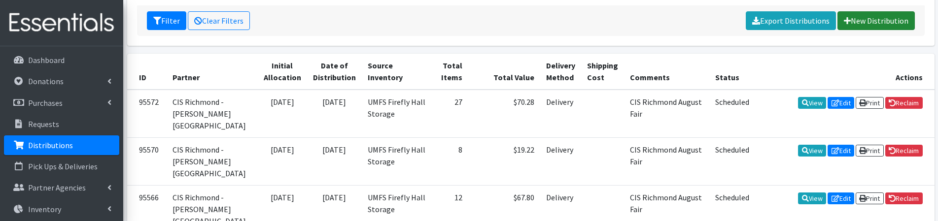
scroll to position [99, 0]
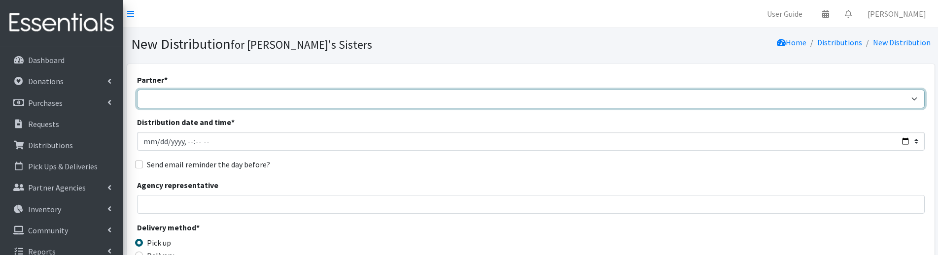
click at [165, 97] on select "211 [US_STATE] and Individual Referrals Afghan Support Center (USCIS) ANU FOUND…" at bounding box center [530, 99] width 787 height 19
select select "5787"
click at [137, 90] on select "211 [US_STATE] and Individual Referrals Afghan Support Center (USCIS) ANU FOUND…" at bounding box center [530, 99] width 787 height 19
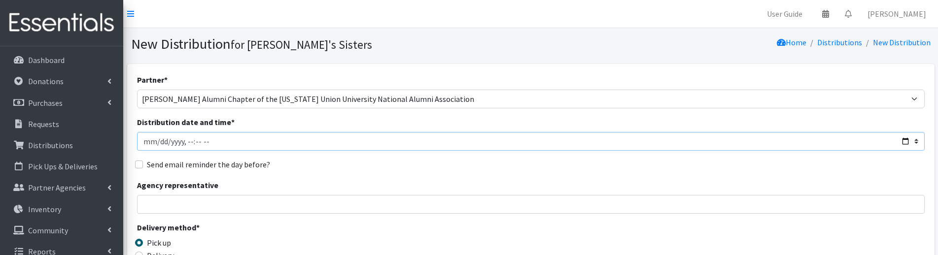
click at [159, 145] on input "Distribution date and time *" at bounding box center [530, 141] width 787 height 19
type input "[DATE]T23:59"
click at [164, 200] on input "Agency representative" at bounding box center [530, 204] width 787 height 19
type input "[PERSON_NAME]"
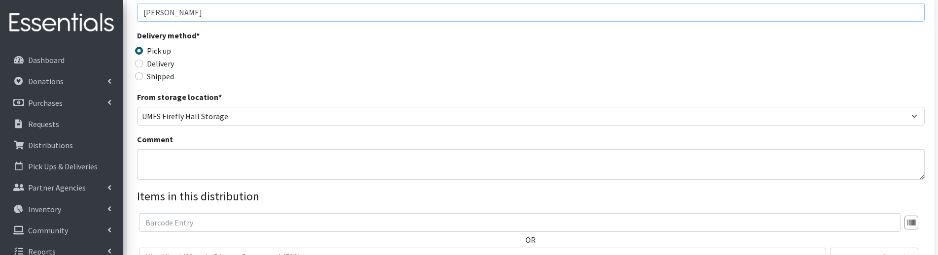
scroll to position [197, 0]
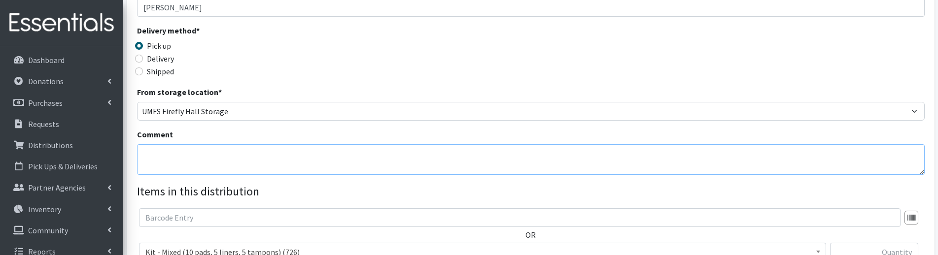
click at [165, 157] on textarea "Comment" at bounding box center [530, 159] width 787 height 31
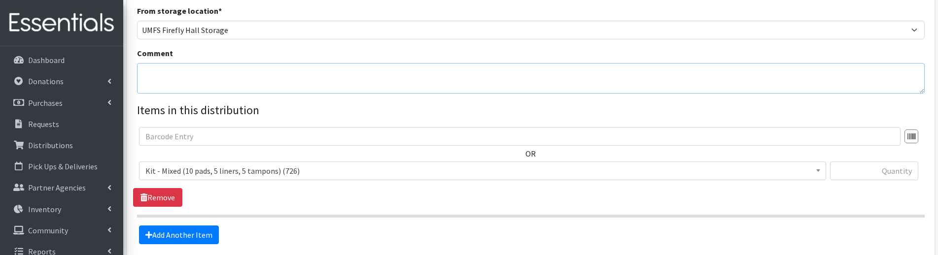
scroll to position [296, 0]
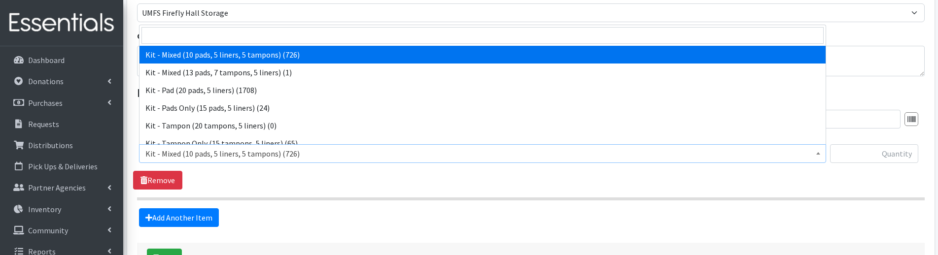
click at [191, 159] on span "Kit - Mixed (10 pads, 5 liners, 5 tampons) (726)" at bounding box center [482, 154] width 674 height 14
click at [169, 41] on input "search" at bounding box center [482, 35] width 682 height 17
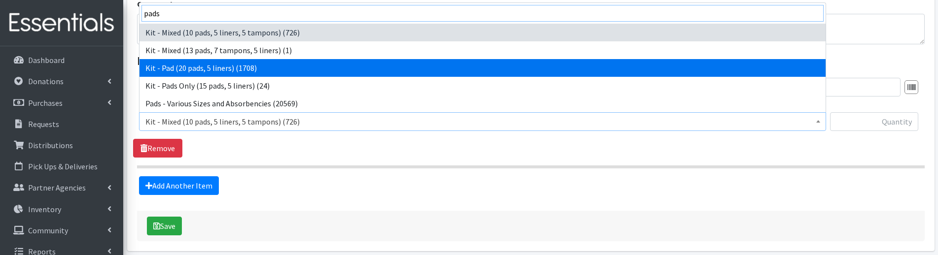
scroll to position [345, 0]
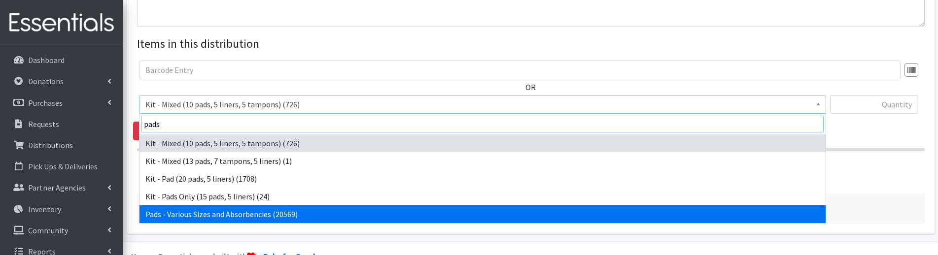
type input "pads"
select select "10467"
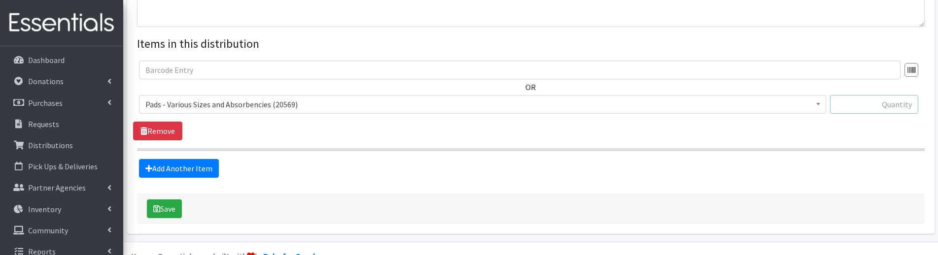
click at [867, 107] on input "text" at bounding box center [874, 104] width 88 height 19
type input "50"
click at [212, 167] on link "Add Another Item" at bounding box center [179, 168] width 80 height 19
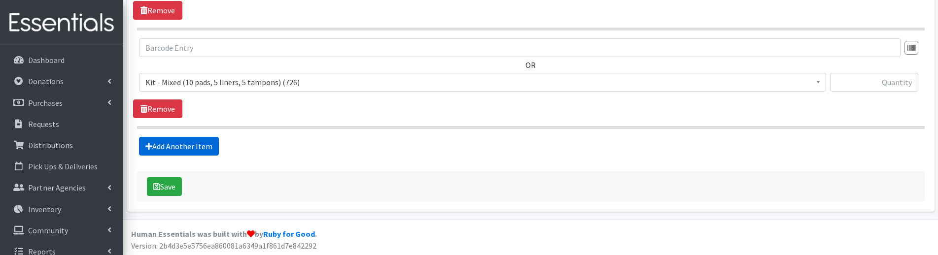
scroll to position [467, 0]
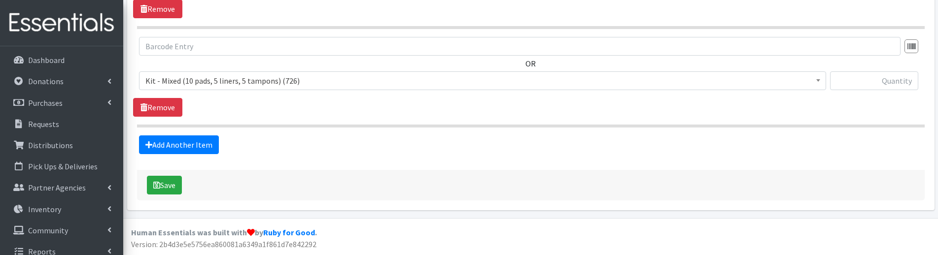
click at [170, 76] on span "Kit - Mixed (10 pads, 5 liners, 5 tampons) (726)" at bounding box center [482, 81] width 674 height 14
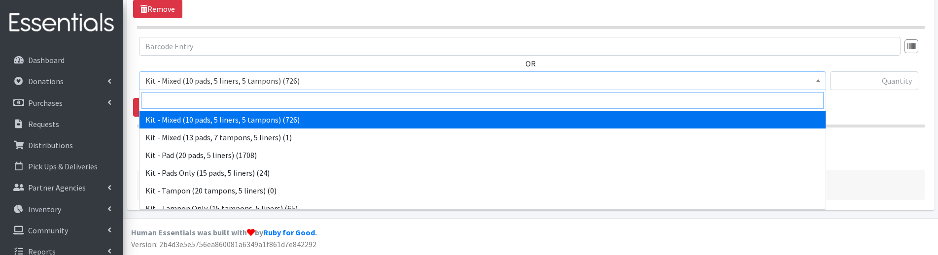
click at [176, 101] on input "search" at bounding box center [482, 100] width 682 height 17
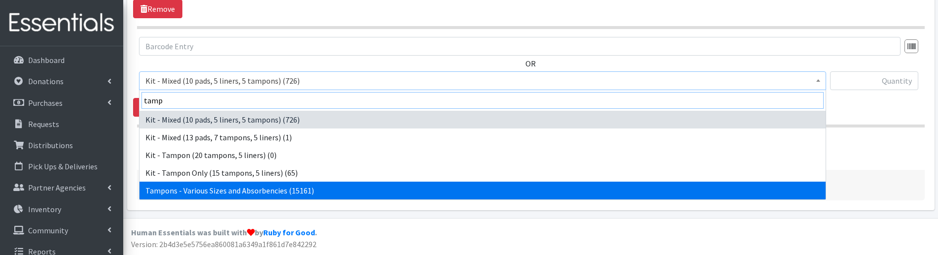
type input "tamp"
select select "10562"
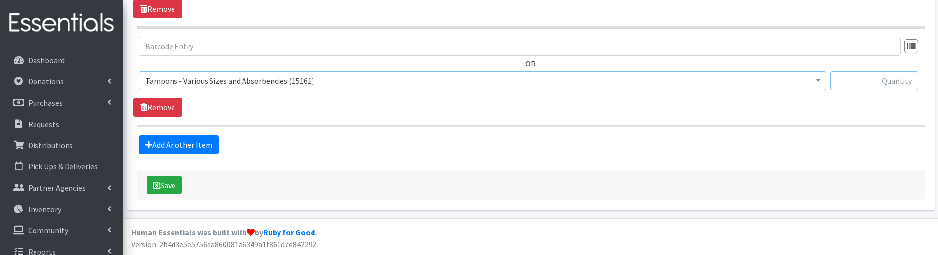
click at [893, 77] on input "text" at bounding box center [874, 80] width 88 height 19
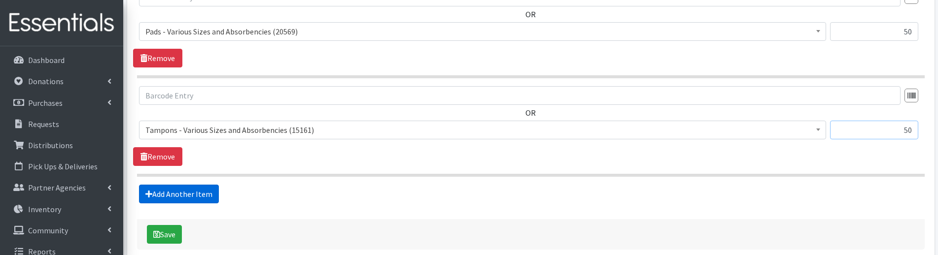
type input "50"
click at [204, 192] on link "Add Another Item" at bounding box center [179, 194] width 80 height 19
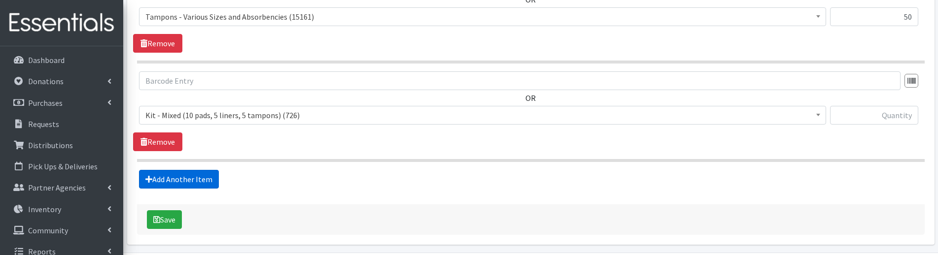
scroll to position [566, 0]
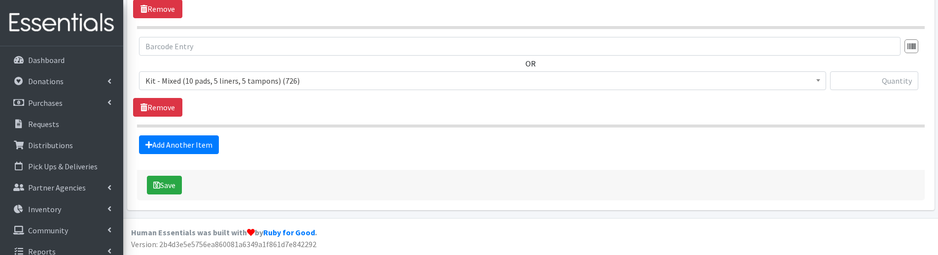
click at [182, 84] on span "Kit - Mixed (10 pads, 5 liners, 5 tampons) (726)" at bounding box center [482, 81] width 674 height 14
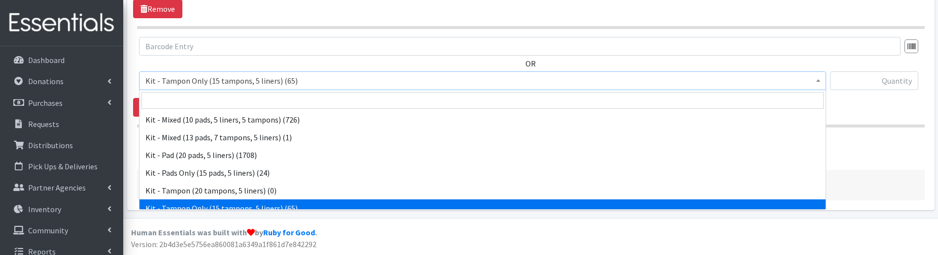
scroll to position [71, 0]
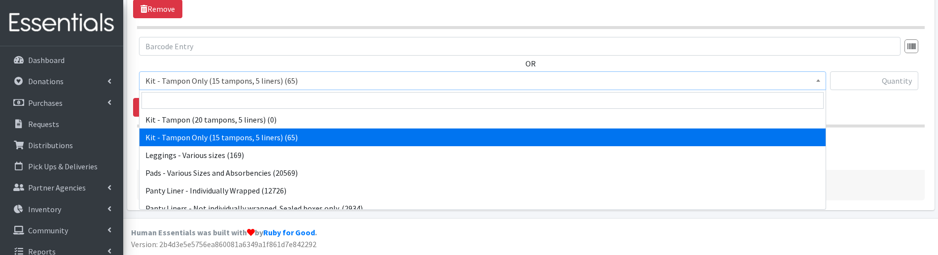
click at [285, 86] on span "Kit - Tampon Only (15 tampons, 5 liners) (65)" at bounding box center [482, 81] width 674 height 14
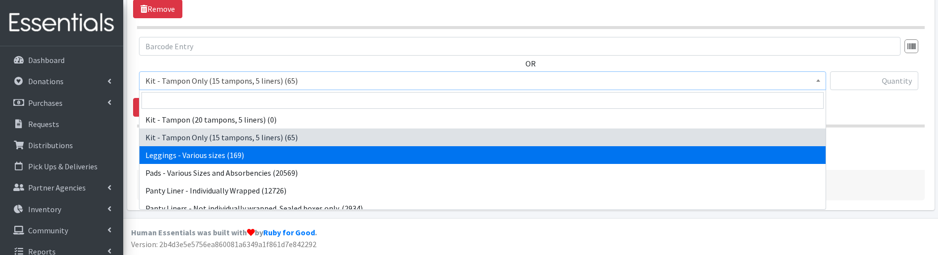
scroll to position [22, 0]
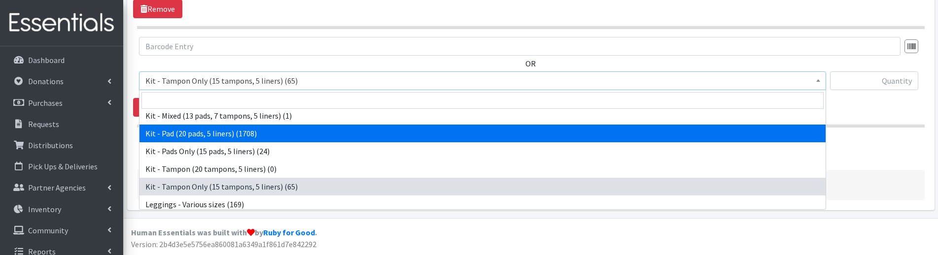
select select "15509"
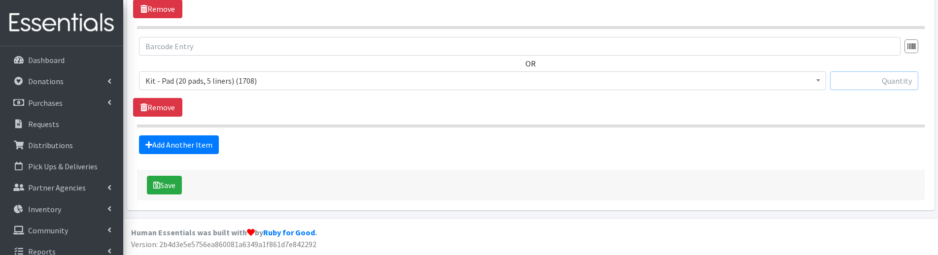
click at [873, 82] on input "text" at bounding box center [874, 80] width 88 height 19
type input "50"
click at [197, 146] on link "Add Another Item" at bounding box center [179, 145] width 80 height 19
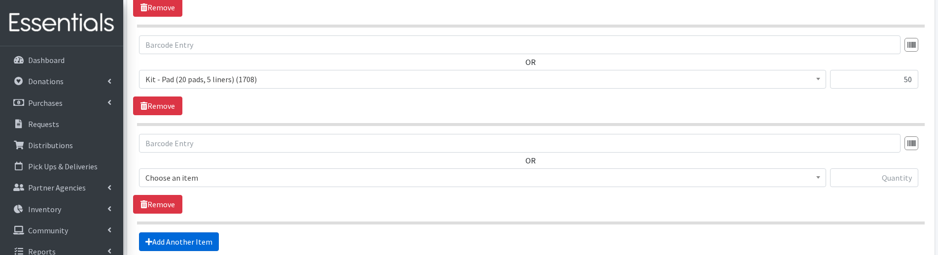
scroll to position [664, 0]
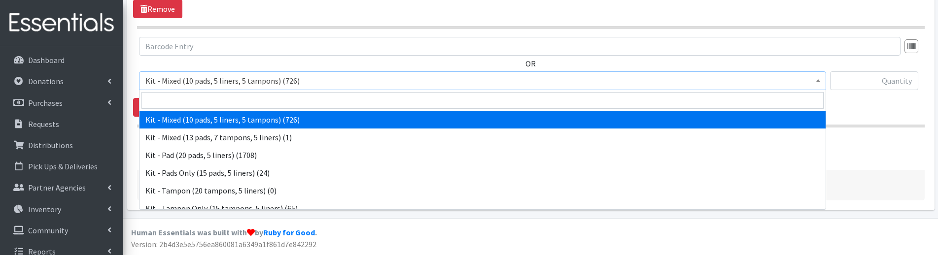
click at [177, 77] on span "Kit - Mixed (10 pads, 5 liners, 5 tampons) (726)" at bounding box center [482, 81] width 674 height 14
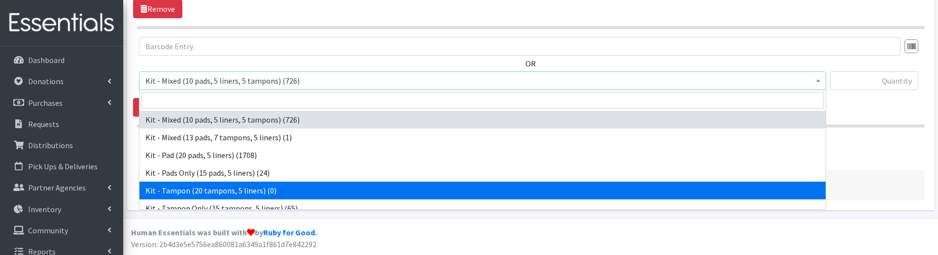
scroll to position [49, 0]
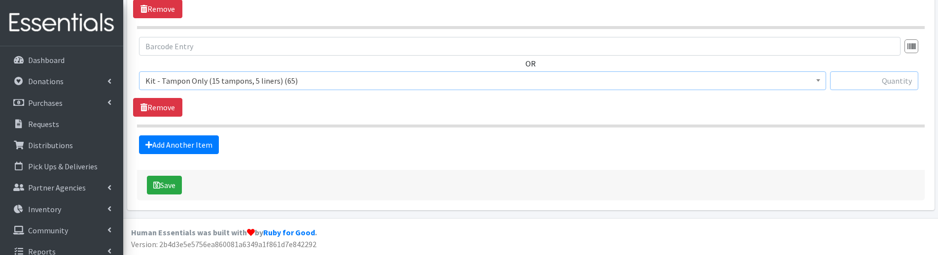
click at [875, 75] on input "text" at bounding box center [874, 80] width 88 height 19
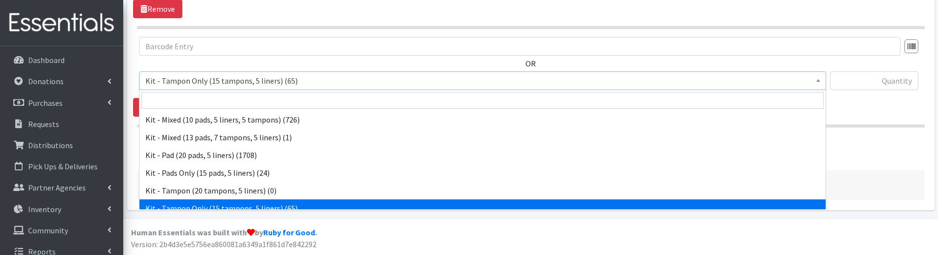
click at [170, 82] on span "Kit - Tampon Only (15 tampons, 5 liners) (65)" at bounding box center [482, 81] width 674 height 14
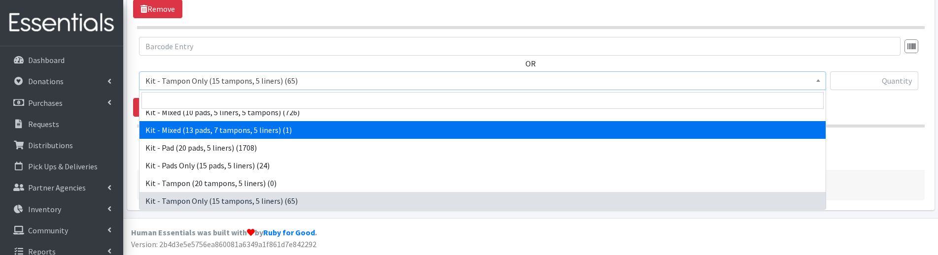
scroll to position [0, 0]
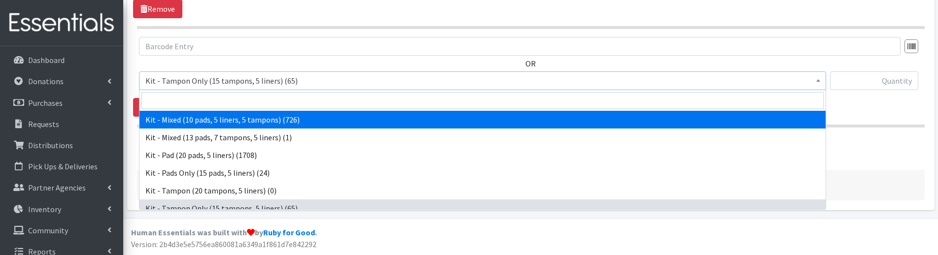
select select "10565"
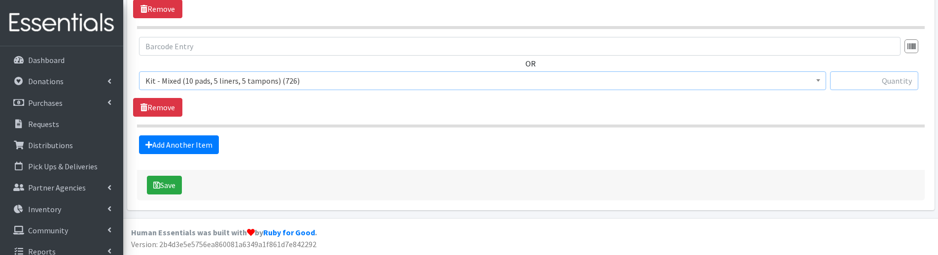
click at [857, 77] on input "text" at bounding box center [874, 80] width 88 height 19
type input "50"
click at [192, 144] on link "Add Another Item" at bounding box center [179, 145] width 80 height 19
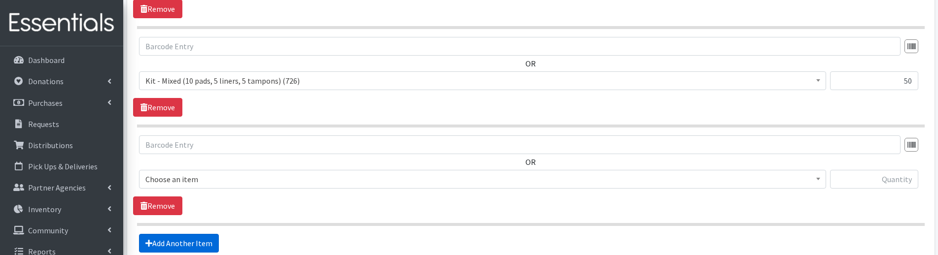
scroll to position [763, 0]
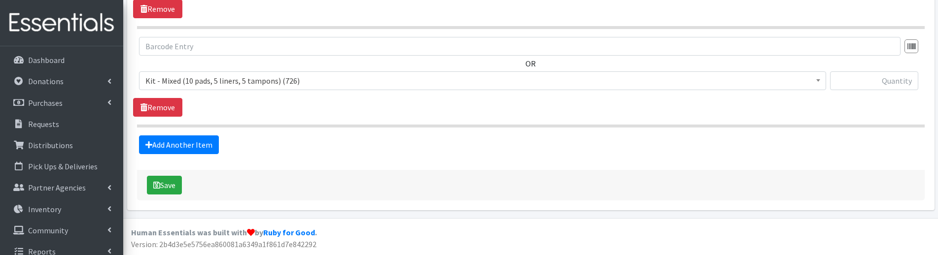
click at [172, 81] on span "Kit - Mixed (10 pads, 5 liners, 5 tampons) (726)" at bounding box center [482, 81] width 674 height 14
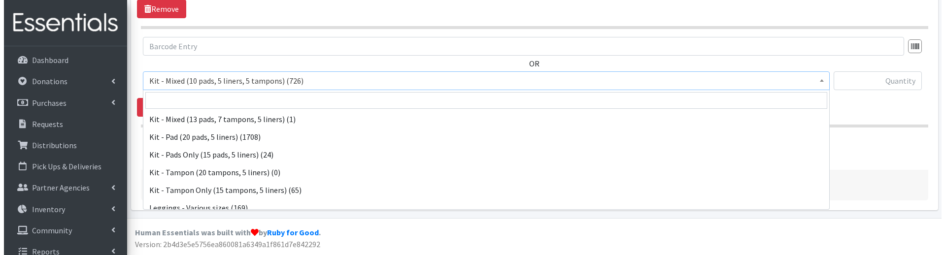
scroll to position [49, 0]
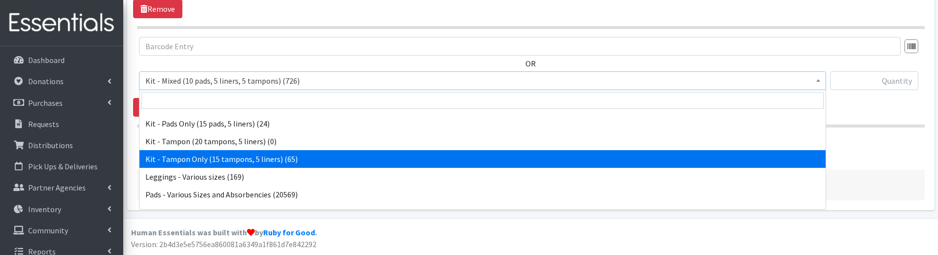
select select "11423"
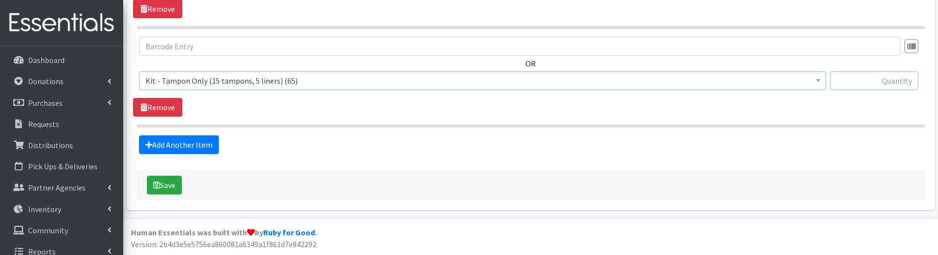
click at [866, 81] on input "text" at bounding box center [874, 80] width 88 height 19
type input "50"
click at [881, 116] on div "OR Kit - Mixed (10 pads, 5 liners, 5 tampons) (726) Kit - Mixed (13 pads, 7 tam…" at bounding box center [530, 77] width 795 height 80
click at [163, 187] on button "Save" at bounding box center [164, 185] width 35 height 19
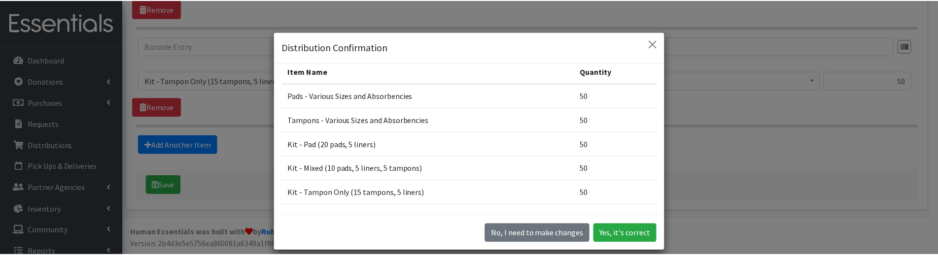
scroll to position [88, 0]
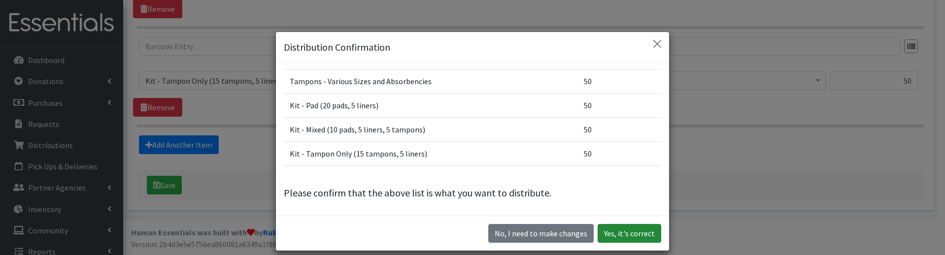
click at [633, 234] on button "Yes, it's correct" at bounding box center [630, 233] width 64 height 19
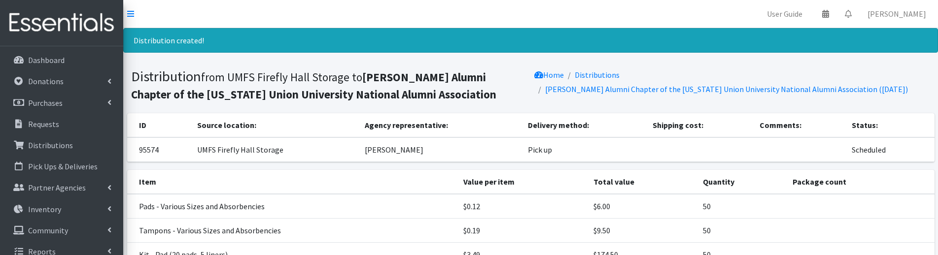
click at [426, 43] on div "Distribution created!" at bounding box center [530, 40] width 815 height 25
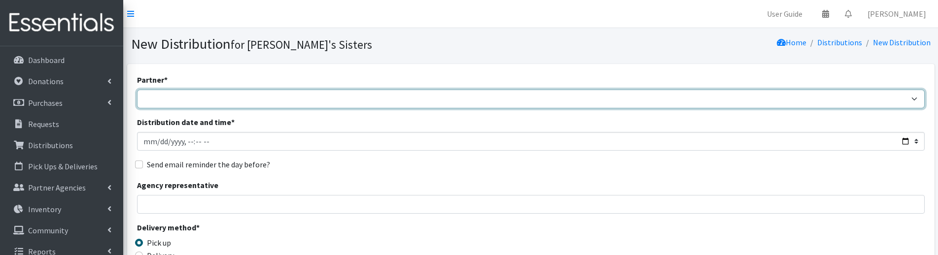
click at [168, 100] on select "211 [US_STATE] and Individual Referrals Afghan Support Center (USCIS) ANU FOUND…" at bounding box center [530, 99] width 787 height 19
select select "5866"
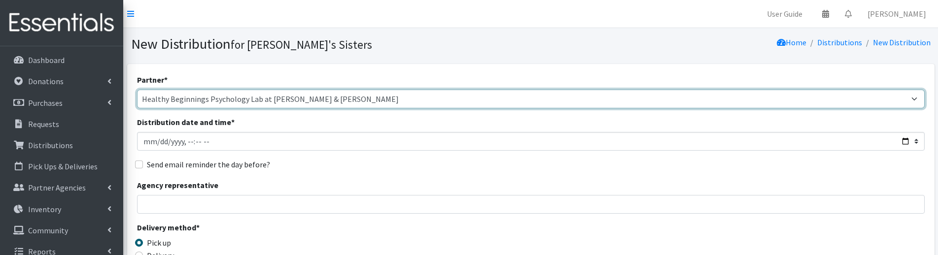
click at [137, 90] on select "211 [US_STATE] and Individual Referrals Afghan Support Center (USCIS) ANU FOUND…" at bounding box center [530, 99] width 787 height 19
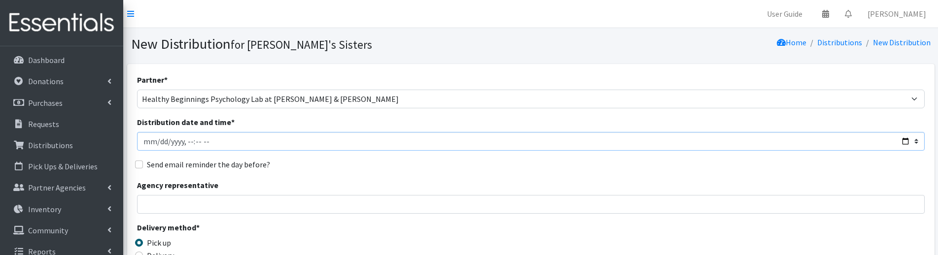
click at [156, 141] on input "Distribution date and time *" at bounding box center [530, 141] width 787 height 19
type input "[DATE]T23:59"
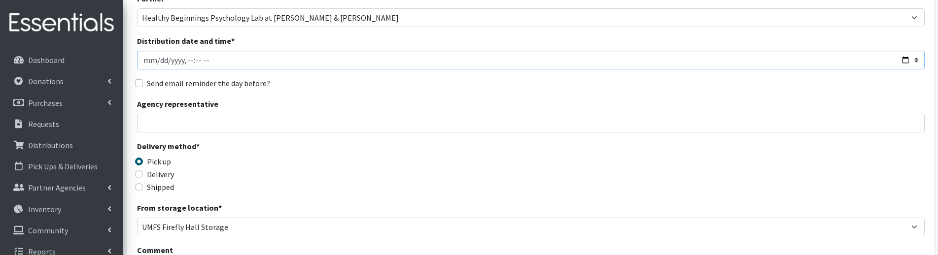
scroll to position [99, 0]
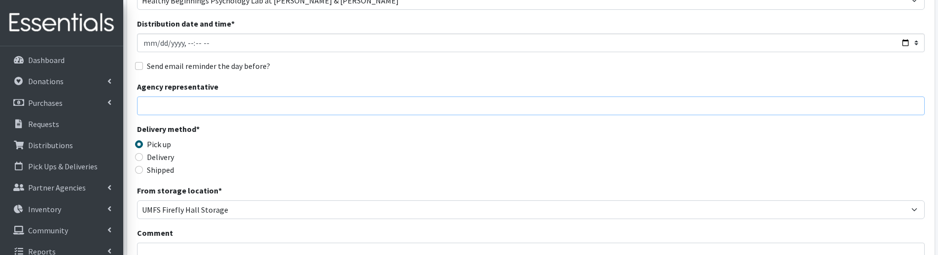
click at [164, 111] on input "Agency representative" at bounding box center [530, 106] width 787 height 19
type input "[PERSON_NAME]"
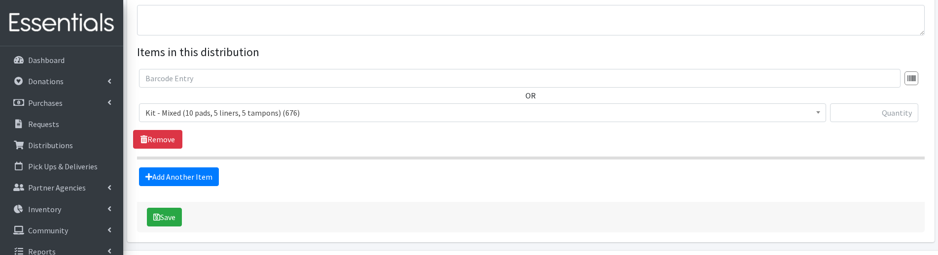
scroll to position [345, 0]
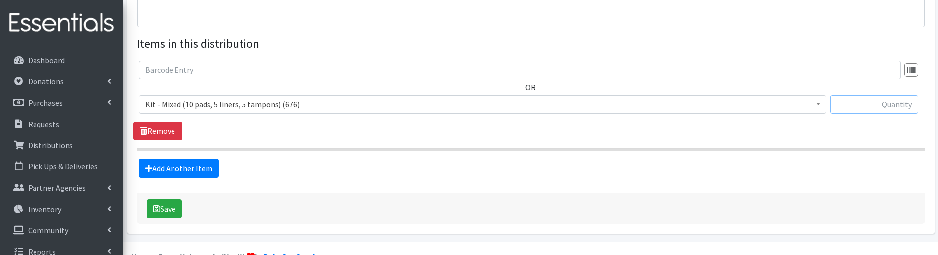
click at [865, 104] on input "text" at bounding box center [874, 104] width 88 height 19
type input "100"
click at [771, 126] on div "OR Kit - Mixed (10 pads, 5 liners, 5 tampons) (676) Kit - Mixed (13 pads, 7 tam…" at bounding box center [530, 101] width 795 height 80
click at [179, 206] on button "Save" at bounding box center [164, 209] width 35 height 19
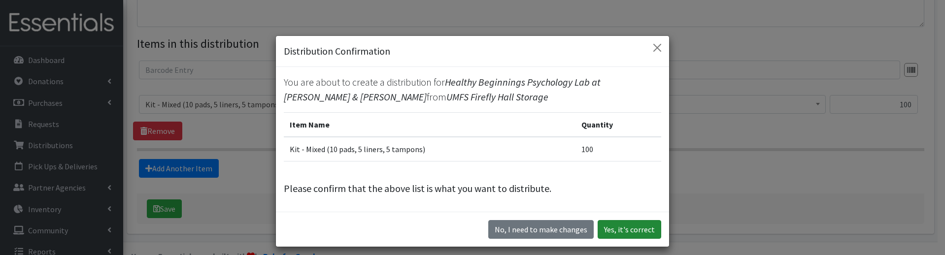
click at [633, 233] on button "Yes, it's correct" at bounding box center [630, 229] width 64 height 19
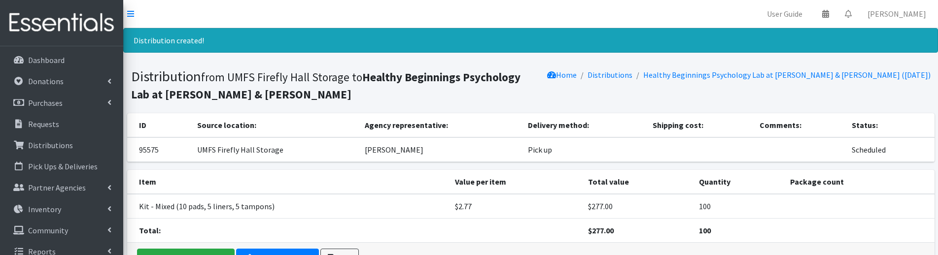
click at [269, 38] on div "Distribution created!" at bounding box center [530, 40] width 815 height 25
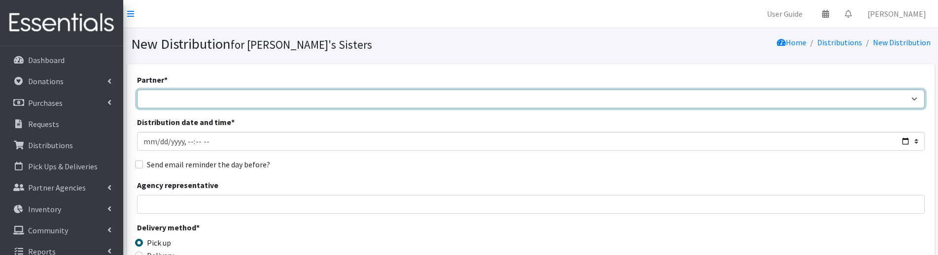
click at [190, 99] on select "211 [US_STATE] and Individual Referrals Afghan Support Center (USCIS) ANU FOUND…" at bounding box center [530, 99] width 787 height 19
select select "4713"
click at [137, 90] on select "211 [US_STATE] and Individual Referrals Afghan Support Center (USCIS) ANU FOUND…" at bounding box center [530, 99] width 787 height 19
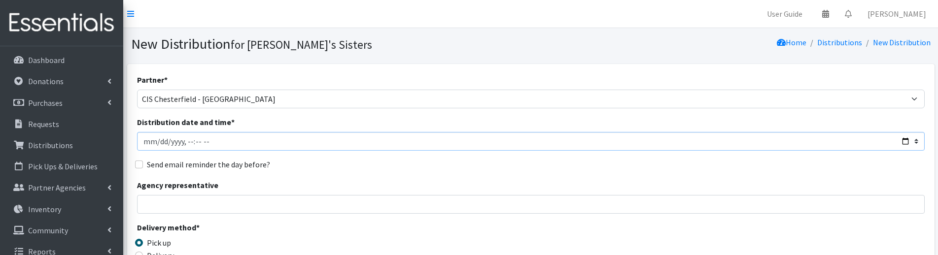
click at [157, 141] on input "Distribution date and time *" at bounding box center [530, 141] width 787 height 19
type input "2025-08-22T23:59"
click at [208, 202] on input "Agency representative" at bounding box center [530, 204] width 787 height 19
type input "[PERSON_NAME]"
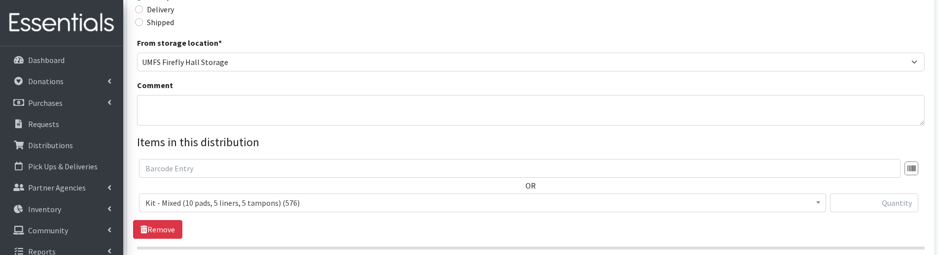
scroll to position [296, 0]
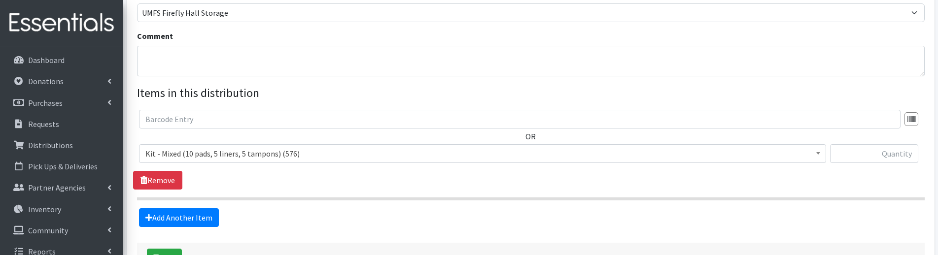
click at [237, 153] on span "Kit - Mixed (10 pads, 5 liners, 5 tampons) (576)" at bounding box center [482, 154] width 674 height 14
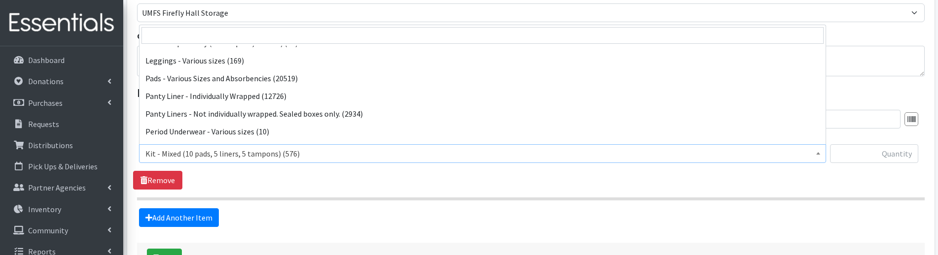
scroll to position [132, 0]
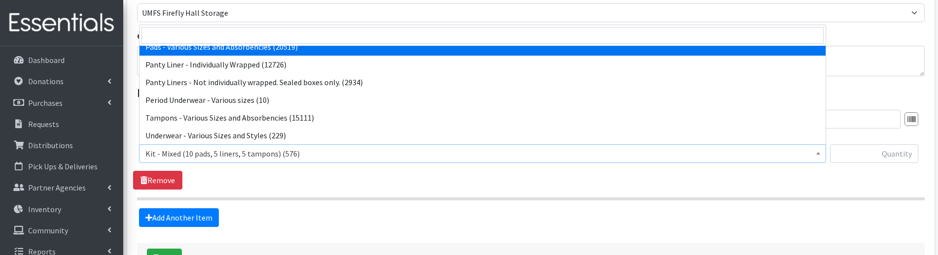
select select "10467"
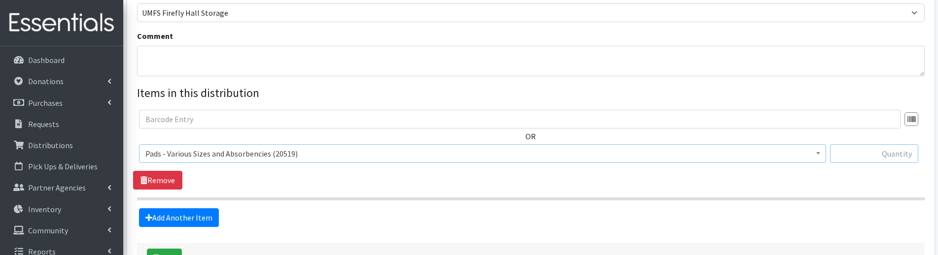
click at [856, 157] on input "text" at bounding box center [874, 153] width 88 height 19
type input "30"
click at [181, 219] on link "Add Another Item" at bounding box center [179, 217] width 80 height 19
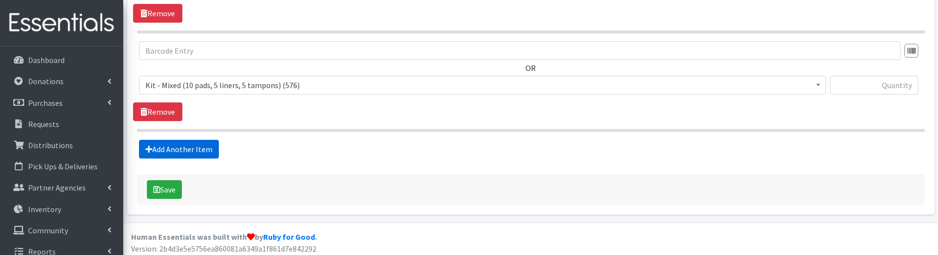
scroll to position [467, 0]
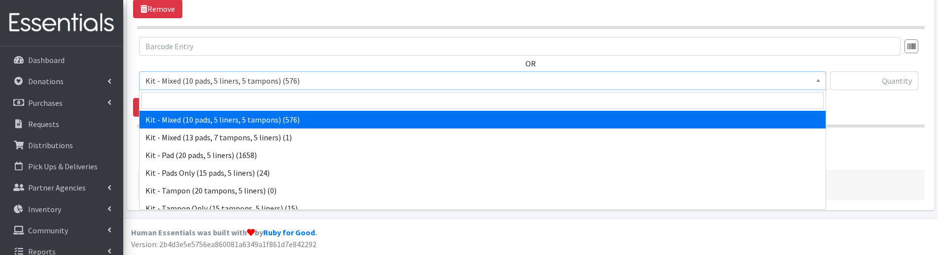
click at [194, 85] on span "Kit - Mixed (10 pads, 5 liners, 5 tampons) (576)" at bounding box center [482, 81] width 674 height 14
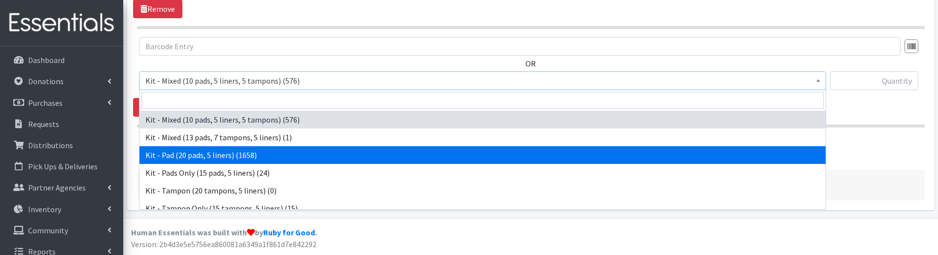
click at [886, 139] on div "Add Another Item" at bounding box center [530, 145] width 795 height 19
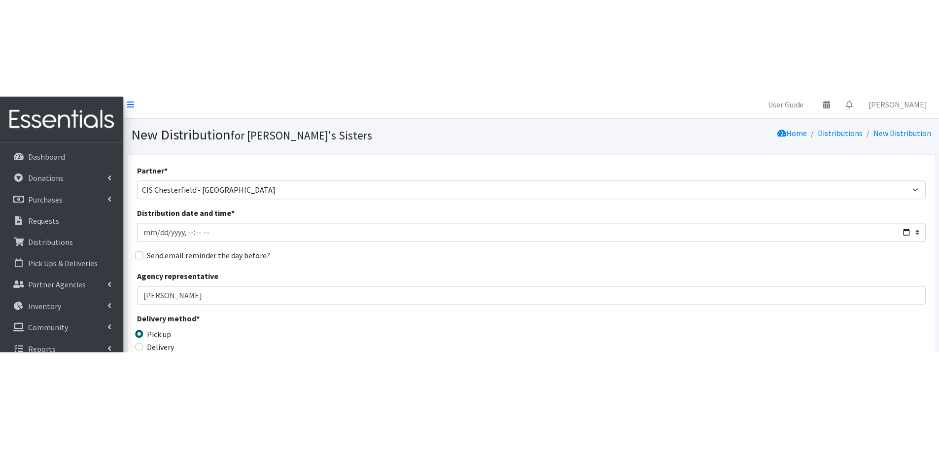
scroll to position [0, 0]
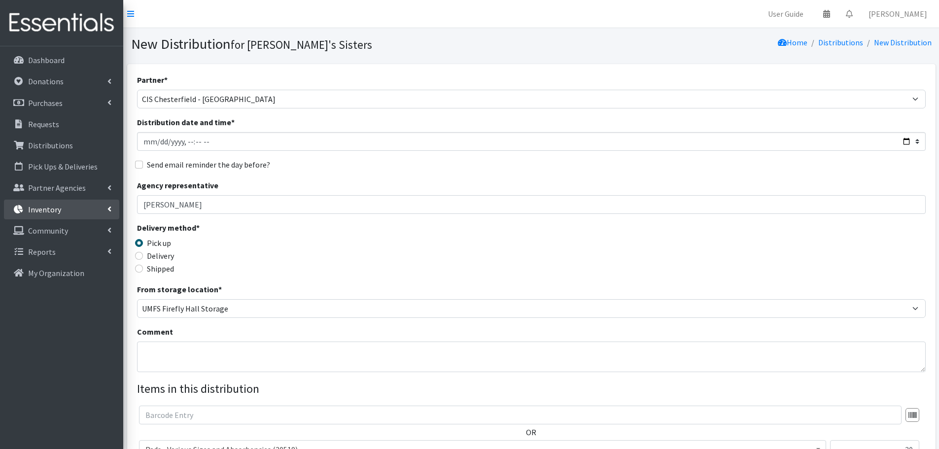
click at [92, 207] on link "Inventory" at bounding box center [61, 210] width 115 height 20
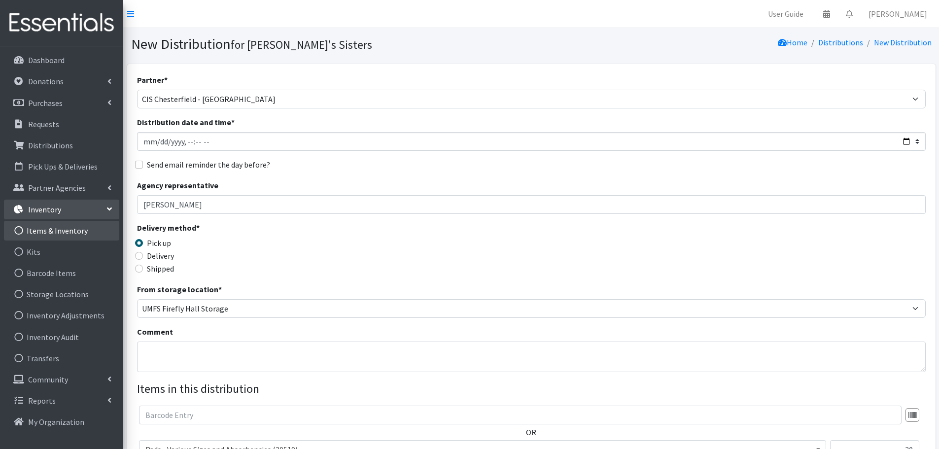
click at [62, 234] on link "Items & Inventory" at bounding box center [61, 231] width 115 height 20
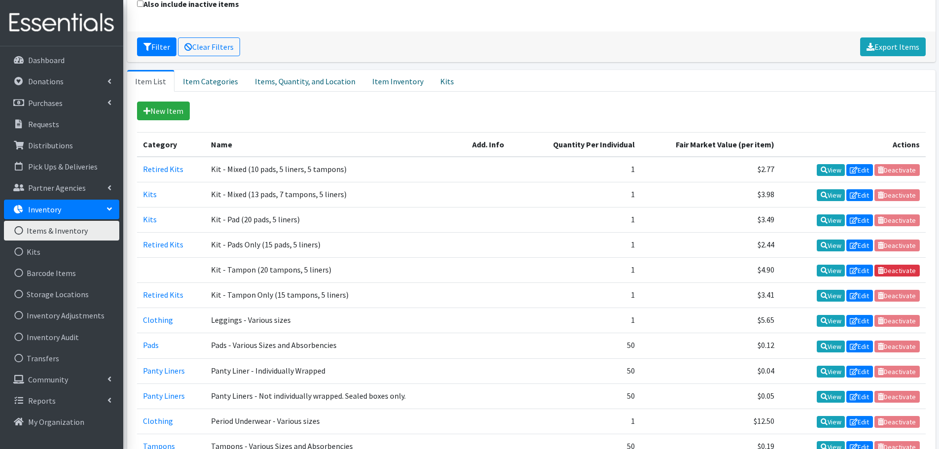
scroll to position [148, 0]
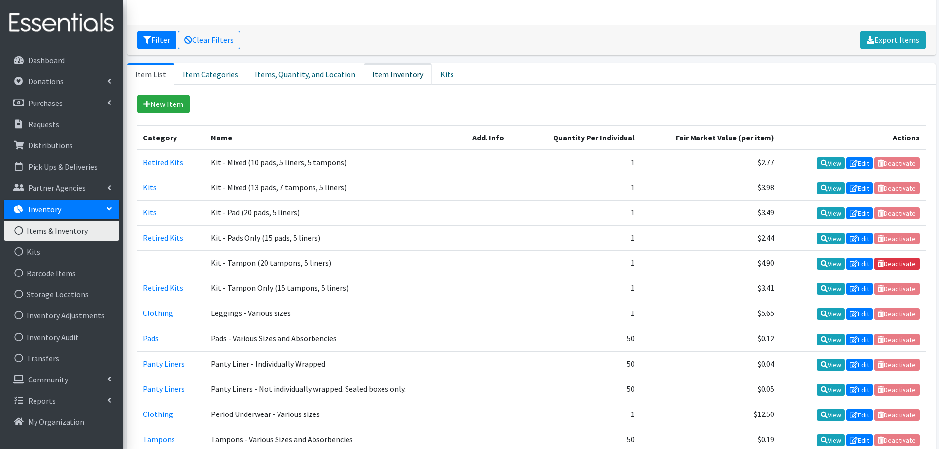
click at [368, 75] on link "Item Inventory" at bounding box center [398, 74] width 68 height 22
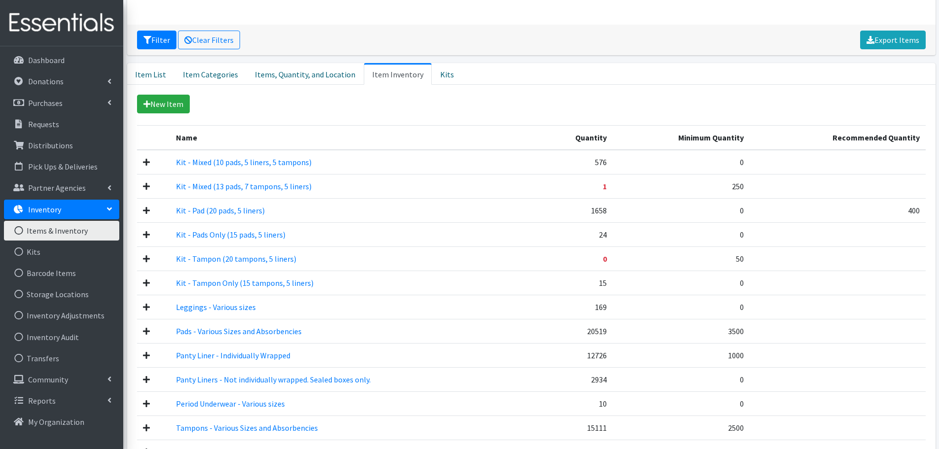
click at [146, 237] on icon at bounding box center [146, 235] width 7 height 8
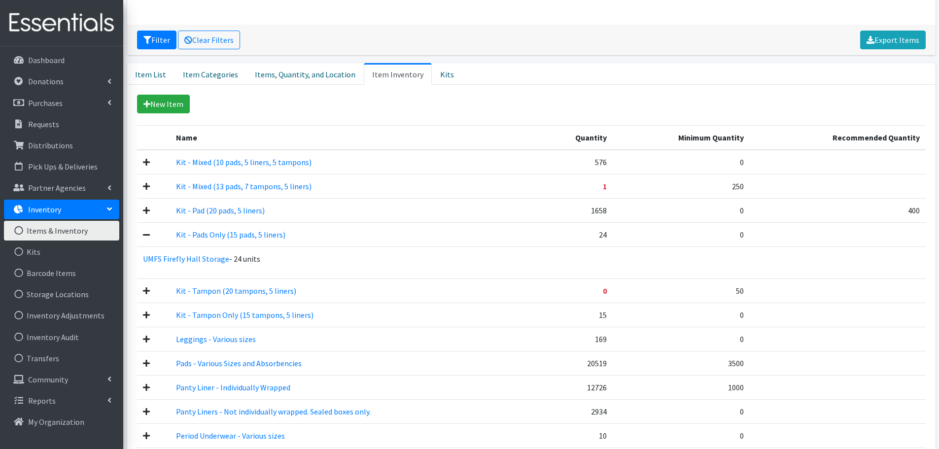
click at [146, 237] on icon at bounding box center [146, 235] width 7 height 8
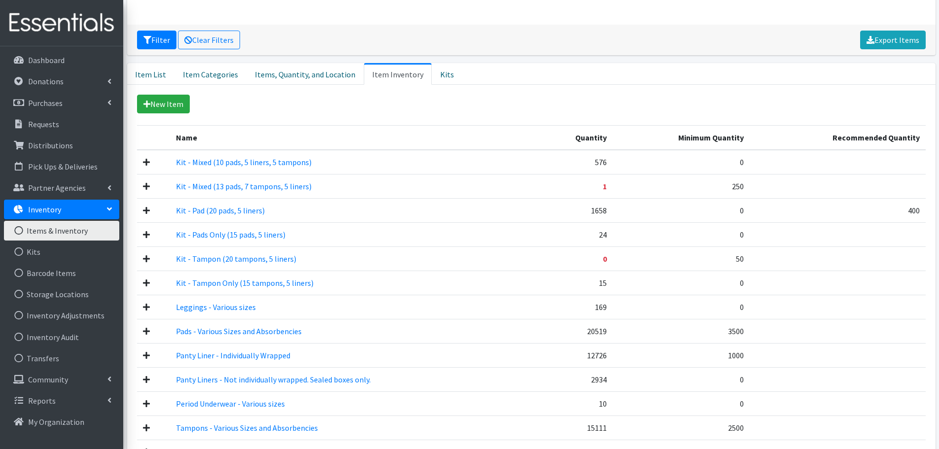
click at [149, 238] on icon at bounding box center [146, 235] width 7 height 8
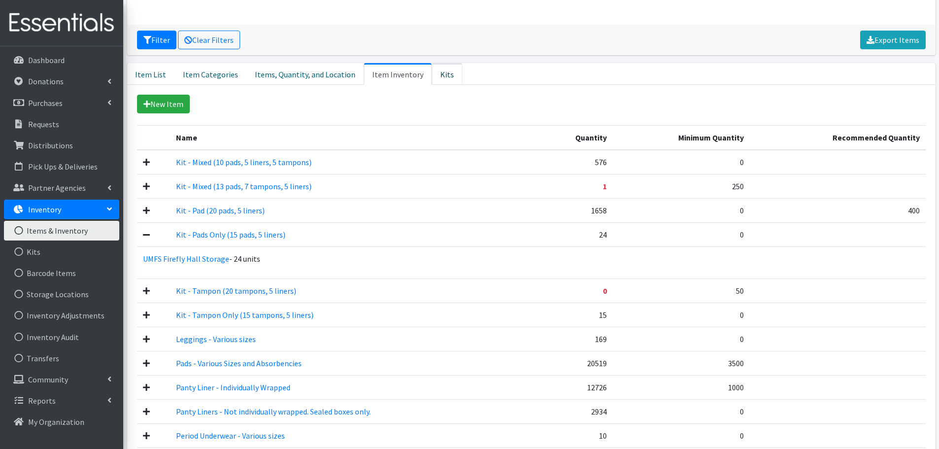
click at [444, 74] on link "Kits" at bounding box center [447, 74] width 31 height 22
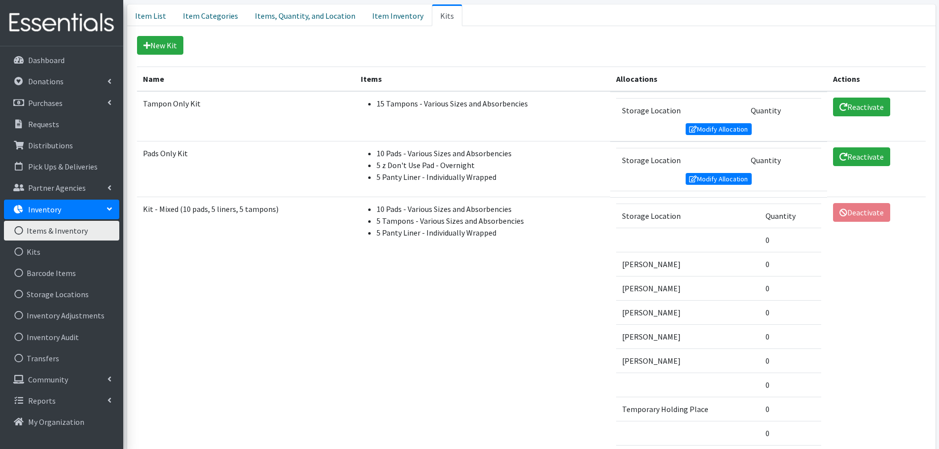
scroll to position [0, 0]
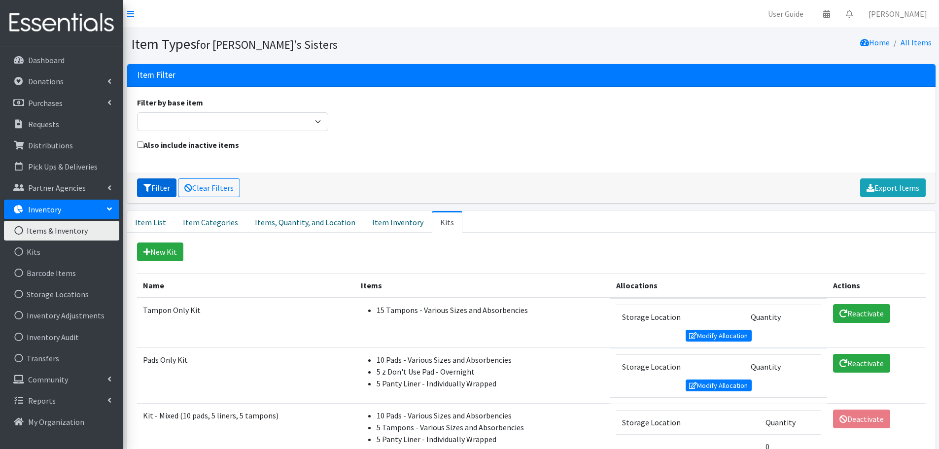
click at [158, 190] on button "Filter" at bounding box center [156, 187] width 39 height 19
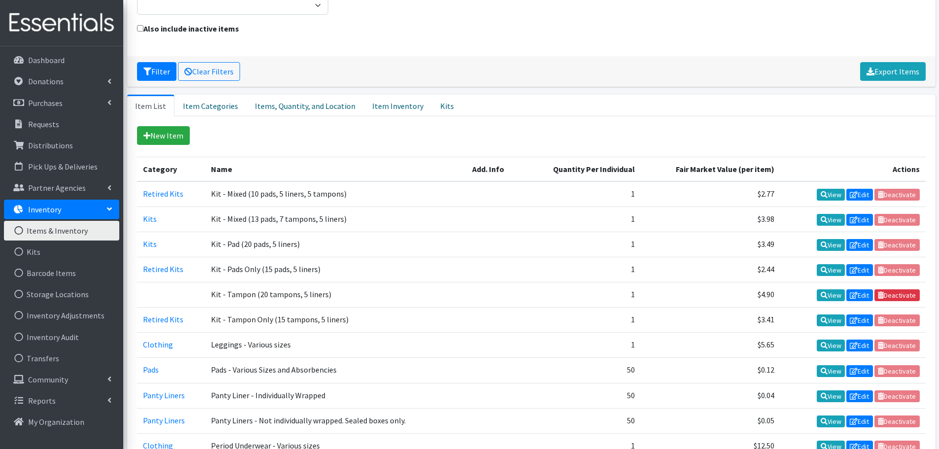
scroll to position [148, 0]
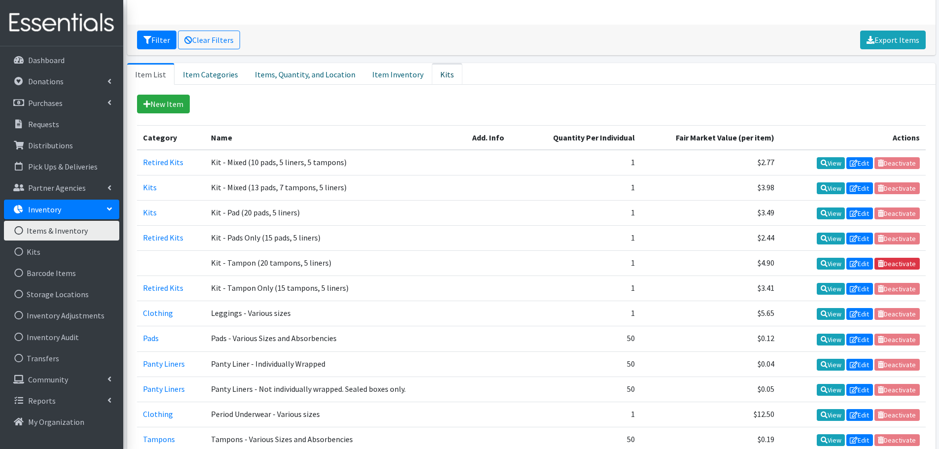
click at [432, 75] on link "Kits" at bounding box center [447, 74] width 31 height 22
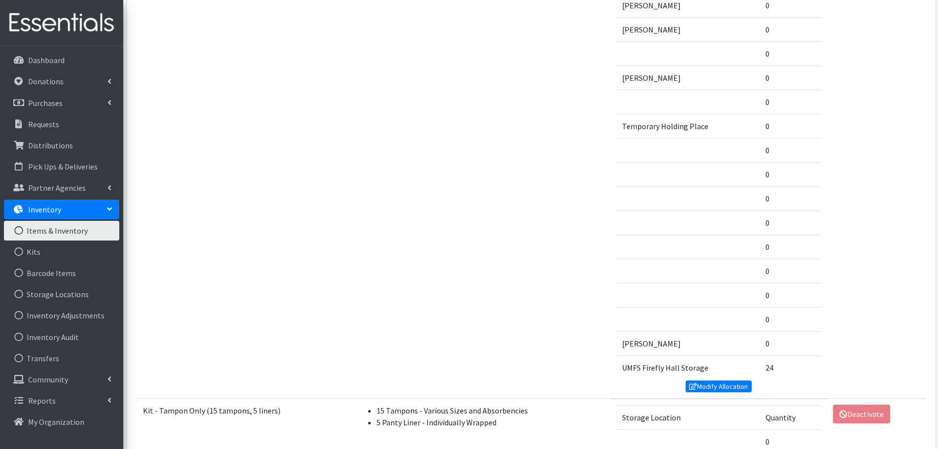
scroll to position [936, 0]
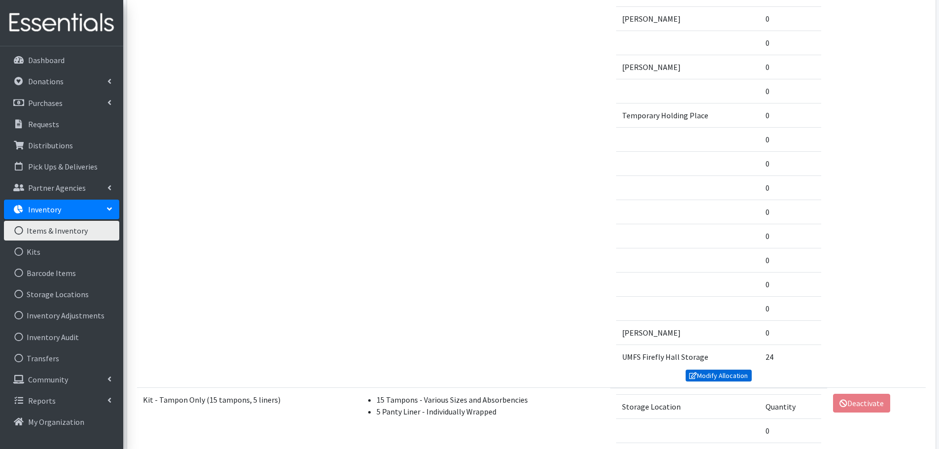
click at [721, 376] on link "Modify Allocation" at bounding box center [718, 376] width 66 height 12
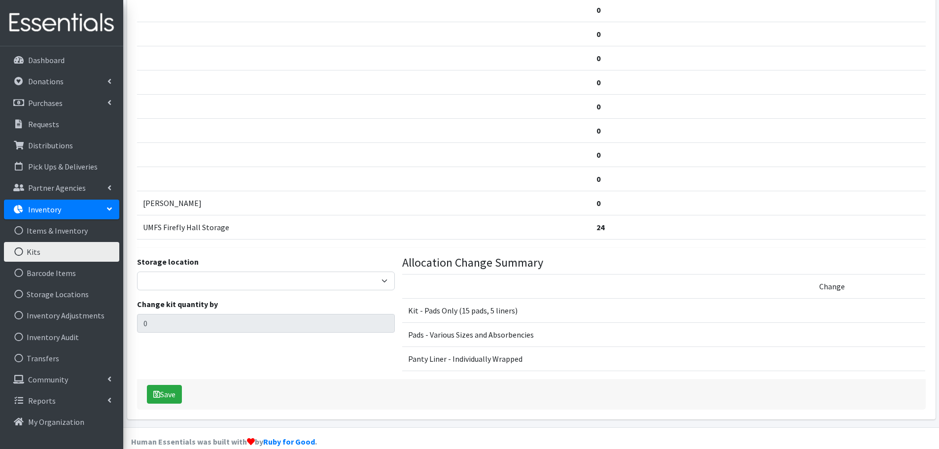
scroll to position [412, 0]
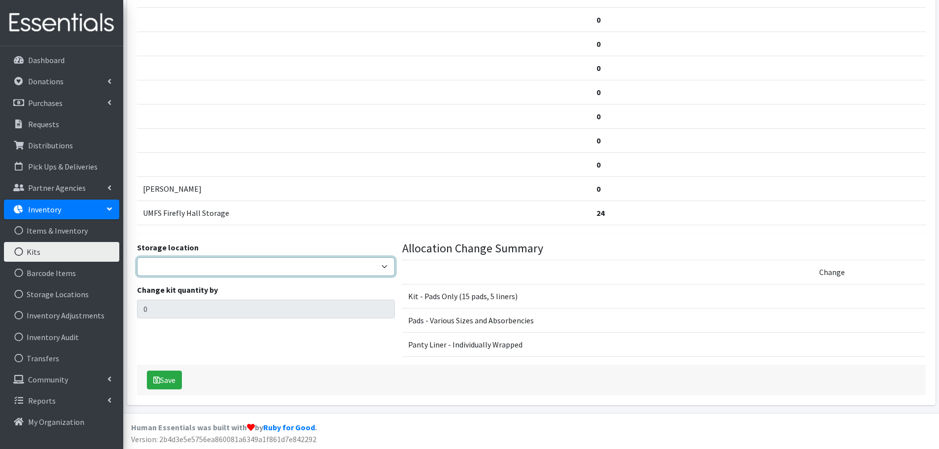
click at [173, 269] on select "Jennifer Taylor Brittany Averette Laura Davidson Erika Bedwell Heather Lennon V…" at bounding box center [266, 266] width 258 height 19
select select "473"
click at [137, 257] on select "Jennifer Taylor Brittany Averette Laura Davidson Erika Bedwell Heather Lennon V…" at bounding box center [266, 266] width 258 height 19
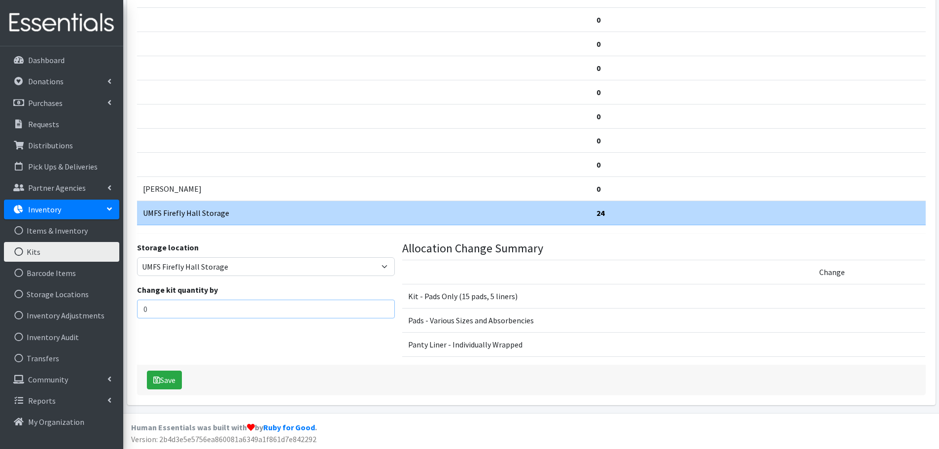
drag, startPoint x: 177, startPoint y: 305, endPoint x: 129, endPoint y: 307, distance: 48.3
click at [129, 307] on div "Increase or decrease the quantity of Kit - Pads Only (15 pads, 5 liners) Manual…" at bounding box center [531, 28] width 808 height 753
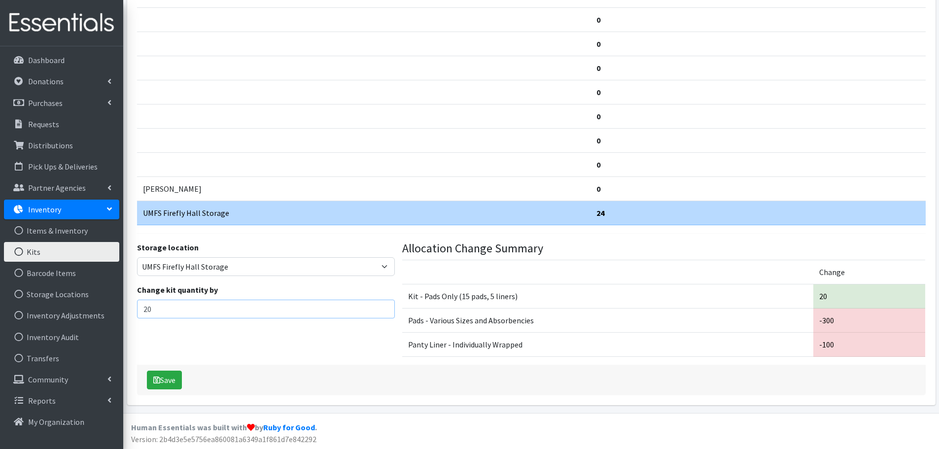
type input "20"
click at [245, 342] on div "Storage location Jennifer Taylor Brittany Averette Laura Davidson Erika Bedwell…" at bounding box center [265, 302] width 265 height 123
click at [166, 380] on button "Save" at bounding box center [164, 380] width 35 height 19
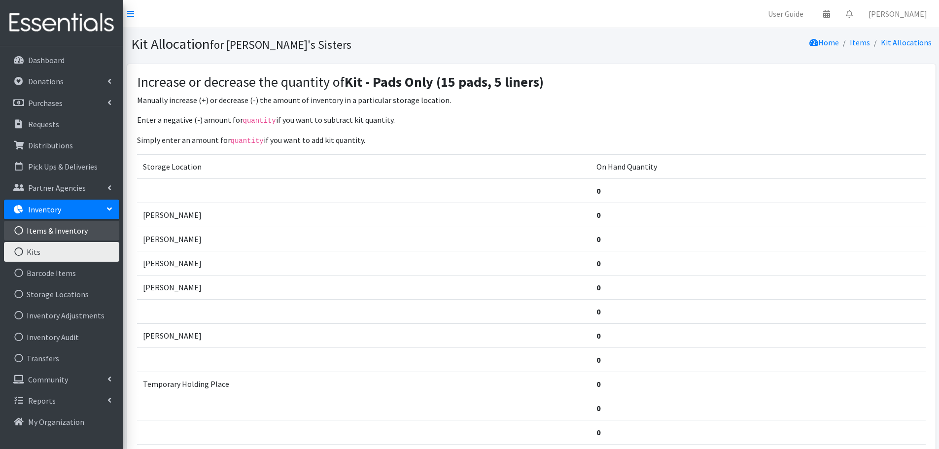
click at [68, 232] on link "Items & Inventory" at bounding box center [61, 231] width 115 height 20
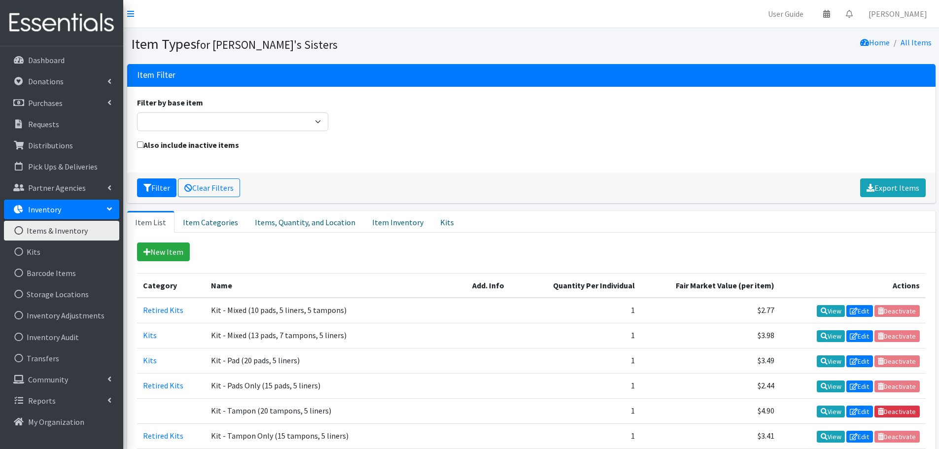
scroll to position [49, 0]
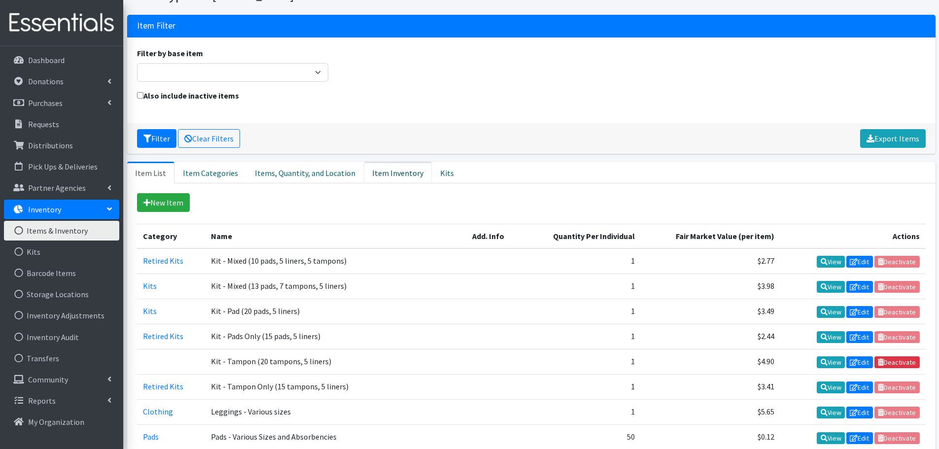
click at [382, 174] on link "Item Inventory" at bounding box center [398, 173] width 68 height 22
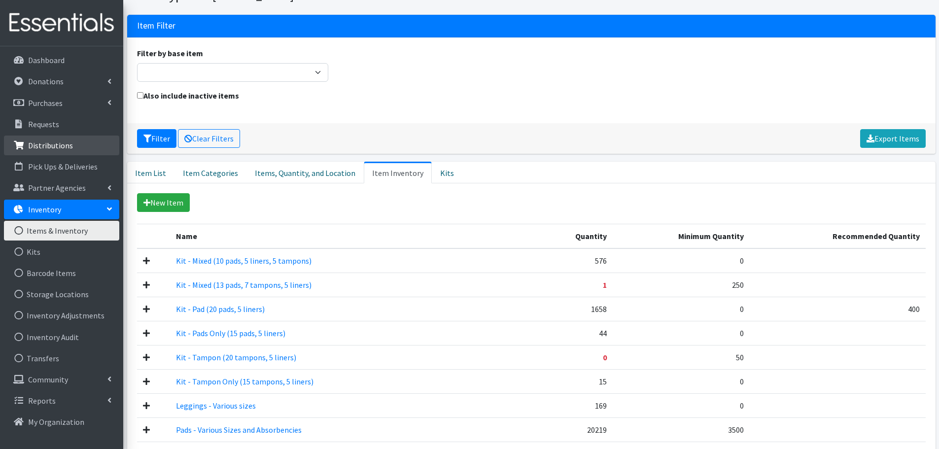
click at [58, 144] on p "Distributions" at bounding box center [50, 145] width 45 height 10
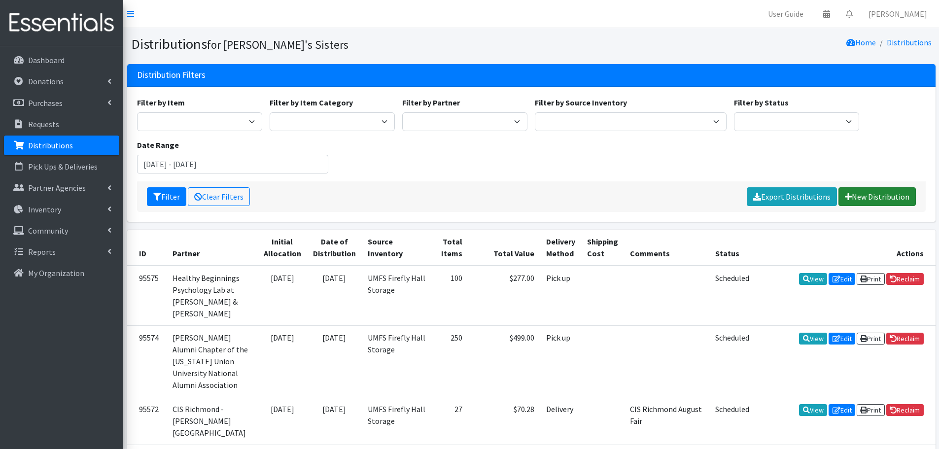
click at [885, 195] on link "New Distribution" at bounding box center [876, 196] width 77 height 19
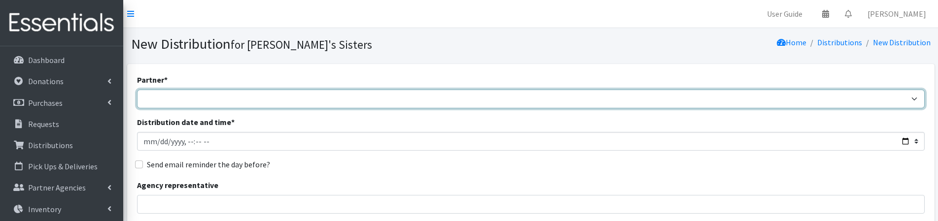
click at [251, 99] on select "211 [US_STATE] and Individual Referrals Afghan Support Center (USCIS) ANU FOUND…" at bounding box center [530, 99] width 787 height 19
select select "4713"
click at [137, 90] on select "211 Virginia and Individual Referrals Afghan Support Center (USCIS) ANU FOUNDAT…" at bounding box center [530, 99] width 787 height 19
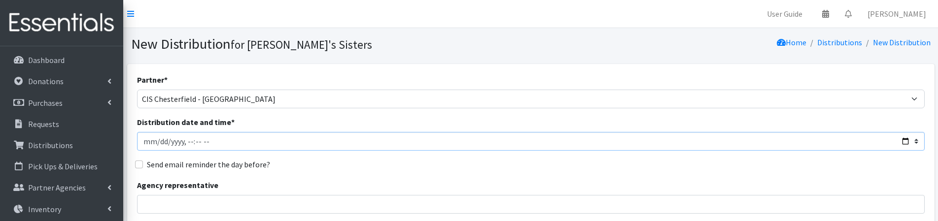
click at [159, 144] on input "Distribution date and time *" at bounding box center [530, 141] width 787 height 19
type input "2025-08-22T23:59"
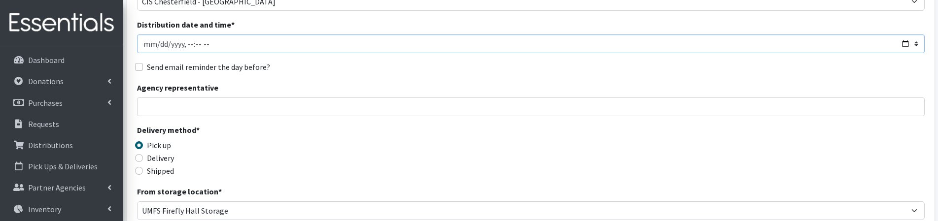
scroll to position [99, 0]
click at [175, 106] on input "Agency representative" at bounding box center [530, 106] width 787 height 19
type input "[PERSON_NAME]"
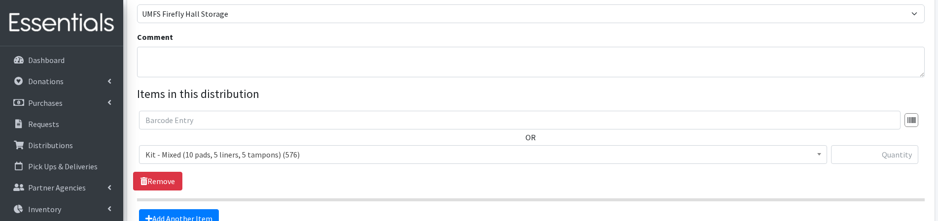
scroll to position [296, 0]
click at [255, 160] on span "Kit - Mixed (10 pads, 5 liners, 5 tampons) (576)" at bounding box center [482, 154] width 675 height 14
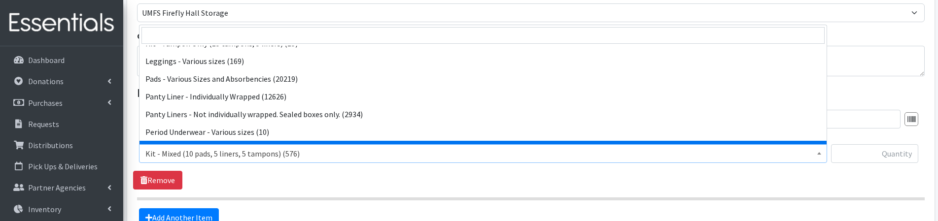
scroll to position [83, 0]
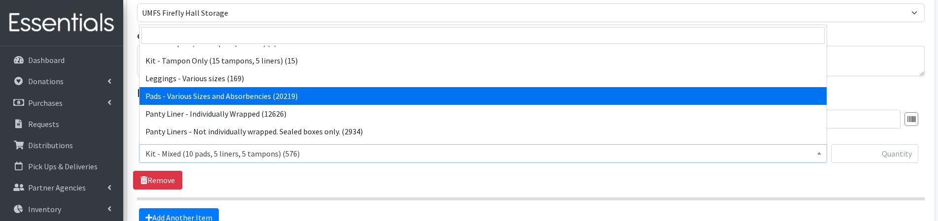
select select "10467"
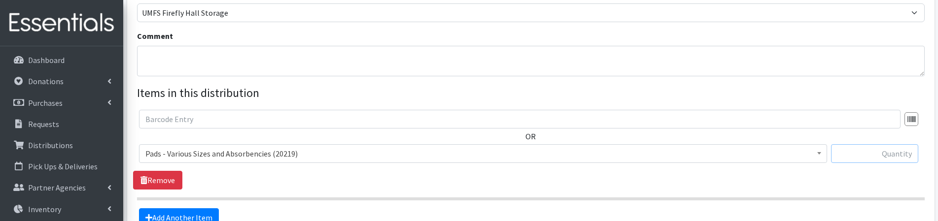
click at [877, 160] on input "text" at bounding box center [874, 153] width 87 height 19
type input "30"
click at [260, 170] on span "Kit - Mixed (10 pads, 5 liners, 5 tampons) (576) Kit - Mixed (13 pads, 7 tampon…" at bounding box center [483, 157] width 688 height 27
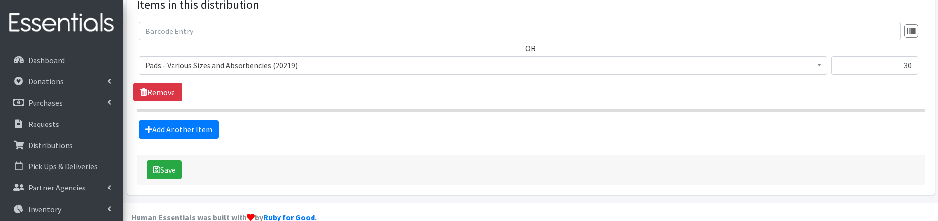
scroll to position [394, 0]
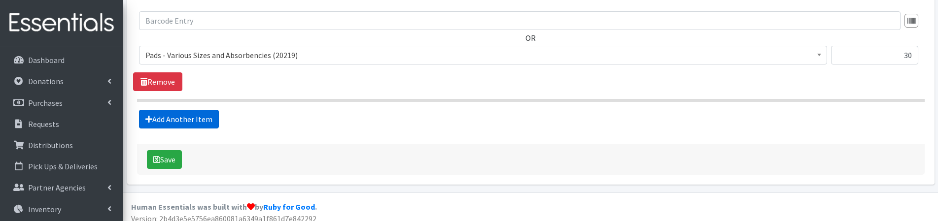
click at [205, 123] on link "Add Another Item" at bounding box center [179, 119] width 80 height 19
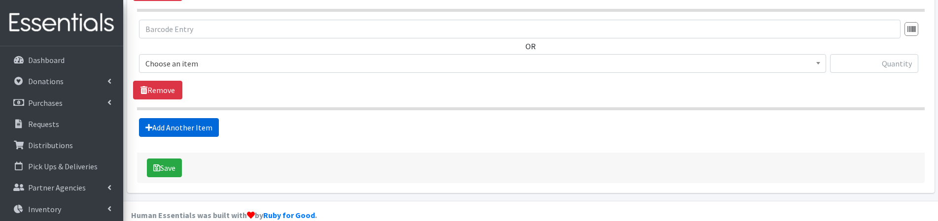
scroll to position [501, 0]
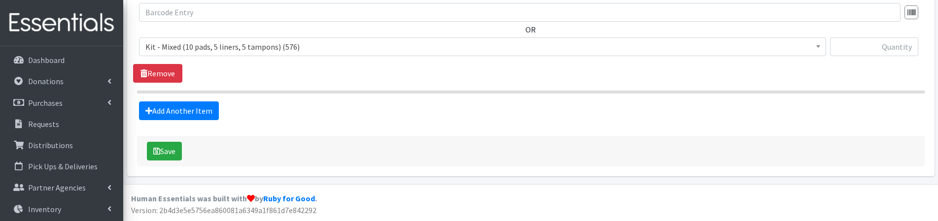
click at [197, 43] on span "Kit - Mixed (10 pads, 5 liners, 5 tampons) (576)" at bounding box center [482, 47] width 674 height 14
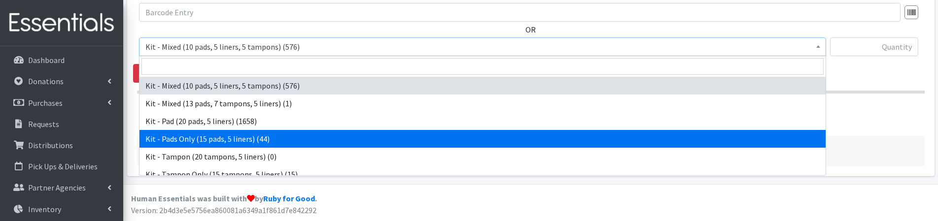
select select "10652"
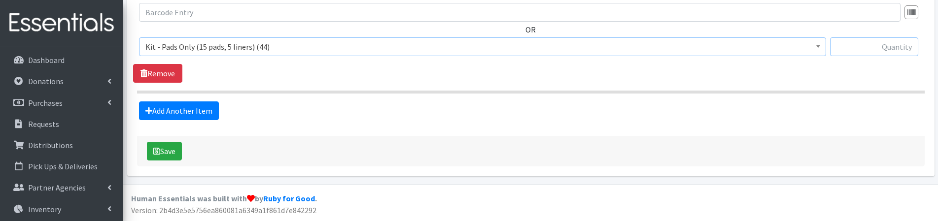
click at [870, 47] on input "text" at bounding box center [874, 46] width 88 height 19
type input "44"
click at [208, 107] on link "Add Another Item" at bounding box center [179, 111] width 80 height 19
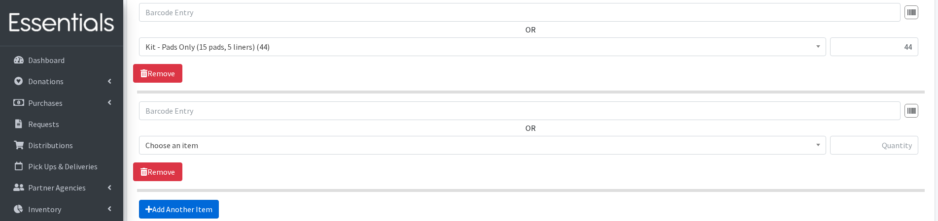
scroll to position [600, 0]
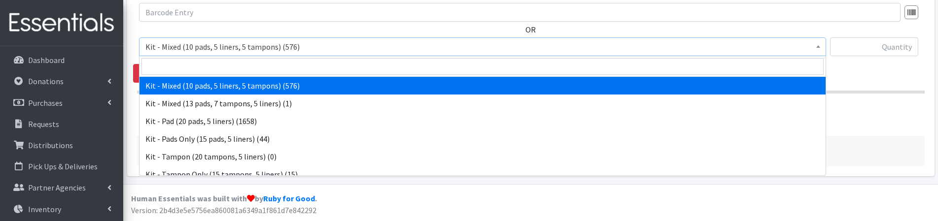
click at [206, 50] on span "Kit - Mixed (10 pads, 5 liners, 5 tampons) (576)" at bounding box center [482, 47] width 674 height 14
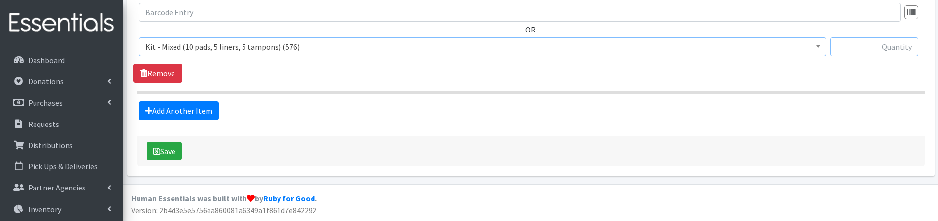
click at [889, 49] on input "text" at bounding box center [874, 46] width 88 height 19
type input "40"
click at [837, 78] on div "OR Kit - Mixed (10 pads, 5 liners, 5 tampons) (576) Kit - Mixed (13 pads, 7 tam…" at bounding box center [530, 43] width 795 height 80
click at [165, 152] on button "Save" at bounding box center [164, 151] width 35 height 19
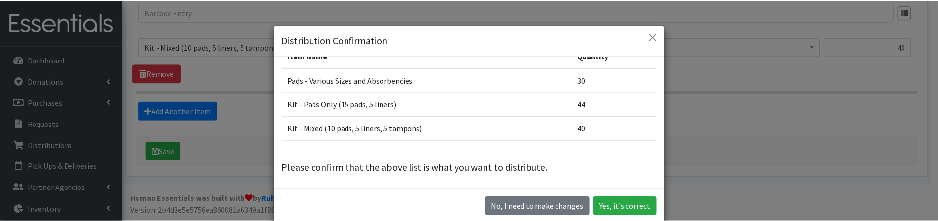
scroll to position [61, 0]
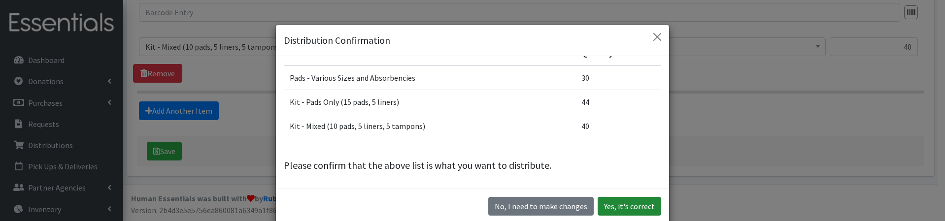
click at [639, 204] on button "Yes, it's correct" at bounding box center [630, 206] width 64 height 19
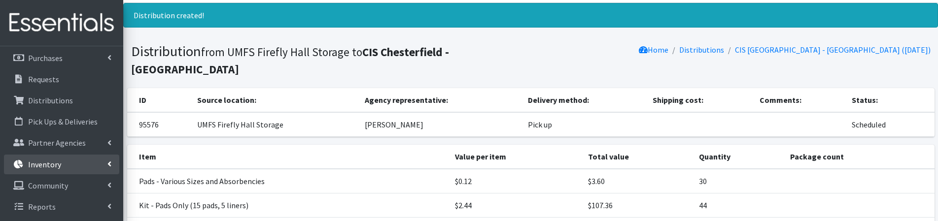
scroll to position [49, 0]
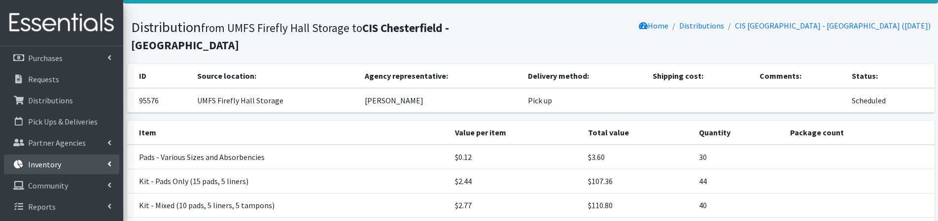
click at [73, 162] on link "Inventory" at bounding box center [61, 165] width 115 height 20
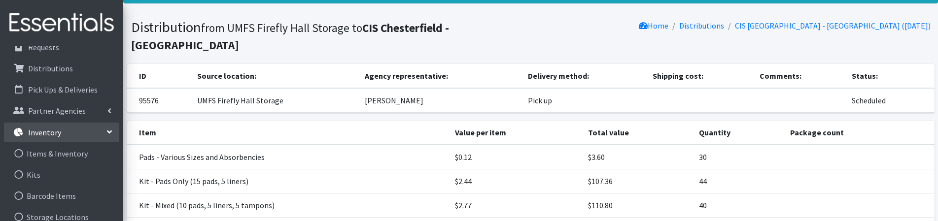
scroll to position [94, 0]
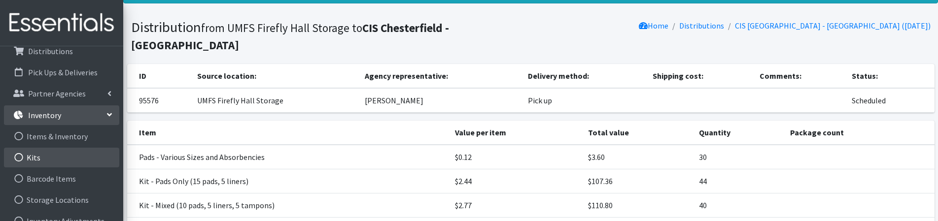
click at [41, 157] on link "Kits" at bounding box center [61, 158] width 115 height 20
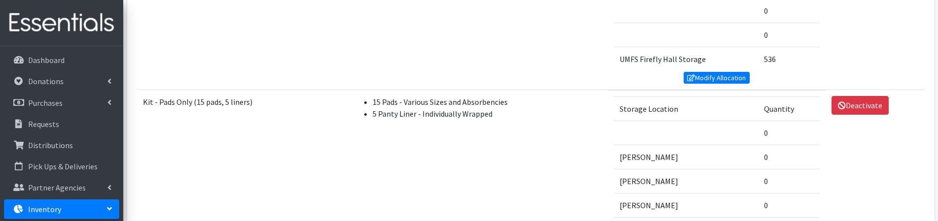
scroll to position [542, 0]
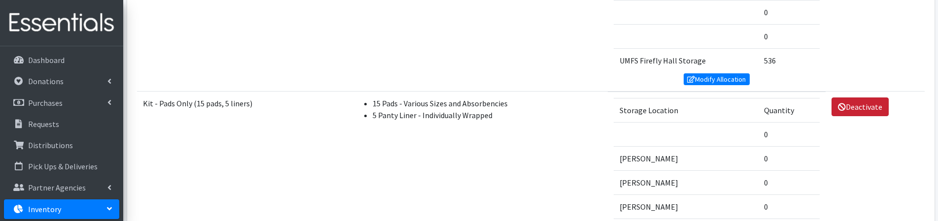
click at [859, 108] on link "Deactivate" at bounding box center [859, 107] width 57 height 19
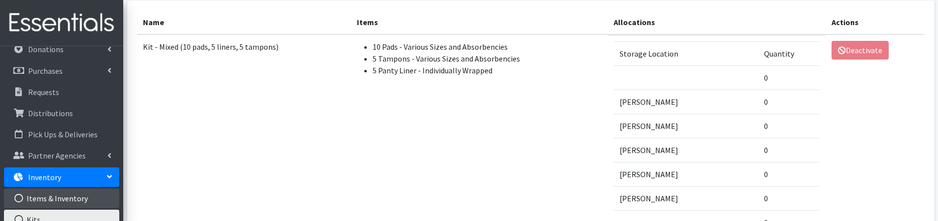
scroll to position [49, 0]
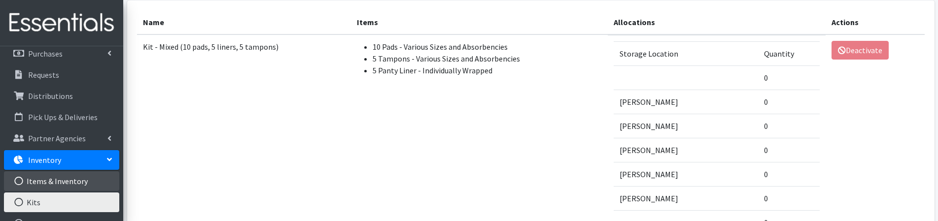
click at [57, 177] on link "Items & Inventory" at bounding box center [61, 181] width 115 height 20
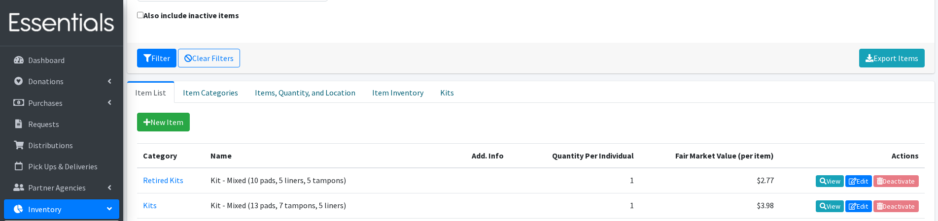
scroll to position [148, 0]
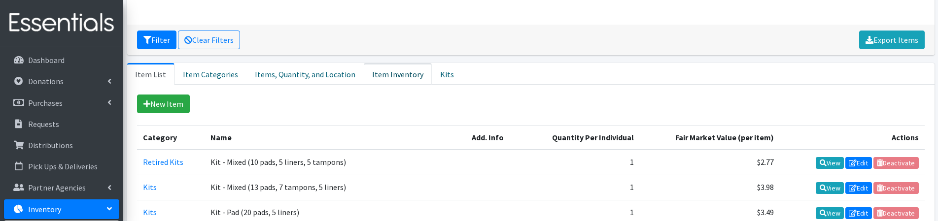
click at [376, 78] on link "Item Inventory" at bounding box center [398, 74] width 68 height 22
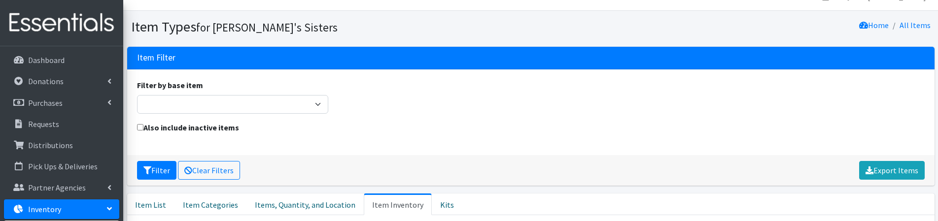
scroll to position [0, 0]
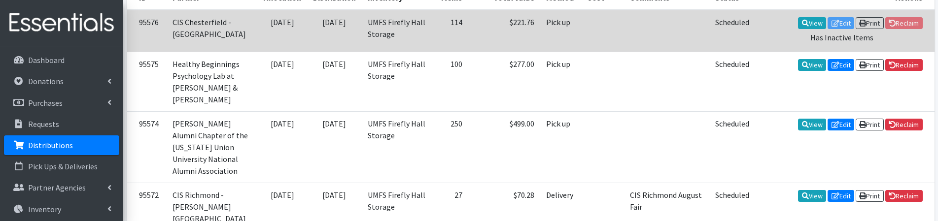
scroll to position [196, 0]
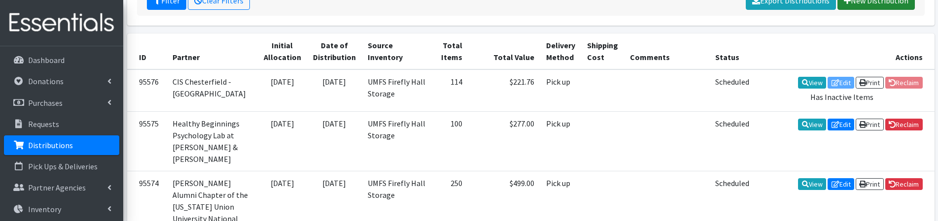
click at [852, 6] on link "New Distribution" at bounding box center [875, 0] width 77 height 19
click at [876, 6] on link "New Distribution" at bounding box center [875, 0] width 77 height 19
click at [865, 5] on link "New Distribution" at bounding box center [875, 0] width 77 height 19
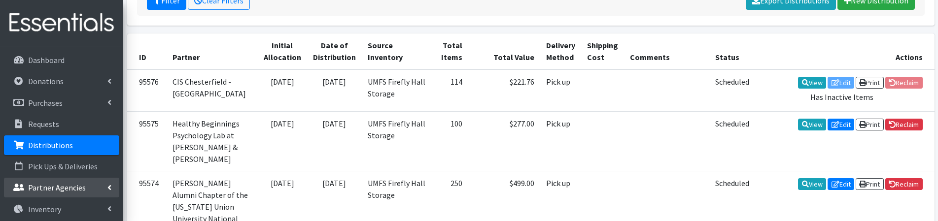
click at [58, 186] on p "Partner Agencies" at bounding box center [57, 188] width 58 height 10
click at [77, 187] on p "Partner Agencies" at bounding box center [57, 188] width 58 height 10
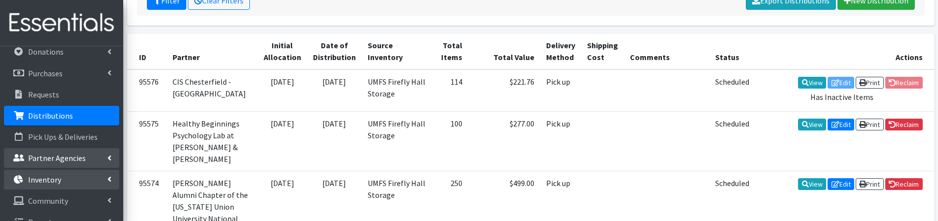
scroll to position [45, 0]
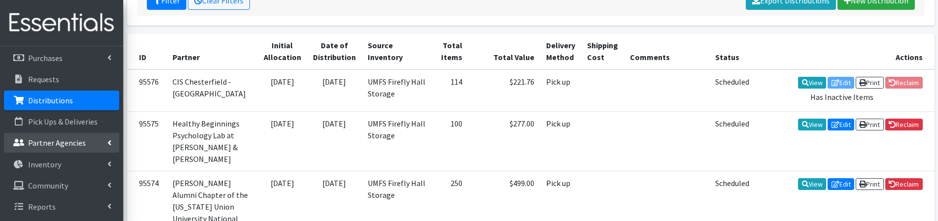
click at [66, 147] on p "Partner Agencies" at bounding box center [57, 143] width 58 height 10
click at [56, 165] on link "All Partners" at bounding box center [61, 165] width 115 height 20
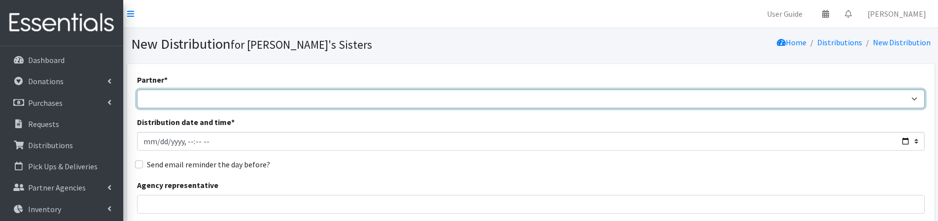
click at [155, 100] on select "211 [US_STATE] and Individual Referrals Afghan Support Center (USCIS) ANU FOUND…" at bounding box center [530, 99] width 787 height 19
select select "5055"
click at [137, 90] on select "211 [US_STATE] and Individual Referrals Afghan Support Center (USCIS) ANU FOUND…" at bounding box center [530, 99] width 787 height 19
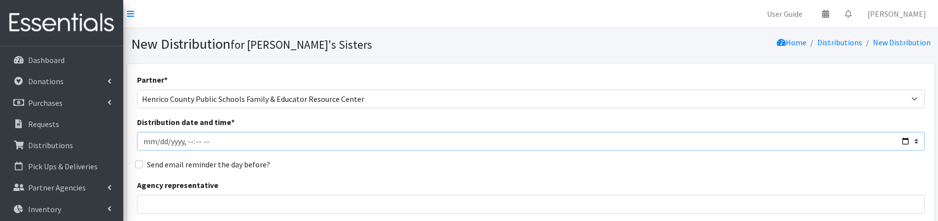
click at [156, 143] on input "Distribution date and time *" at bounding box center [530, 141] width 787 height 19
type input "[DATE]T23:59"
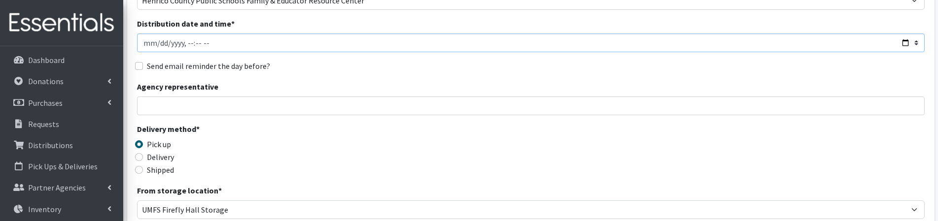
scroll to position [148, 0]
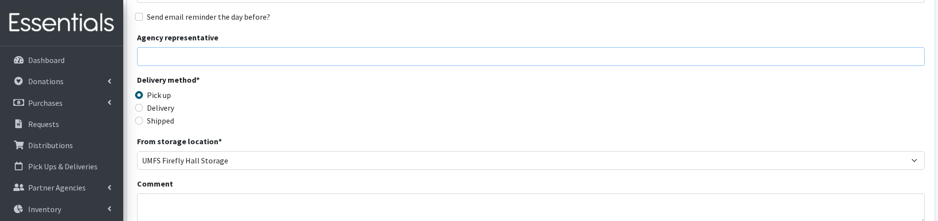
click at [167, 63] on input "Agency representative" at bounding box center [530, 56] width 787 height 19
type input "[PERSON_NAME]"
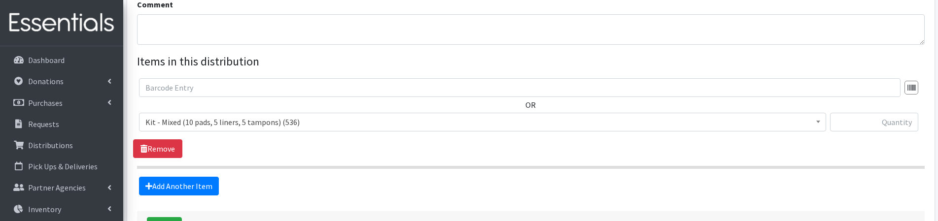
scroll to position [345, 0]
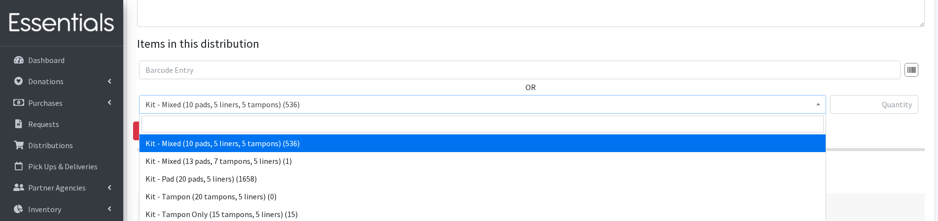
click at [285, 107] on span "Kit - Mixed (10 pads, 5 liners, 5 tampons) (536)" at bounding box center [482, 105] width 674 height 14
click at [281, 117] on input "search" at bounding box center [482, 124] width 682 height 17
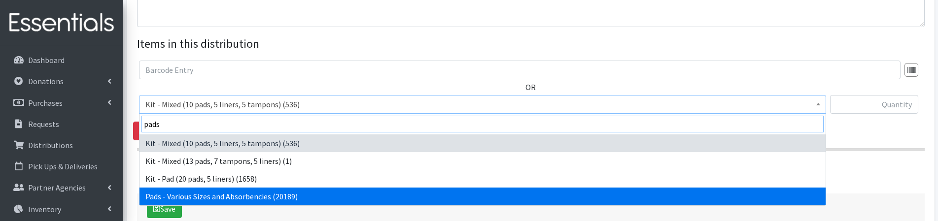
type input "pads"
select select "10467"
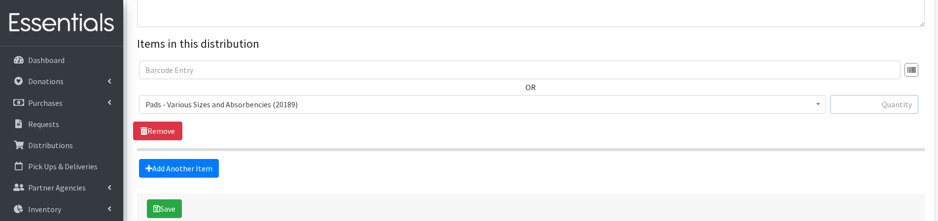
click at [870, 108] on input "text" at bounding box center [874, 104] width 88 height 19
type input "50"
click at [167, 171] on link "Add Another Item" at bounding box center [179, 168] width 80 height 19
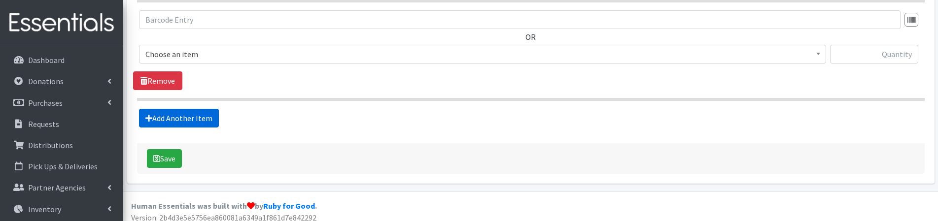
scroll to position [501, 0]
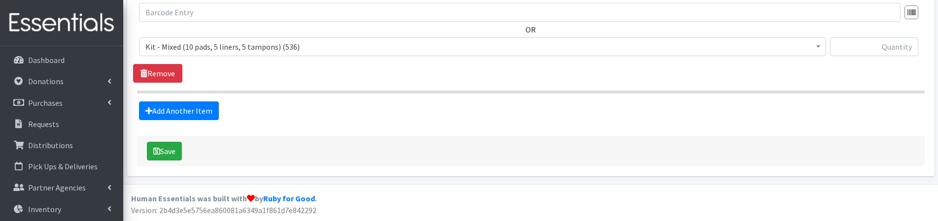
click at [179, 48] on span "Kit - Mixed (10 pads, 5 liners, 5 tampons) (536)" at bounding box center [482, 47] width 674 height 14
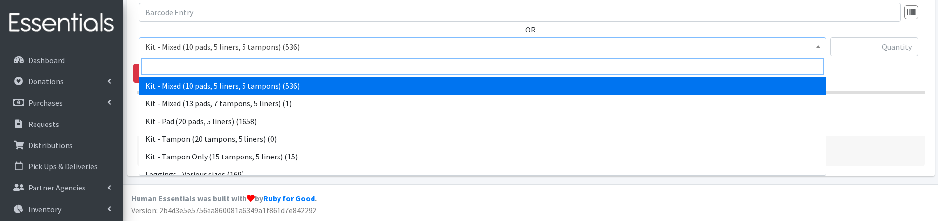
click at [180, 62] on input "search" at bounding box center [482, 66] width 682 height 17
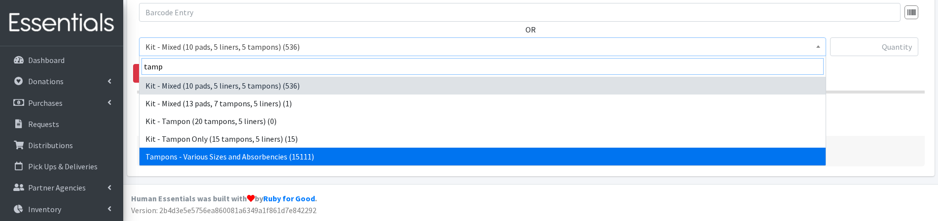
type input "tamp"
select select "10562"
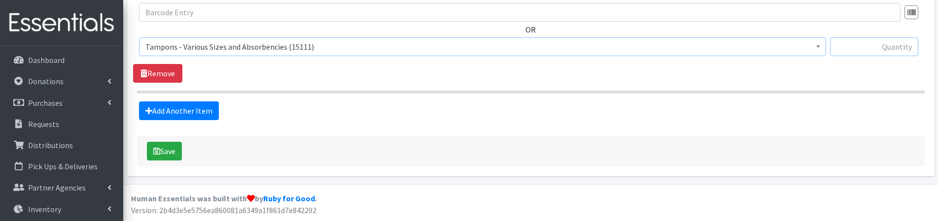
click at [875, 45] on input "text" at bounding box center [874, 46] width 88 height 19
type input "50"
click at [171, 111] on link "Add Another Item" at bounding box center [179, 111] width 80 height 19
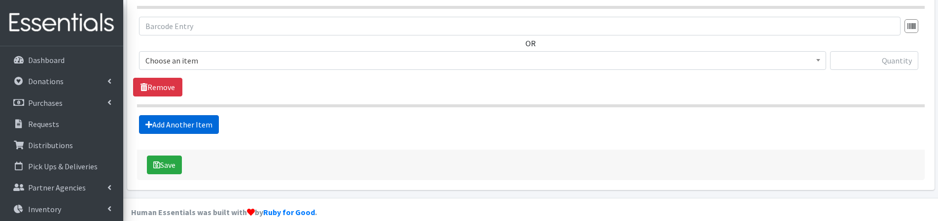
scroll to position [600, 0]
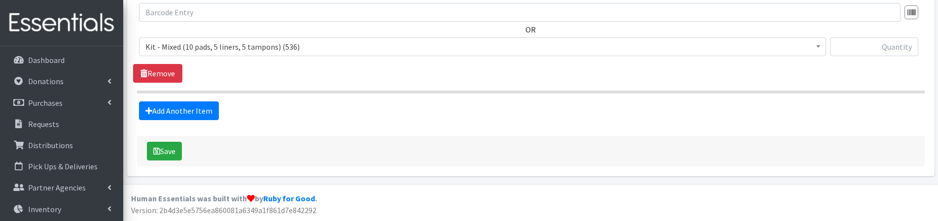
click at [231, 45] on span "Kit - Mixed (10 pads, 5 liners, 5 tampons) (536)" at bounding box center [482, 47] width 674 height 14
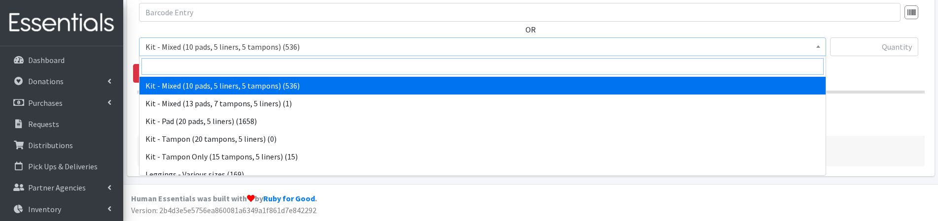
click at [224, 65] on input "search" at bounding box center [482, 66] width 682 height 17
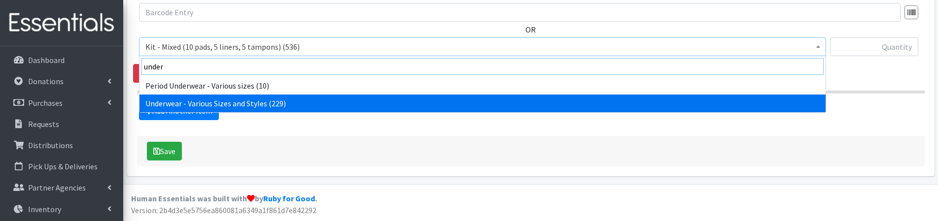
type input "under"
select select "10495"
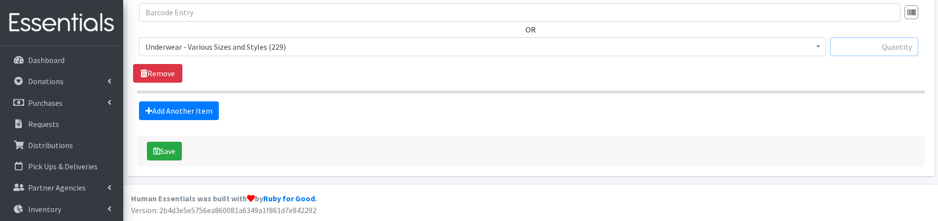
click at [858, 50] on input "text" at bounding box center [874, 46] width 88 height 19
type input "20"
click at [181, 110] on link "Add Another Item" at bounding box center [179, 111] width 80 height 19
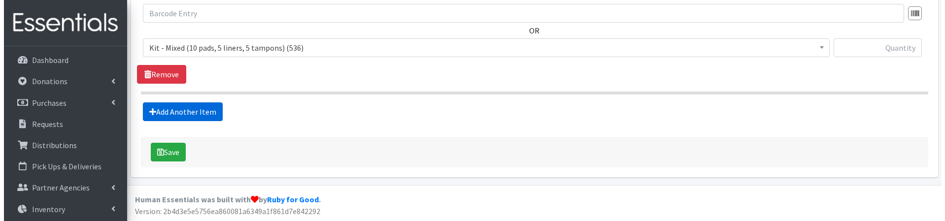
scroll to position [698, 0]
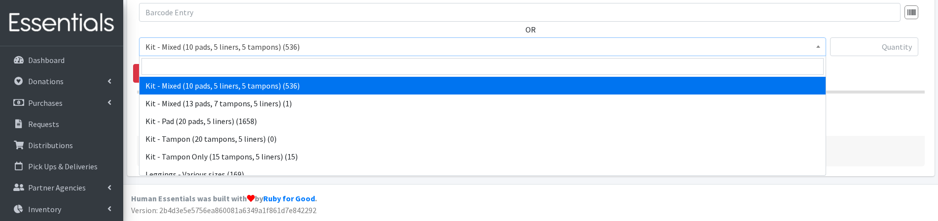
click at [189, 44] on span "Kit - Mixed (10 pads, 5 liners, 5 tampons) (536)" at bounding box center [482, 47] width 674 height 14
click at [179, 65] on input "search" at bounding box center [482, 66] width 682 height 17
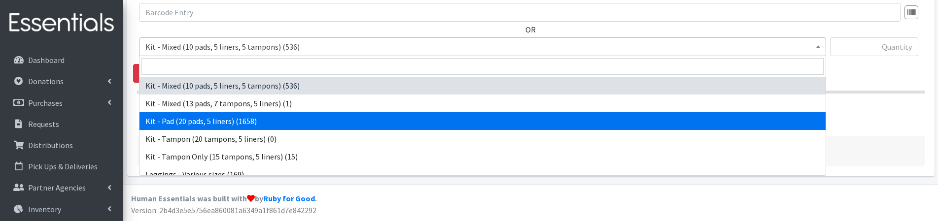
select select "15509"
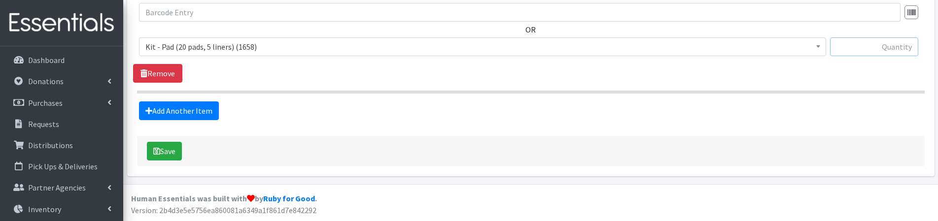
click at [885, 50] on input "text" at bounding box center [874, 46] width 88 height 19
type input "150"
click at [823, 68] on div "OR Kit - Mixed (10 pads, 5 liners, 5 tampons) (536) Kit - Mixed (13 pads, 7 tam…" at bounding box center [530, 43] width 795 height 80
click at [166, 153] on button "Save" at bounding box center [164, 151] width 35 height 19
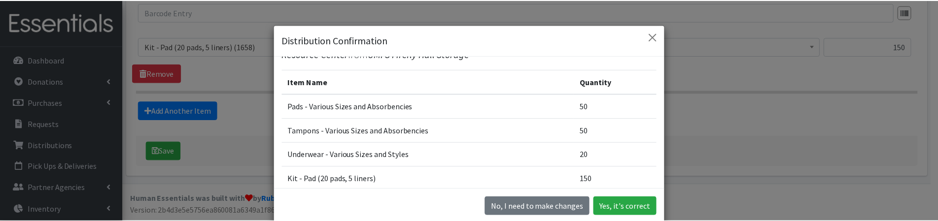
scroll to position [49, 0]
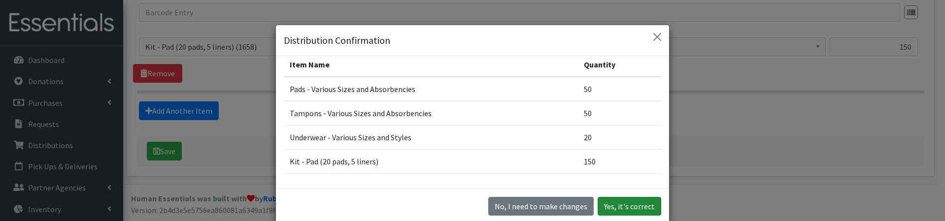
click at [631, 203] on button "Yes, it's correct" at bounding box center [630, 206] width 64 height 19
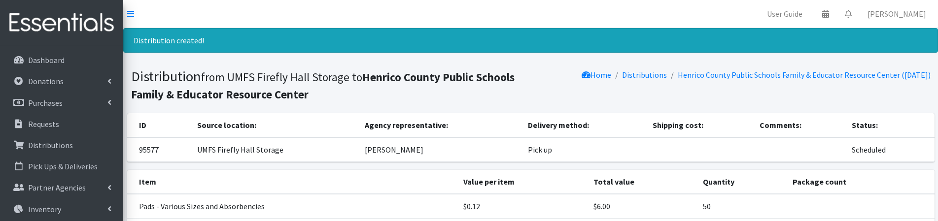
click at [240, 8] on nav "User Guide 0 Pick-ups remaining this week View Calendar 0 Requests 0 Partner Ag…" at bounding box center [530, 14] width 815 height 28
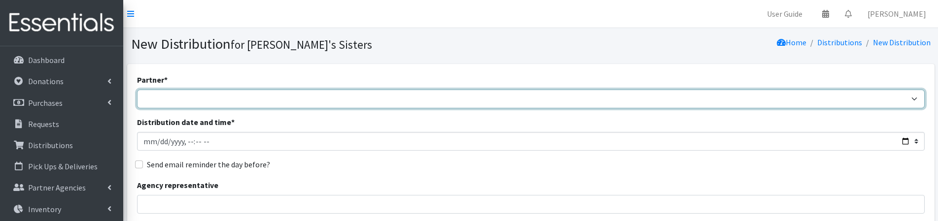
click at [178, 97] on select "211 [US_STATE] and Individual Referrals Afghan Support Center (USCIS) ANU FOUND…" at bounding box center [530, 99] width 787 height 19
select select "3954"
click at [137, 90] on select "211 [US_STATE] and Individual Referrals Afghan Support Center (USCIS) ANU FOUND…" at bounding box center [530, 99] width 787 height 19
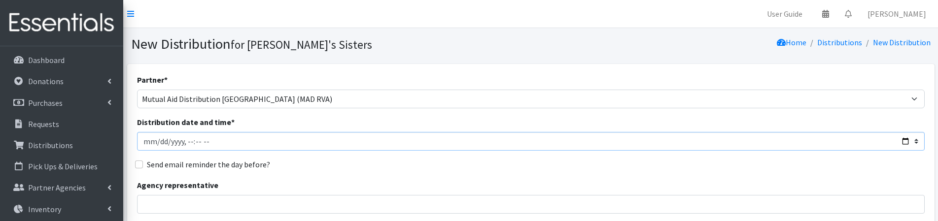
click at [157, 143] on input "Distribution date and time *" at bounding box center [530, 141] width 787 height 19
type input "[DATE]T23:59"
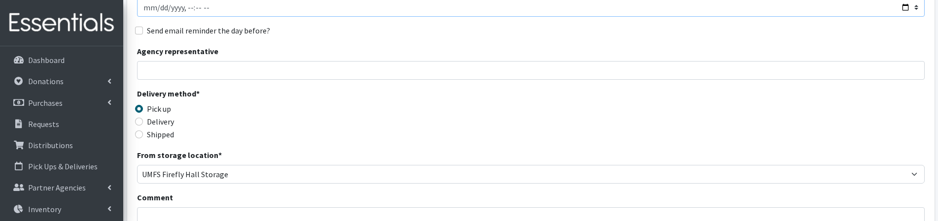
scroll to position [148, 0]
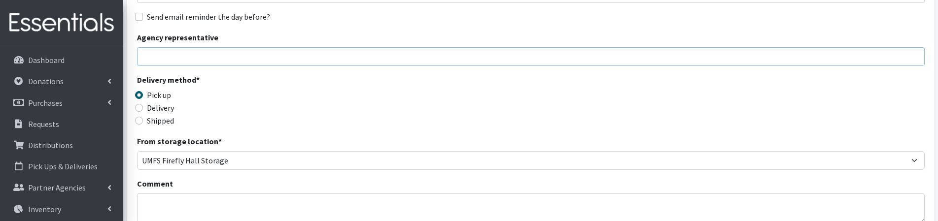
click at [182, 53] on input "Agency representative" at bounding box center [530, 56] width 787 height 19
type input "[PERSON_NAME]"
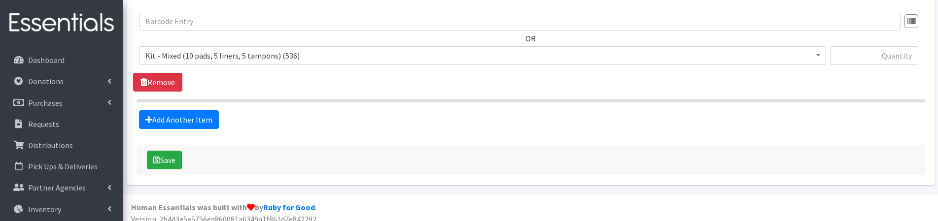
scroll to position [394, 0]
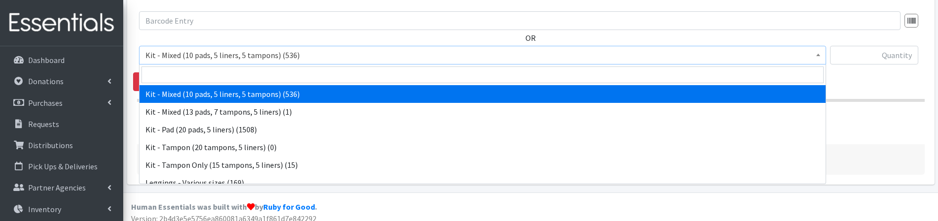
click at [268, 55] on span "Kit - Mixed (10 pads, 5 liners, 5 tampons) (536)" at bounding box center [482, 55] width 674 height 14
click at [268, 71] on input "search" at bounding box center [482, 75] width 682 height 17
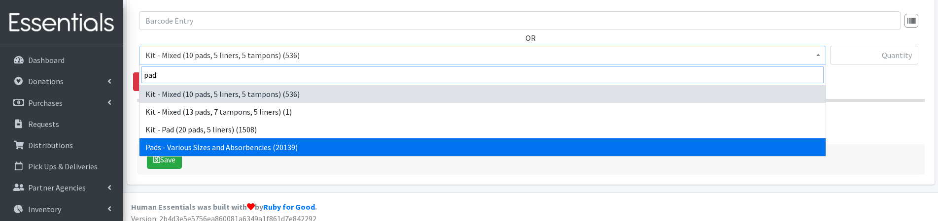
type input "pad"
select select "10467"
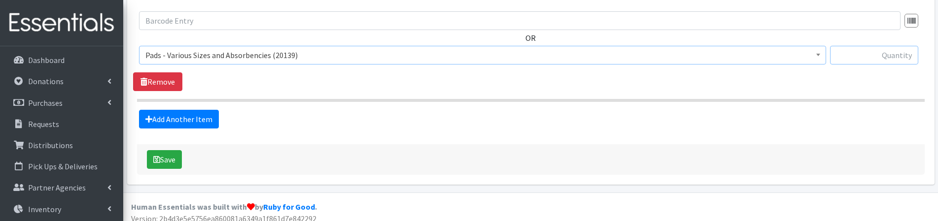
click at [855, 56] on input "text" at bounding box center [874, 55] width 88 height 19
type input "885"
click at [208, 118] on link "Add Another Item" at bounding box center [179, 119] width 80 height 19
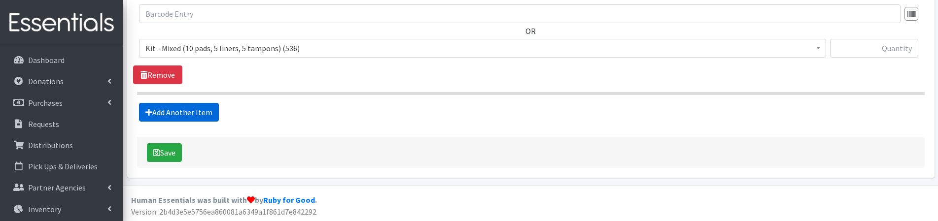
scroll to position [501, 0]
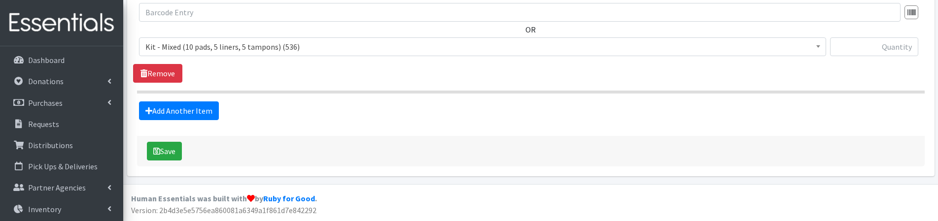
click at [178, 52] on span "Kit - Mixed (10 pads, 5 liners, 5 tampons) (536)" at bounding box center [482, 47] width 674 height 14
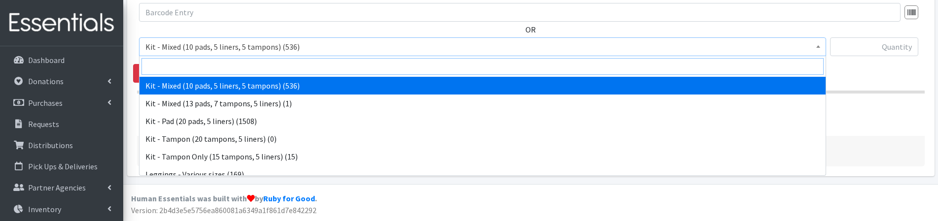
click at [179, 71] on input "search" at bounding box center [482, 66] width 682 height 17
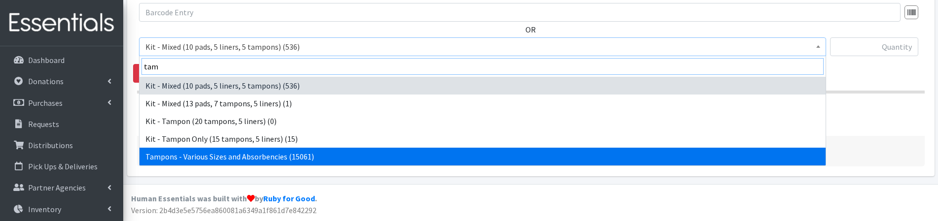
type input "tam"
select select "10562"
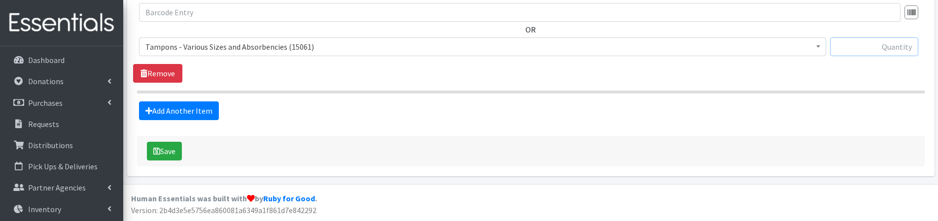
click at [876, 47] on input "text" at bounding box center [874, 46] width 88 height 19
type input "752"
click at [189, 115] on link "Add Another Item" at bounding box center [179, 111] width 80 height 19
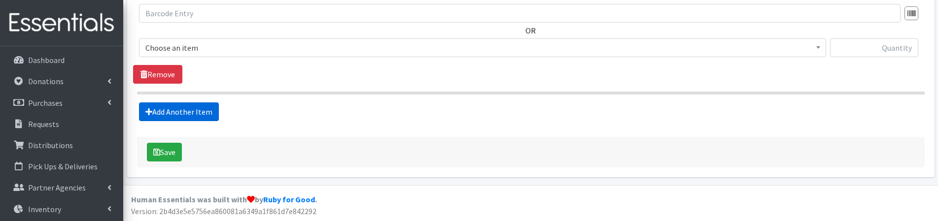
scroll to position [600, 0]
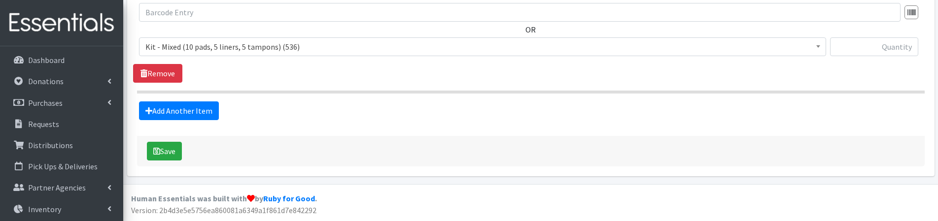
click at [177, 47] on span "Kit - Mixed (10 pads, 5 liners, 5 tampons) (536)" at bounding box center [482, 47] width 674 height 14
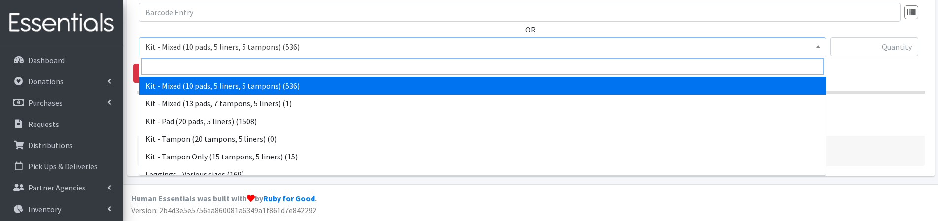
click at [177, 66] on input "search" at bounding box center [482, 66] width 682 height 17
type input "i"
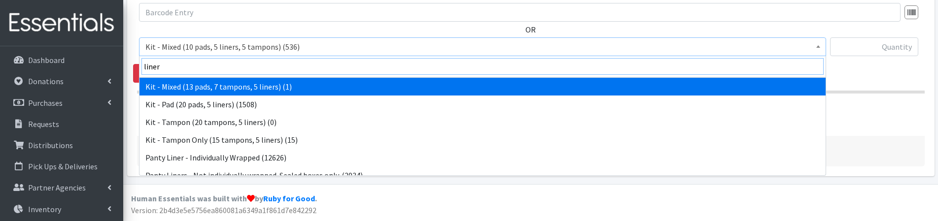
scroll to position [26, 0]
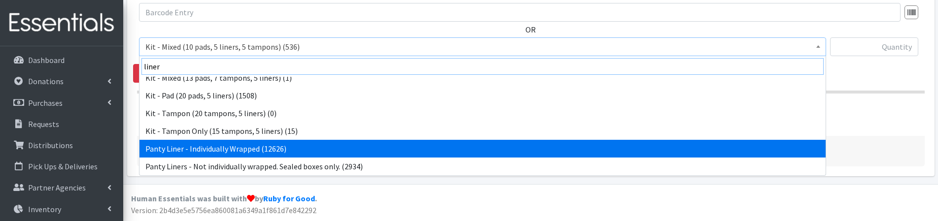
type input "liner"
select select "10466"
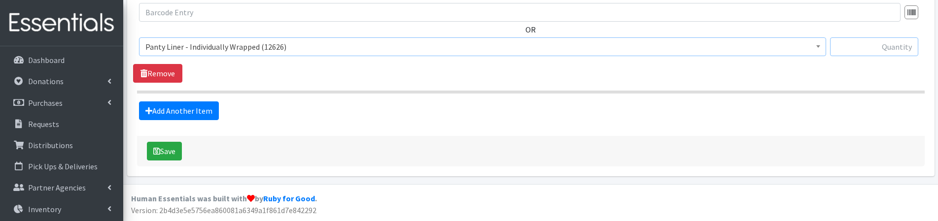
click at [851, 47] on input "text" at bounding box center [874, 46] width 88 height 19
type input "300"
click at [201, 113] on link "Add Another Item" at bounding box center [179, 111] width 80 height 19
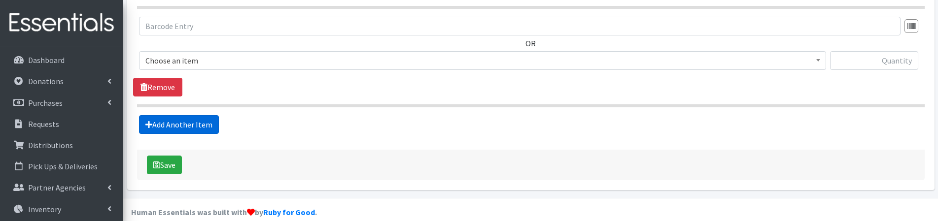
scroll to position [698, 0]
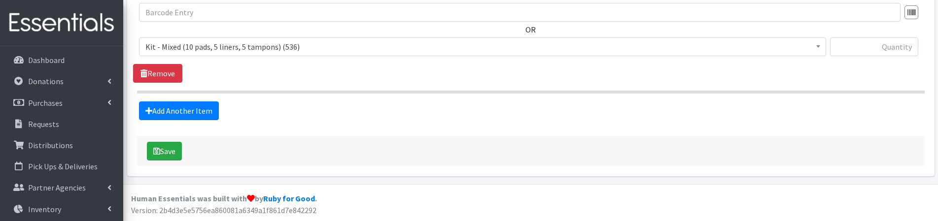
click at [185, 48] on span "Kit - Mixed (10 pads, 5 liners, 5 tampons) (536)" at bounding box center [482, 47] width 674 height 14
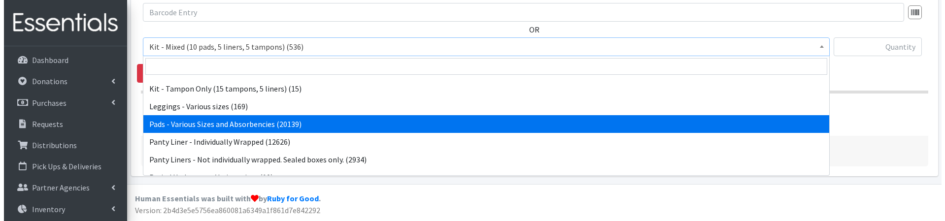
scroll to position [99, 0]
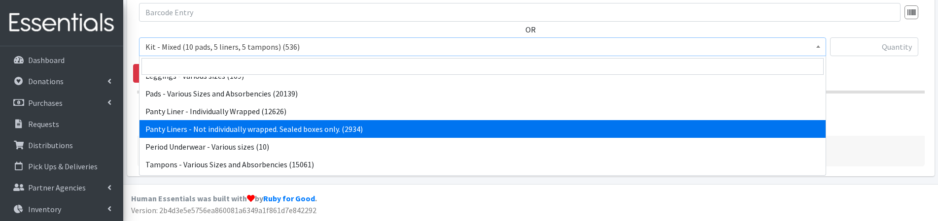
select select "10651"
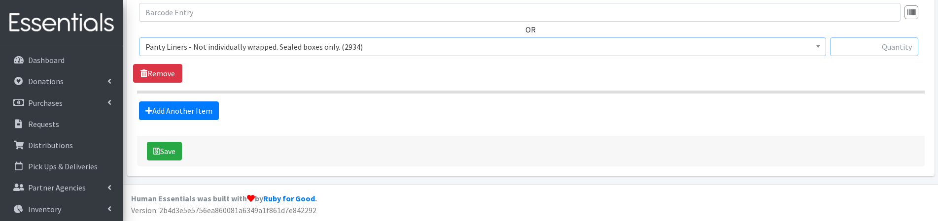
click at [867, 45] on input "text" at bounding box center [874, 46] width 88 height 19
type input "516"
click at [163, 152] on button "Save" at bounding box center [164, 151] width 35 height 19
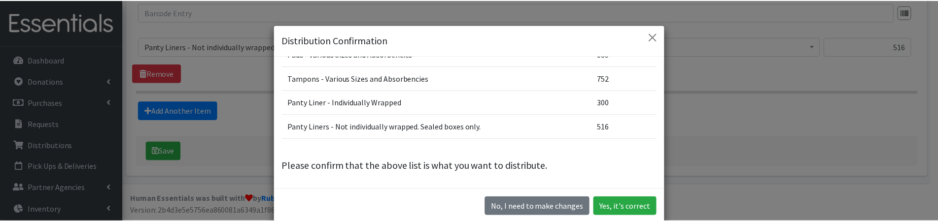
scroll to position [85, 0]
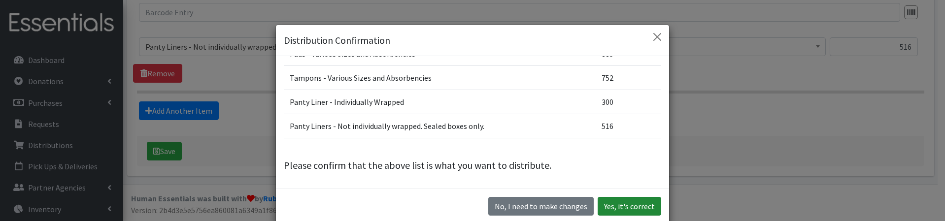
click at [638, 205] on button "Yes, it's correct" at bounding box center [630, 206] width 64 height 19
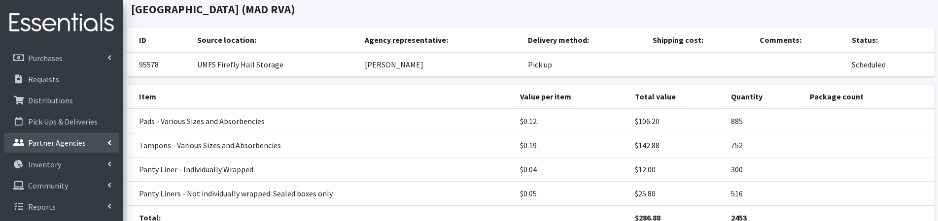
scroll to position [99, 0]
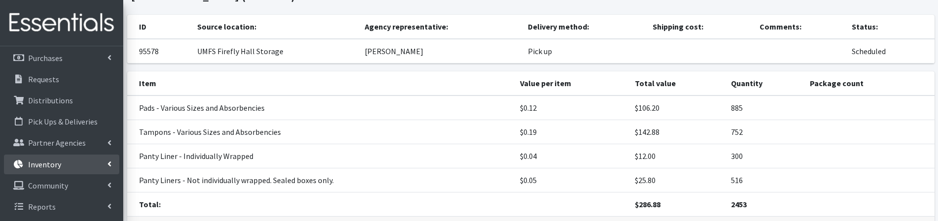
click at [104, 165] on link "Inventory" at bounding box center [61, 165] width 115 height 20
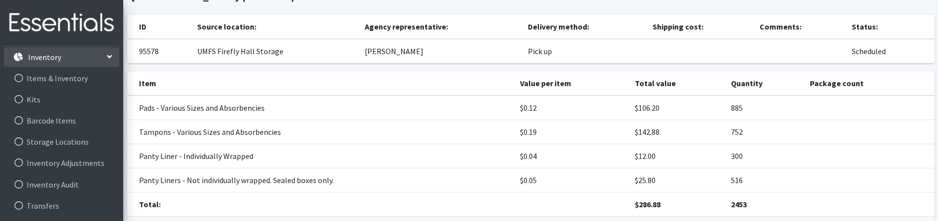
scroll to position [193, 0]
click at [40, 63] on link "Kits" at bounding box center [61, 59] width 115 height 20
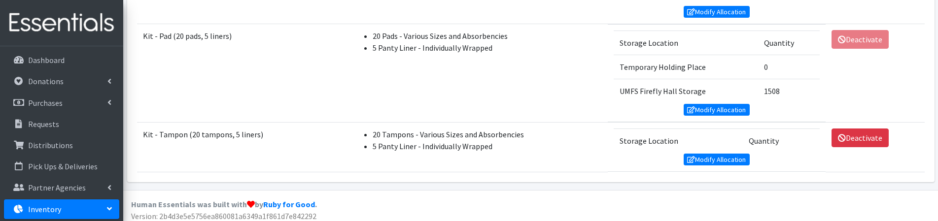
scroll to position [1077, 0]
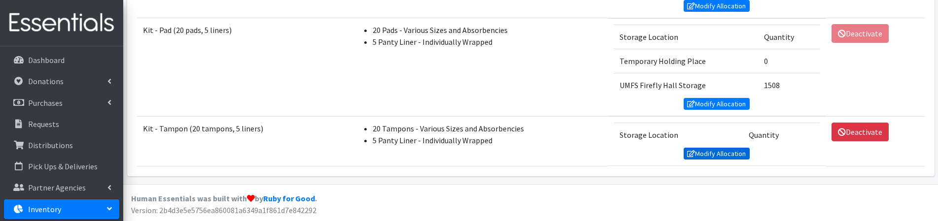
click at [705, 156] on link "Modify Allocation" at bounding box center [717, 154] width 66 height 12
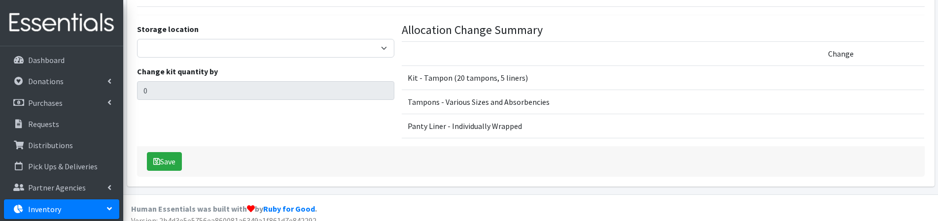
scroll to position [181, 0]
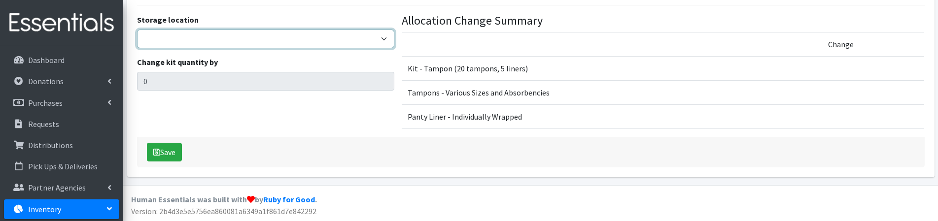
click at [188, 41] on select "Jennifer Taylor Brittany Averette Laura Davidson Erika Bedwell Heather Lennon V…" at bounding box center [266, 39] width 258 height 19
select select "473"
click at [137, 30] on select "Jennifer Taylor Brittany Averette Laura Davidson Erika Bedwell Heather Lennon V…" at bounding box center [266, 39] width 258 height 19
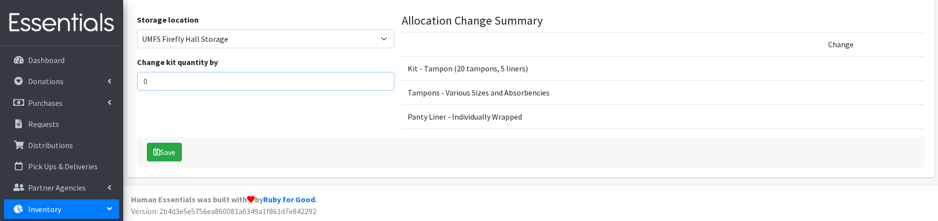
drag, startPoint x: 151, startPoint y: 79, endPoint x: 134, endPoint y: 79, distance: 16.8
click at [134, 79] on div "Storage location Jennifer Taylor Brittany Averette Laura Davidson Erika Bedwell…" at bounding box center [265, 75] width 265 height 123
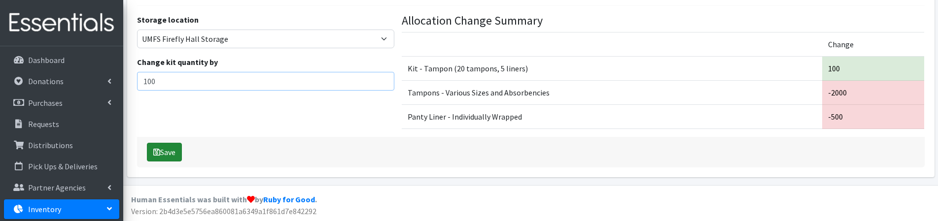
type input "100"
click at [159, 150] on icon "submit" at bounding box center [156, 152] width 7 height 8
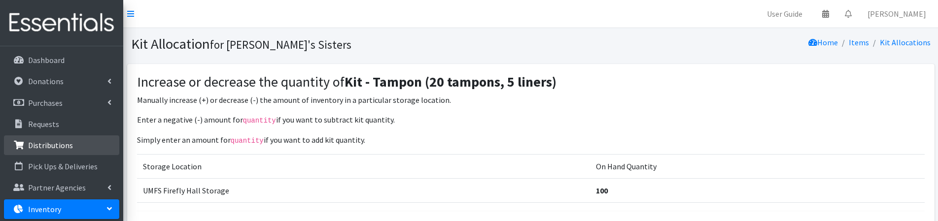
click at [72, 147] on link "Distributions" at bounding box center [61, 146] width 115 height 20
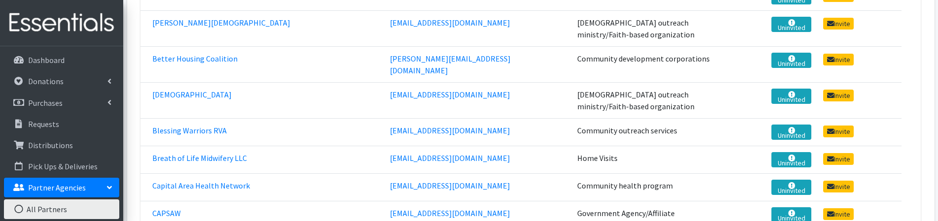
scroll to position [542, 0]
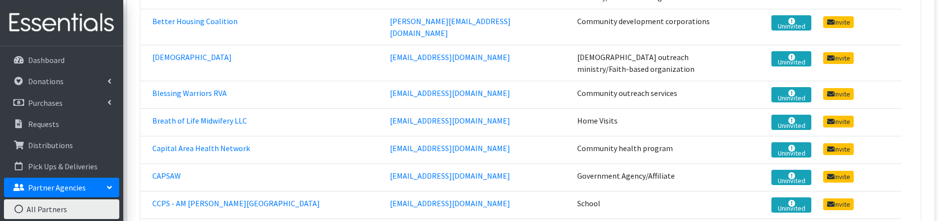
click at [525, 45] on td "bjfrancis1951@gmail.com" at bounding box center [477, 63] width 187 height 36
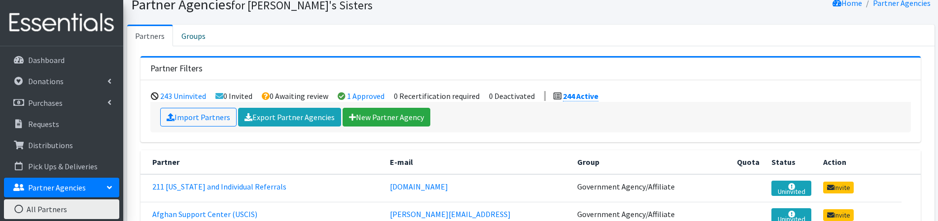
scroll to position [0, 0]
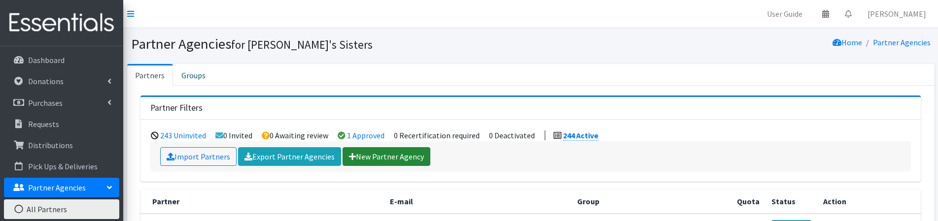
click at [409, 161] on link "New Partner Agency" at bounding box center [386, 156] width 88 height 19
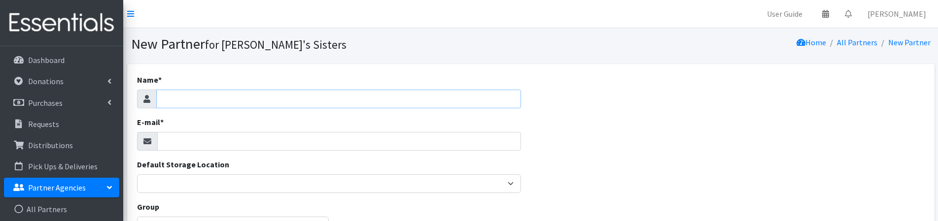
click at [200, 97] on input "Name *" at bounding box center [338, 99] width 365 height 19
paste input "[PERSON_NAME] College"
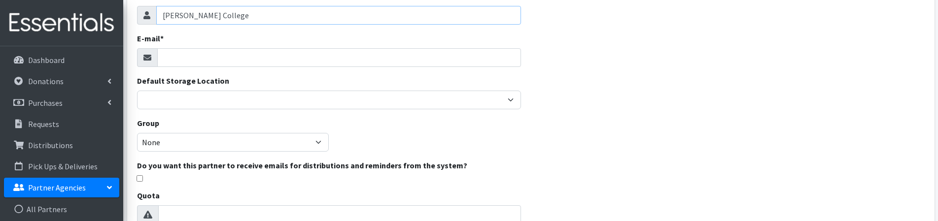
scroll to position [99, 0]
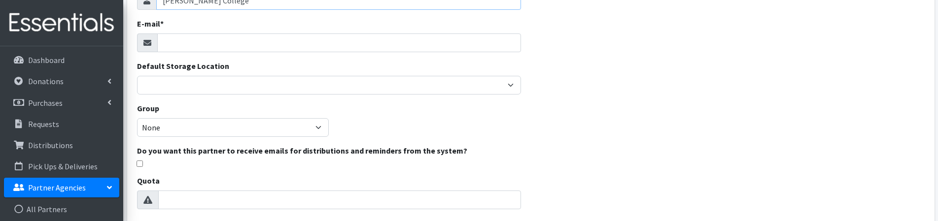
type input "[PERSON_NAME] College"
click at [207, 42] on input "E-mail *" at bounding box center [339, 43] width 364 height 19
paste input "[EMAIL_ADDRESS][DOMAIN_NAME]"
type input "[EMAIL_ADDRESS][DOMAIN_NAME]"
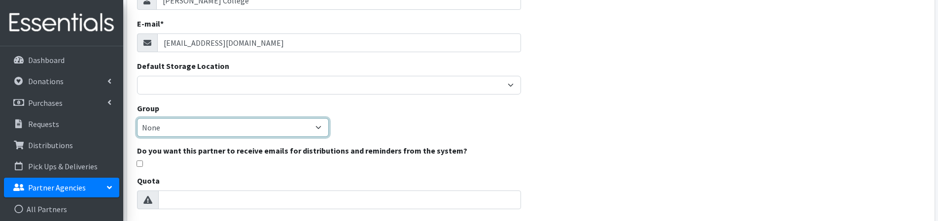
click at [164, 128] on select "None Community development corporations Treatment clinics Homeless resource cen…" at bounding box center [233, 127] width 192 height 19
select select "54"
click at [137, 118] on select "None Community development corporations Treatment clinics Homeless resource cen…" at bounding box center [233, 127] width 192 height 19
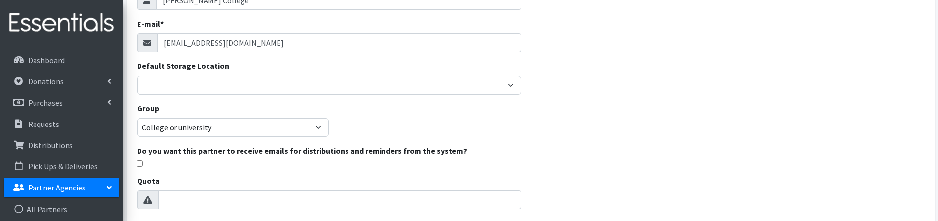
click at [603, 143] on div "Name * Richard Bland College E-mail * jdavis@rbc.edu Default Storage Location B…" at bounding box center [530, 194] width 807 height 457
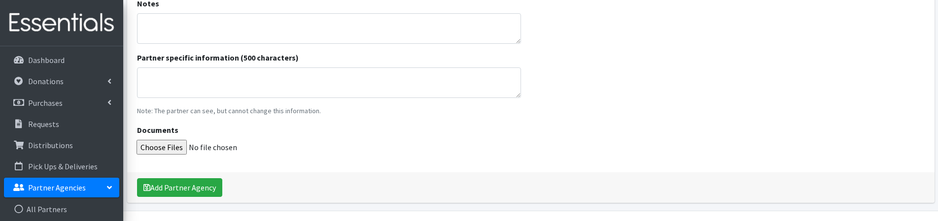
scroll to position [345, 0]
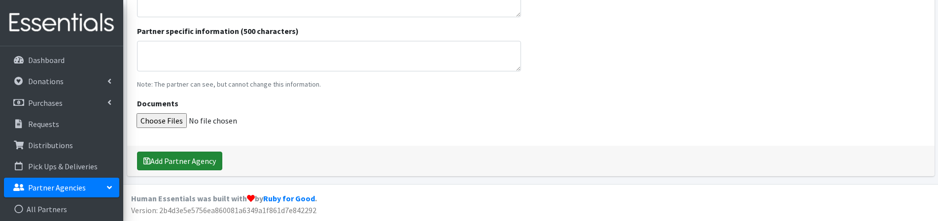
click at [207, 161] on button "Add Partner Agency" at bounding box center [179, 161] width 85 height 19
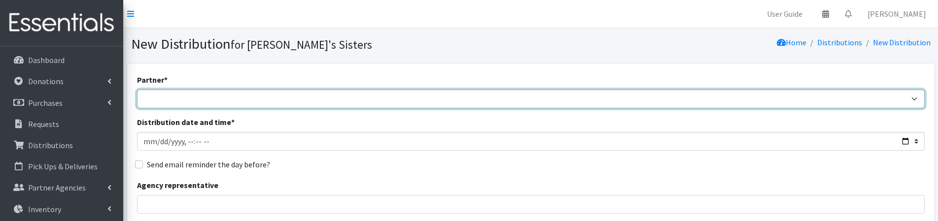
click at [206, 100] on select "211 Virginia and Individual Referrals Afghan Support Center (USCIS) ANU FOUNDAT…" at bounding box center [530, 99] width 787 height 19
select select "8074"
click at [137, 90] on select "211 Virginia and Individual Referrals Afghan Support Center (USCIS) ANU FOUNDAT…" at bounding box center [530, 99] width 787 height 19
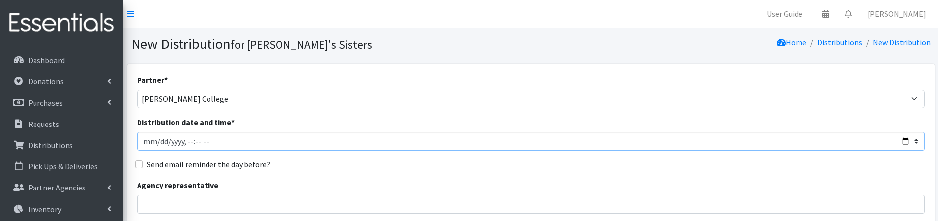
click at [158, 139] on input "Distribution date and time *" at bounding box center [530, 141] width 787 height 19
type input "2025-08-22T23:59"
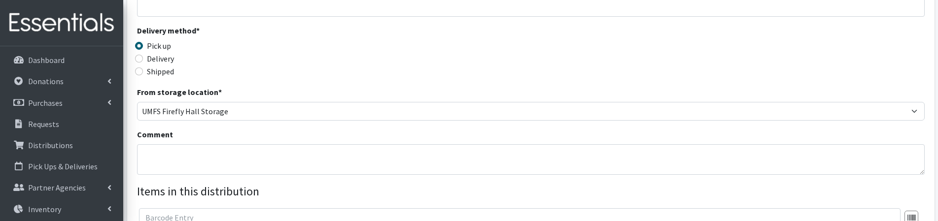
scroll to position [148, 0]
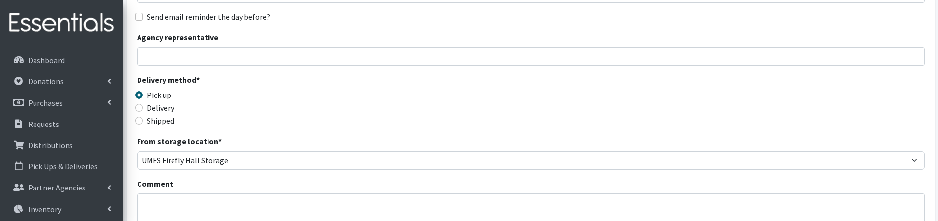
click at [171, 66] on div "Partner * 211 Virginia and Individual Referrals Afghan Support Center (USCIS) A…" at bounding box center [530, 150] width 787 height 449
click at [169, 59] on input "Agency representative" at bounding box center [530, 56] width 787 height 19
type input "Mimi Isaac"
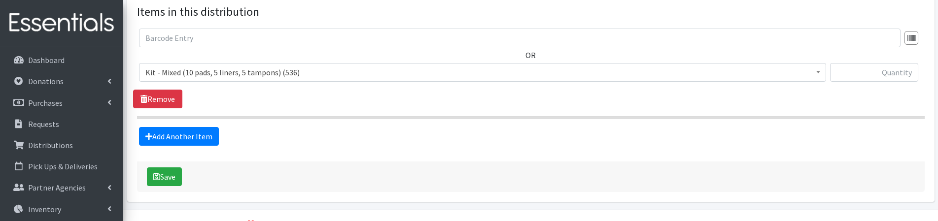
scroll to position [394, 0]
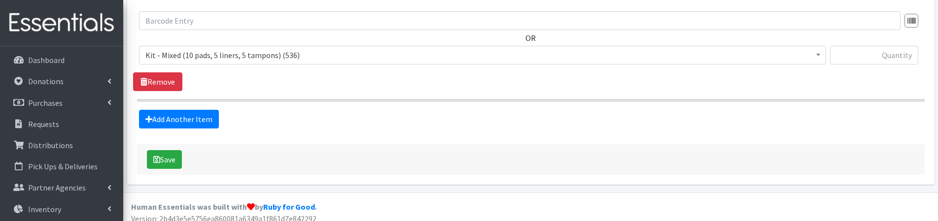
click at [281, 65] on span "Kit - Mixed (10 pads, 5 liners, 5 tampons) (536) Kit - Mixed (13 pads, 7 tampon…" at bounding box center [482, 59] width 687 height 27
click at [269, 56] on span "Kit - Mixed (10 pads, 5 liners, 5 tampons) (536)" at bounding box center [482, 55] width 674 height 14
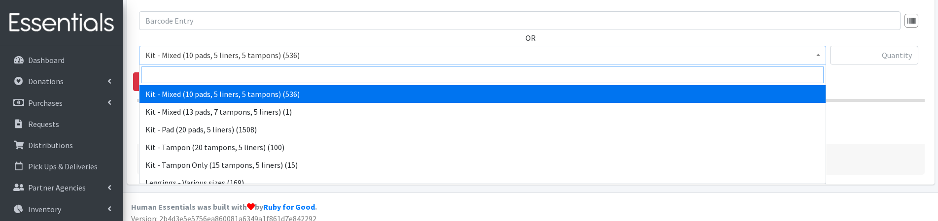
click at [249, 70] on input "search" at bounding box center [482, 75] width 682 height 17
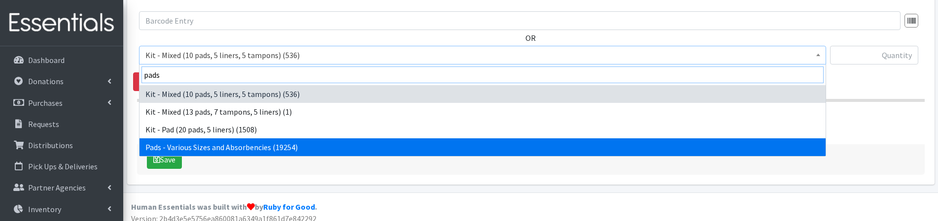
type input "pads"
select select "10467"
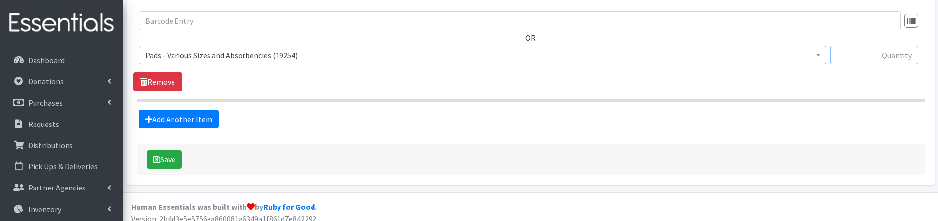
click at [855, 60] on input "text" at bounding box center [874, 55] width 88 height 19
type input "250"
click at [192, 123] on link "Add Another Item" at bounding box center [179, 119] width 80 height 19
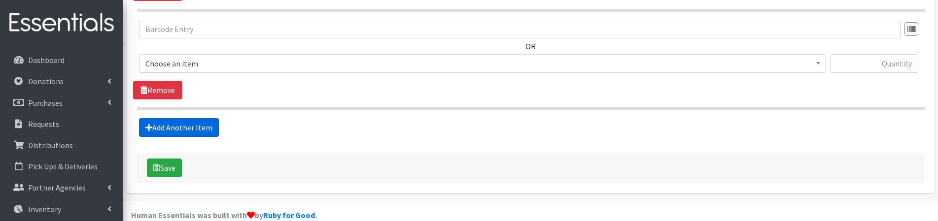
scroll to position [501, 0]
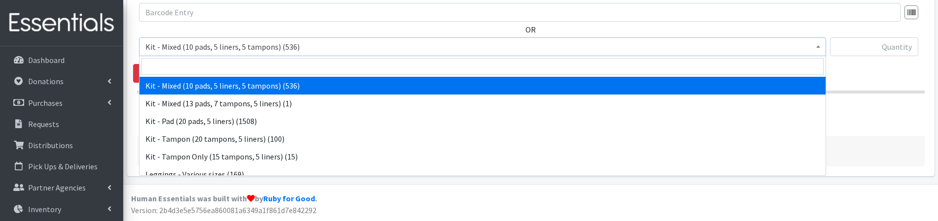
click at [236, 48] on span "Kit - Mixed (10 pads, 5 liners, 5 tampons) (536)" at bounding box center [482, 47] width 674 height 14
click at [213, 65] on input "search" at bounding box center [482, 66] width 682 height 17
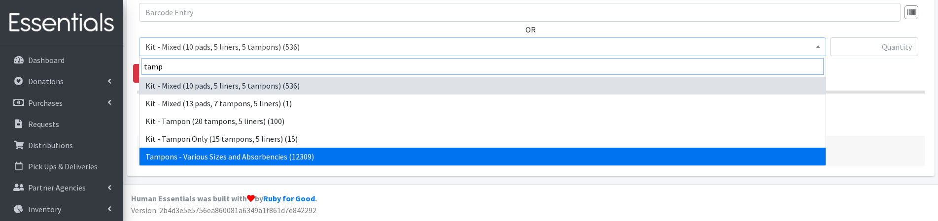
type input "tamp"
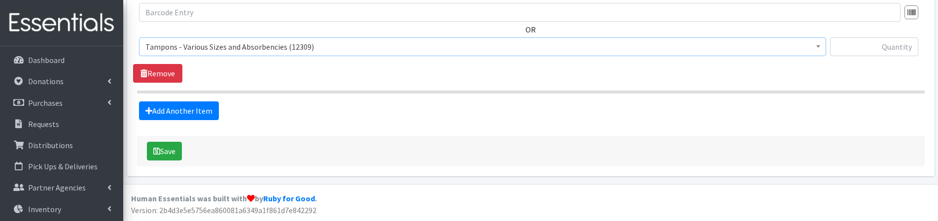
select select "10562"
click at [890, 44] on input "text" at bounding box center [874, 46] width 88 height 19
type input "250"
click at [184, 109] on link "Add Another Item" at bounding box center [179, 111] width 80 height 19
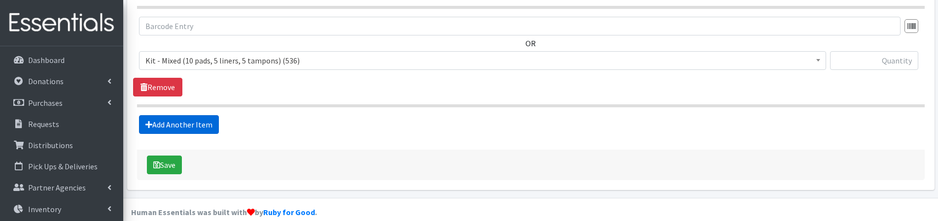
scroll to position [600, 0]
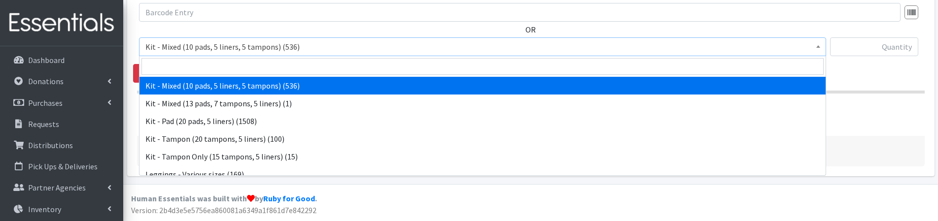
click at [193, 52] on span "Kit - Mixed (10 pads, 5 liners, 5 tampons) (536)" at bounding box center [482, 47] width 674 height 14
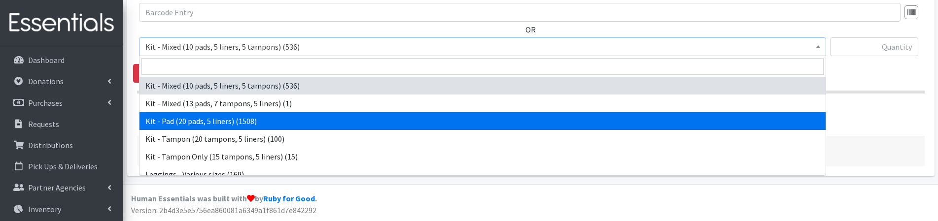
select select "15509"
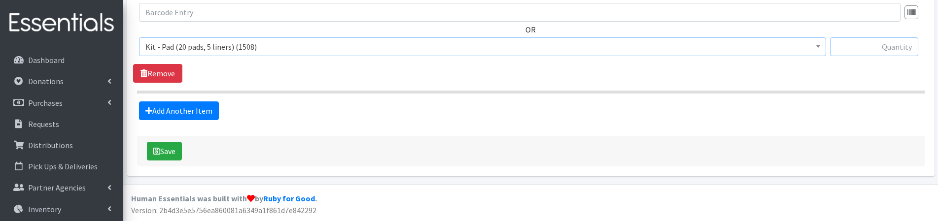
click at [856, 45] on input "text" at bounding box center [874, 46] width 88 height 19
type input "100"
click at [188, 112] on link "Add Another Item" at bounding box center [179, 111] width 80 height 19
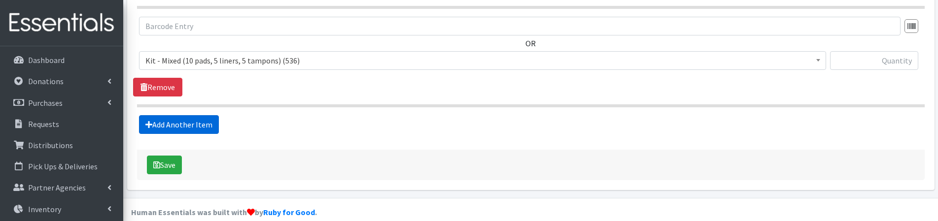
scroll to position [698, 0]
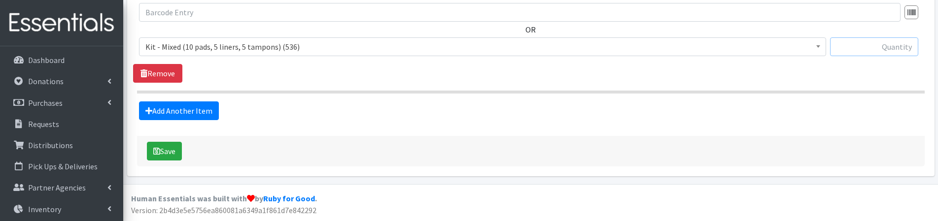
click at [866, 47] on input "text" at bounding box center [874, 46] width 88 height 19
type input "100"
click at [204, 117] on link "Add Another Item" at bounding box center [179, 111] width 80 height 19
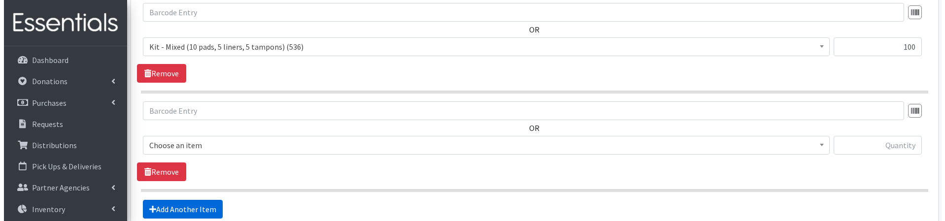
scroll to position [797, 0]
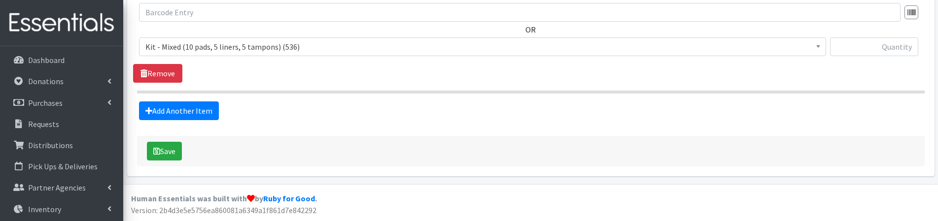
click at [198, 52] on span "Kit - Mixed (10 pads, 5 liners, 5 tampons) (536)" at bounding box center [482, 47] width 674 height 14
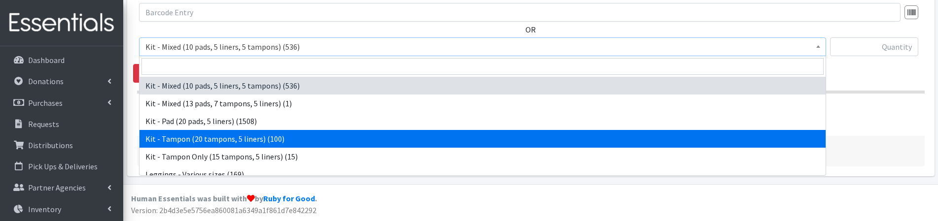
select select "15510"
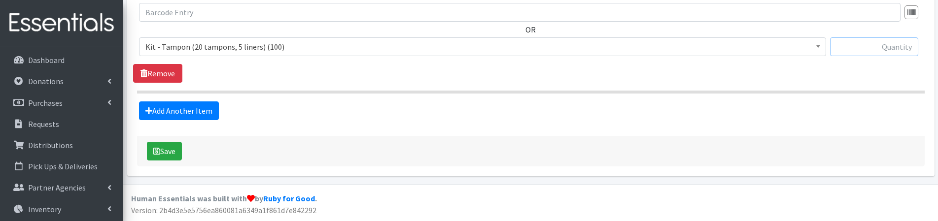
click at [863, 55] on input "text" at bounding box center [874, 46] width 88 height 19
click at [861, 48] on input "text" at bounding box center [874, 46] width 88 height 19
type input "100"
click at [862, 64] on div "100" at bounding box center [874, 50] width 88 height 27
click at [178, 150] on button "Save" at bounding box center [164, 151] width 35 height 19
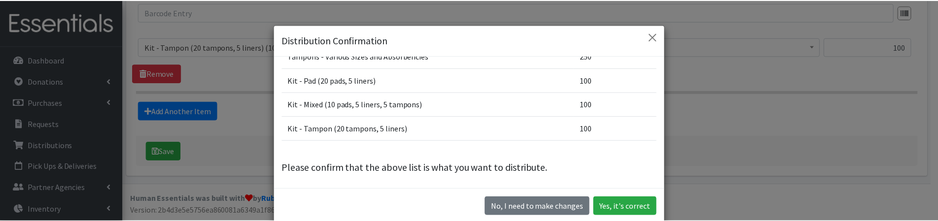
scroll to position [109, 0]
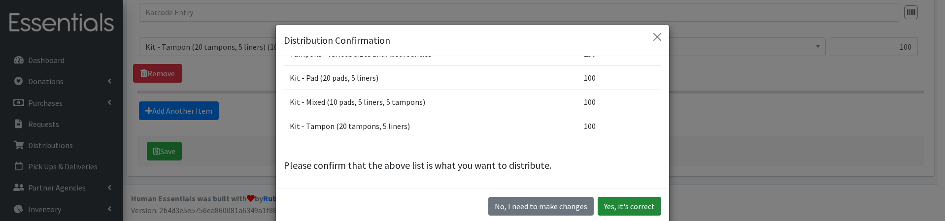
click at [636, 201] on button "Yes, it's correct" at bounding box center [630, 206] width 64 height 19
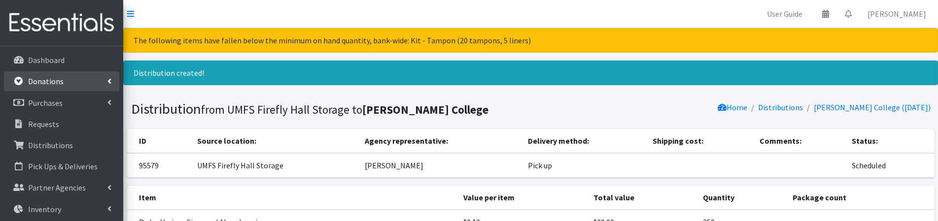
click at [99, 80] on link "Donations" at bounding box center [61, 81] width 115 height 20
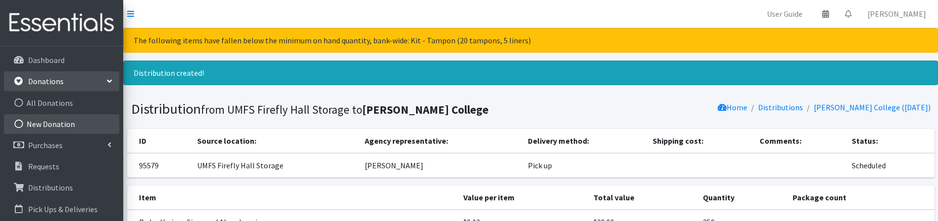
click at [63, 123] on link "New Donation" at bounding box center [61, 124] width 115 height 20
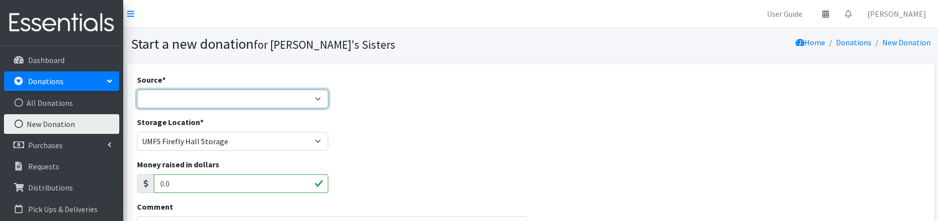
click at [165, 98] on select "Product Drive Manufacturer Donation Site Misc. Donation" at bounding box center [232, 99] width 191 height 19
select select "Misc. Donation"
click at [137, 90] on select "Product Drive Manufacturer Donation Site Misc. Donation" at bounding box center [232, 99] width 191 height 19
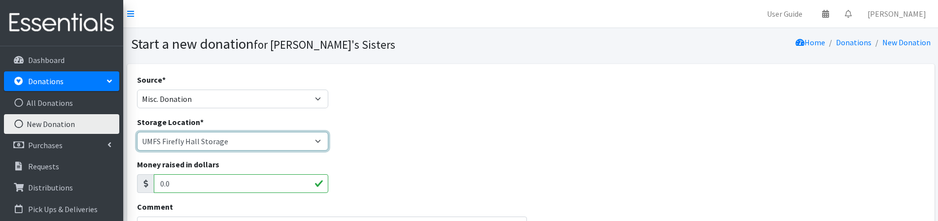
click at [163, 148] on select "Brittany Averette Erika Bedwell Heather Lennon Jennifer Taylor Laura Davidson L…" at bounding box center [232, 141] width 191 height 19
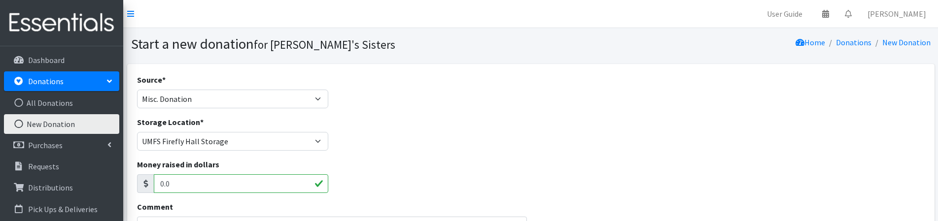
click at [414, 143] on div "Storage Location * Brittany Averette Erika Bedwell Heather Lennon Jennifer Tayl…" at bounding box center [530, 137] width 795 height 42
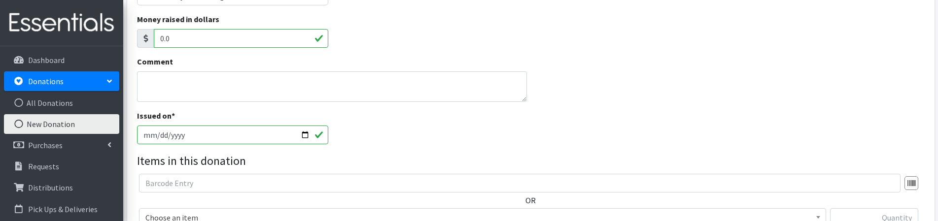
scroll to position [148, 0]
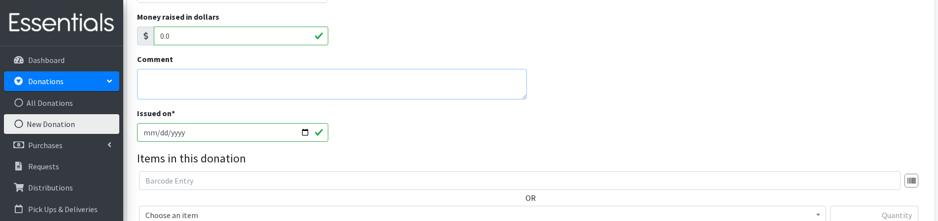
click at [171, 86] on textarea "Comment" at bounding box center [332, 84] width 390 height 31
paste textarea "Haripriya Kisunuru"
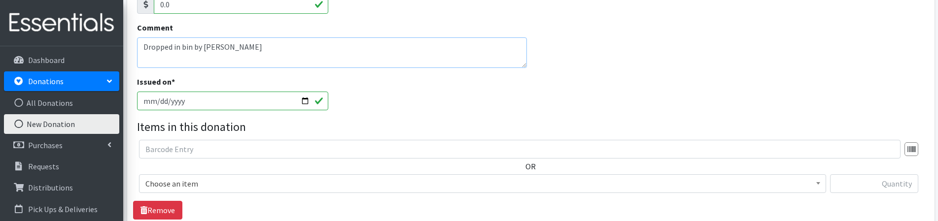
scroll to position [197, 0]
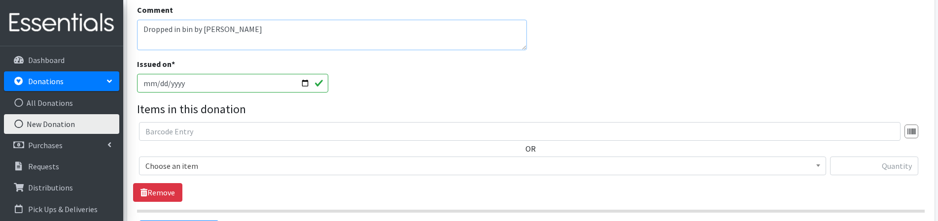
type textarea "Dropped in bin by [PERSON_NAME]"
click at [157, 81] on input "[DATE]" at bounding box center [232, 83] width 191 height 19
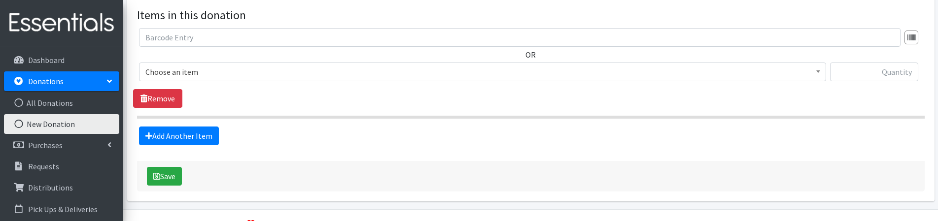
scroll to position [296, 0]
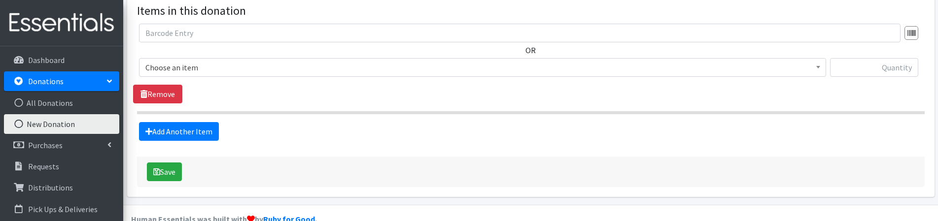
click at [204, 70] on span "Choose an item" at bounding box center [482, 68] width 674 height 14
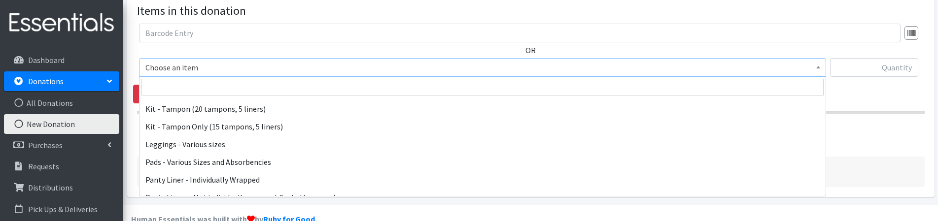
scroll to position [99, 0]
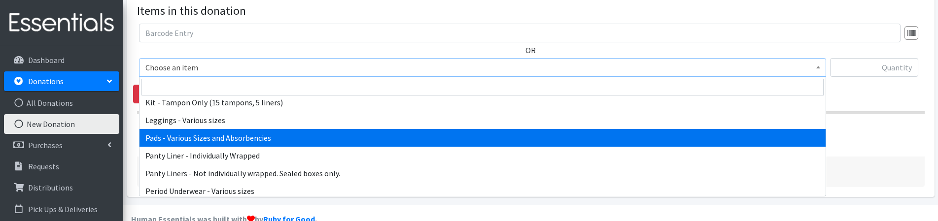
select select "10467"
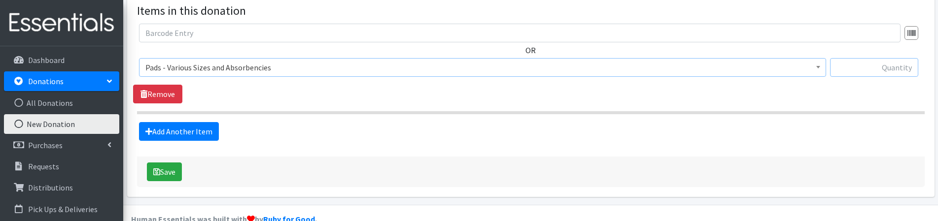
click at [876, 69] on input "text" at bounding box center [874, 67] width 88 height 19
type input "54"
click at [171, 175] on button "Save" at bounding box center [164, 172] width 35 height 19
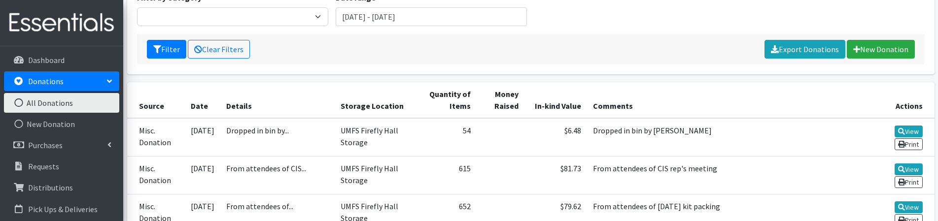
scroll to position [197, 0]
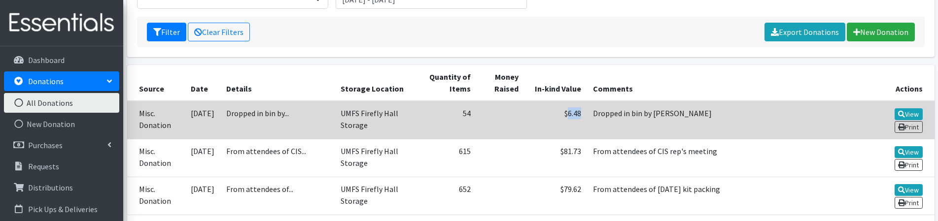
drag, startPoint x: 573, startPoint y: 115, endPoint x: 553, endPoint y: 115, distance: 19.7
click at [553, 115] on td "$6.48" at bounding box center [555, 120] width 63 height 38
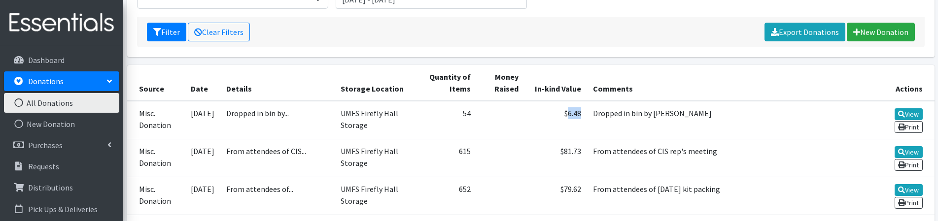
copy td "6.48"
click at [525, 37] on div "Filter Clear Filters Export Donations New Donation" at bounding box center [530, 32] width 787 height 31
